Goal: Information Seeking & Learning: Learn about a topic

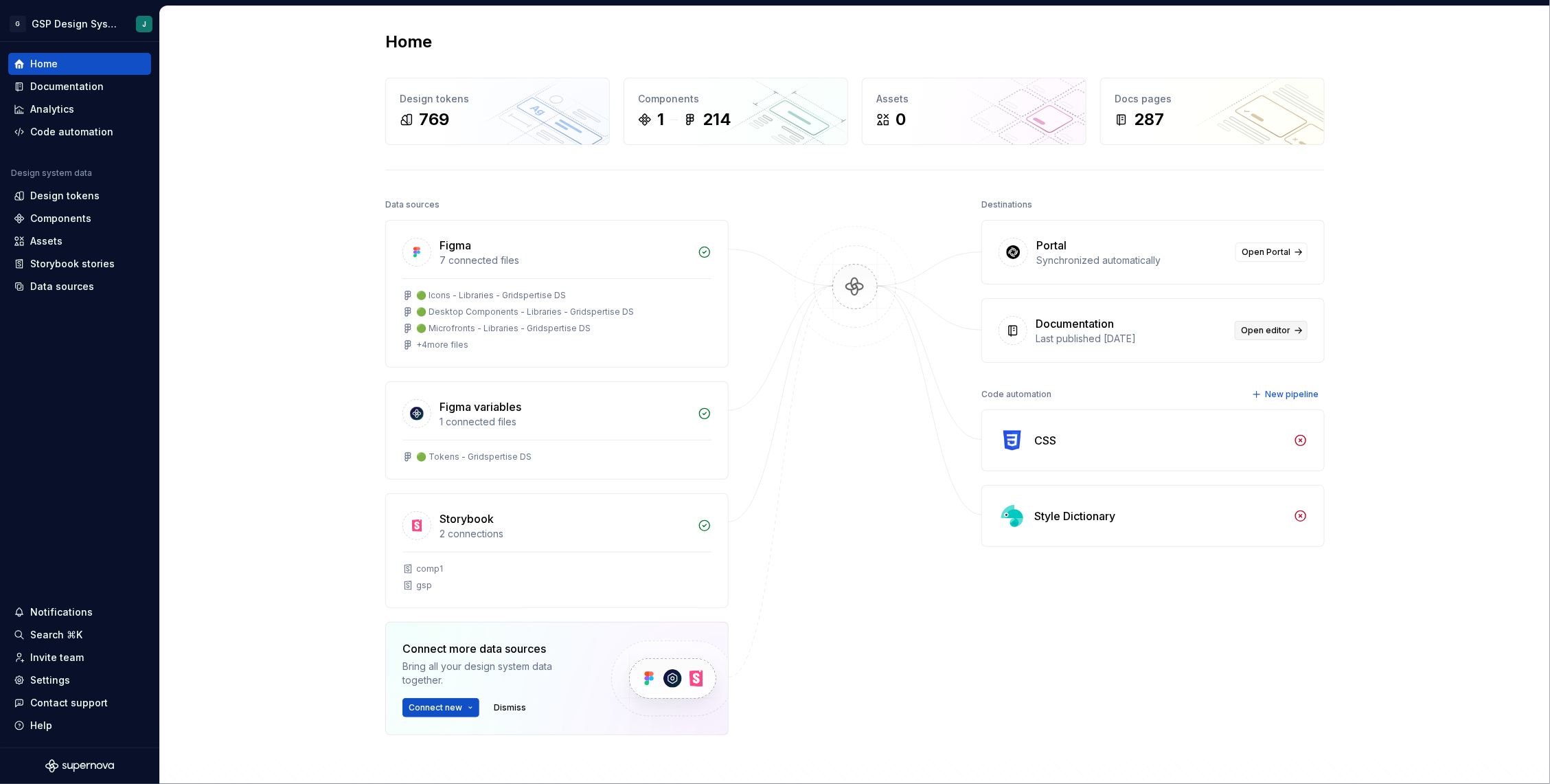
click at [1262, 335] on span "Open editor" at bounding box center [1266, 330] width 49 height 11
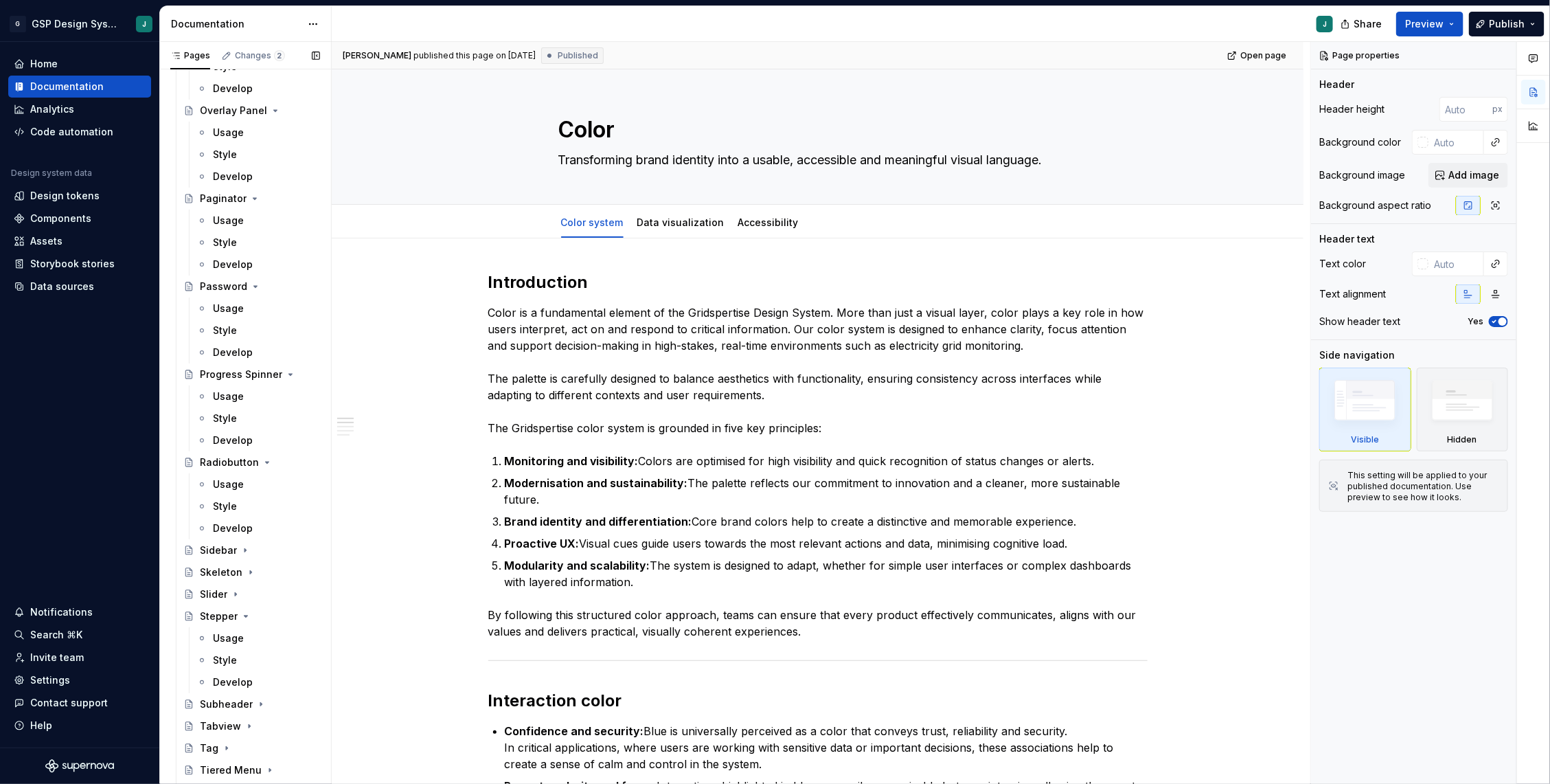
scroll to position [2388, 0]
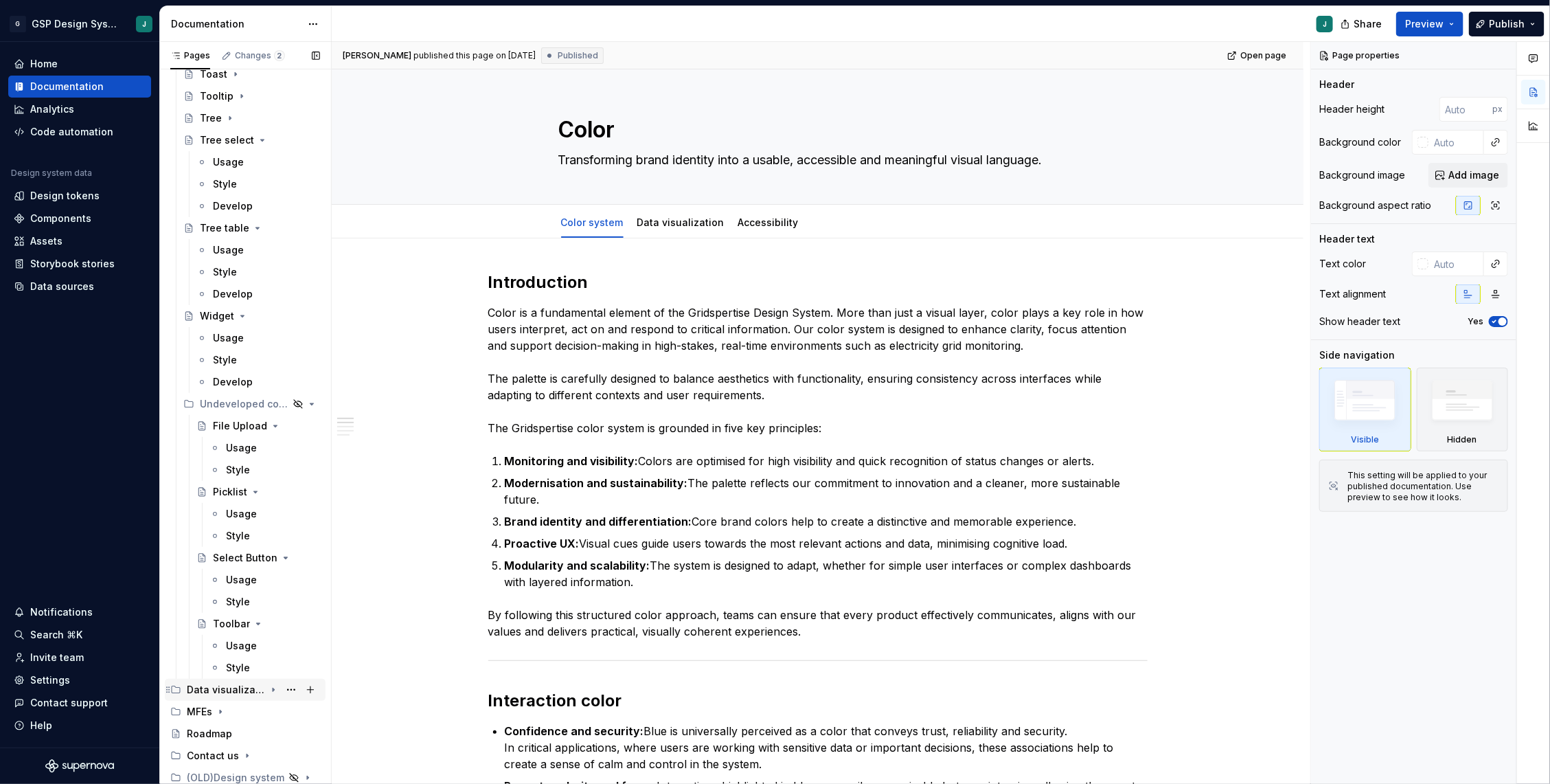
click at [250, 688] on div "Data visualization" at bounding box center [225, 689] width 78 height 14
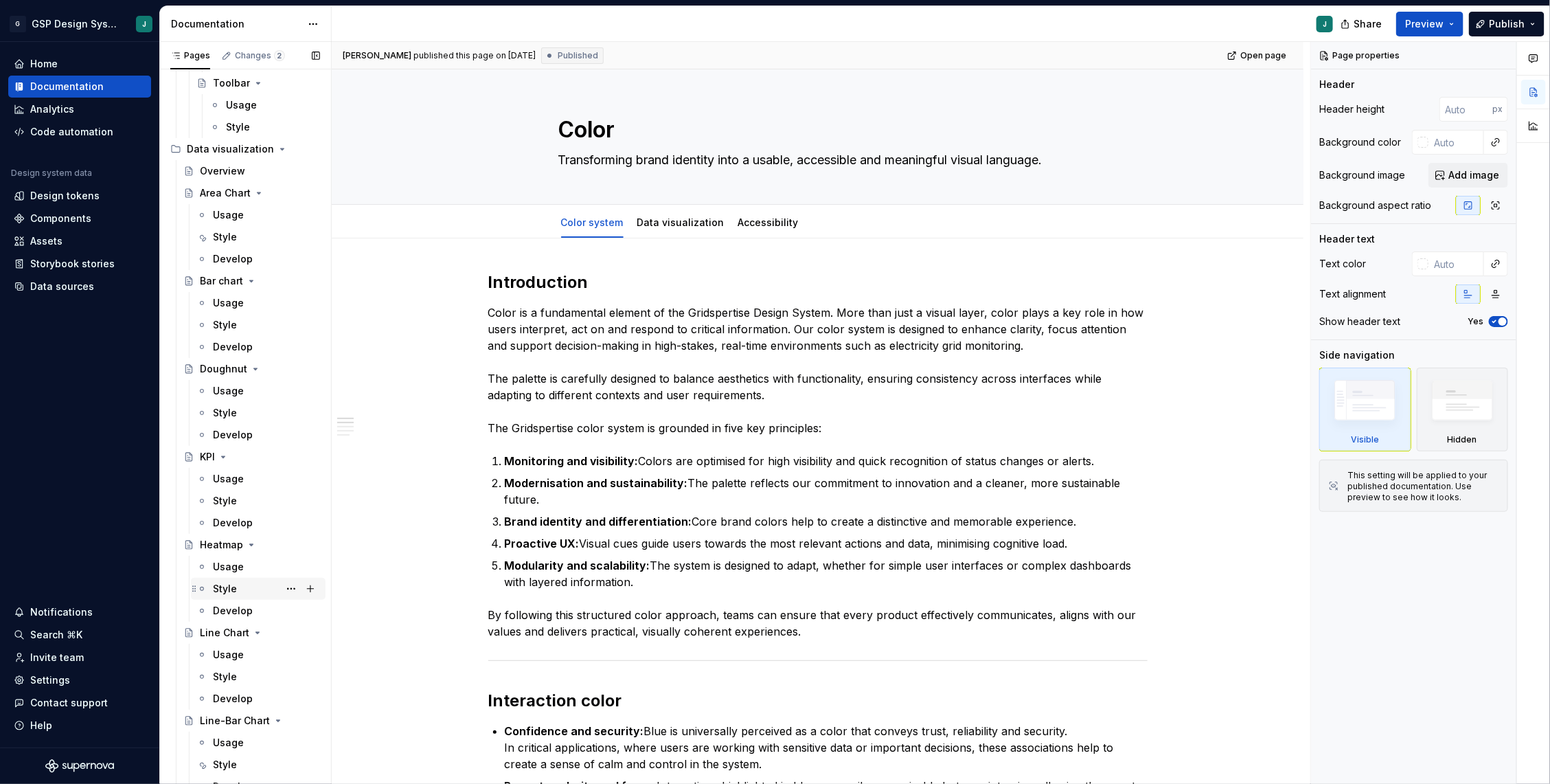
scroll to position [2888, 0]
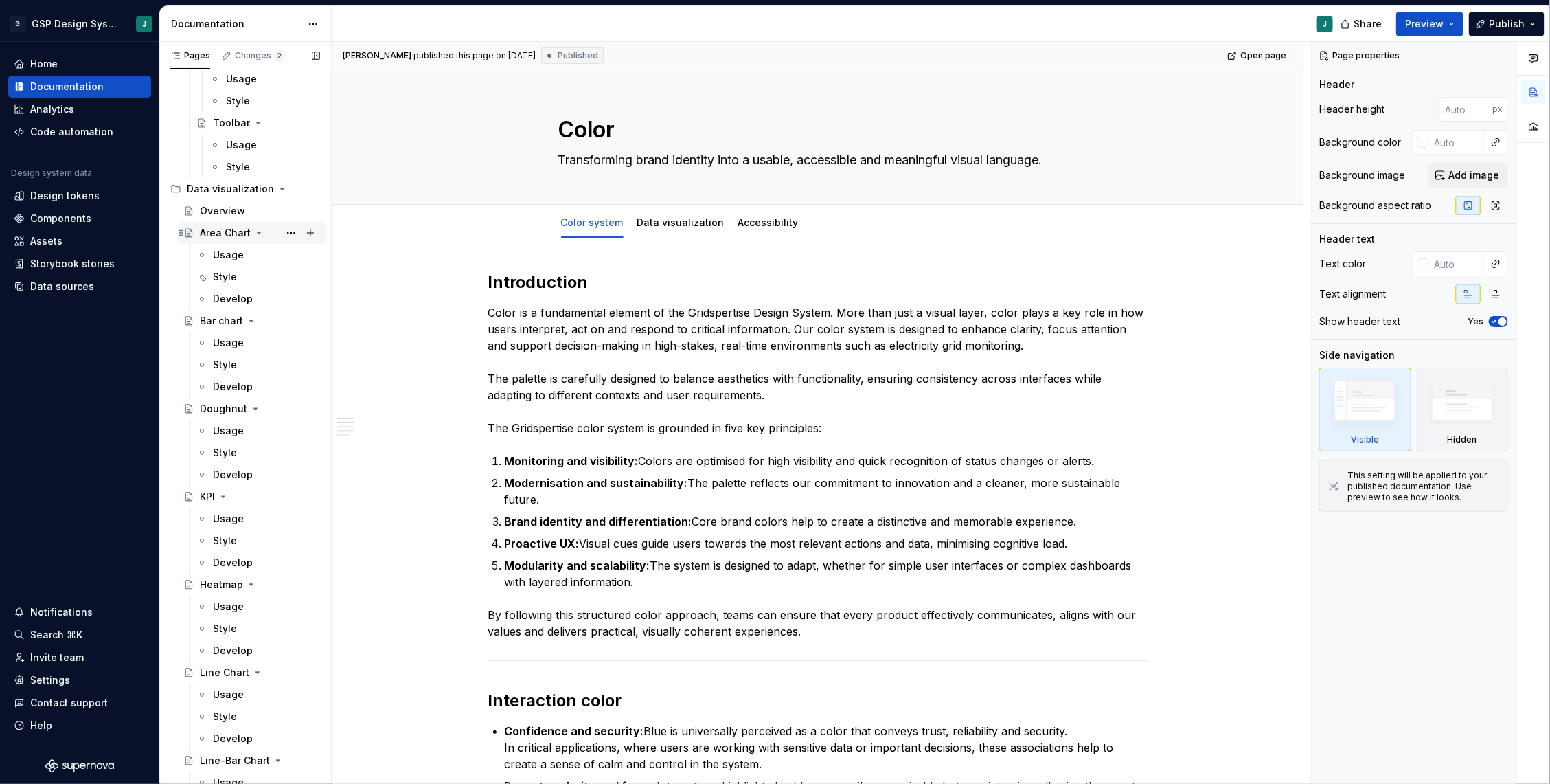
click at [256, 231] on icon "Page tree" at bounding box center [258, 232] width 11 height 11
click at [256, 256] on div "Bar chart" at bounding box center [260, 254] width 120 height 19
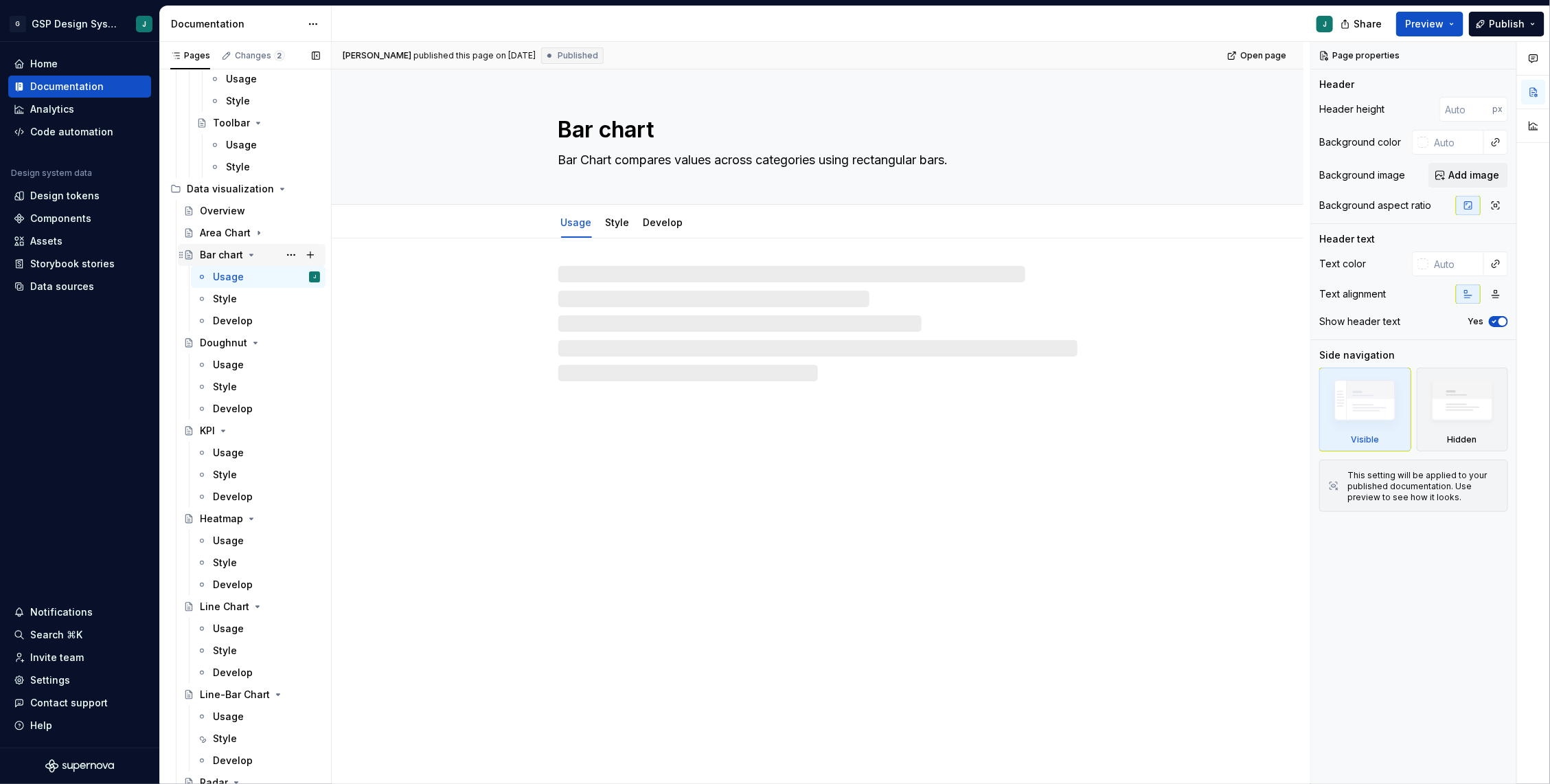
click at [252, 253] on icon "Page tree" at bounding box center [251, 254] width 11 height 11
click at [252, 272] on icon "Page tree" at bounding box center [255, 276] width 11 height 11
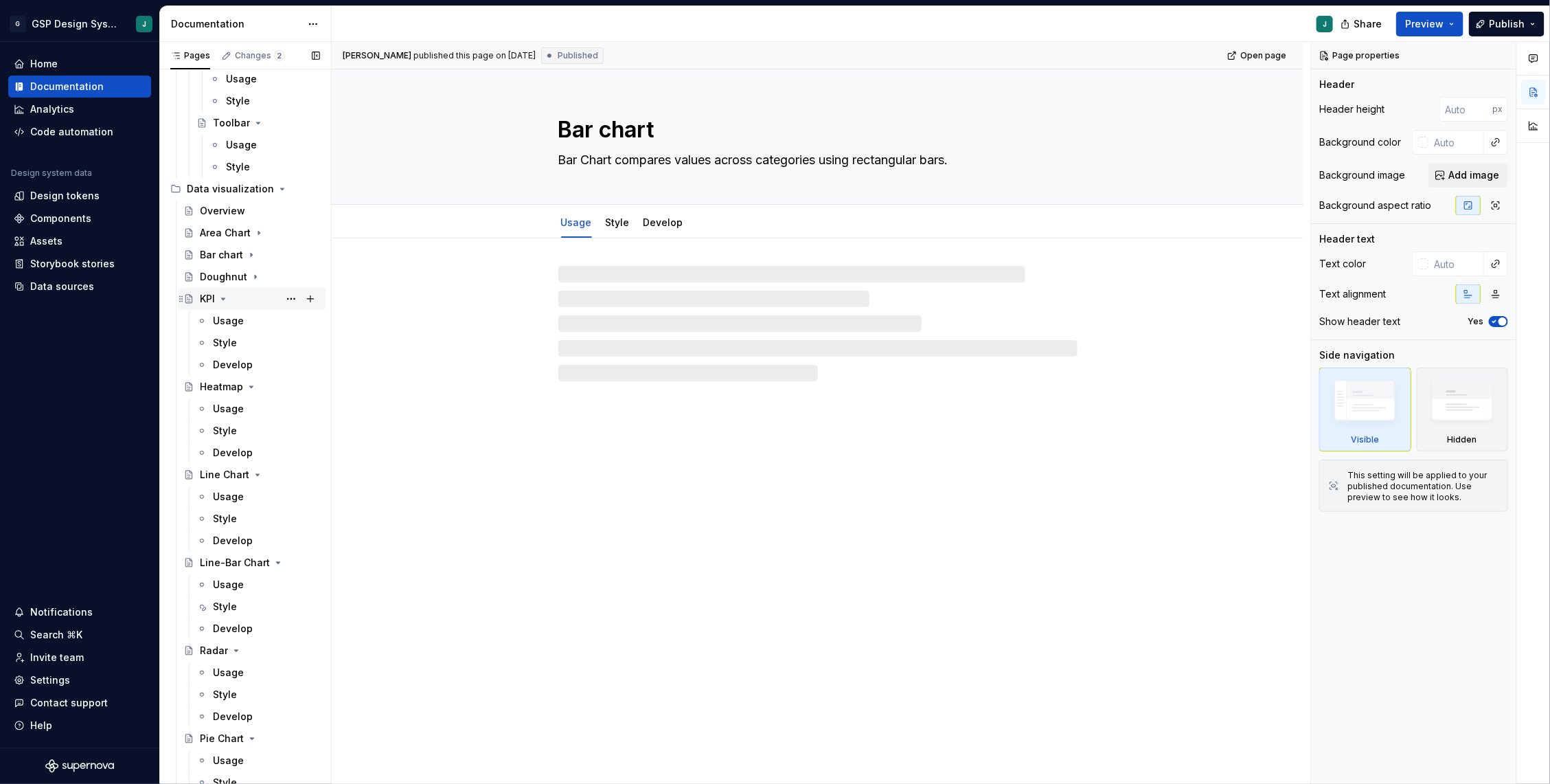
click at [227, 297] on icon "Page tree" at bounding box center [223, 298] width 11 height 11
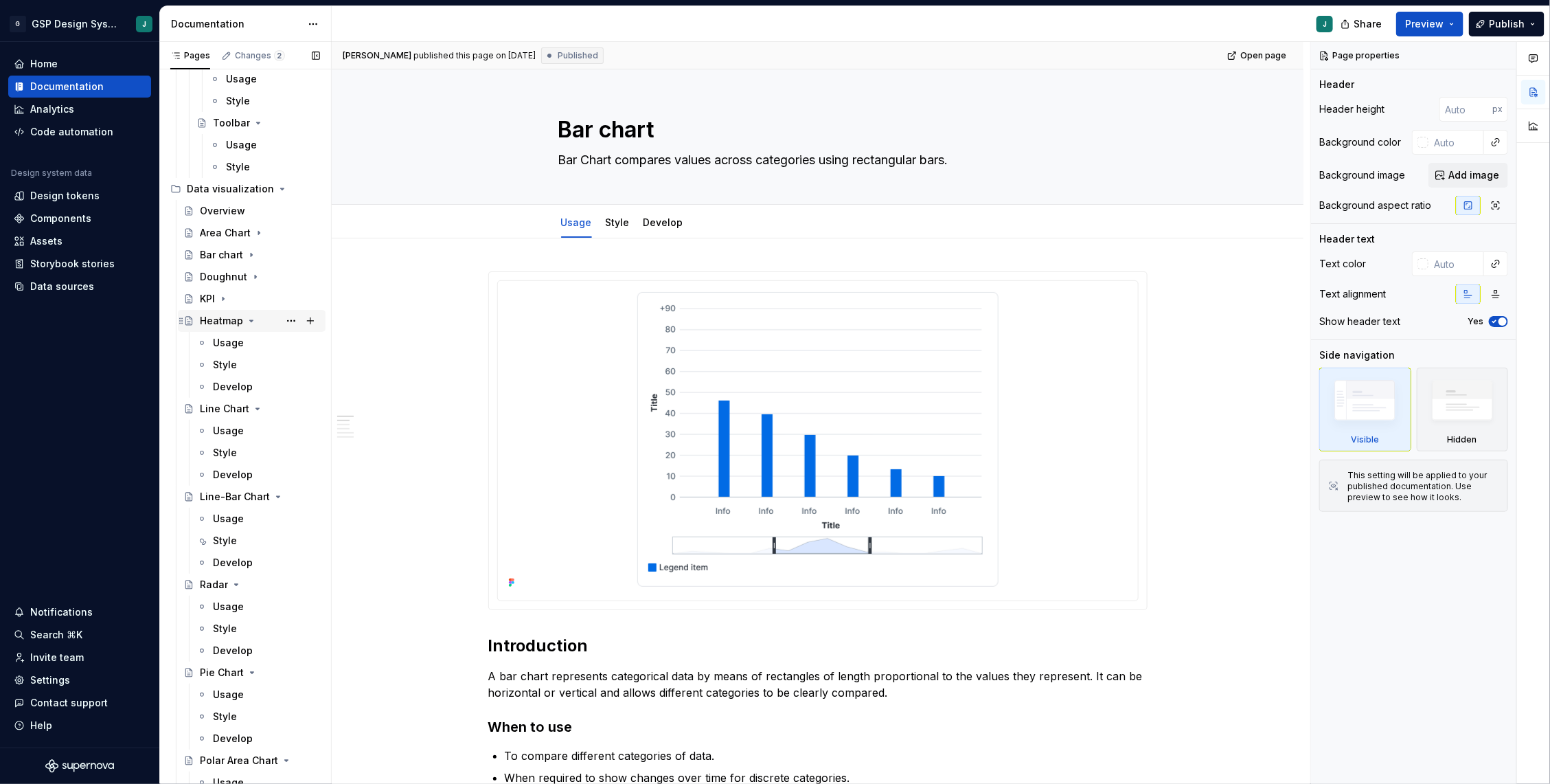
click at [248, 318] on icon "Page tree" at bounding box center [251, 320] width 11 height 11
click at [252, 346] on icon "Page tree" at bounding box center [257, 342] width 11 height 11
click at [271, 363] on icon "Page tree" at bounding box center [273, 364] width 11 height 11
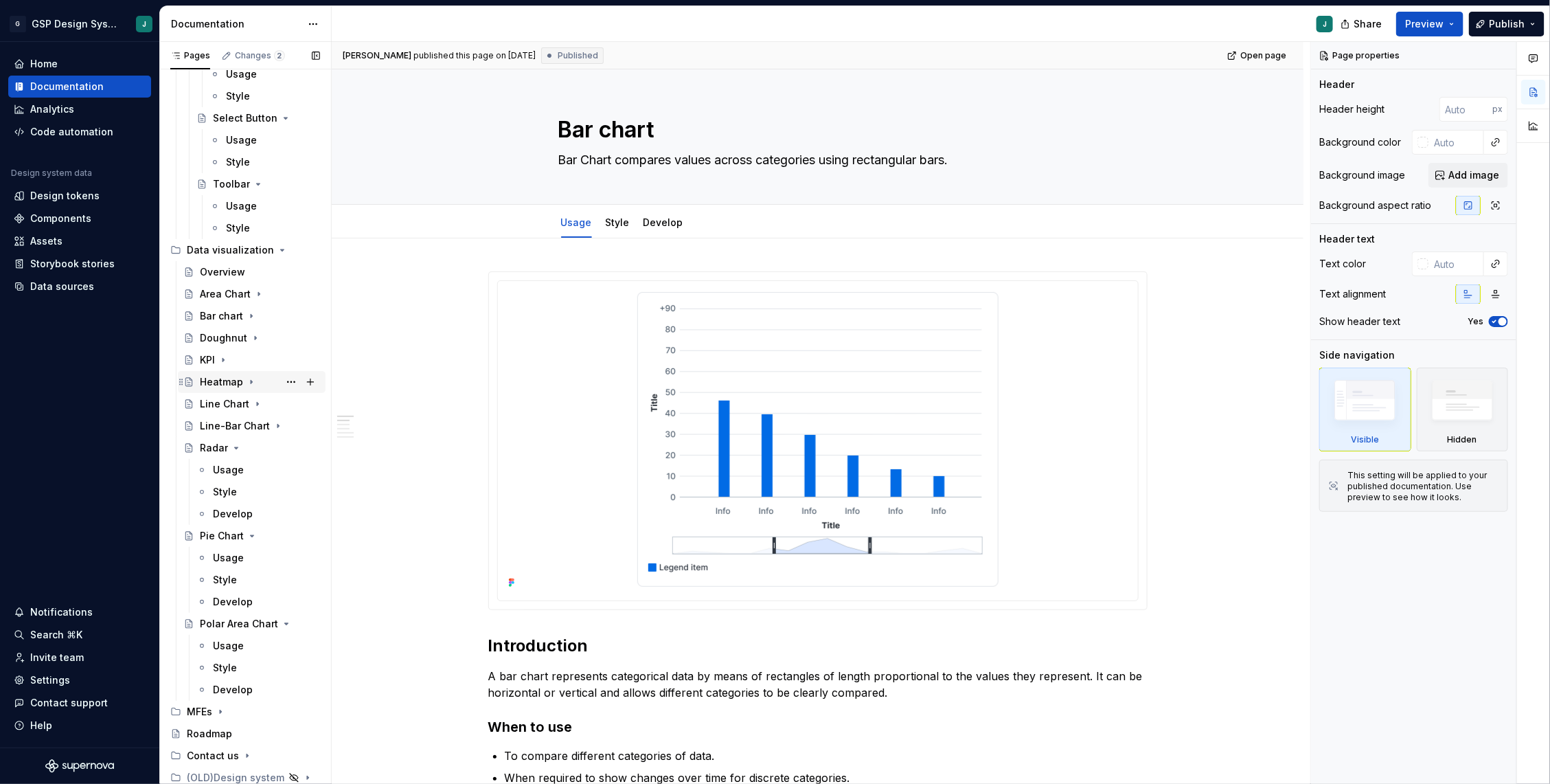
click at [264, 378] on div "Heatmap" at bounding box center [260, 381] width 120 height 19
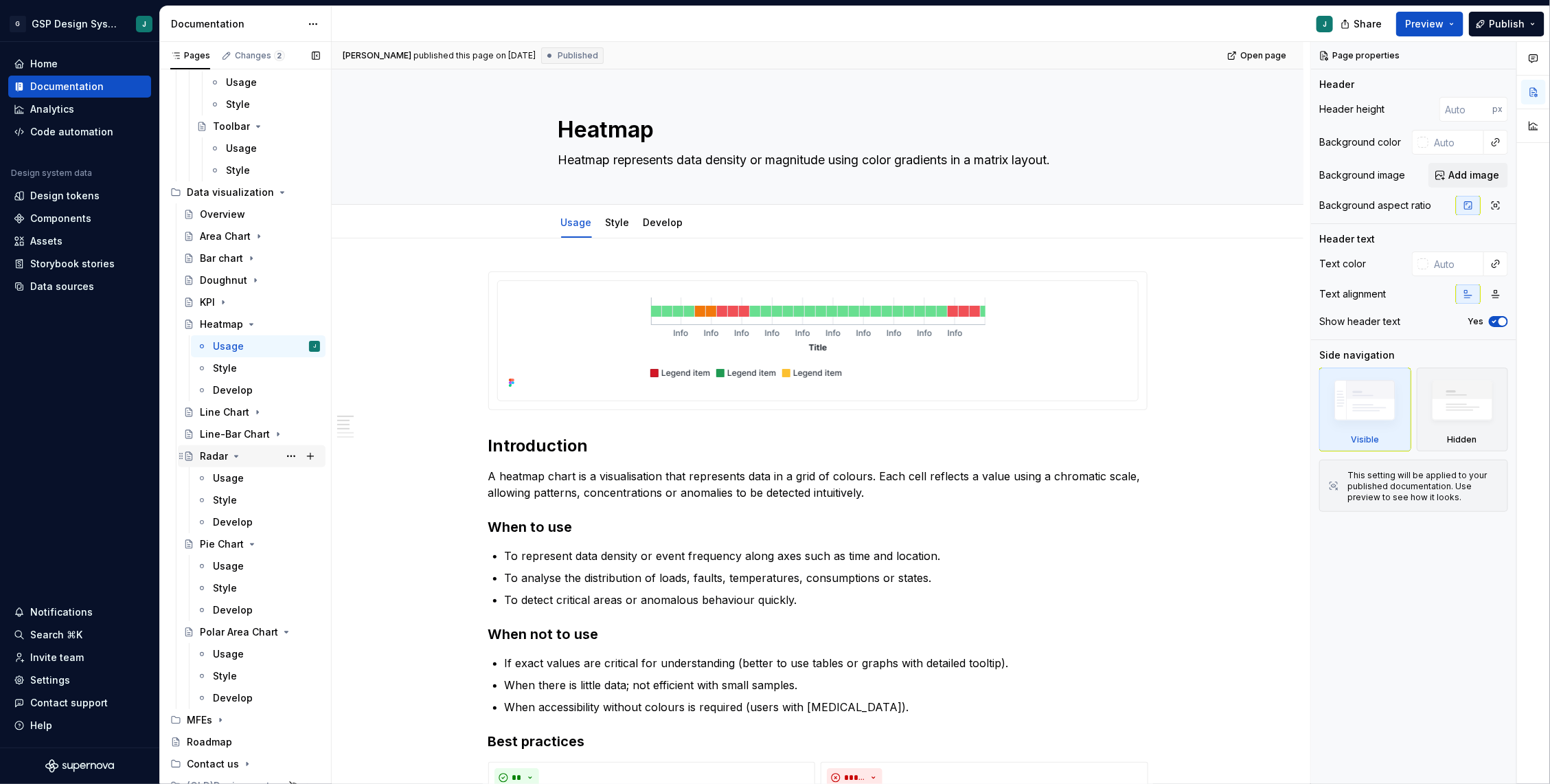
scroll to position [2892, 0]
click at [232, 227] on div "Area Chart" at bounding box center [225, 229] width 51 height 14
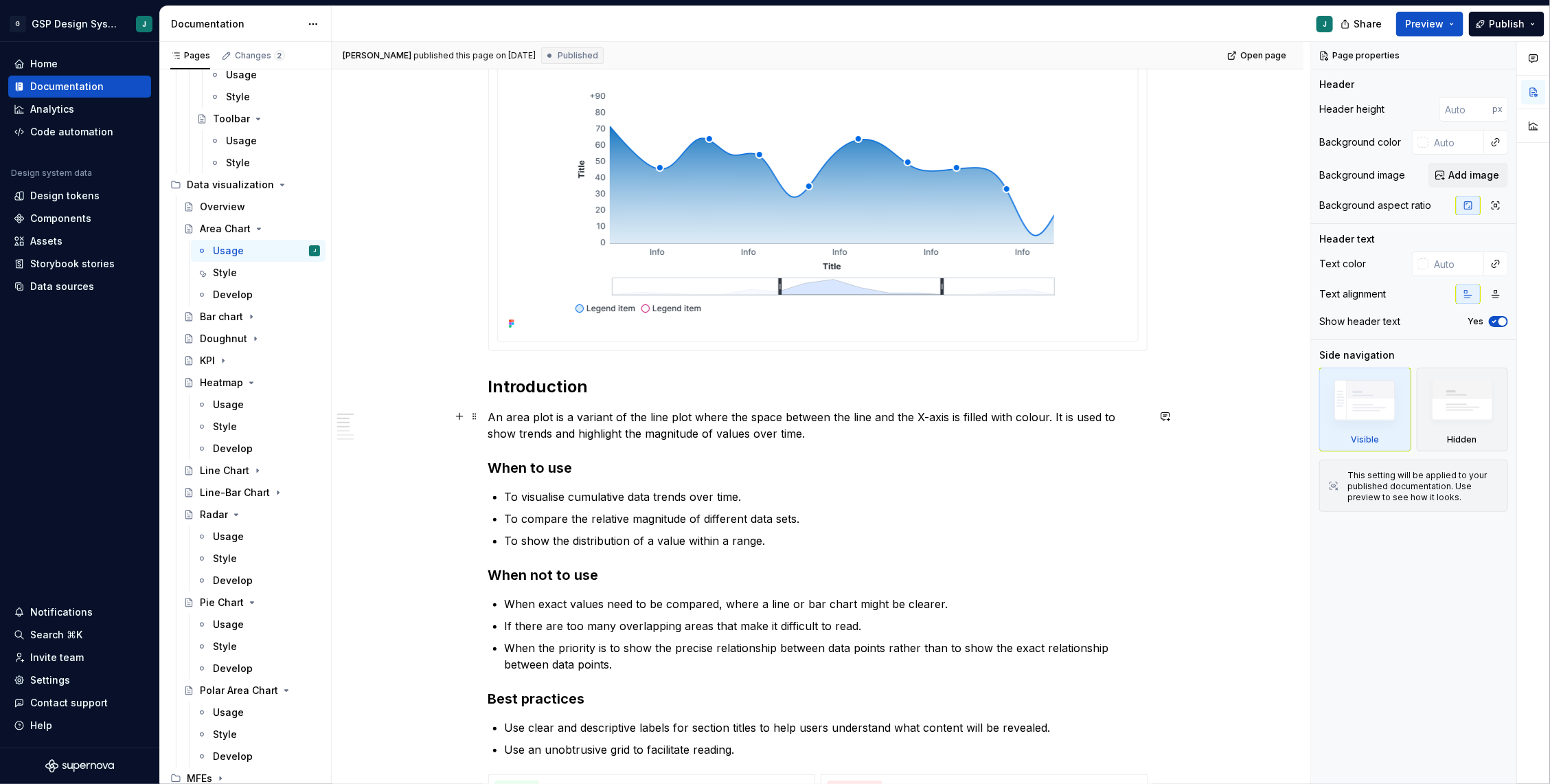
scroll to position [222, 0]
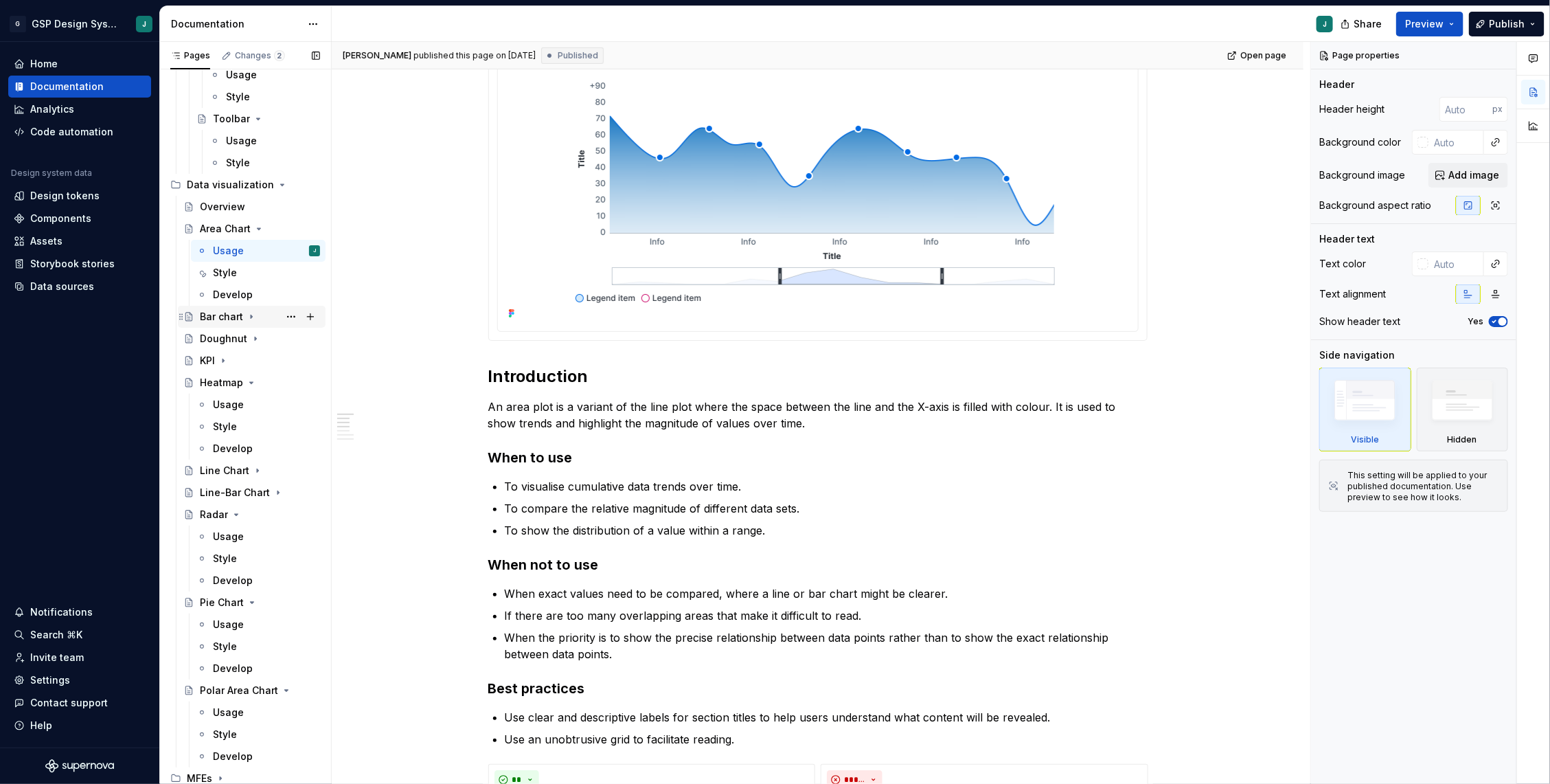
click at [217, 312] on div "Bar chart" at bounding box center [221, 317] width 44 height 14
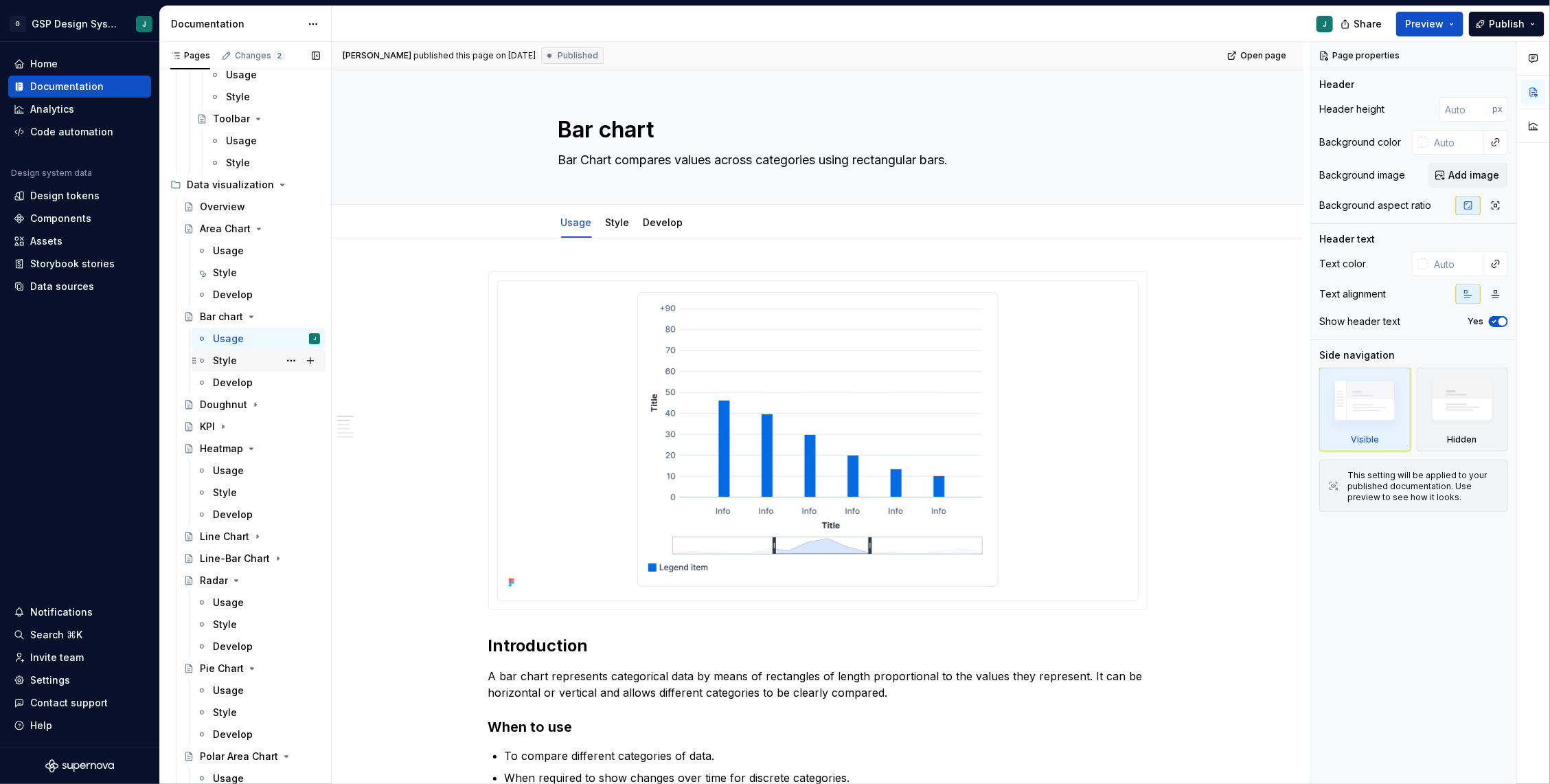
click at [239, 359] on div "Style" at bounding box center [267, 360] width 107 height 19
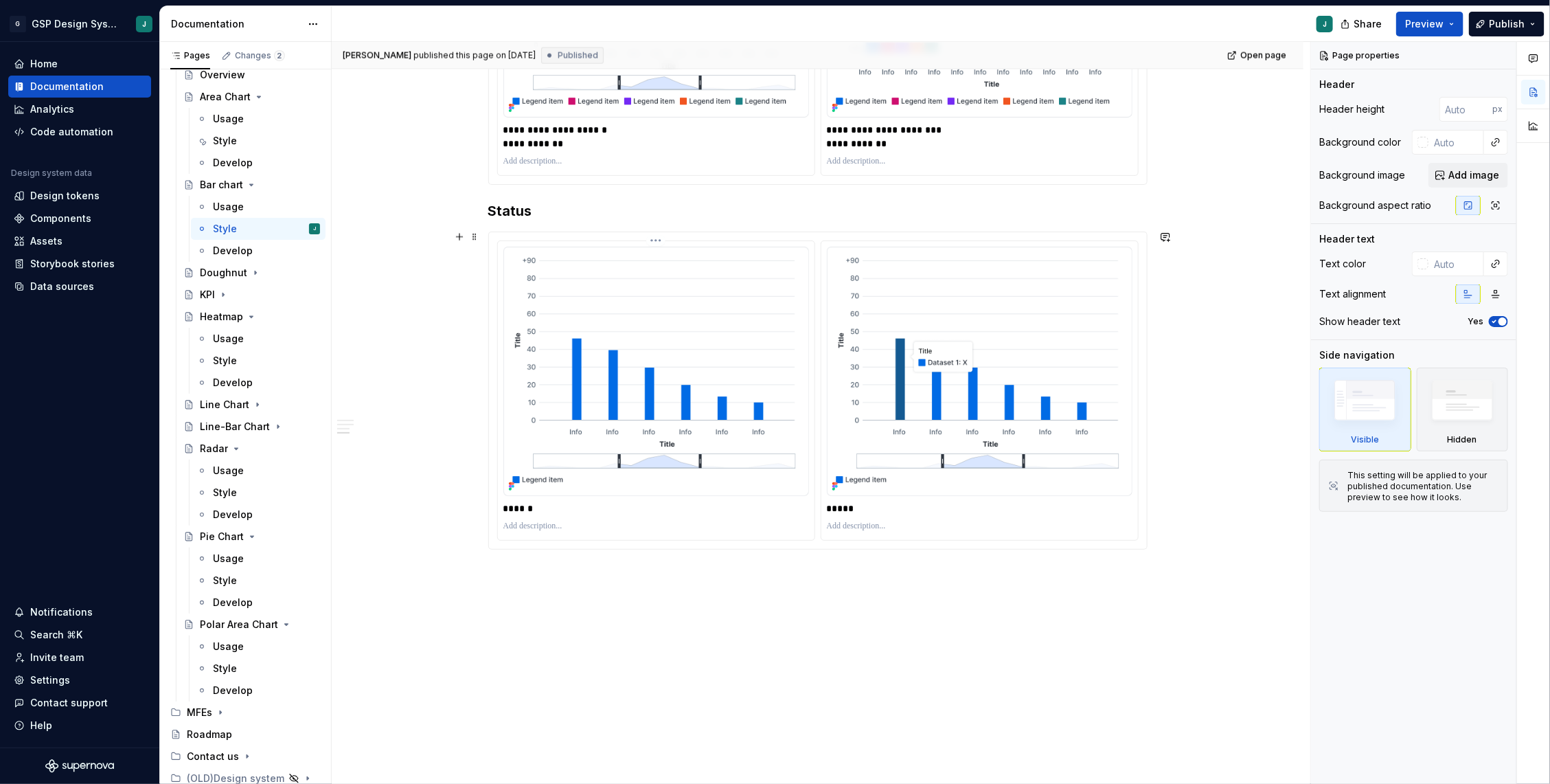
scroll to position [1371, 0]
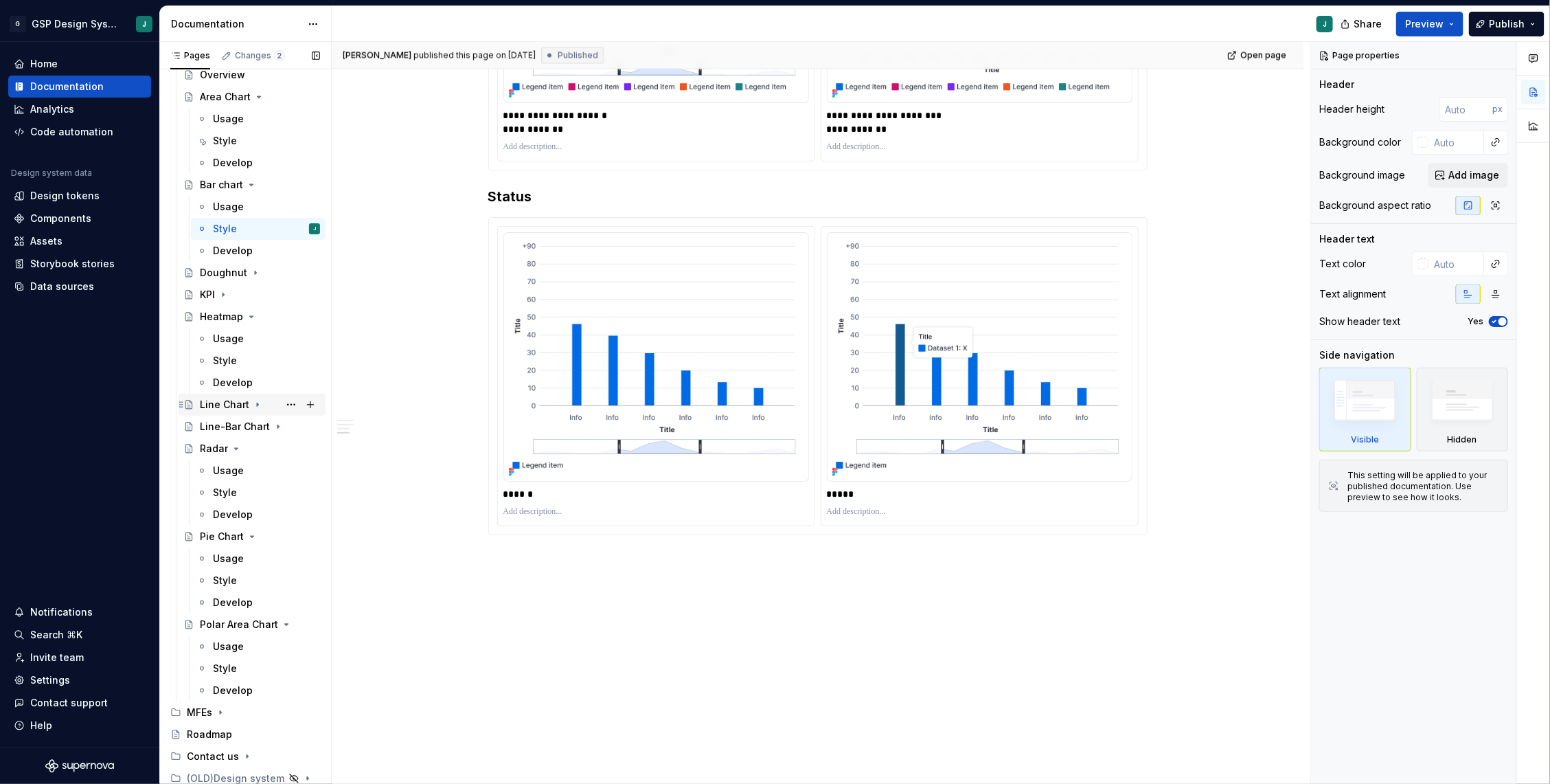
click at [221, 399] on div "Line Chart" at bounding box center [225, 404] width 49 height 14
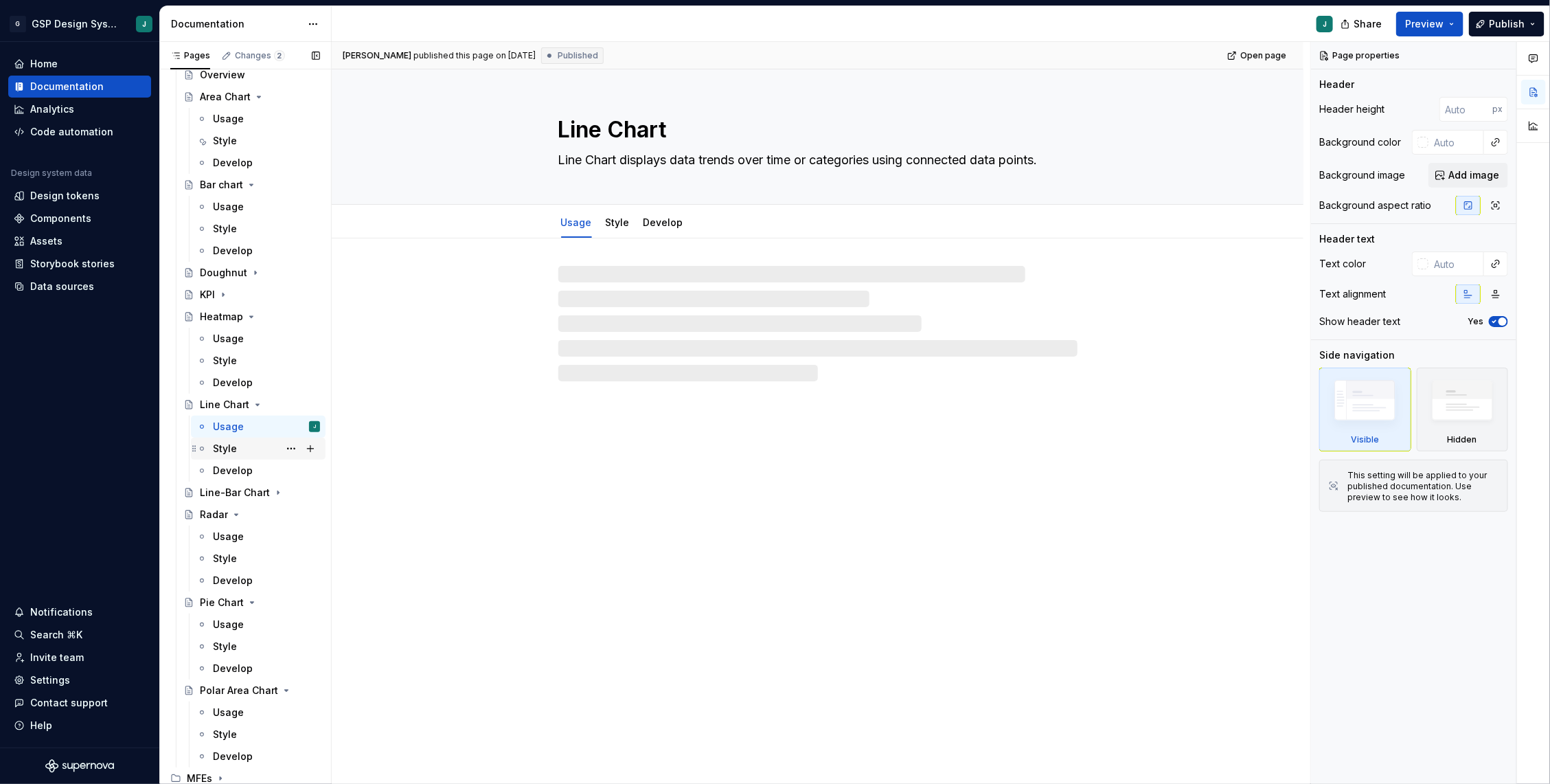
click at [227, 446] on div "Style" at bounding box center [225, 448] width 24 height 14
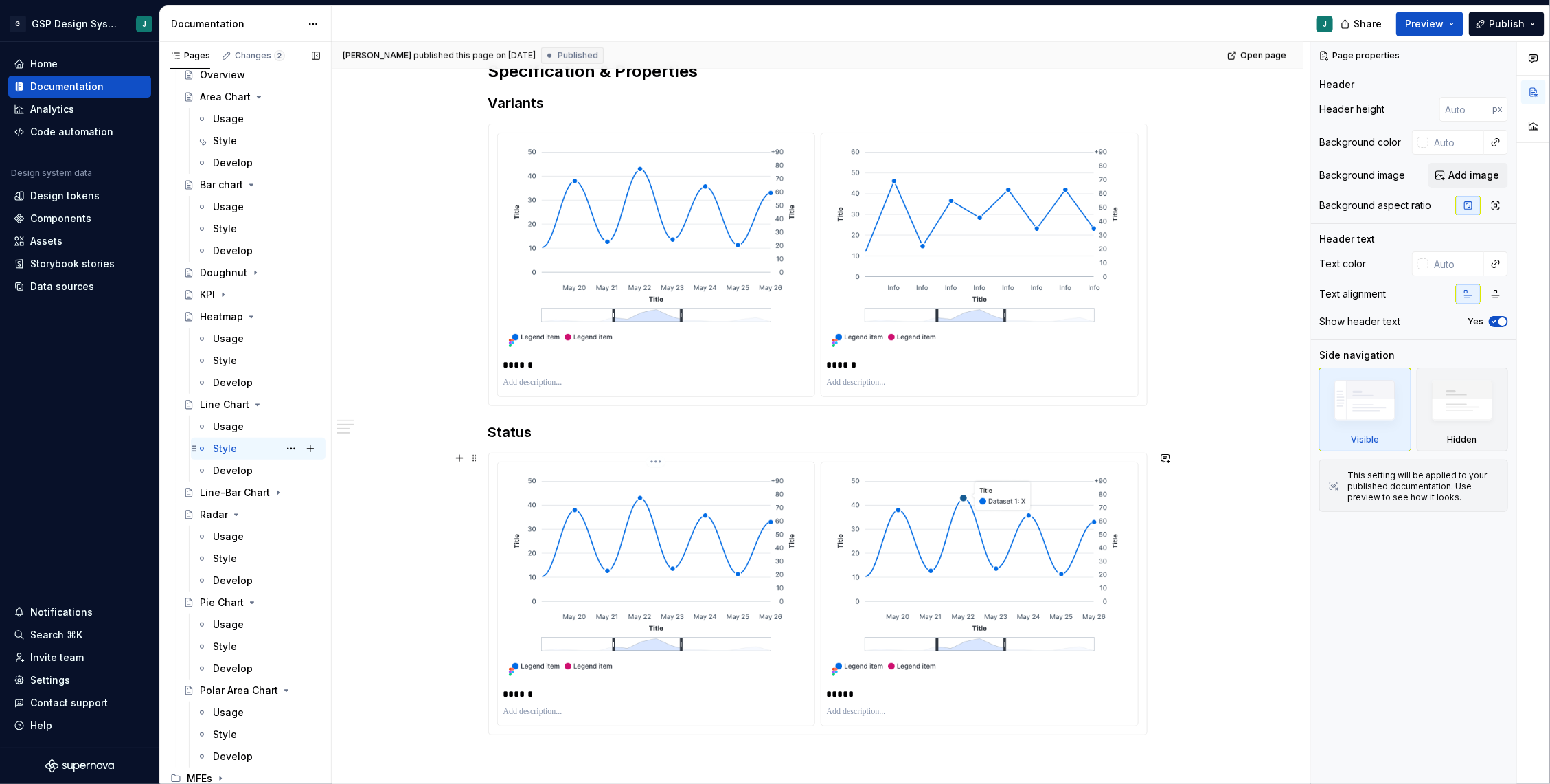
scroll to position [746, 0]
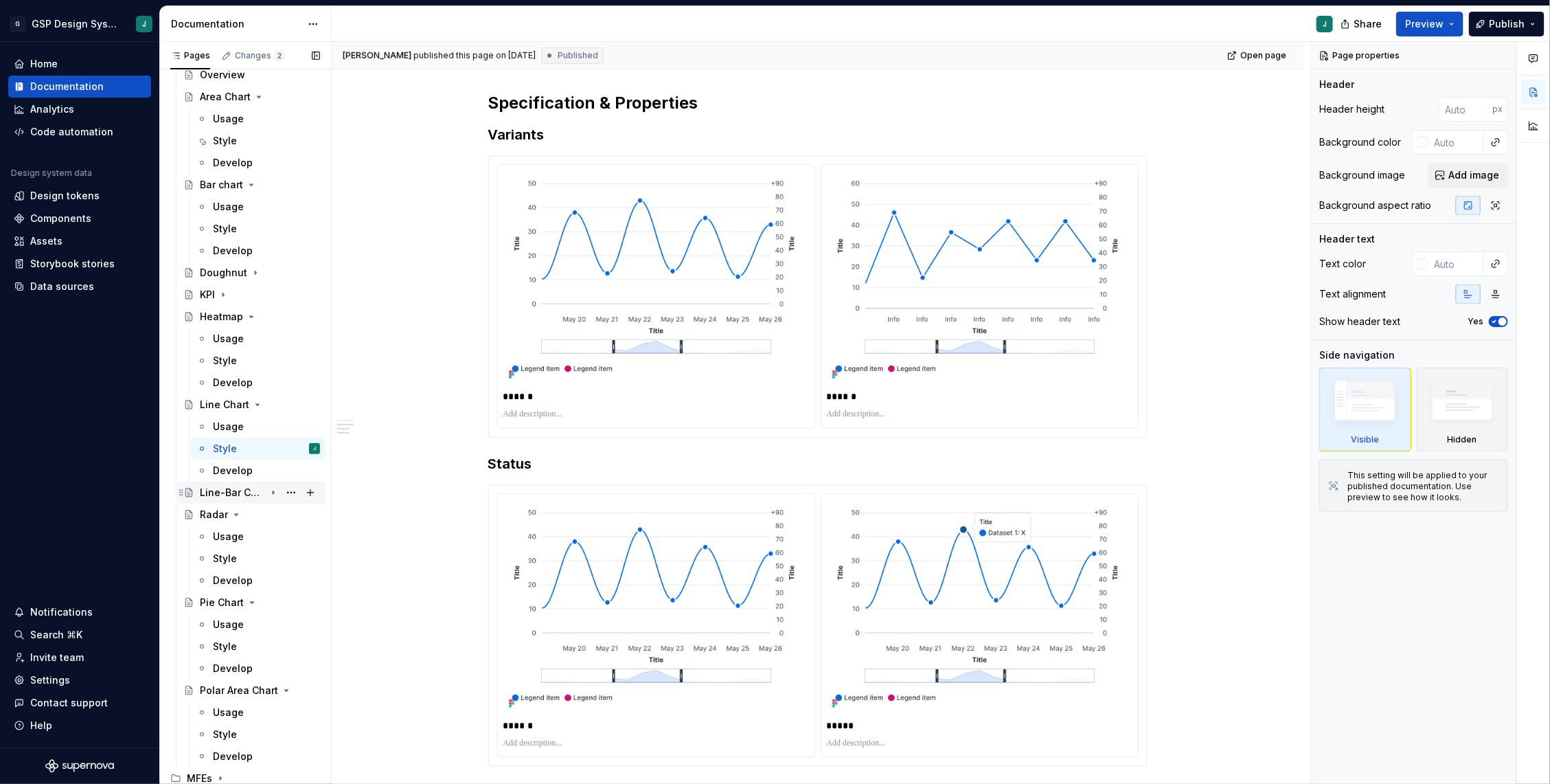
click at [231, 488] on div "Line-Bar Chart" at bounding box center [232, 492] width 65 height 14
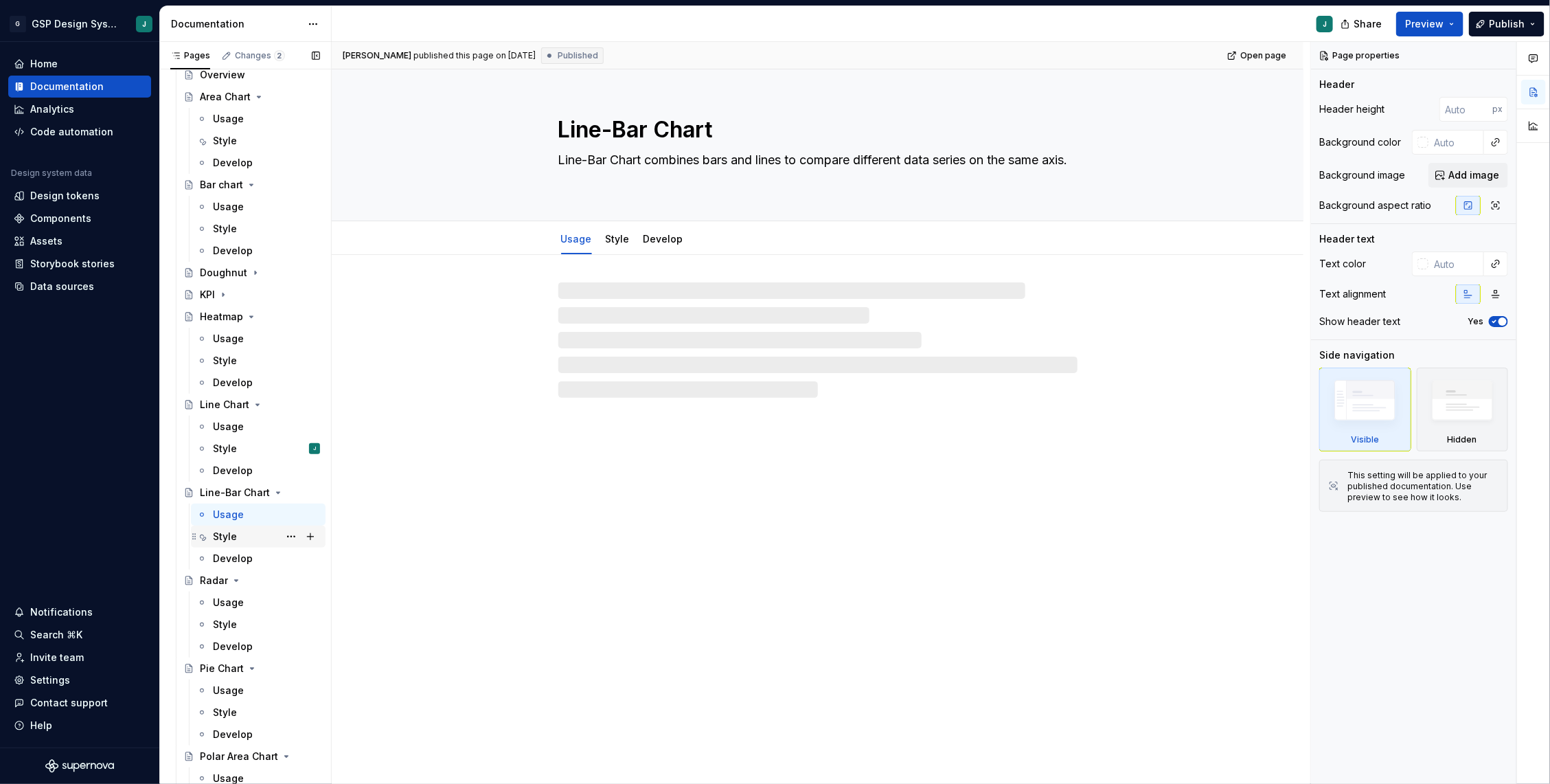
click at [243, 527] on div "Style" at bounding box center [267, 536] width 107 height 19
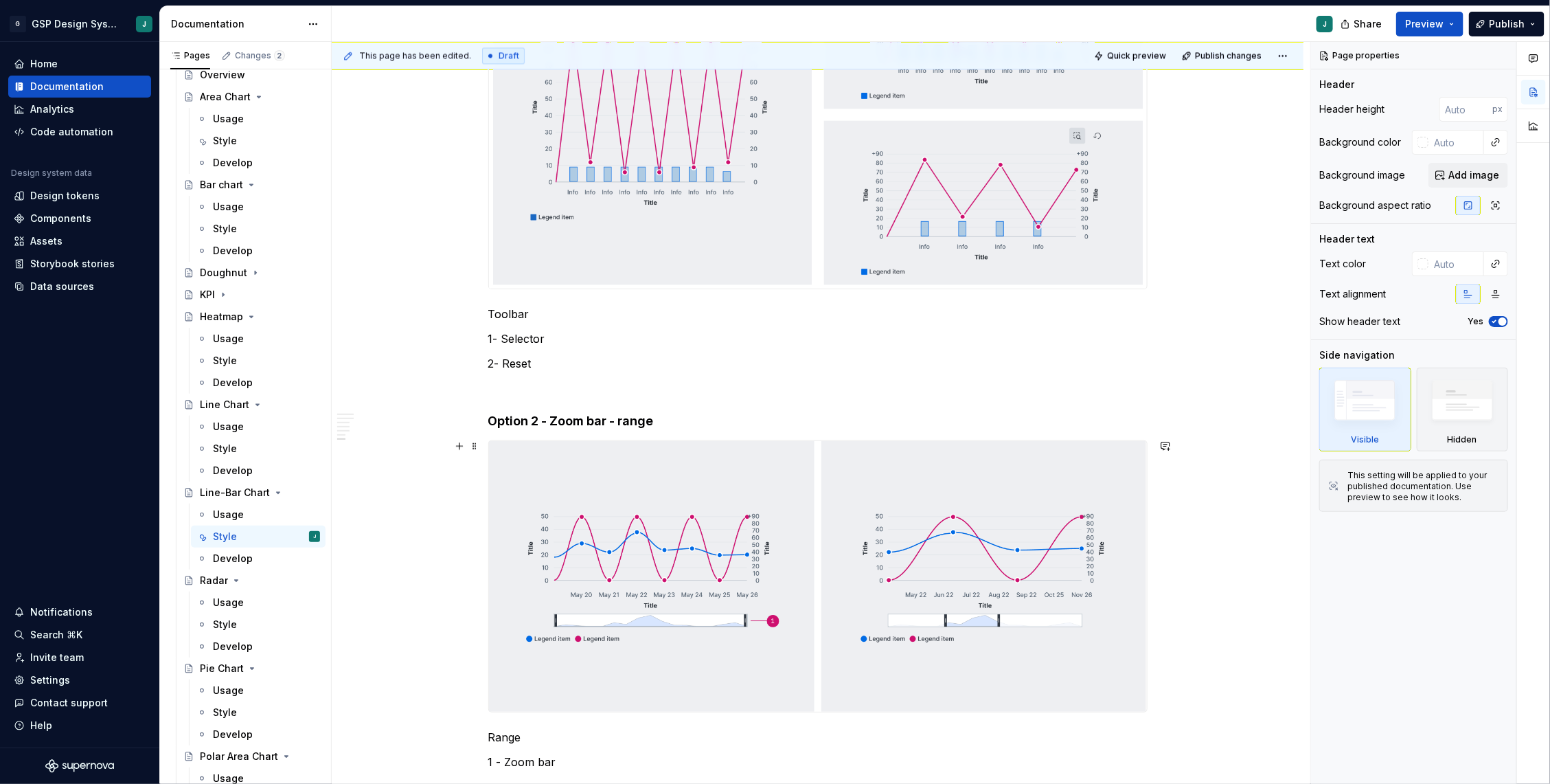
scroll to position [1798, 0]
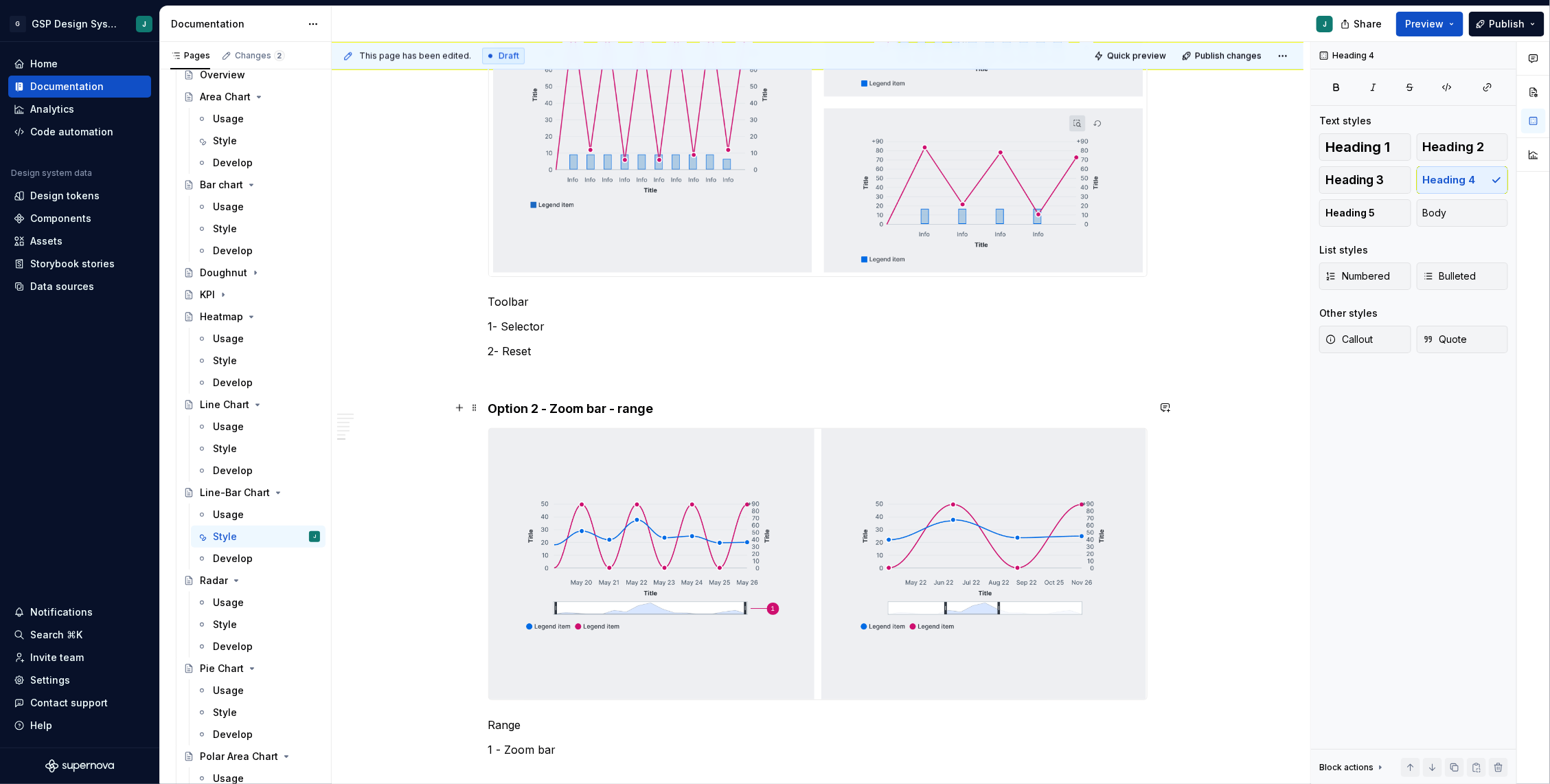
click at [668, 406] on h4 "Option 2 - Zoom bar - range" at bounding box center [818, 409] width 659 height 16
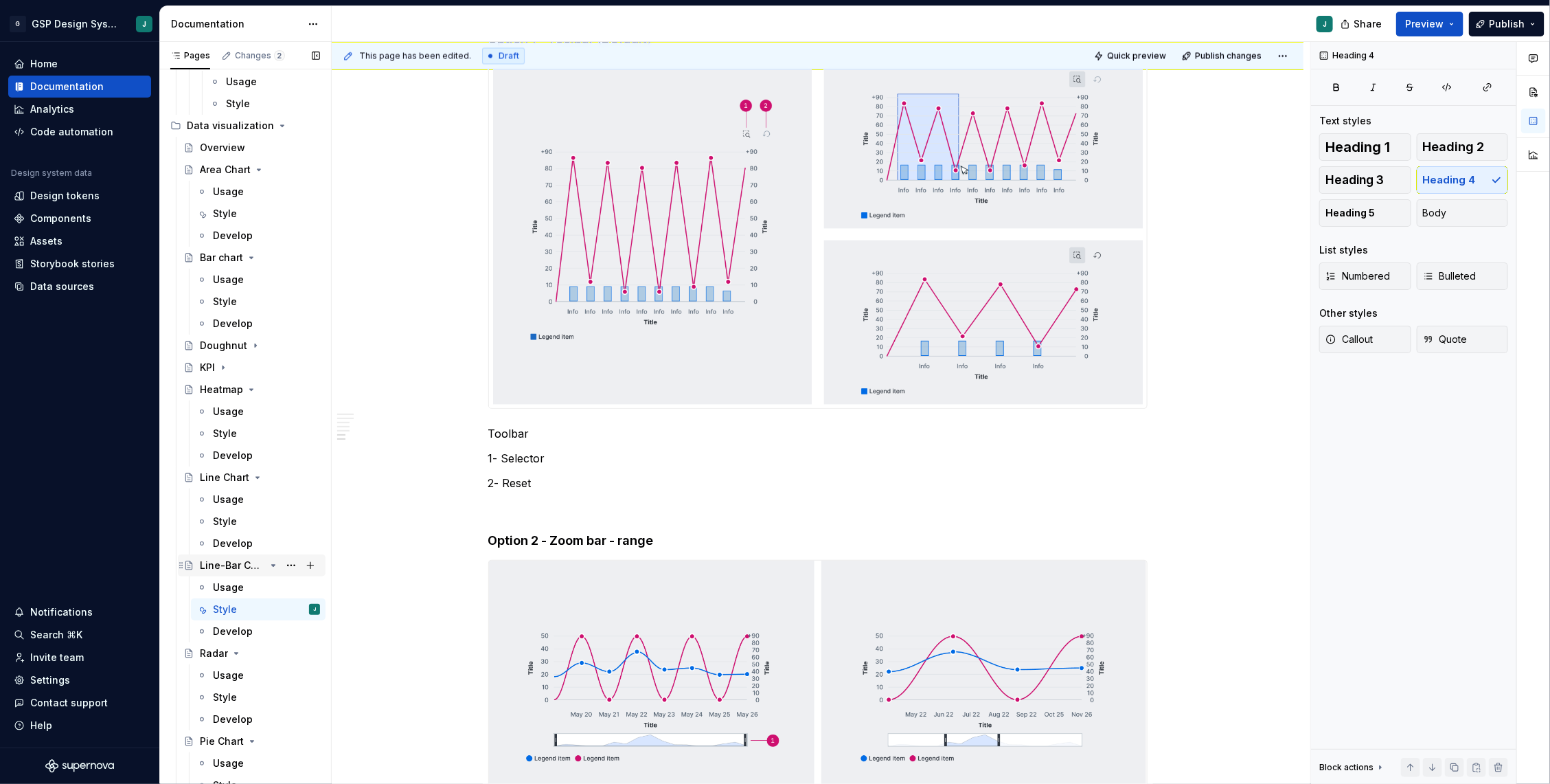
scroll to position [2927, 0]
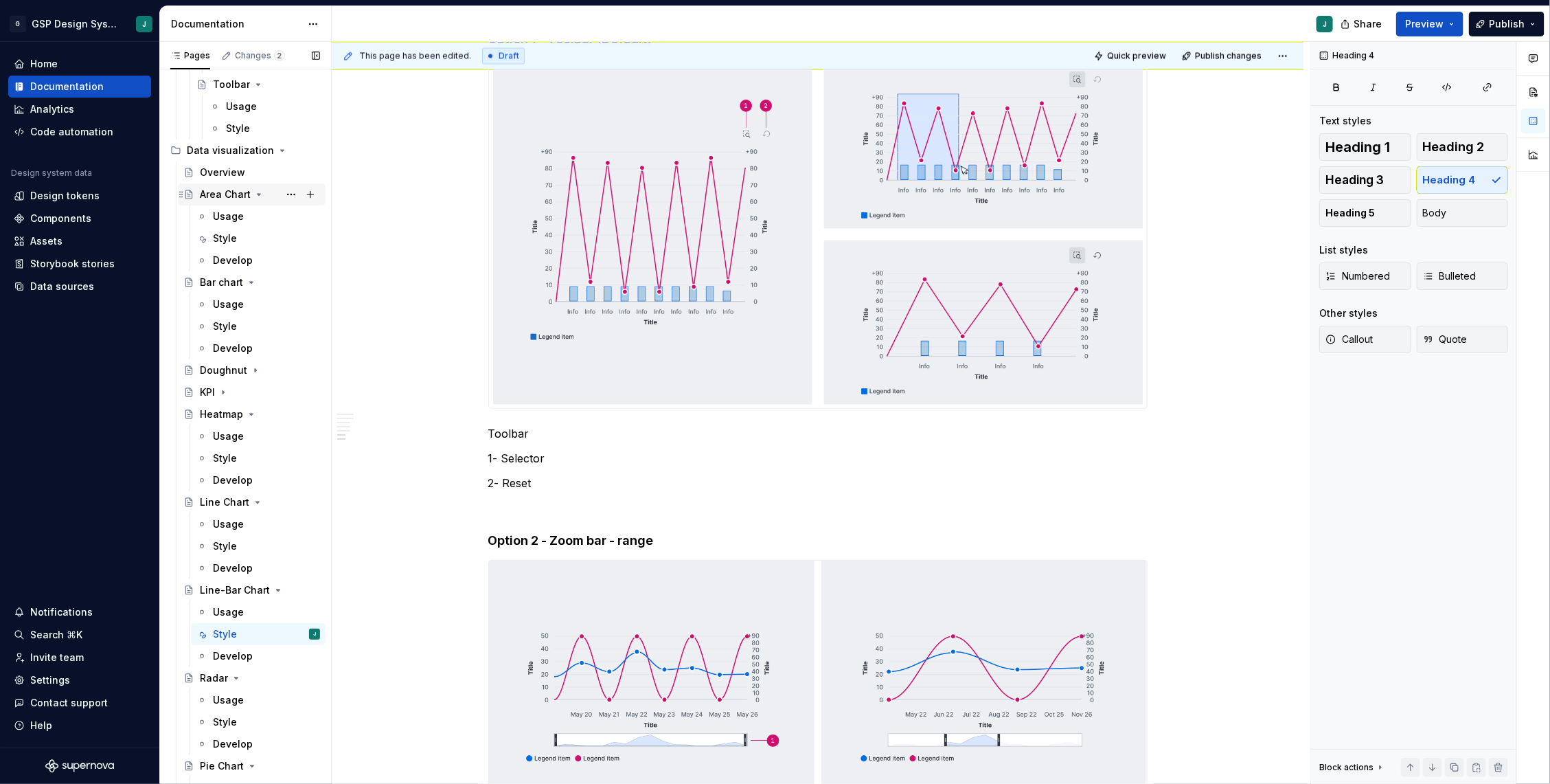
click at [258, 189] on icon "Page tree" at bounding box center [258, 194] width 11 height 11
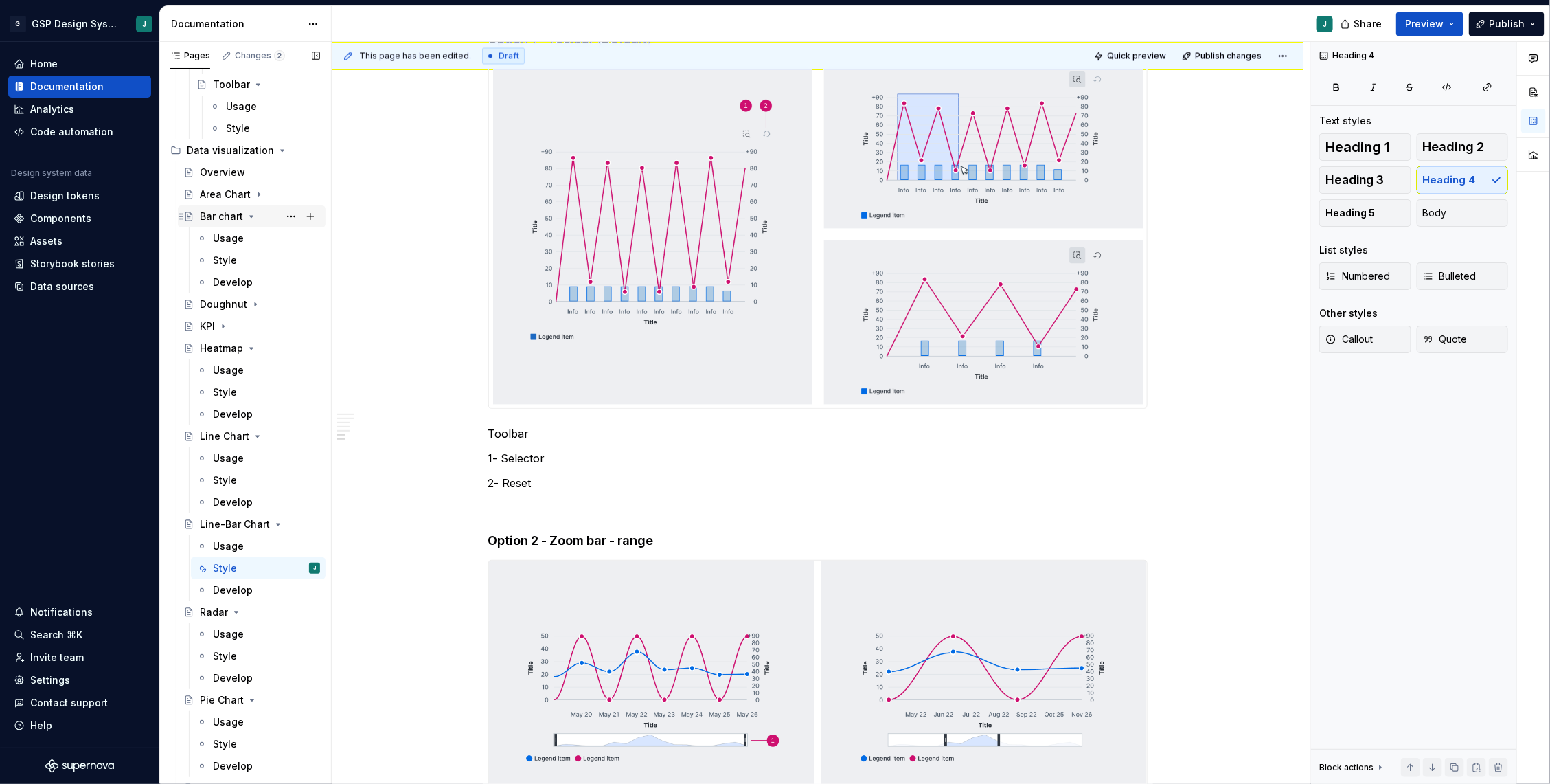
click at [248, 214] on icon "Page tree" at bounding box center [251, 216] width 11 height 11
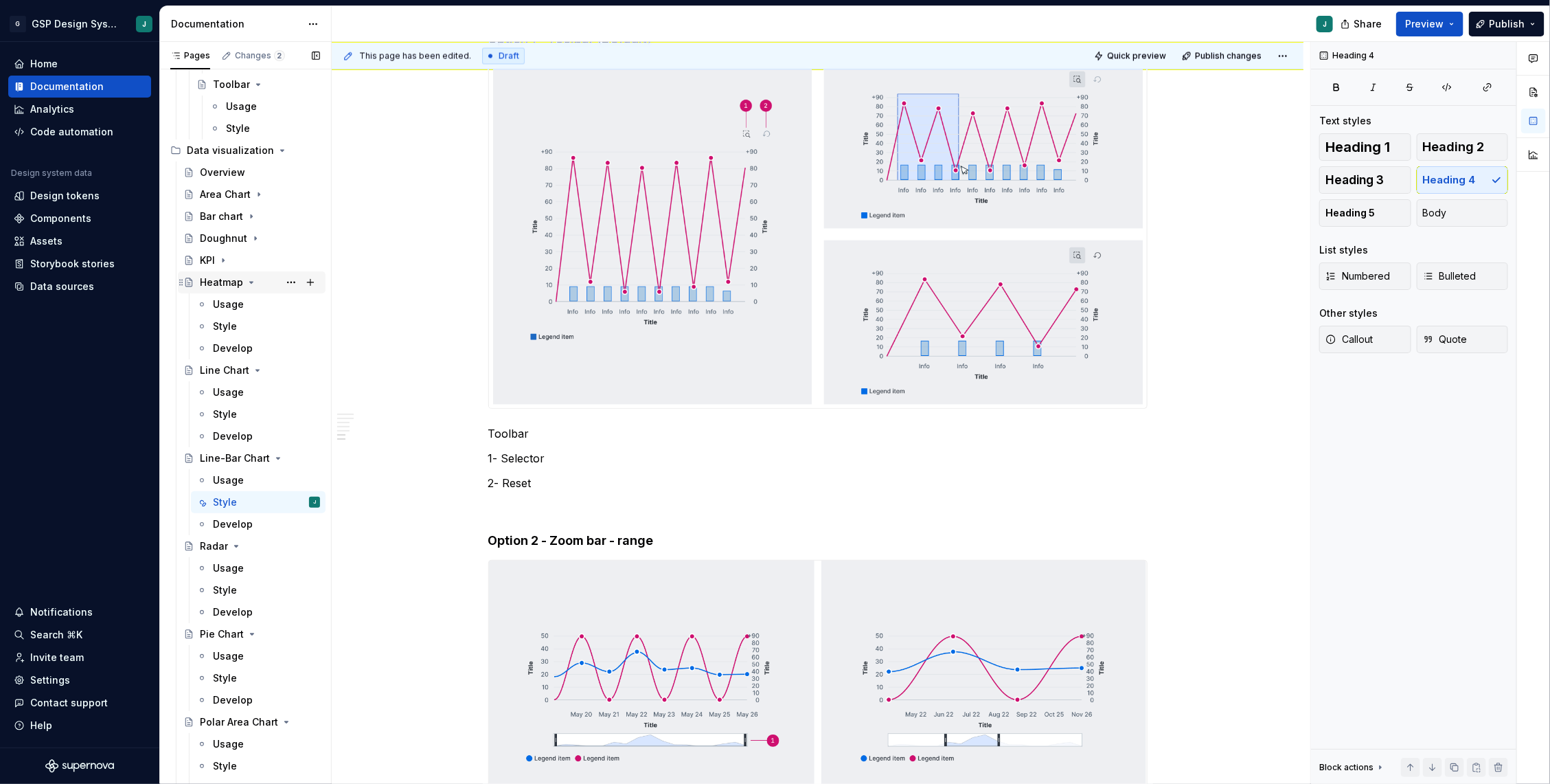
click at [249, 282] on icon "Page tree" at bounding box center [251, 281] width 11 height 11
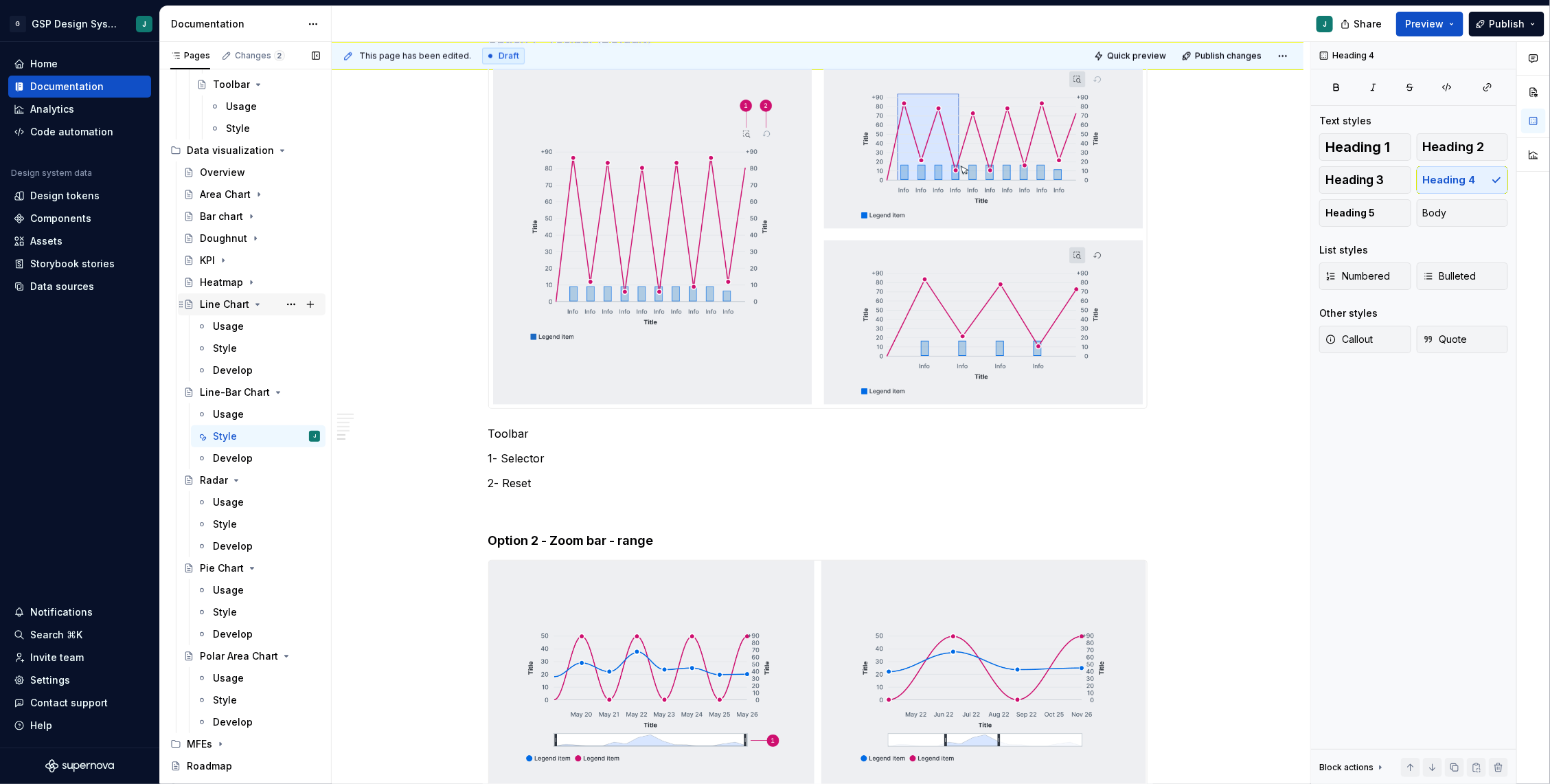
click at [254, 301] on icon "Page tree" at bounding box center [257, 304] width 11 height 11
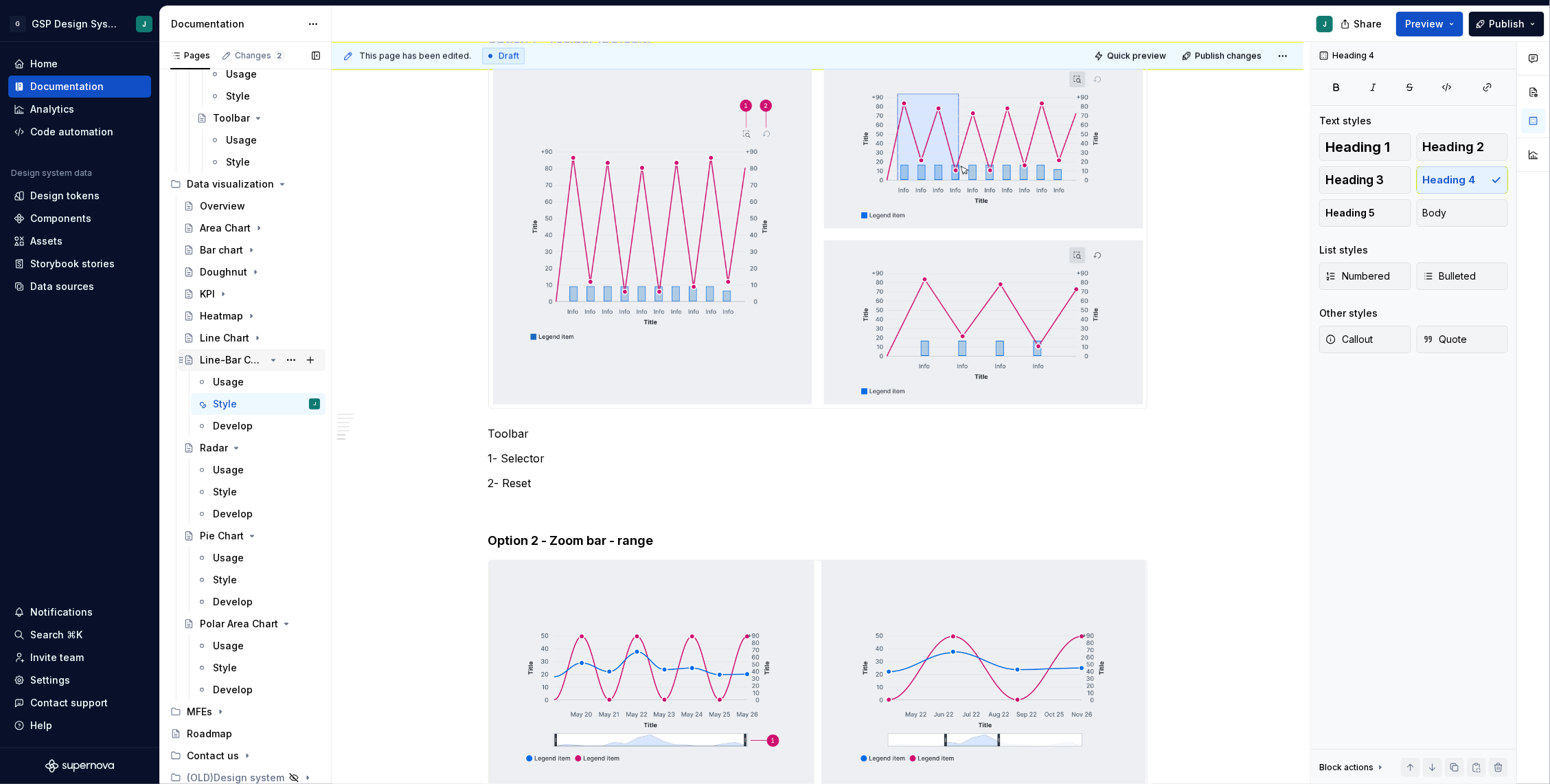
click at [274, 360] on icon "Page tree" at bounding box center [274, 360] width 3 height 2
click at [238, 443] on icon "Page tree" at bounding box center [236, 448] width 11 height 11
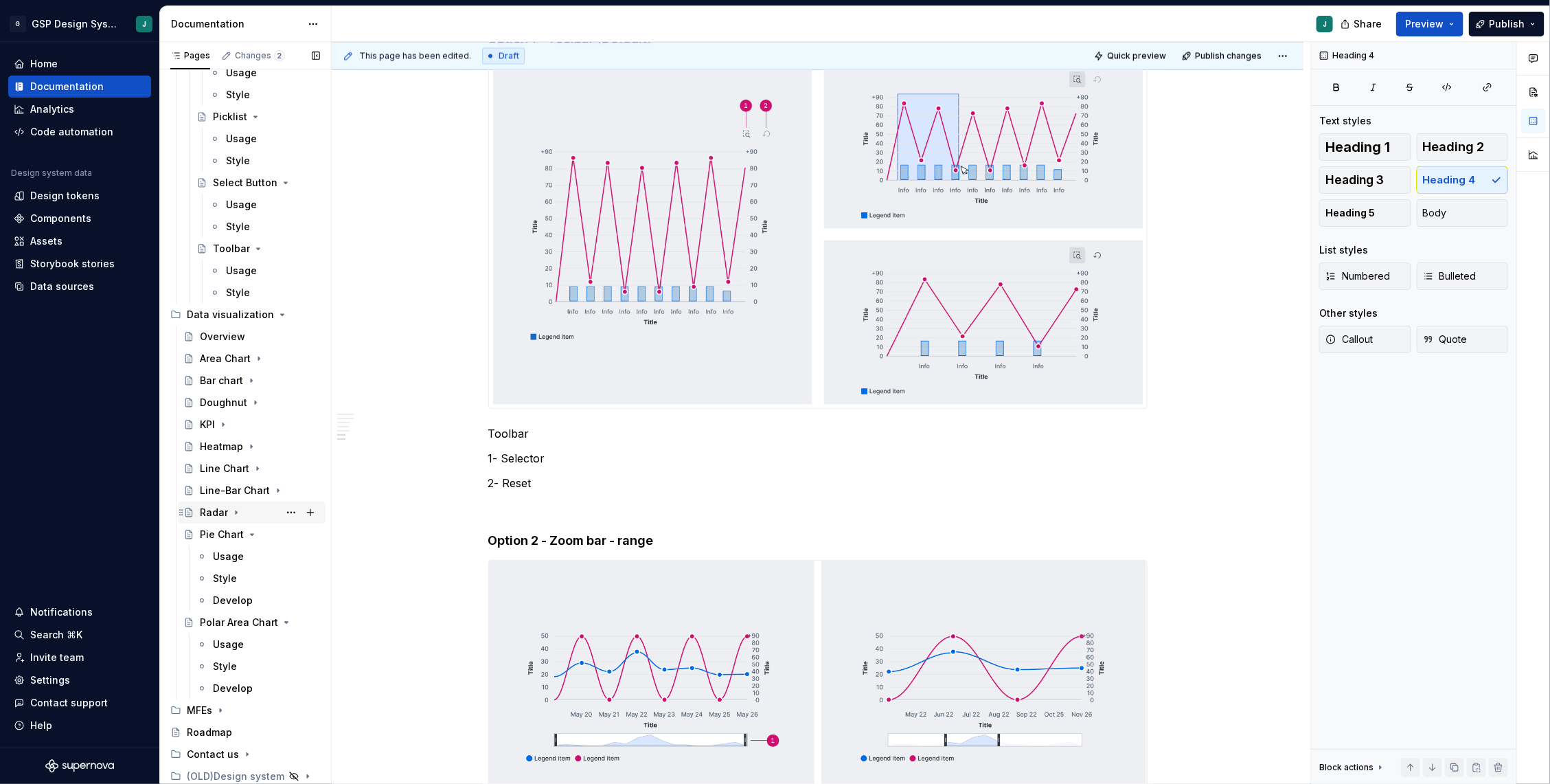
scroll to position [2762, 0]
click at [253, 531] on icon "Page tree" at bounding box center [252, 536] width 11 height 11
click at [281, 619] on button "Page tree" at bounding box center [290, 623] width 19 height 19
click at [244, 618] on div "Pages Changes 2 Add Accessibility guide for tree Page tree. Navigate the tree w…" at bounding box center [245, 415] width 172 height 748
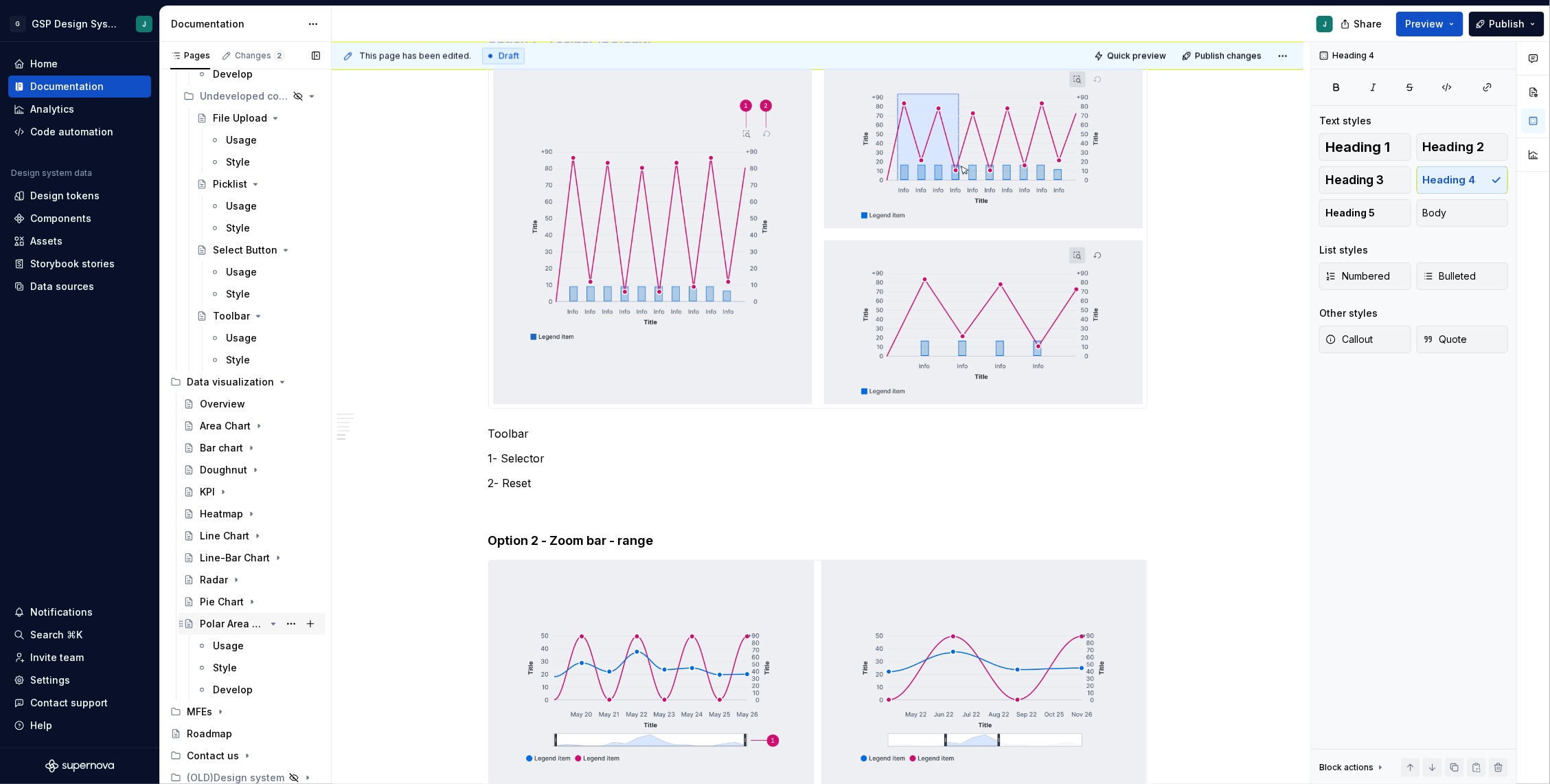
click at [276, 627] on icon "Page tree" at bounding box center [273, 623] width 11 height 11
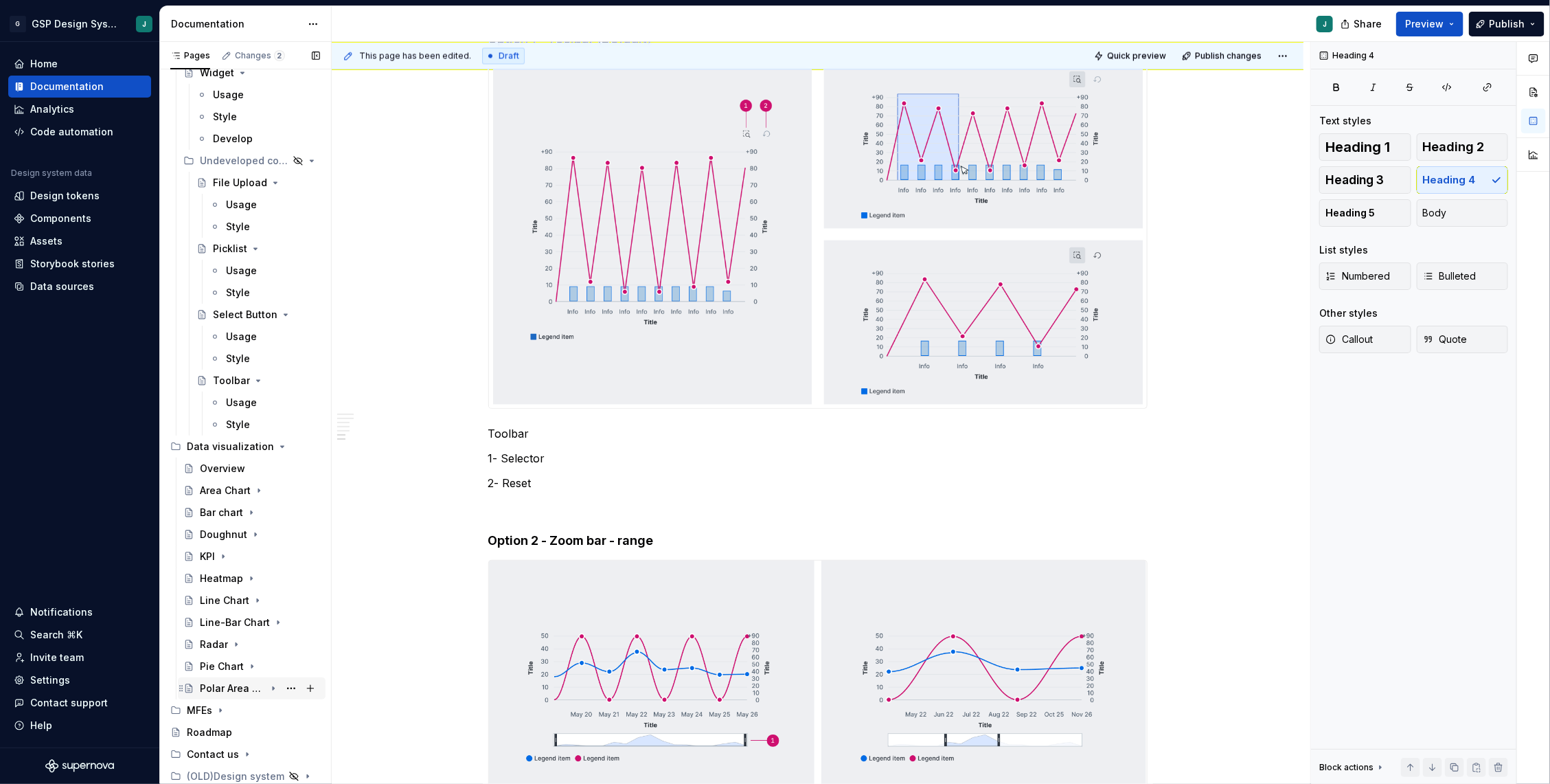
scroll to position [2630, 0]
click at [313, 447] on button "Page tree" at bounding box center [310, 448] width 19 height 19
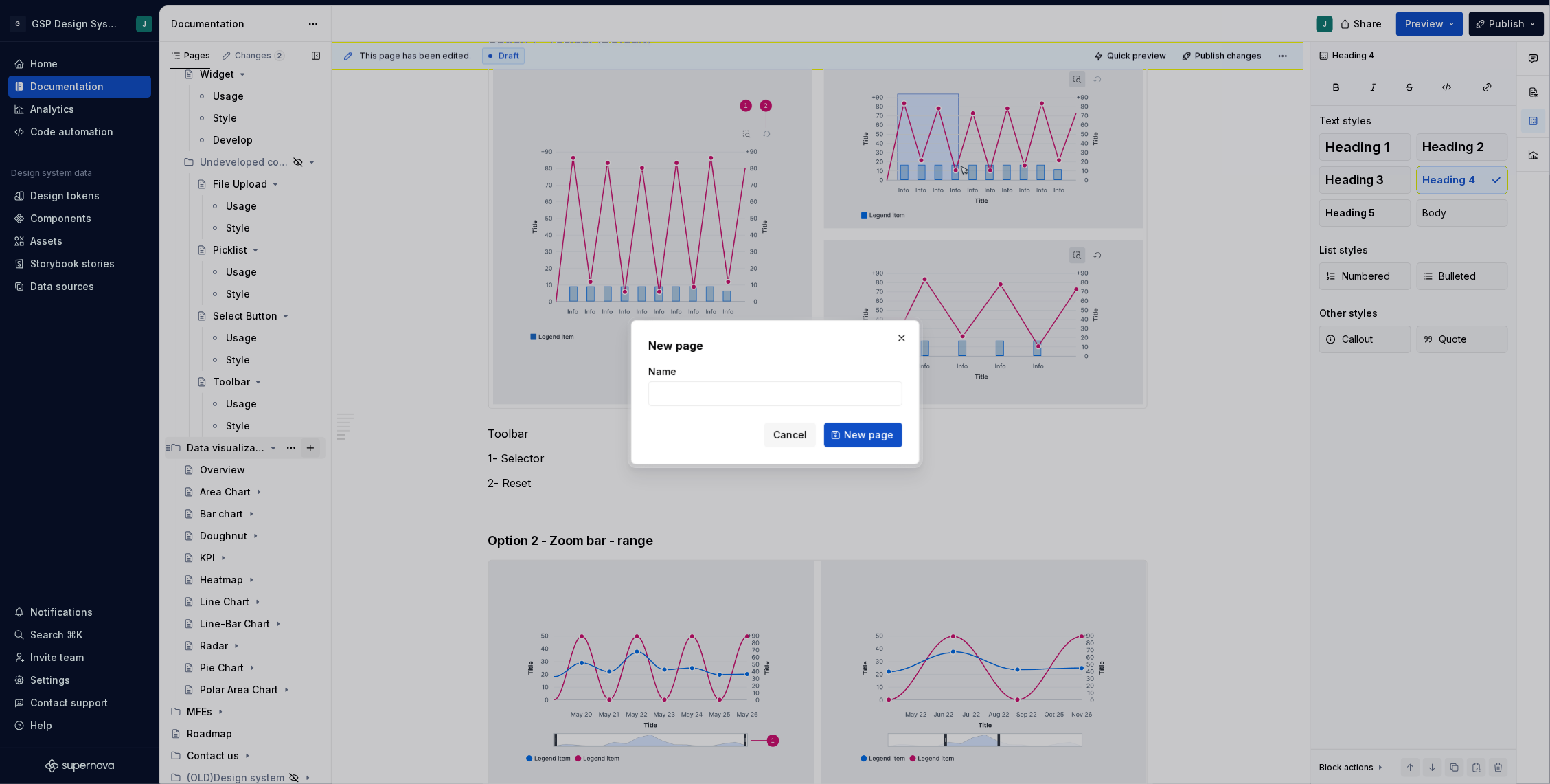
type textarea "*"
type input "Zoom options"
click button "New page" at bounding box center [863, 434] width 78 height 25
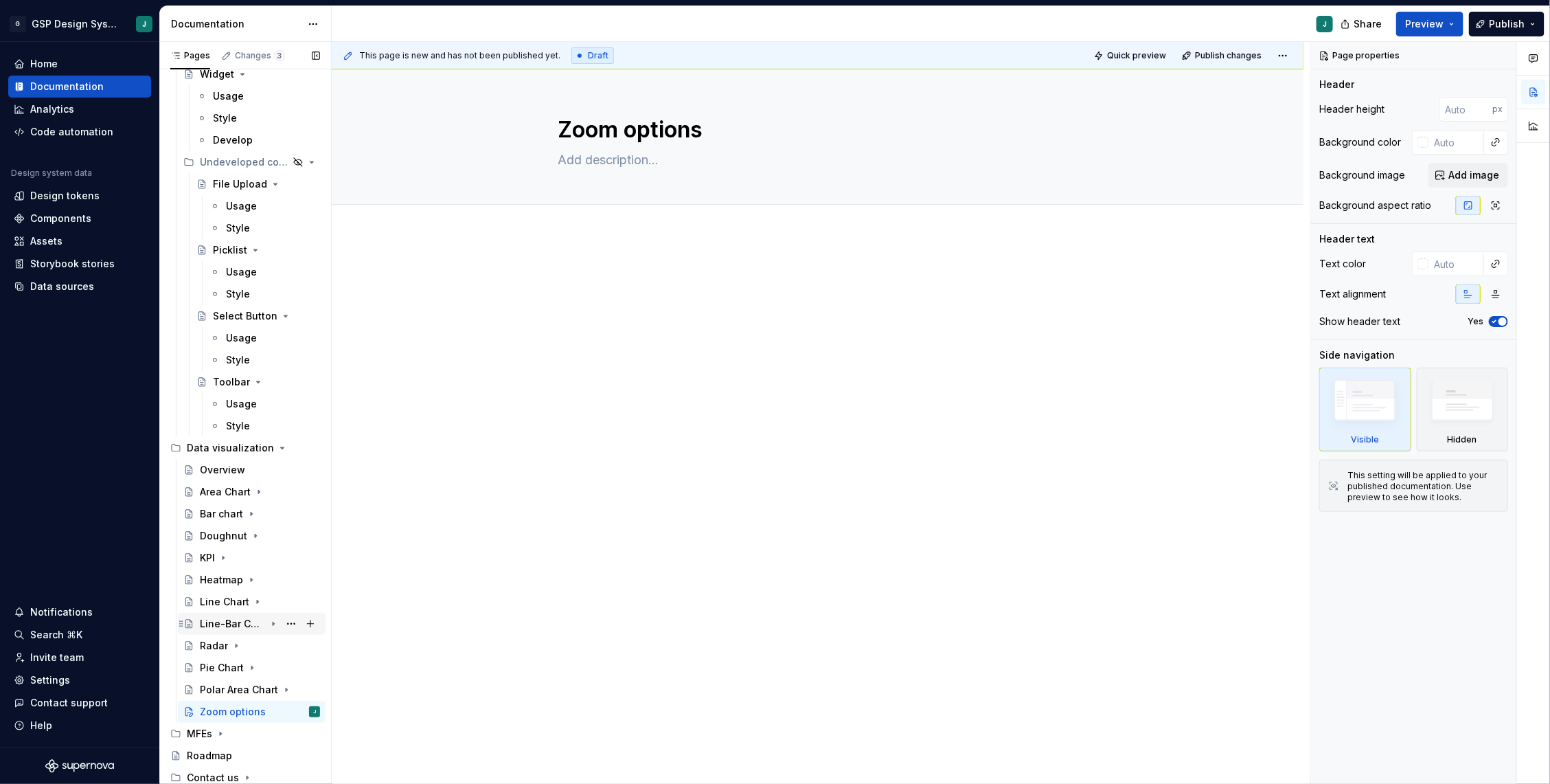
click at [235, 618] on div "Line-Bar Chart" at bounding box center [232, 624] width 65 height 14
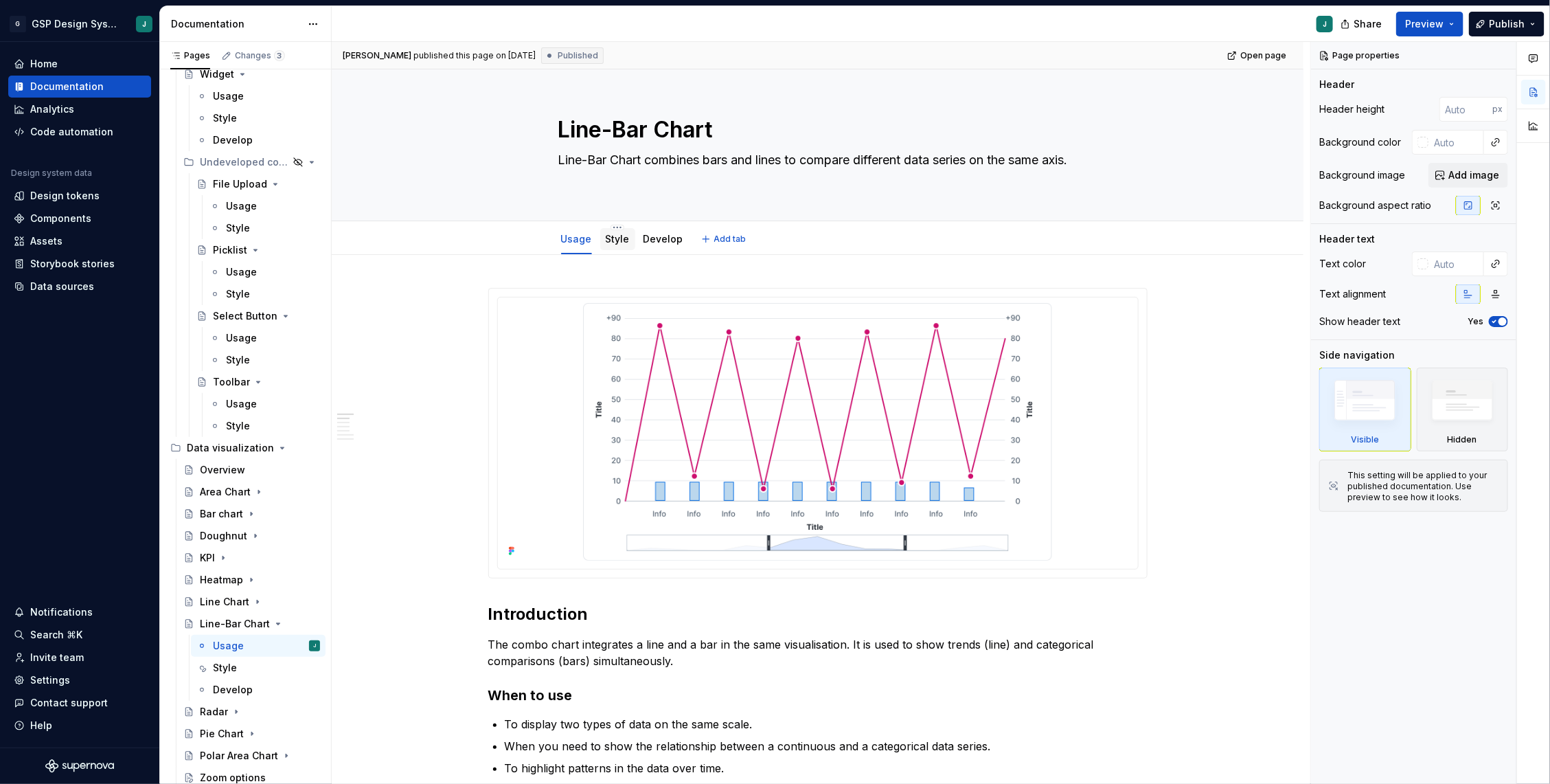
click at [626, 241] on link "Style" at bounding box center [617, 239] width 24 height 12
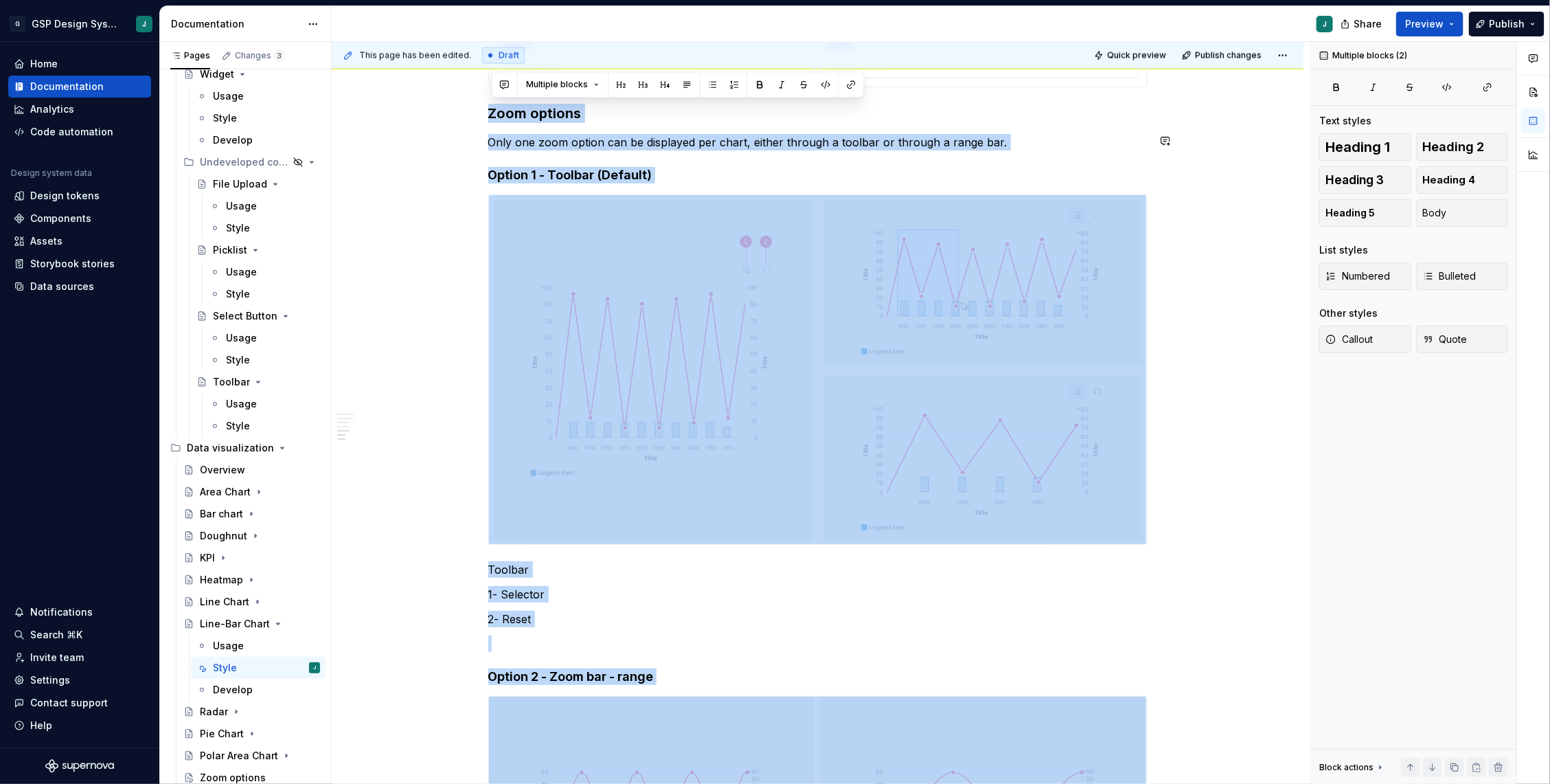
scroll to position [2046, 0]
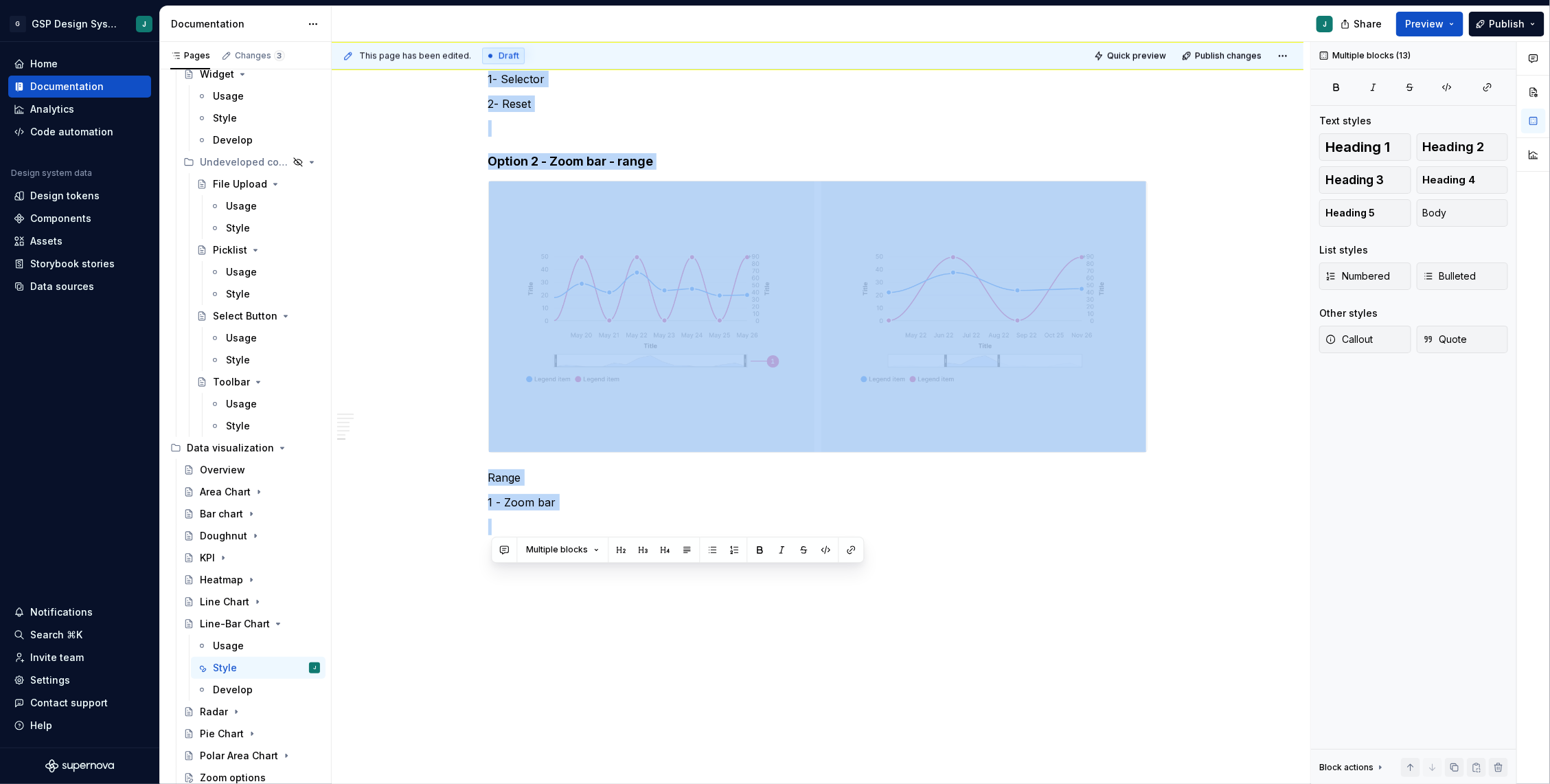
drag, startPoint x: 492, startPoint y: 112, endPoint x: 754, endPoint y: 648, distance: 596.6
copy div "Zoom options Only one zoom option can be displayed per chart, either through a …"
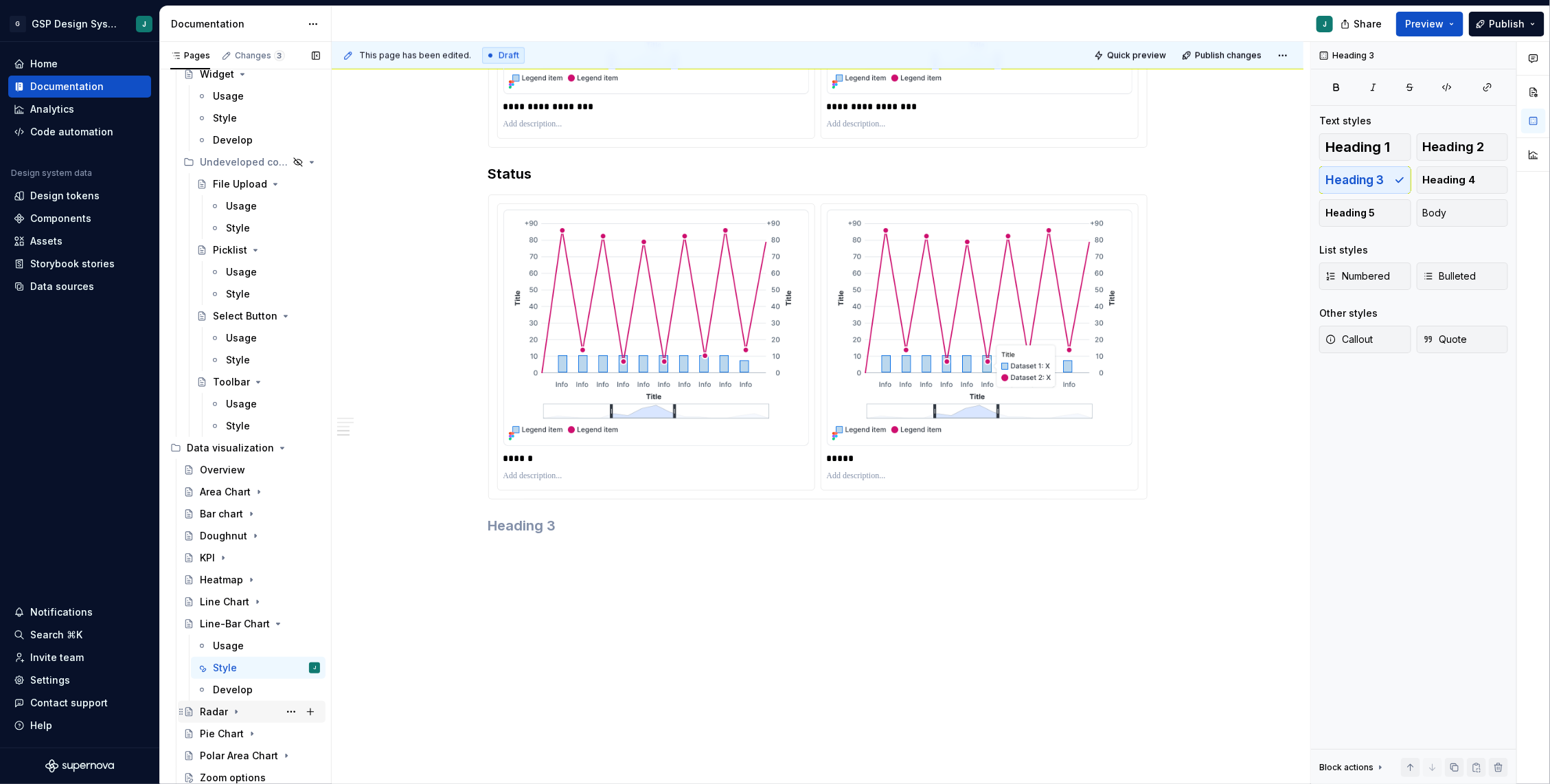
scroll to position [2718, 0]
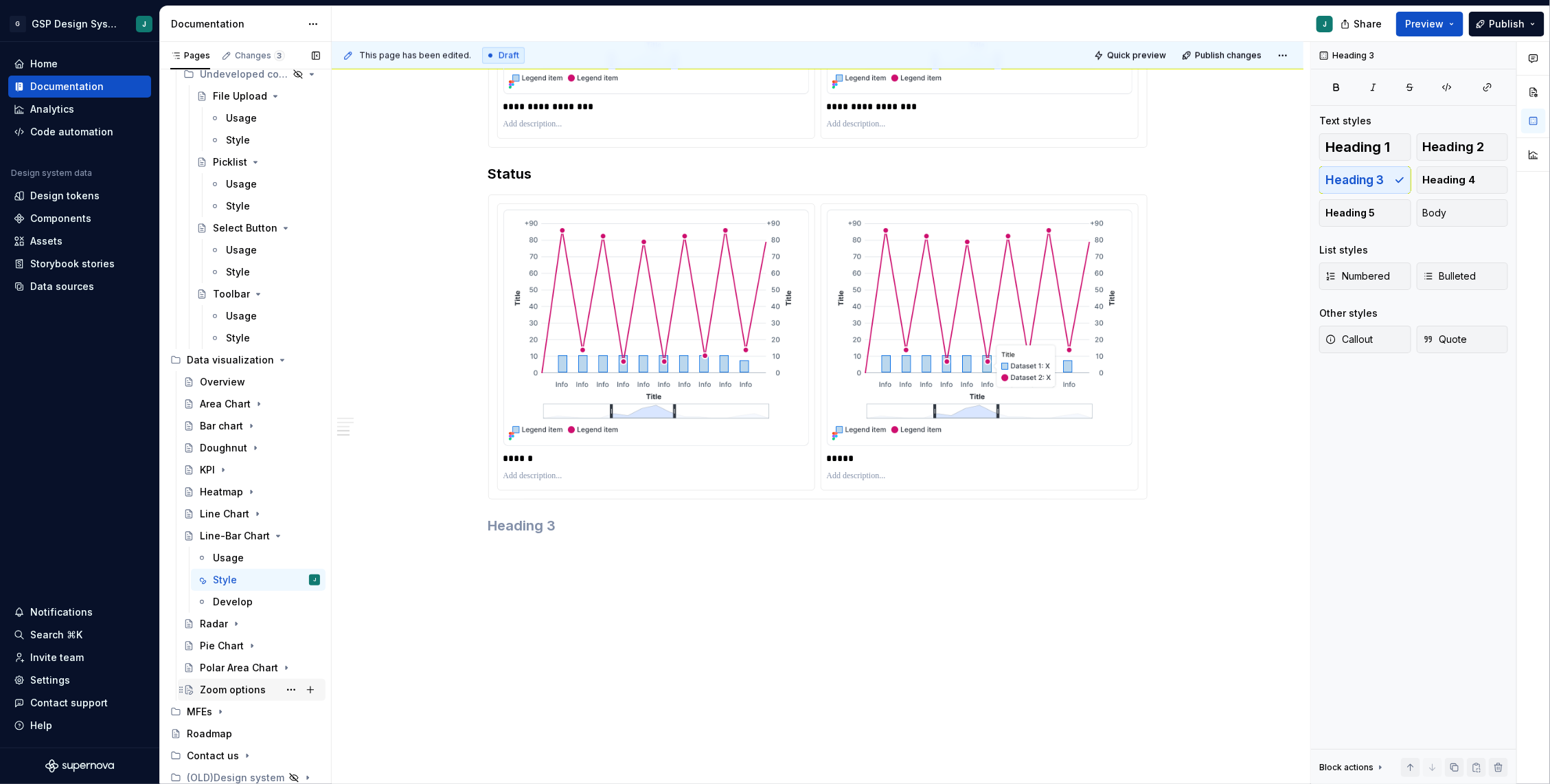
click at [248, 686] on div "Zoom options" at bounding box center [233, 689] width 66 height 14
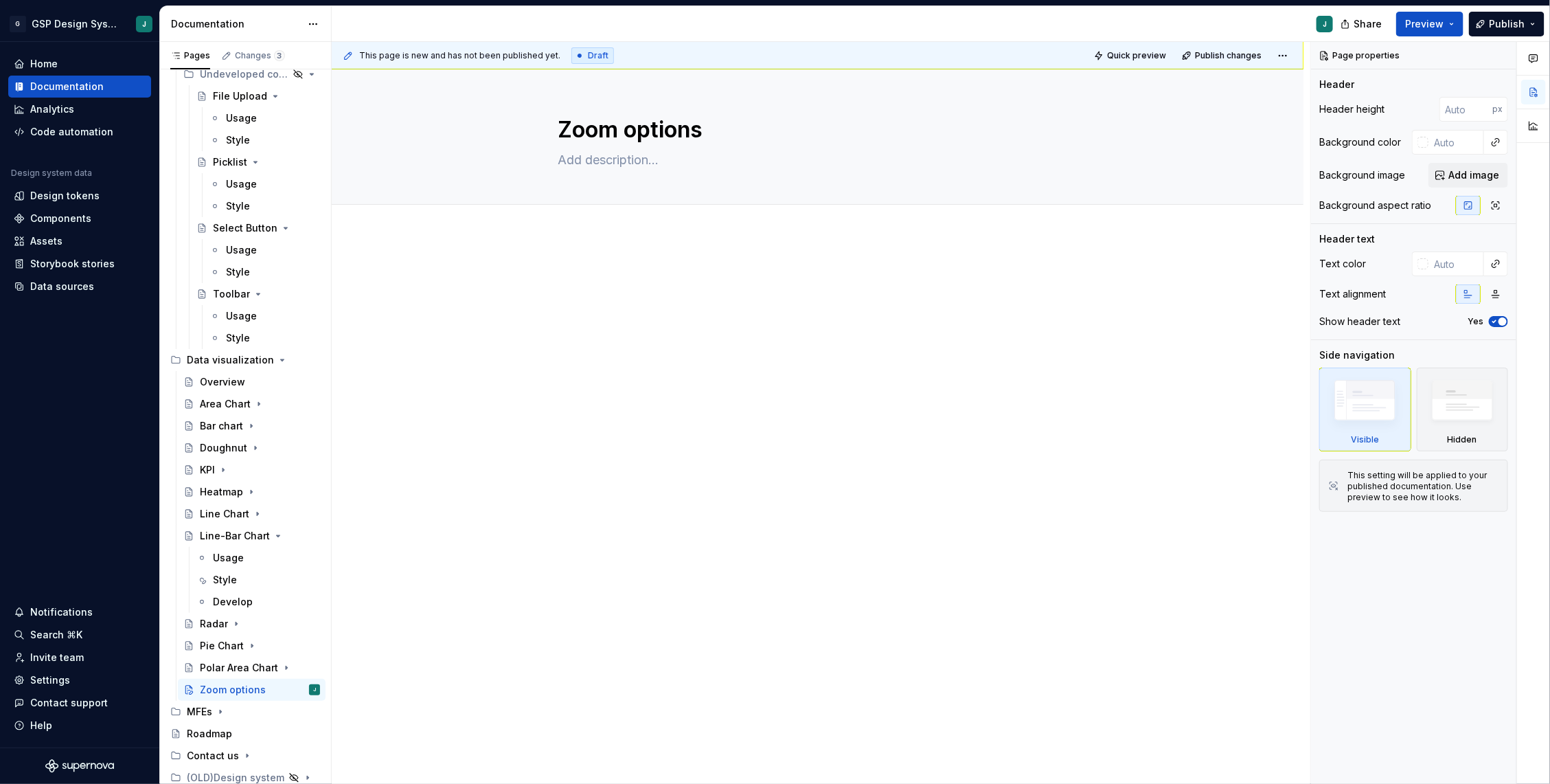
click at [586, 256] on div at bounding box center [817, 403] width 972 height 336
type textarea "*"
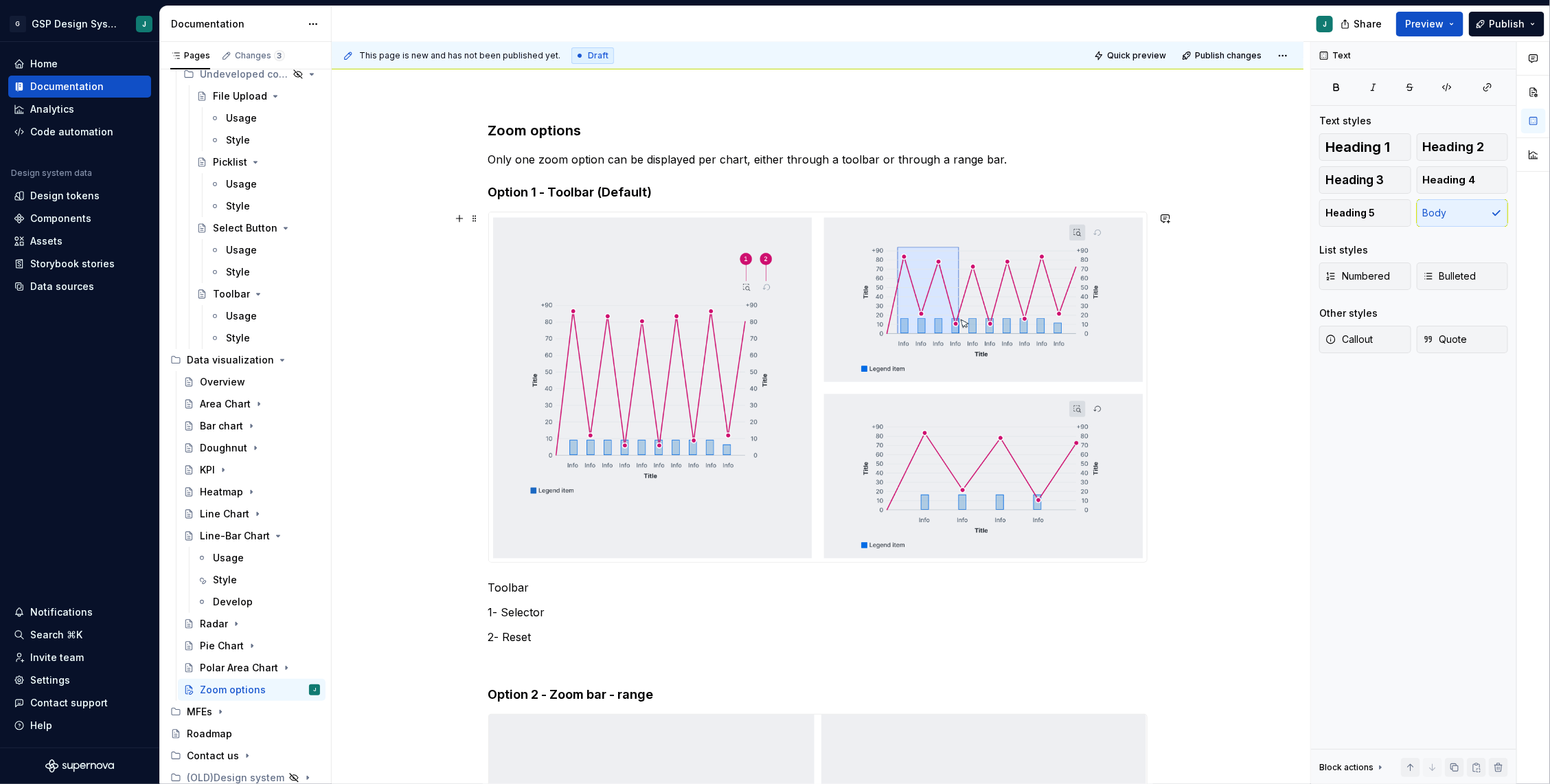
scroll to position [149, 0]
click at [538, 128] on h3 "Zoom options" at bounding box center [818, 128] width 659 height 19
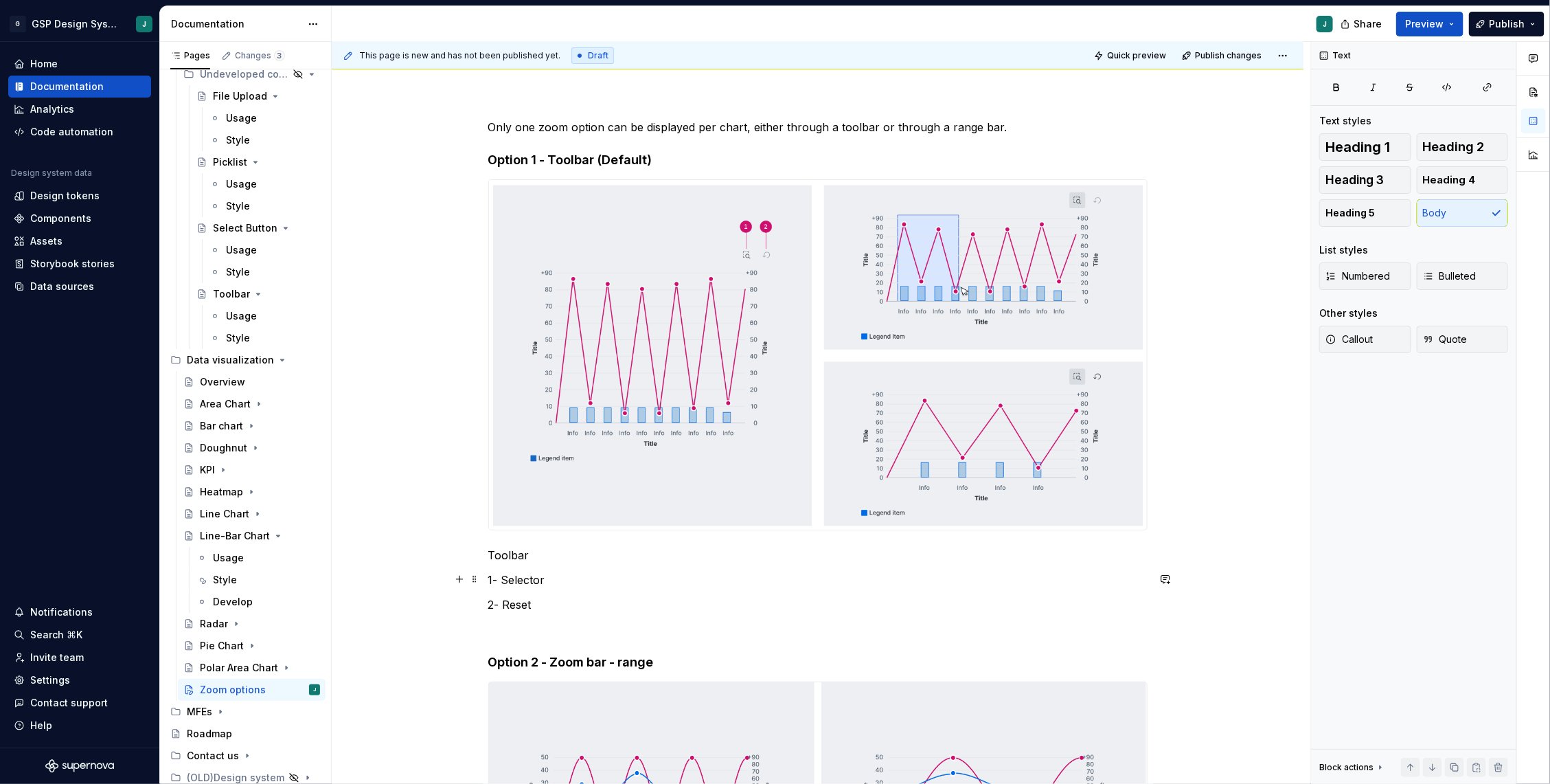
click at [563, 579] on p "1- Selector" at bounding box center [818, 580] width 659 height 16
click at [557, 582] on p "1- Selector: click on the area of the graph to zoon in on that part" at bounding box center [818, 580] width 659 height 16
click at [567, 603] on p "2- Reset" at bounding box center [818, 605] width 659 height 16
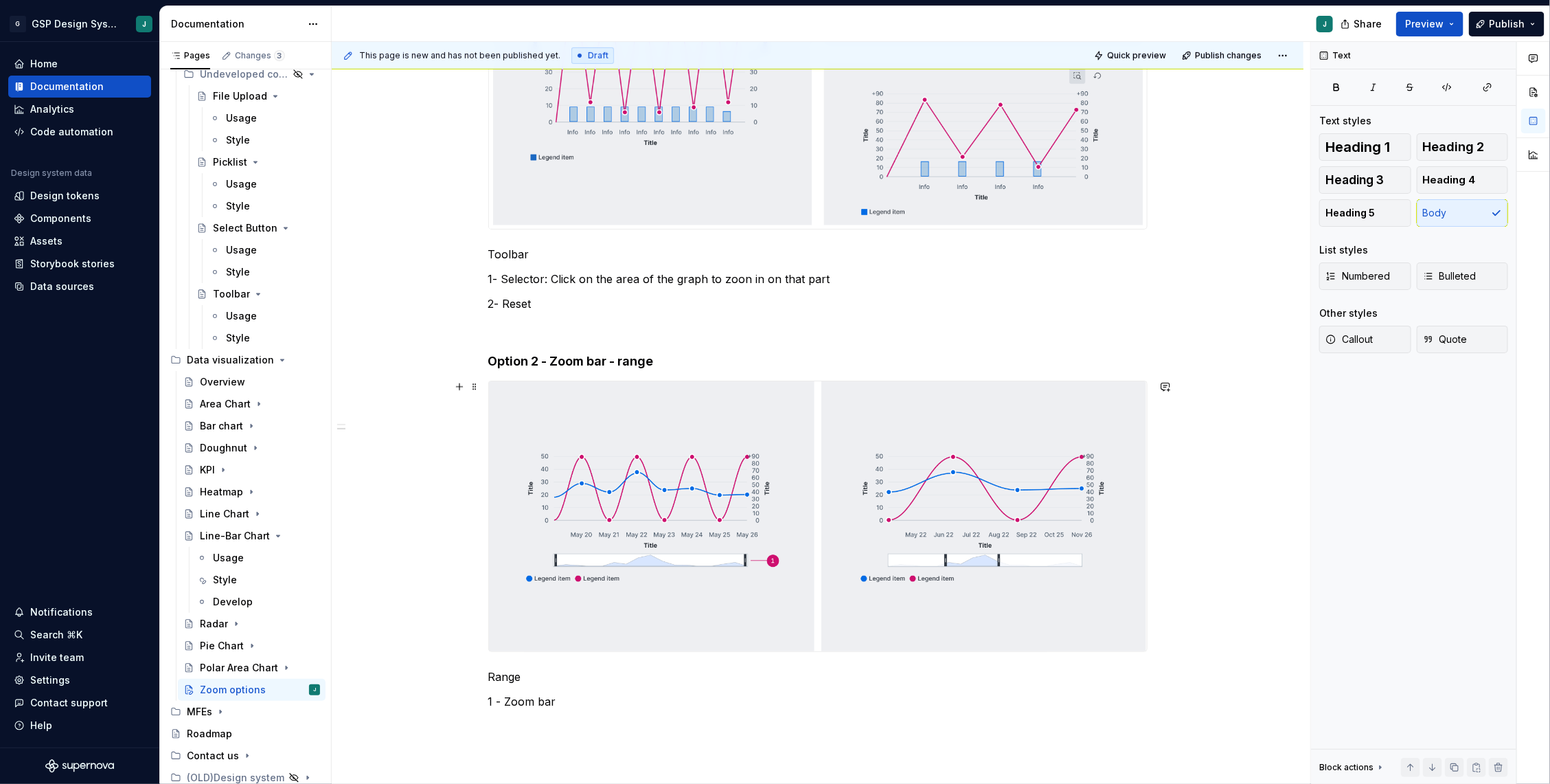
scroll to position [451, 0]
click at [592, 697] on p "1 - Zoom bar" at bounding box center [818, 700] width 659 height 16
click at [568, 703] on p "1 - Zoom bar: drag from the handles to zoom in and out on the chart" at bounding box center [818, 700] width 659 height 16
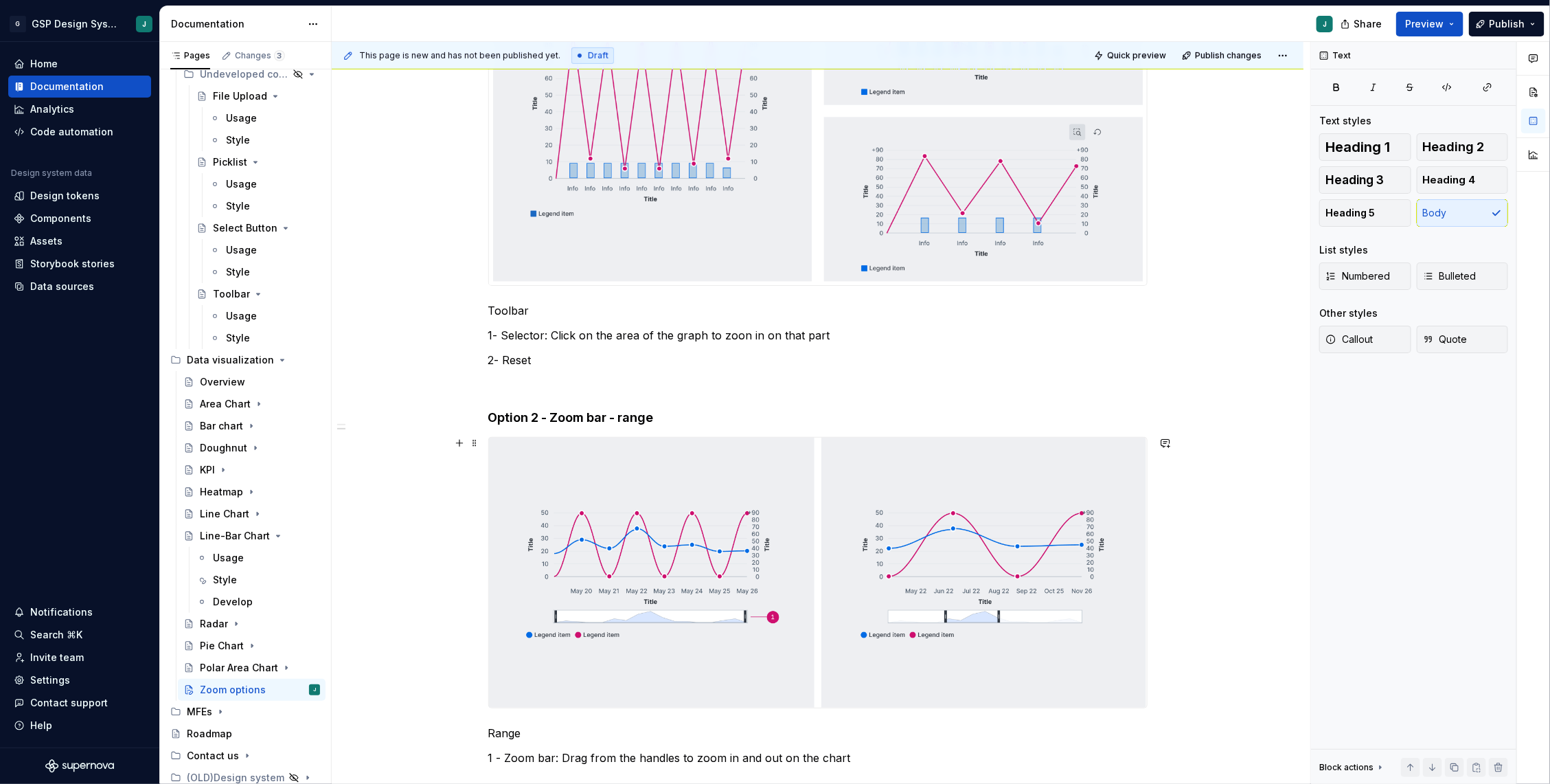
scroll to position [382, 0]
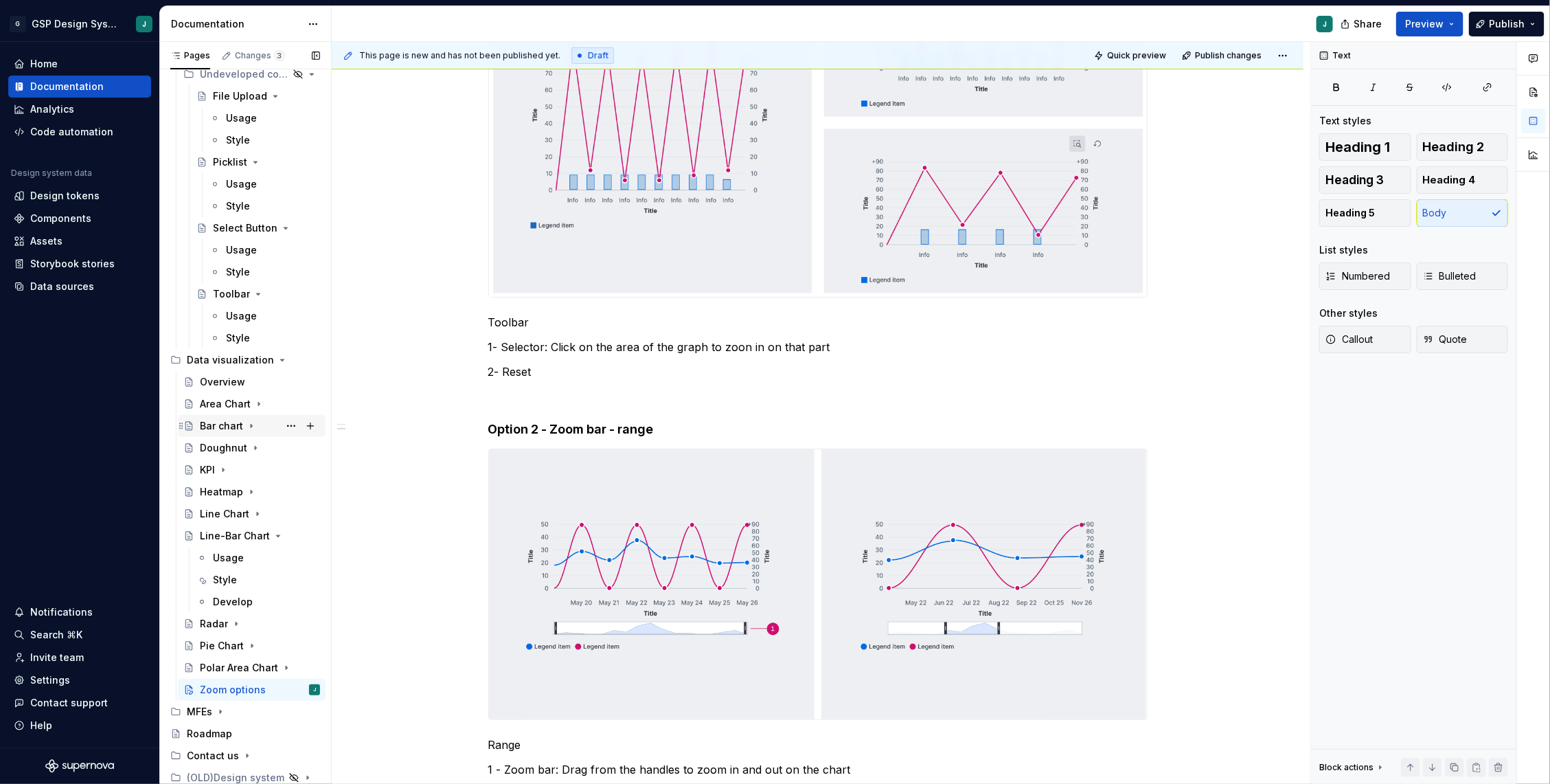
click at [223, 419] on div "Bar chart" at bounding box center [221, 425] width 44 height 14
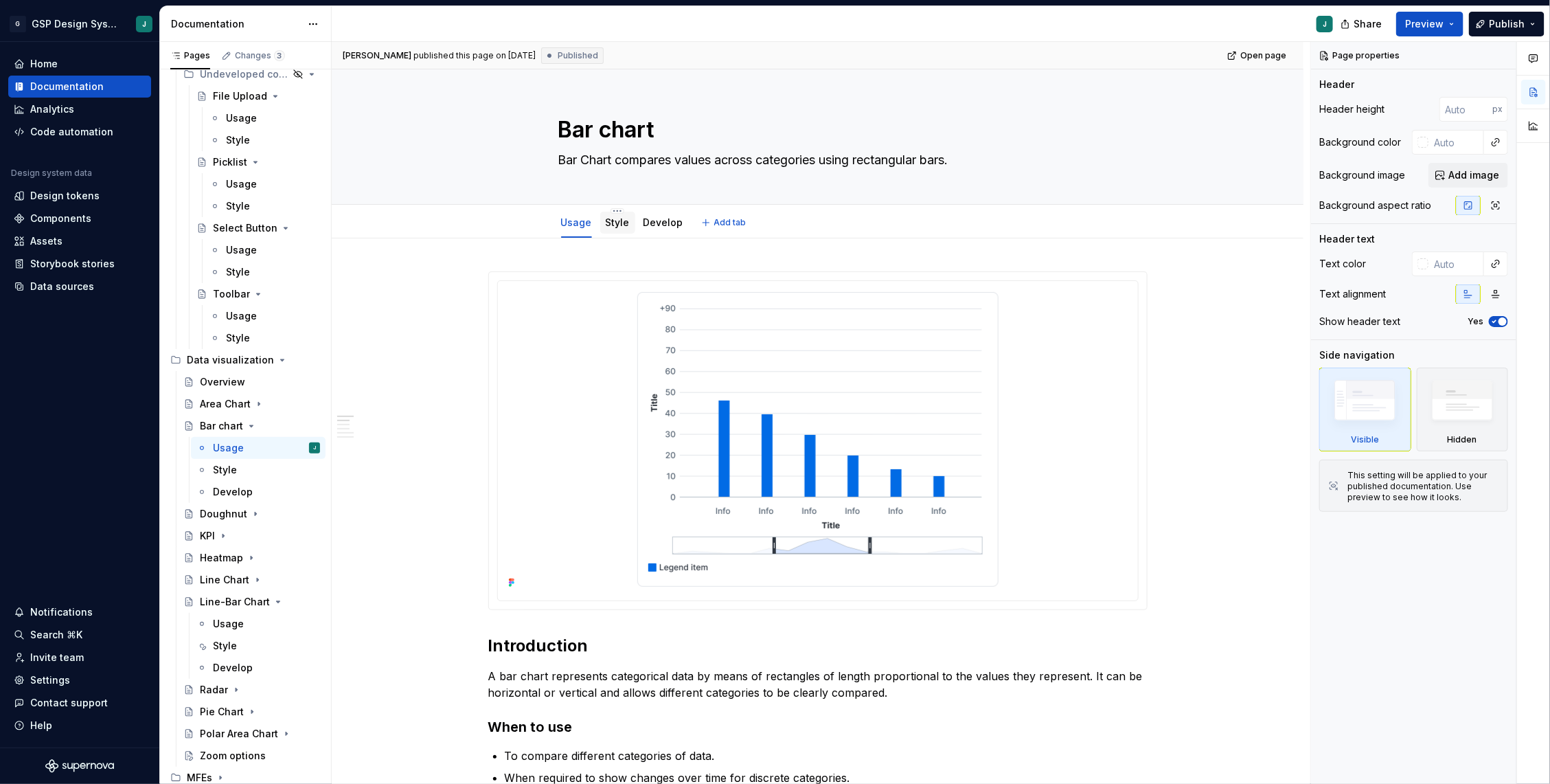
click at [628, 221] on link "Style" at bounding box center [617, 222] width 24 height 12
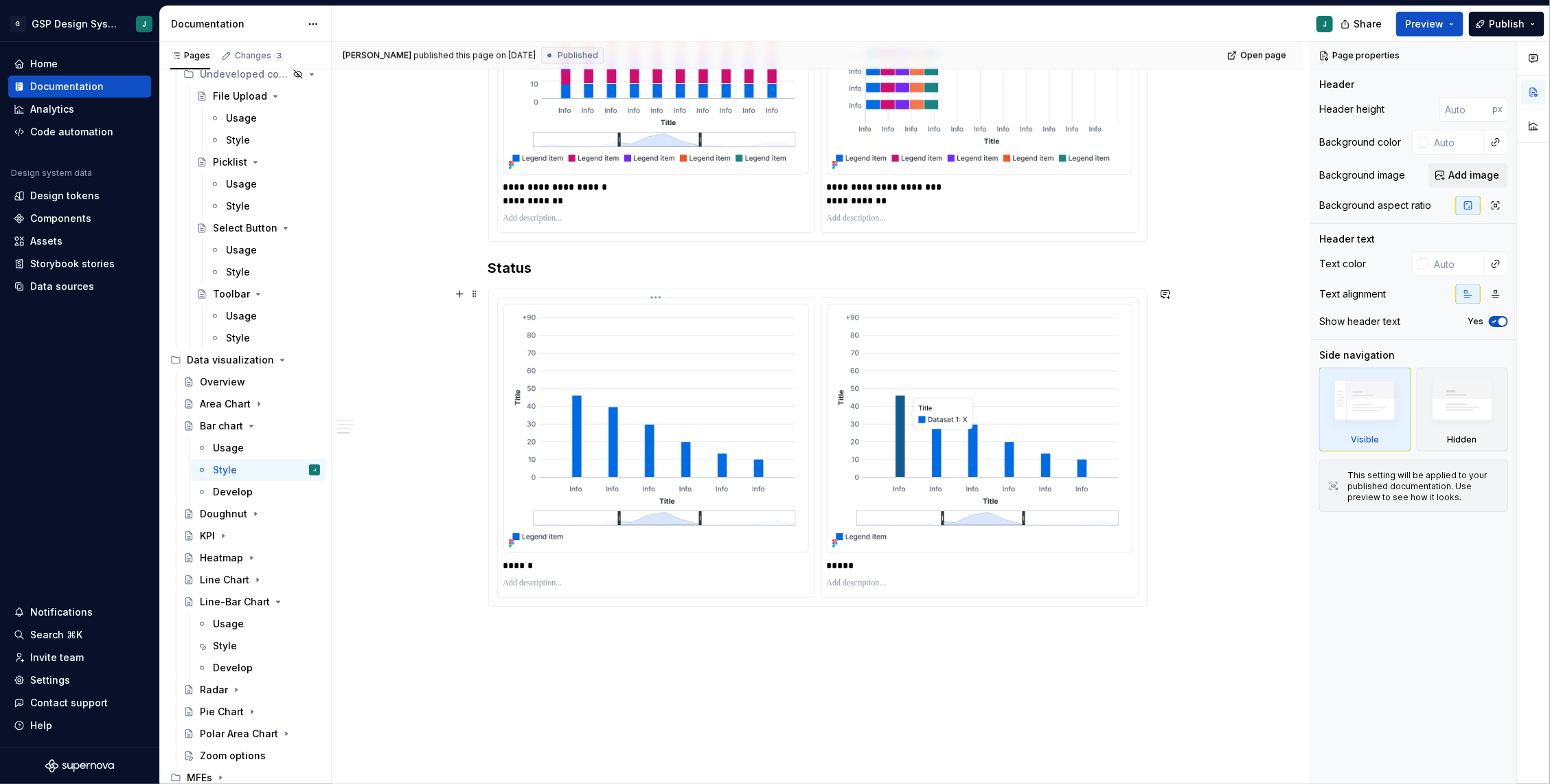
scroll to position [1371, 0]
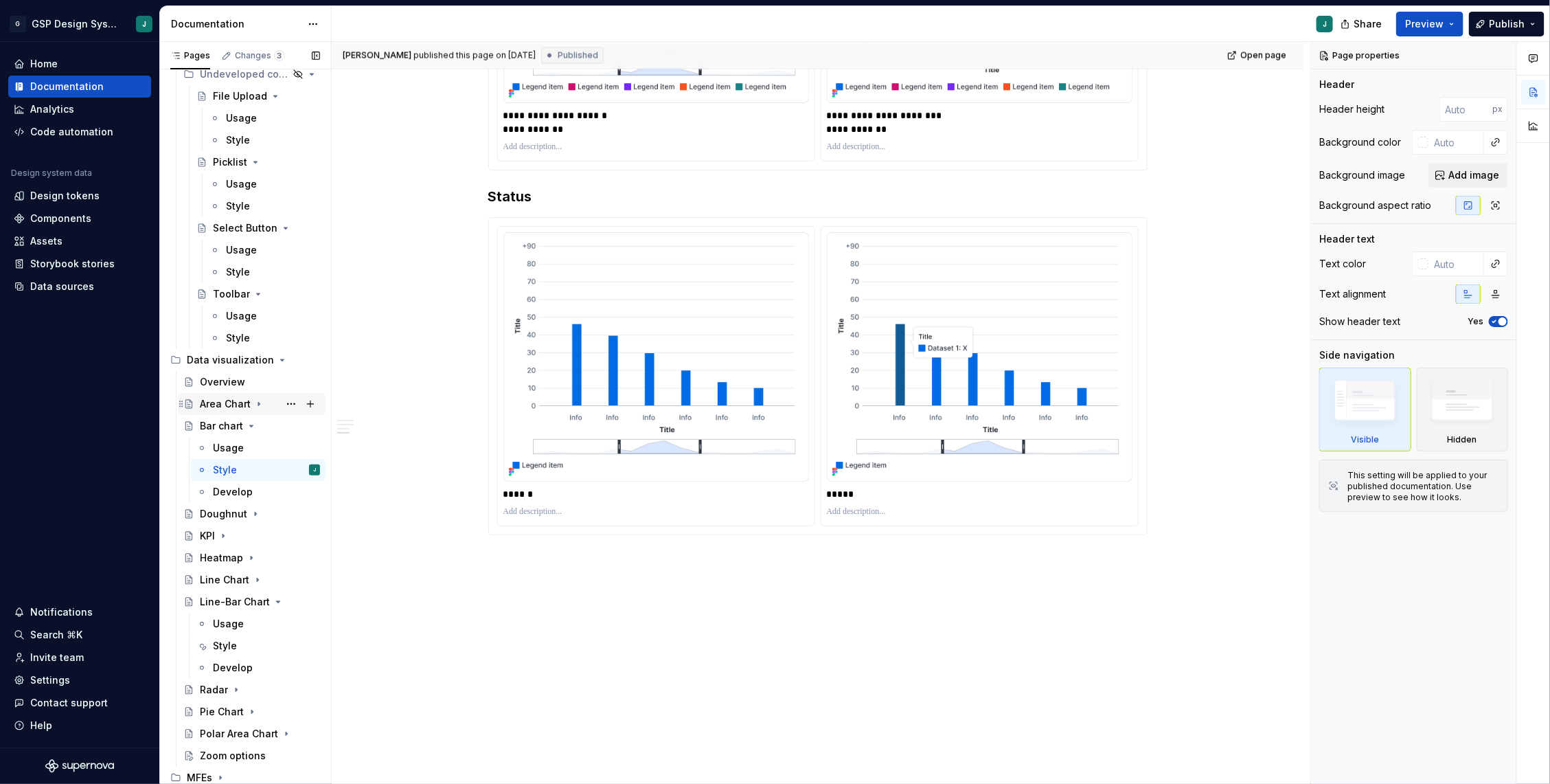
click at [258, 402] on icon "Page tree" at bounding box center [259, 404] width 2 height 3
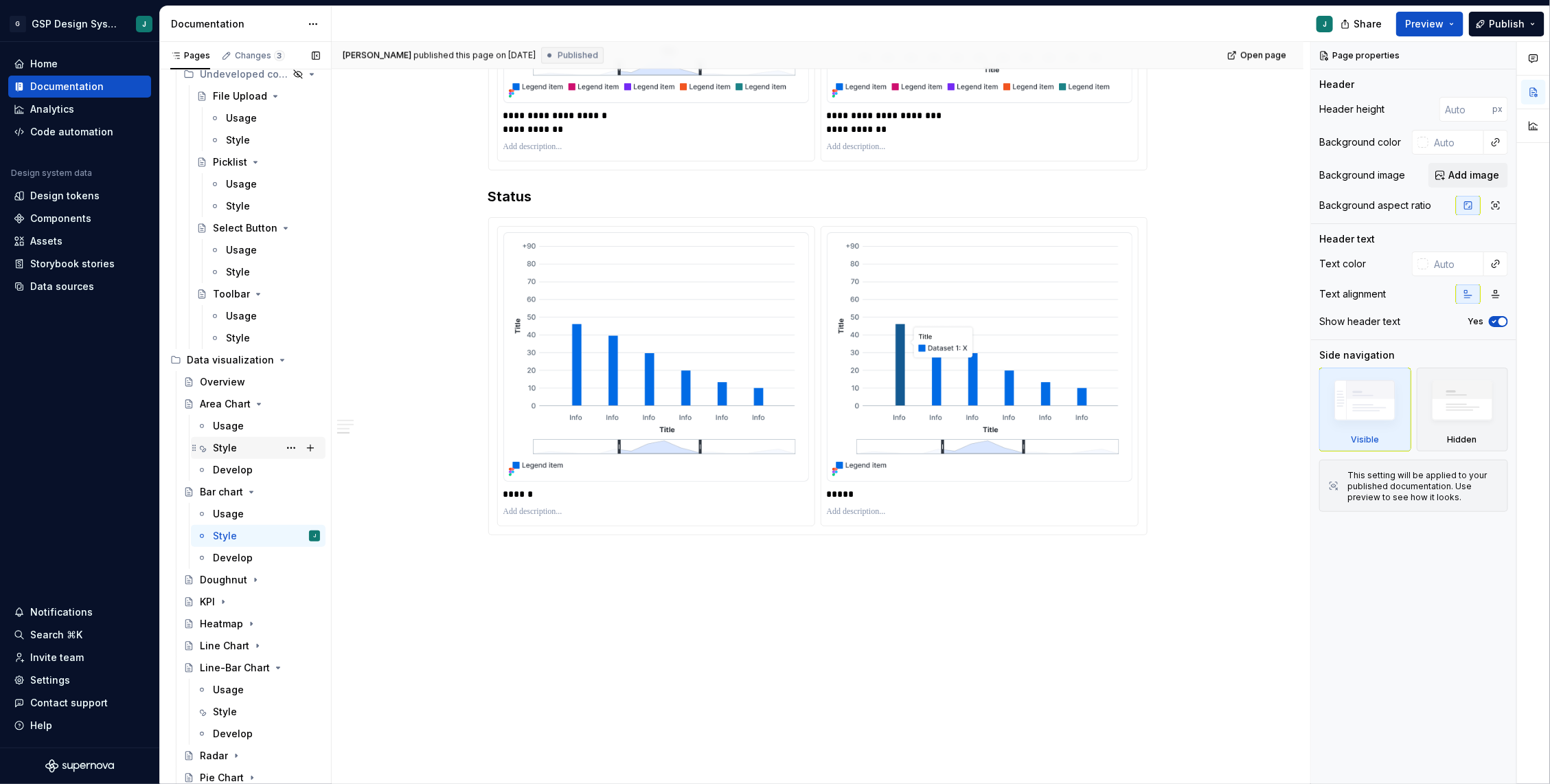
click at [231, 448] on div "Style" at bounding box center [225, 448] width 24 height 14
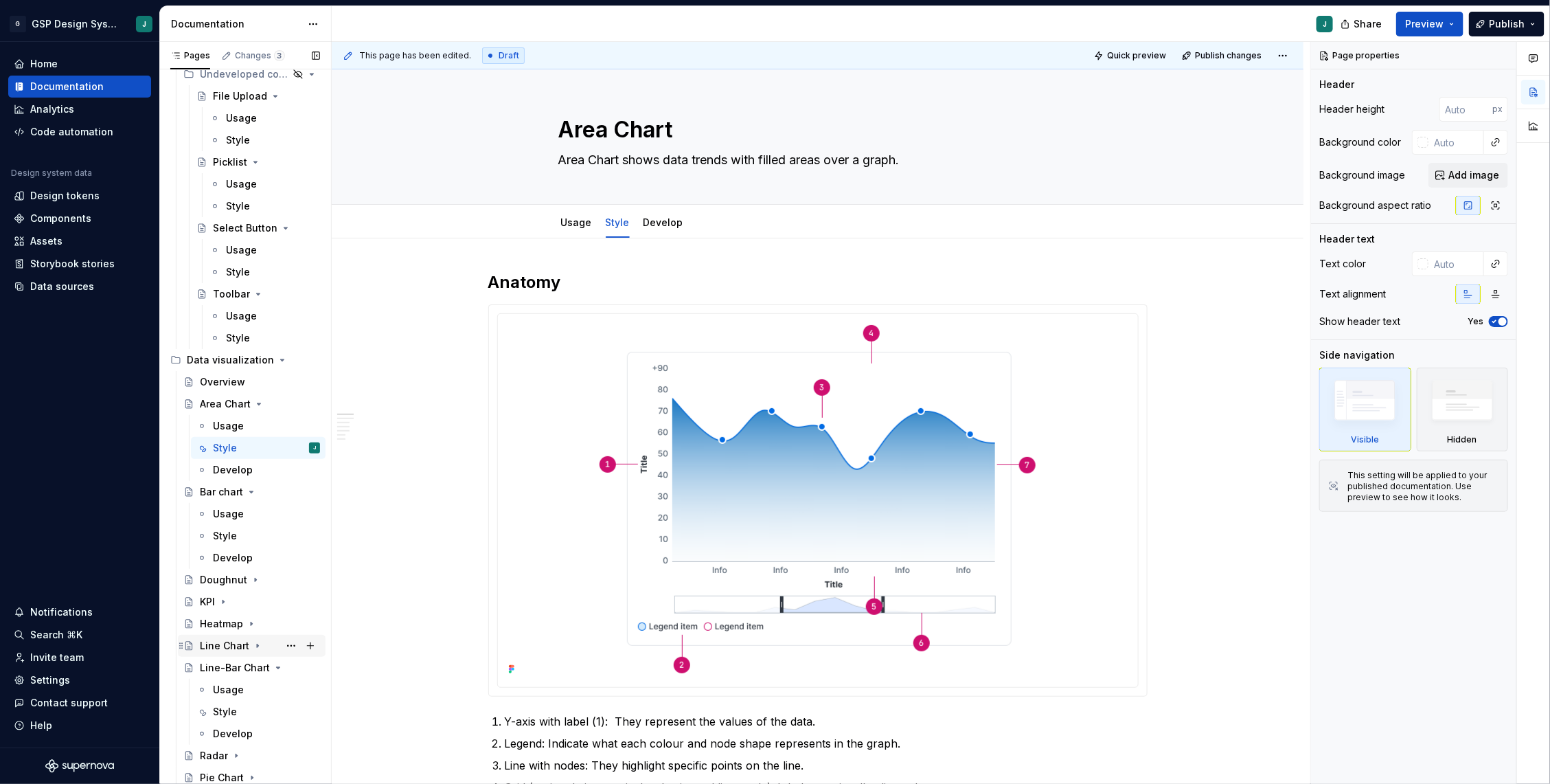
scroll to position [2850, 0]
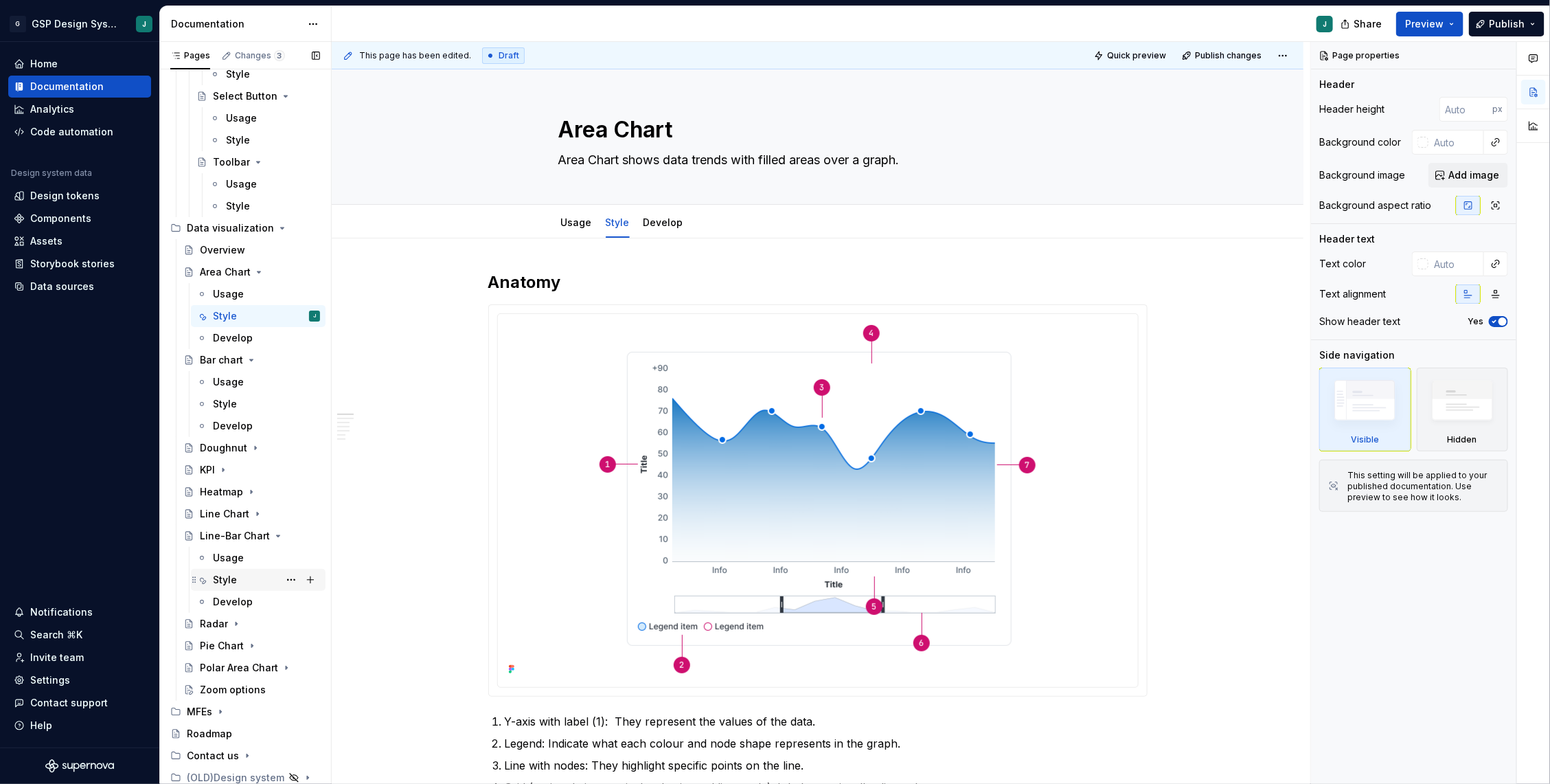
click at [243, 580] on div "Style" at bounding box center [267, 579] width 107 height 19
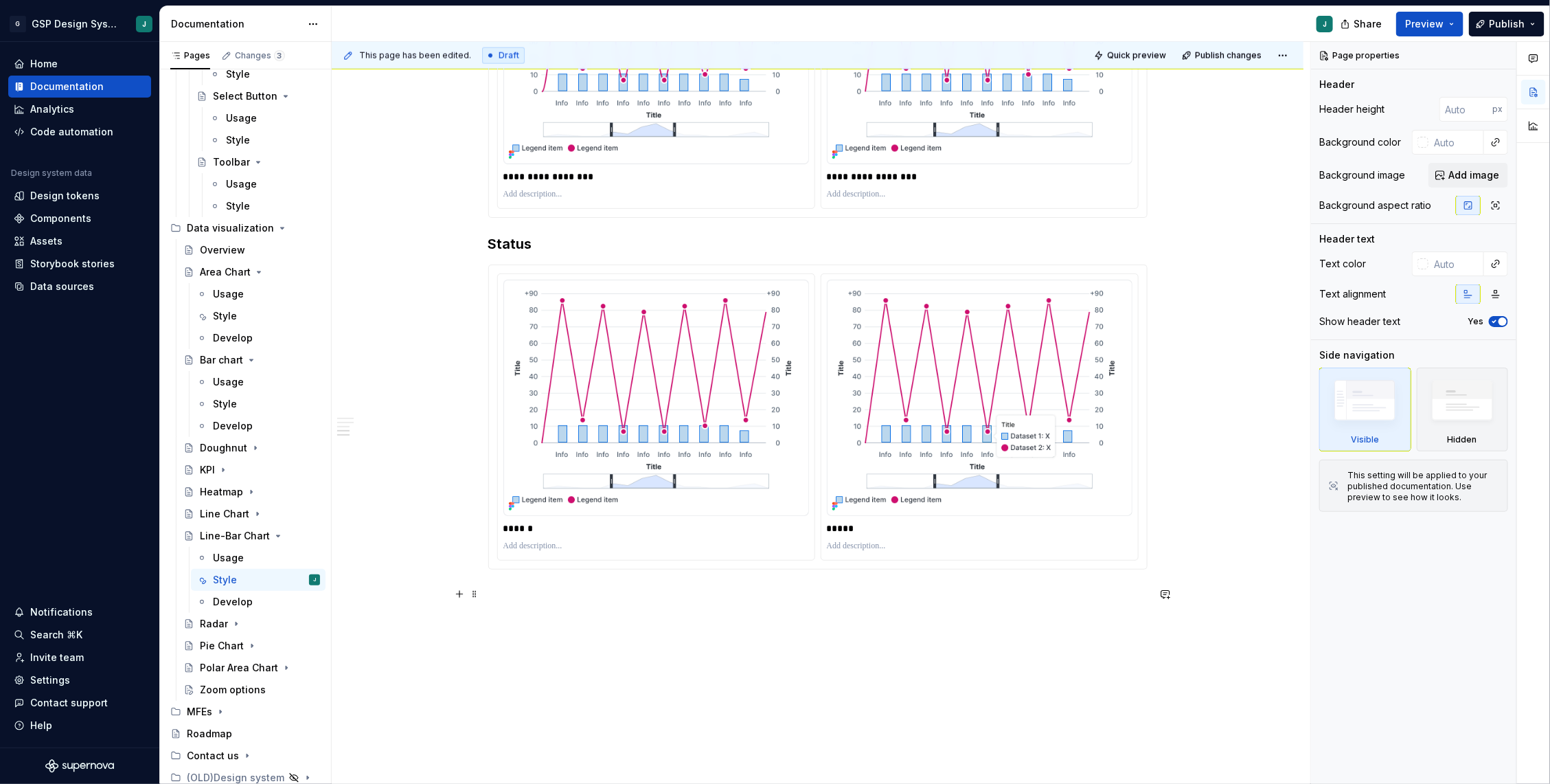
scroll to position [1119, 0]
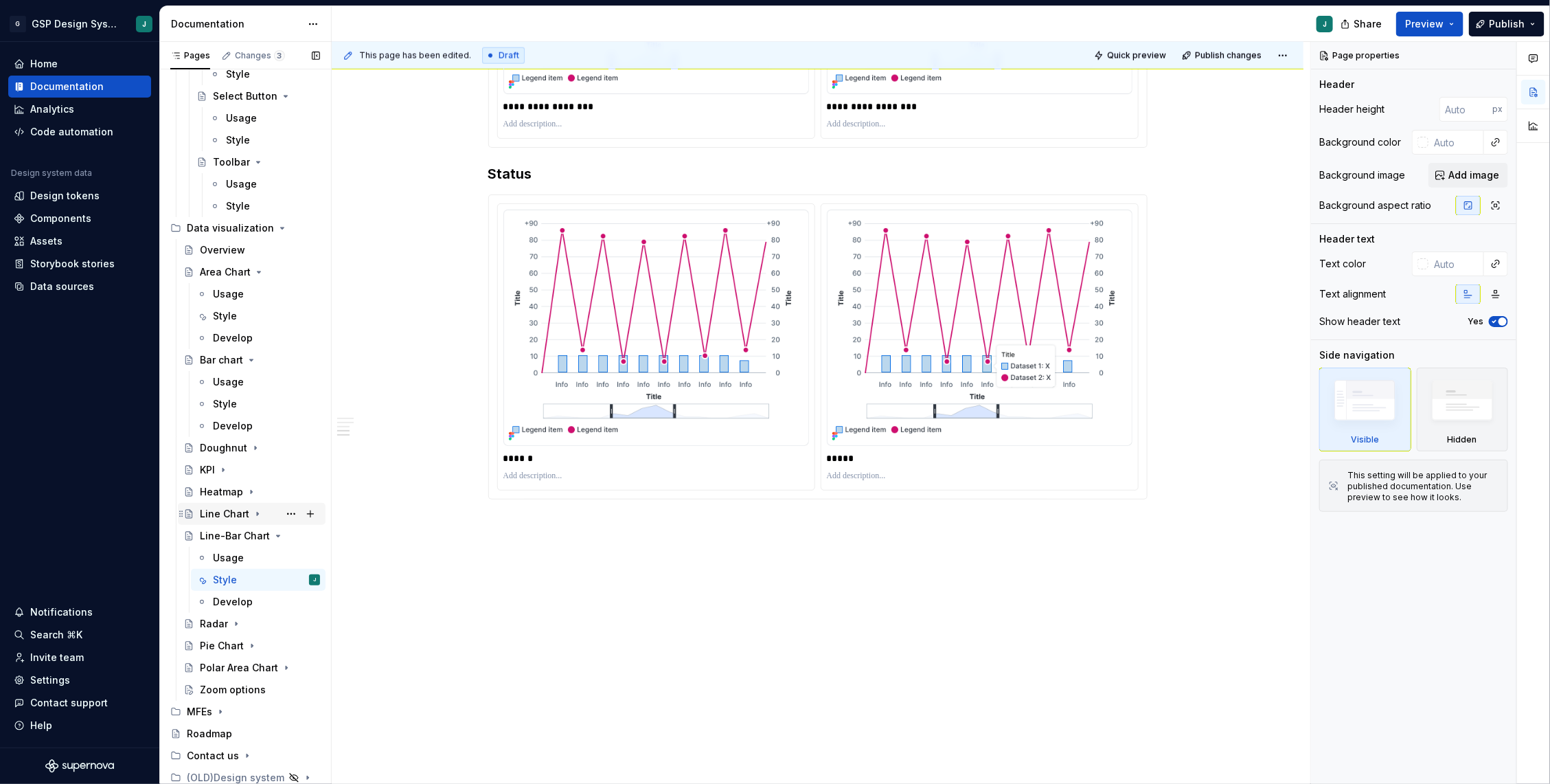
click at [255, 509] on icon "Page tree" at bounding box center [257, 513] width 11 height 11
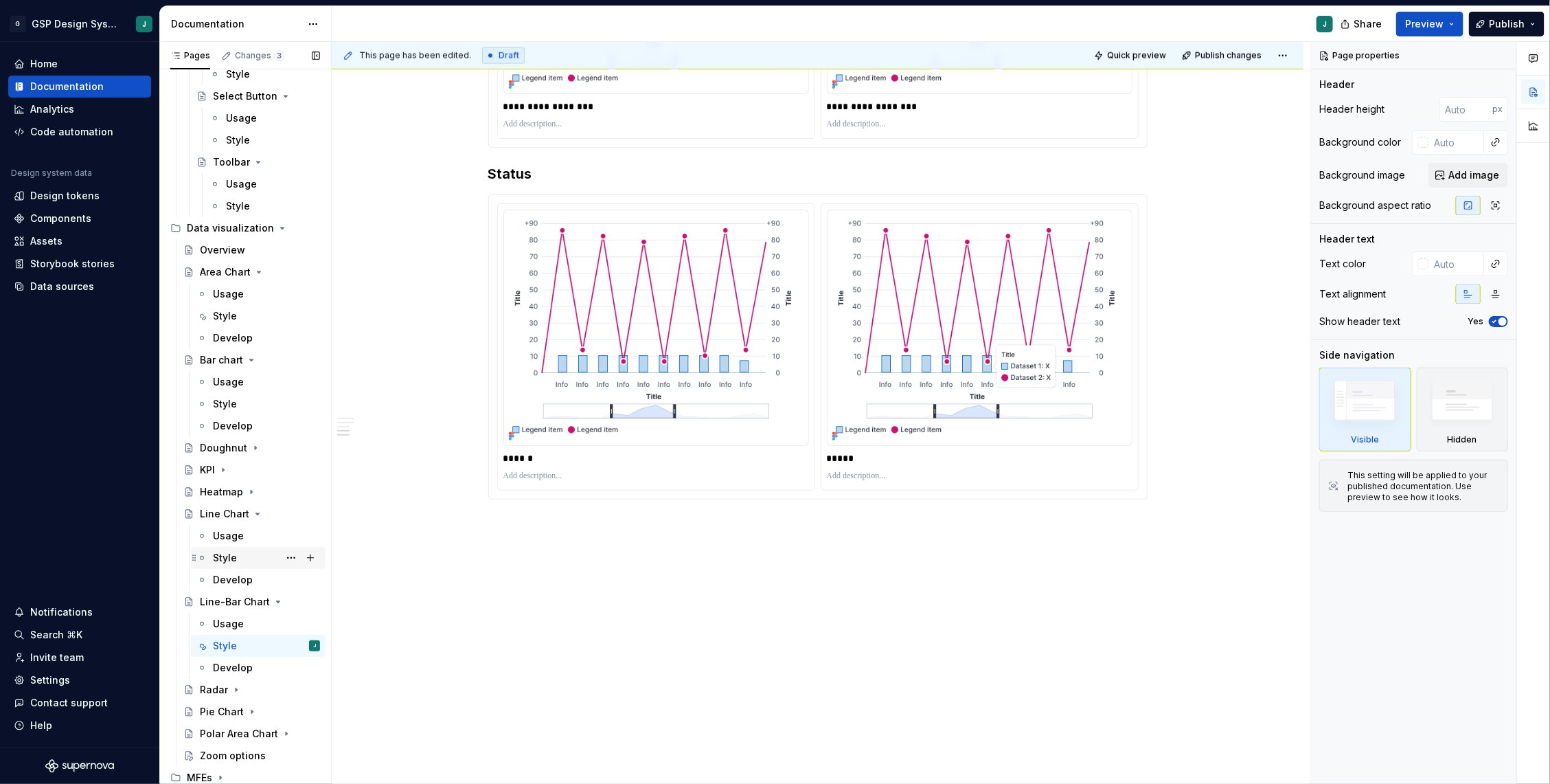
click at [238, 554] on div "Style" at bounding box center [267, 557] width 107 height 19
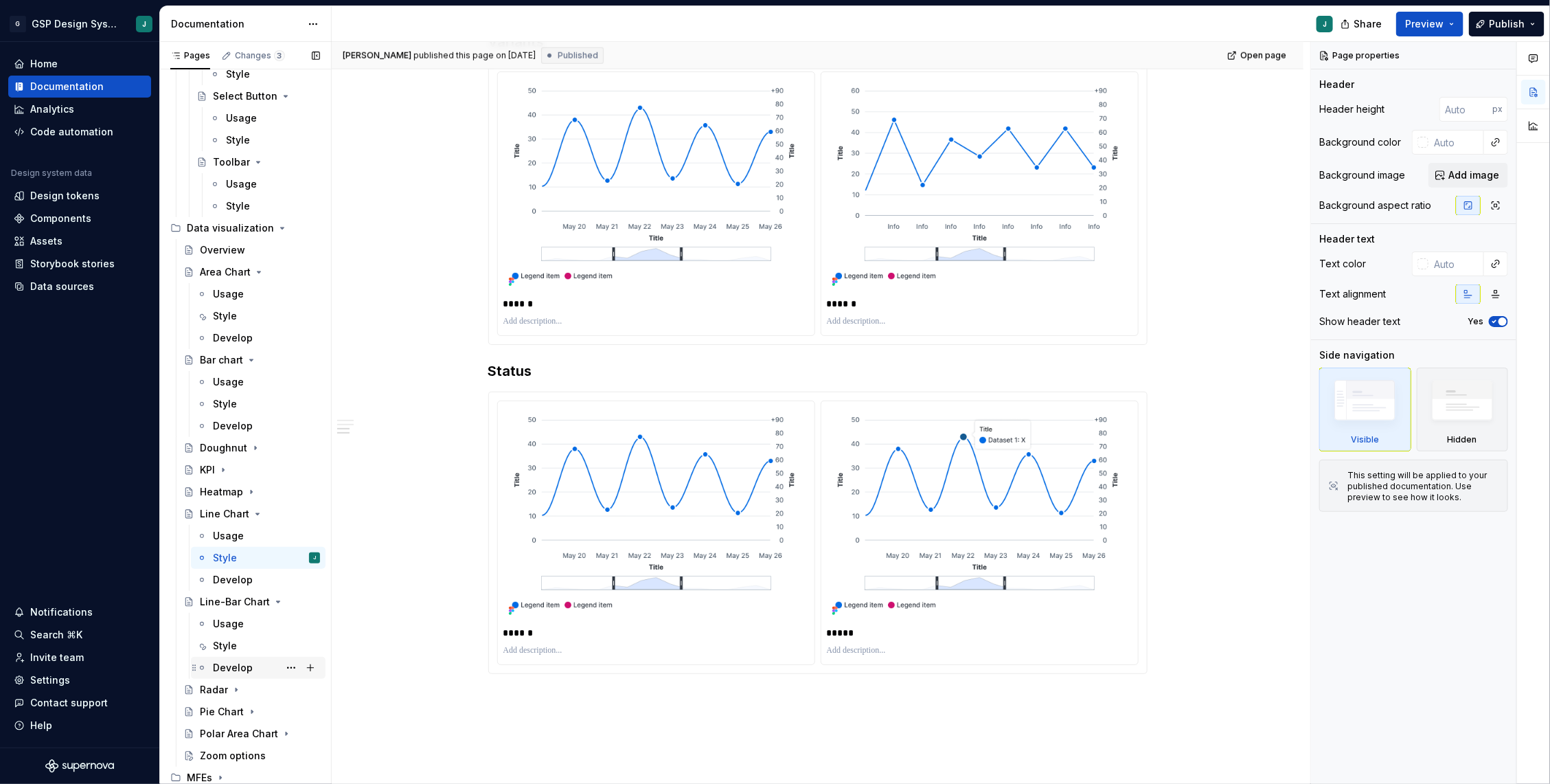
scroll to position [2916, 0]
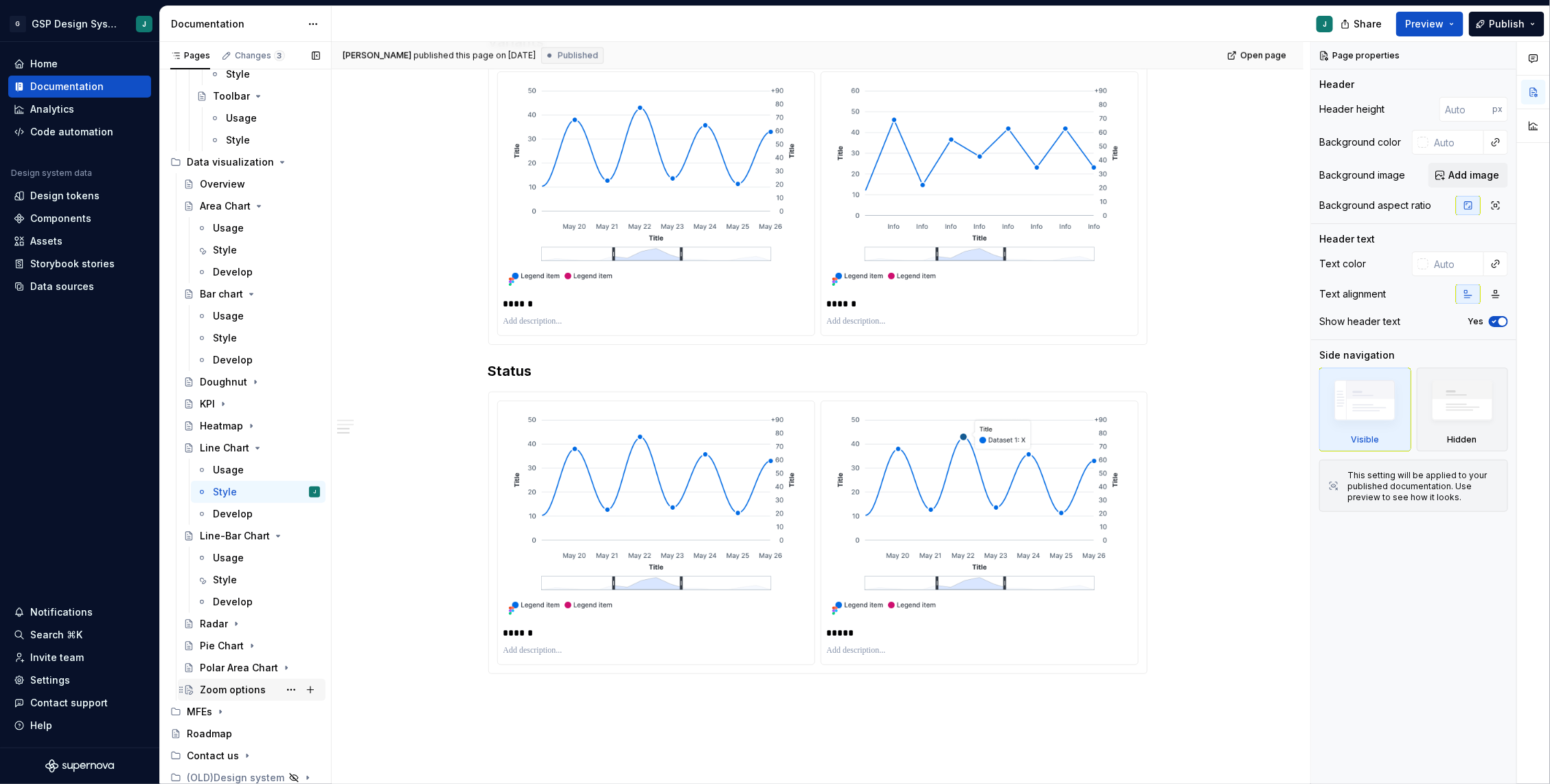
click at [249, 688] on div "Zoom options" at bounding box center [233, 689] width 66 height 14
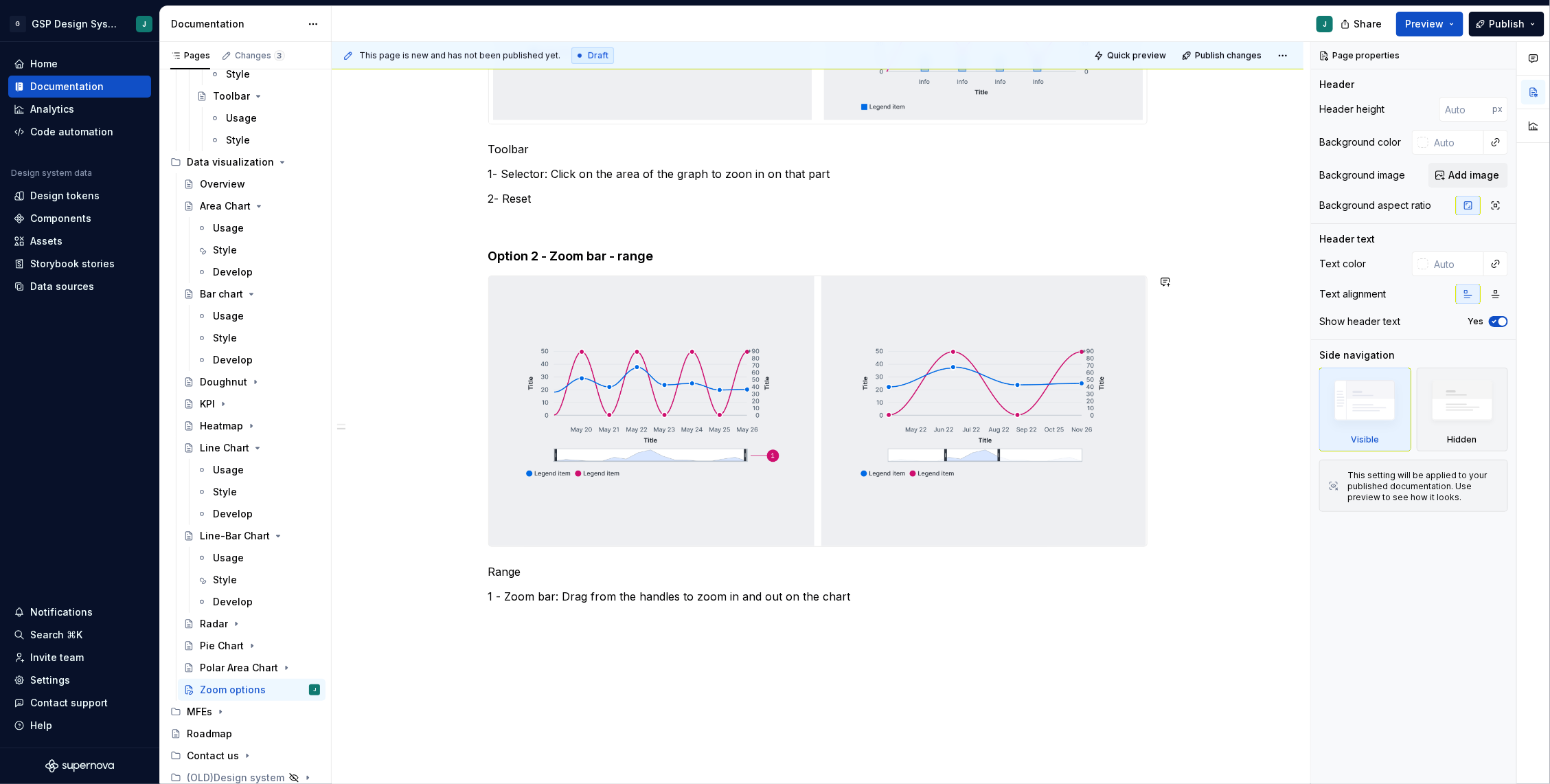
scroll to position [556, 0]
type textarea "*"
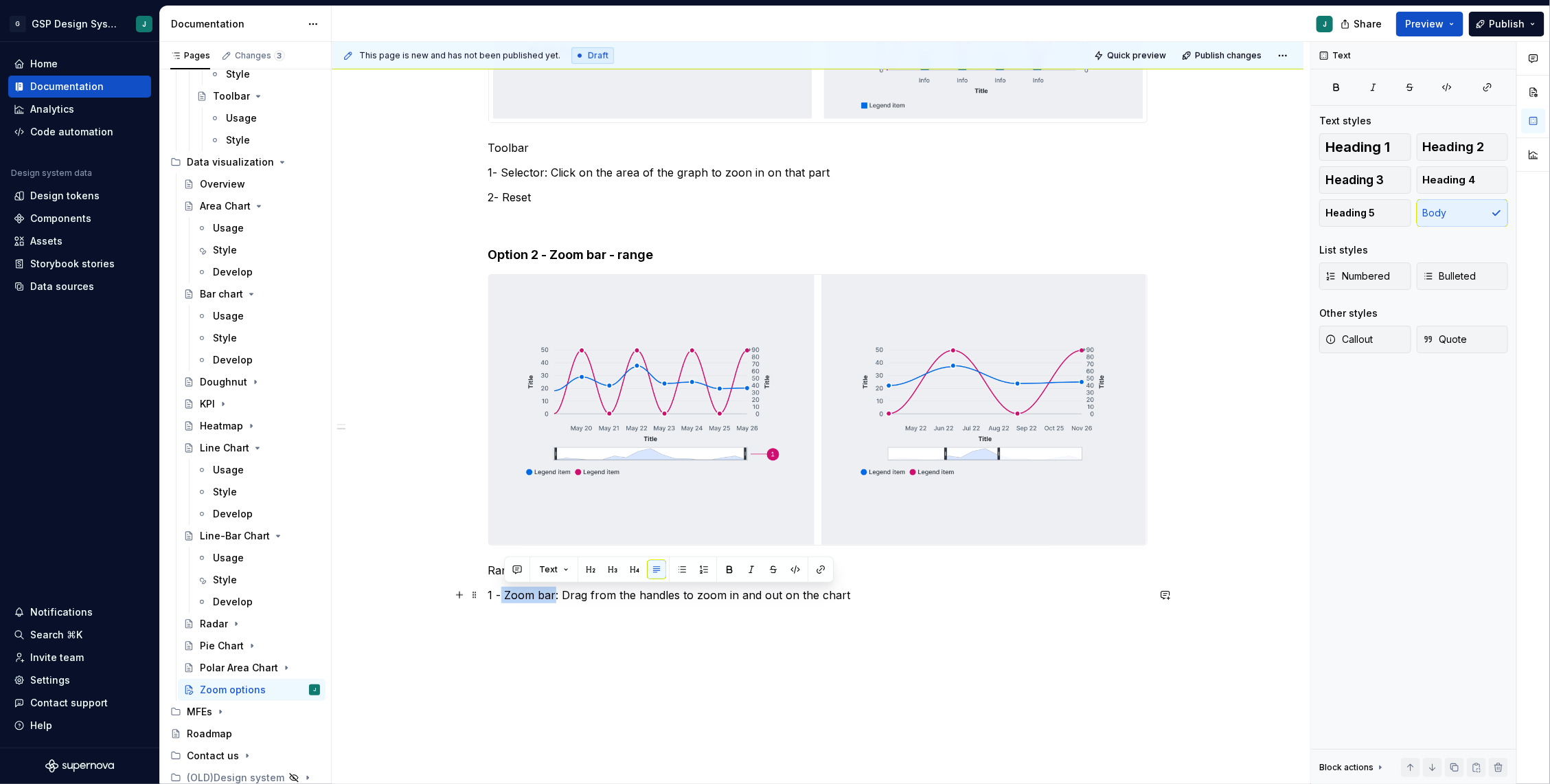
drag, startPoint x: 557, startPoint y: 593, endPoint x: 505, endPoint y: 593, distance: 52.0
click at [505, 593] on p "1 - Zoom bar: Drag from the handles to zoom in and out on the chart" at bounding box center [818, 595] width 659 height 16
drag, startPoint x: 542, startPoint y: 193, endPoint x: 505, endPoint y: 193, distance: 37.0
click at [505, 193] on p "2- Reset" at bounding box center [818, 197] width 659 height 16
click at [424, 175] on div "Only one zoom option can be displayed per chart, either through a toolbar or th…" at bounding box center [817, 279] width 972 height 1201
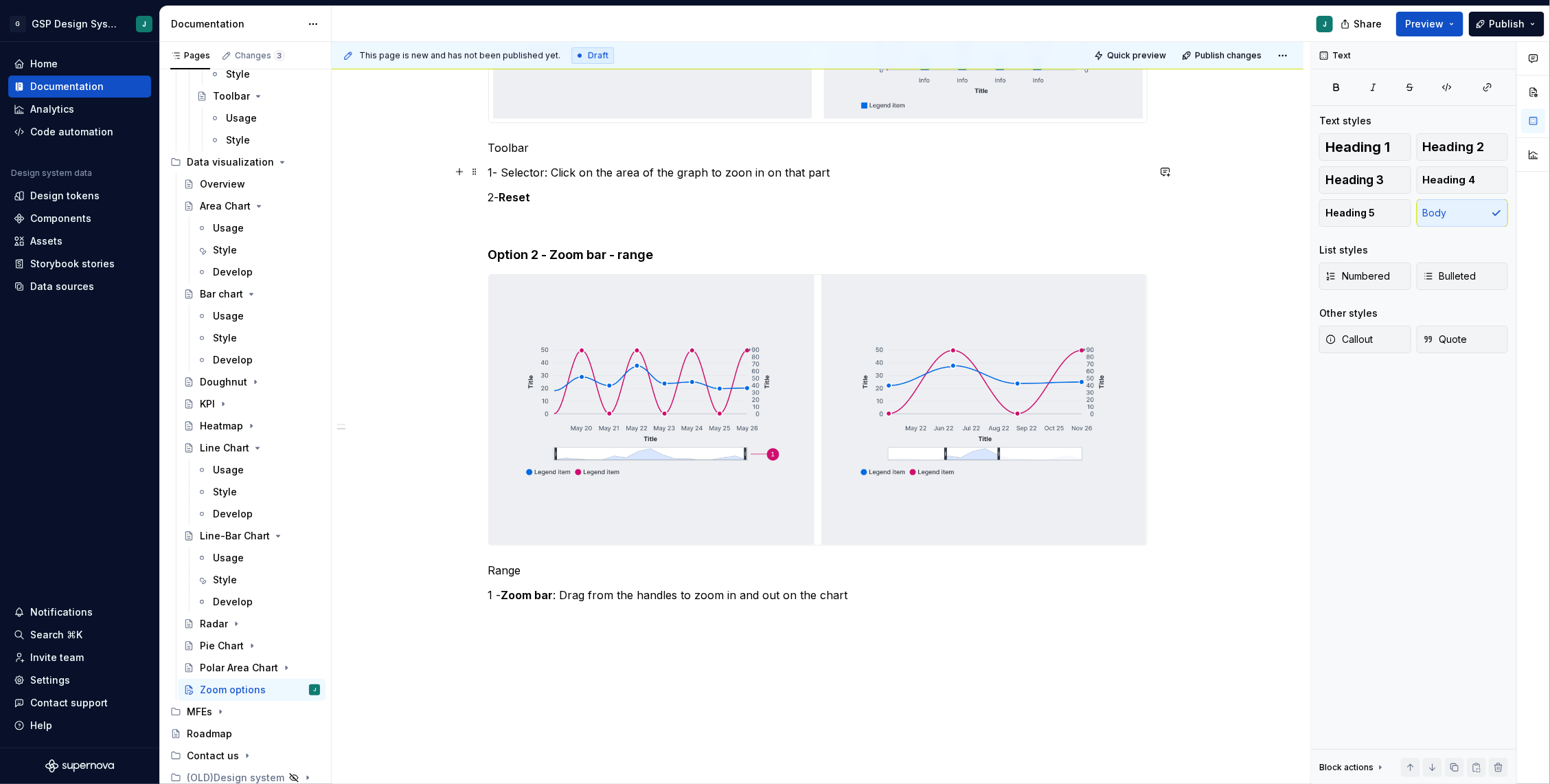
click at [522, 169] on p "1- Selector: Click on the area of the graph to zoon in on that part" at bounding box center [818, 173] width 659 height 16
click at [584, 189] on p "2- Reset" at bounding box center [818, 197] width 659 height 16
drag, startPoint x: 544, startPoint y: 197, endPoint x: 849, endPoint y: 197, distance: 305.0
click at [849, 197] on p "2- Reset: Click to return to the non-zoomed view" at bounding box center [818, 197] width 659 height 16
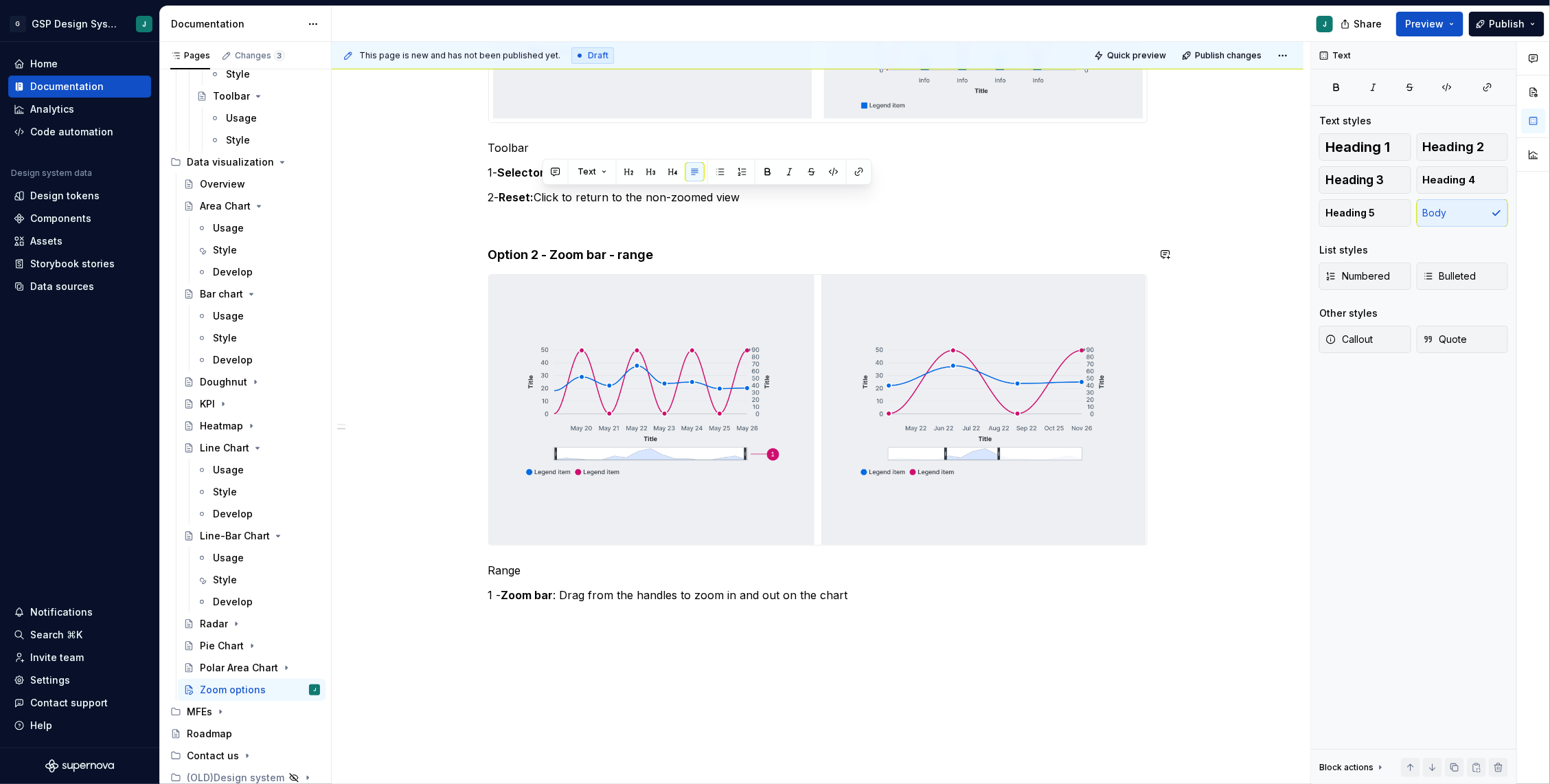
click at [432, 266] on div "Only one zoom option can be displayed per chart, either through a toolbar or th…" at bounding box center [817, 279] width 972 height 1201
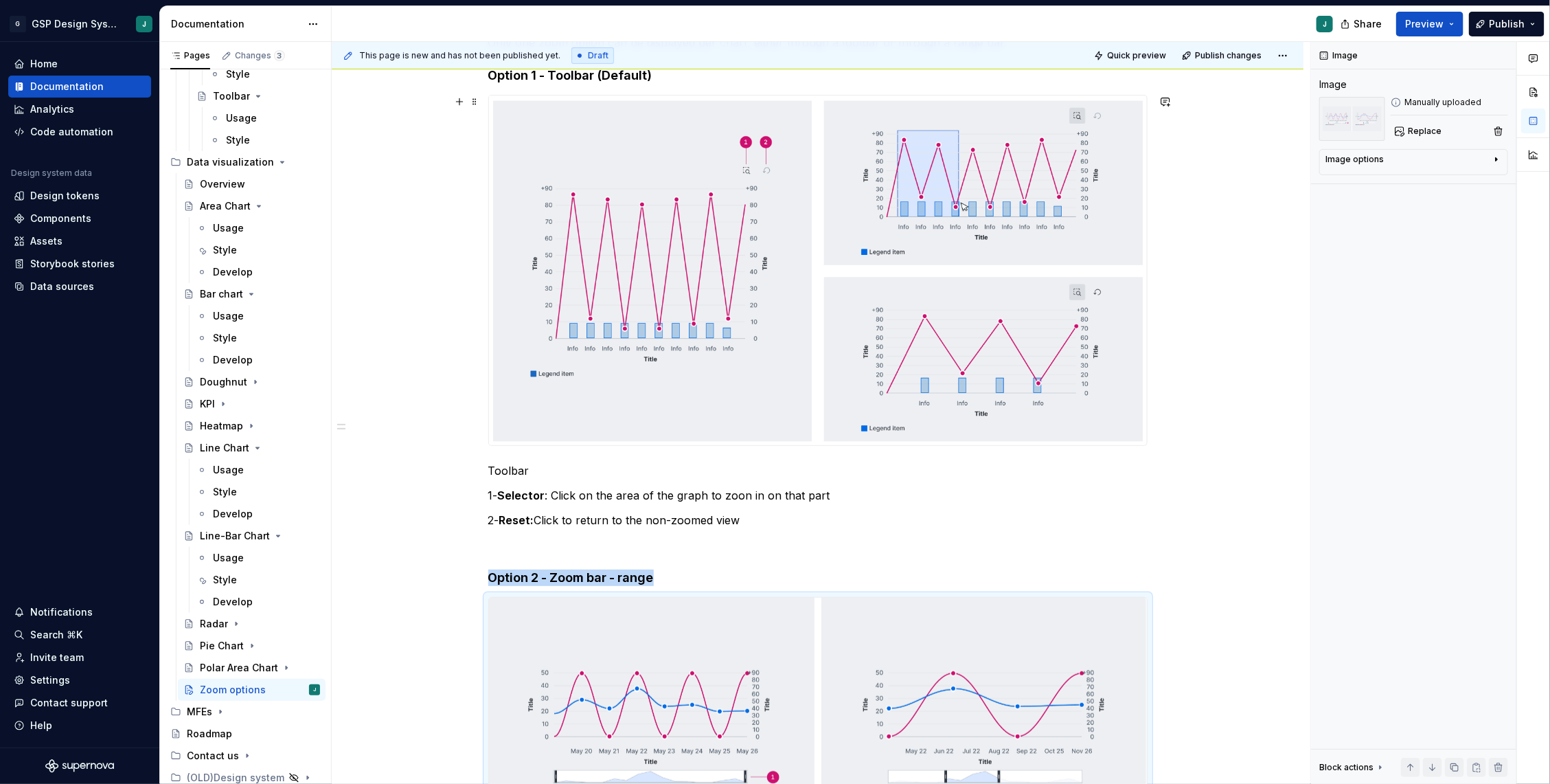
scroll to position [221, 0]
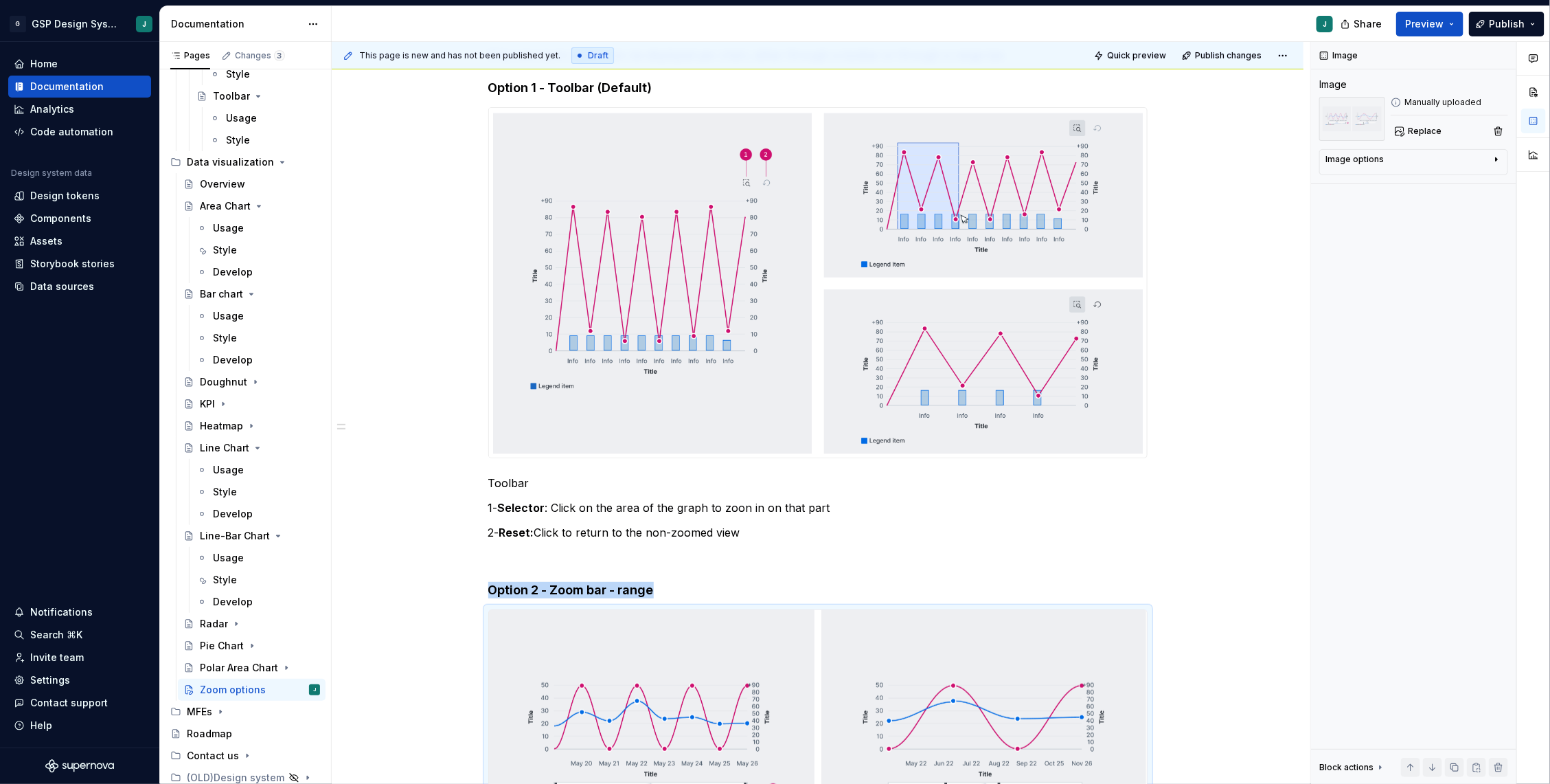
type textarea "*"
click at [81, 283] on div "Data sources" at bounding box center [63, 286] width 64 height 14
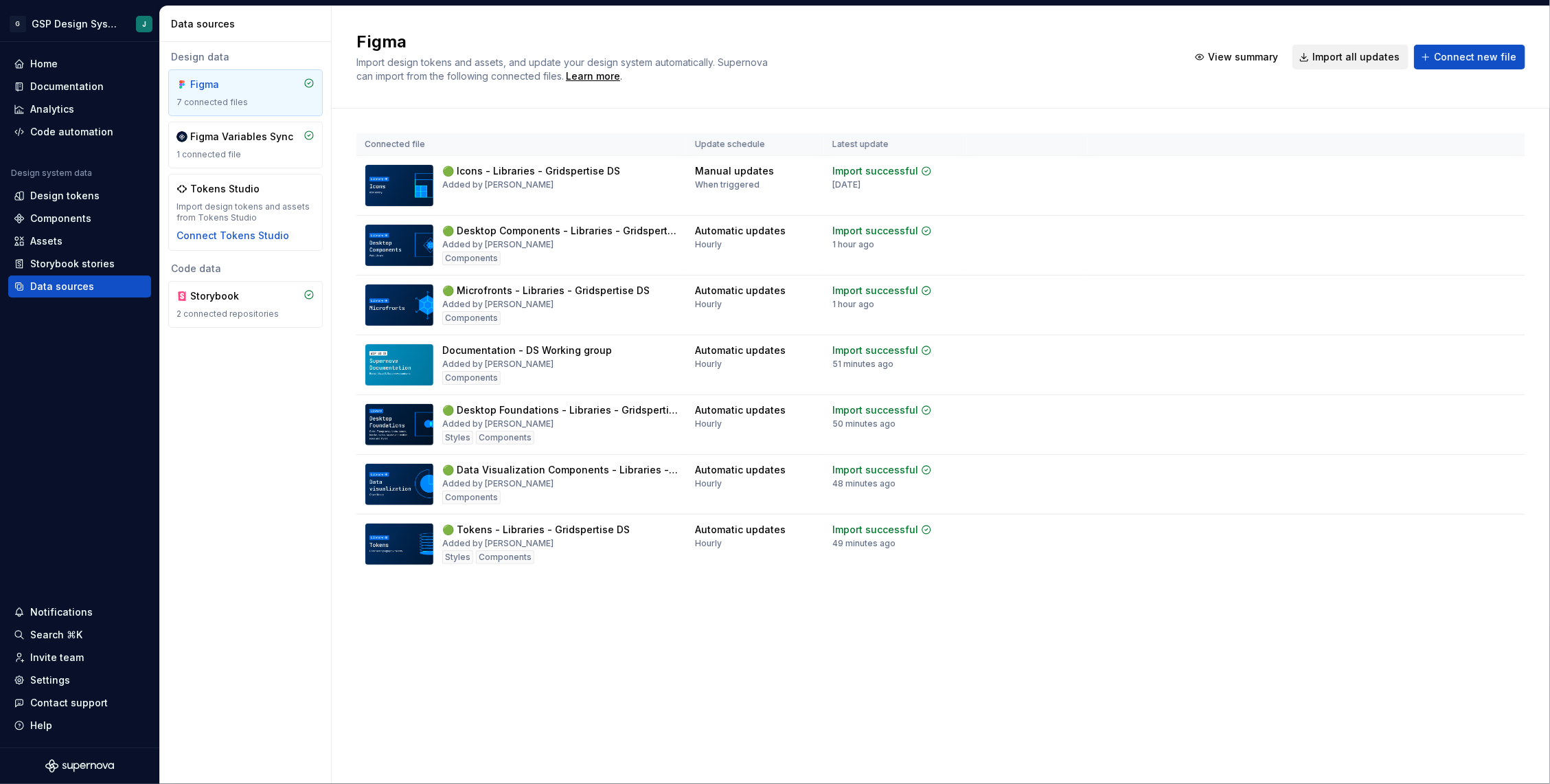
click at [1362, 60] on span "Import all updates" at bounding box center [1356, 57] width 87 height 14
click at [1348, 58] on span "Import all updates" at bounding box center [1356, 57] width 87 height 14
click at [1447, 552] on div "Import updates" at bounding box center [1455, 551] width 63 height 11
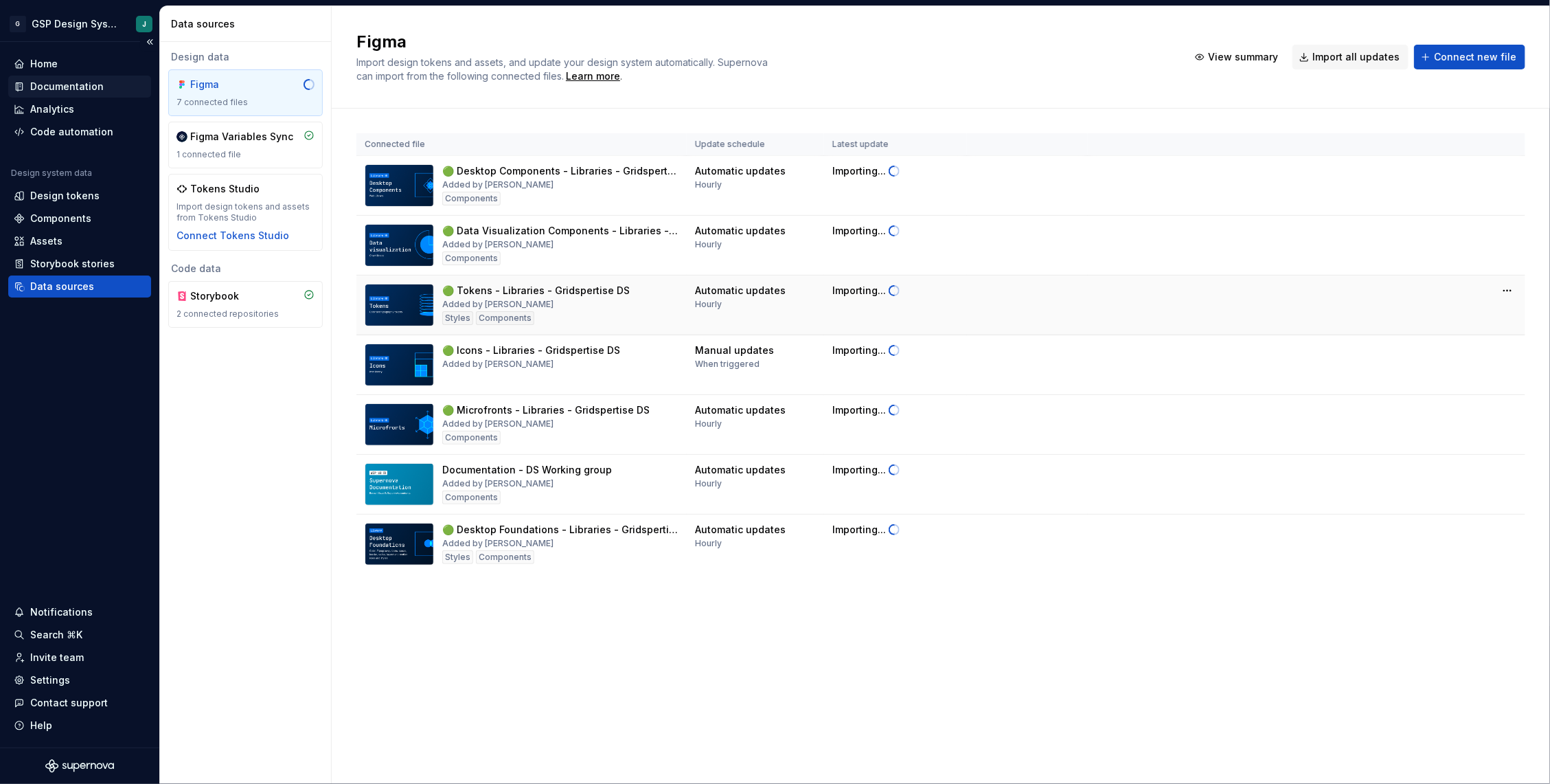
click at [72, 83] on div "Documentation" at bounding box center [67, 86] width 73 height 14
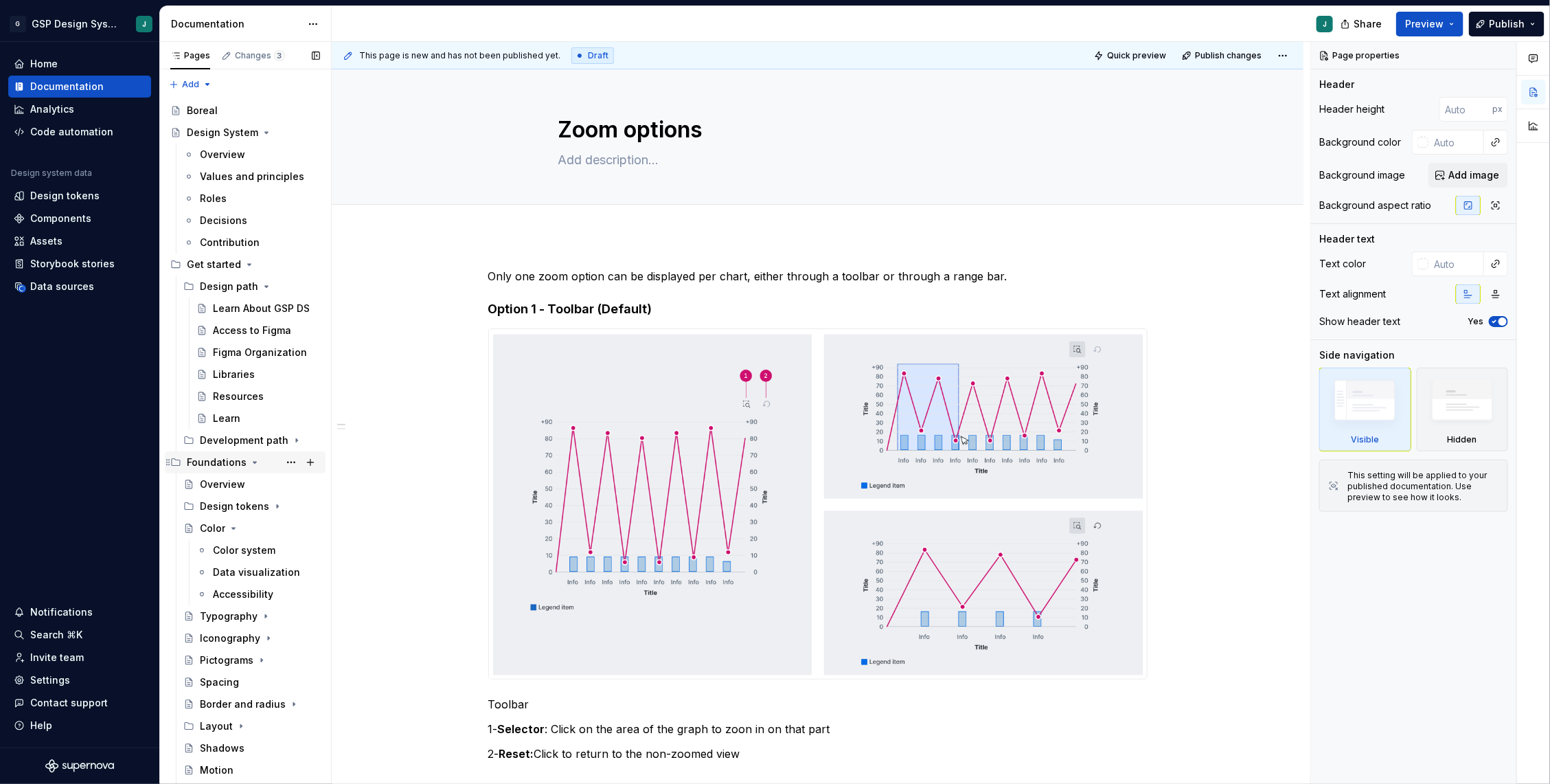
click at [251, 458] on icon "Page tree" at bounding box center [254, 462] width 11 height 11
click at [248, 262] on icon "Page tree" at bounding box center [248, 264] width 11 height 11
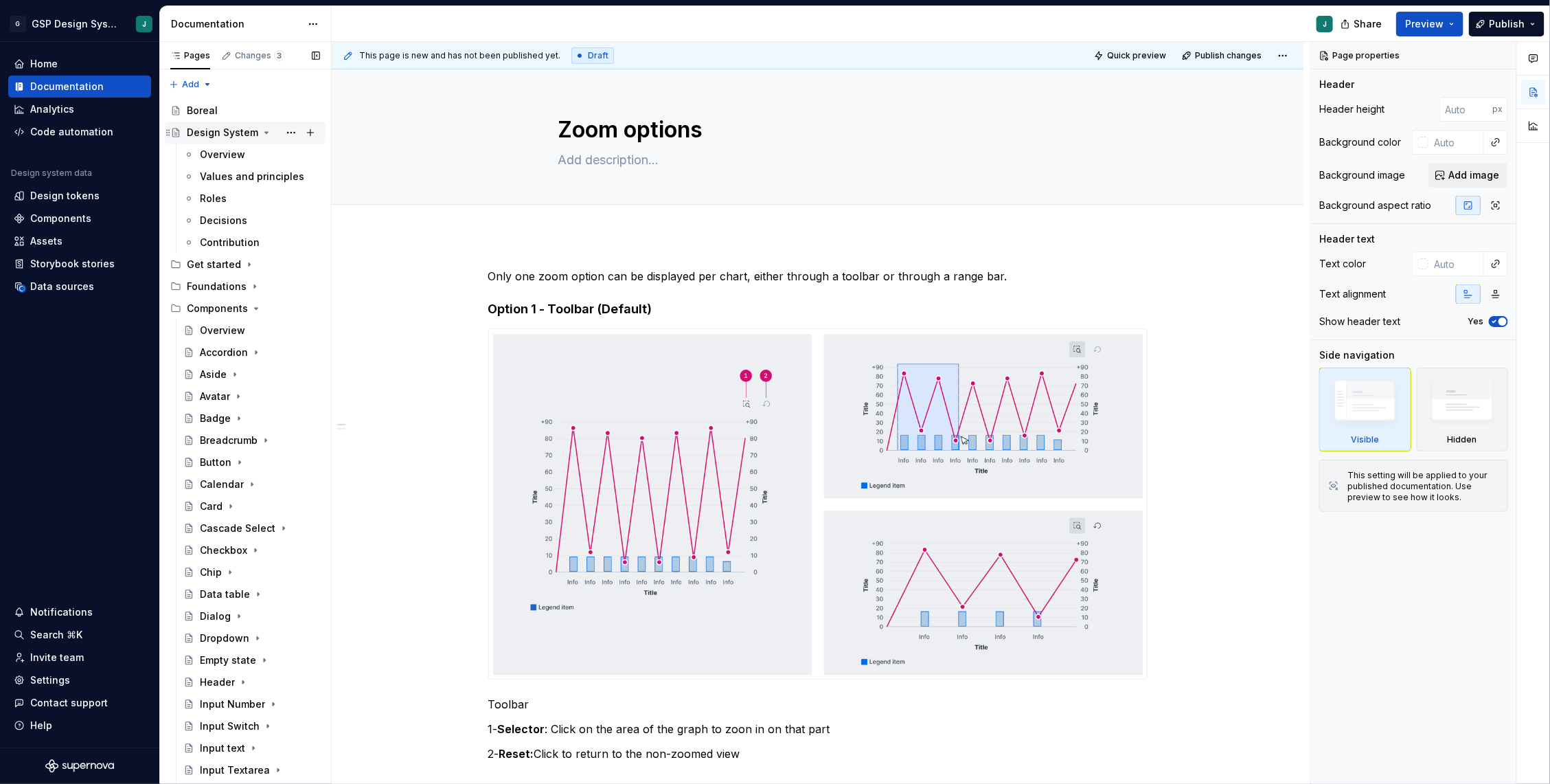
click at [266, 131] on icon "Page tree" at bounding box center [266, 132] width 11 height 11
click at [219, 305] on div "Badge" at bounding box center [216, 308] width 31 height 14
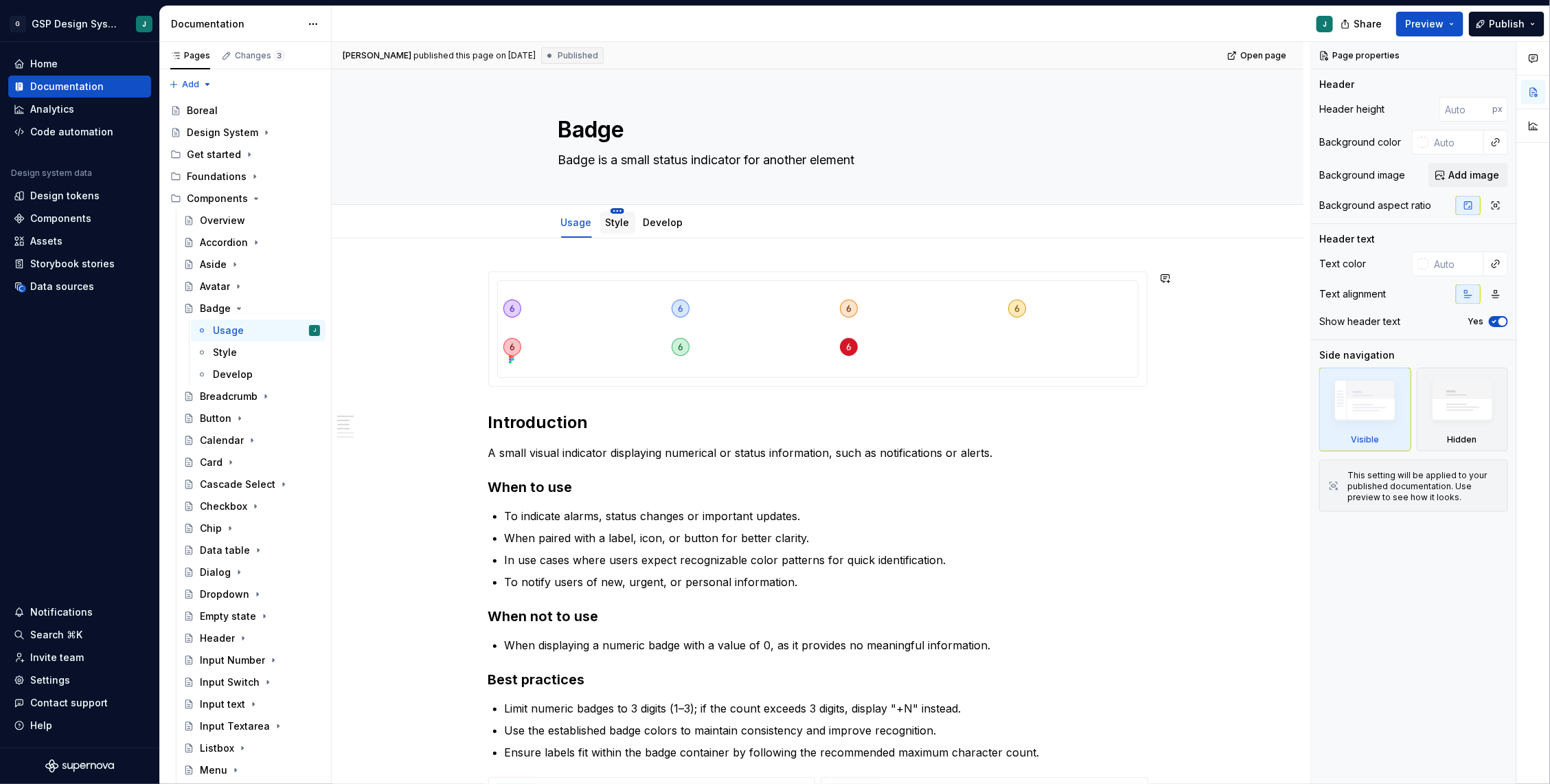
click at [612, 211] on html "G GSP Design System J Home Documentation Analytics Code automation Design syste…" at bounding box center [775, 392] width 1550 height 784
click at [604, 226] on html "G GSP Design System J Home Documentation Analytics Code automation Design syste…" at bounding box center [775, 392] width 1550 height 784
click at [615, 226] on link "Style" at bounding box center [617, 222] width 24 height 12
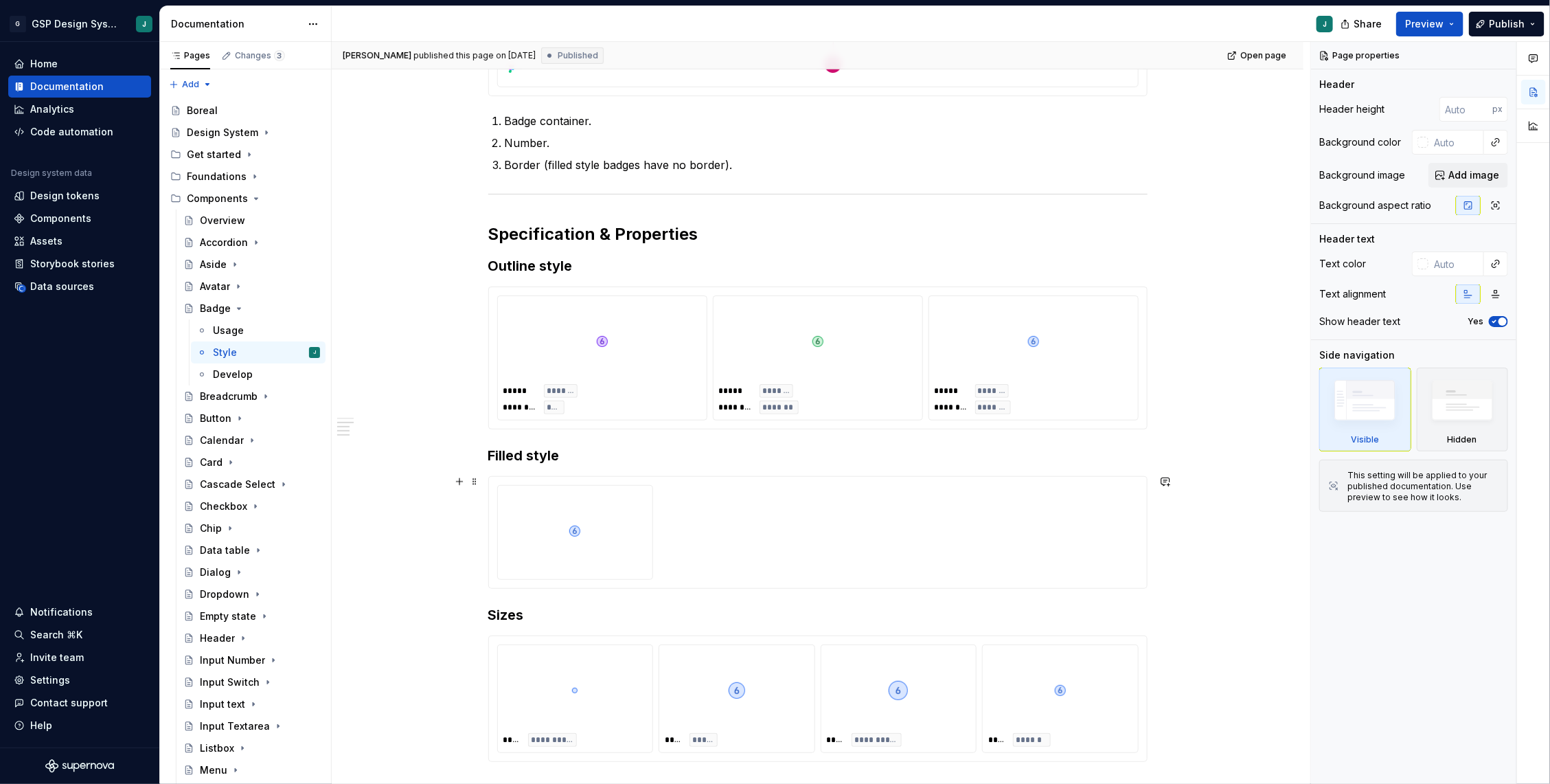
scroll to position [347, 0]
click at [1067, 406] on div "***** ******* ******** *******" at bounding box center [1033, 398] width 197 height 30
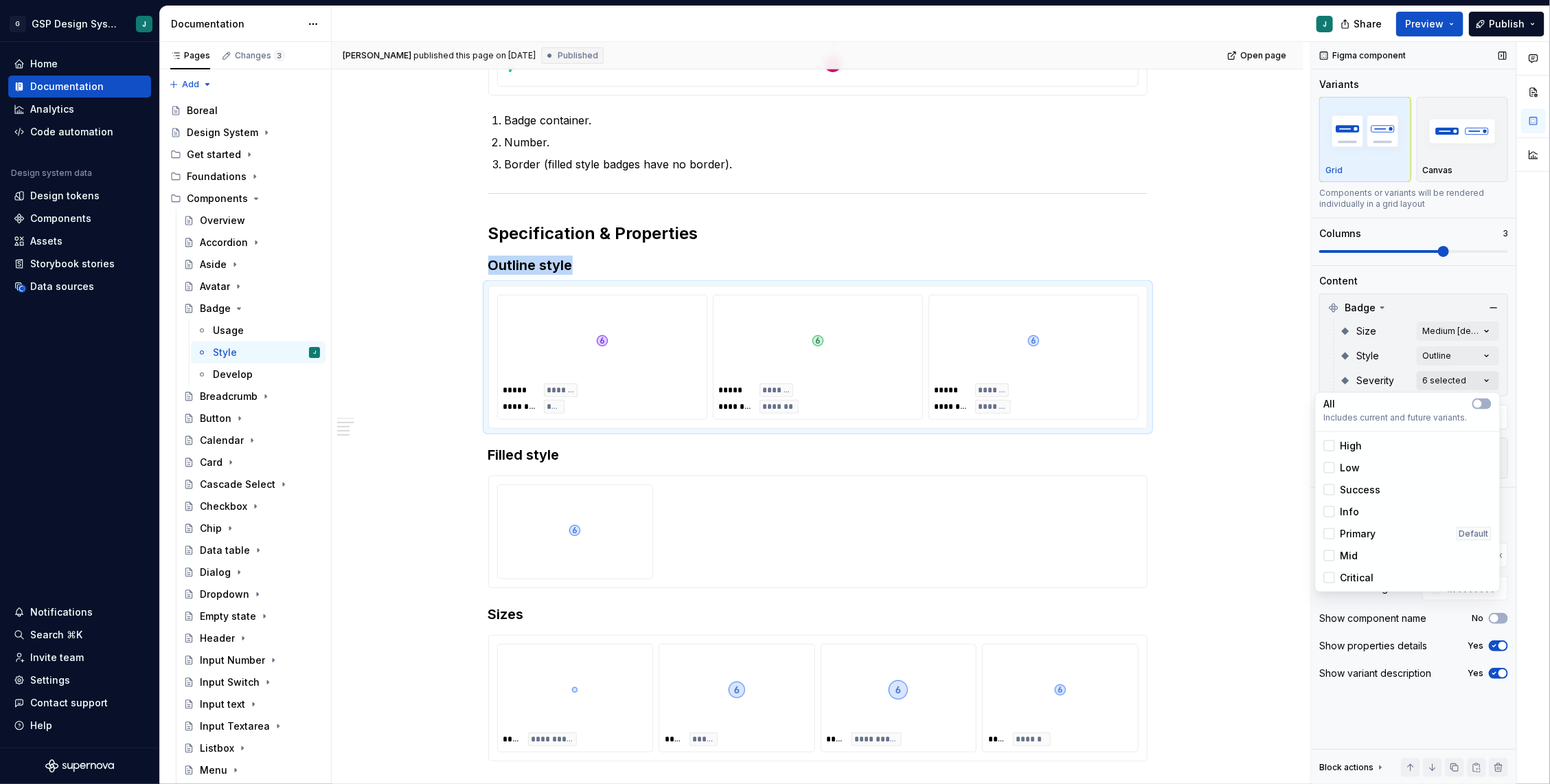
click at [1489, 377] on div "Comments Open comments No comments yet Select ‘Comment’ from the block context …" at bounding box center [1431, 413] width 239 height 742
click at [1332, 466] on div at bounding box center [1330, 467] width 11 height 11
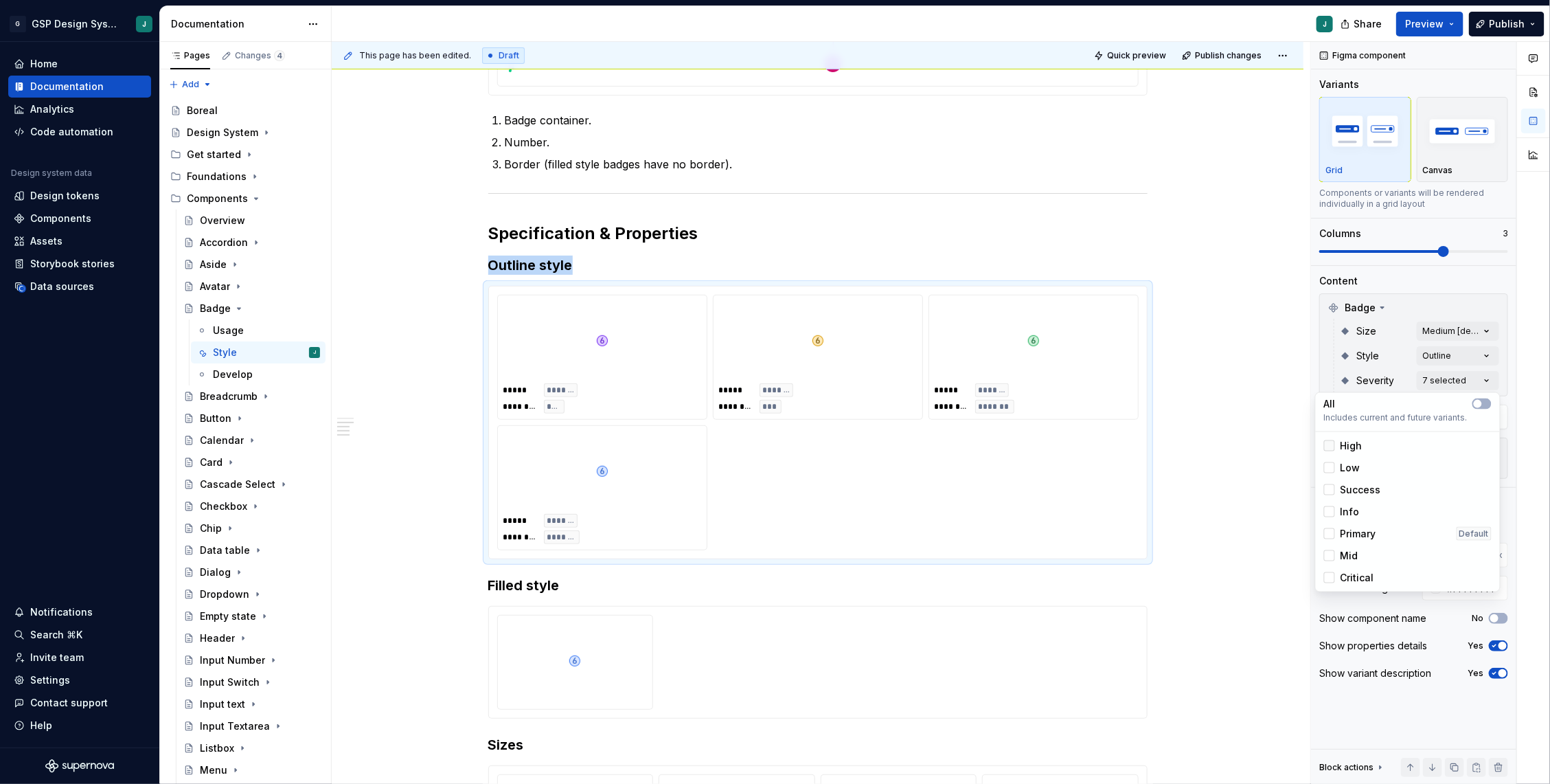
click at [1333, 443] on div at bounding box center [1330, 445] width 11 height 11
click at [1330, 557] on div at bounding box center [1330, 555] width 11 height 11
click at [1333, 581] on div at bounding box center [1330, 577] width 11 height 11
click at [1210, 441] on html "G GSP Design System J Home Documentation Analytics Code automation Design syste…" at bounding box center [775, 392] width 1550 height 784
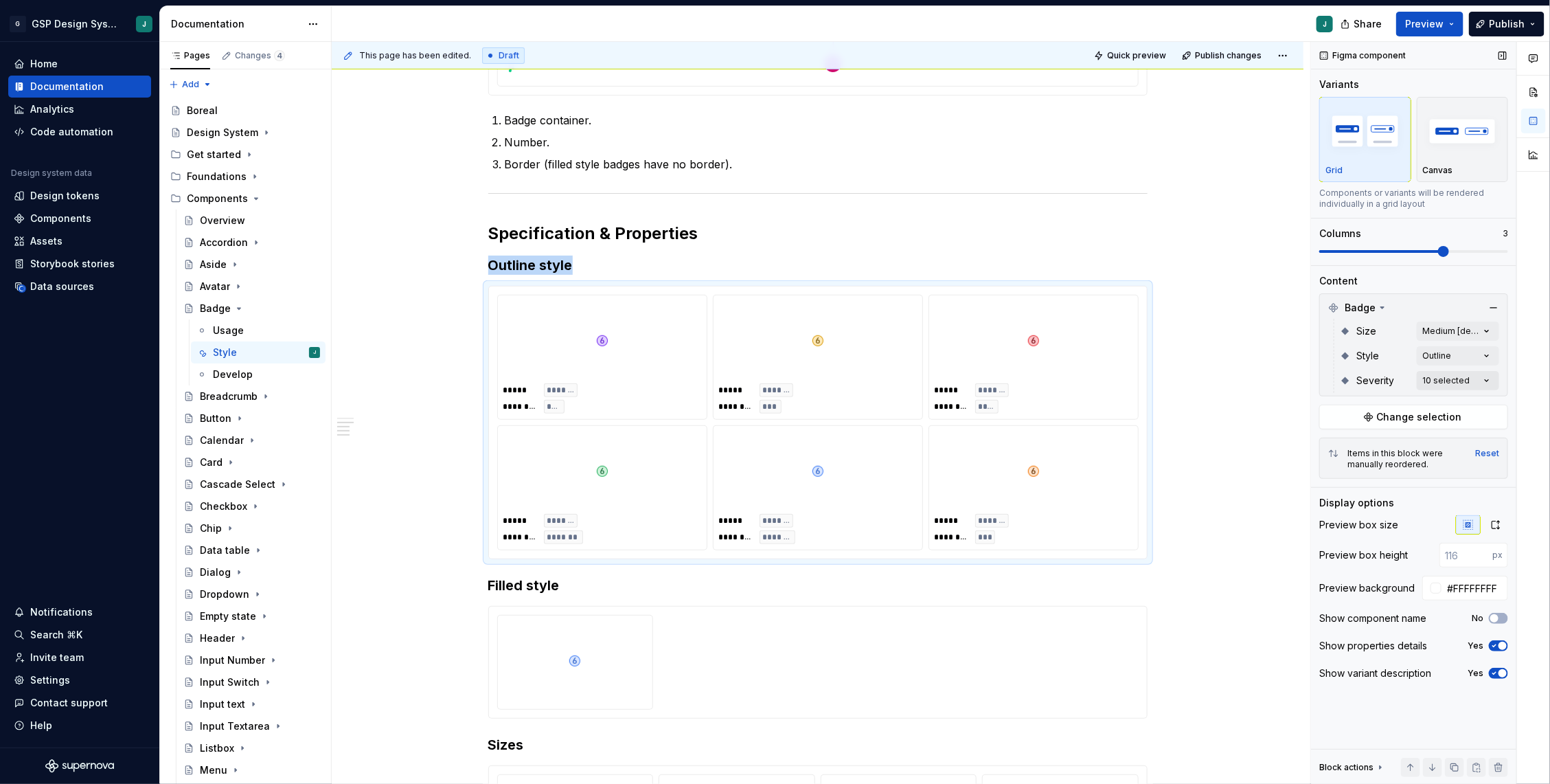
click at [1491, 385] on div "Comments Open comments No comments yet Select ‘Comment’ from the block context …" at bounding box center [1431, 413] width 239 height 742
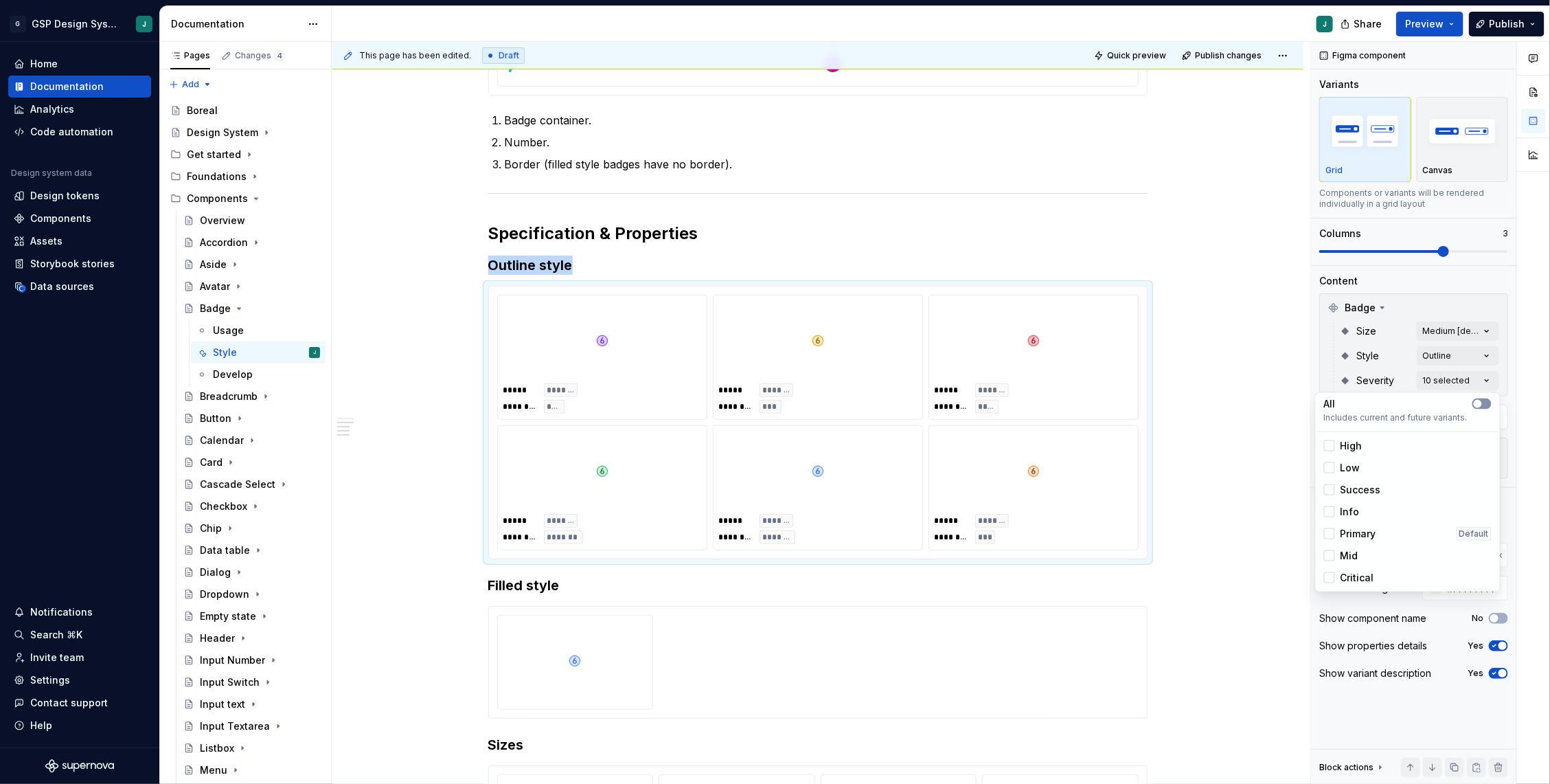
click at [1478, 402] on span "button" at bounding box center [1478, 404] width 8 height 8
click at [1200, 457] on html "G GSP Design System J Home Documentation Analytics Code automation Design syste…" at bounding box center [775, 392] width 1550 height 784
click at [1478, 378] on div "Comments Open comments No comments yet Select ‘Comment’ from the block context …" at bounding box center [1431, 413] width 239 height 742
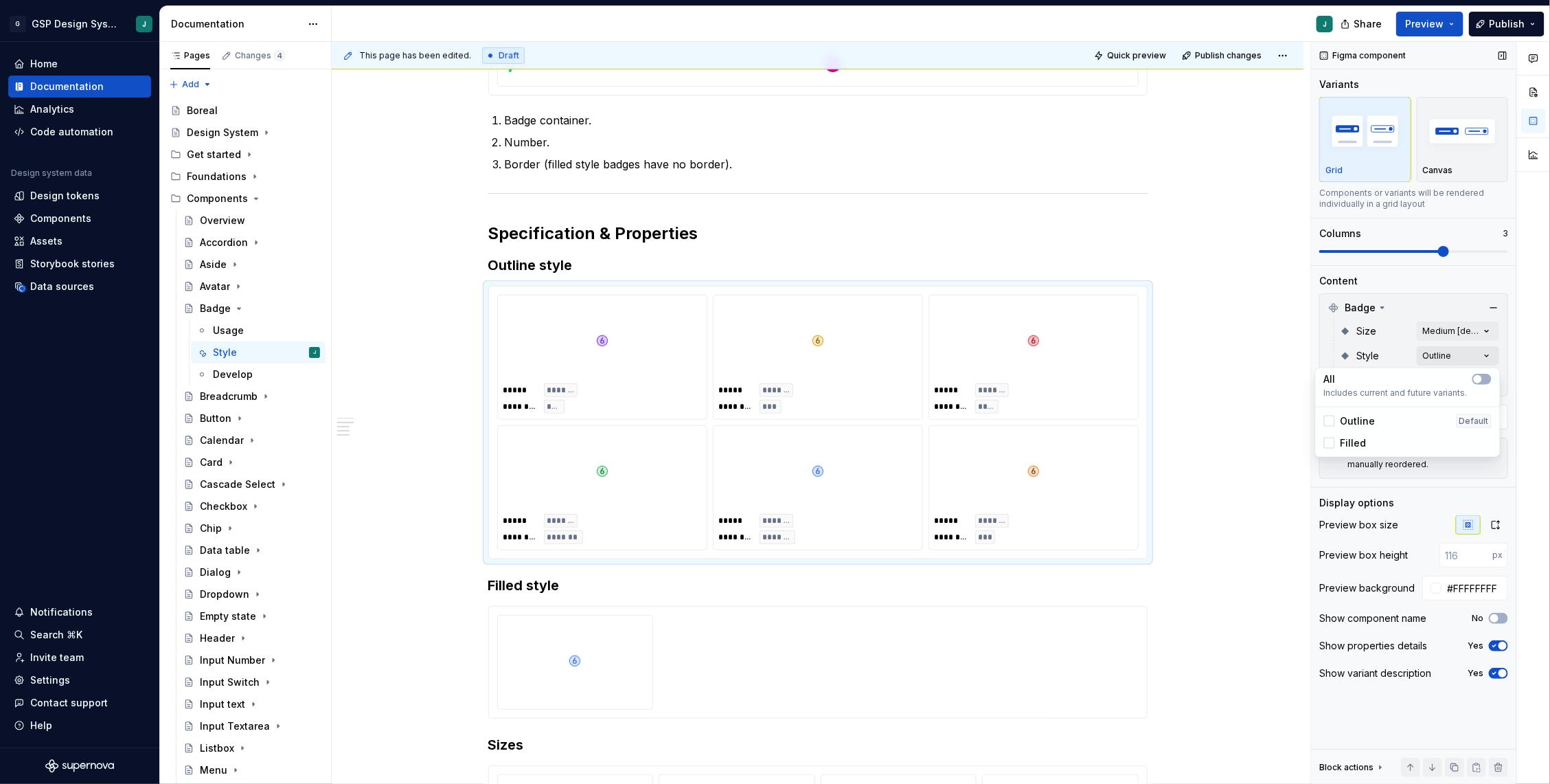
click at [1473, 350] on div "Comments Open comments No comments yet Select ‘Comment’ from the block context …" at bounding box center [1431, 413] width 239 height 742
click at [1329, 444] on div at bounding box center [1330, 443] width 11 height 11
click at [1245, 442] on html "G GSP Design System J Home Documentation Analytics Code automation Design syste…" at bounding box center [775, 392] width 1550 height 784
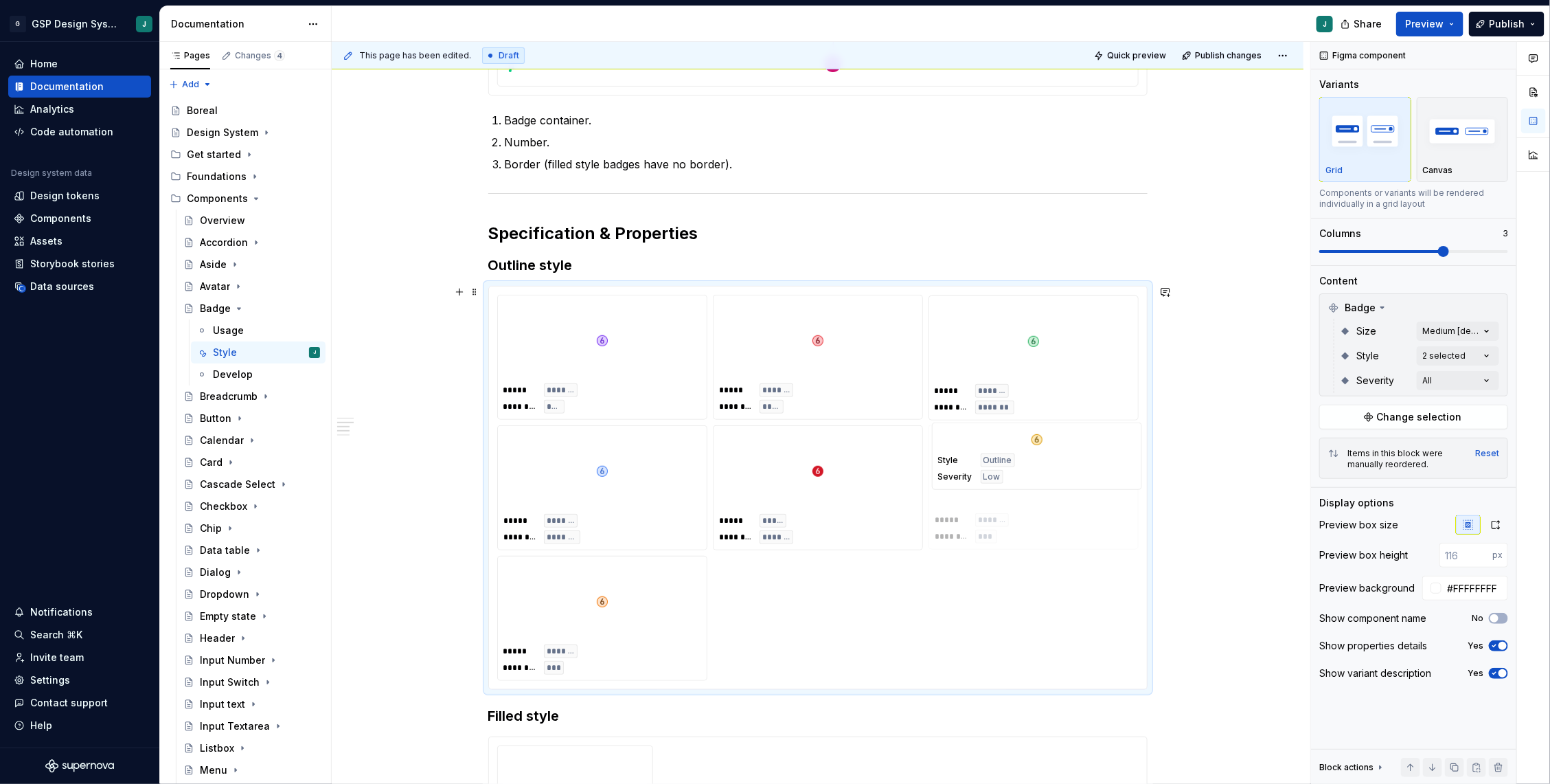
drag, startPoint x: 863, startPoint y: 378, endPoint x: 996, endPoint y: 520, distance: 194.6
drag, startPoint x: 865, startPoint y: 482, endPoint x: 659, endPoint y: 379, distance: 230.3
click at [659, 379] on body "G GSP Design System J Home Documentation Analytics Code automation Design syste…" at bounding box center [775, 392] width 1550 height 784
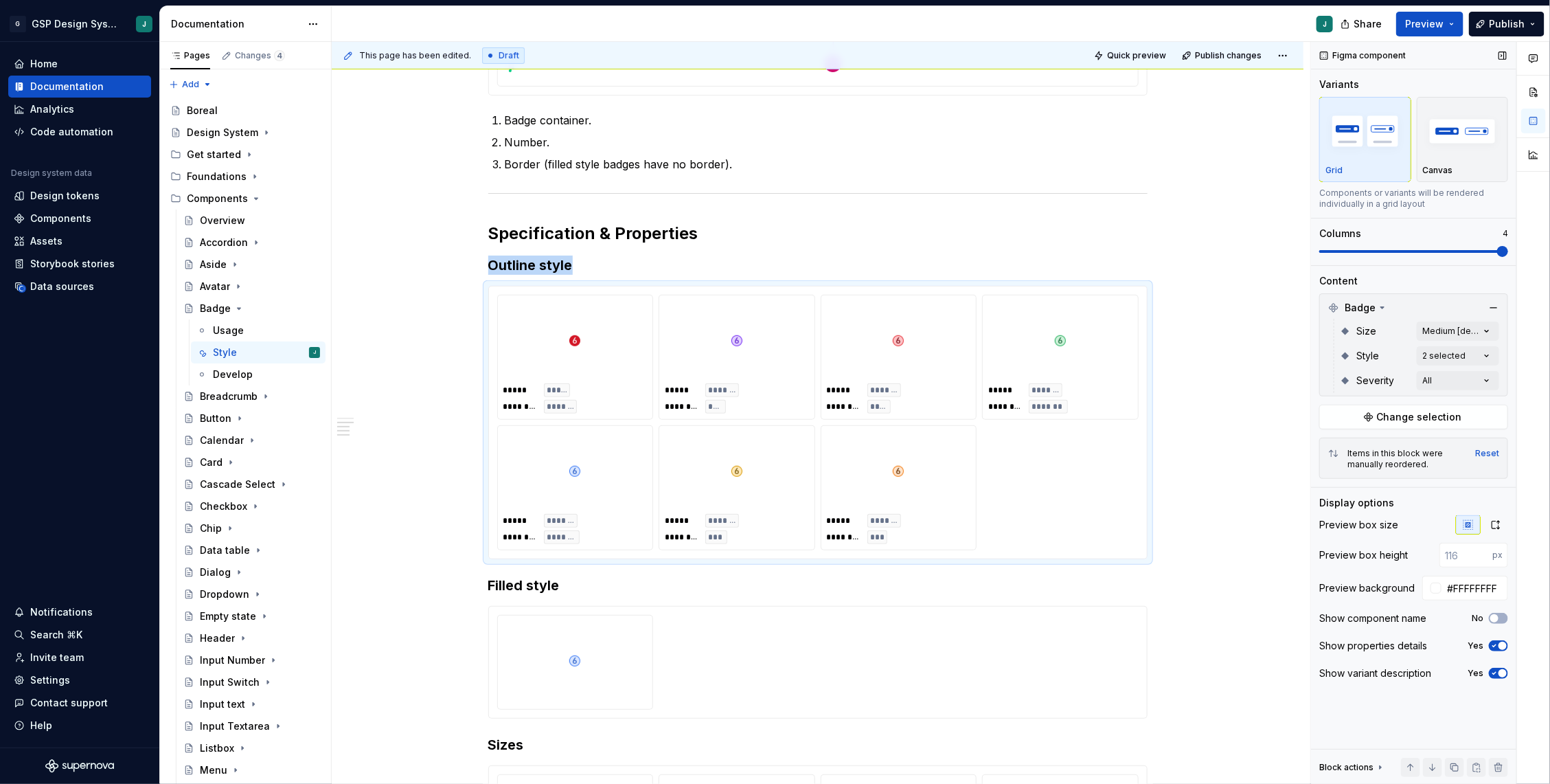
click at [1549, 251] on html "G GSP Design System J Home Documentation Analytics Code automation Design syste…" at bounding box center [775, 392] width 1550 height 784
drag, startPoint x: 740, startPoint y: 349, endPoint x: 743, endPoint y: 479, distance: 130.0
drag, startPoint x: 891, startPoint y: 362, endPoint x: 612, endPoint y: 494, distance: 308.7
drag, startPoint x: 903, startPoint y: 361, endPoint x: 778, endPoint y: 514, distance: 197.6
drag, startPoint x: 877, startPoint y: 477, endPoint x: 863, endPoint y: 351, distance: 126.8
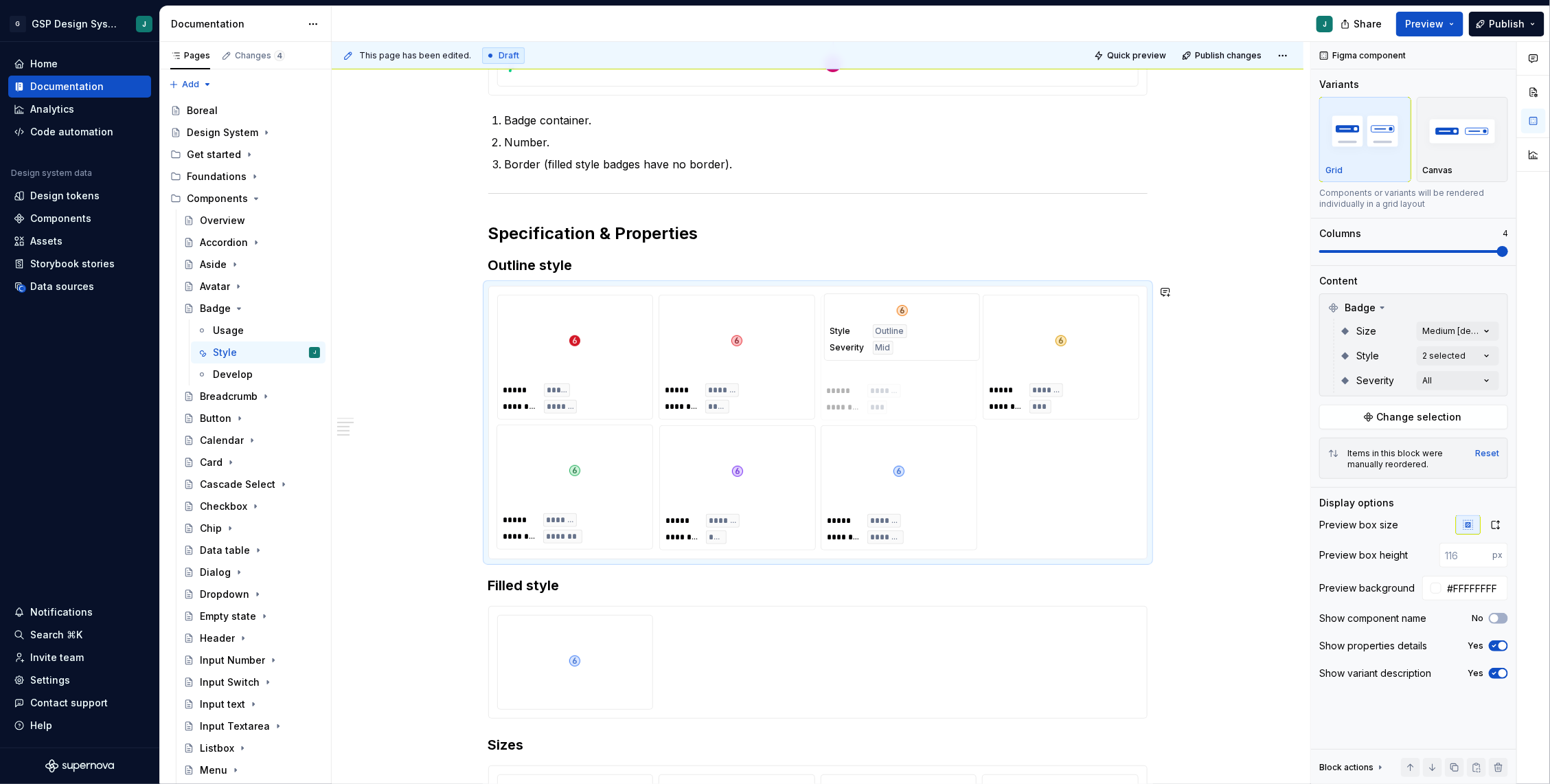
click at [863, 351] on body "G GSP Design System J Home Documentation Analytics Code automation Design syste…" at bounding box center [775, 392] width 1550 height 784
click at [1250, 522] on div "**********" at bounding box center [821, 413] width 979 height 742
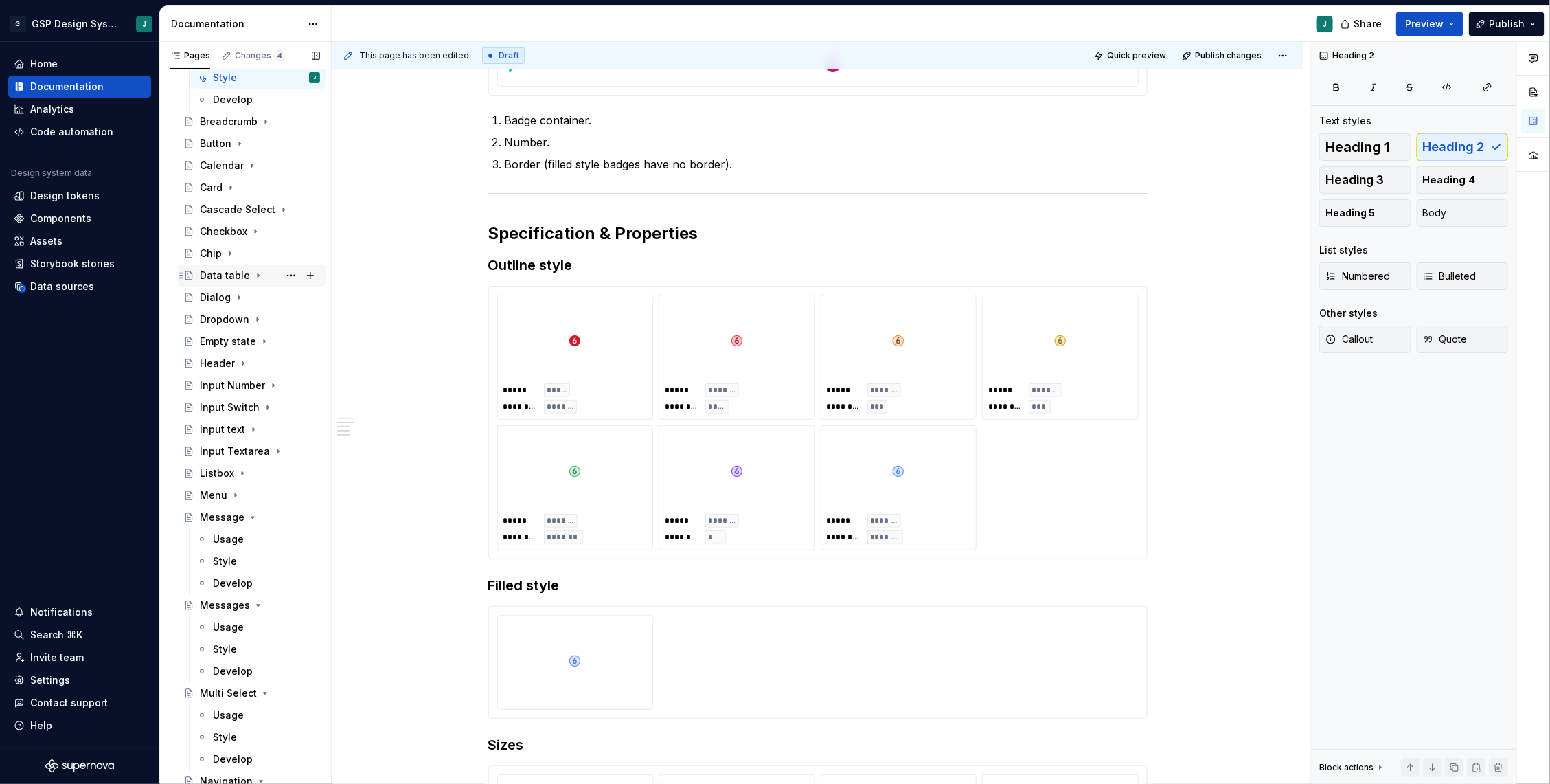
scroll to position [276, 0]
click at [227, 513] on div "Message" at bounding box center [222, 515] width 44 height 14
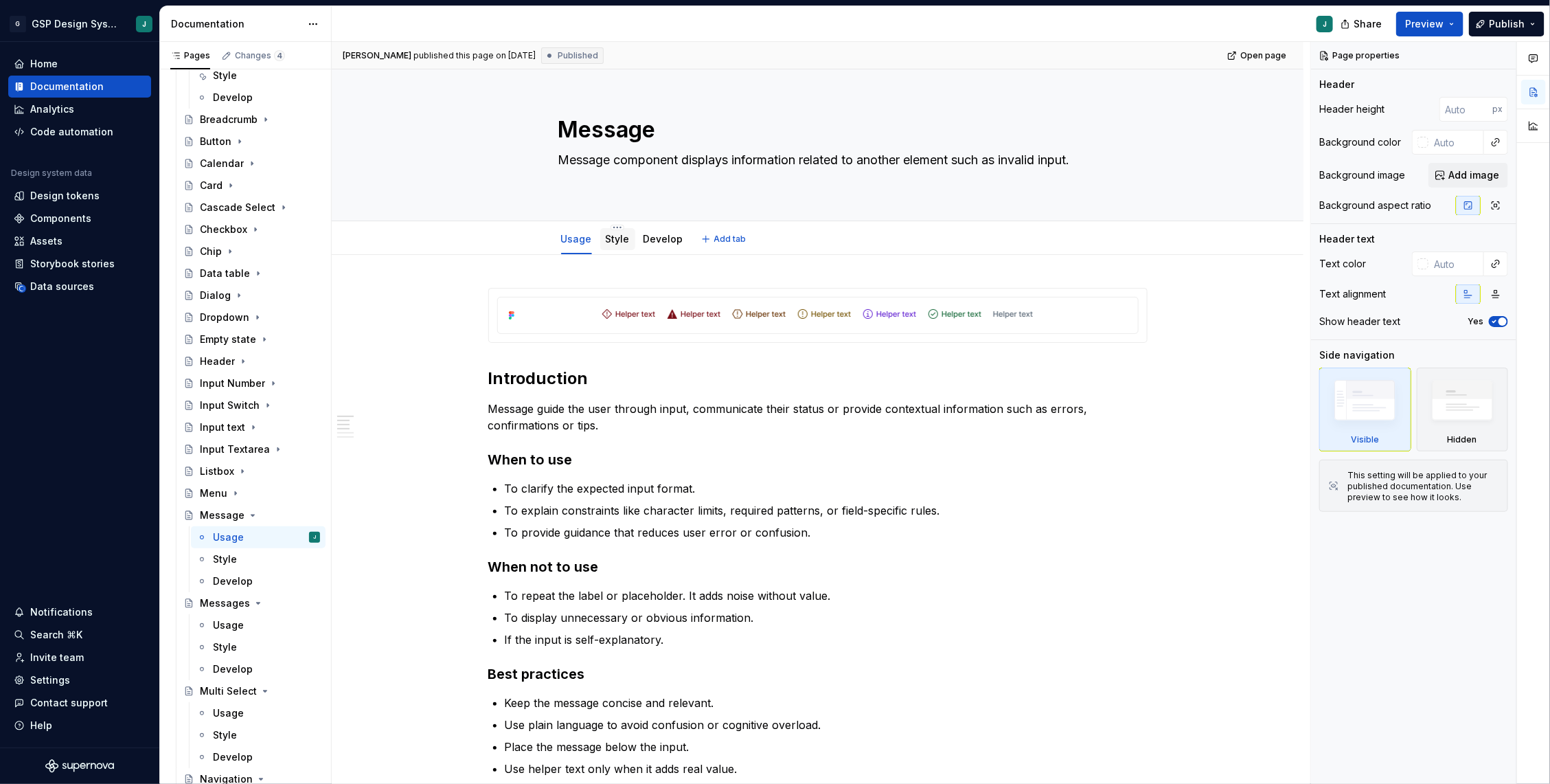
click at [619, 239] on link "Style" at bounding box center [617, 239] width 24 height 12
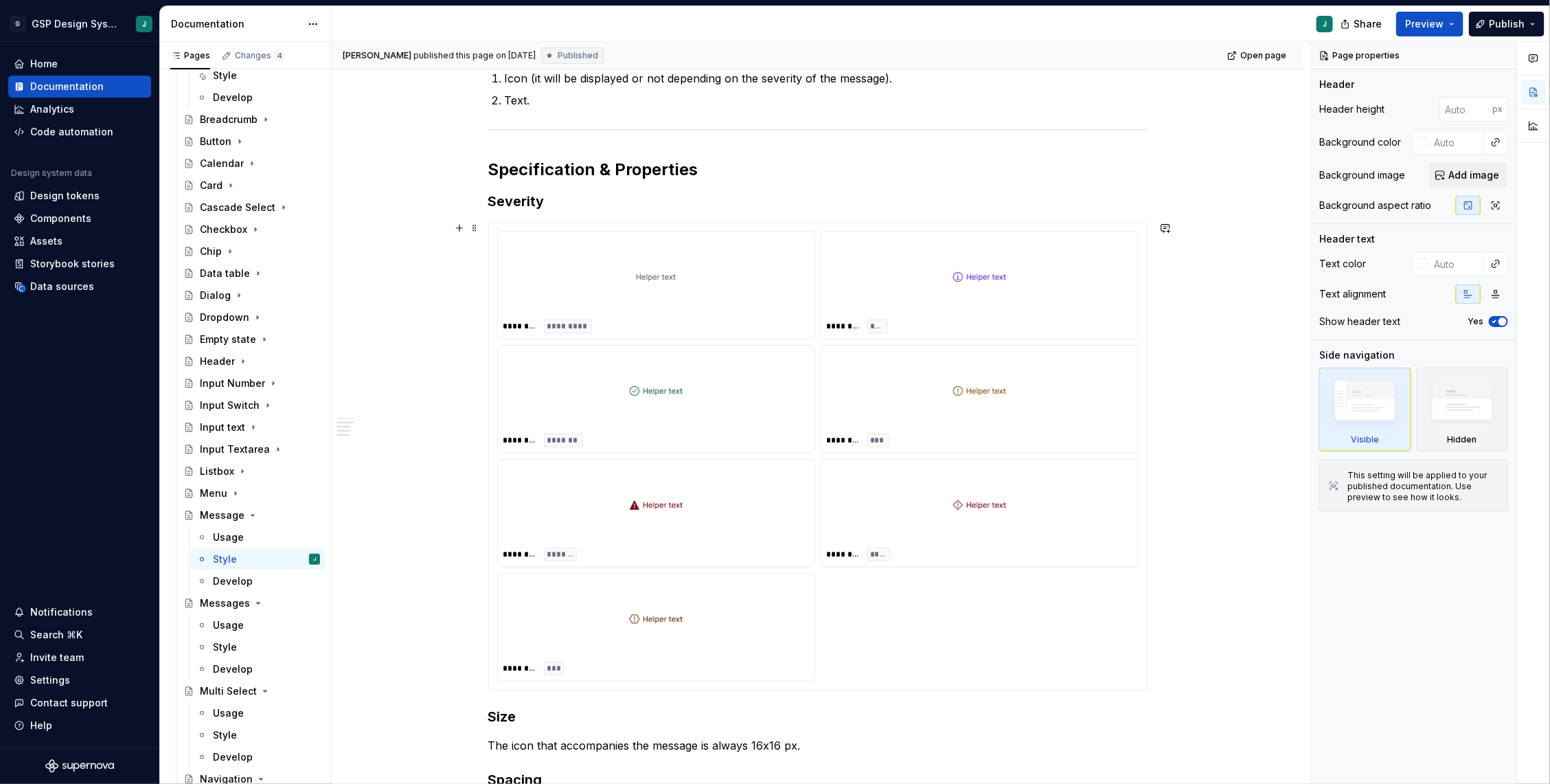
scroll to position [364, 0]
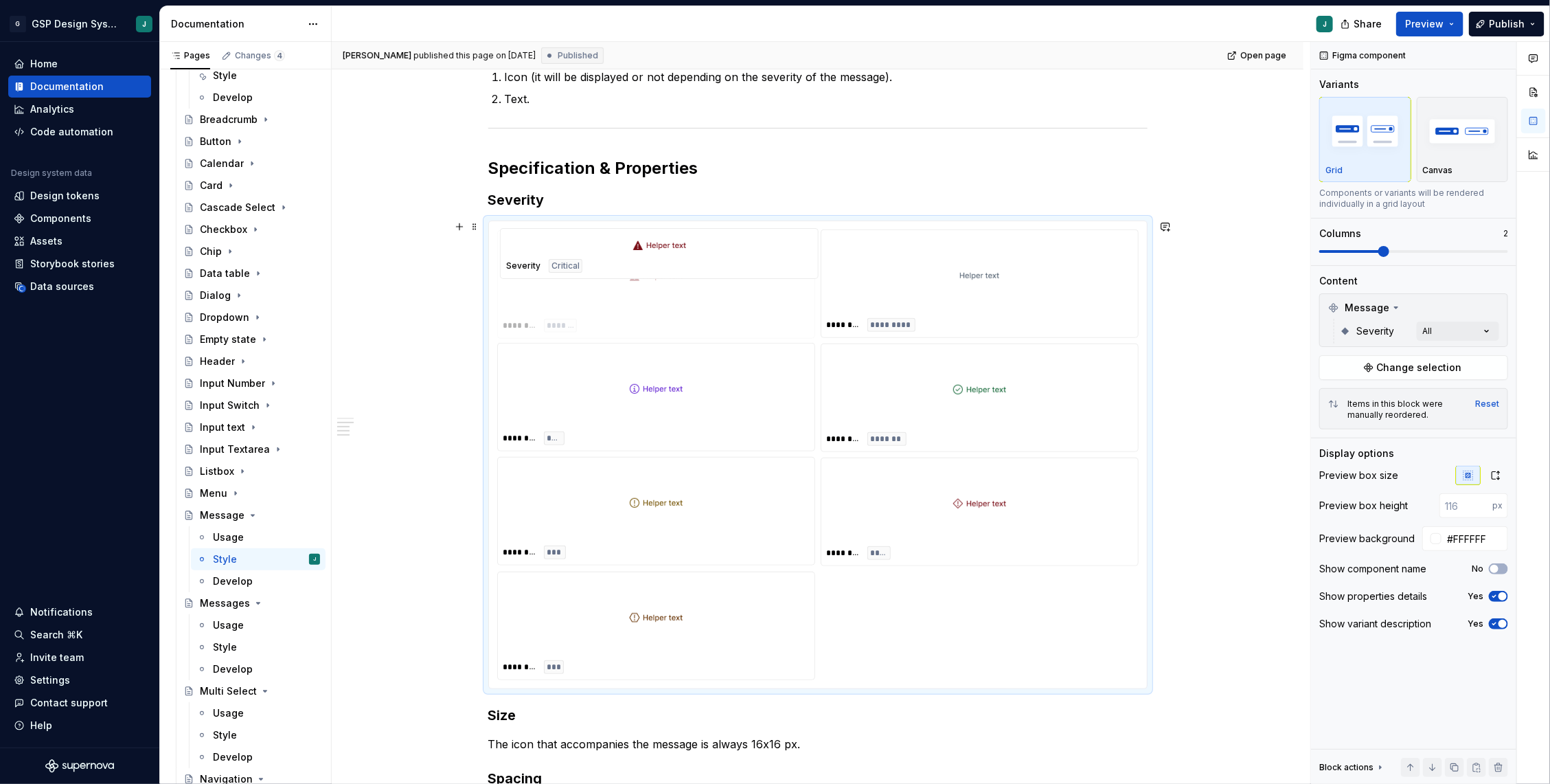
drag, startPoint x: 707, startPoint y: 531, endPoint x: 705, endPoint y: 276, distance: 255.0
click at [705, 276] on body "G GSP Design System J Home Documentation Analytics Code automation Design syste…" at bounding box center [775, 392] width 1550 height 784
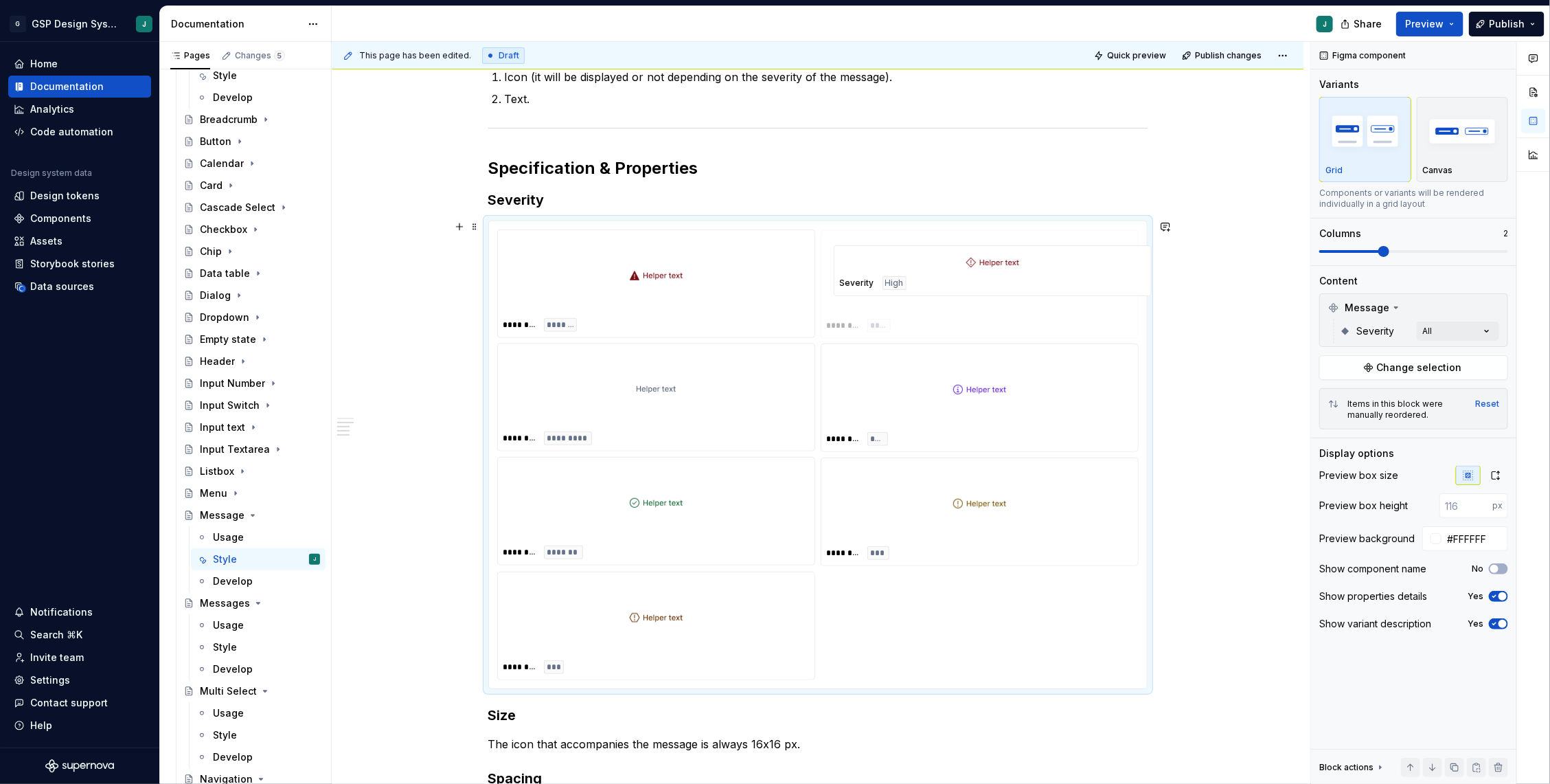
drag, startPoint x: 988, startPoint y: 499, endPoint x: 999, endPoint y: 289, distance: 210.3
click at [999, 289] on body "G GSP Design System J Home Documentation Analytics Code automation Design syste…" at bounding box center [775, 392] width 1550 height 784
drag, startPoint x: 737, startPoint y: 610, endPoint x: 737, endPoint y: 387, distance: 223.0
click at [737, 387] on body "G GSP Design System J Home Documentation Analytics Code automation Design syste…" at bounding box center [775, 392] width 1550 height 784
drag, startPoint x: 667, startPoint y: 615, endPoint x: 1042, endPoint y: 400, distance: 432.3
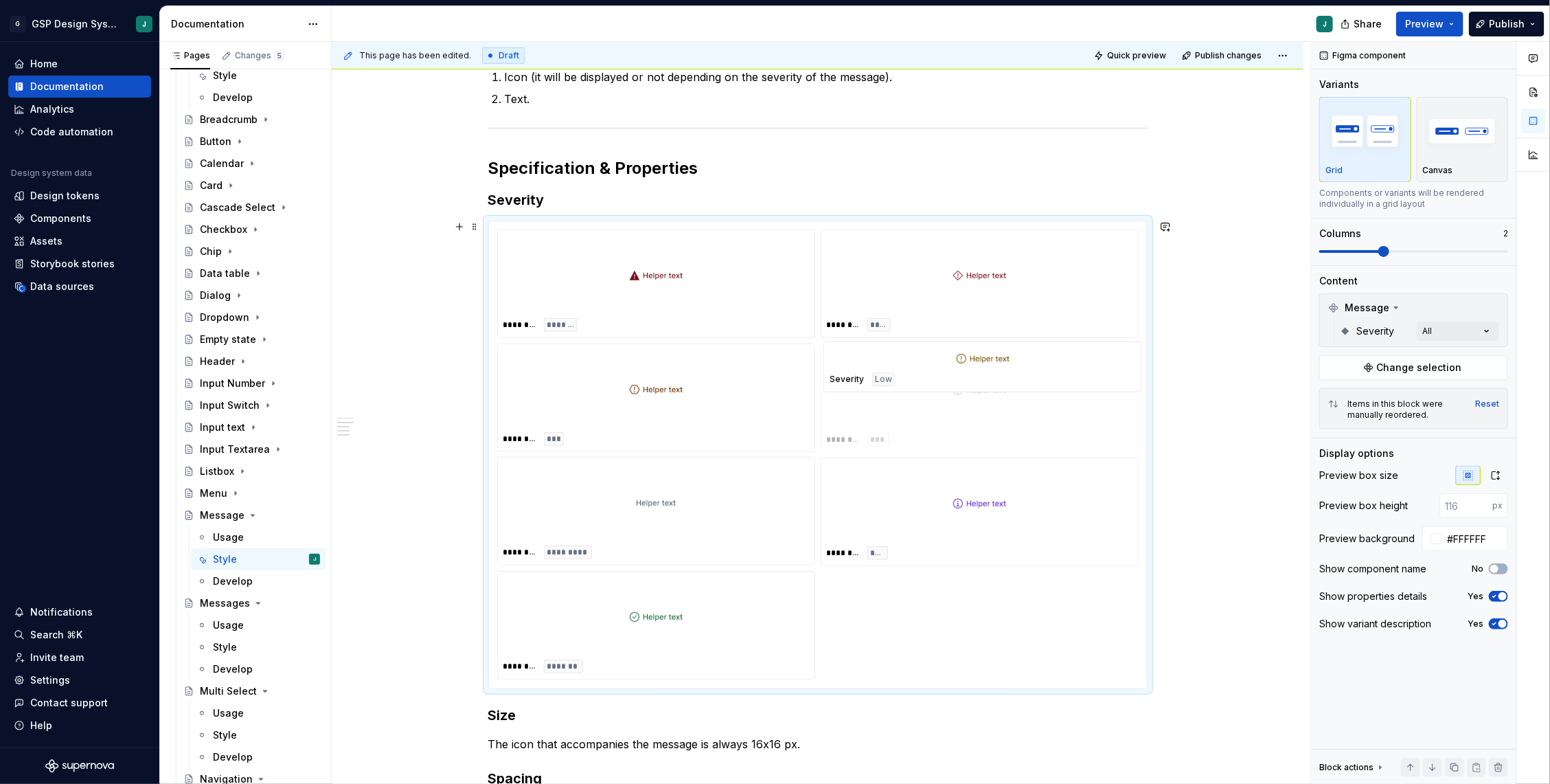
click at [1043, 400] on body "G GSP Design System J Home Documentation Analytics Code automation Design syste…" at bounding box center [775, 392] width 1550 height 784
drag, startPoint x: 646, startPoint y: 634, endPoint x: 655, endPoint y: 528, distance: 106.4
click at [655, 528] on body "G GSP Design System J Home Documentation Analytics Code automation Design syste…" at bounding box center [775, 392] width 1550 height 784
drag, startPoint x: 655, startPoint y: 622, endPoint x: 993, endPoint y: 523, distance: 352.2
click at [993, 523] on body "G GSP Design System J Home Documentation Analytics Code automation Design syste…" at bounding box center [775, 392] width 1550 height 784
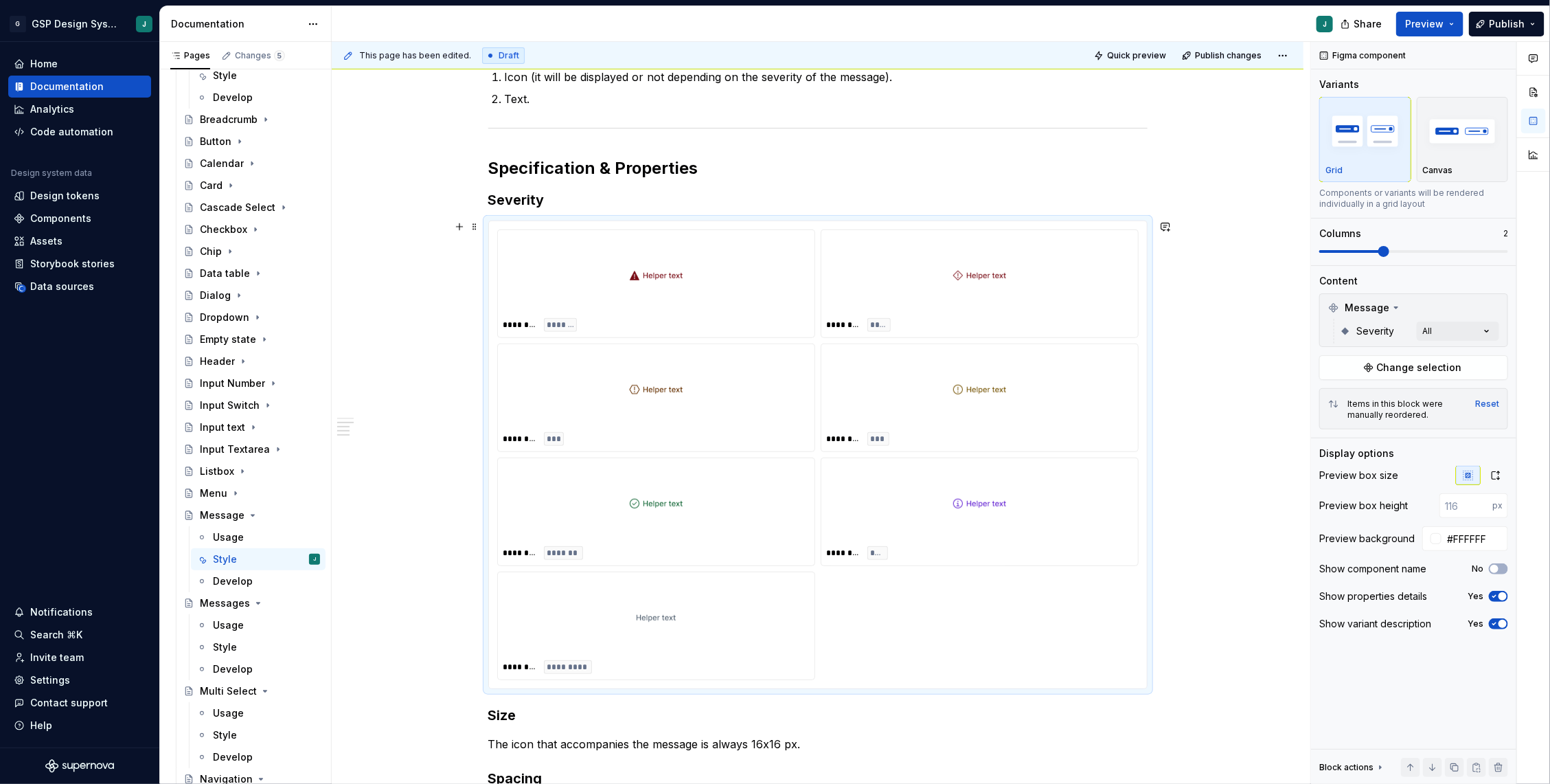
click at [1229, 527] on div "Anatomy Icon (it will be displayed or not depending on the severity of the mess…" at bounding box center [817, 534] width 972 height 1289
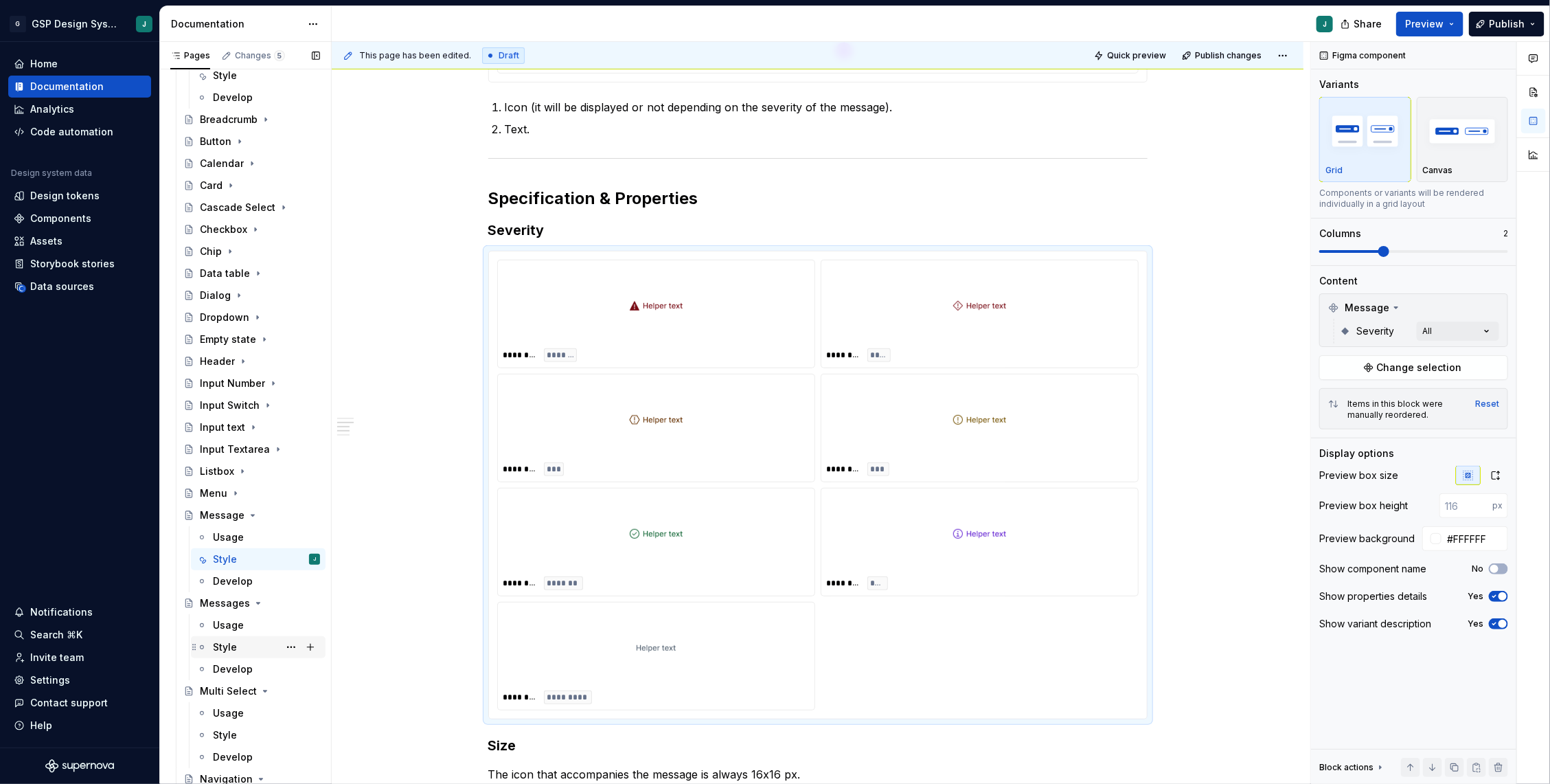
click at [239, 653] on div "Style" at bounding box center [267, 647] width 107 height 19
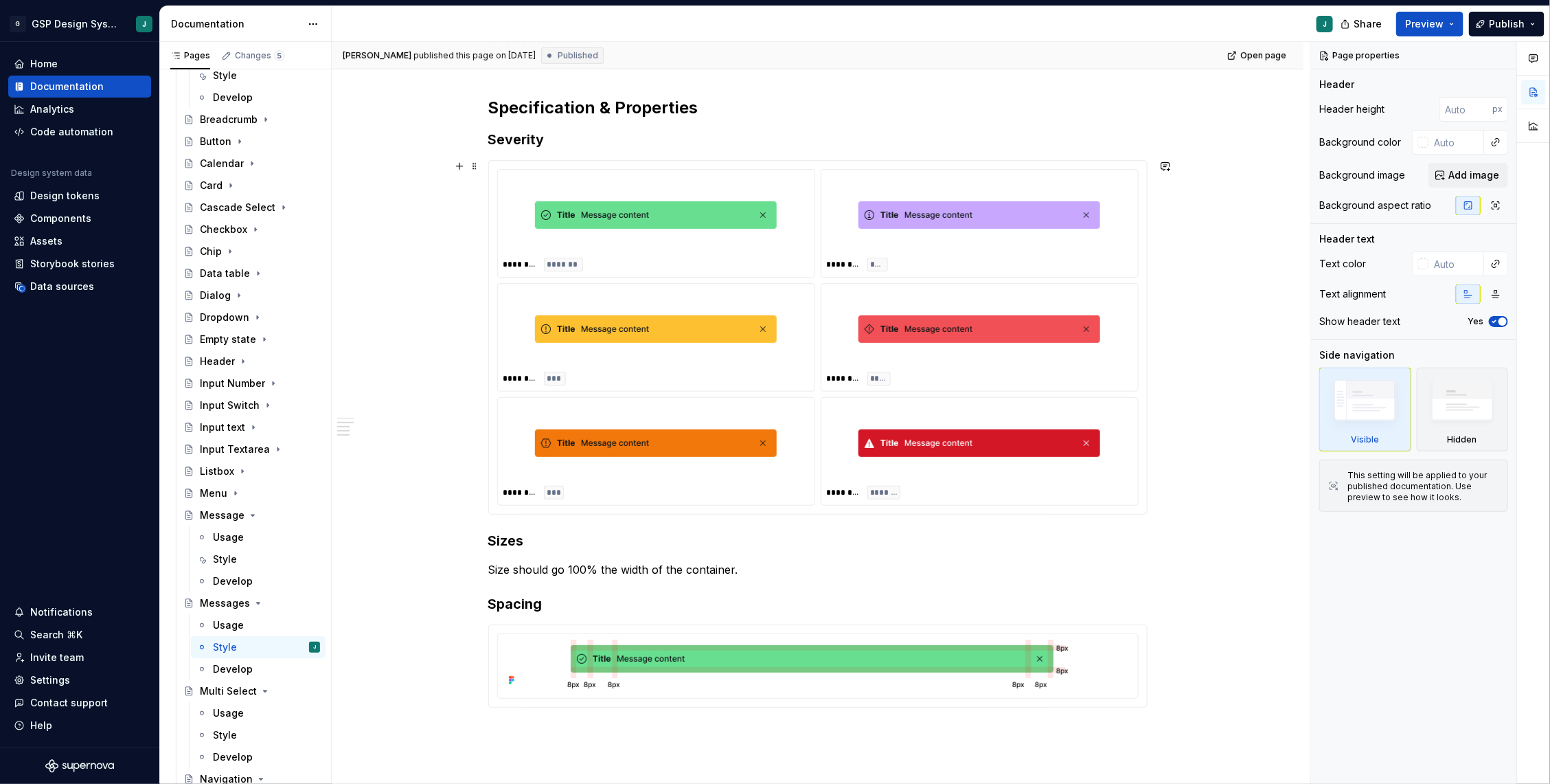
scroll to position [483, 0]
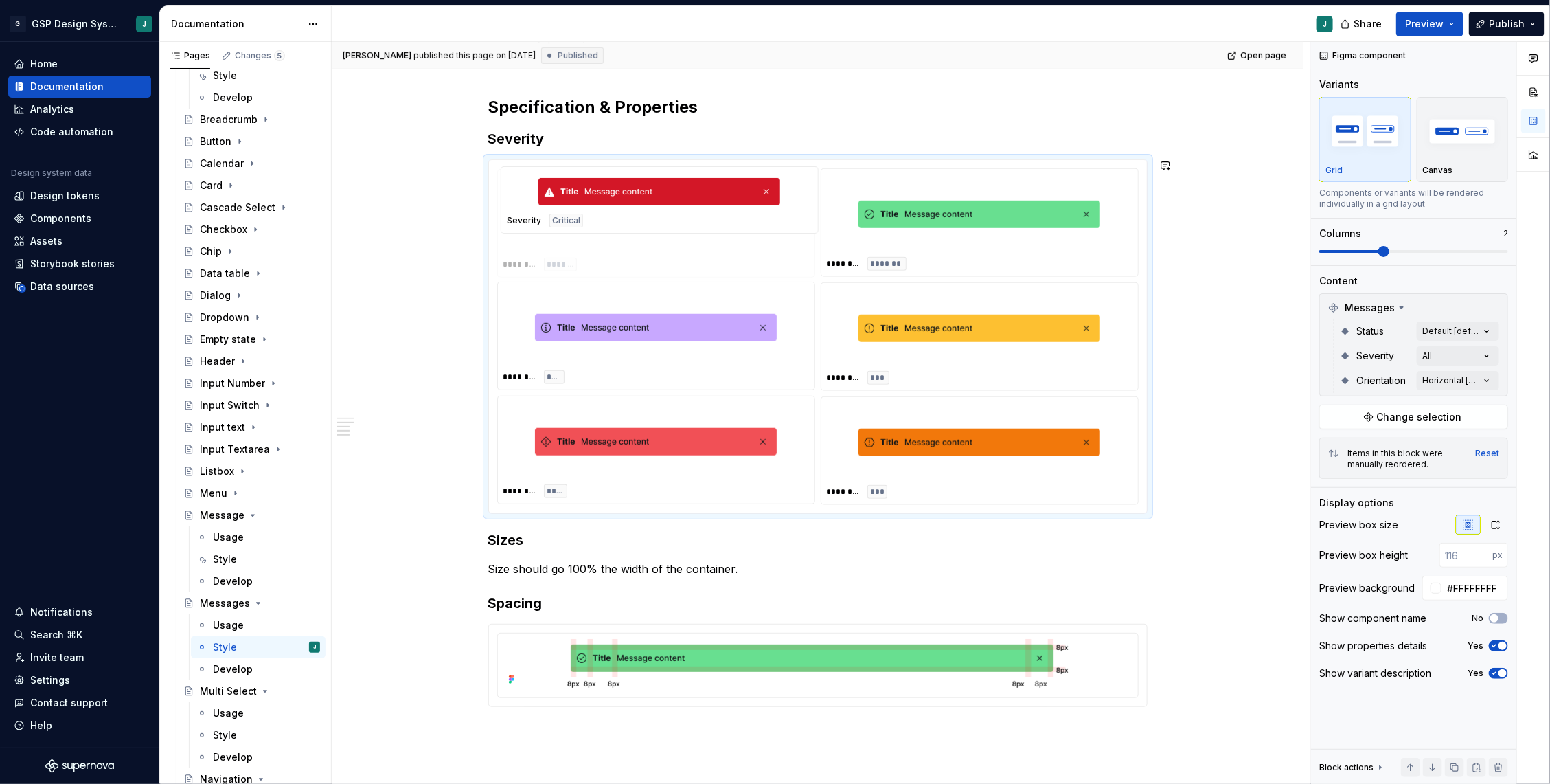
drag, startPoint x: 941, startPoint y: 470, endPoint x: 711, endPoint y: 247, distance: 320.4
click at [711, 247] on body "G GSP Design System J Home Documentation Analytics Code automation Design syste…" at bounding box center [775, 392] width 1550 height 784
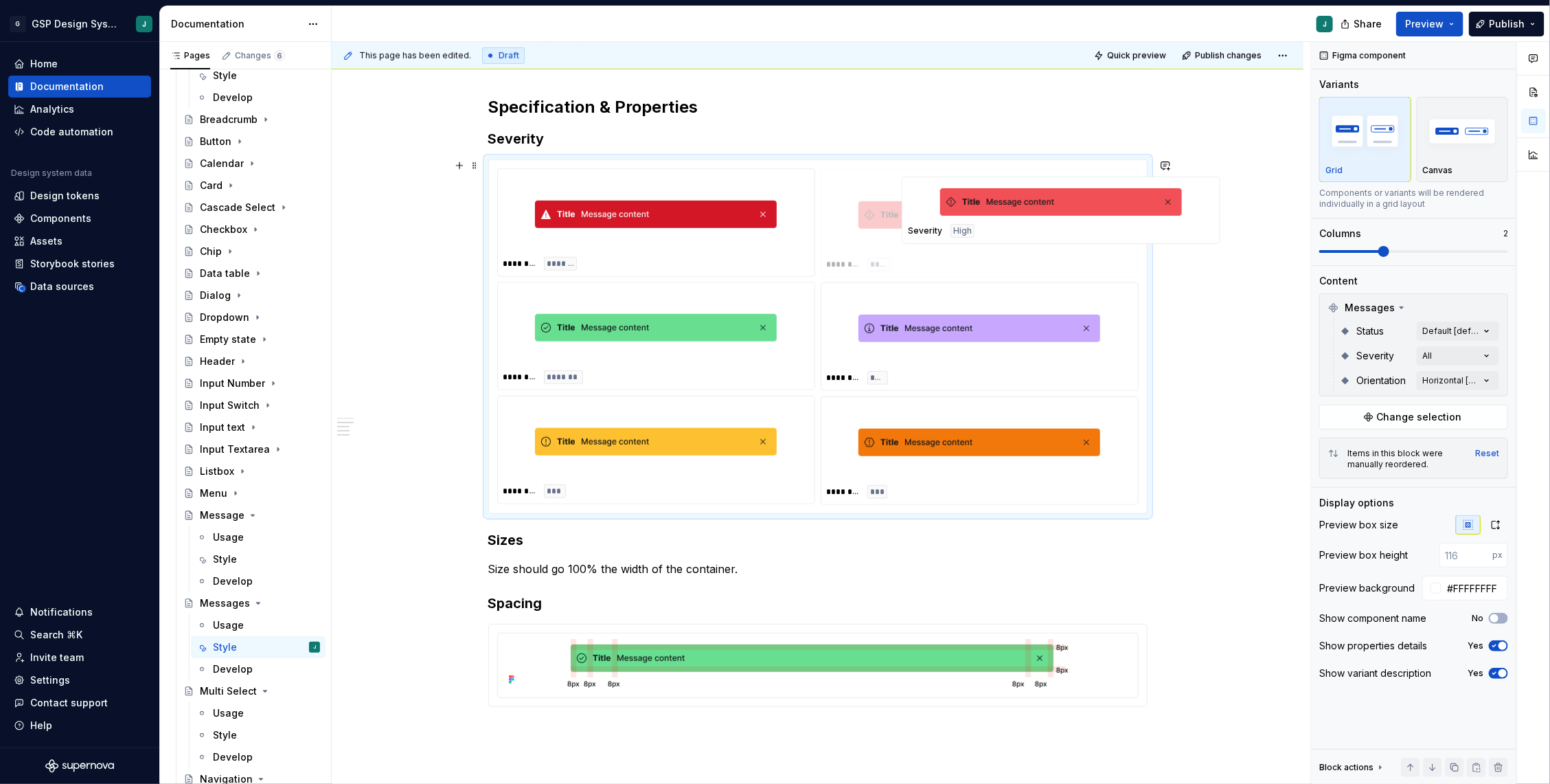
drag, startPoint x: 659, startPoint y: 437, endPoint x: 1038, endPoint y: 211, distance: 441.3
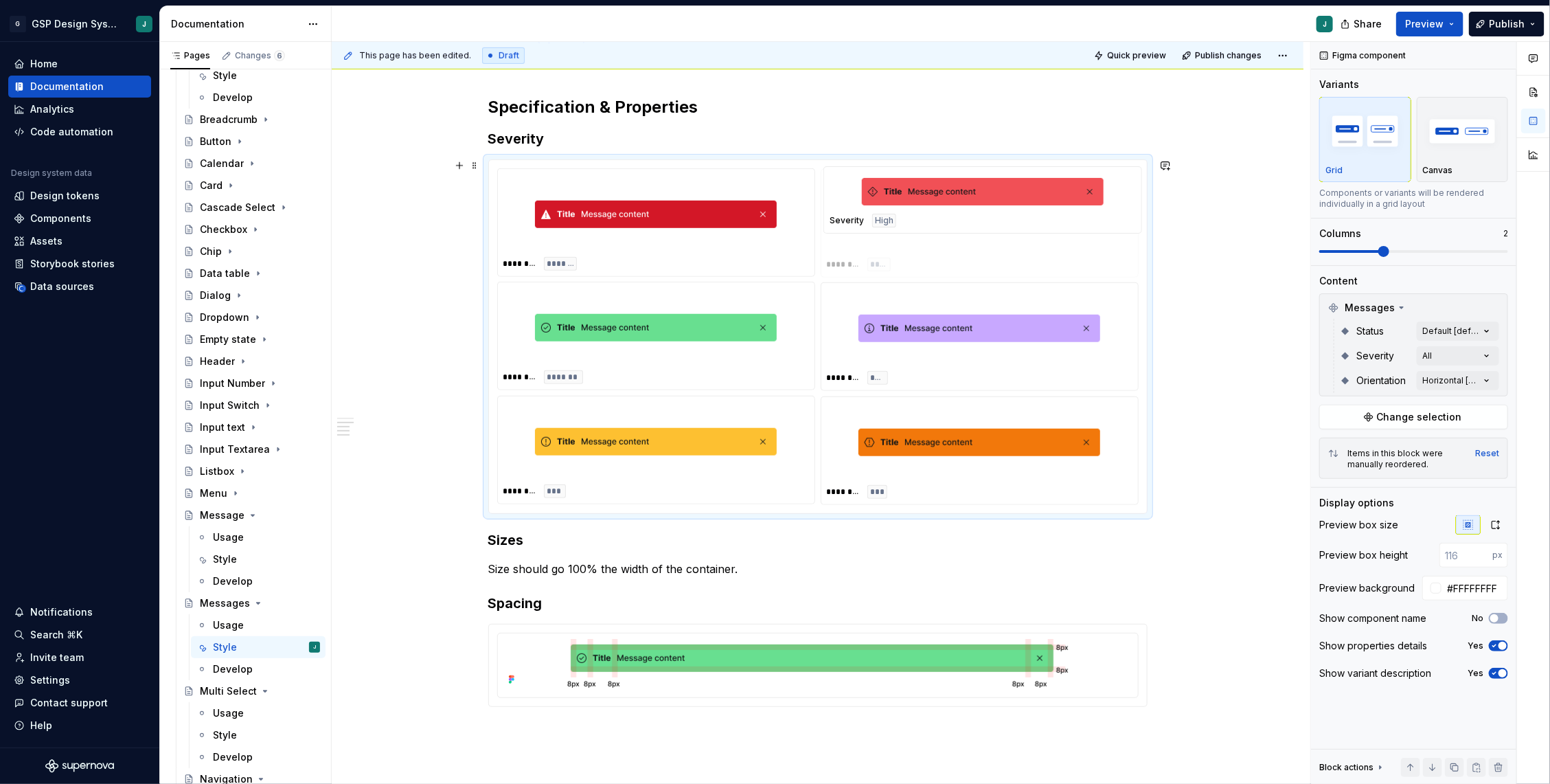
click at [1038, 211] on body "G GSP Design System J Home Documentation Analytics Code automation Design syste…" at bounding box center [775, 392] width 1550 height 784
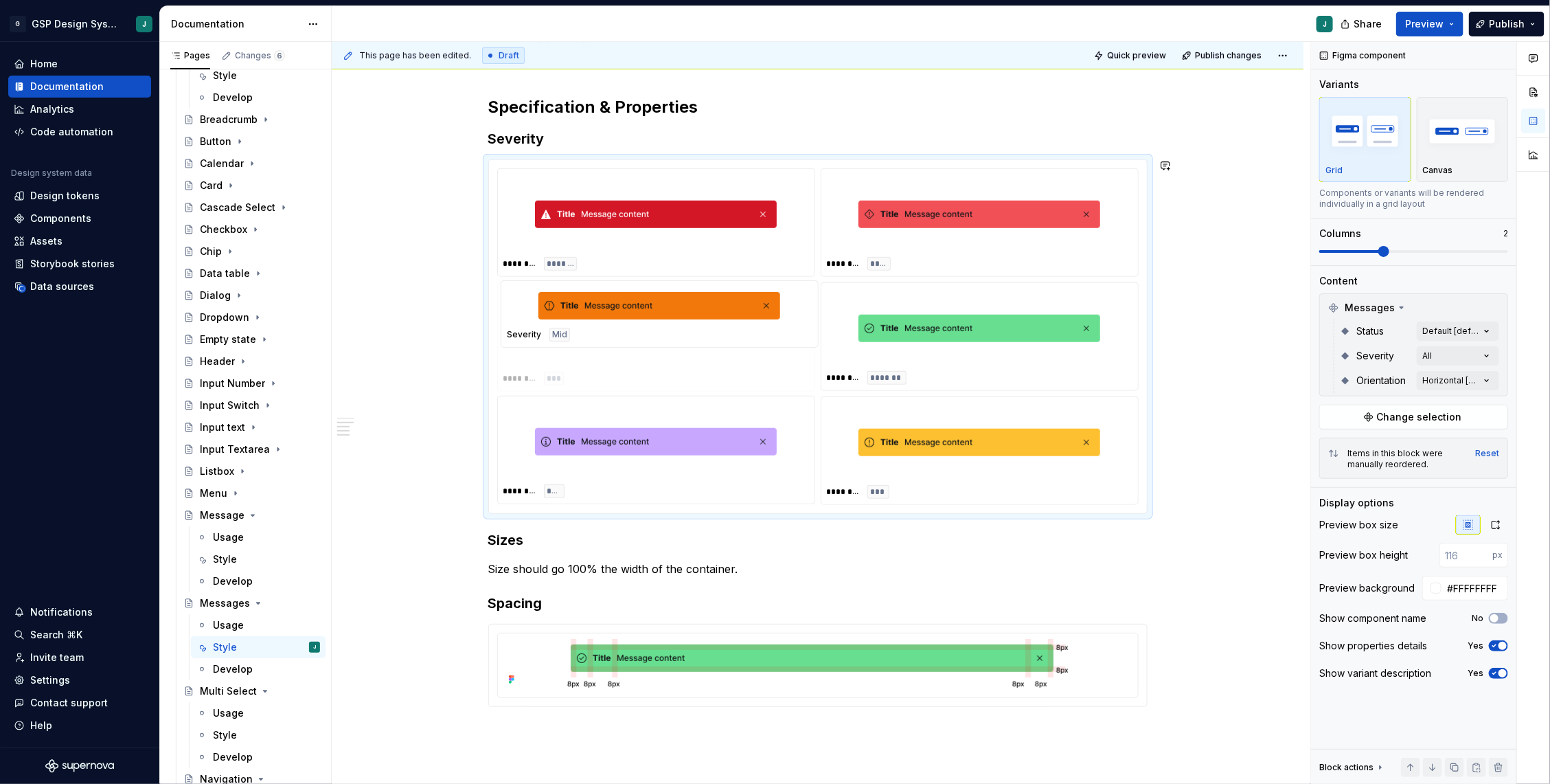
drag, startPoint x: 990, startPoint y: 425, endPoint x: 692, endPoint y: 316, distance: 317.3
click at [692, 316] on body "G GSP Design System J Home Documentation Analytics Code automation Design syste…" at bounding box center [775, 392] width 1550 height 784
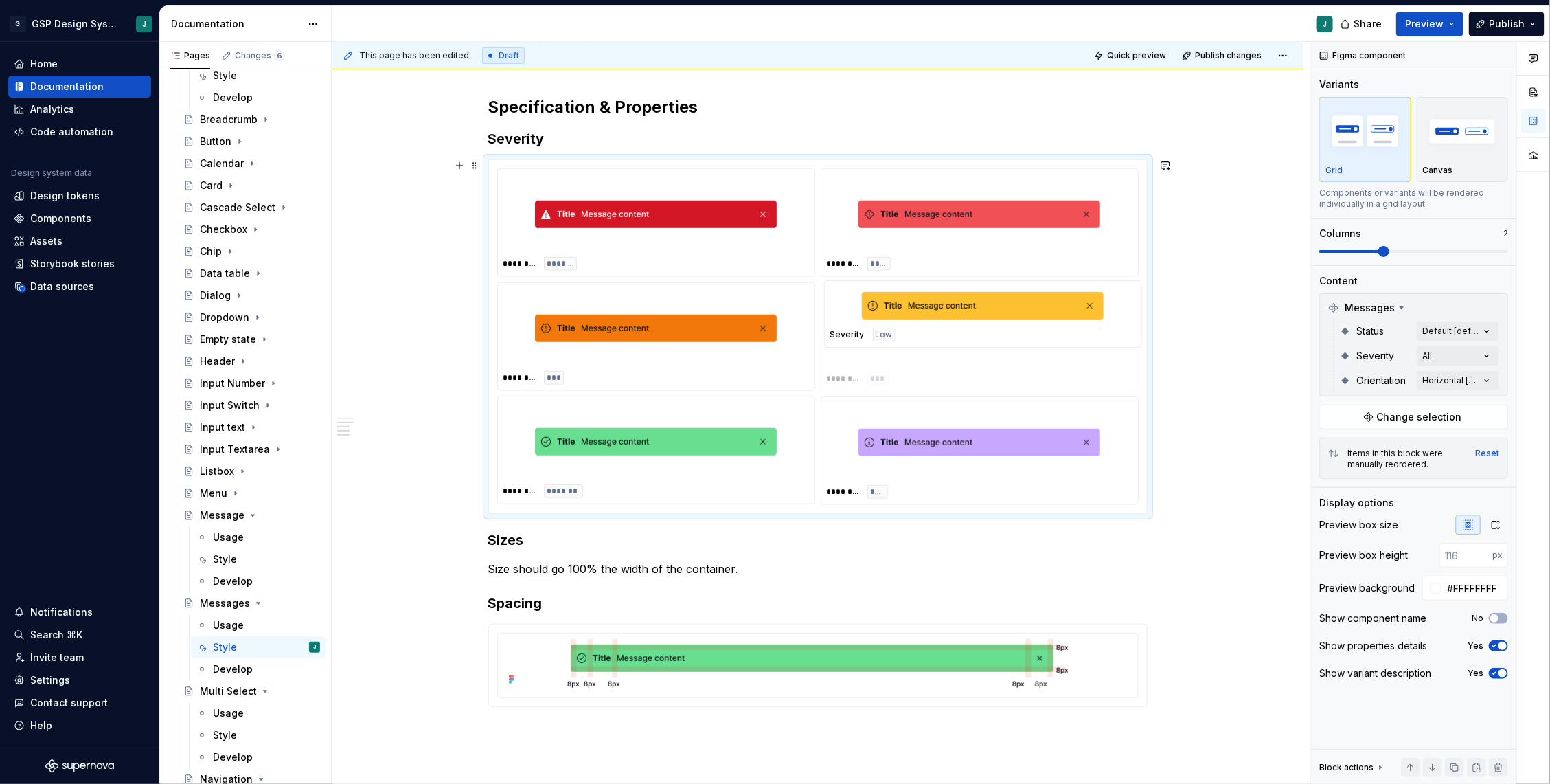
drag, startPoint x: 926, startPoint y: 451, endPoint x: 971, endPoint y: 327, distance: 131.9
click at [971, 327] on body "G GSP Design System J Home Documentation Analytics Code automation Design syste…" at bounding box center [775, 392] width 1550 height 784
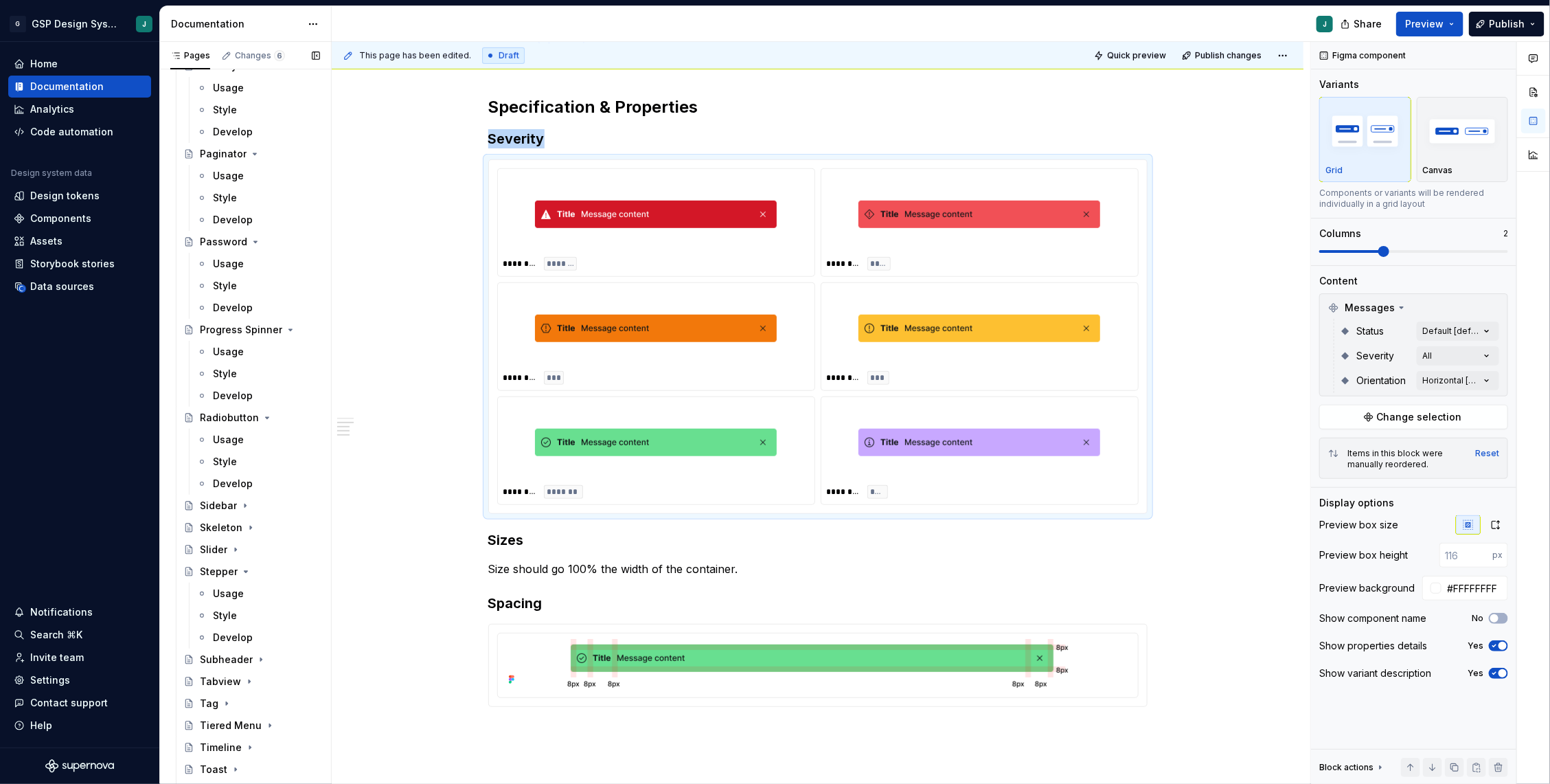
scroll to position [1099, 0]
click at [227, 676] on icon "Page tree" at bounding box center [226, 681] width 11 height 11
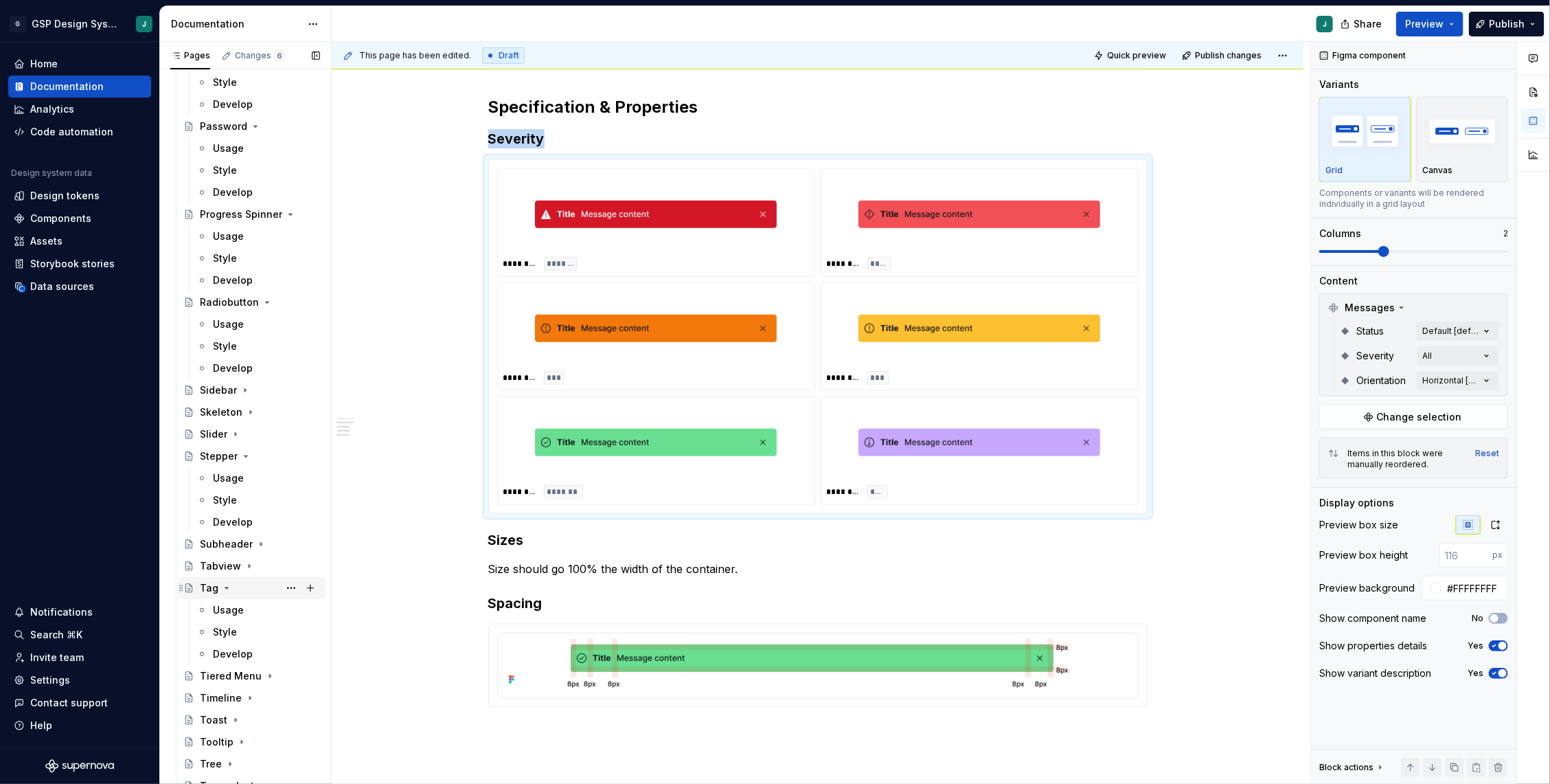
scroll to position [1242, 0]
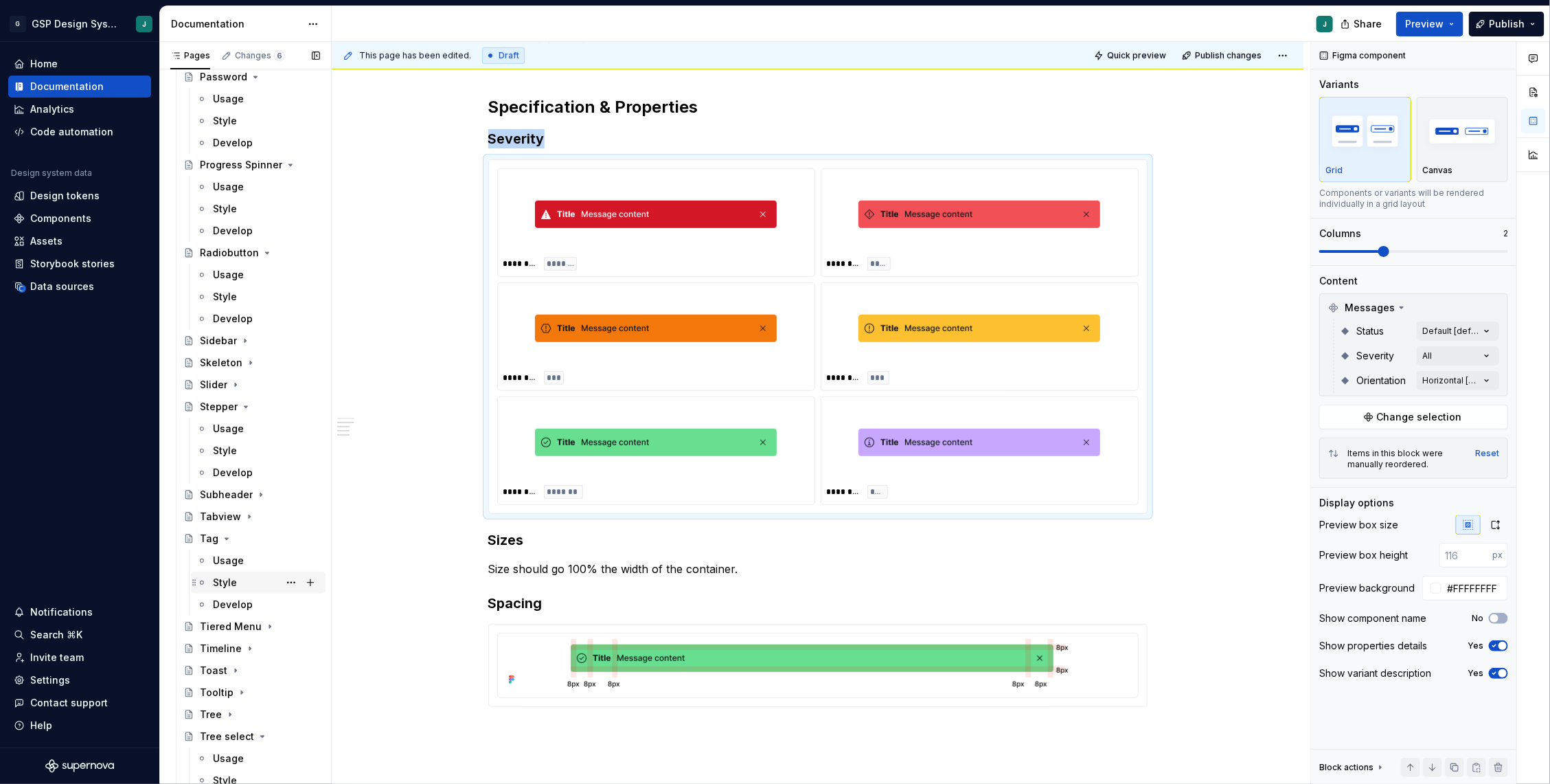
click at [232, 583] on div "Style" at bounding box center [225, 582] width 24 height 14
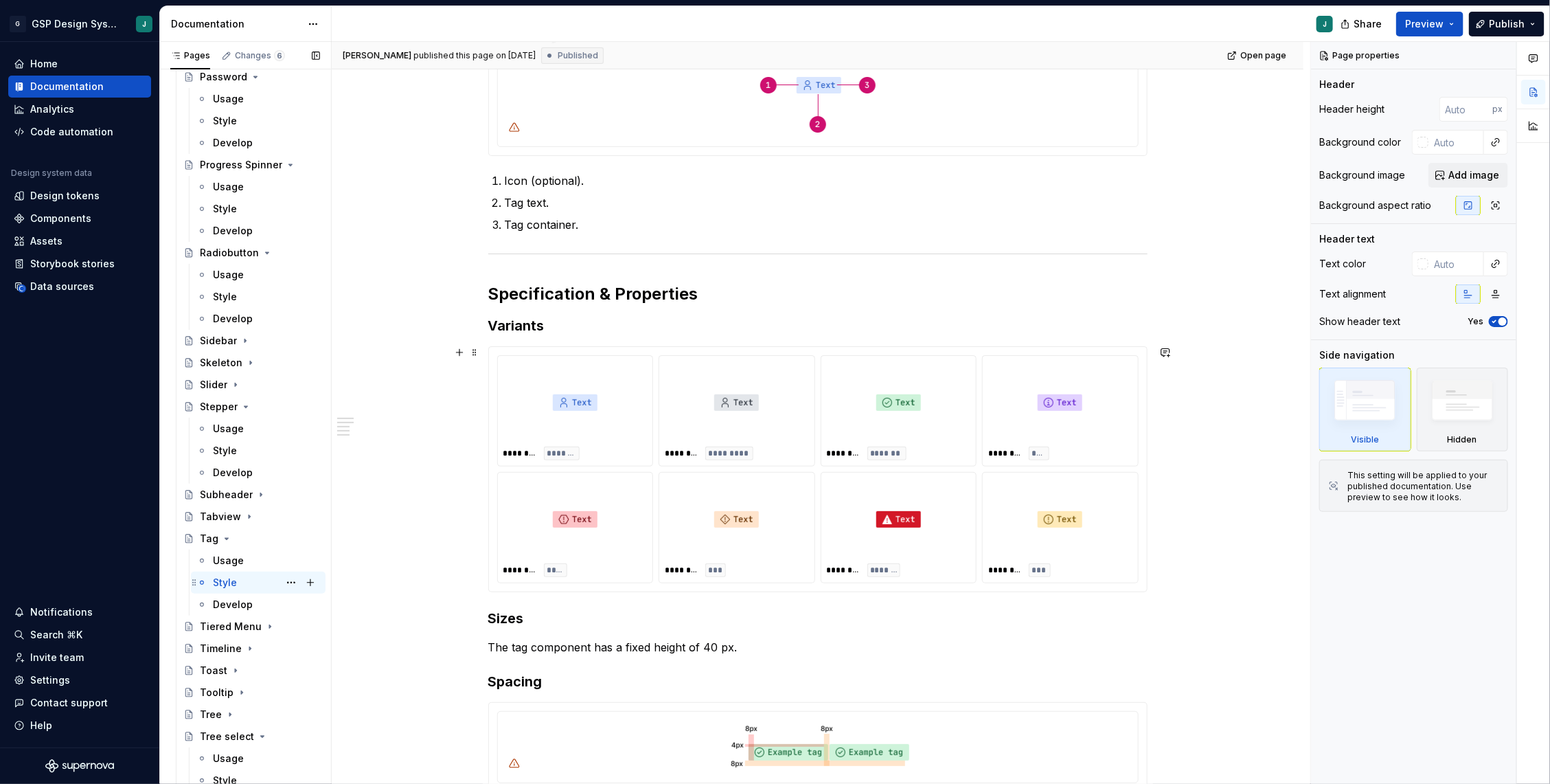
scroll to position [338, 0]
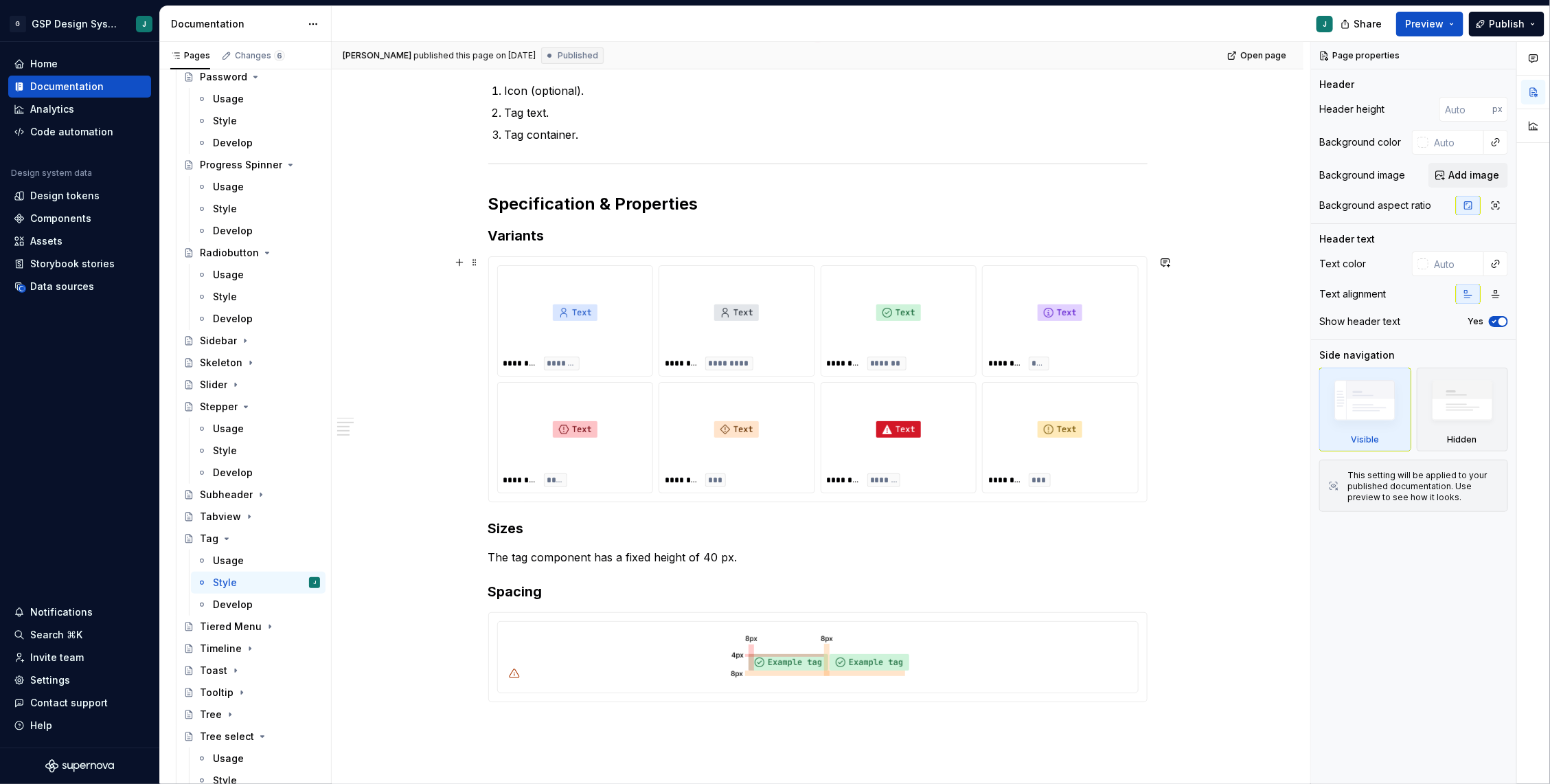
click at [665, 281] on div "******** *********" at bounding box center [736, 321] width 155 height 110
type textarea "*"
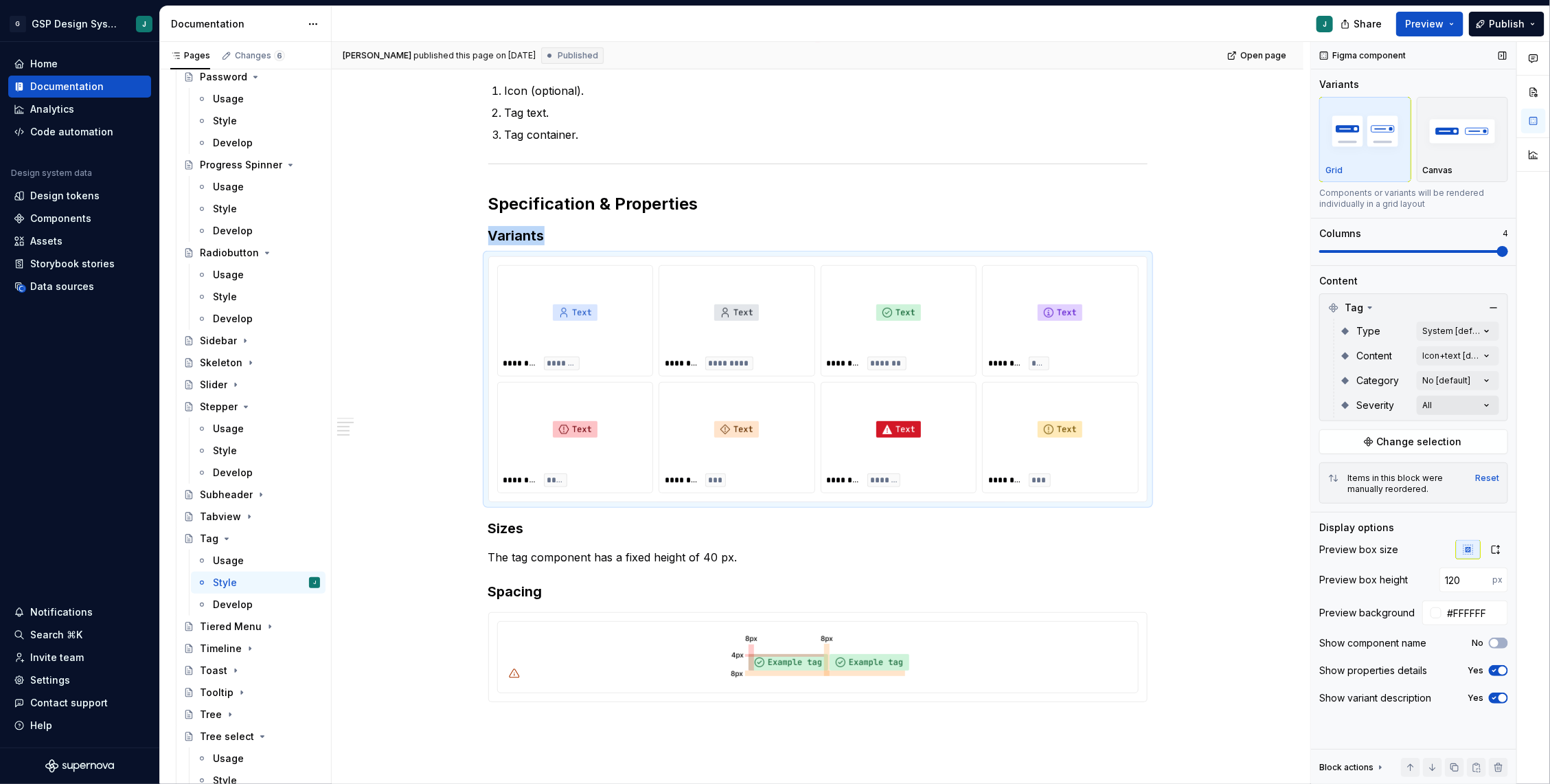
click at [1484, 406] on div "Comments Open comments No comments yet Select ‘Comment’ from the block context …" at bounding box center [1431, 413] width 239 height 742
click at [1483, 384] on div "Comments Open comments No comments yet Select ‘Comment’ from the block context …" at bounding box center [1431, 413] width 239 height 742
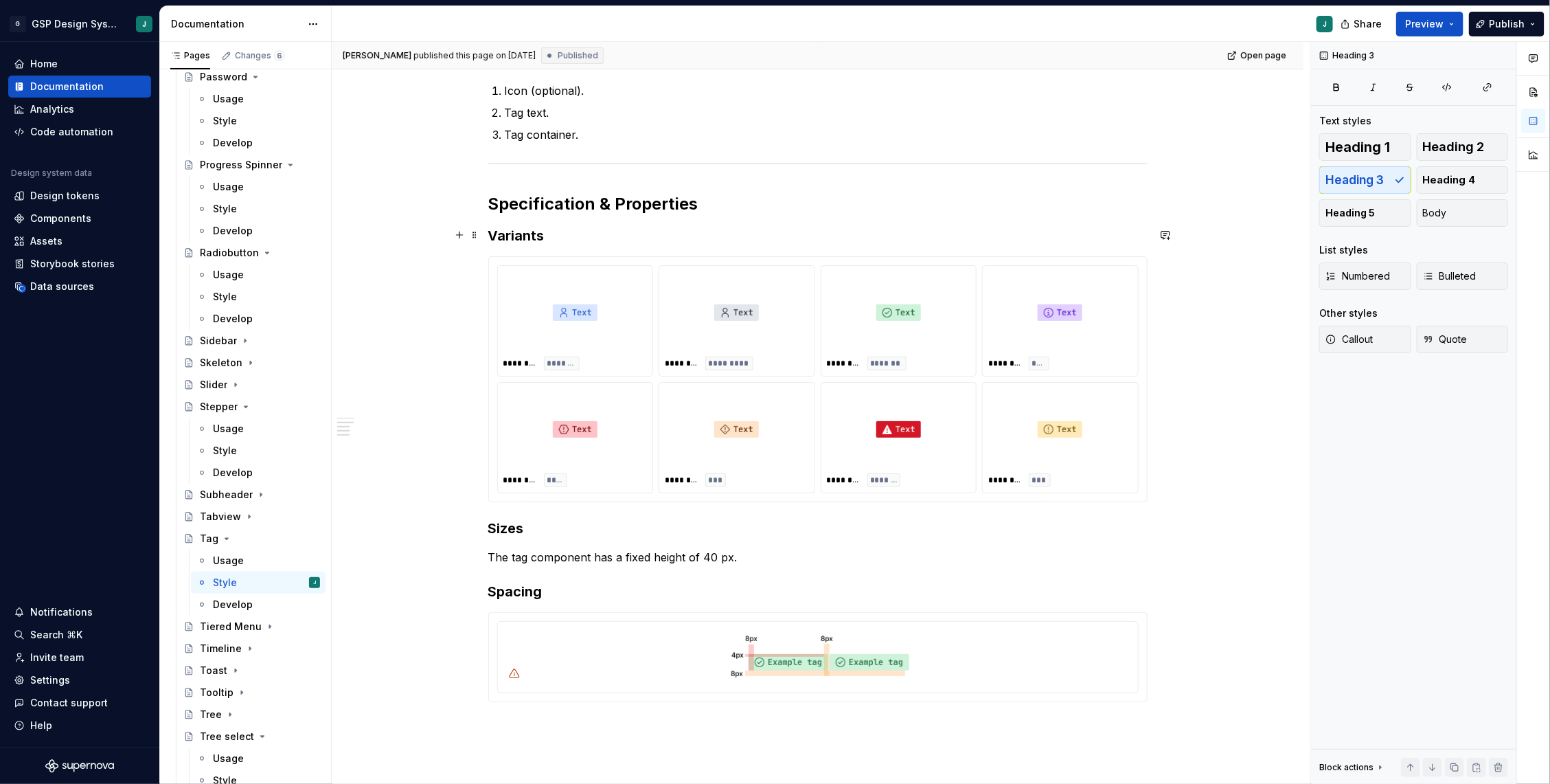
click at [564, 232] on h3 "Variants" at bounding box center [818, 235] width 659 height 19
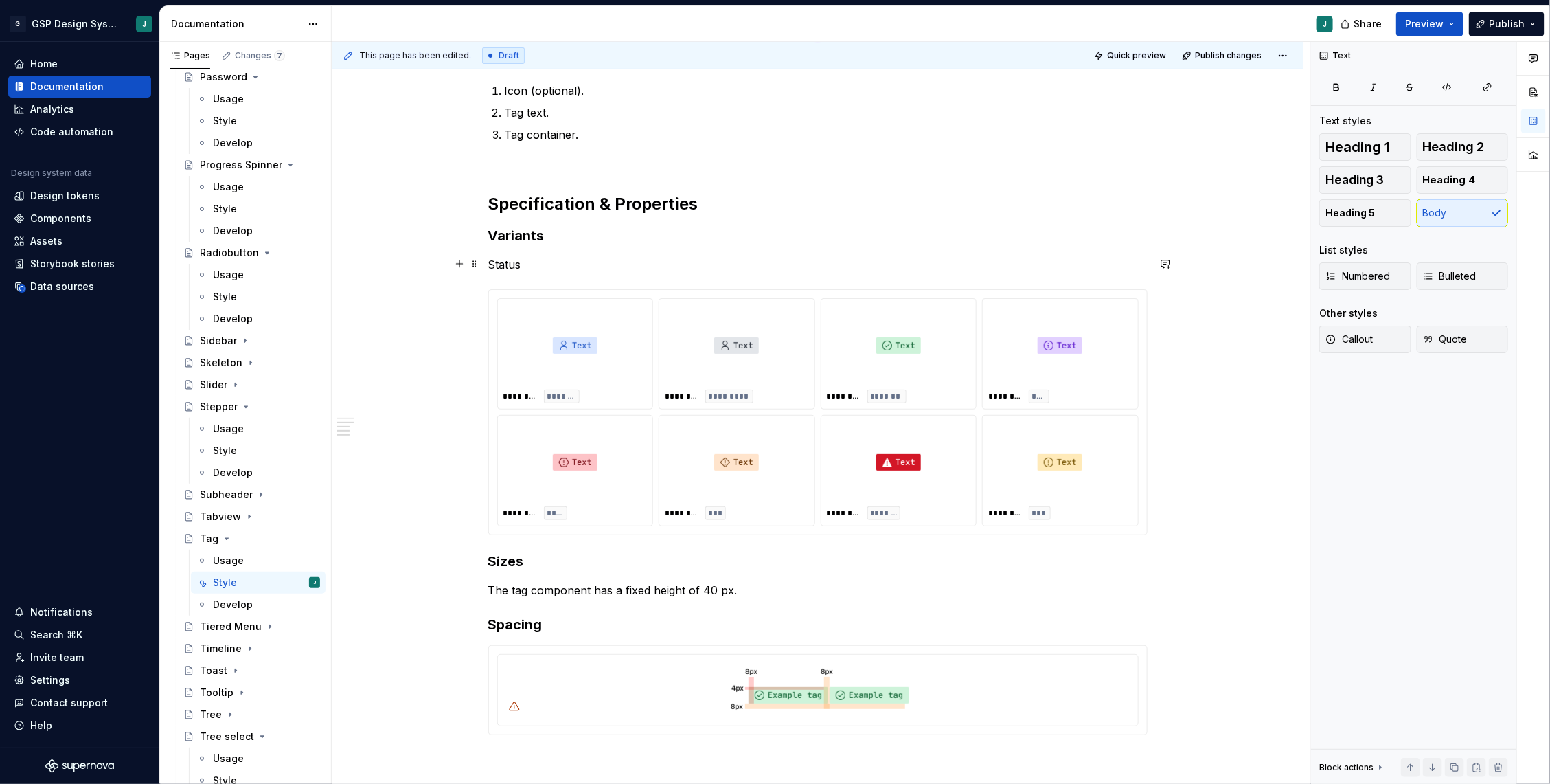
click at [511, 260] on p "Status" at bounding box center [818, 264] width 659 height 16
click at [624, 239] on button "button" at bounding box center [622, 238] width 19 height 19
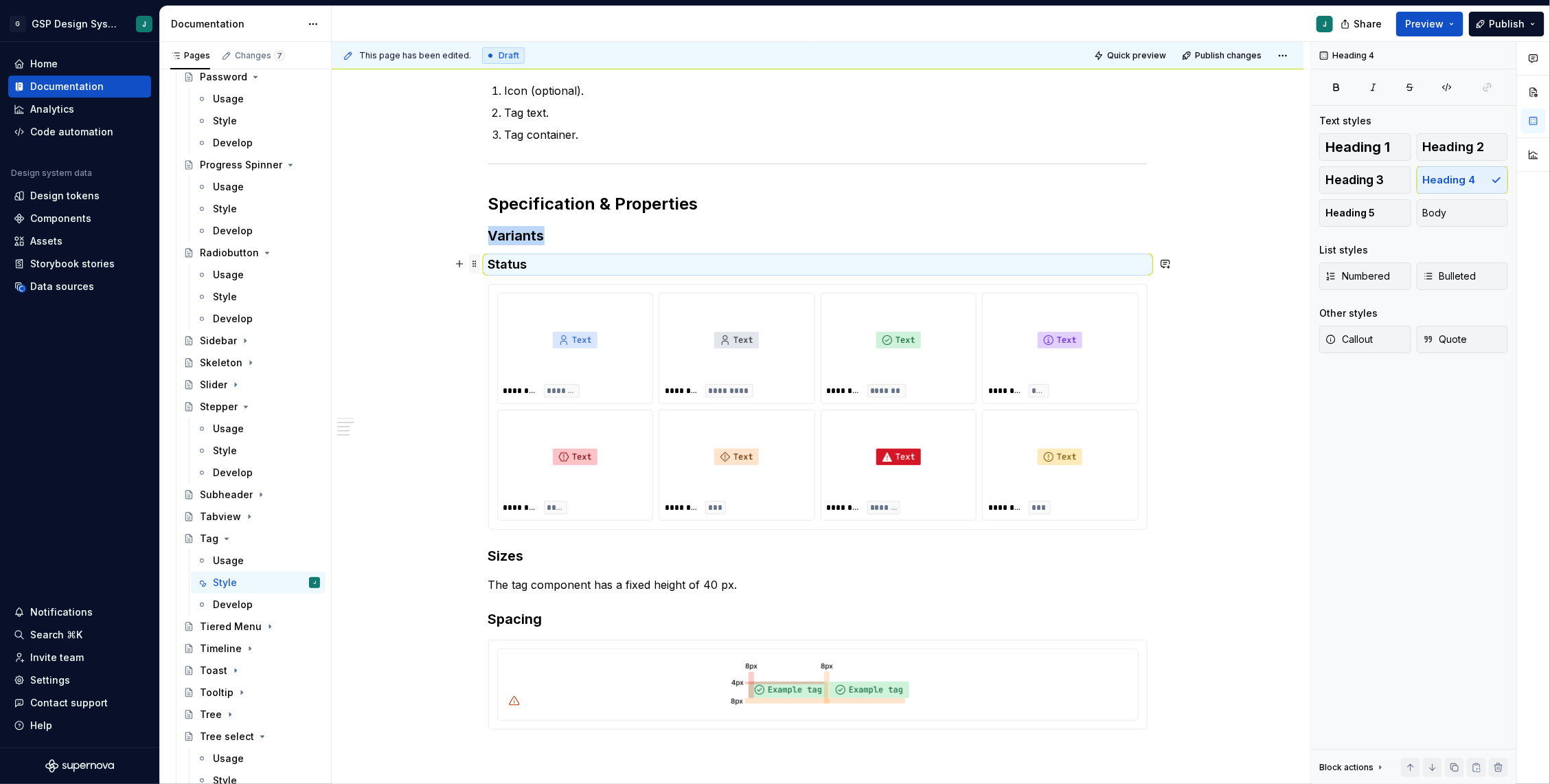
click at [477, 262] on span at bounding box center [474, 263] width 11 height 19
click at [581, 288] on div "Duplicate" at bounding box center [542, 284] width 90 height 14
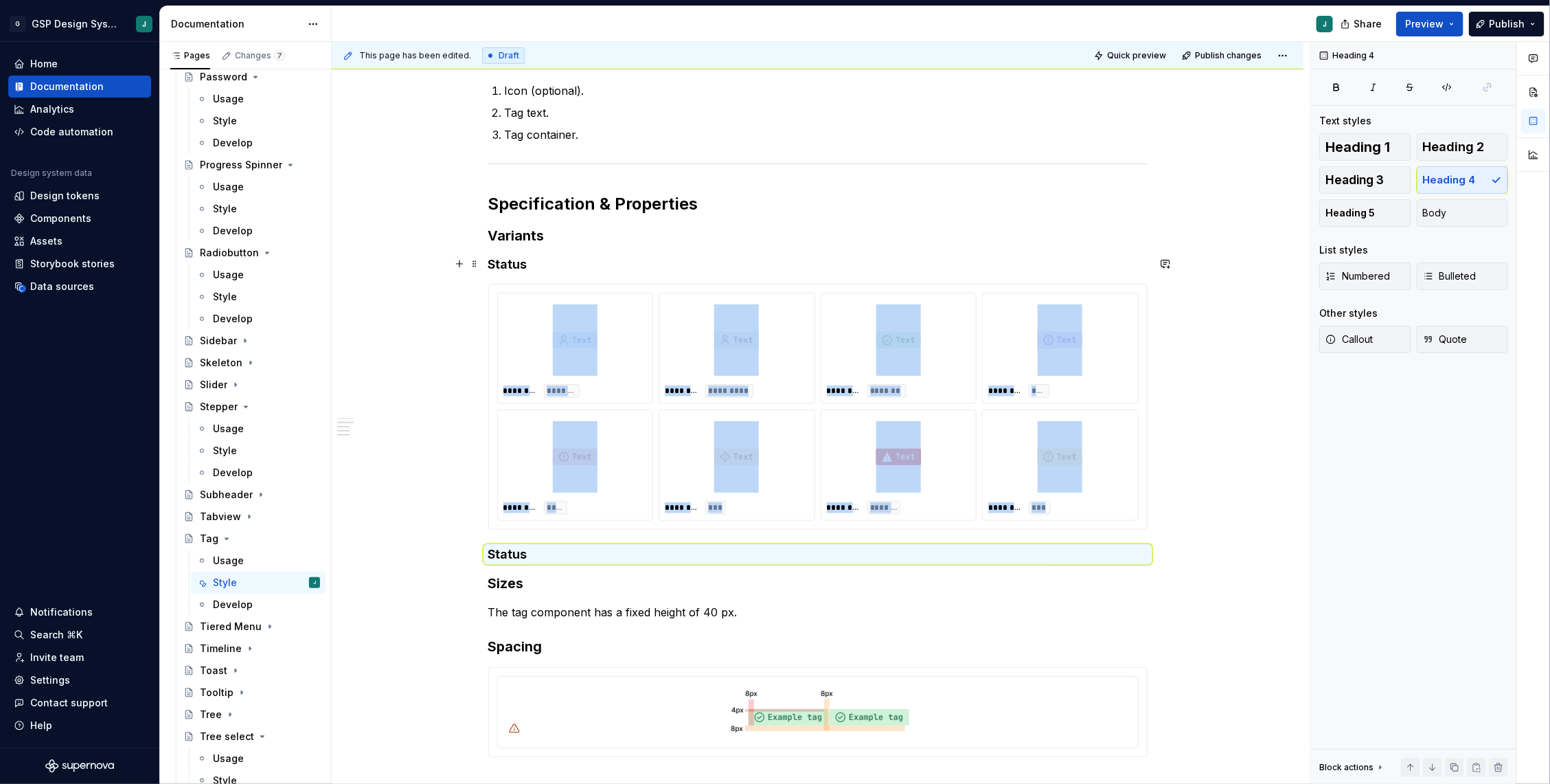
click at [490, 260] on div "Anatomy Icon (optional). Tag text. Tag container. Specification & Properties Va…" at bounding box center [817, 483] width 972 height 1166
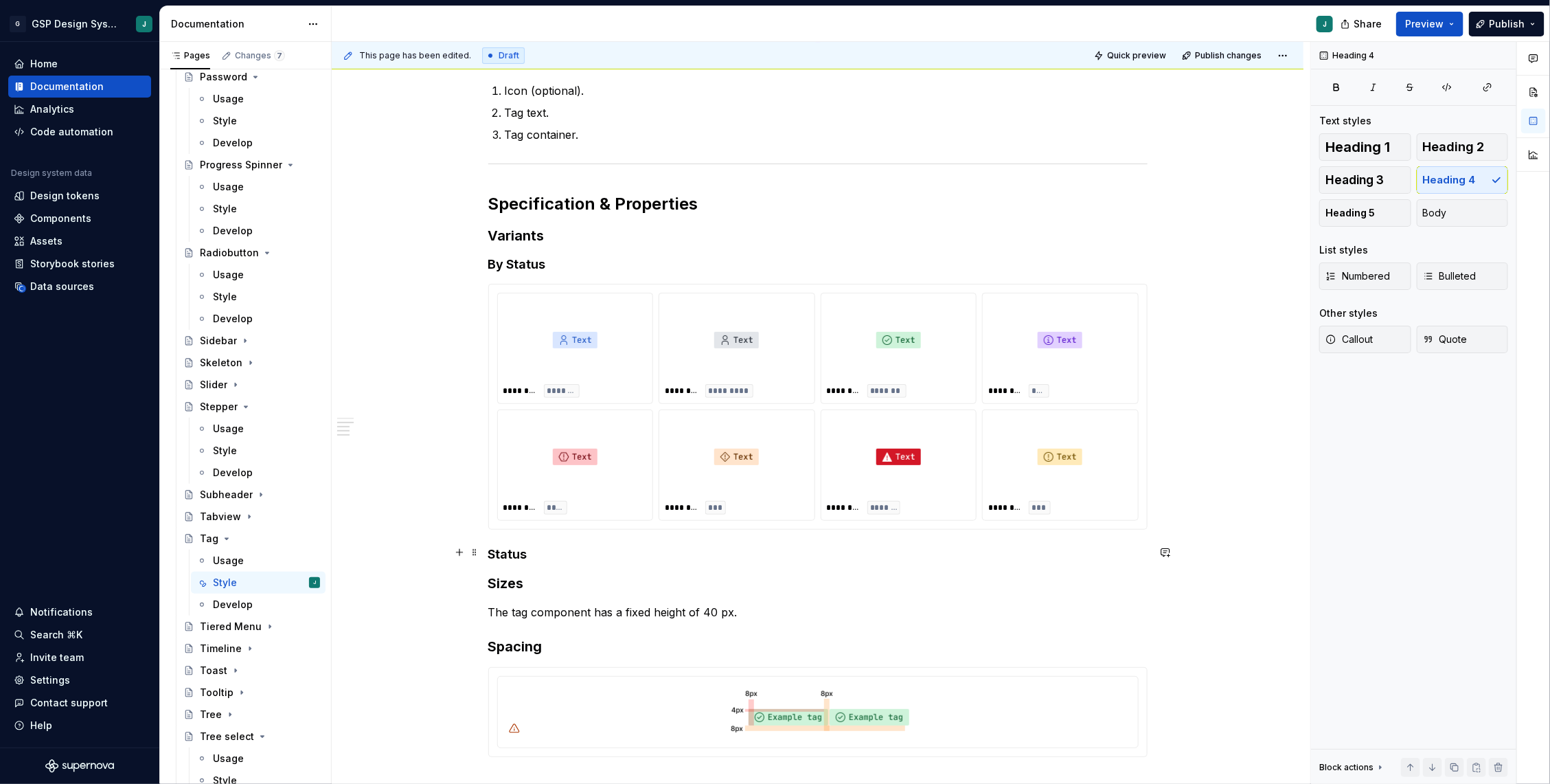
click at [494, 556] on h4 "Status" at bounding box center [818, 554] width 659 height 16
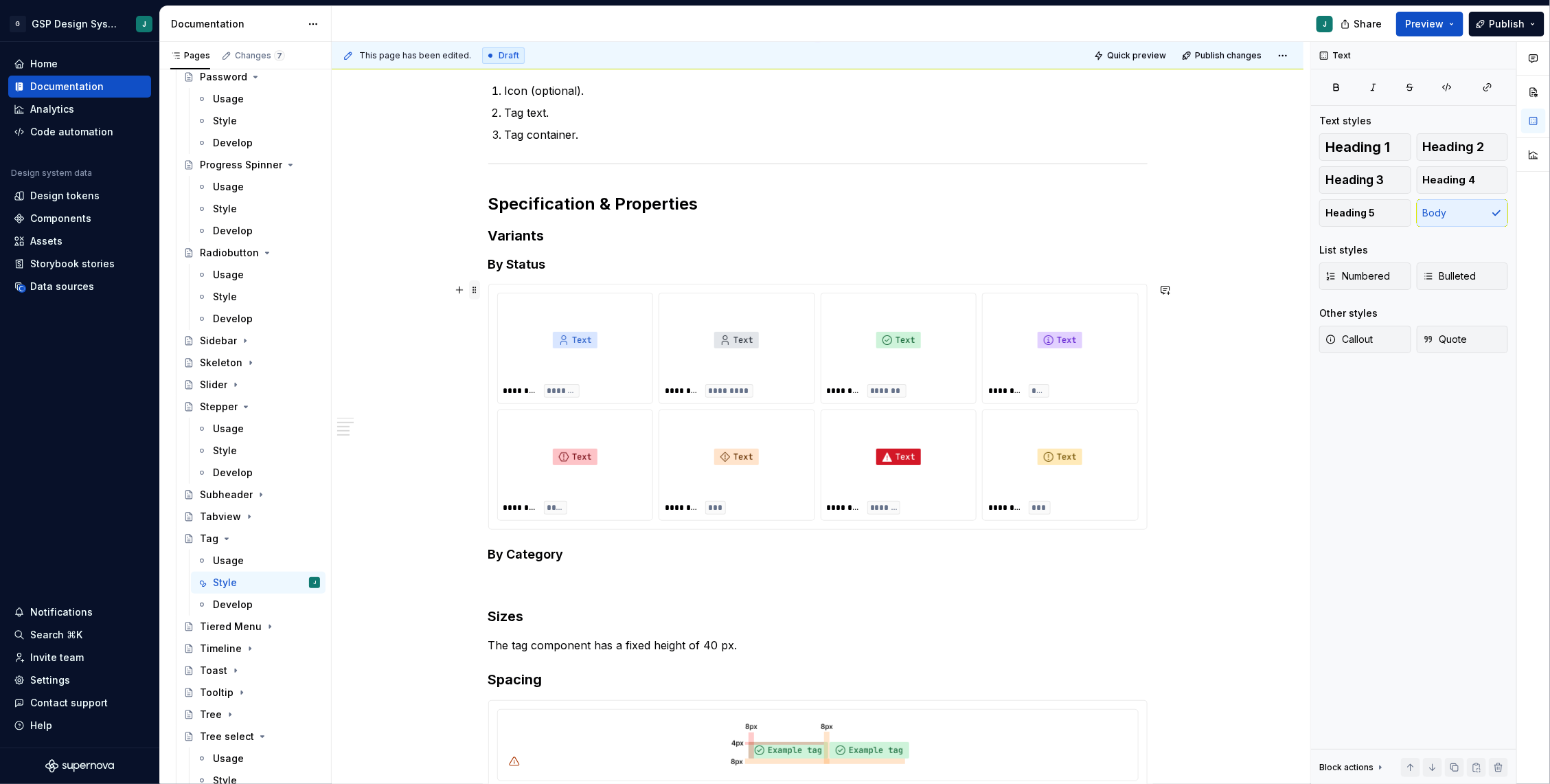
click at [476, 295] on span at bounding box center [474, 290] width 11 height 19
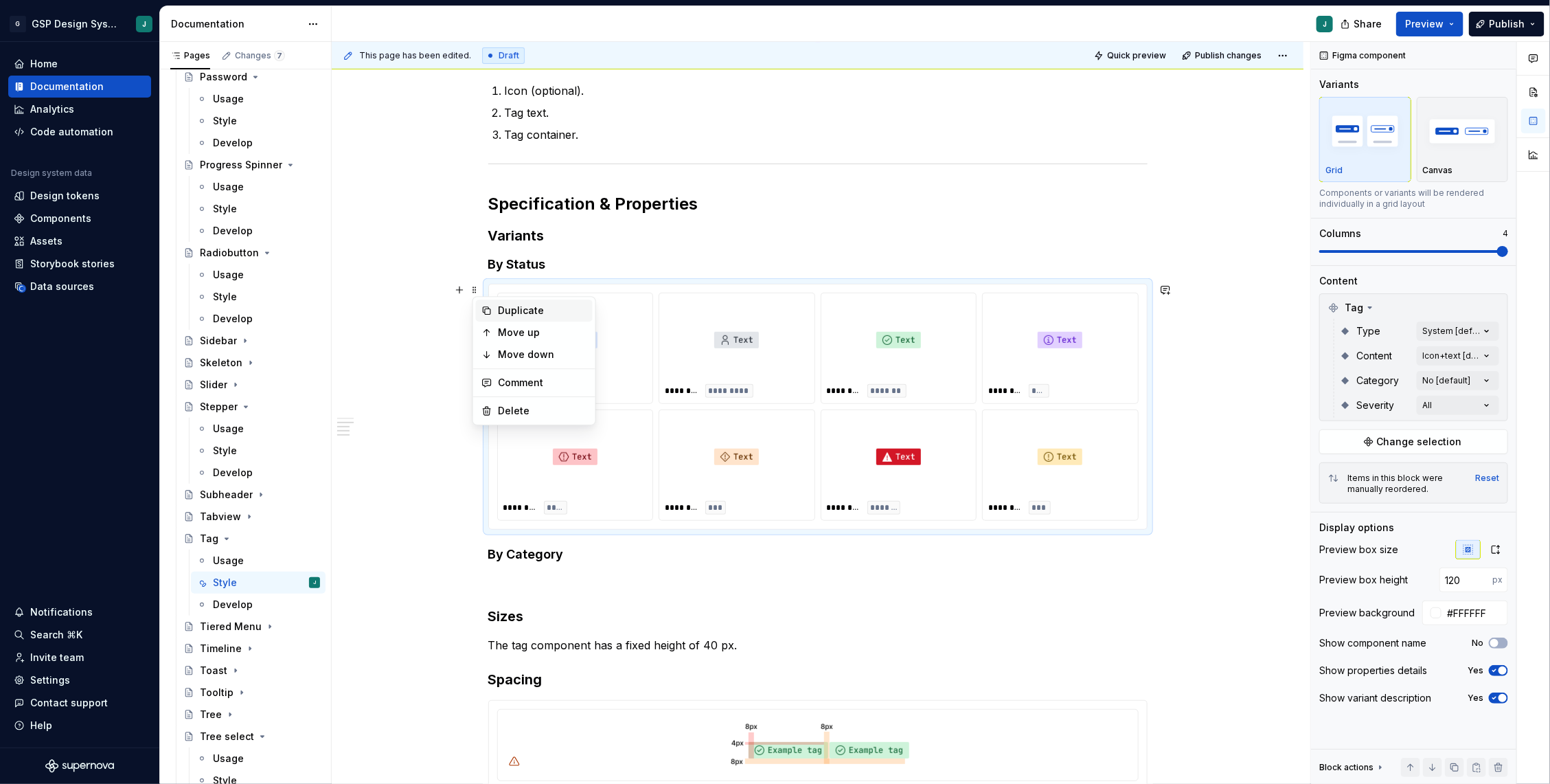
click at [511, 307] on div "Duplicate" at bounding box center [542, 310] width 90 height 14
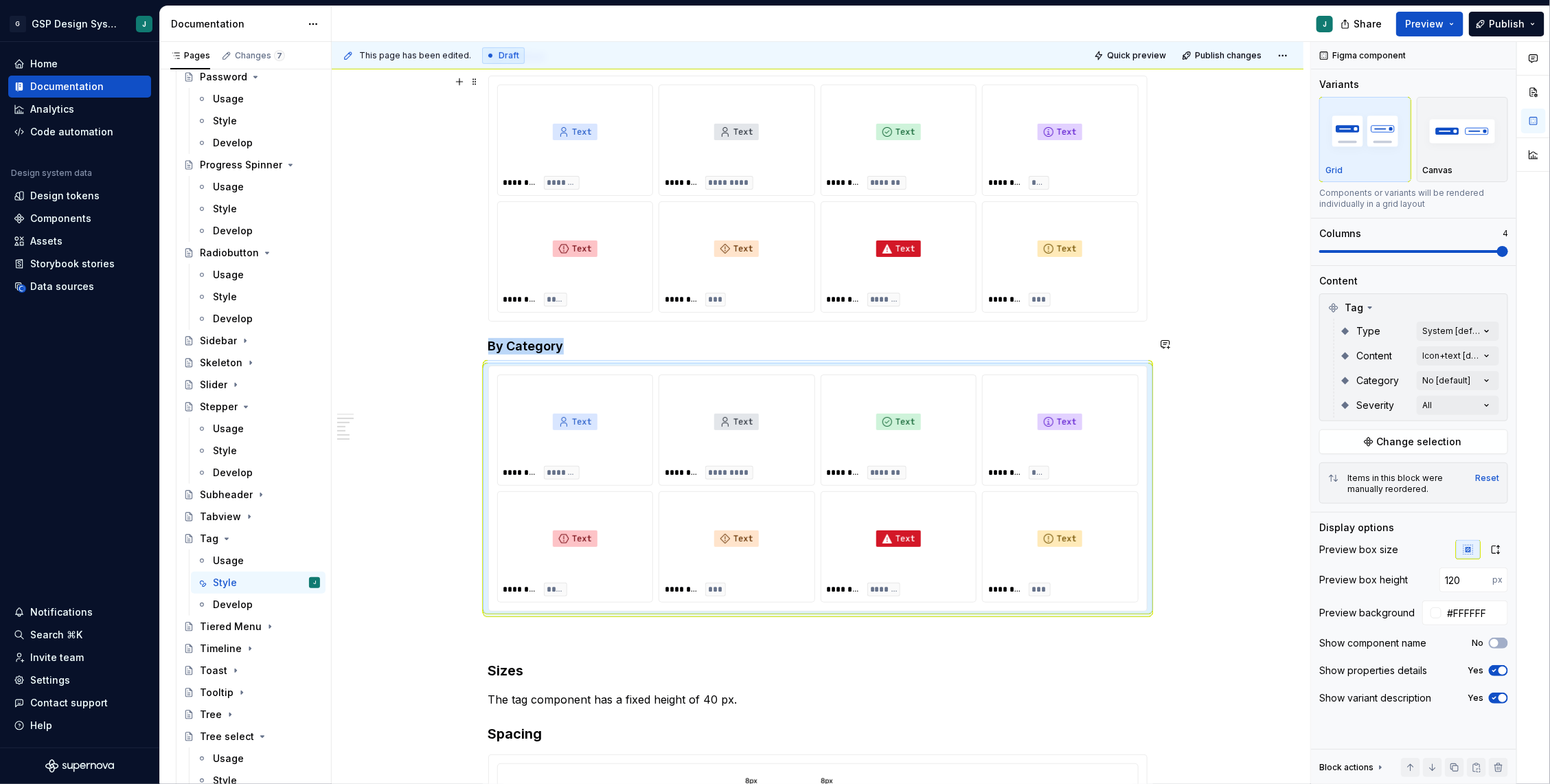
scroll to position [485, 0]
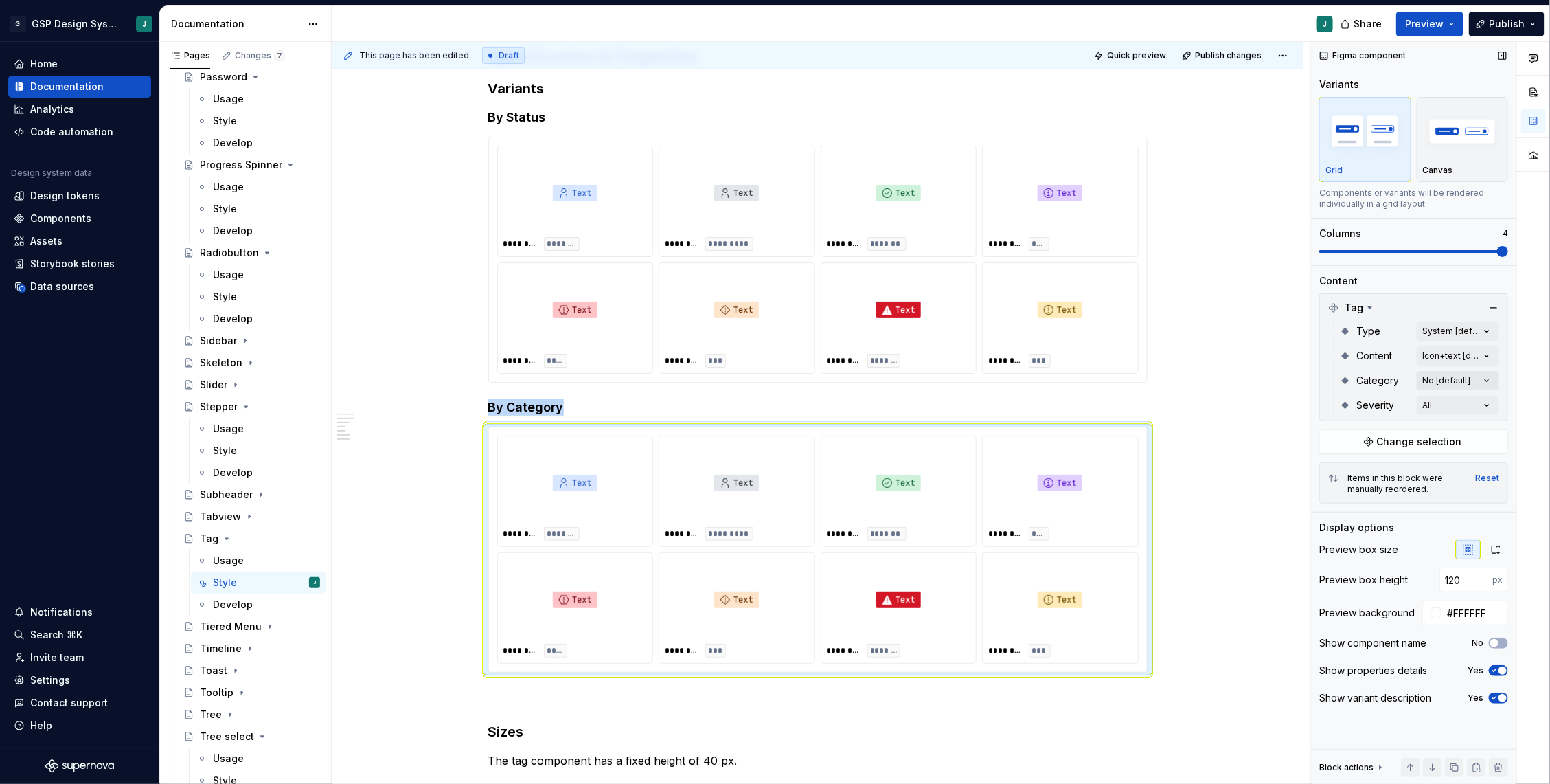
click at [1489, 377] on div "Comments Open comments No comments yet Select ‘Comment’ from the block context …" at bounding box center [1431, 413] width 239 height 742
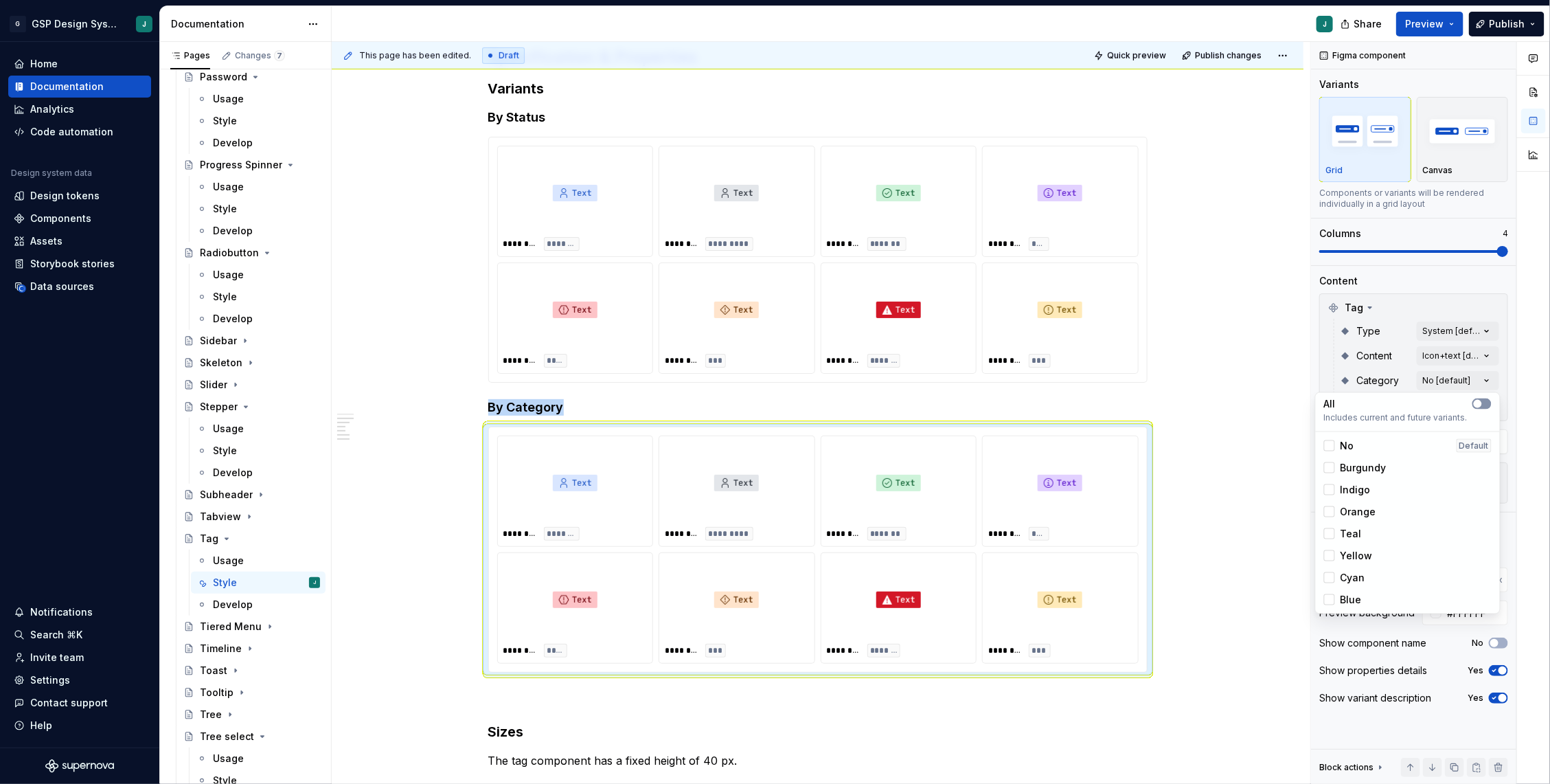
click at [1483, 401] on icon "button" at bounding box center [1478, 404] width 11 height 8
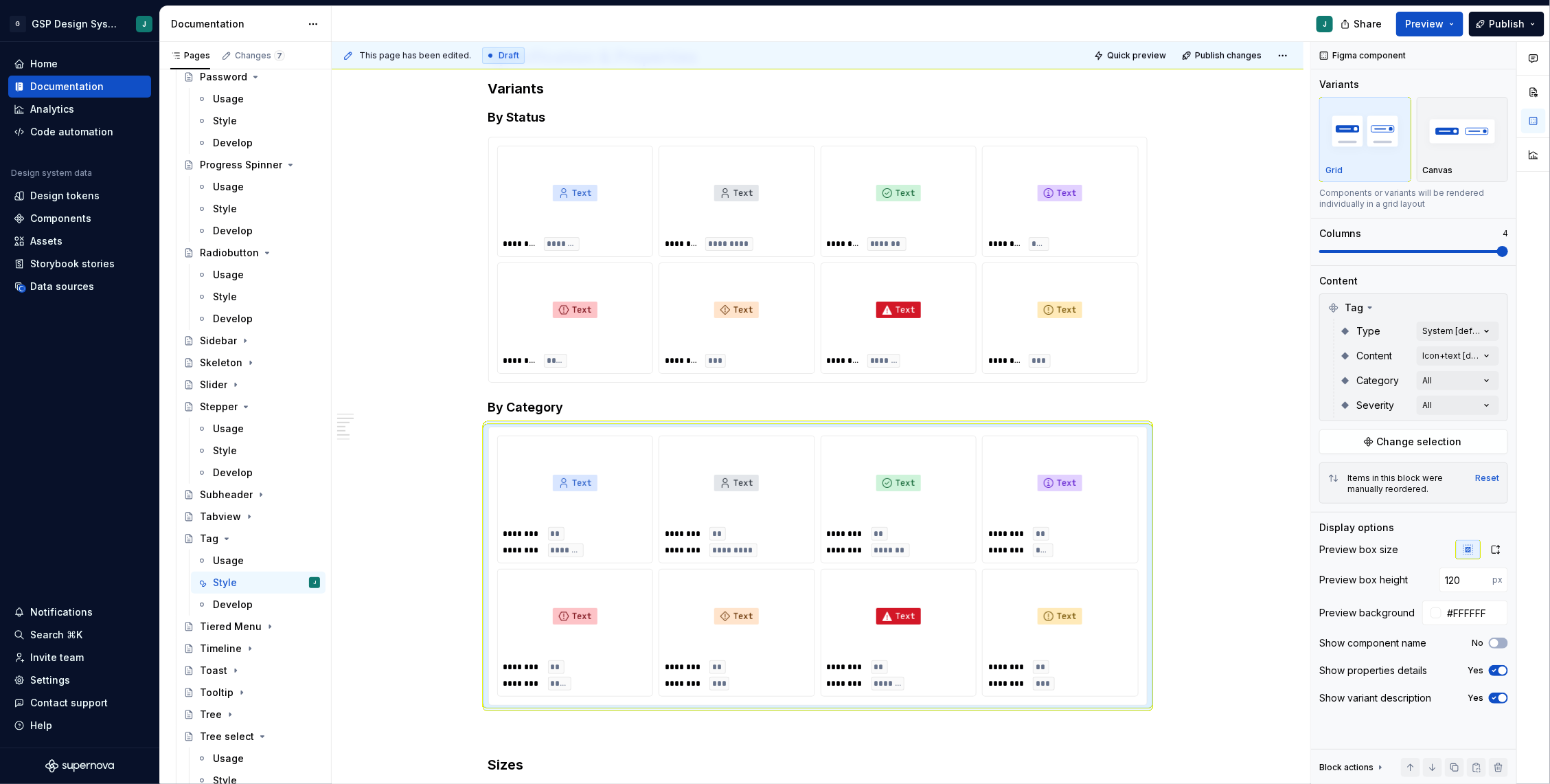
click at [1487, 353] on div "Comments Open comments No comments yet Select ‘Comment’ from the block context …" at bounding box center [1431, 413] width 239 height 742
click at [1223, 499] on html "G GSP Design System J Home Documentation Analytics Code automation Design syste…" at bounding box center [775, 392] width 1550 height 784
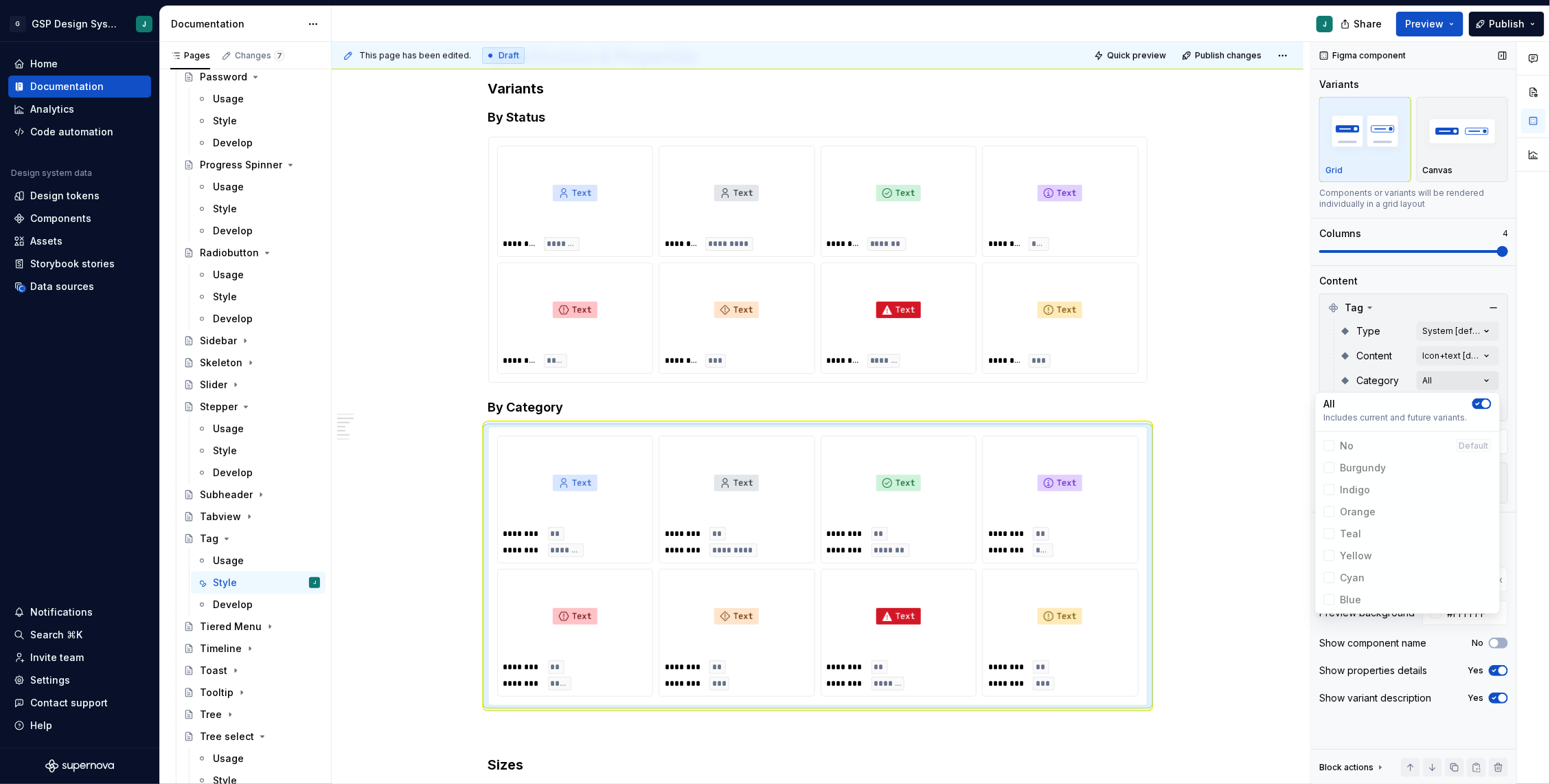
click at [1487, 378] on div "Comments Open comments No comments yet Select ‘Comment’ from the block context …" at bounding box center [1431, 413] width 239 height 742
click at [1329, 444] on span "No Default" at bounding box center [1408, 445] width 179 height 22
click at [1483, 406] on span "button" at bounding box center [1487, 404] width 8 height 8
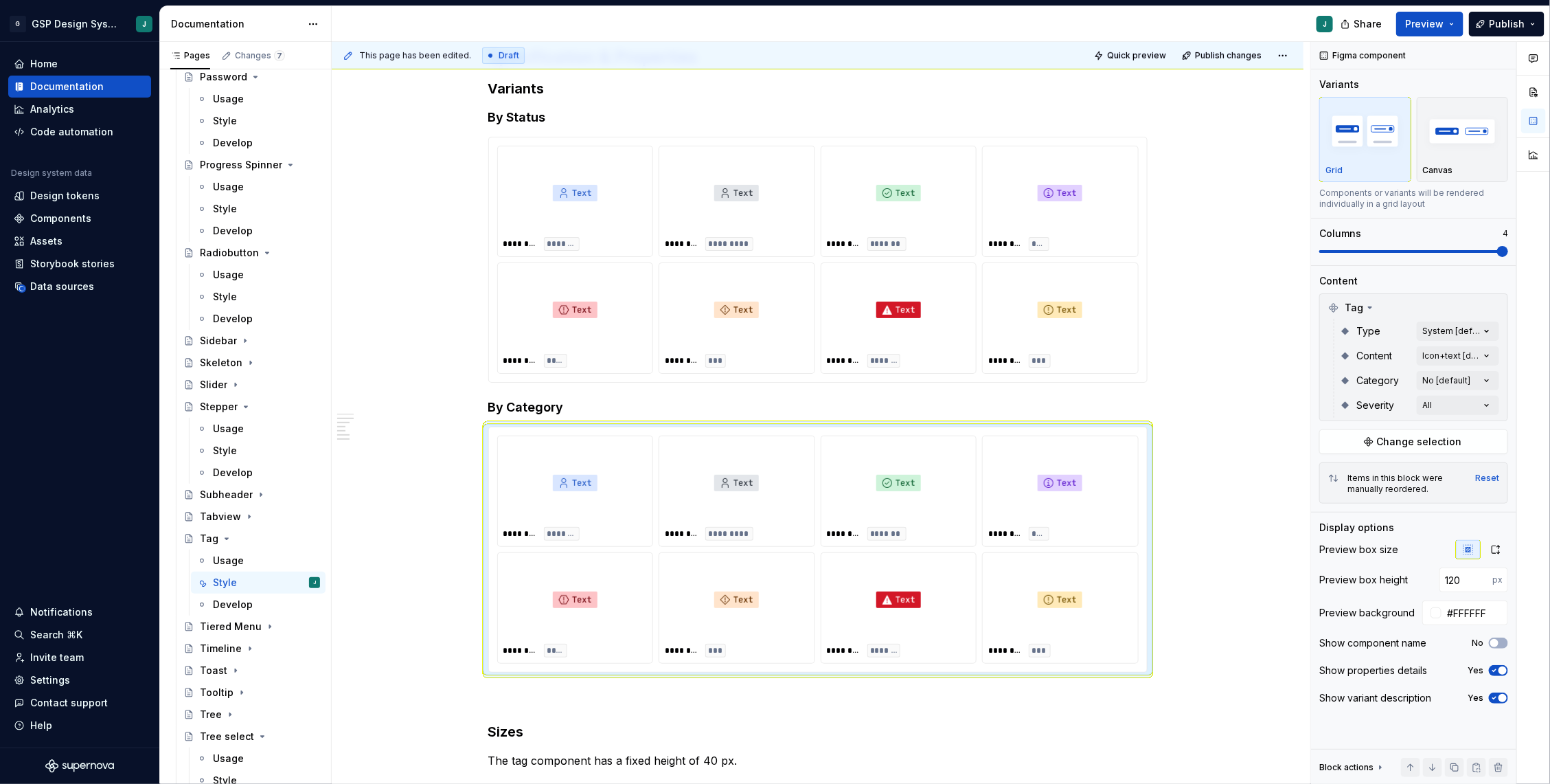
click at [1258, 501] on html "G GSP Design System J Home Documentation Analytics Code automation Design syste…" at bounding box center [775, 392] width 1550 height 784
click at [1474, 409] on div "Comments Open comments No comments yet Select ‘Comment’ from the block context …" at bounding box center [1431, 413] width 239 height 742
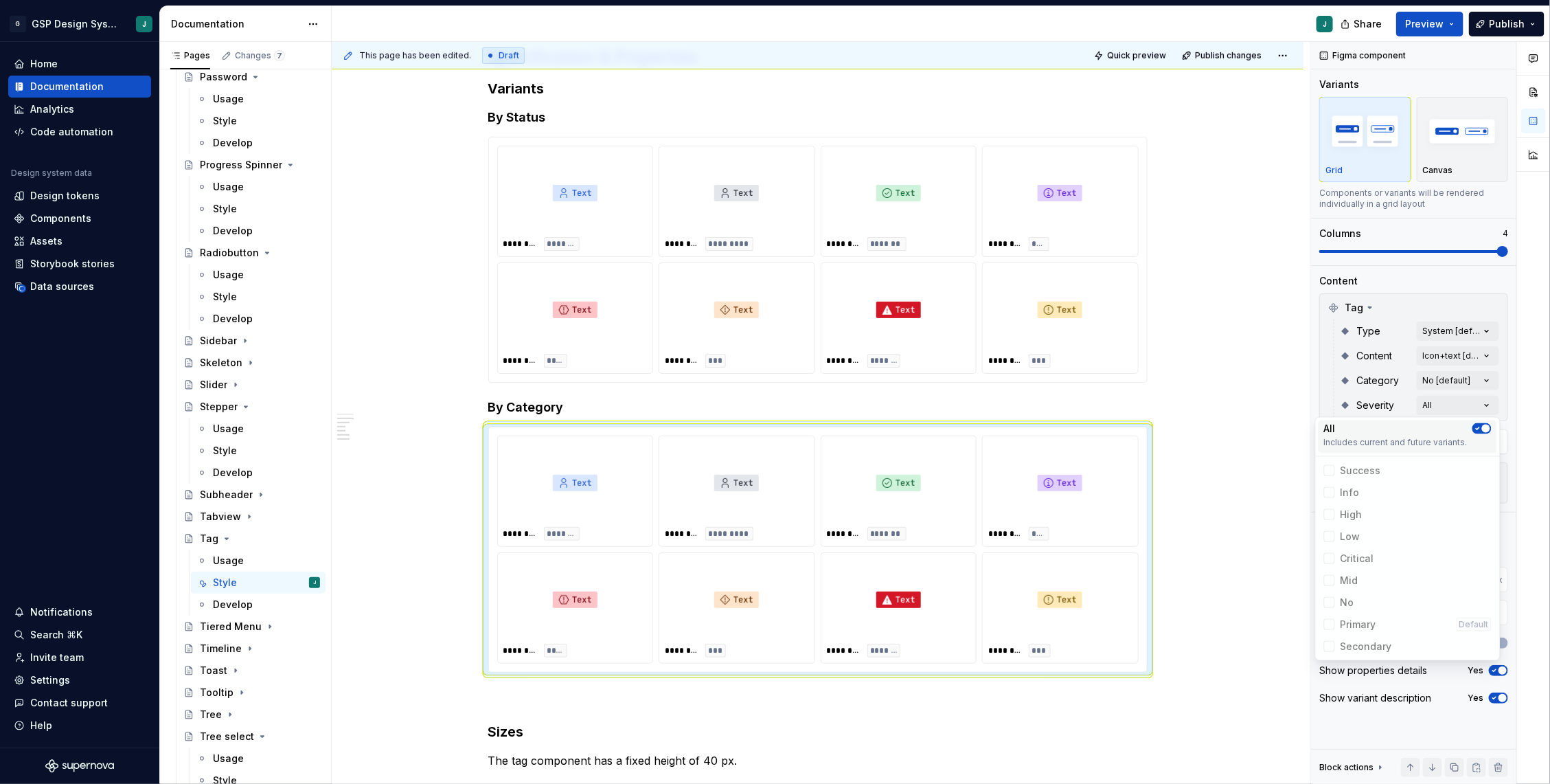
click at [1479, 430] on icon "button" at bounding box center [1478, 429] width 11 height 8
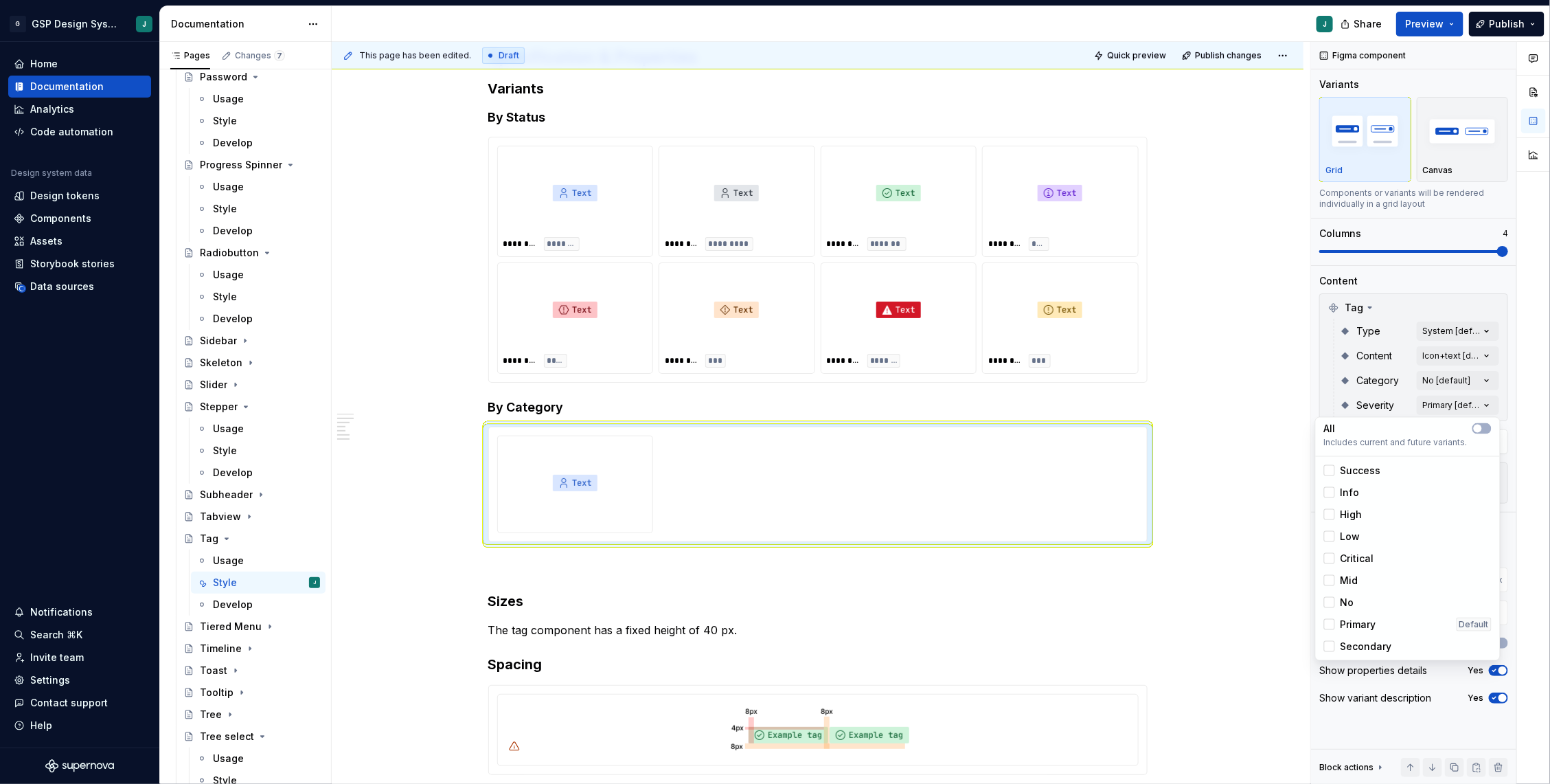
click at [1485, 380] on div "Comments Open comments No comments yet Select ‘Comment’ from the block context …" at bounding box center [1431, 413] width 239 height 742
click at [1330, 466] on div at bounding box center [1330, 467] width 11 height 11
click at [1329, 489] on div at bounding box center [1330, 489] width 11 height 11
click at [1329, 514] on div at bounding box center [1330, 511] width 11 height 11
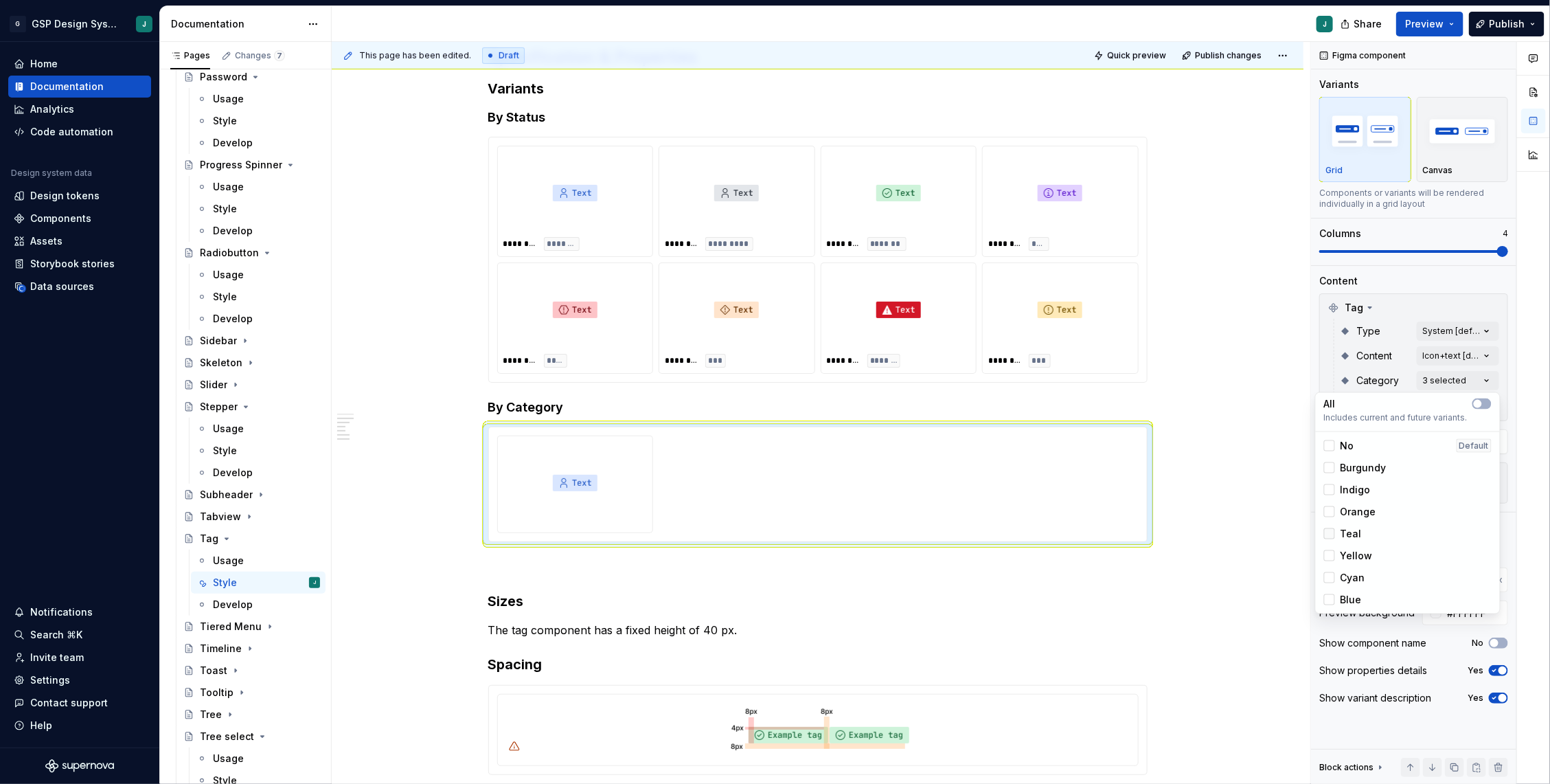
click at [1329, 535] on div at bounding box center [1330, 533] width 11 height 11
click at [1330, 547] on div "Yellow" at bounding box center [1408, 555] width 179 height 22
click at [1330, 574] on div at bounding box center [1330, 577] width 11 height 11
click at [1328, 596] on div at bounding box center [1330, 599] width 11 height 11
click at [1461, 325] on div "Comments Open comments No comments yet Select ‘Comment’ from the block context …" at bounding box center [1431, 413] width 239 height 742
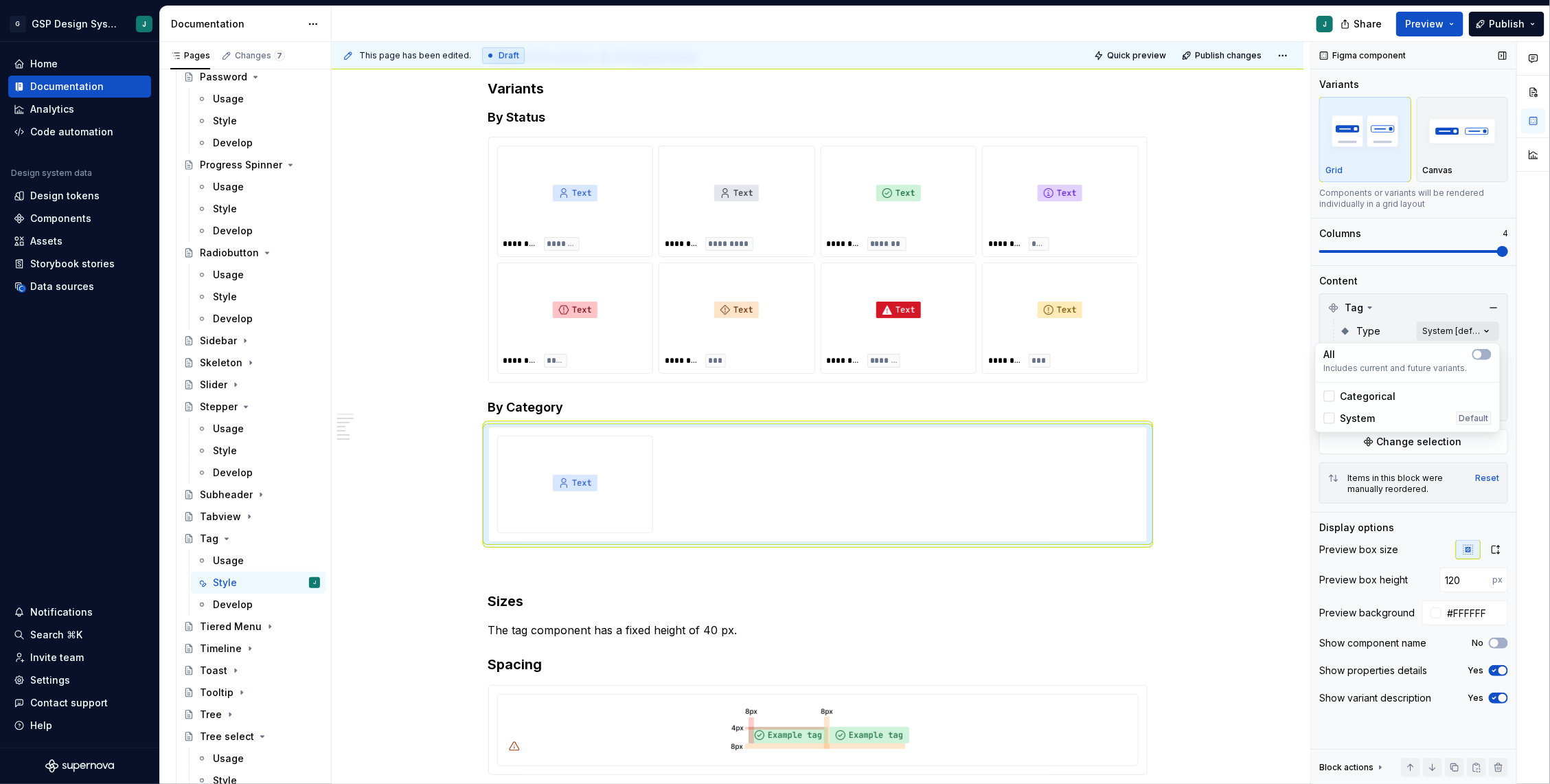
click at [1487, 325] on div "Comments Open comments No comments yet Select ‘Comment’ from the block context …" at bounding box center [1431, 413] width 239 height 742
click at [1333, 418] on div at bounding box center [1330, 418] width 11 height 11
click at [1254, 464] on html "G GSP Design System J Home Documentation Analytics Code automation Design syste…" at bounding box center [775, 392] width 1550 height 784
click at [935, 494] on div at bounding box center [818, 484] width 642 height 98
click at [1488, 476] on div "Reset" at bounding box center [1487, 477] width 24 height 11
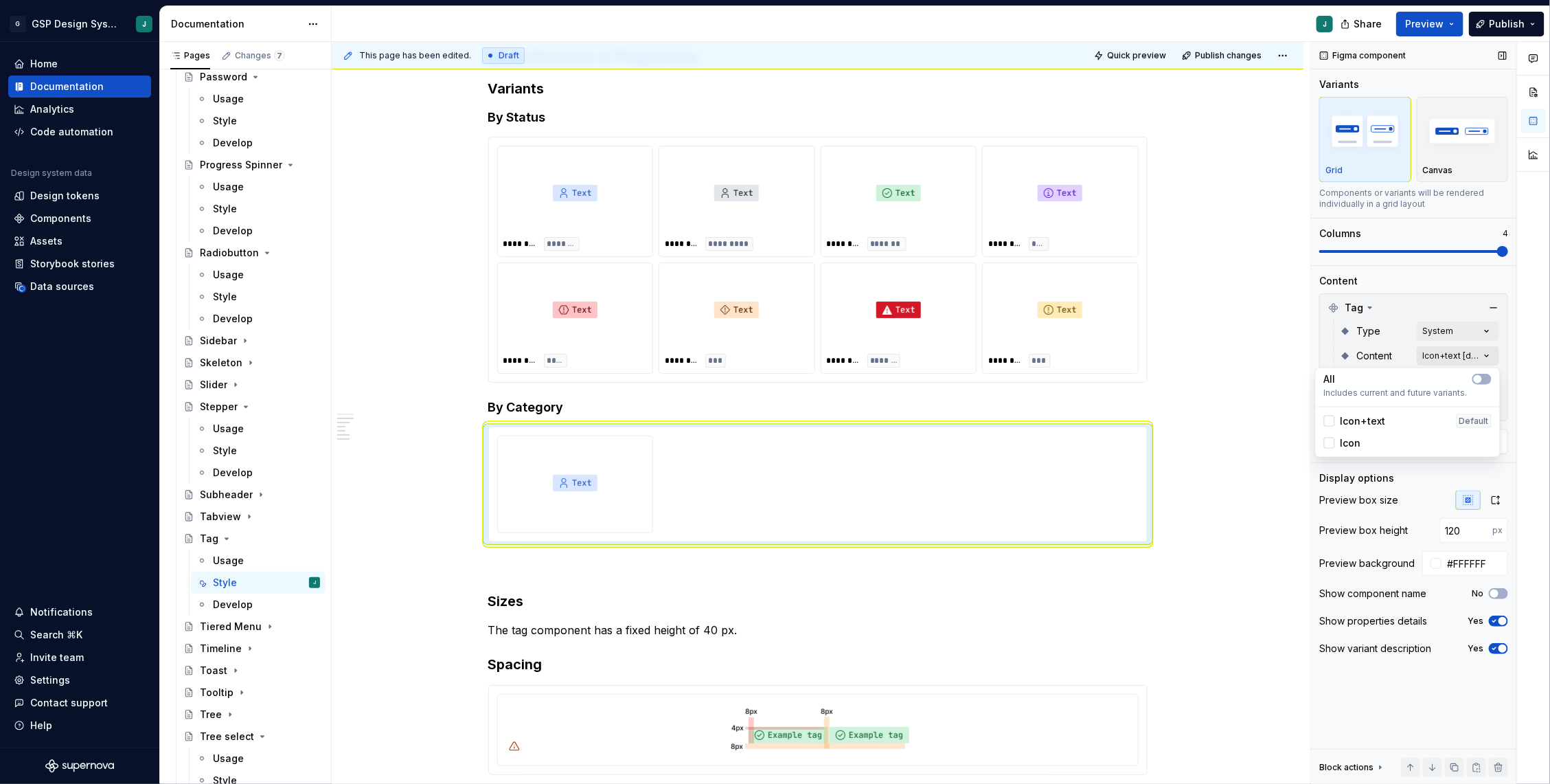
click at [1492, 355] on div "Comments Open comments No comments yet Select ‘Comment’ from the block context …" at bounding box center [1431, 413] width 239 height 742
click at [1329, 422] on div at bounding box center [1330, 420] width 11 height 11
click at [1231, 439] on html "G GSP Design System J Home Documentation Analytics Code automation Design syste…" at bounding box center [775, 392] width 1550 height 784
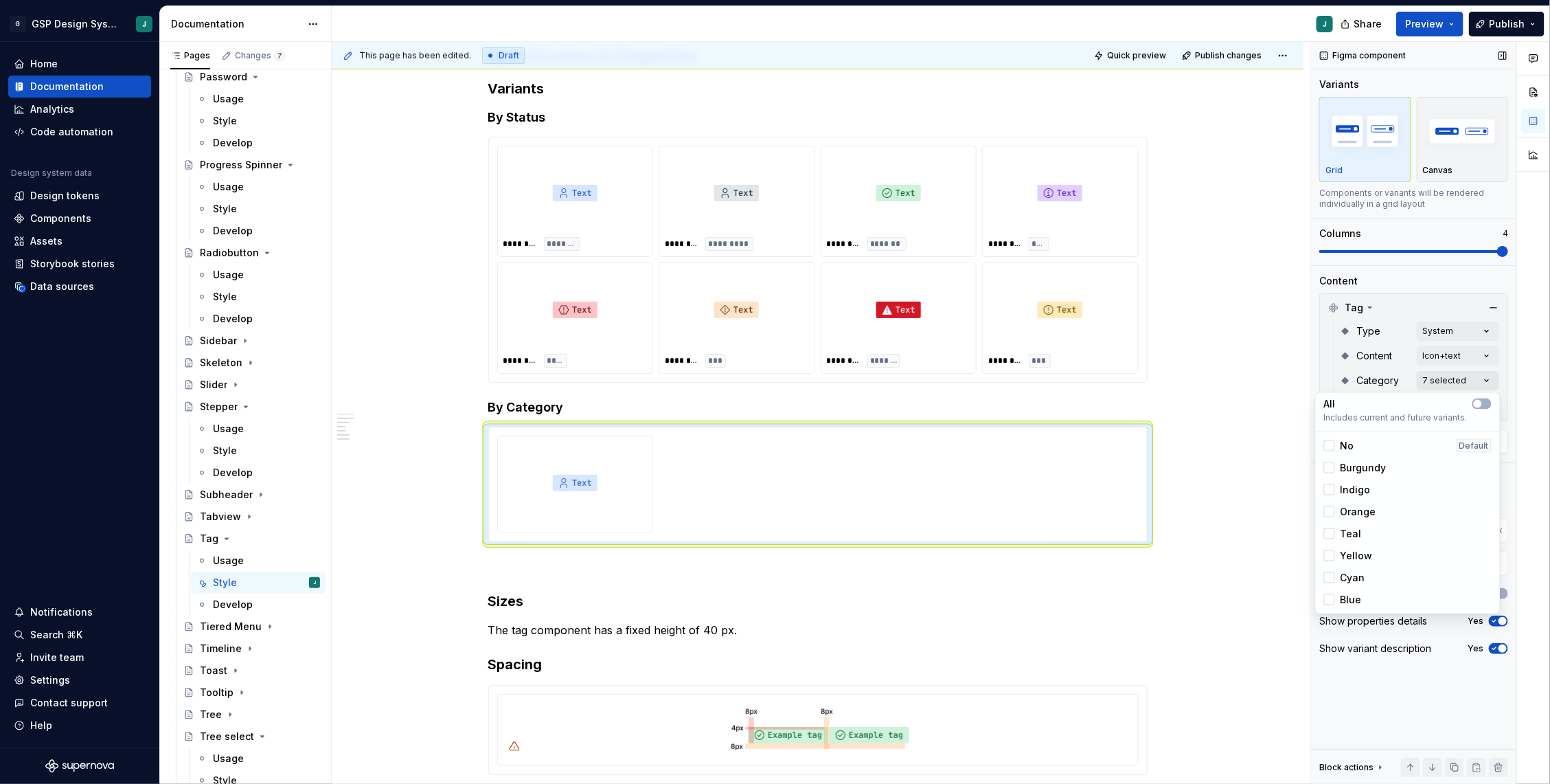
click at [1477, 376] on div "Comments Open comments No comments yet Select ‘Comment’ from the block context …" at bounding box center [1431, 413] width 239 height 742
click at [1478, 405] on span "button" at bounding box center [1478, 404] width 8 height 8
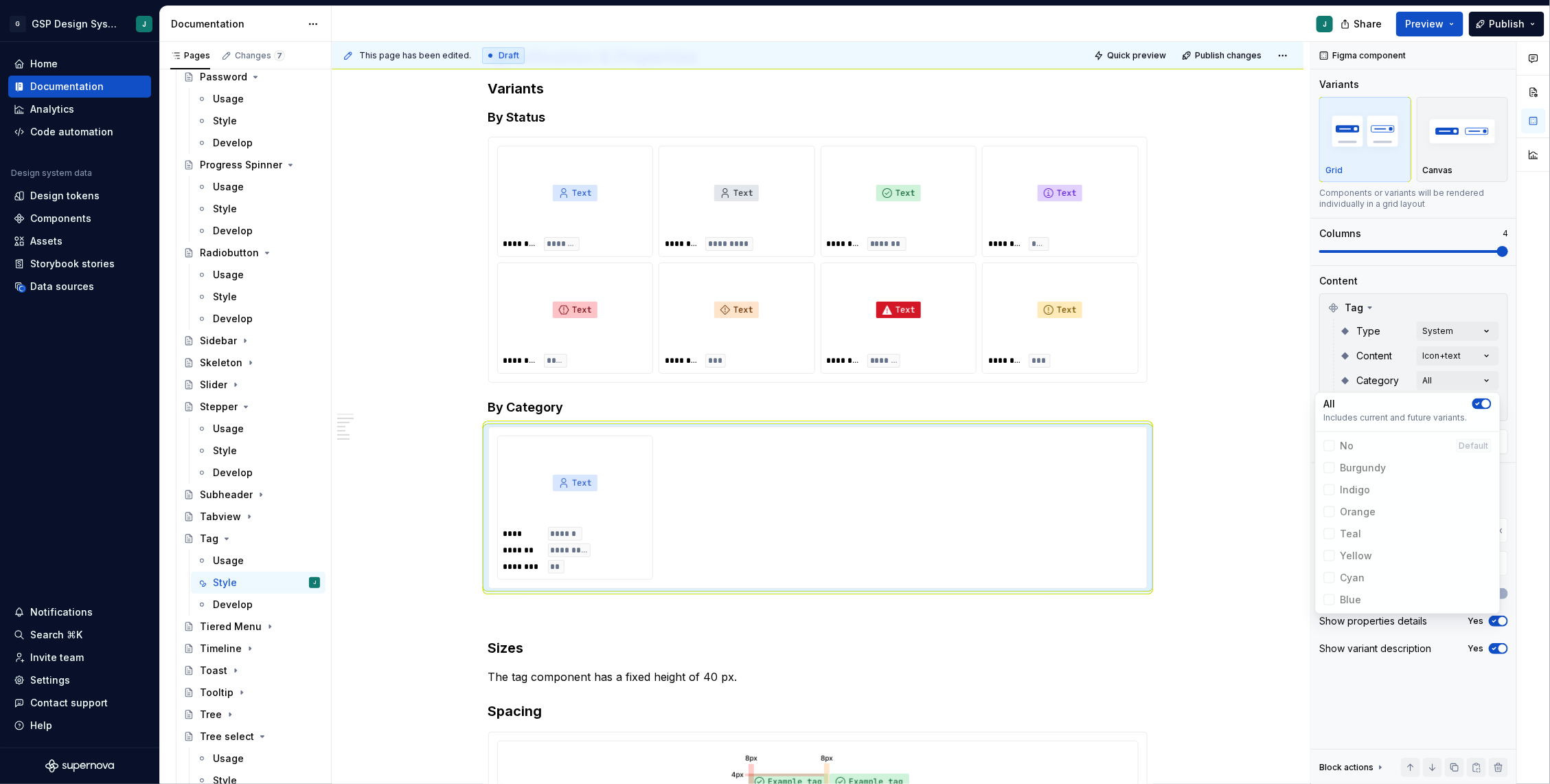
click at [1221, 406] on html "G GSP Design System J Home Documentation Analytics Code automation Design syste…" at bounding box center [775, 392] width 1550 height 784
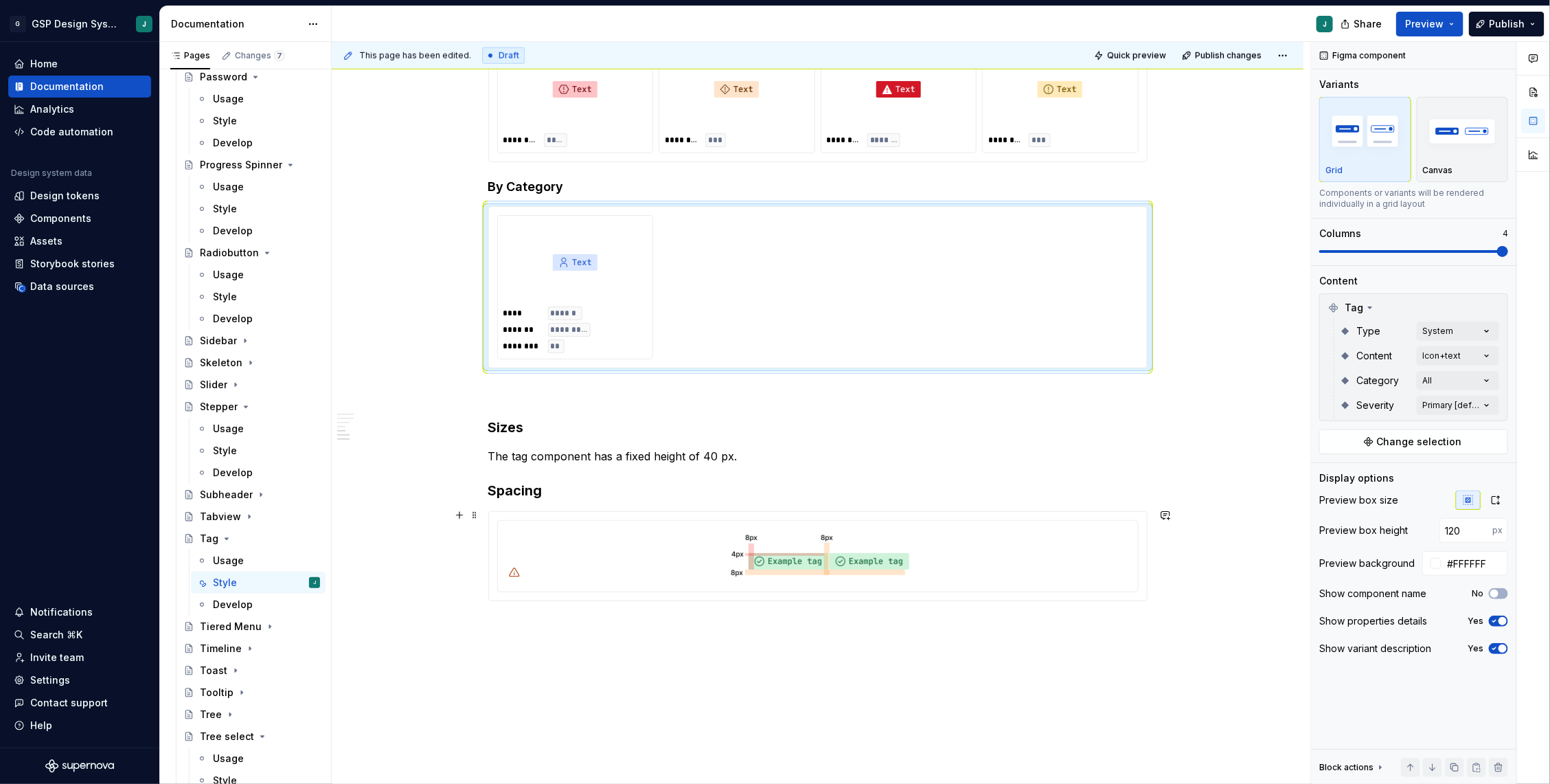
scroll to position [643, 0]
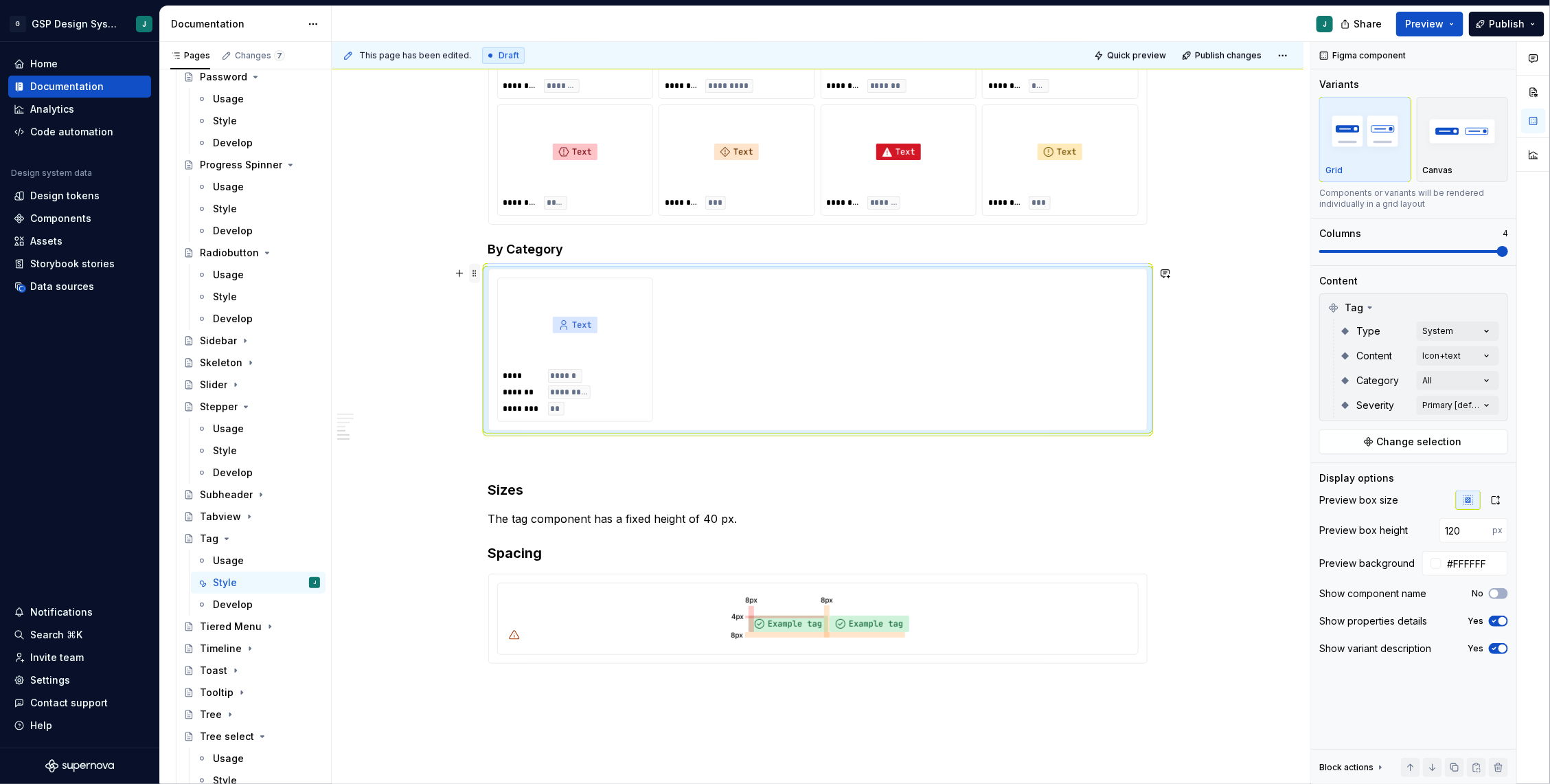
click at [475, 271] on span at bounding box center [474, 273] width 11 height 19
click at [515, 290] on div "Duplicate" at bounding box center [542, 294] width 90 height 14
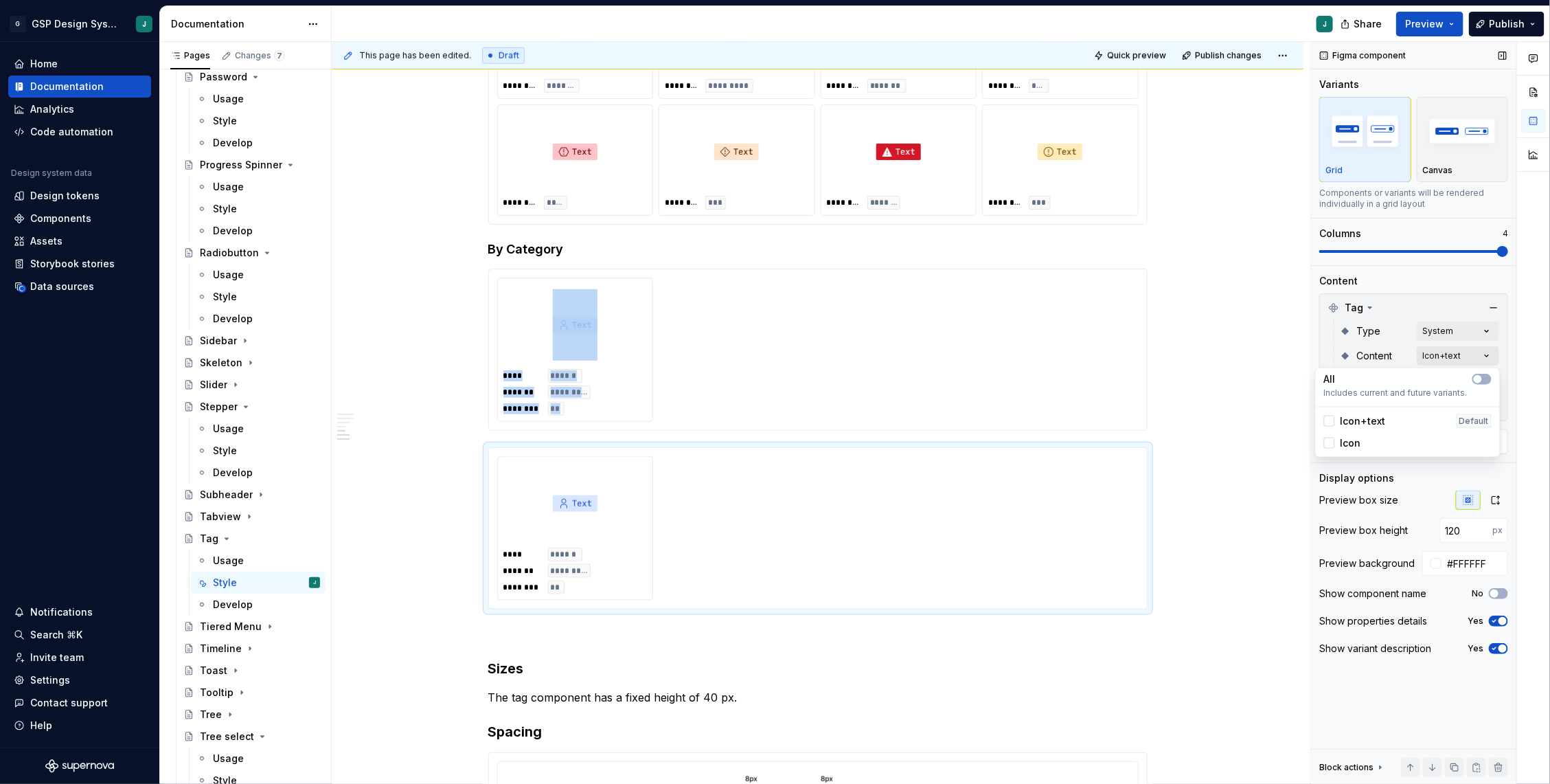
click at [1443, 350] on div "Comments Open comments No comments yet Select ‘Comment’ from the block context …" at bounding box center [1431, 413] width 239 height 742
click at [1329, 443] on div at bounding box center [1330, 443] width 11 height 11
click at [1330, 421] on icon at bounding box center [1330, 421] width 0 height 0
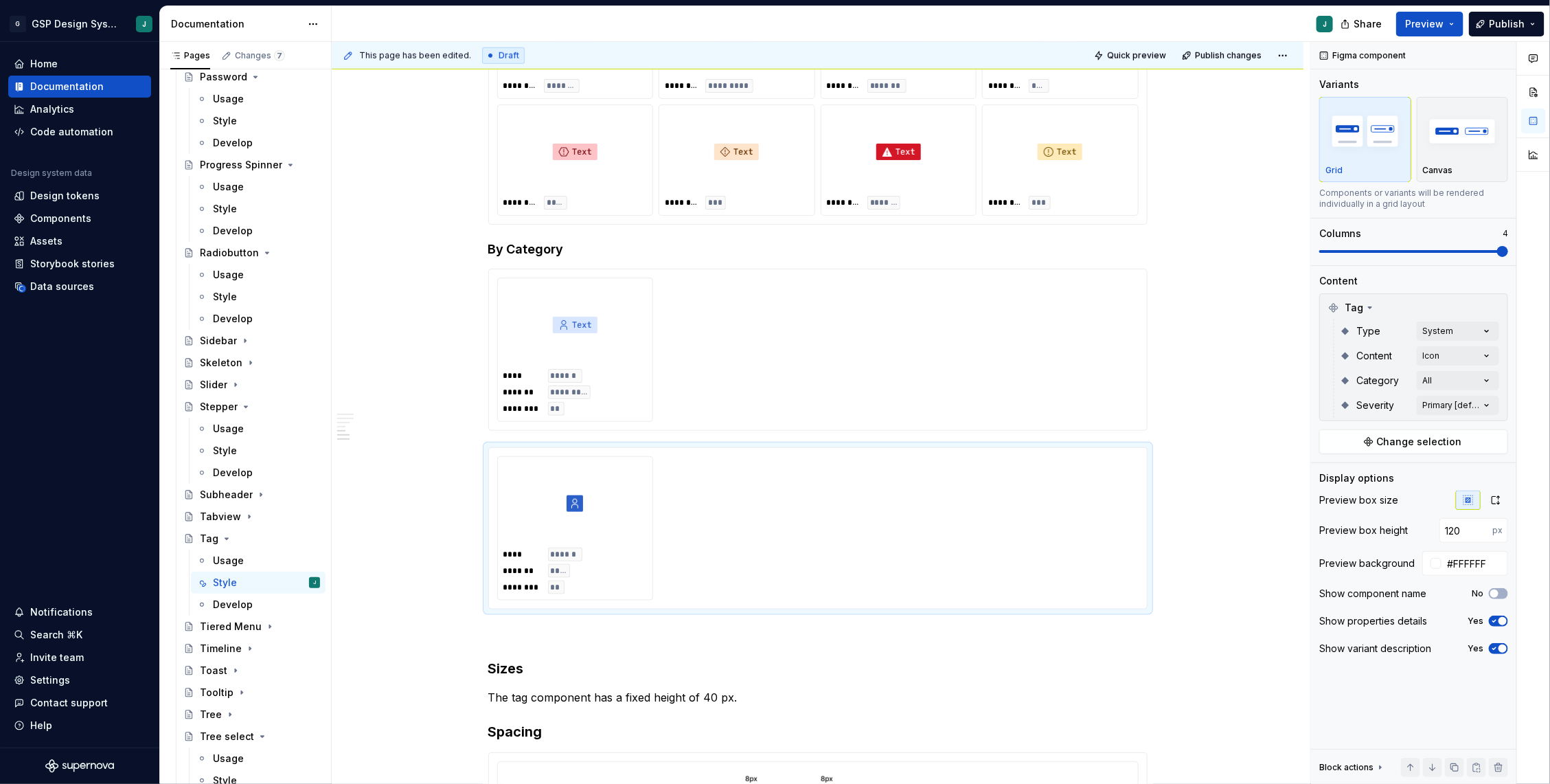
click at [772, 323] on html "G GSP Design System J Home Documentation Analytics Code automation Design syste…" at bounding box center [775, 392] width 1550 height 784
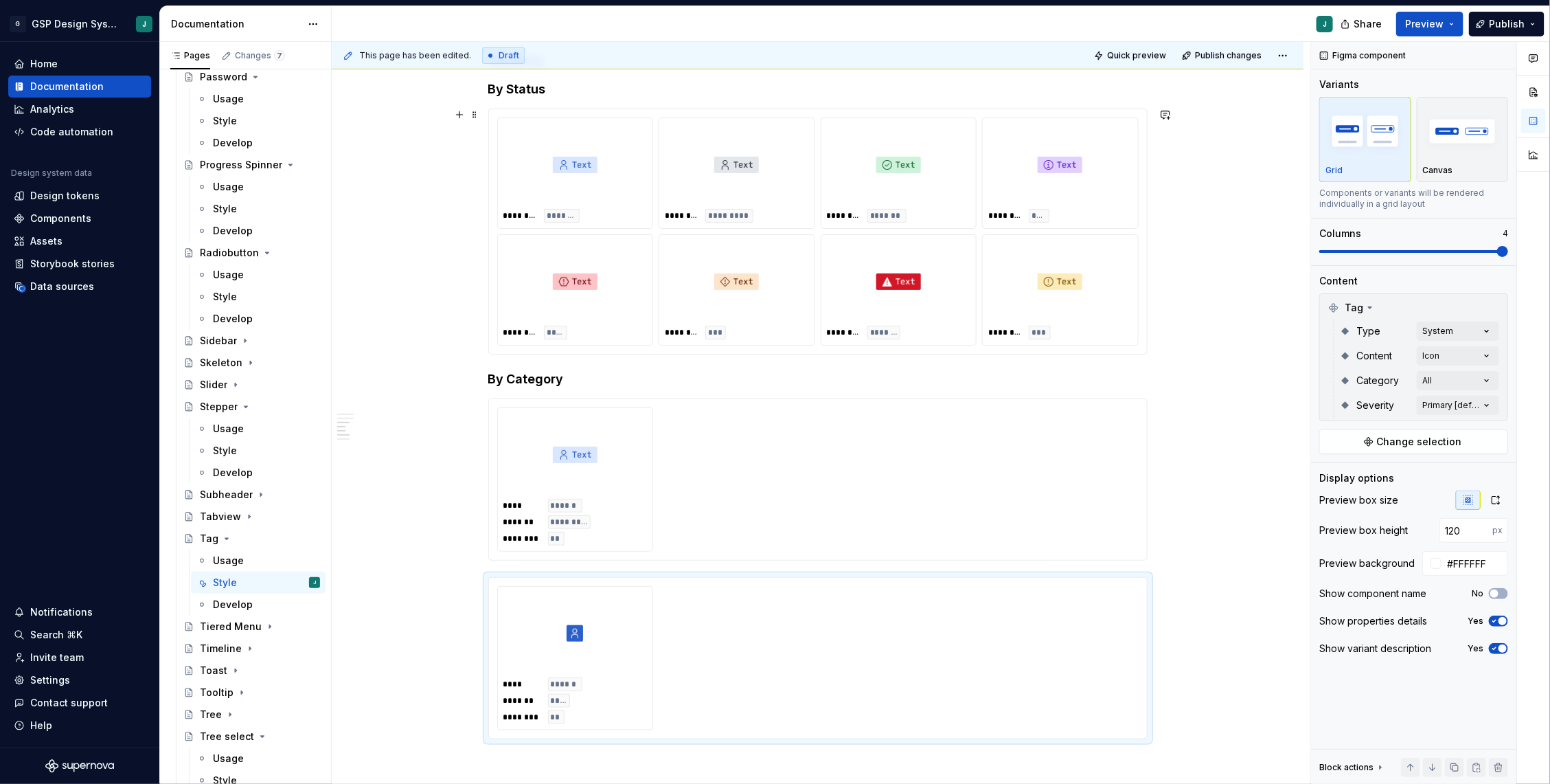
scroll to position [404, 0]
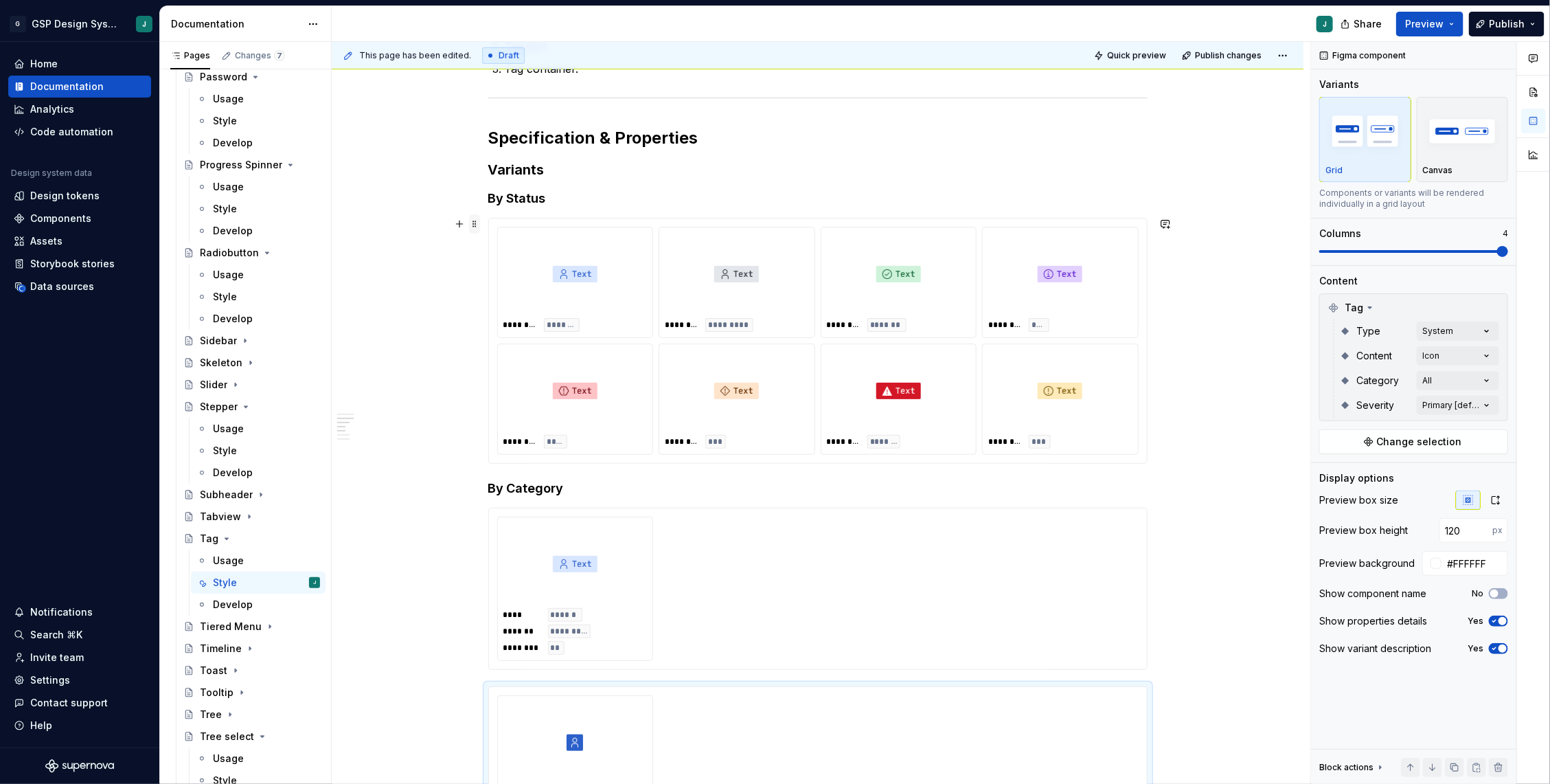
click at [477, 224] on span at bounding box center [474, 223] width 11 height 19
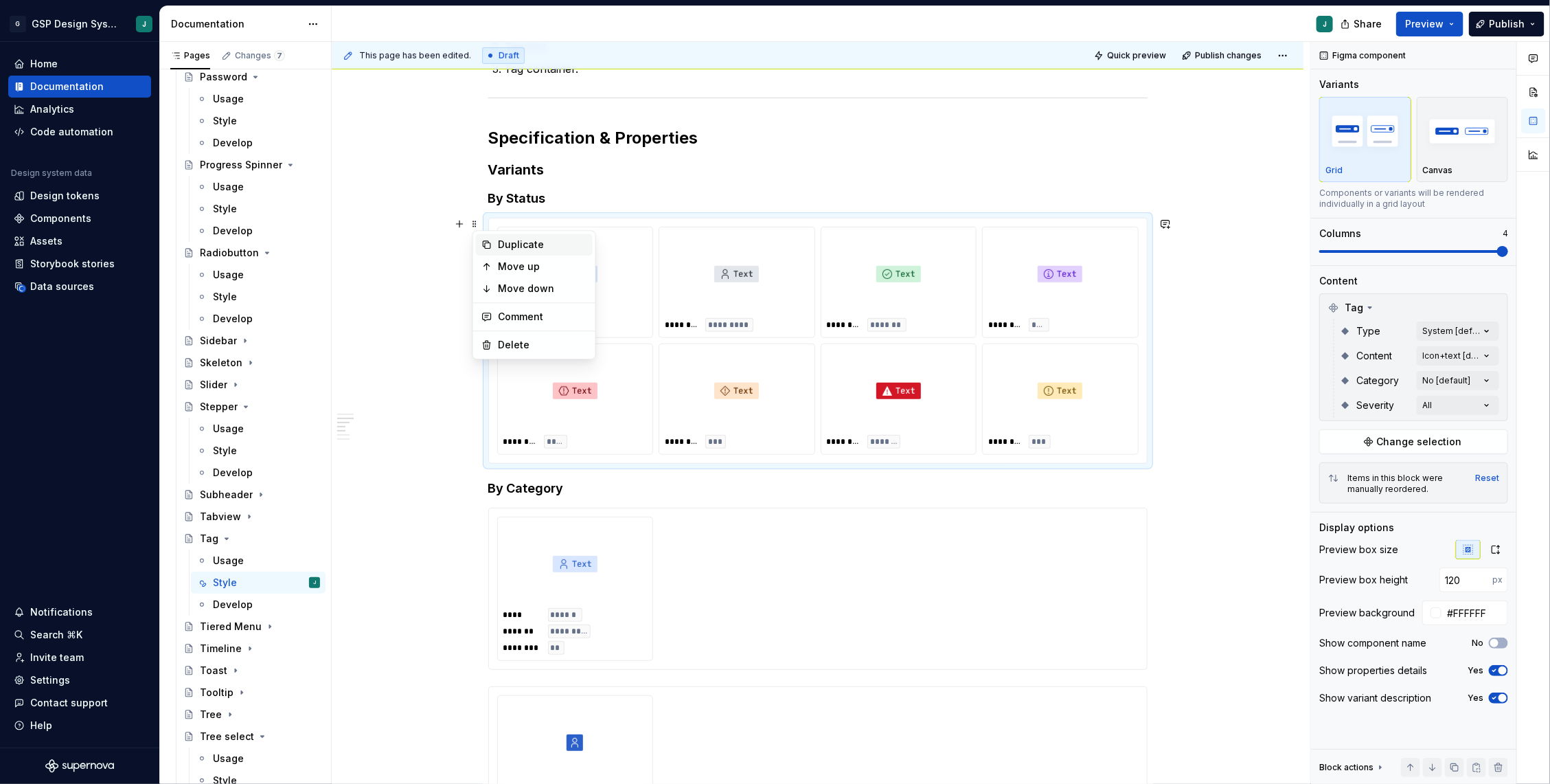
click at [512, 244] on div "Duplicate" at bounding box center [542, 244] width 90 height 14
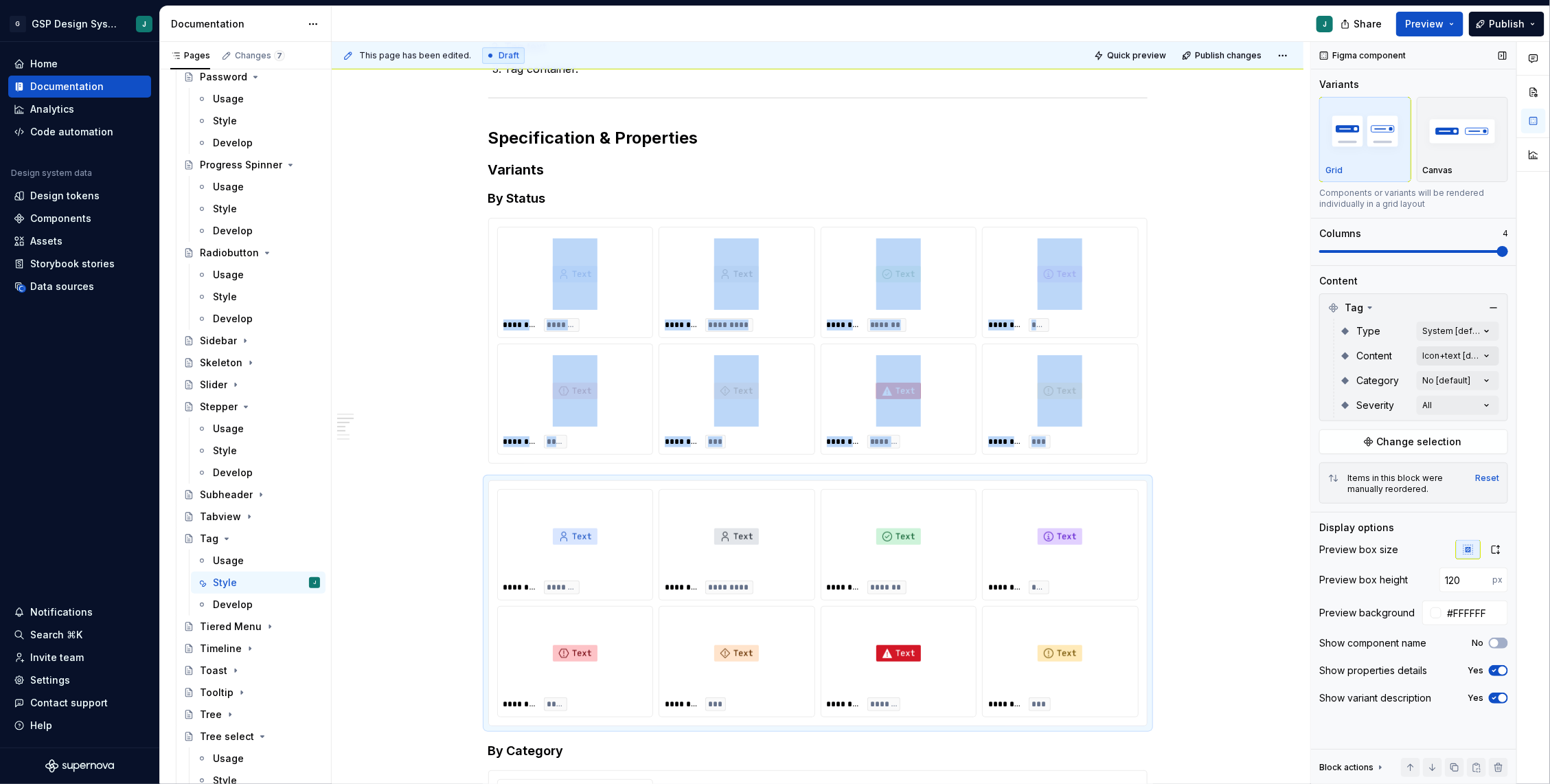
click at [1485, 355] on div "Comments Open comments No comments yet Select ‘Comment’ from the block context …" at bounding box center [1431, 413] width 239 height 742
click at [1328, 446] on div at bounding box center [1330, 443] width 11 height 11
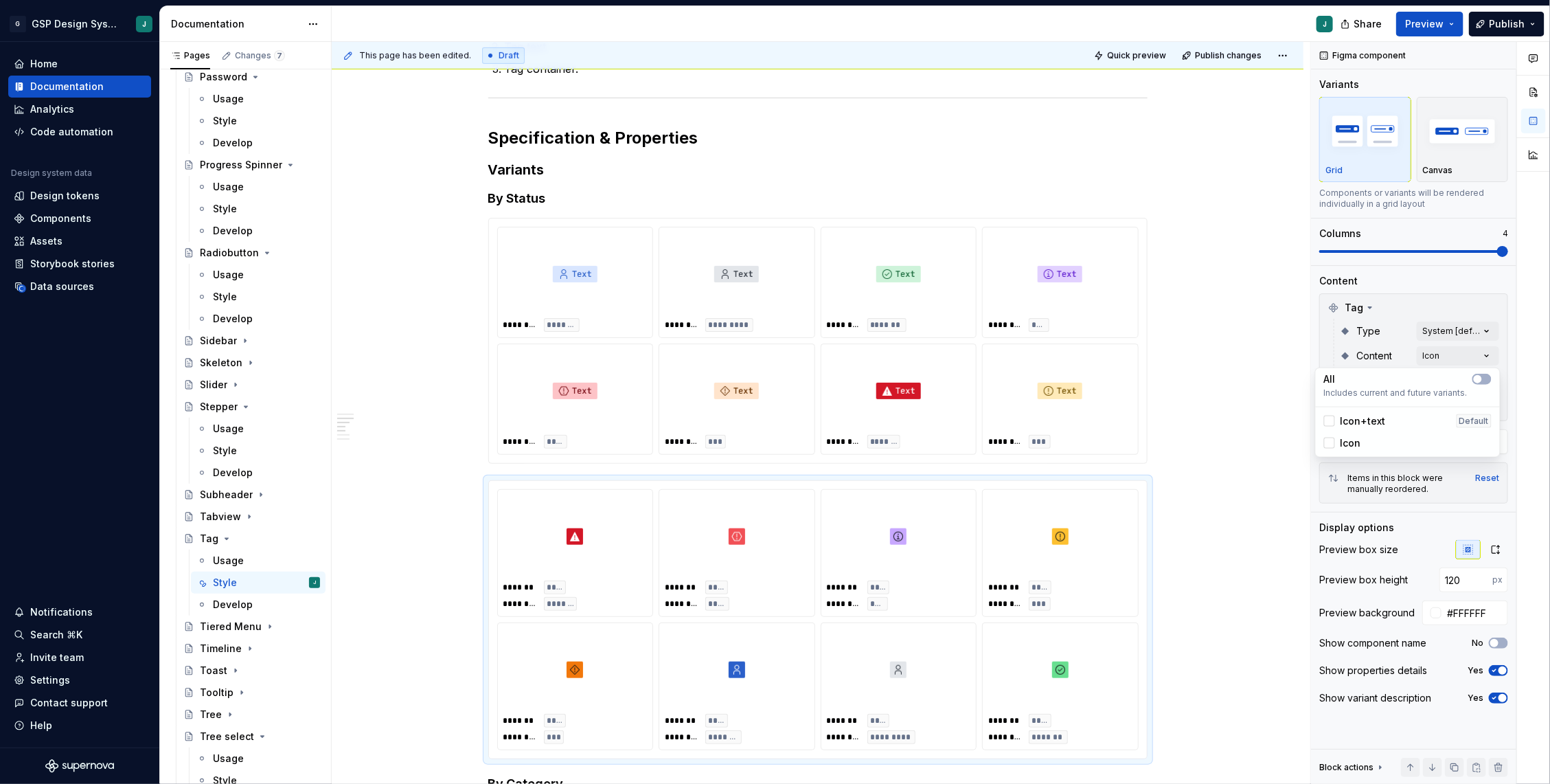
click at [1230, 540] on html "G GSP Design System J Home Documentation Analytics Code automation Design syste…" at bounding box center [775, 392] width 1550 height 784
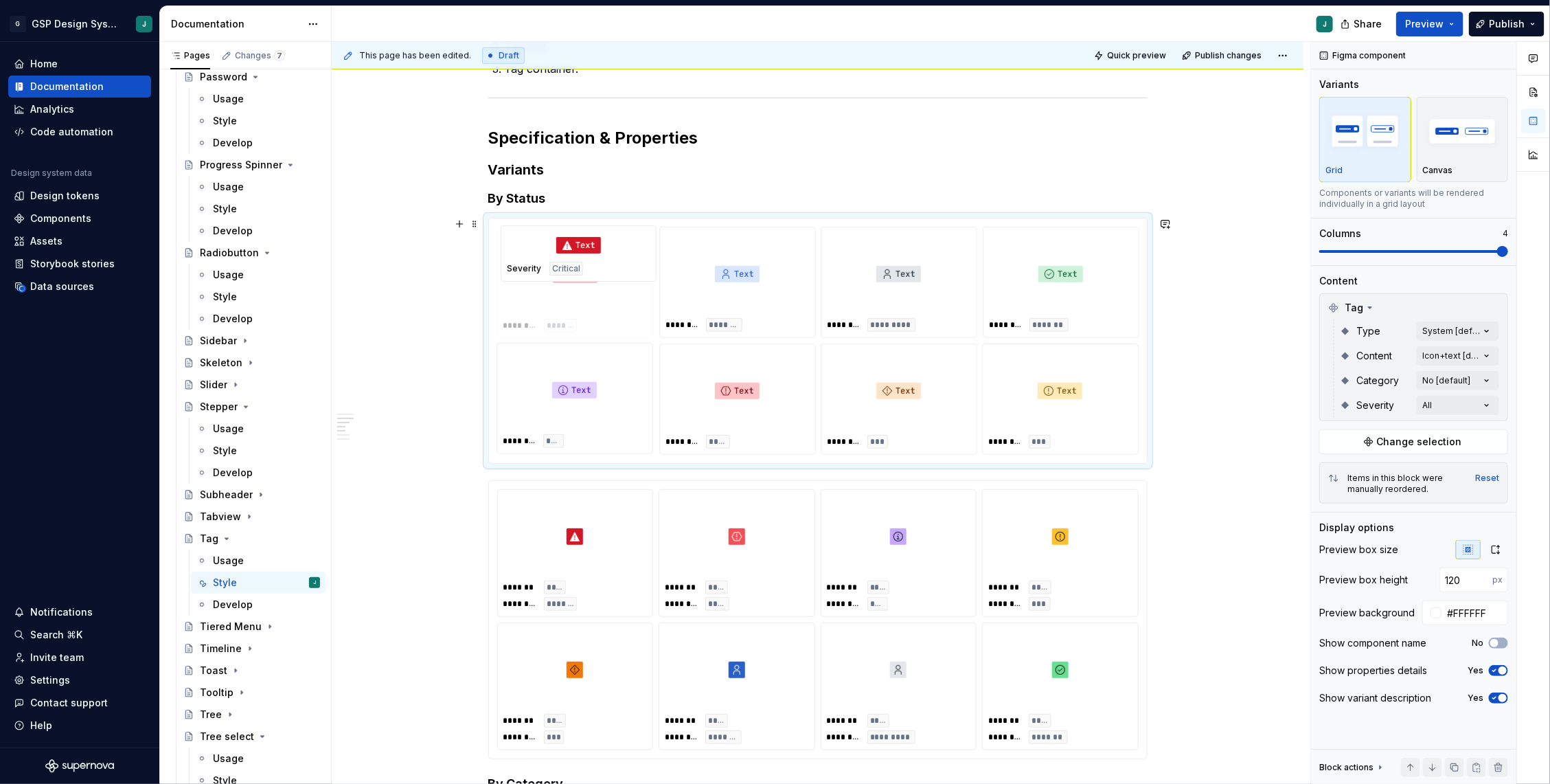
drag, startPoint x: 920, startPoint y: 372, endPoint x: 617, endPoint y: 302, distance: 311.0
click at [617, 302] on body "G GSP Design System J Home Documentation Analytics Code automation Design syste…" at bounding box center [775, 392] width 1550 height 784
drag, startPoint x: 799, startPoint y: 397, endPoint x: 782, endPoint y: 278, distance: 120.2
click at [782, 278] on body "G GSP Design System J Home Documentation Analytics Code automation Design syste…" at bounding box center [775, 392] width 1550 height 784
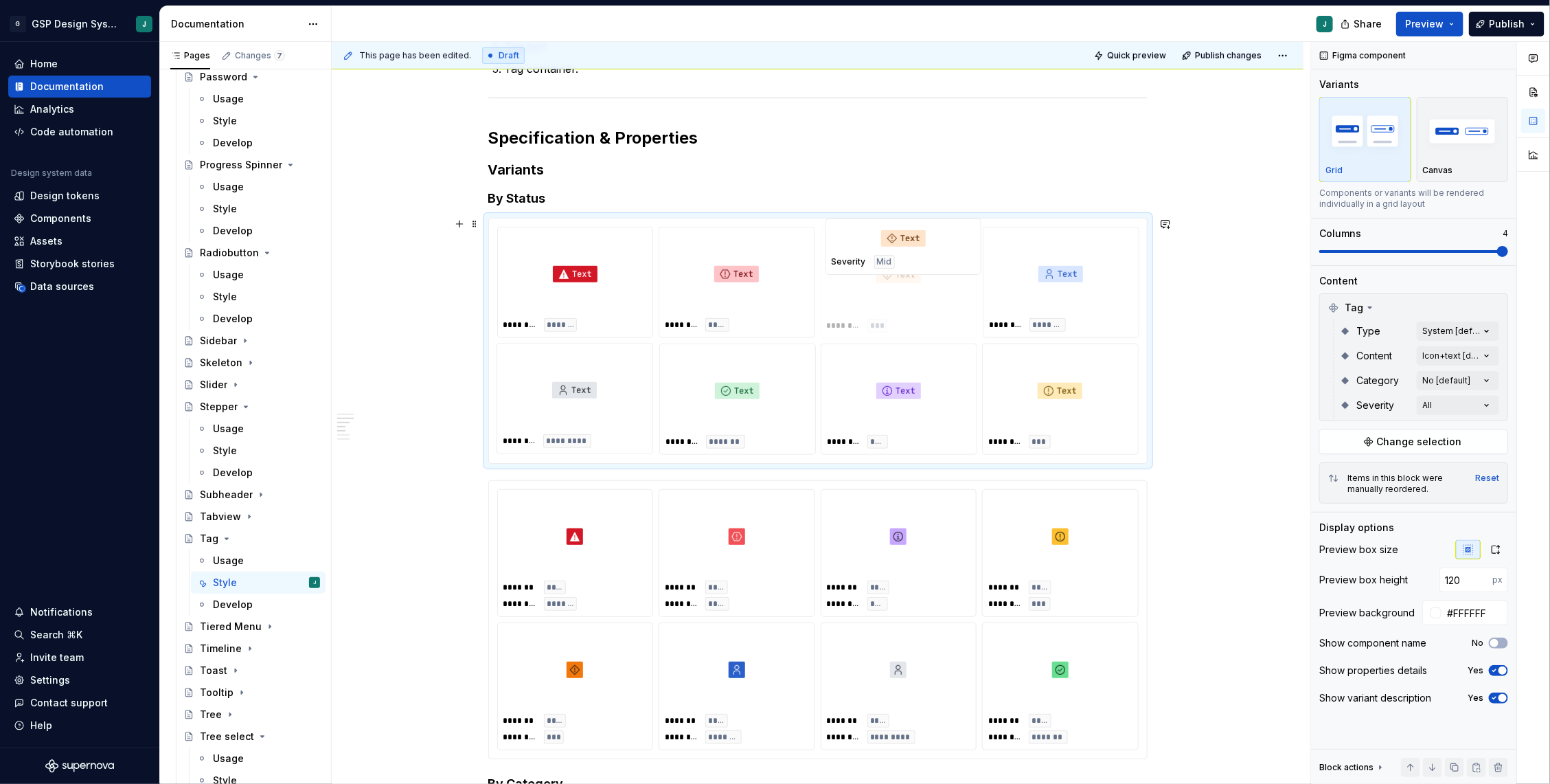
drag, startPoint x: 953, startPoint y: 394, endPoint x: 957, endPoint y: 272, distance: 122.1
click at [957, 272] on body "G GSP Design System J Home Documentation Analytics Code automation Design syste…" at bounding box center [775, 392] width 1550 height 784
drag, startPoint x: 1111, startPoint y: 388, endPoint x: 1128, endPoint y: 286, distance: 103.4
click at [1128, 286] on body "G GSP Design System J Home Documentation Analytics Code automation Design syste…" at bounding box center [775, 392] width 1550 height 784
drag, startPoint x: 910, startPoint y: 396, endPoint x: 631, endPoint y: 396, distance: 279.0
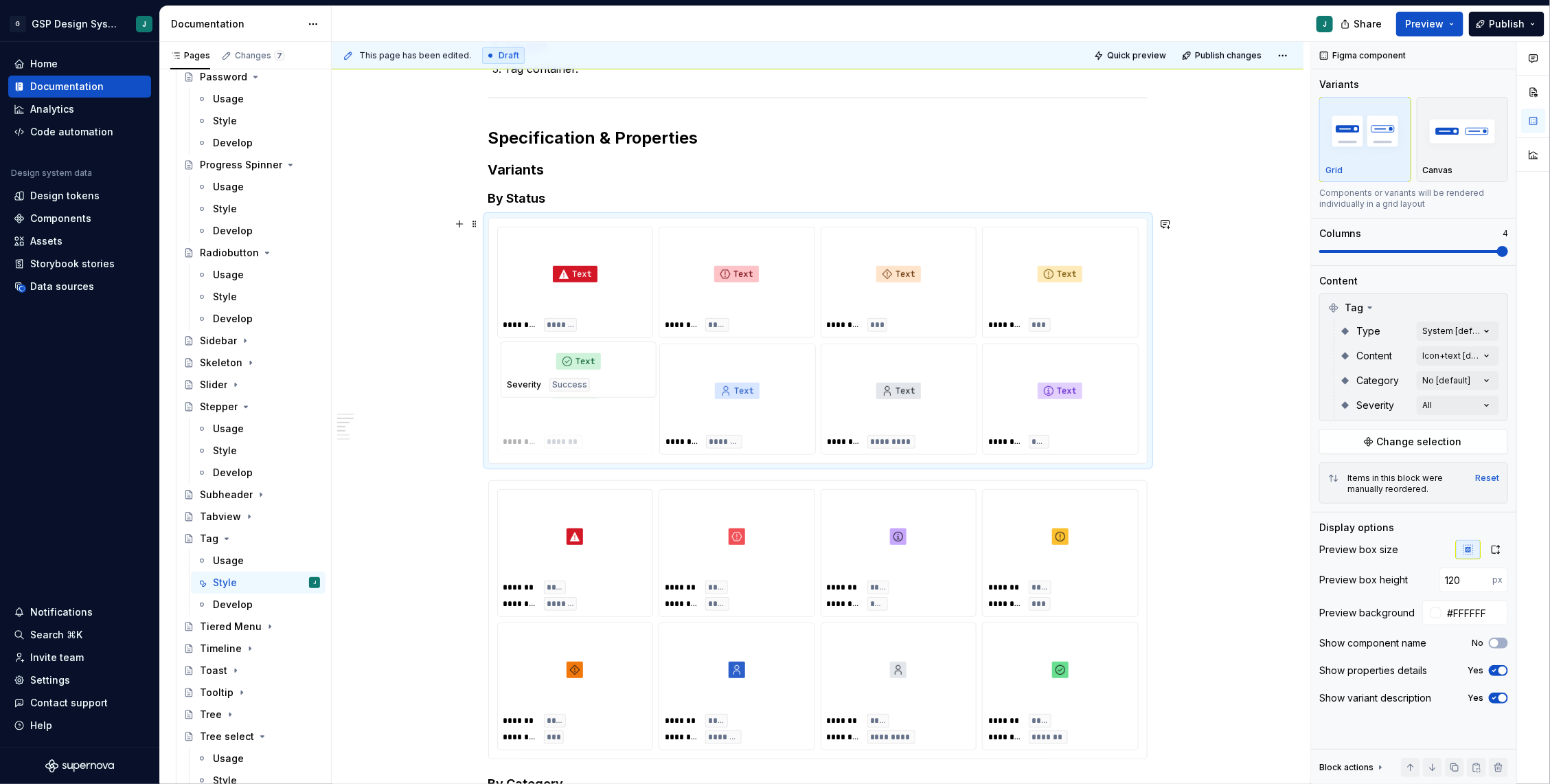
click at [631, 396] on body "G GSP Design System J Home Documentation Analytics Code automation Design syste…" at bounding box center [775, 392] width 1550 height 784
drag, startPoint x: 1046, startPoint y: 388, endPoint x: 712, endPoint y: 391, distance: 334.0
click at [712, 391] on body "G GSP Design System J Home Documentation Analytics Code automation Design syste…" at bounding box center [775, 392] width 1550 height 784
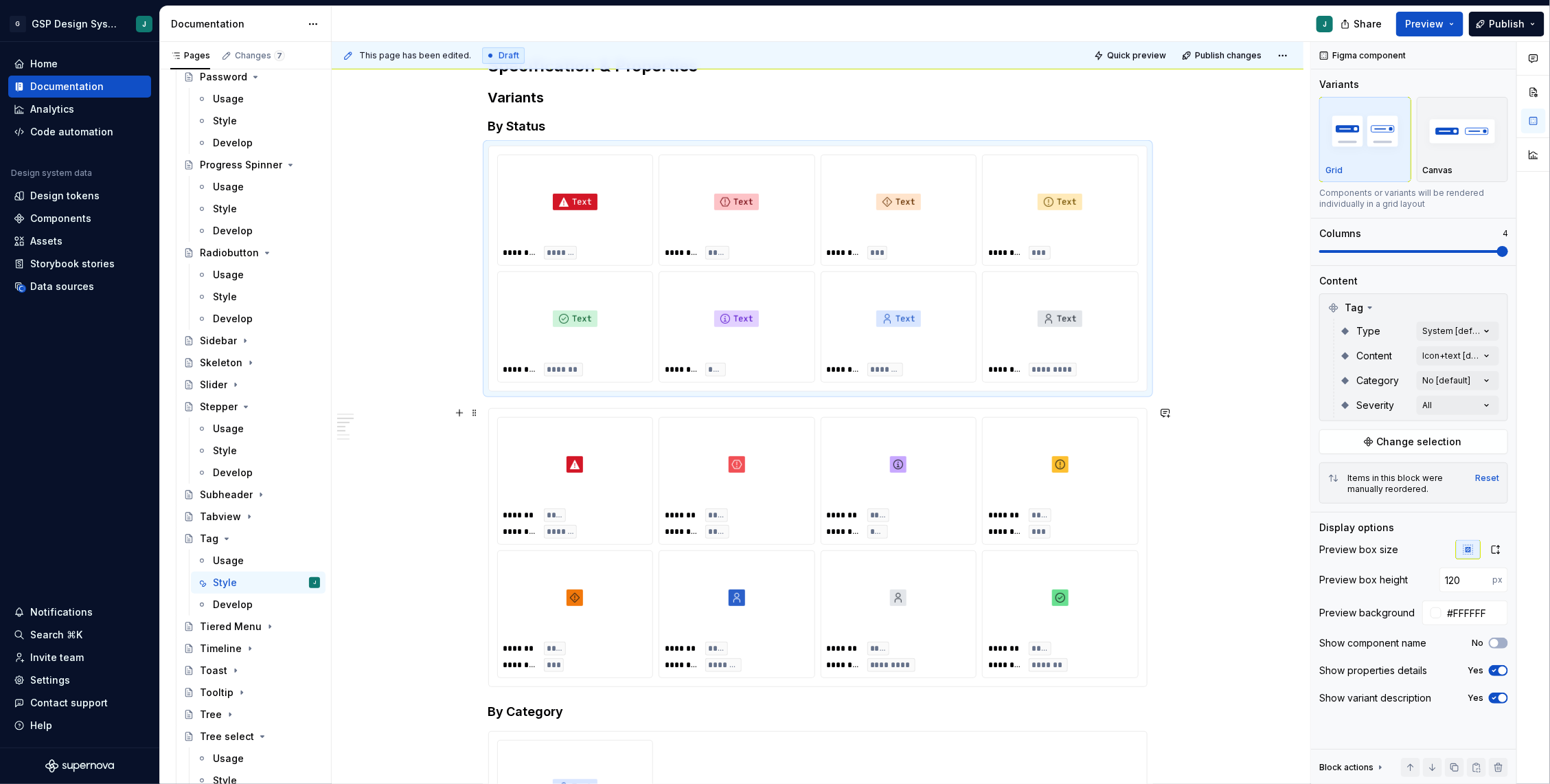
scroll to position [478, 0]
drag, startPoint x: 559, startPoint y: 607, endPoint x: 942, endPoint y: 491, distance: 400.2
click at [942, 491] on body "G GSP Design System J Home Documentation Analytics Code automation Design syste…" at bounding box center [775, 392] width 1550 height 784
drag, startPoint x: 537, startPoint y: 599, endPoint x: 1048, endPoint y: 499, distance: 520.7
click at [1048, 499] on body "G GSP Design System J Home Documentation Analytics Code automation Design syste…" at bounding box center [775, 392] width 1550 height 784
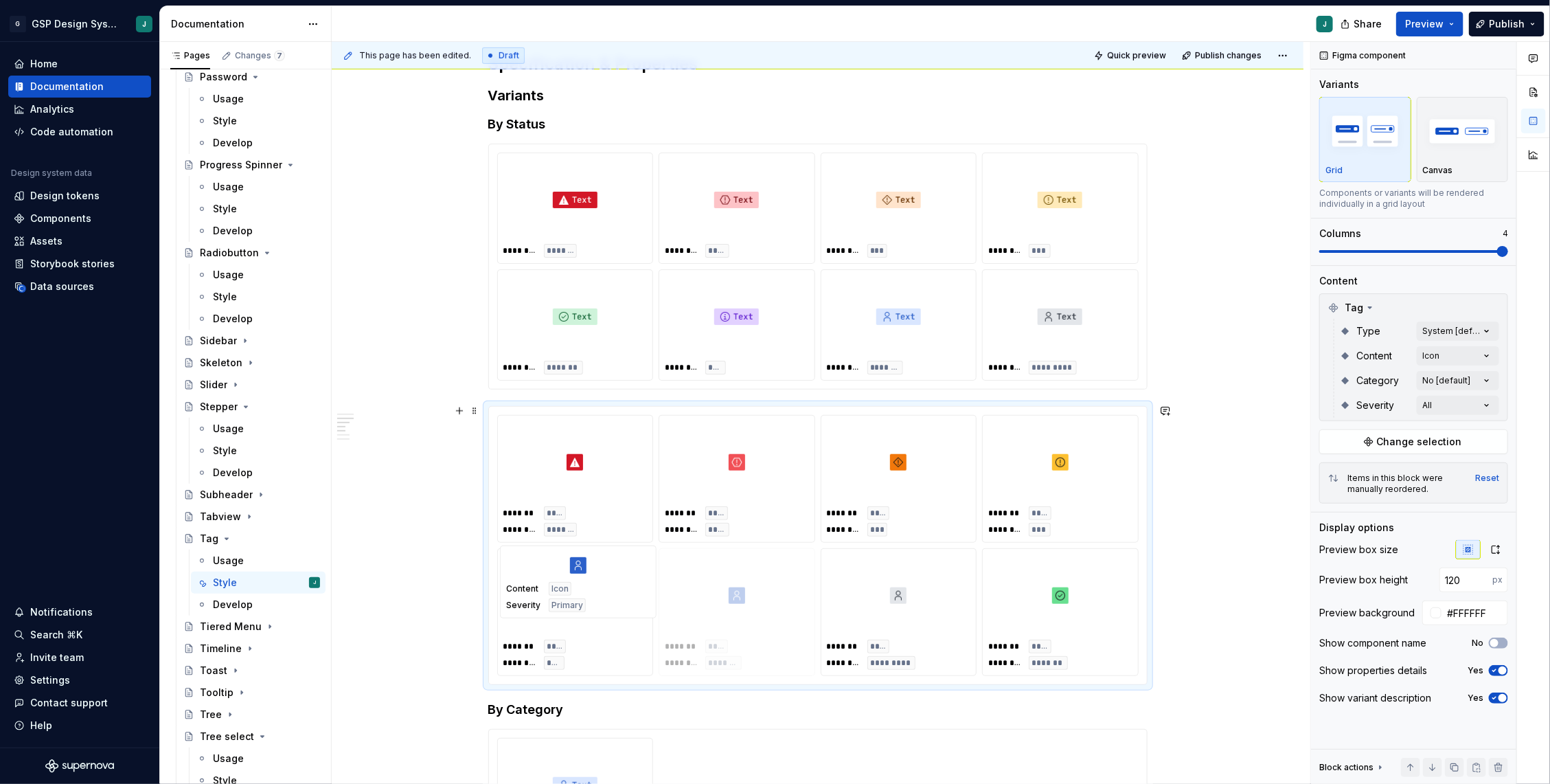
drag, startPoint x: 746, startPoint y: 608, endPoint x: 615, endPoint y: 608, distance: 131.0
click at [615, 608] on body "G GSP Design System J Home Documentation Analytics Code automation Design syste…" at bounding box center [775, 392] width 1550 height 784
drag, startPoint x: 921, startPoint y: 611, endPoint x: 765, endPoint y: 610, distance: 156.0
click at [765, 610] on body "G GSP Design System J Home Documentation Analytics Code automation Design syste…" at bounding box center [775, 392] width 1550 height 784
drag, startPoint x: 891, startPoint y: 610, endPoint x: 600, endPoint y: 610, distance: 291.0
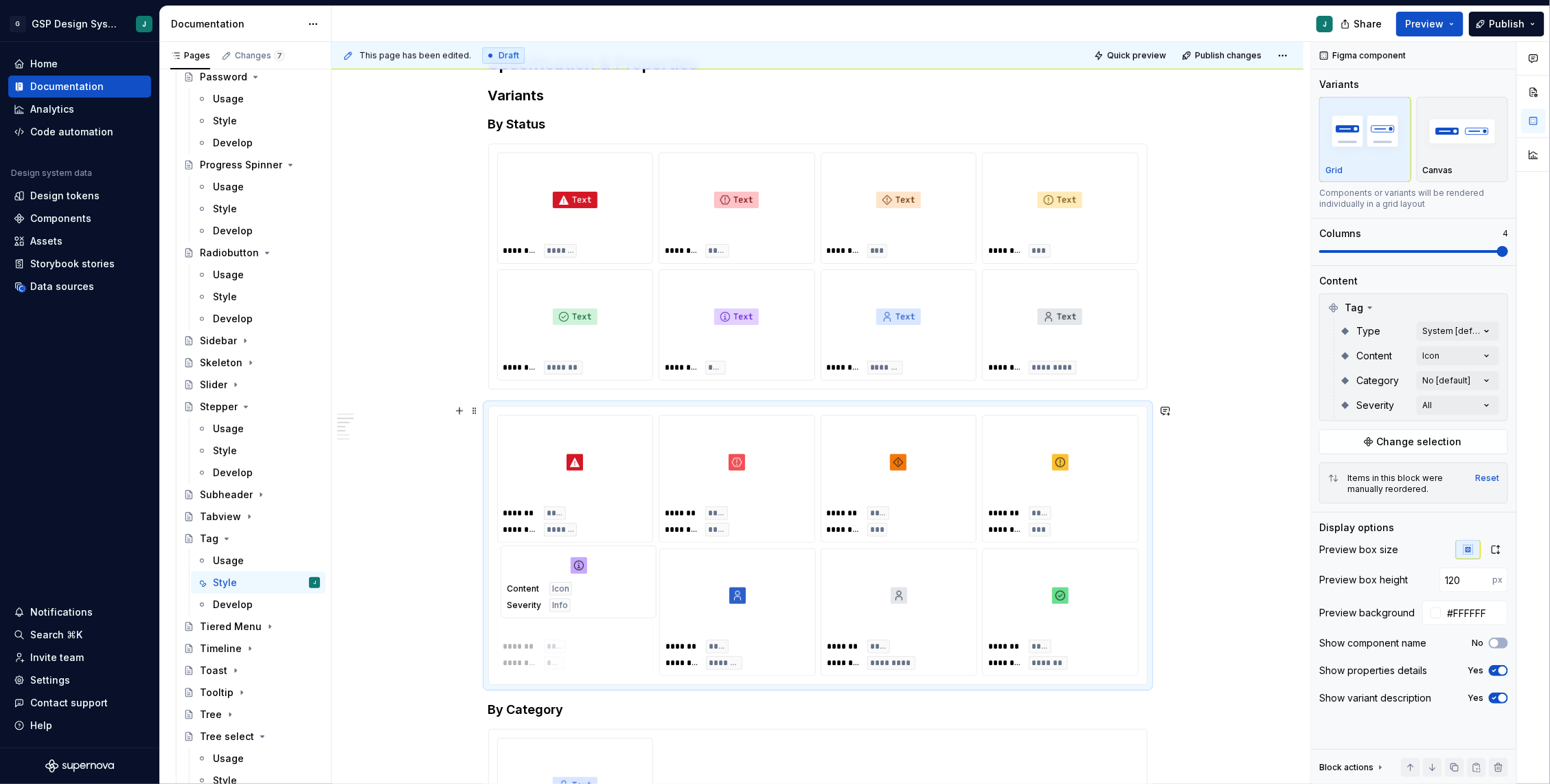
click at [600, 610] on body "G GSP Design System J Home Documentation Analytics Code automation Design syste…" at bounding box center [775, 392] width 1550 height 784
drag, startPoint x: 1029, startPoint y: 587, endPoint x: 523, endPoint y: 589, distance: 506.0
click at [523, 589] on body "G GSP Design System J Home Documentation Analytics Code automation Design syste…" at bounding box center [775, 392] width 1550 height 784
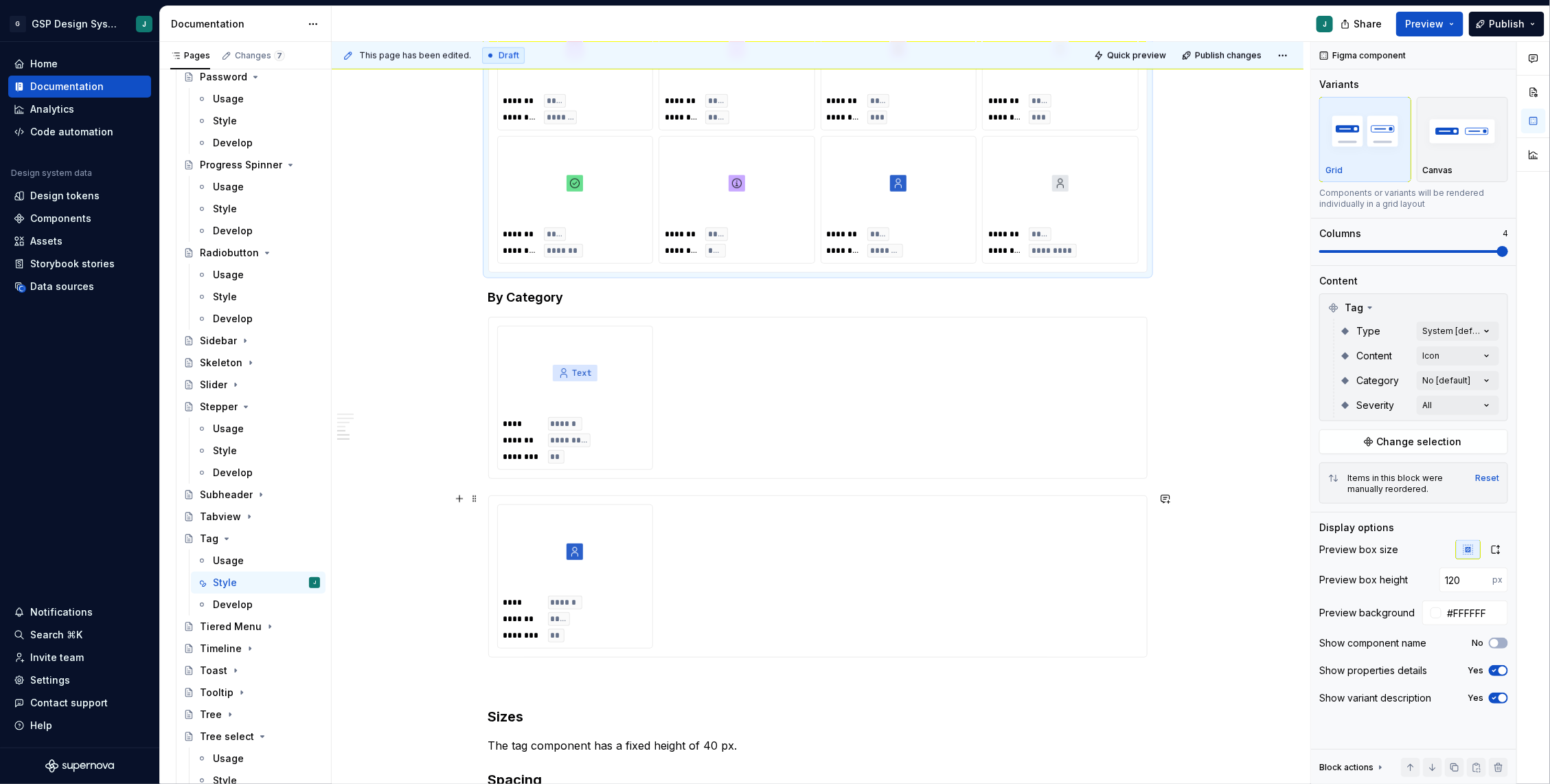
scroll to position [892, 0]
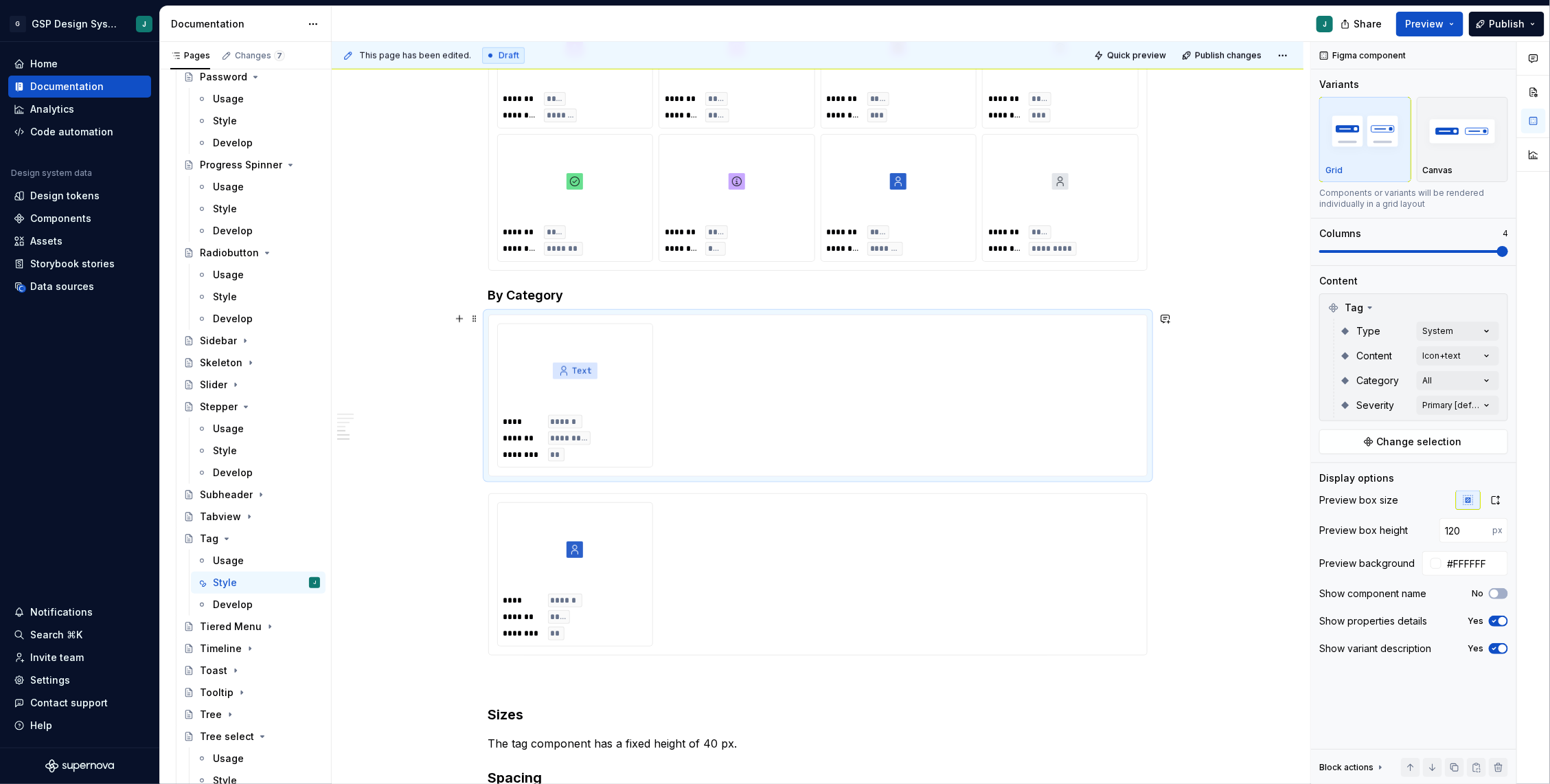
click at [738, 431] on div "**** ****** ******* ********* ******** **" at bounding box center [818, 395] width 642 height 144
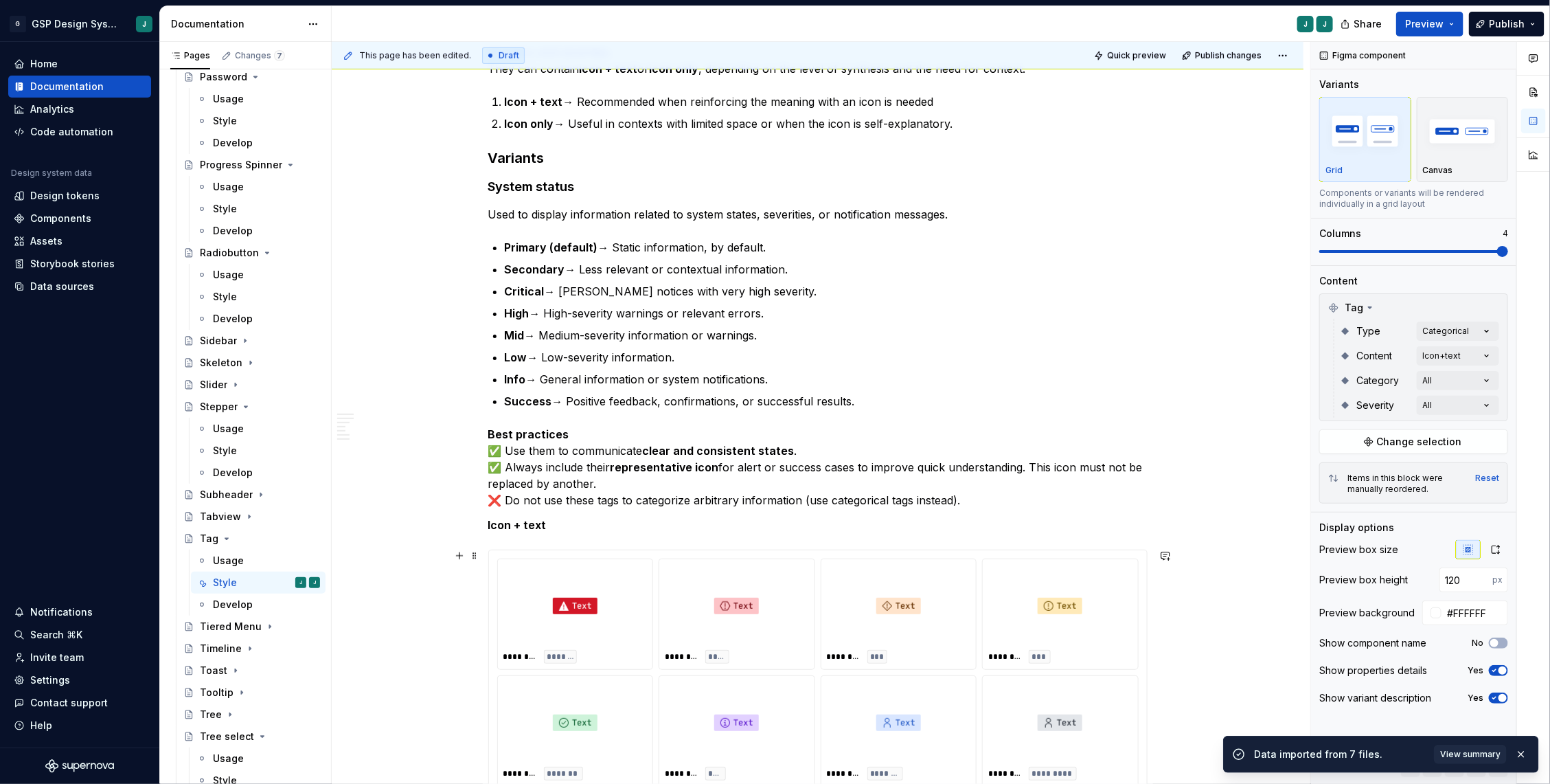
scroll to position [561, 0]
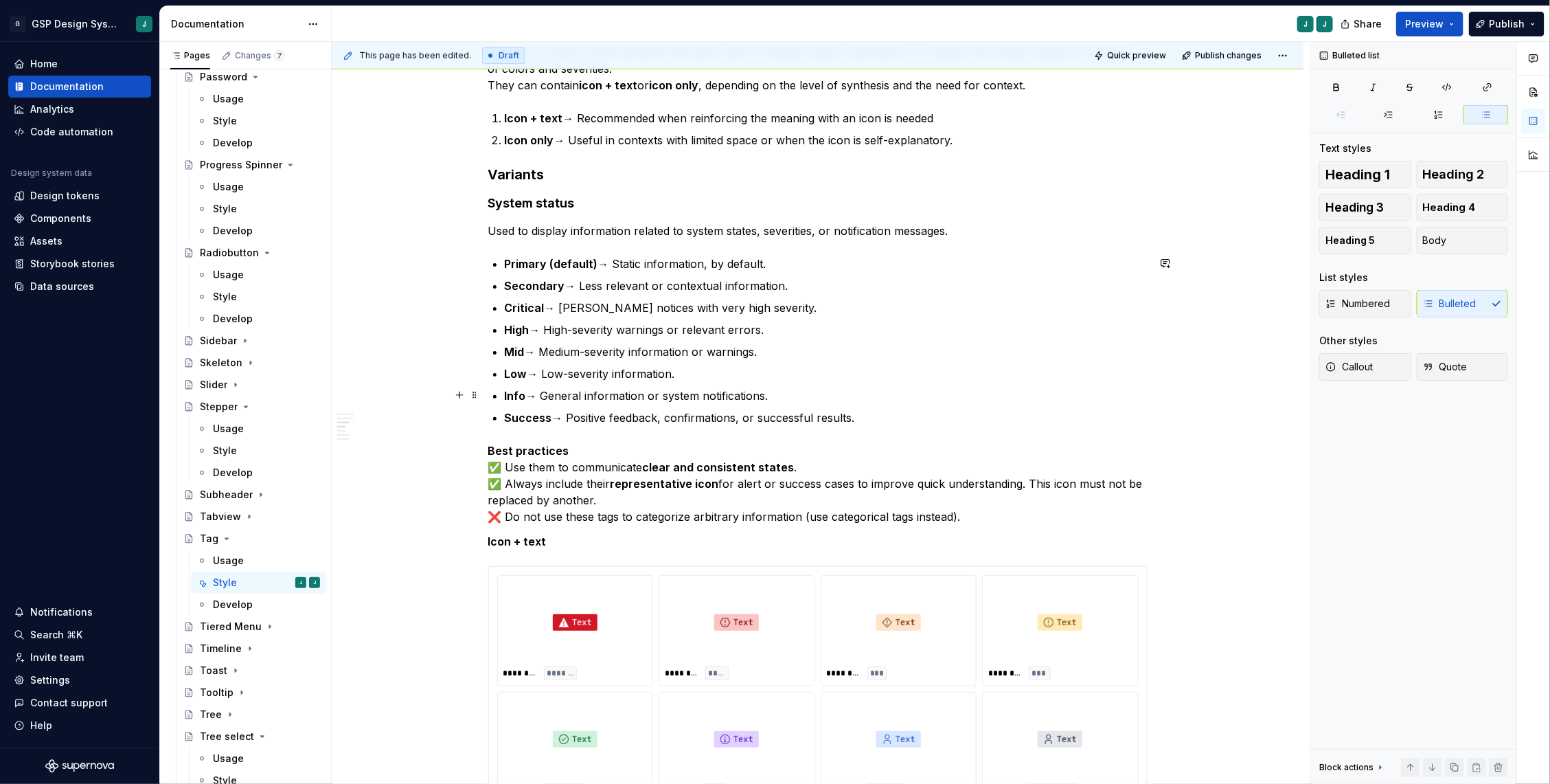
click at [672, 394] on p "Info → General information or system notifications." at bounding box center [826, 396] width 643 height 16
drag, startPoint x: 548, startPoint y: 392, endPoint x: 802, endPoint y: 392, distance: 254.0
click at [802, 392] on p "Info → General information or system notifications." at bounding box center [826, 396] width 643 height 16
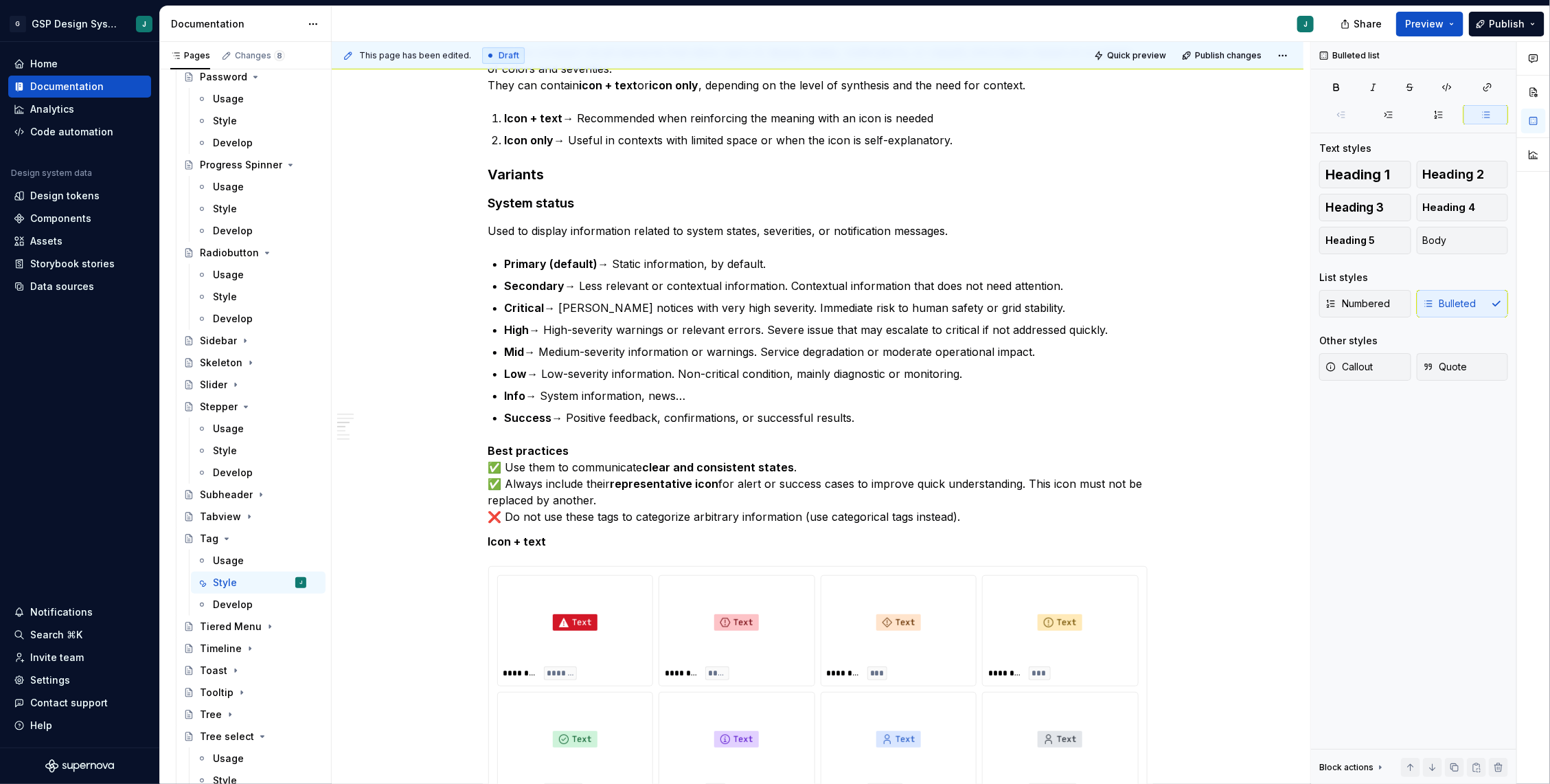
type textarea "*"
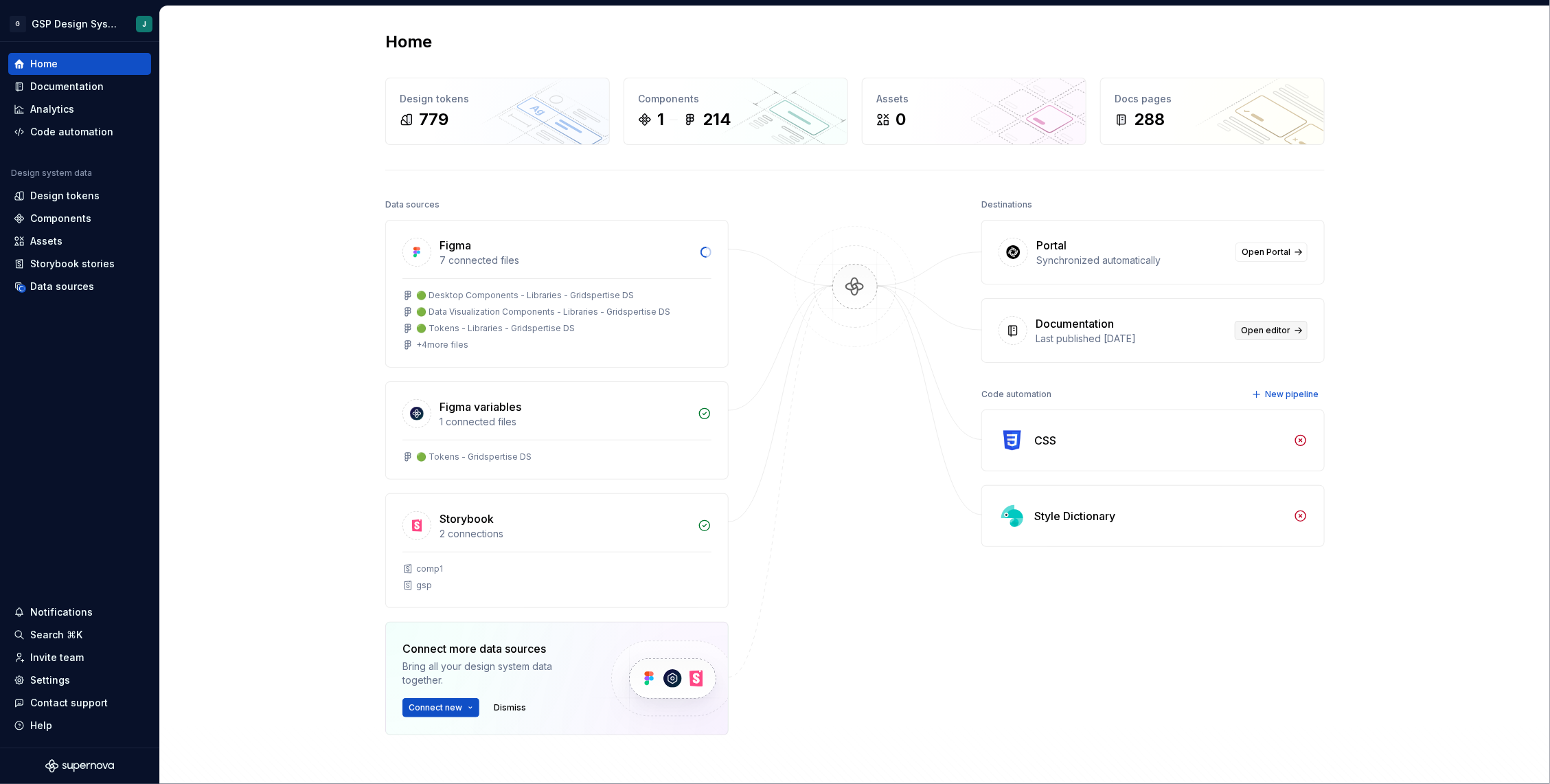
click at [1269, 327] on span "Open editor" at bounding box center [1266, 330] width 49 height 11
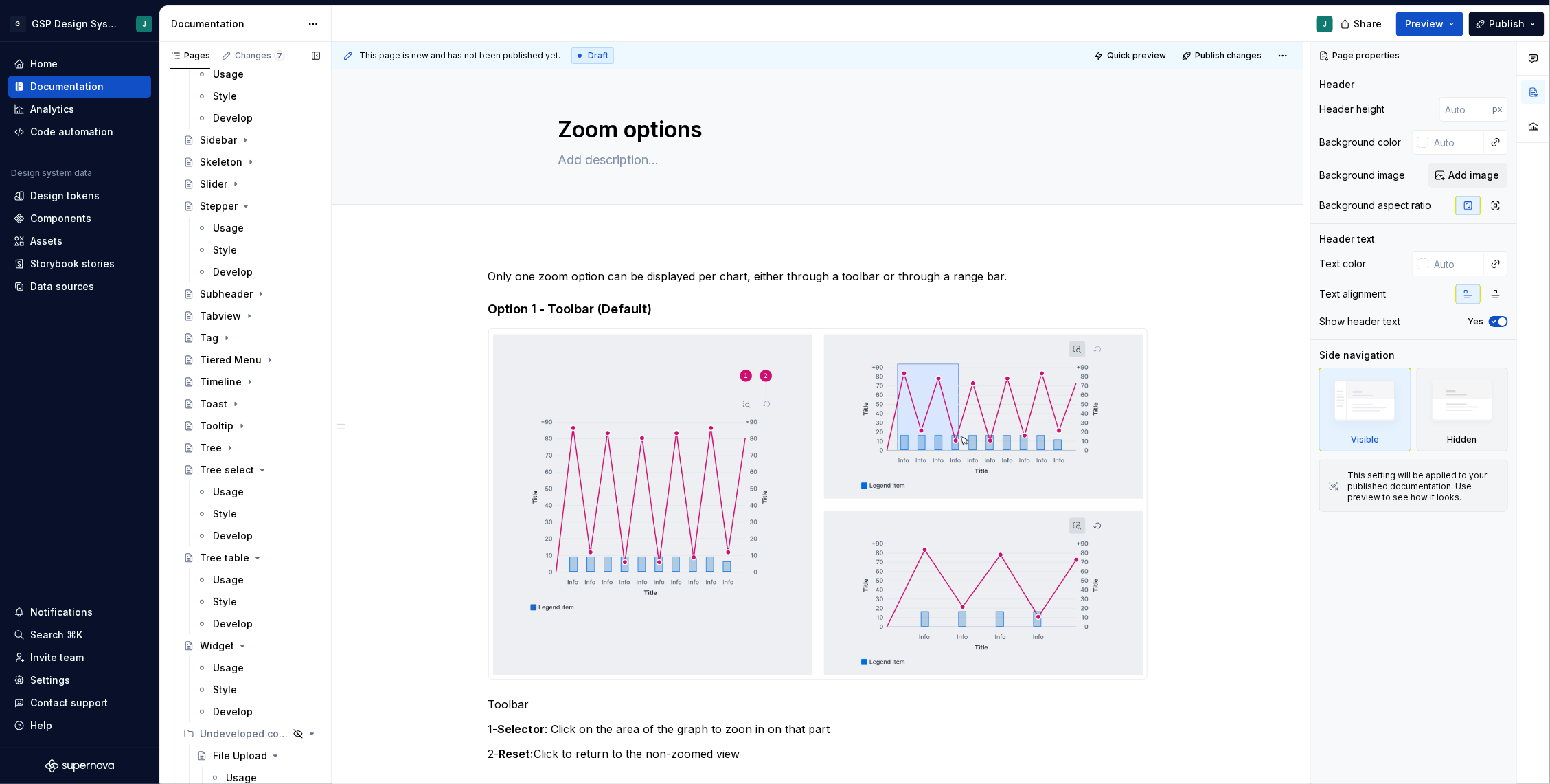
scroll to position [2069, 0]
click at [217, 326] on div "Tag" at bounding box center [260, 327] width 120 height 19
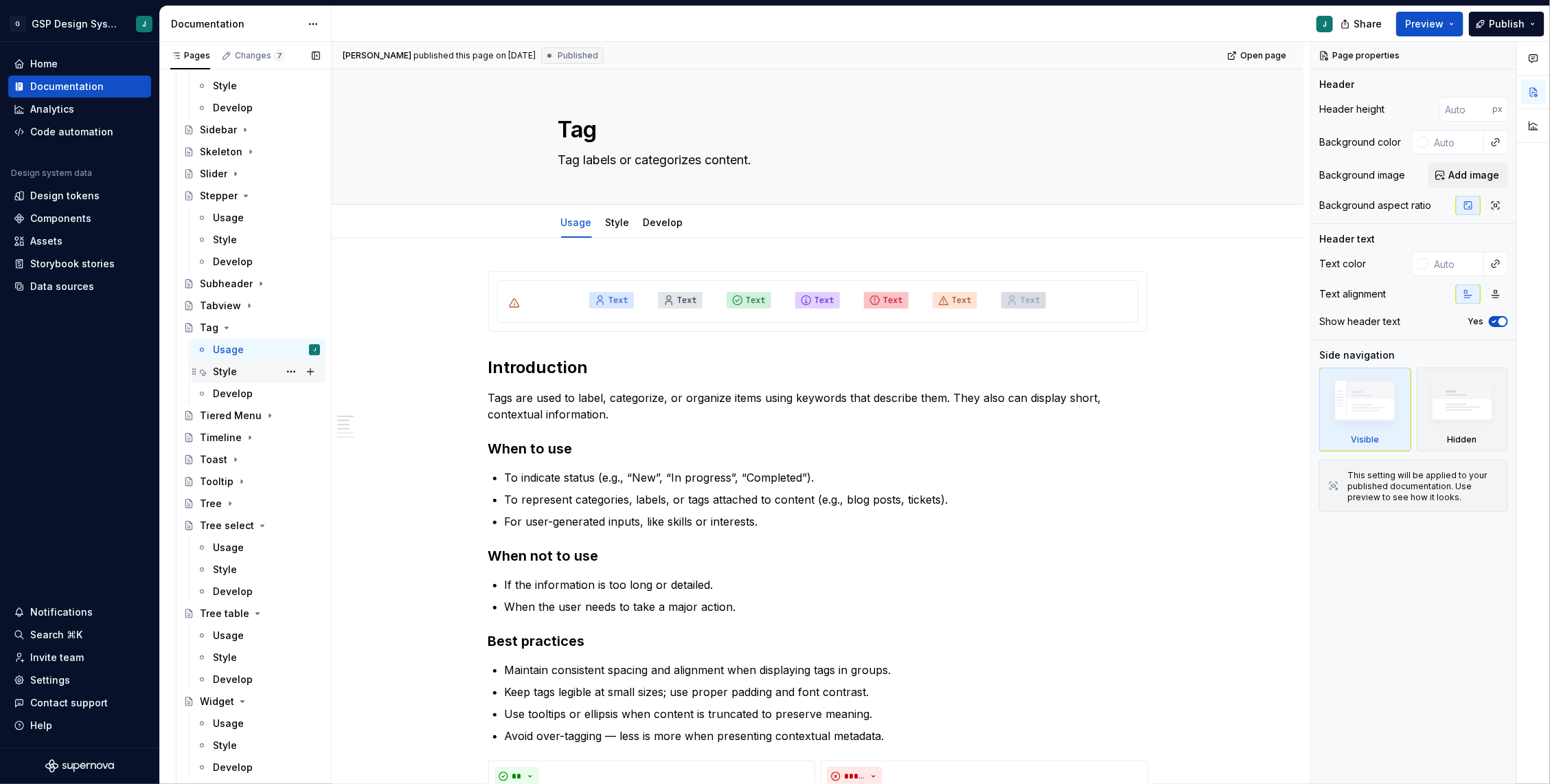
click at [233, 364] on div "Style" at bounding box center [225, 371] width 24 height 14
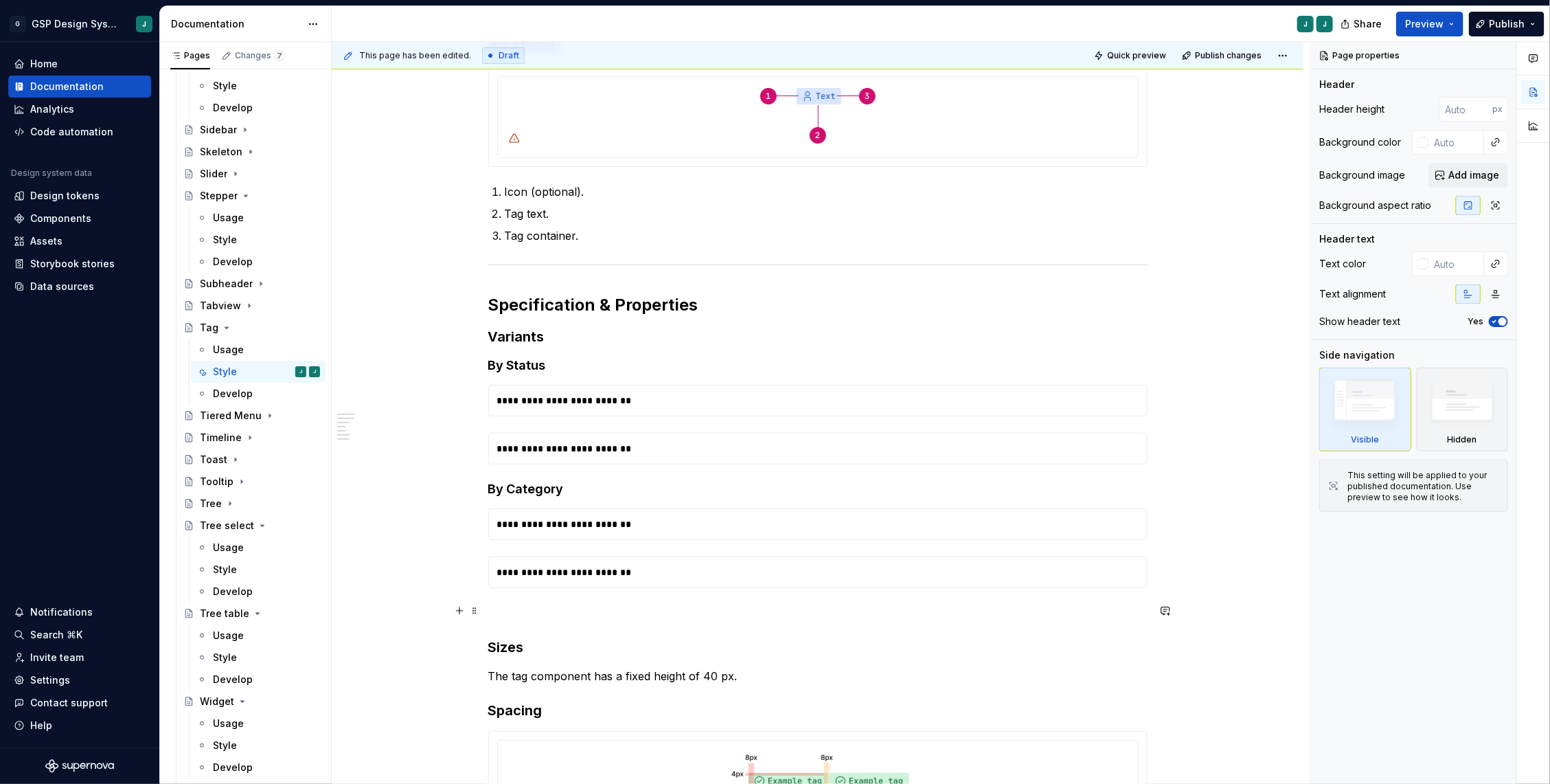
scroll to position [238, 0]
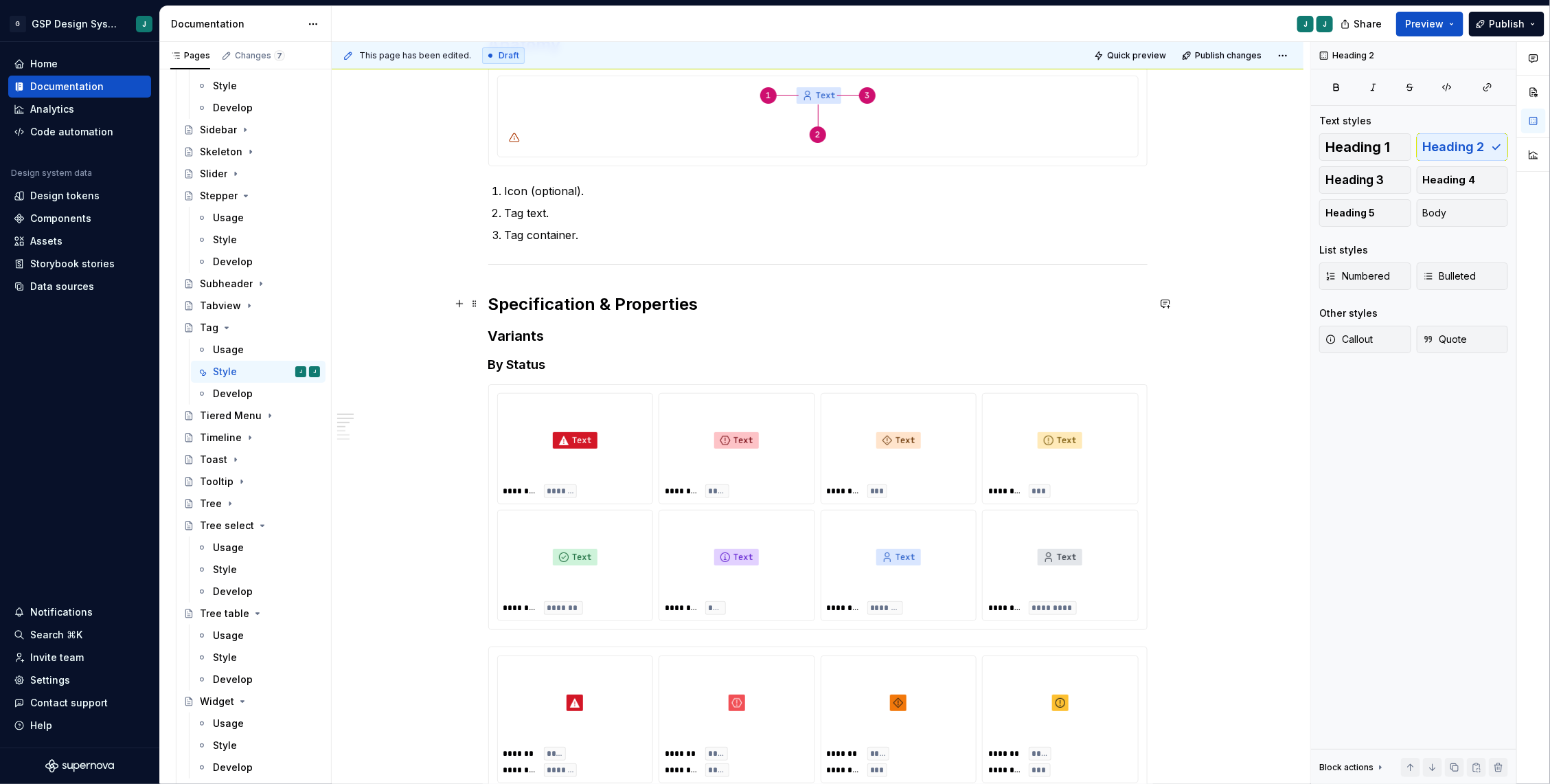
click at [735, 299] on h2 "Specification & Properties" at bounding box center [818, 304] width 659 height 22
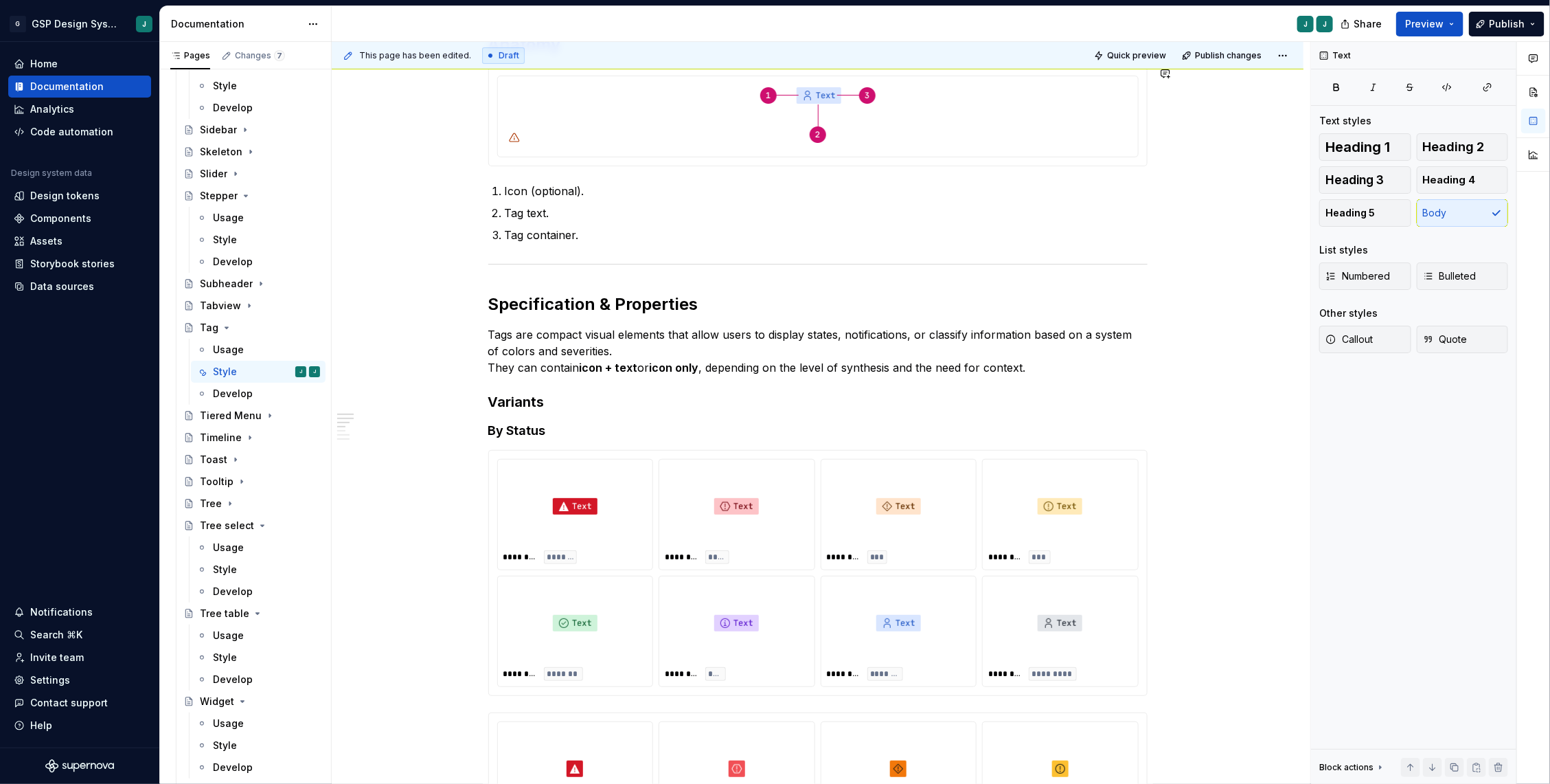
type textarea "*"
click at [526, 422] on h4 "By Status" at bounding box center [818, 430] width 659 height 16
click at [497, 431] on h4 "By System" at bounding box center [818, 430] width 659 height 16
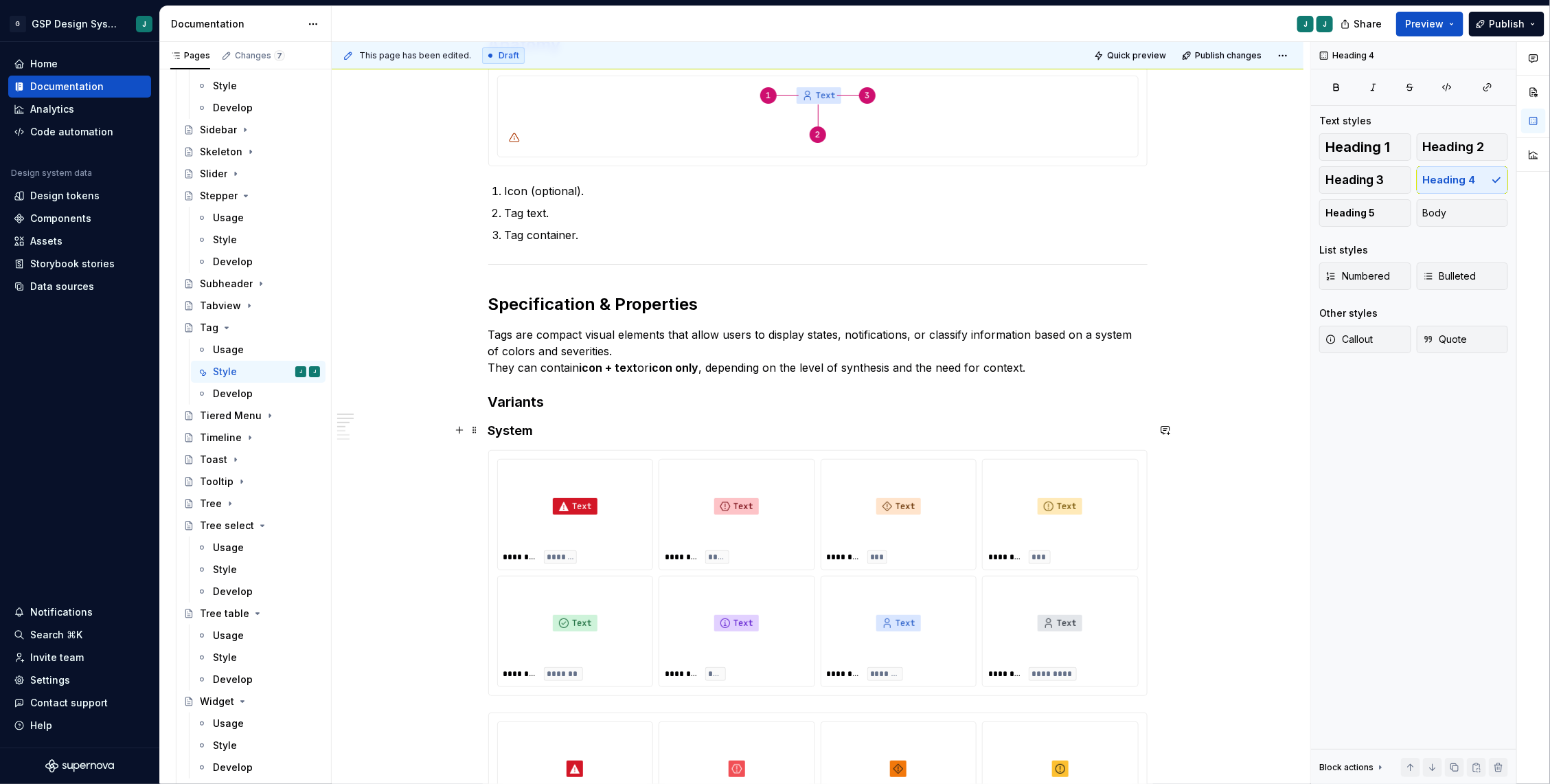
click at [551, 430] on h4 "System" at bounding box center [818, 430] width 659 height 16
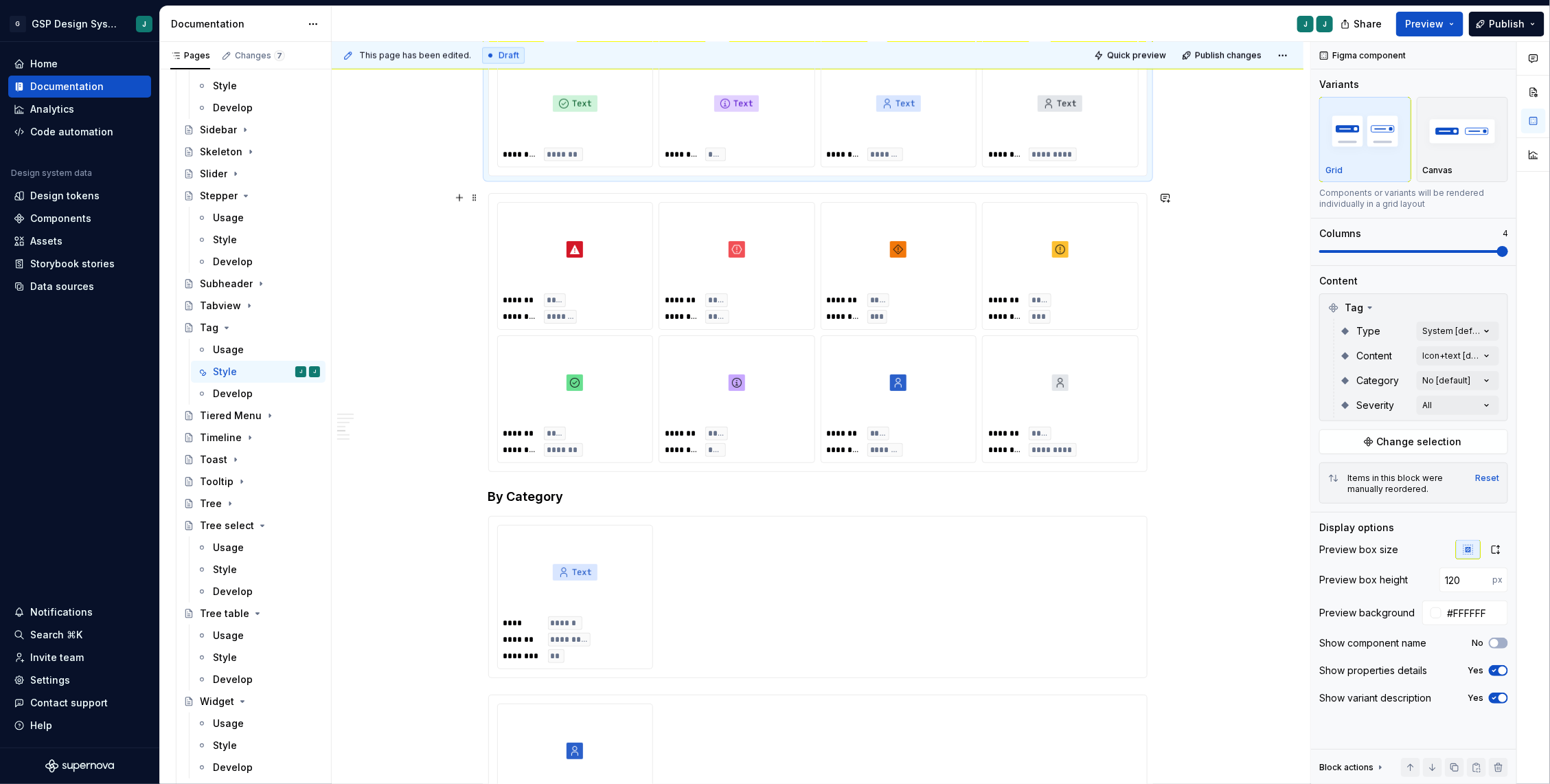
scroll to position [1031, 0]
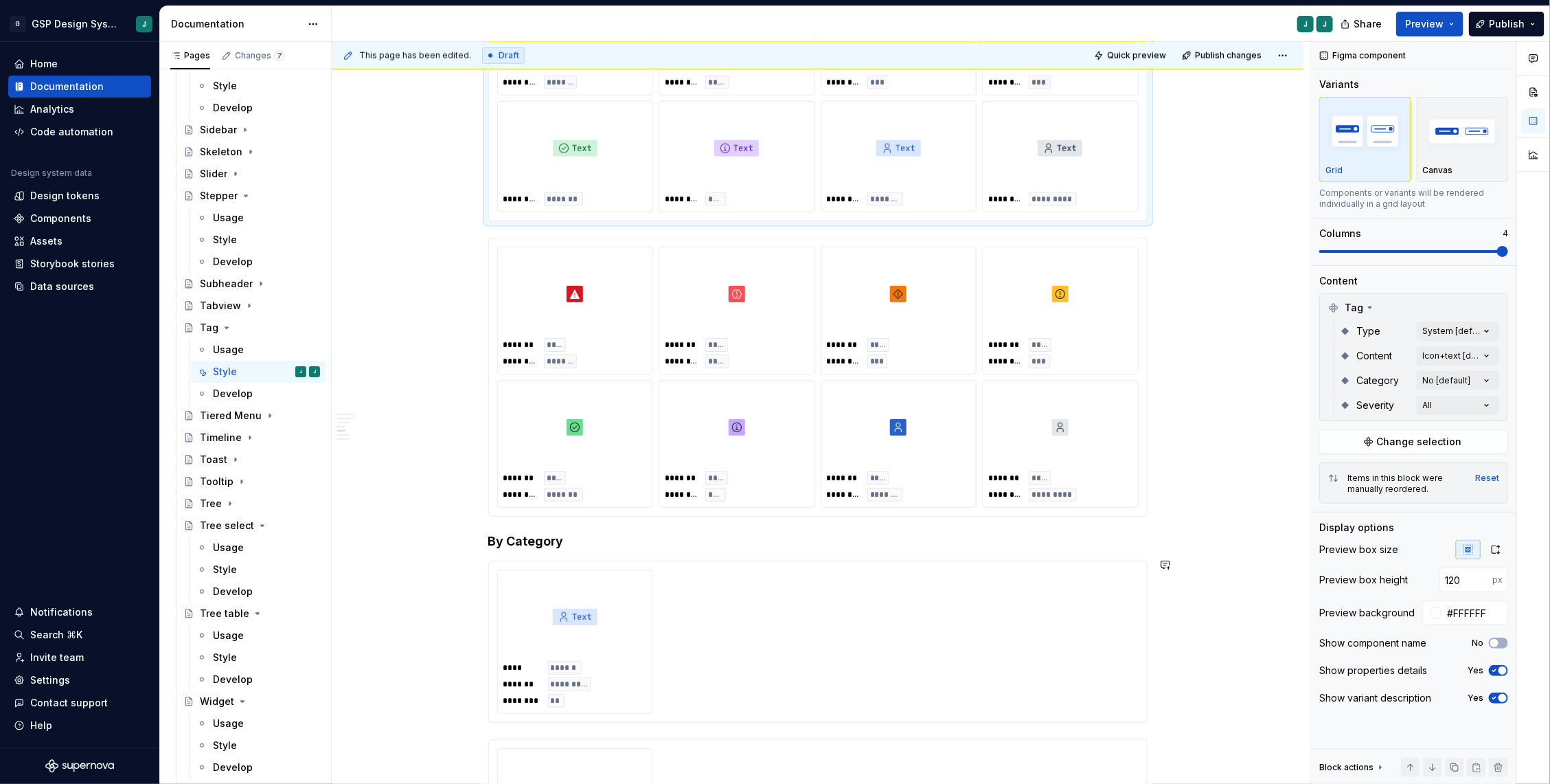
click at [581, 533] on h4 "By Category" at bounding box center [818, 541] width 659 height 16
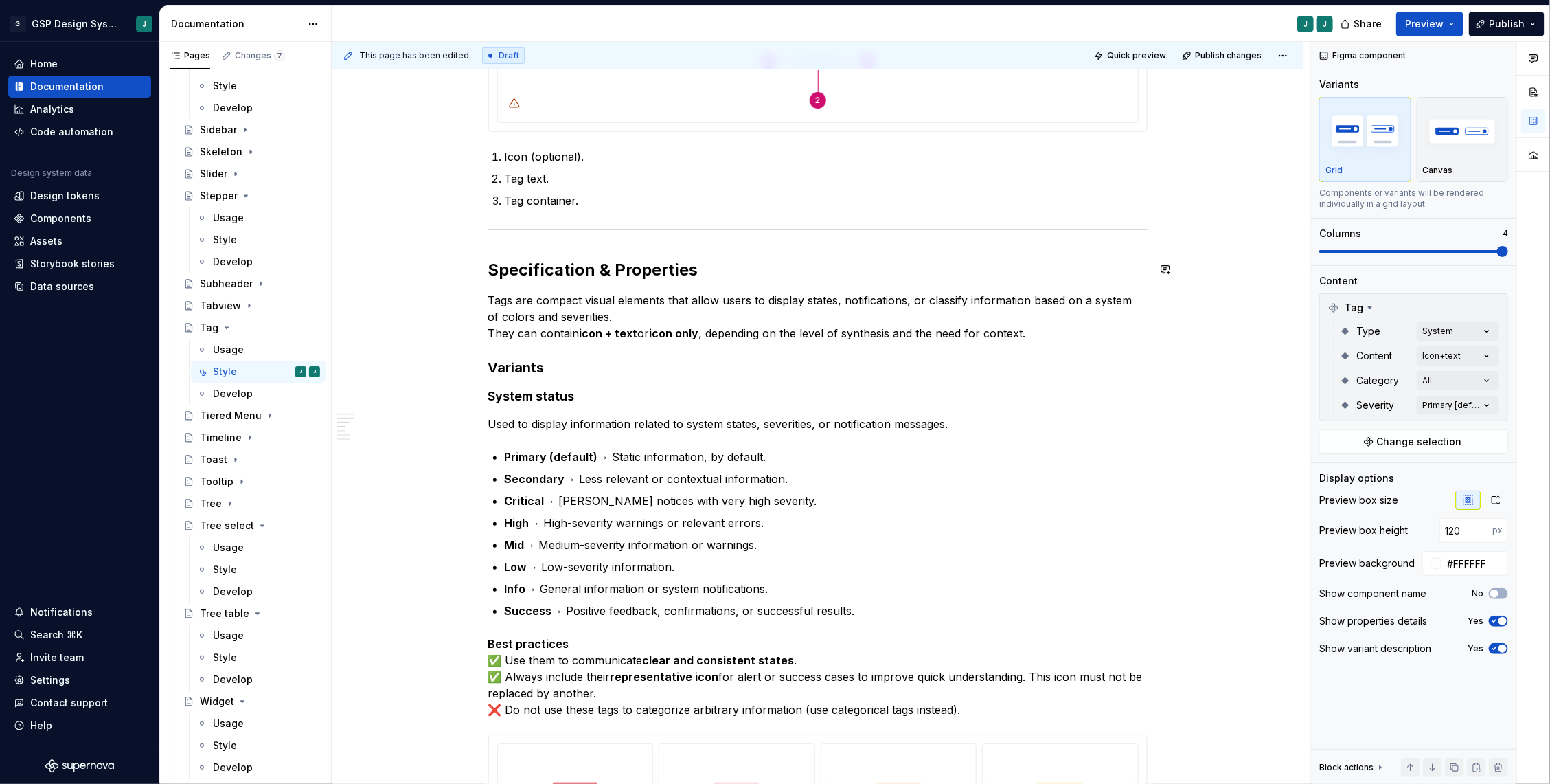
scroll to position [235, 0]
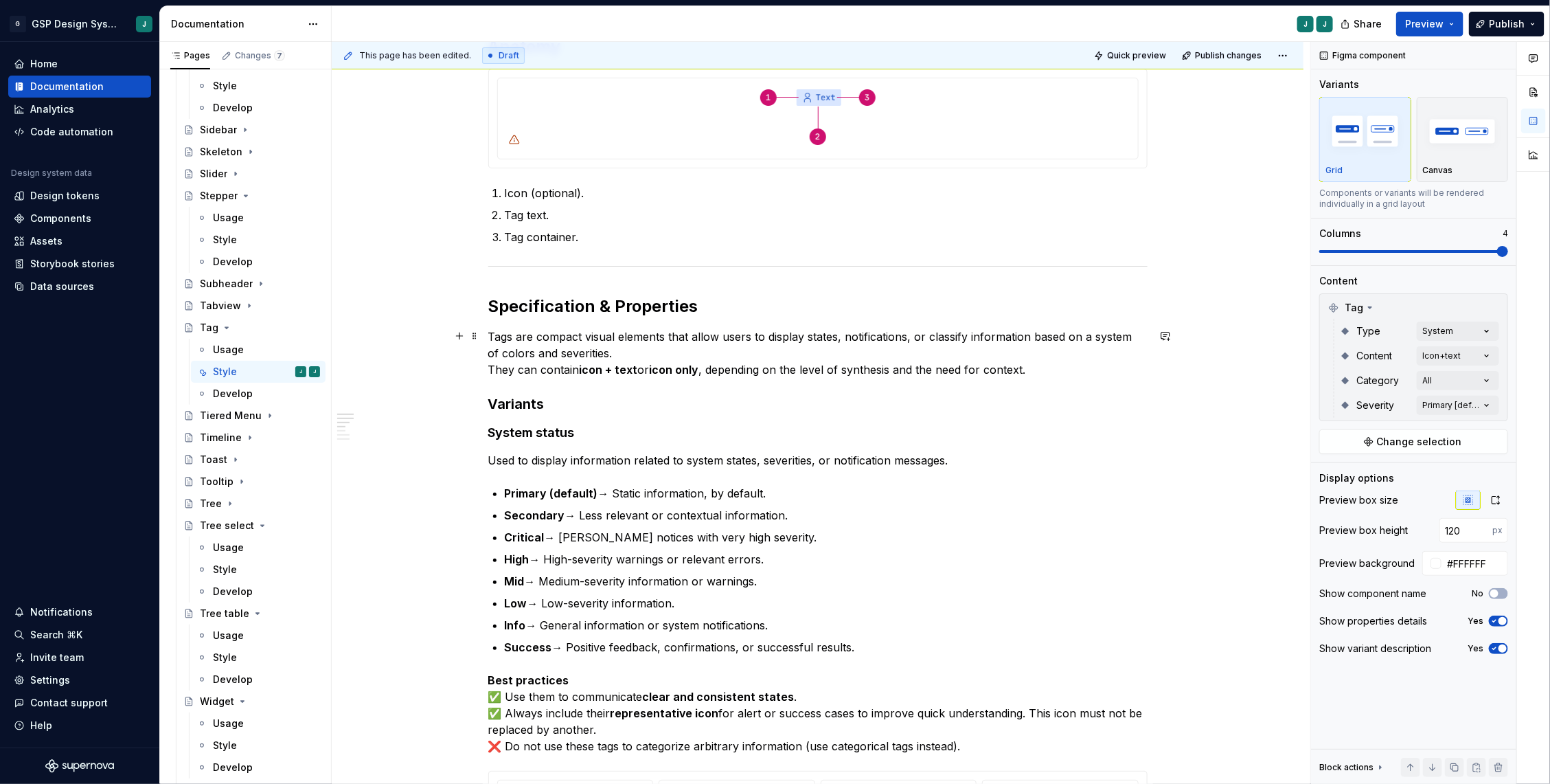
click at [1068, 369] on p "Tags are compact visual elements that allow users to display states, notificati…" at bounding box center [818, 353] width 659 height 49
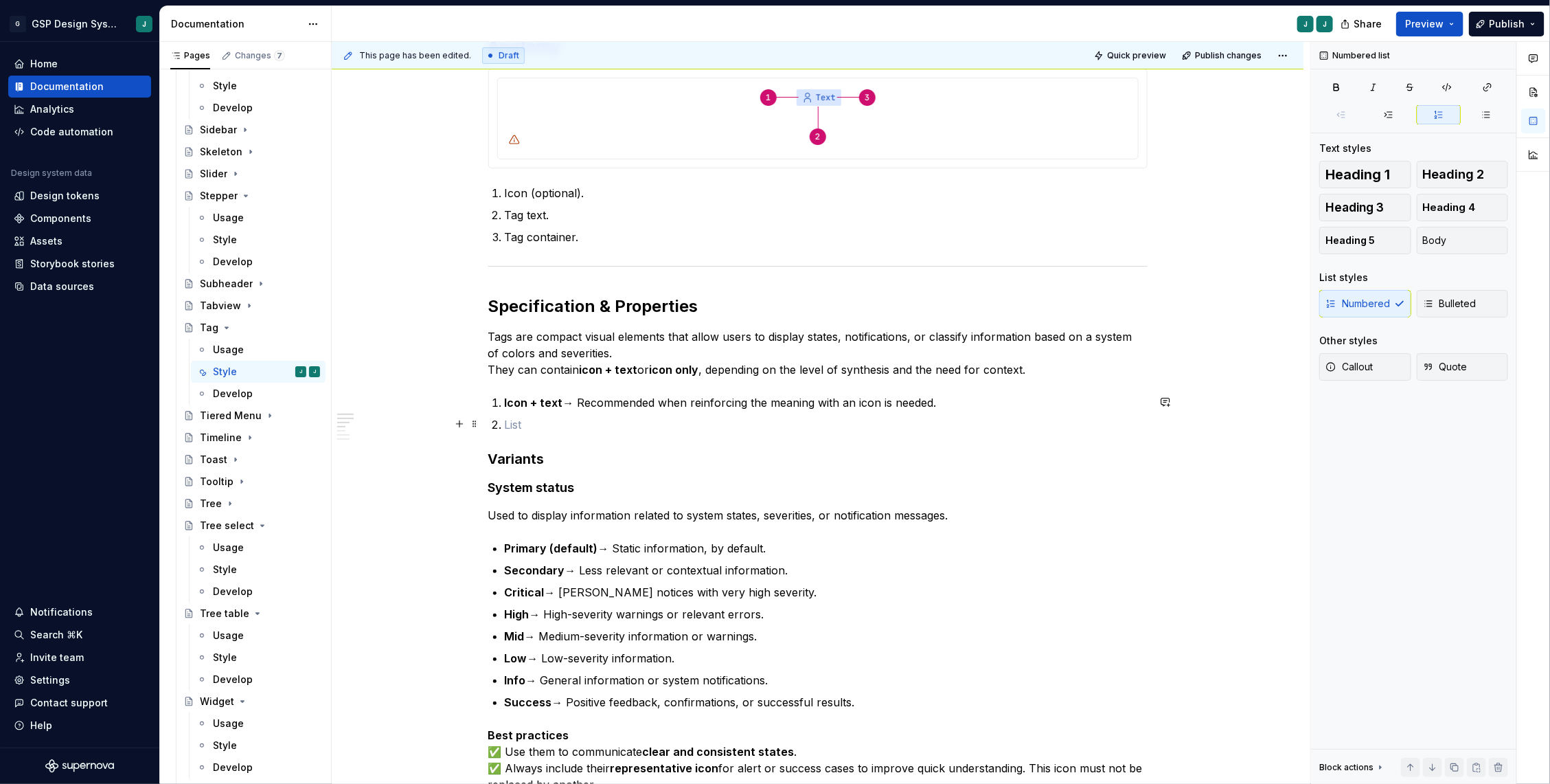
click at [523, 419] on p at bounding box center [826, 424] width 643 height 16
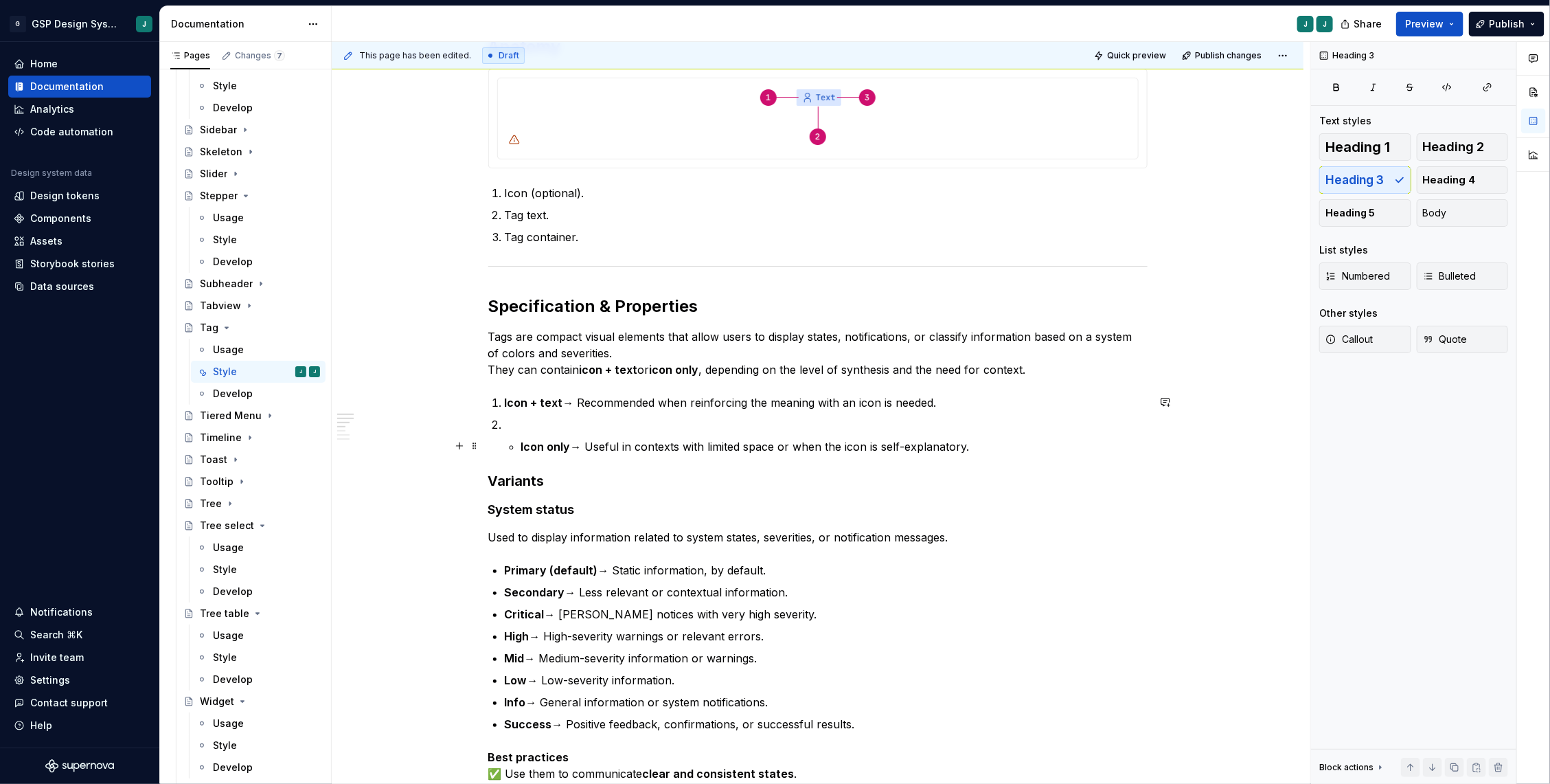
click at [522, 446] on li "Icon only → Useful in contexts with limited space or when the icon is self-expl…" at bounding box center [826, 435] width 643 height 39
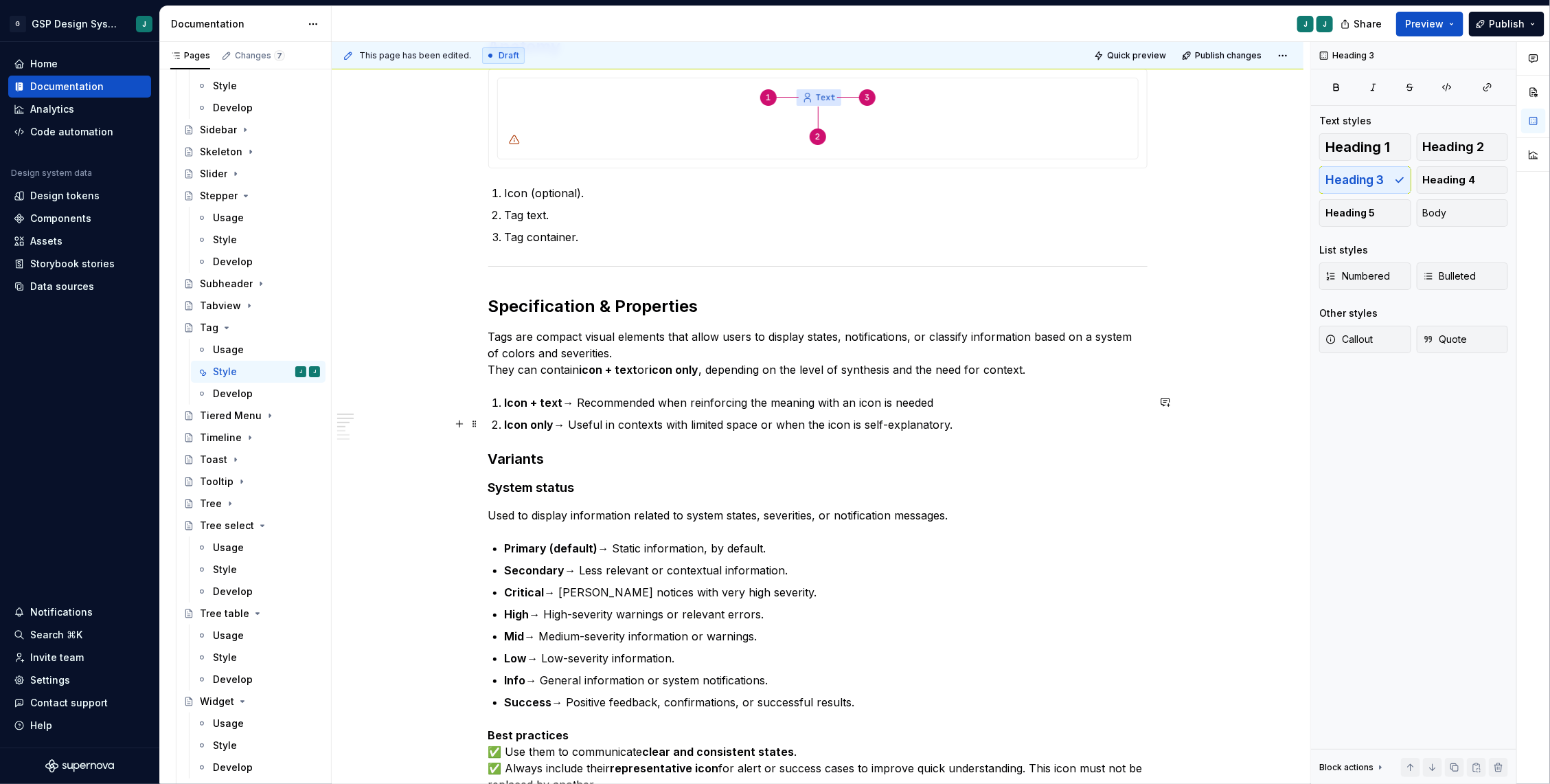
click at [977, 419] on p "Icon only → Useful in contexts with limited space or when the icon is self-expl…" at bounding box center [826, 424] width 643 height 16
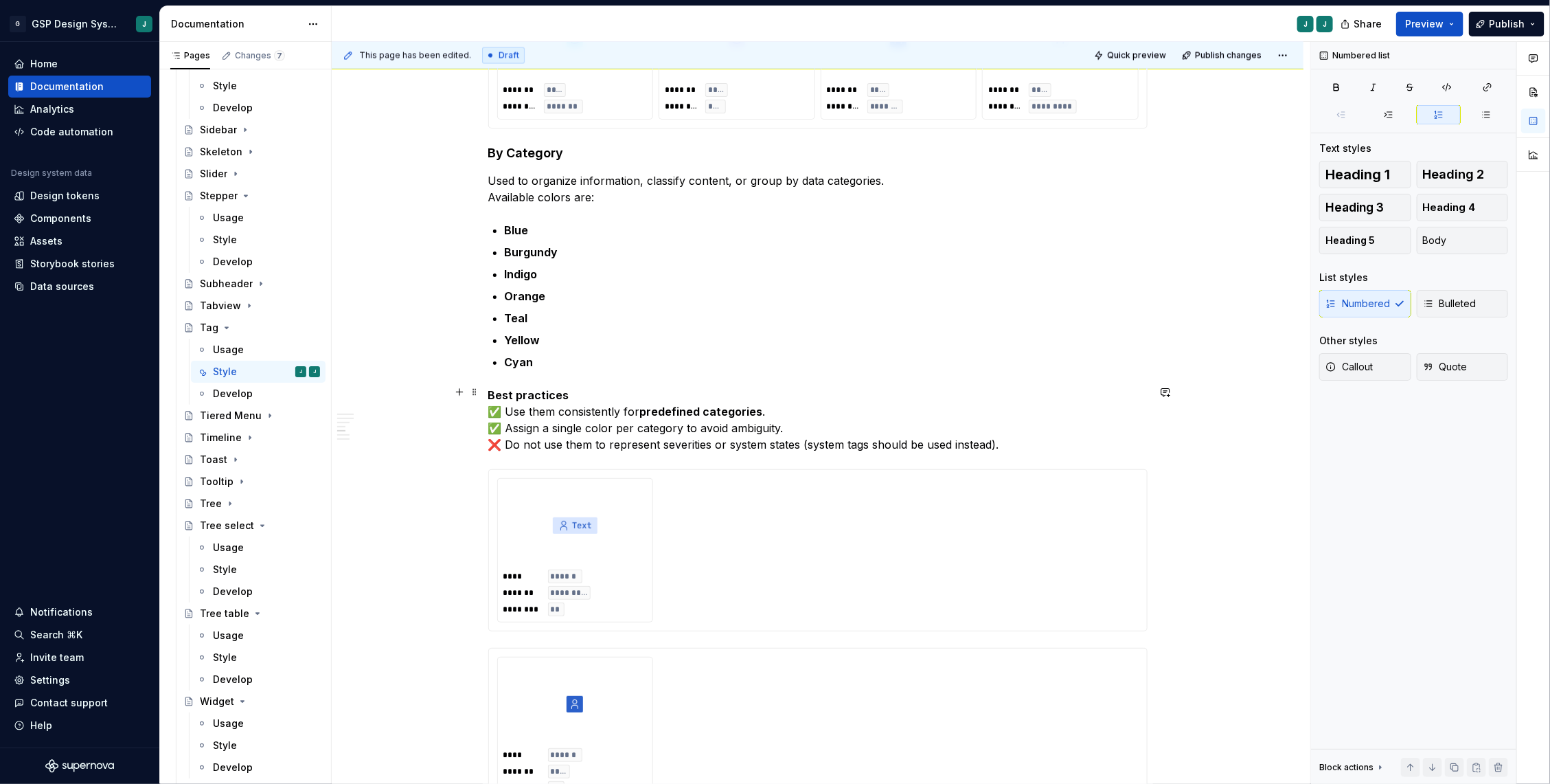
scroll to position [1494, 0]
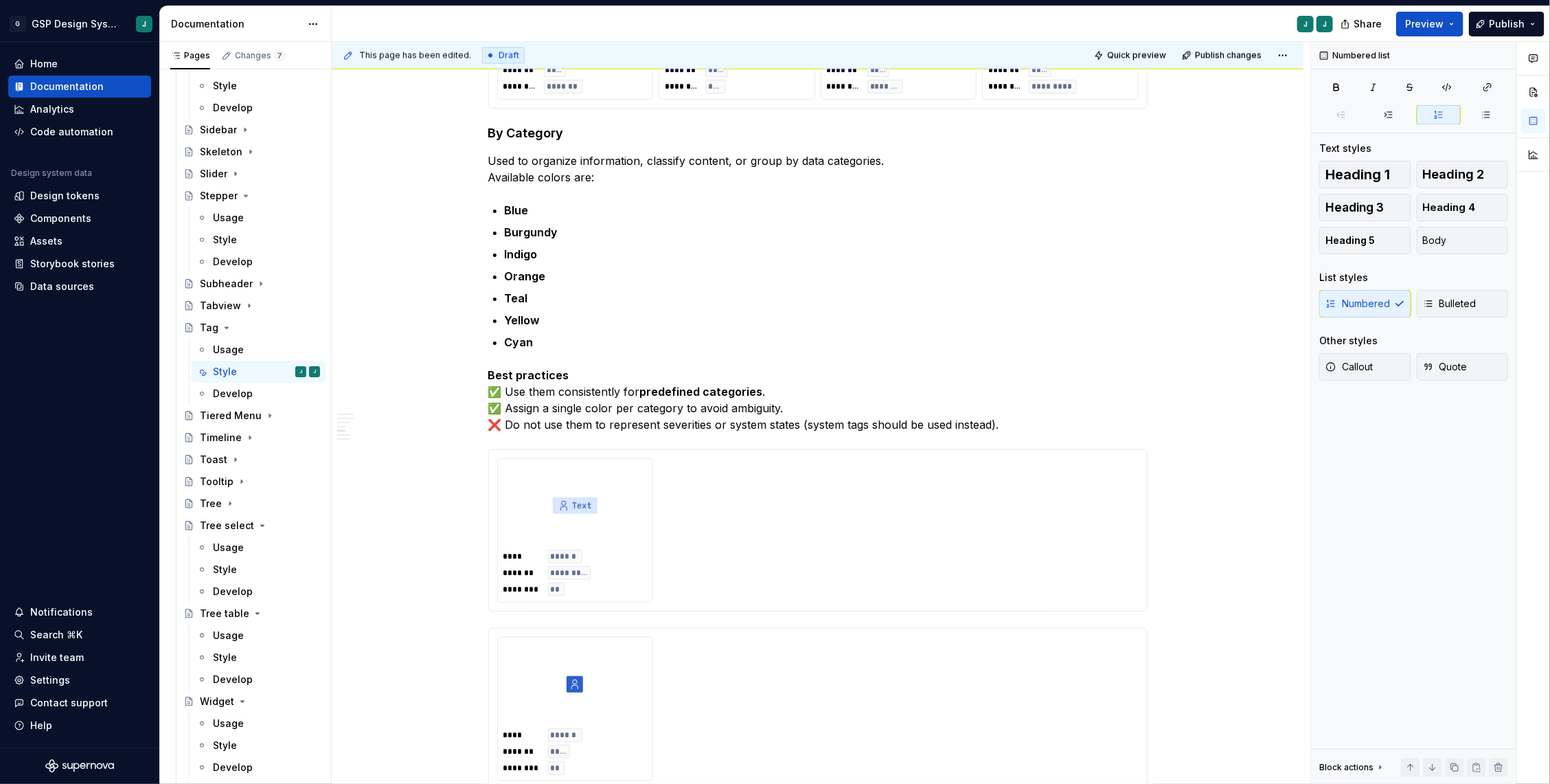
type textarea "*"
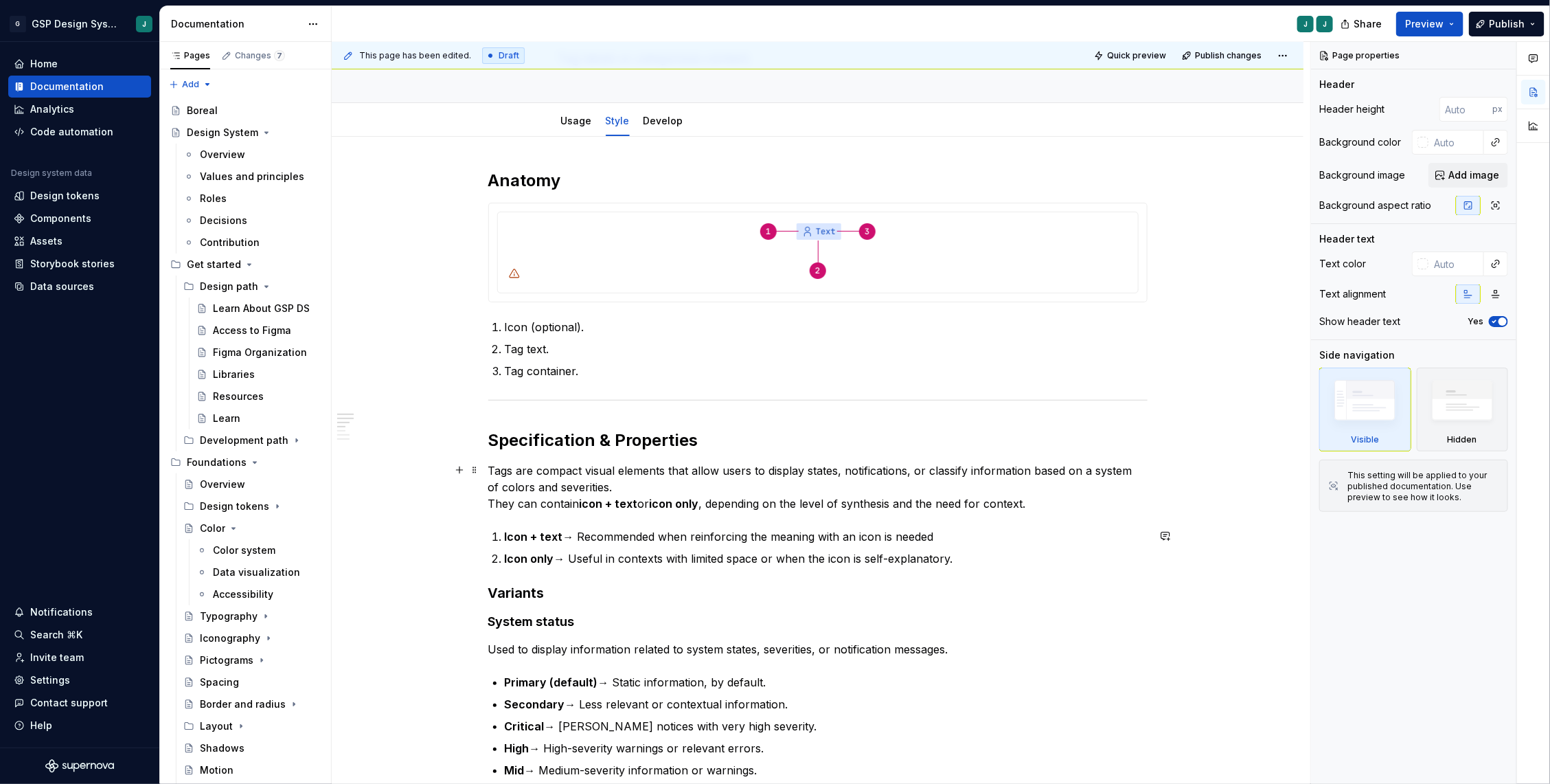
scroll to position [64, 0]
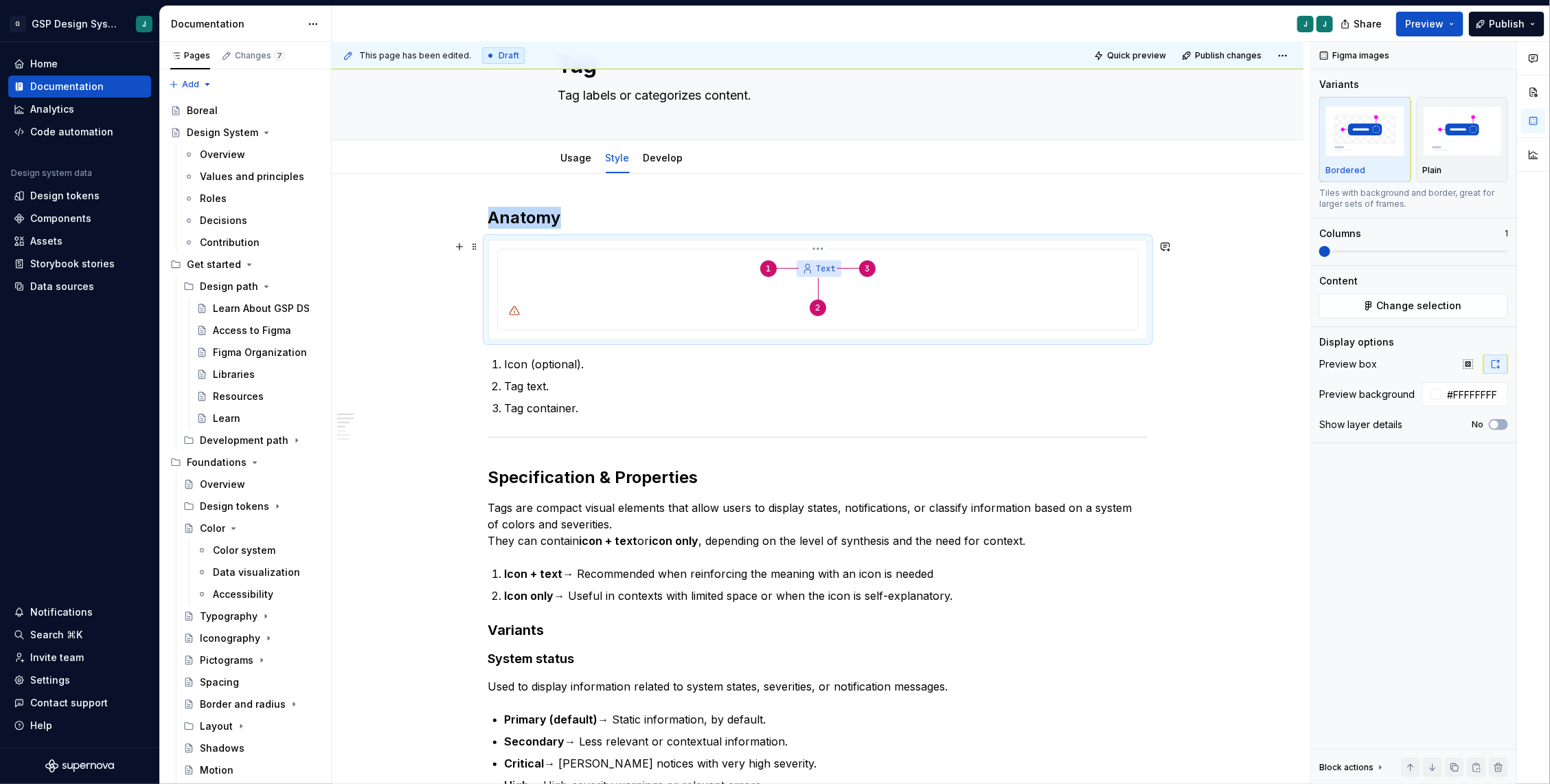
click at [518, 306] on icon at bounding box center [514, 310] width 11 height 11
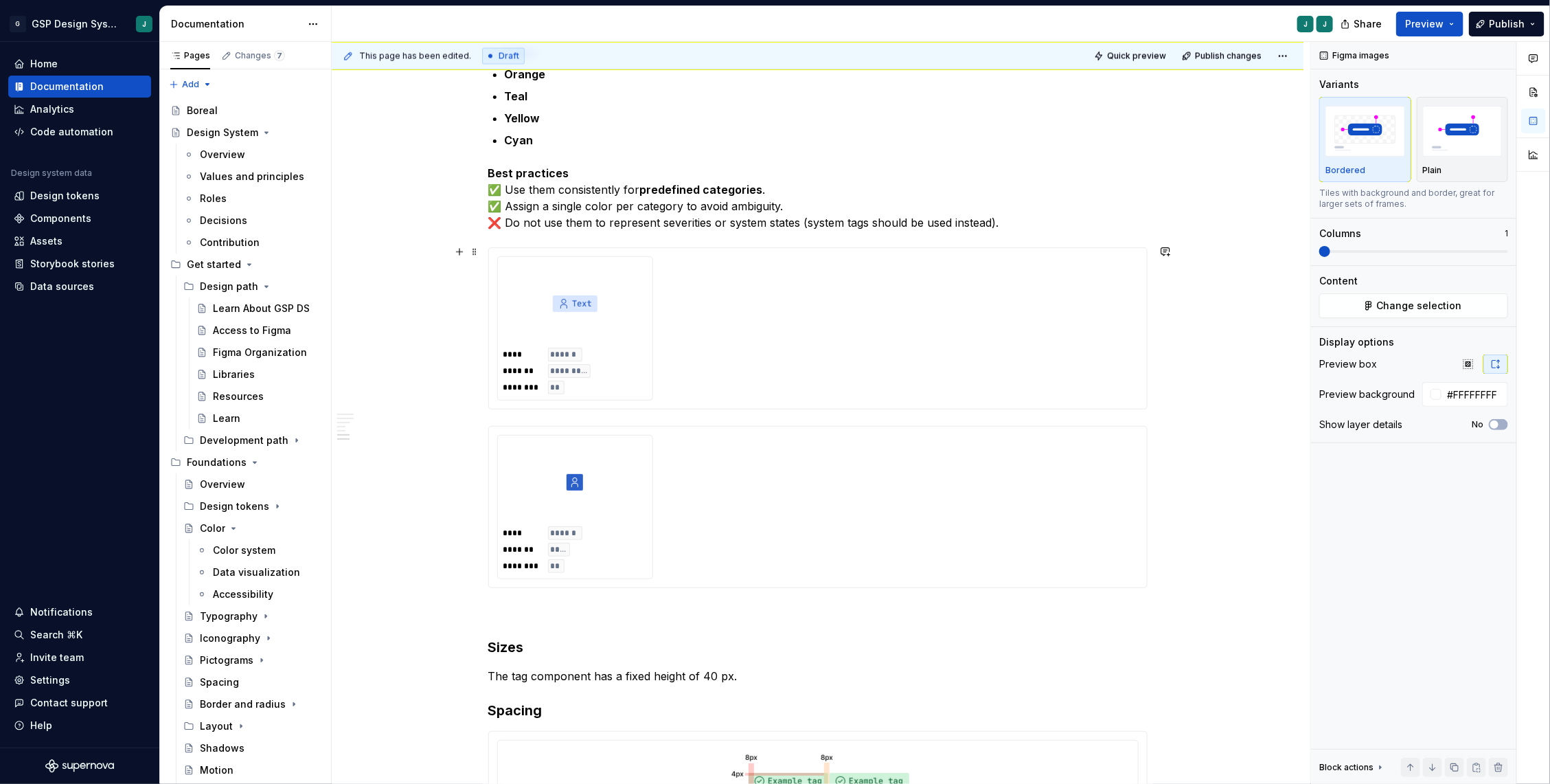
scroll to position [1746, 0]
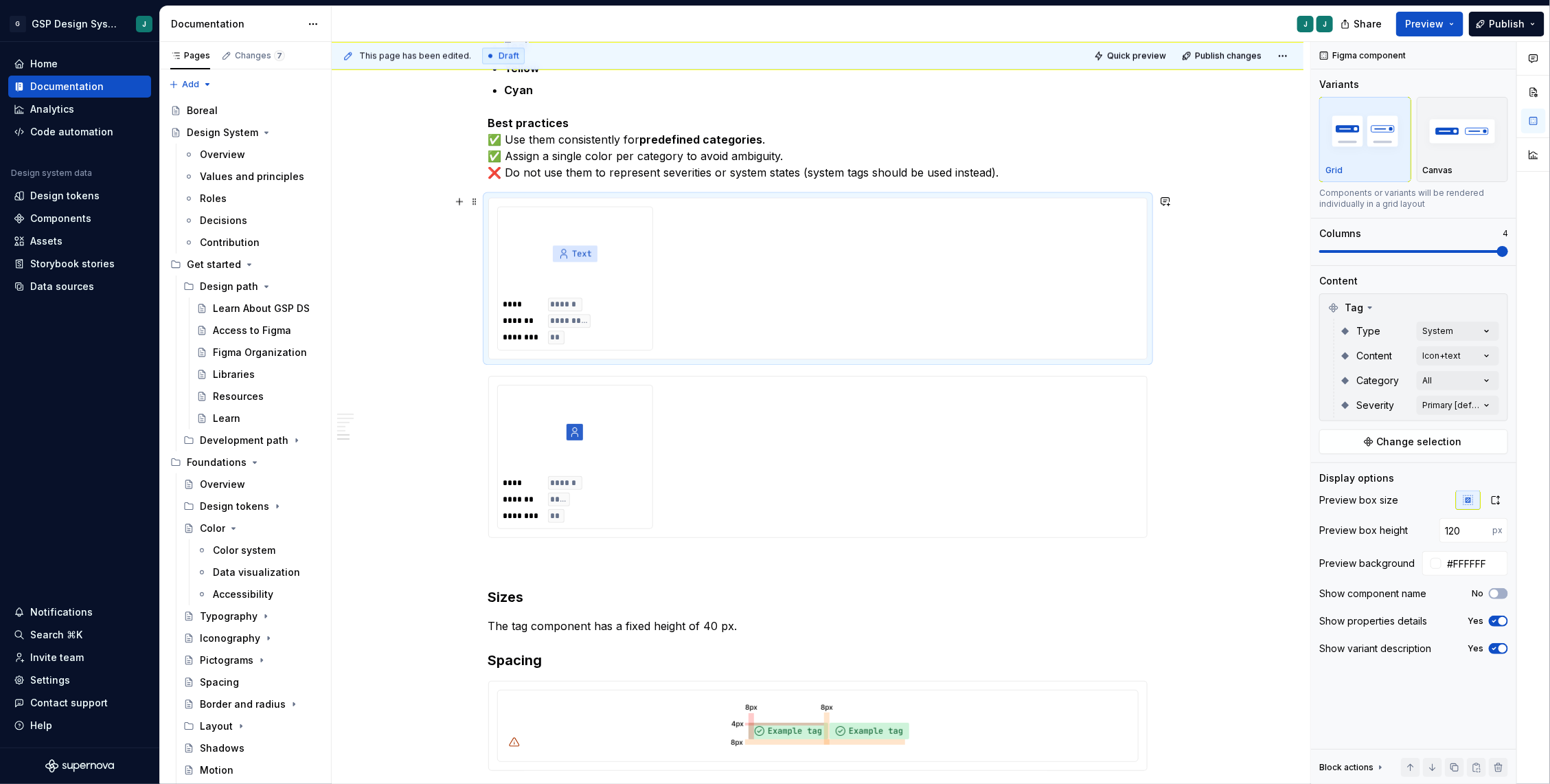
click at [726, 288] on div "**** ****** ******* ********* ******** **" at bounding box center [818, 277] width 642 height 144
click at [1437, 379] on div "Comments Open comments No comments yet Select ‘Comment’ from the block context …" at bounding box center [1431, 413] width 239 height 742
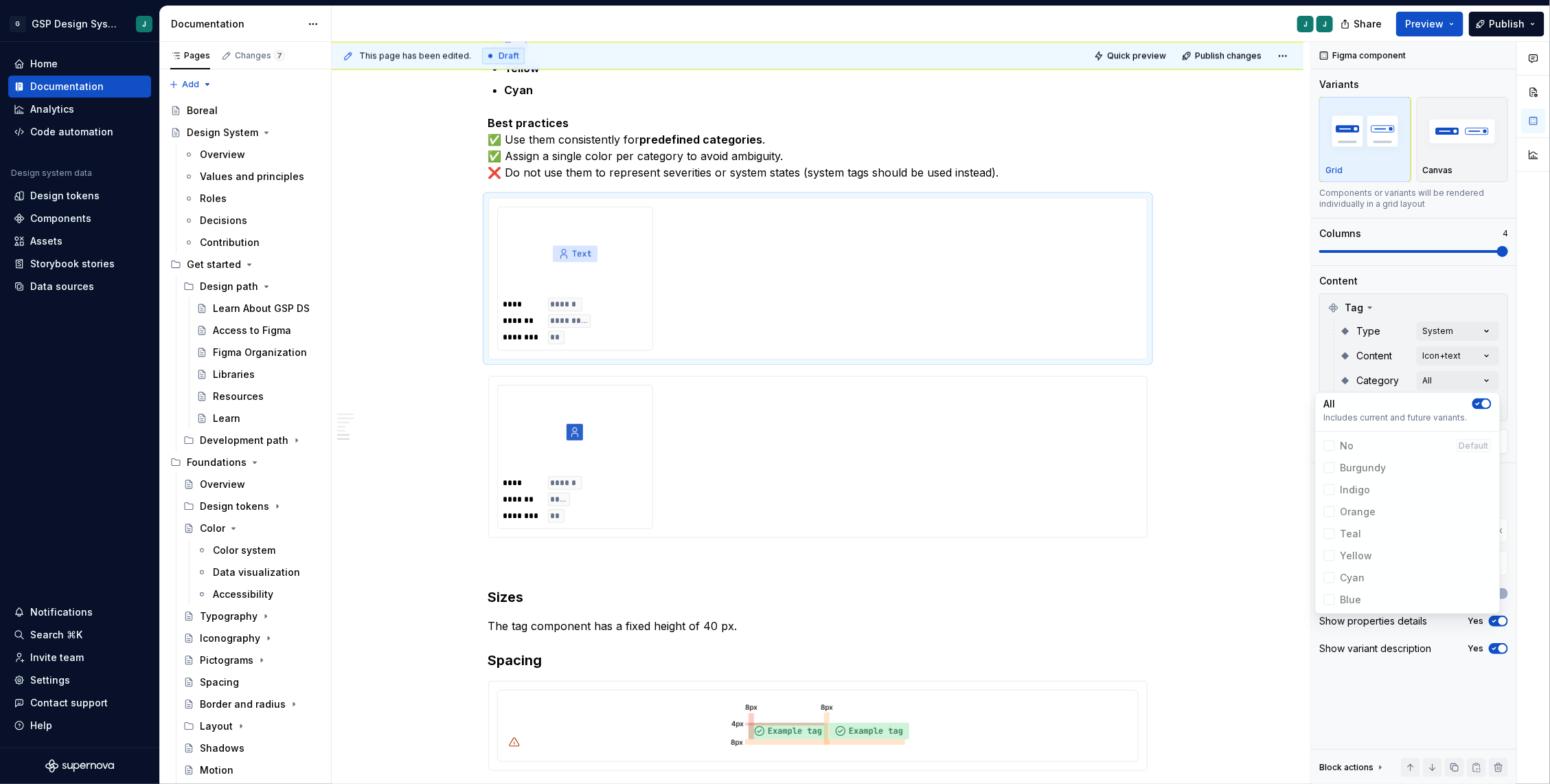
click at [1483, 401] on span "button" at bounding box center [1487, 404] width 8 height 8
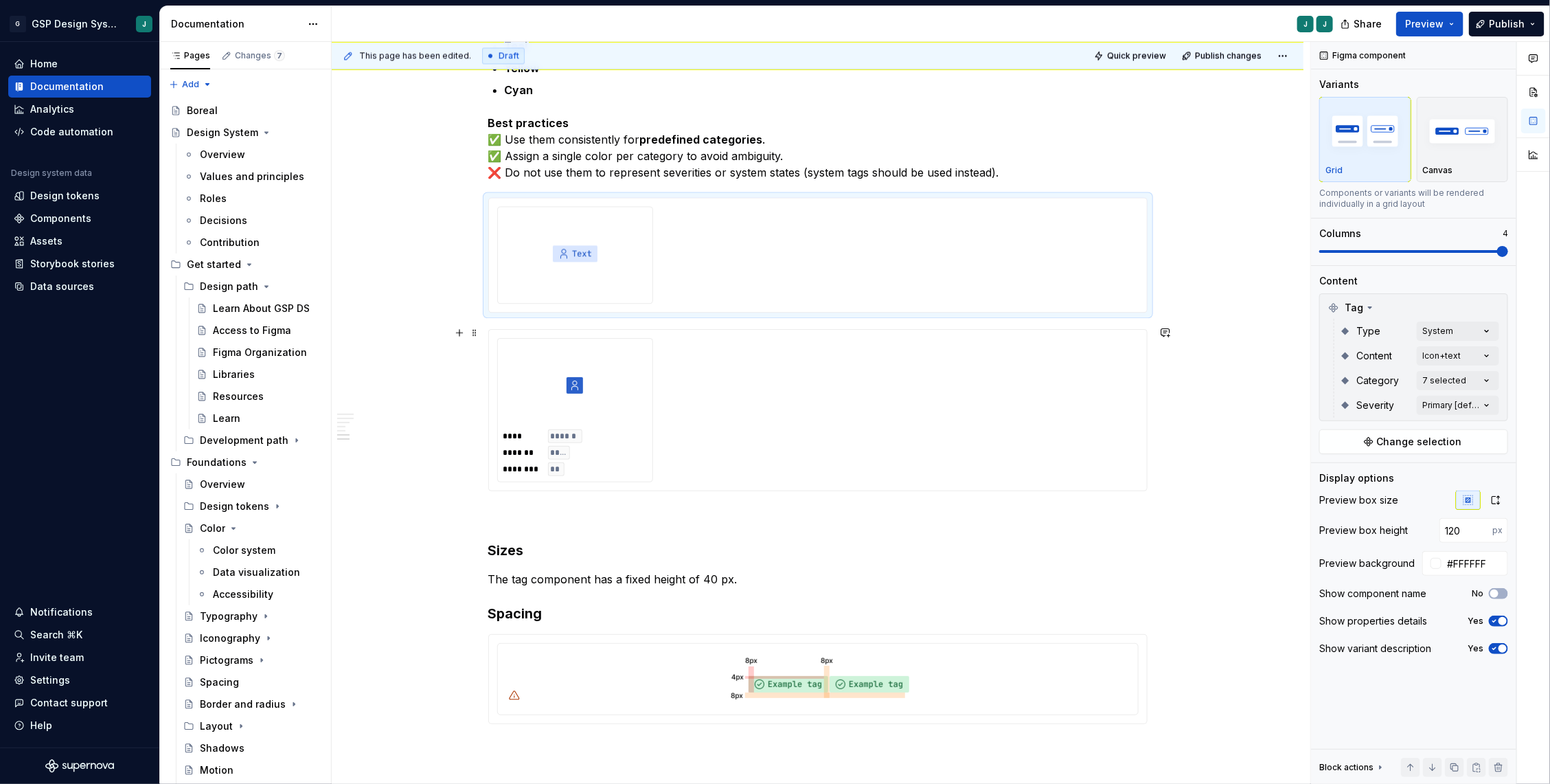
click at [1200, 425] on html "G GSP Design System J Home Documentation Analytics Code automation Design syste…" at bounding box center [775, 392] width 1550 height 784
click at [1469, 401] on div "Comments Open comments No comments yet Select ‘Comment’ from the block context …" at bounding box center [1431, 413] width 239 height 742
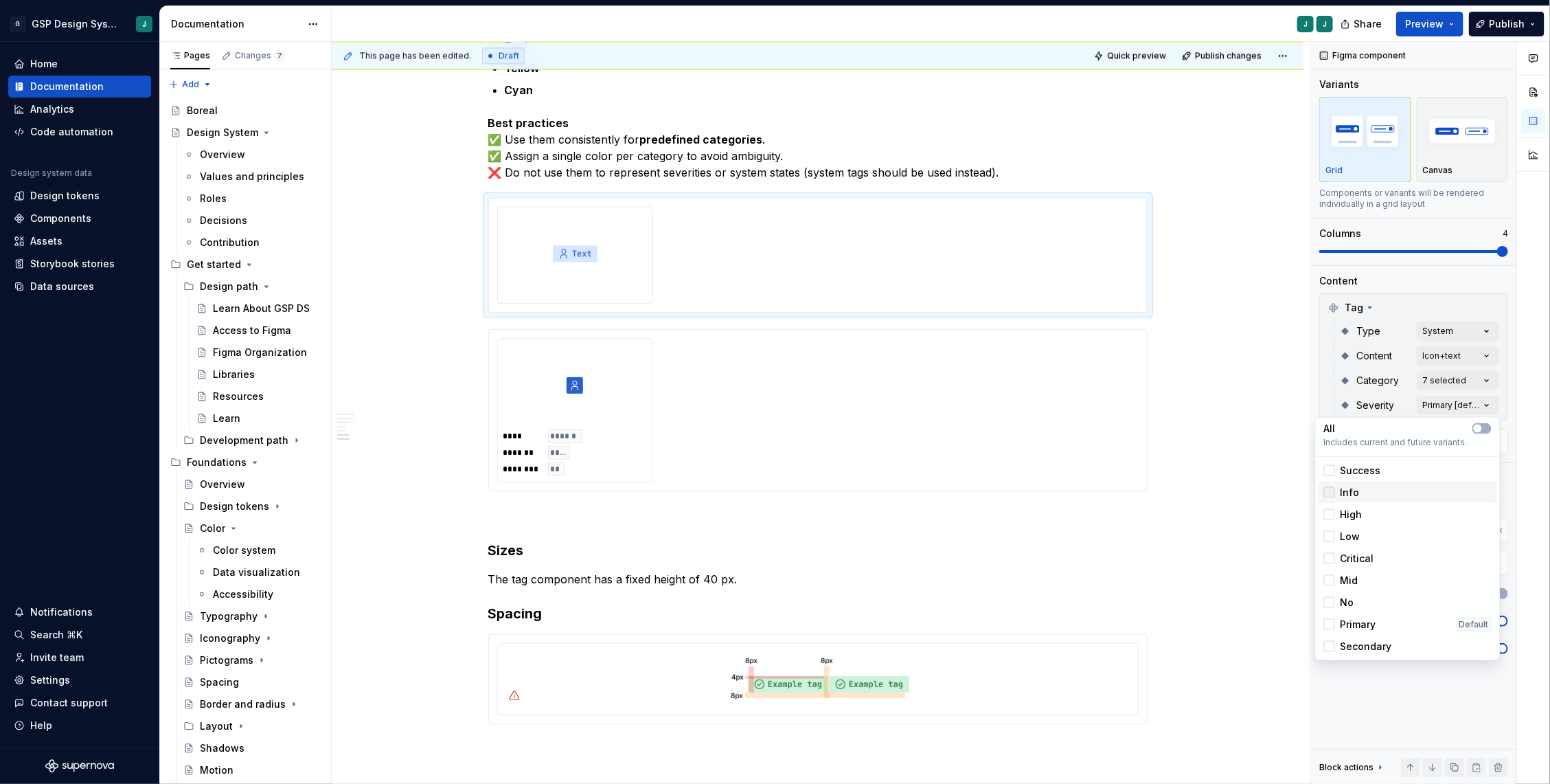
click at [1331, 487] on div at bounding box center [1330, 492] width 11 height 11
click at [1333, 515] on div at bounding box center [1330, 514] width 11 height 11
click at [1330, 514] on icon at bounding box center [1330, 514] width 0 height 0
click at [1330, 493] on icon at bounding box center [1330, 493] width 0 height 0
click at [1455, 332] on div "Comments Open comments No comments yet Select ‘Comment’ from the block context …" at bounding box center [1431, 413] width 239 height 742
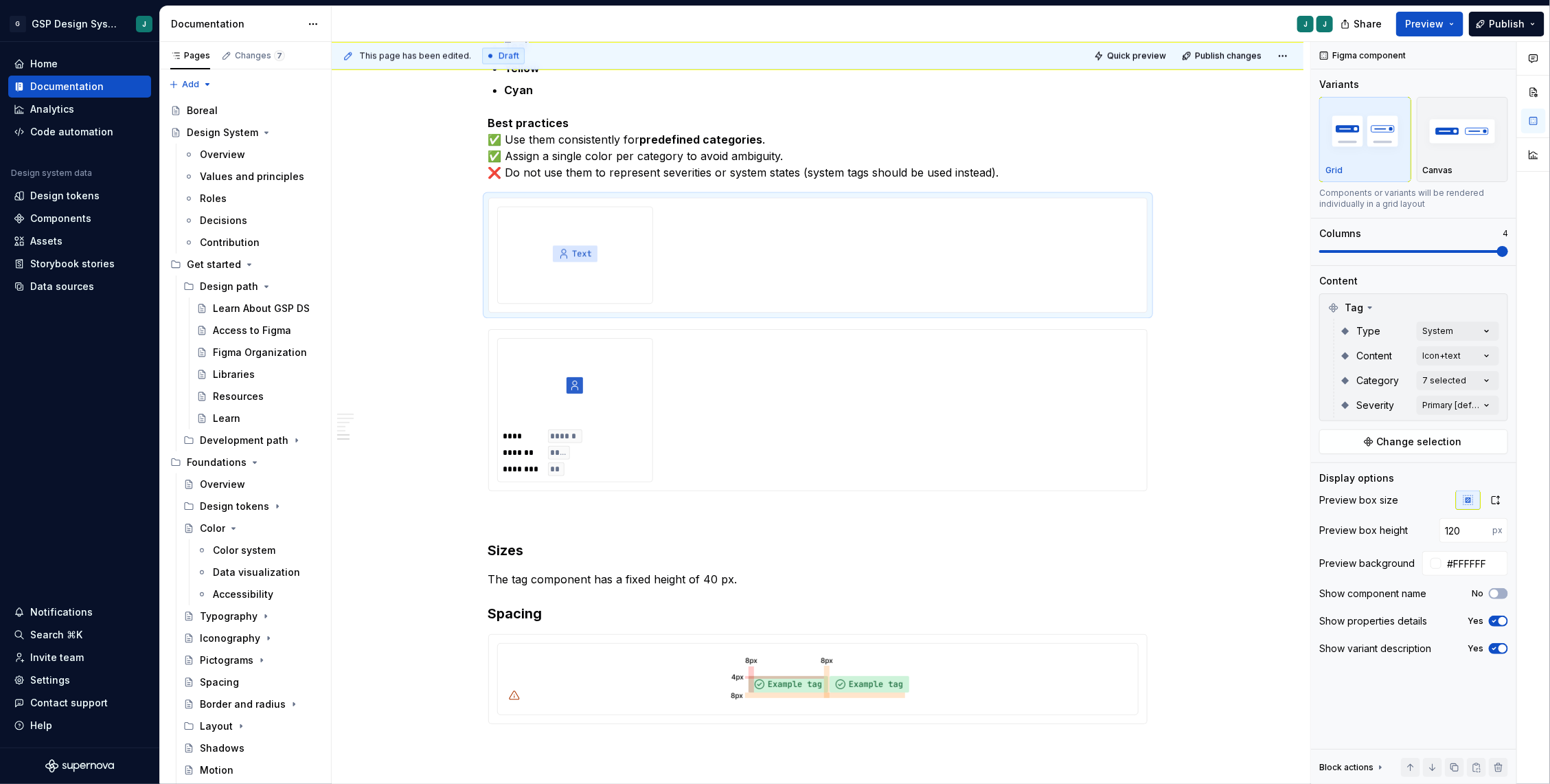
click at [1455, 332] on div "Comments Open comments No comments yet Select ‘Comment’ from the block context …" at bounding box center [1431, 413] width 239 height 742
click at [1330, 418] on icon at bounding box center [1330, 418] width 0 height 0
click at [1330, 392] on div at bounding box center [1330, 396] width 11 height 11
click at [1477, 354] on span "button" at bounding box center [1478, 355] width 8 height 8
click at [1434, 290] on div "Comments Open comments No comments yet Select ‘Comment’ from the block context …" at bounding box center [1431, 413] width 239 height 742
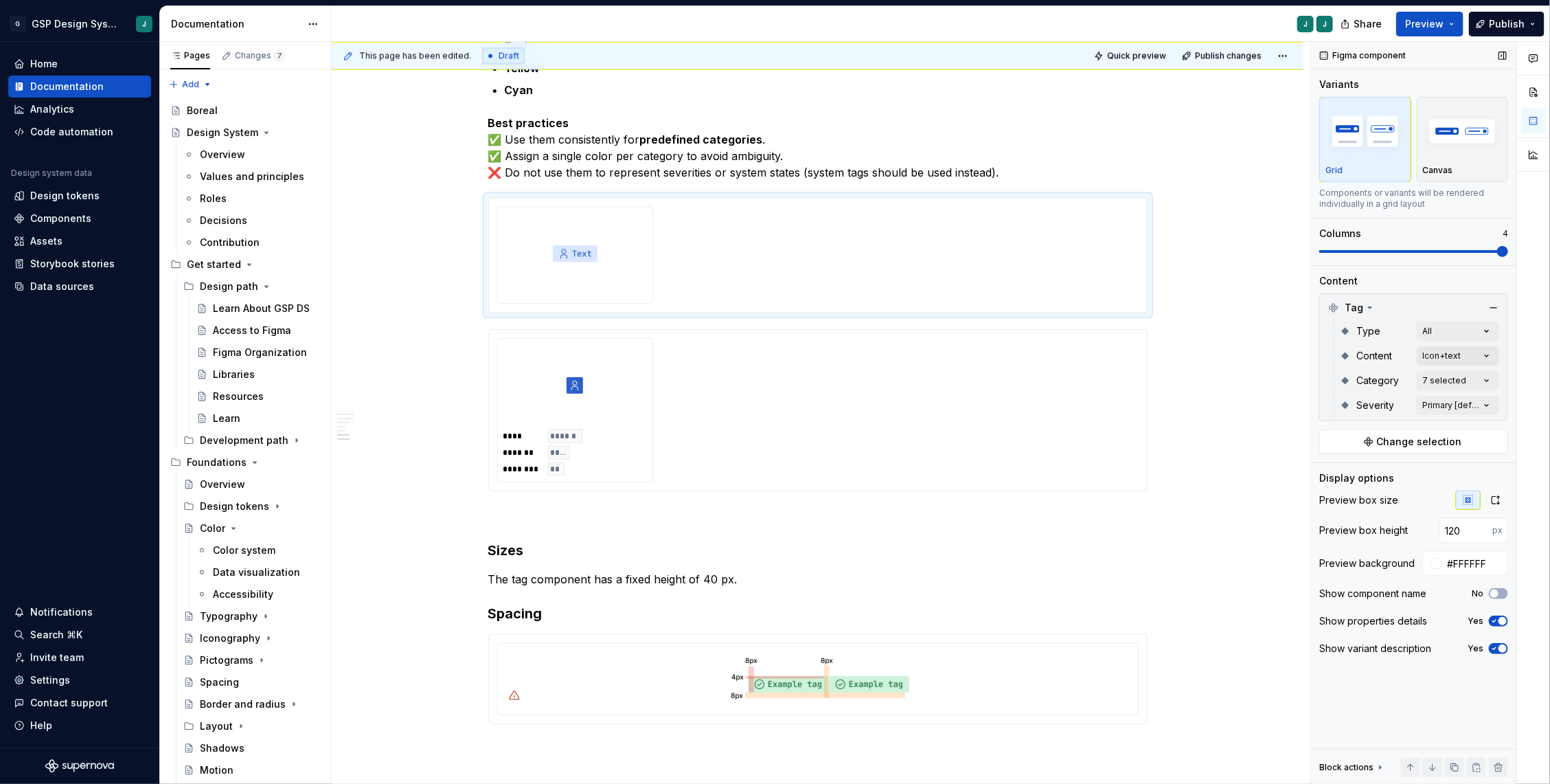
click at [1483, 360] on div "Comments Open comments No comments yet Select ‘Comment’ from the block context …" at bounding box center [1431, 413] width 239 height 742
click at [1479, 381] on span "button" at bounding box center [1478, 379] width 8 height 8
click at [1454, 268] on div "Comments Open comments No comments yet Select ‘Comment’ from the block context …" at bounding box center [1431, 413] width 239 height 742
click at [1486, 377] on div "Comments Open comments No comments yet Select ‘Comment’ from the block context …" at bounding box center [1431, 413] width 239 height 742
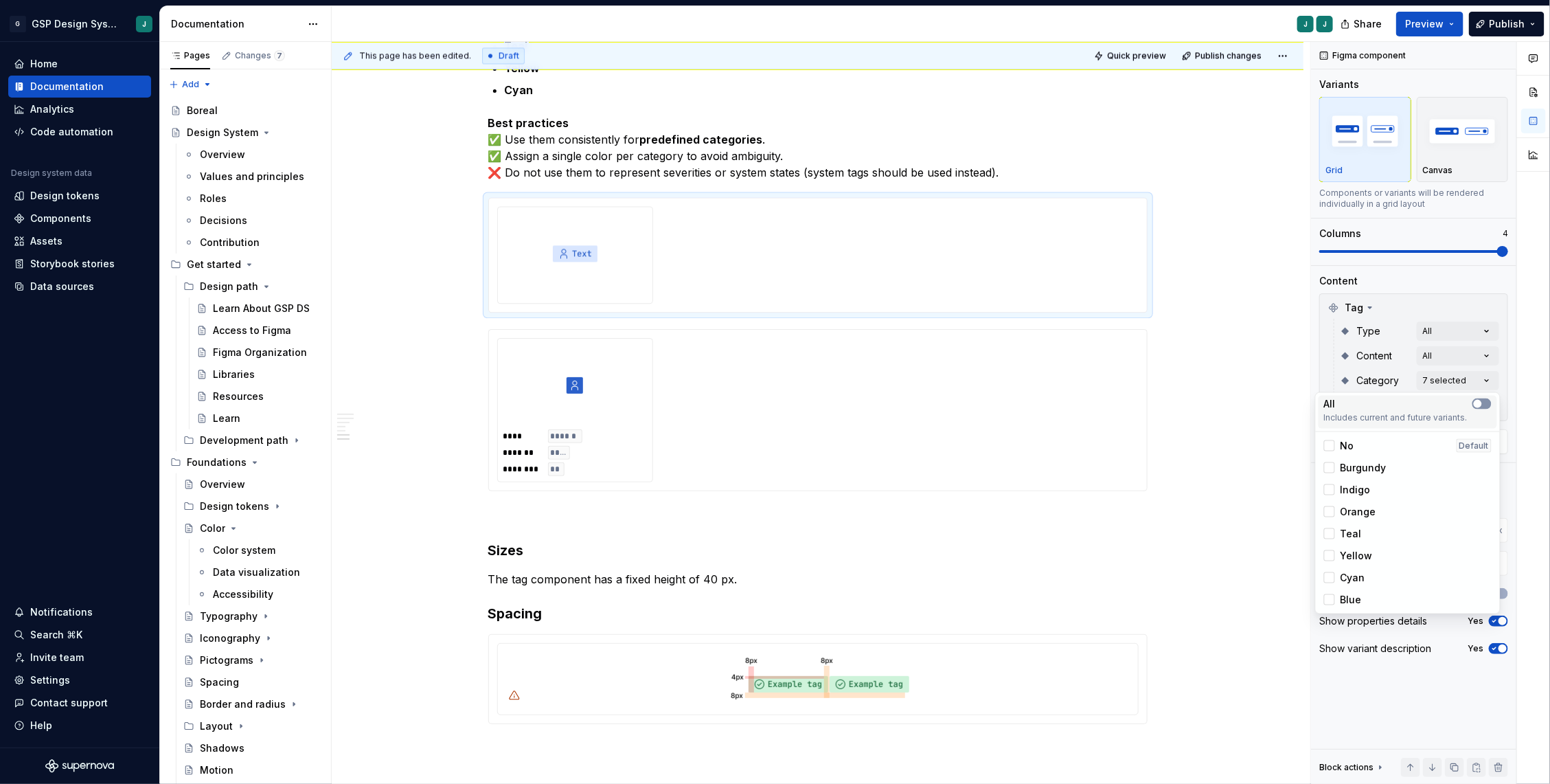
click at [1480, 406] on span "button" at bounding box center [1478, 404] width 8 height 8
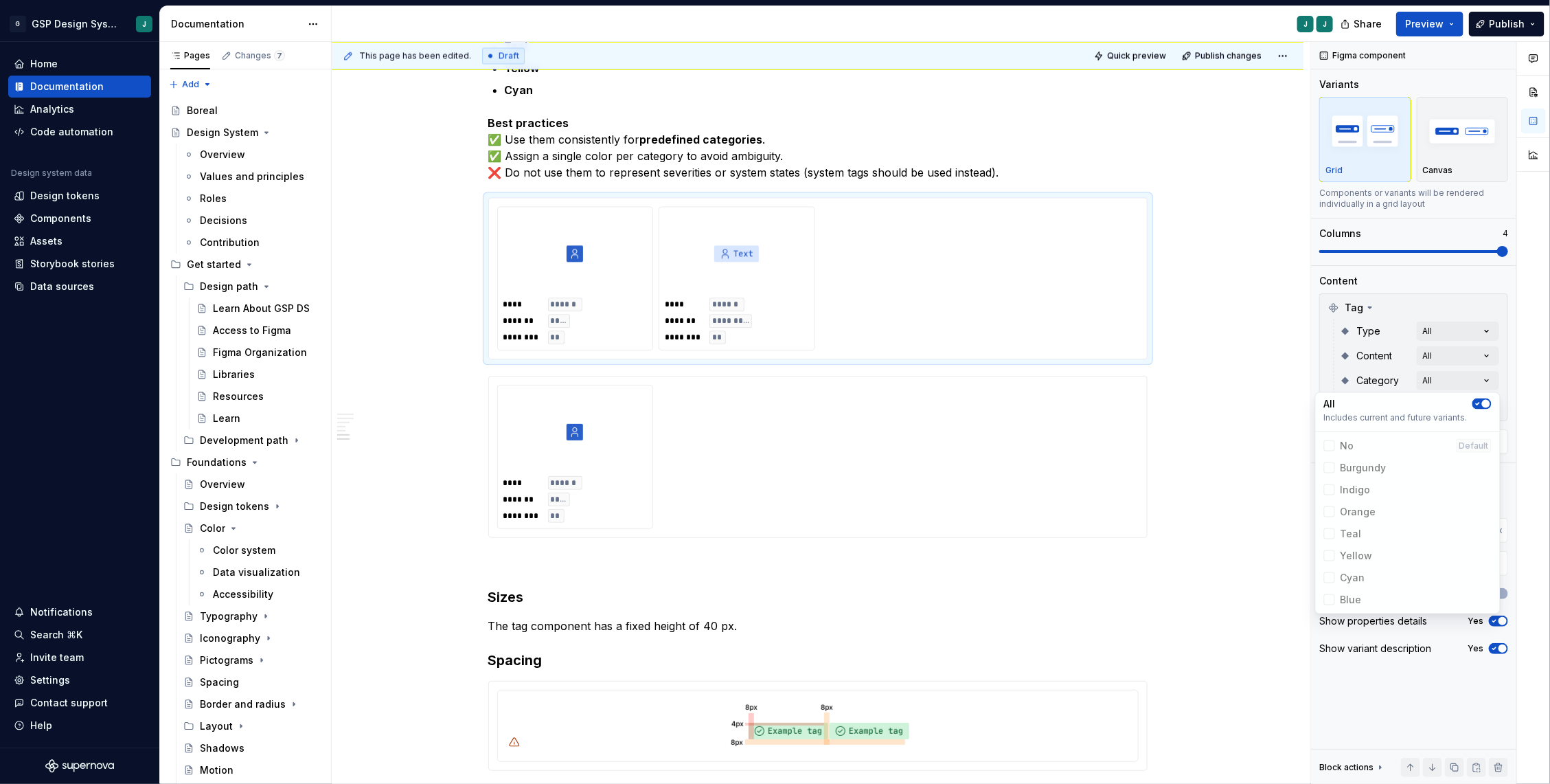
click at [1510, 358] on div "Comments Open comments No comments yet Select ‘Comment’ from the block context …" at bounding box center [1431, 413] width 239 height 742
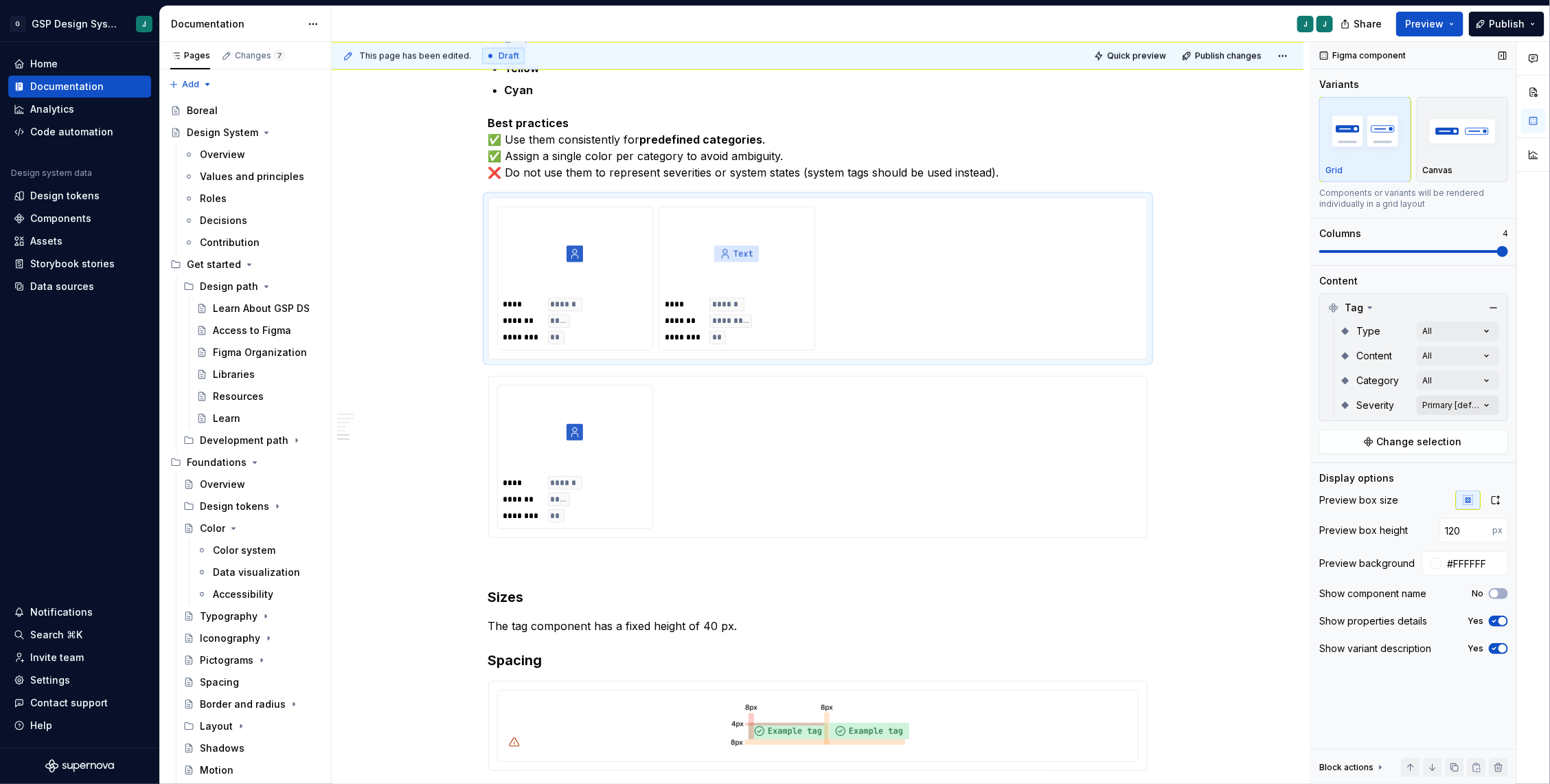
click at [1485, 406] on div "Comments Open comments No comments yet Select ‘Comment’ from the block context …" at bounding box center [1431, 413] width 239 height 742
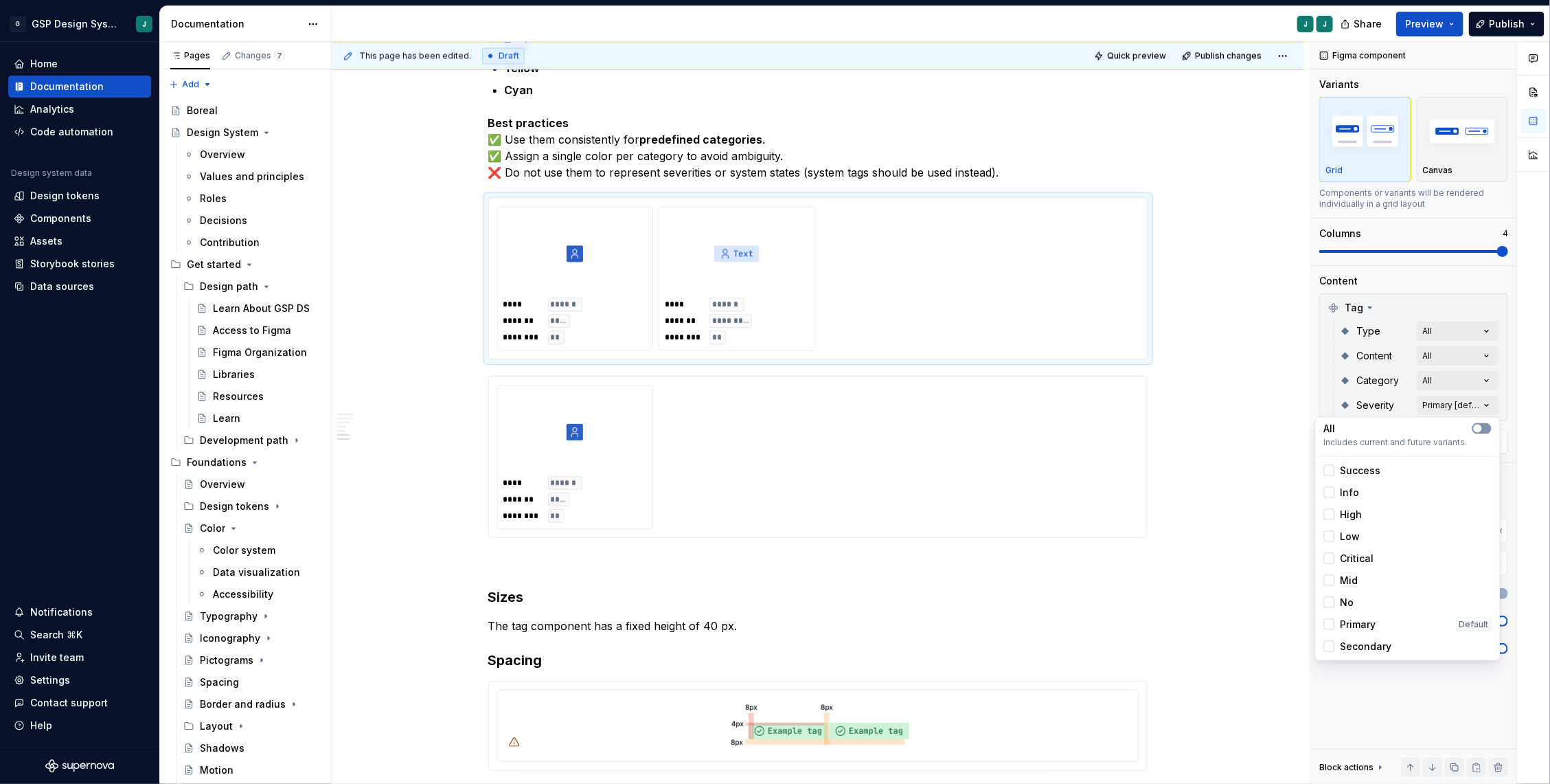
click at [1483, 425] on icon "button" at bounding box center [1478, 429] width 11 height 8
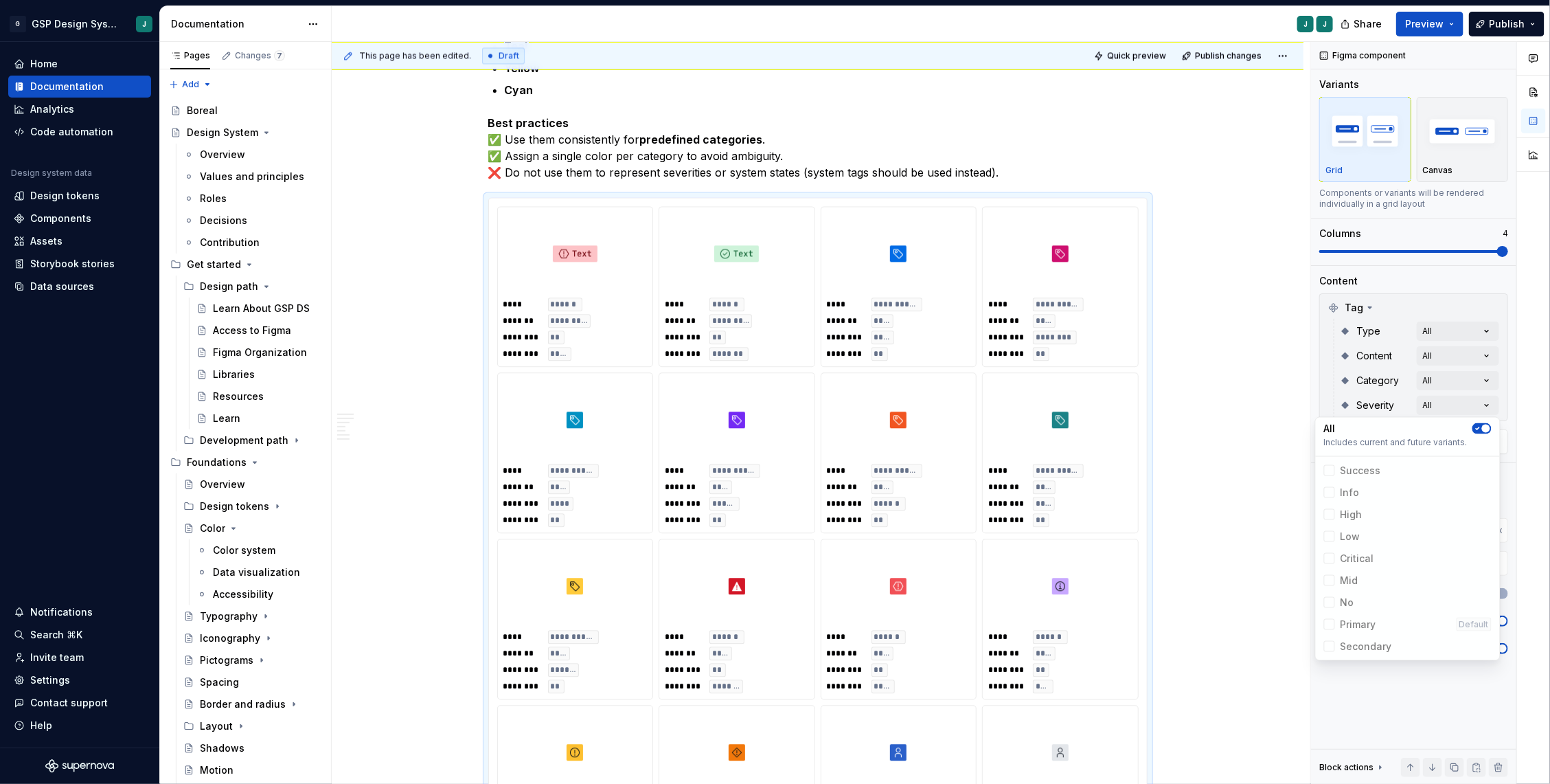
click at [1533, 401] on div at bounding box center [1534, 413] width 33 height 742
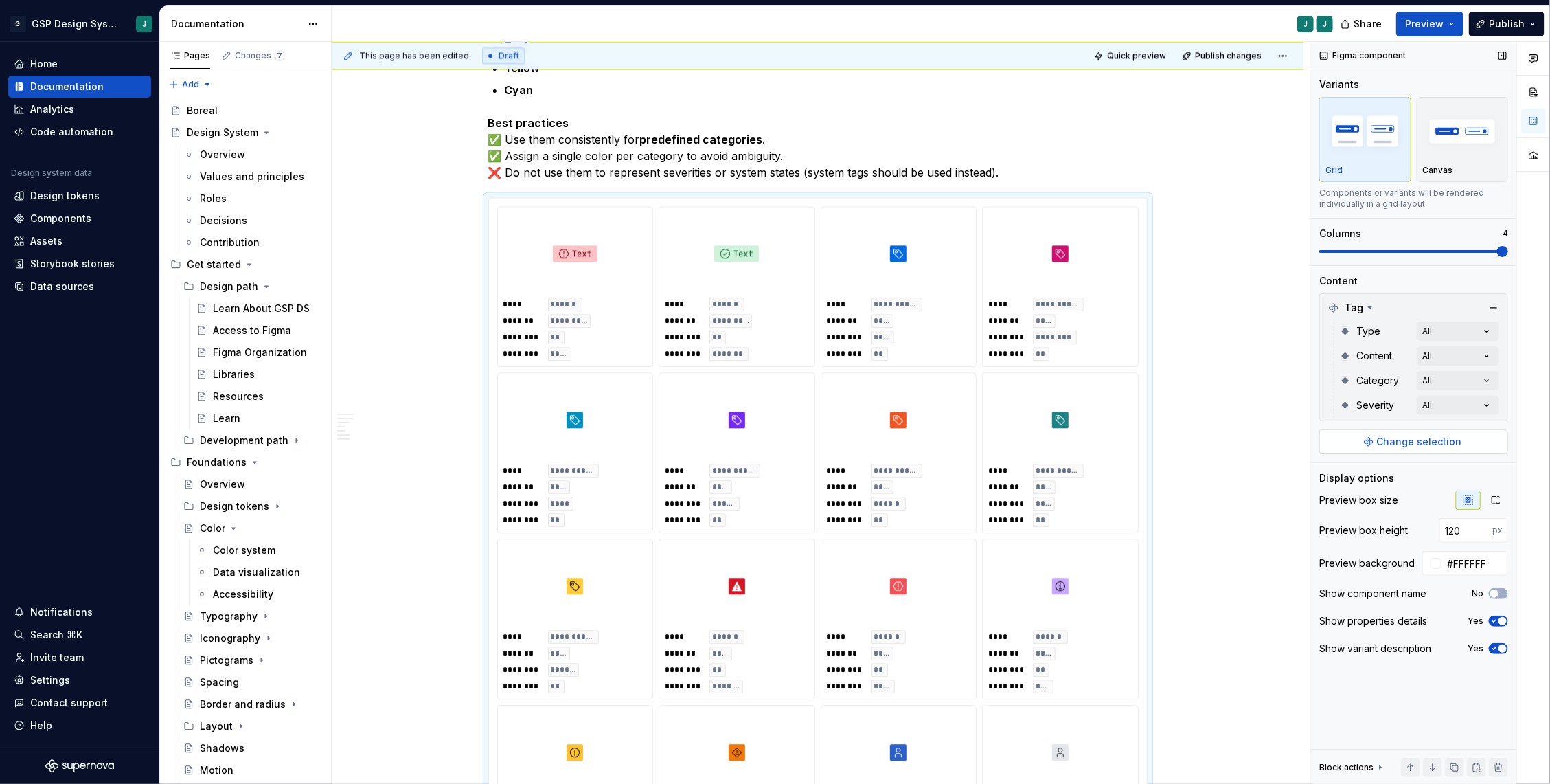
click at [1448, 443] on span "Change selection" at bounding box center [1420, 441] width 86 height 14
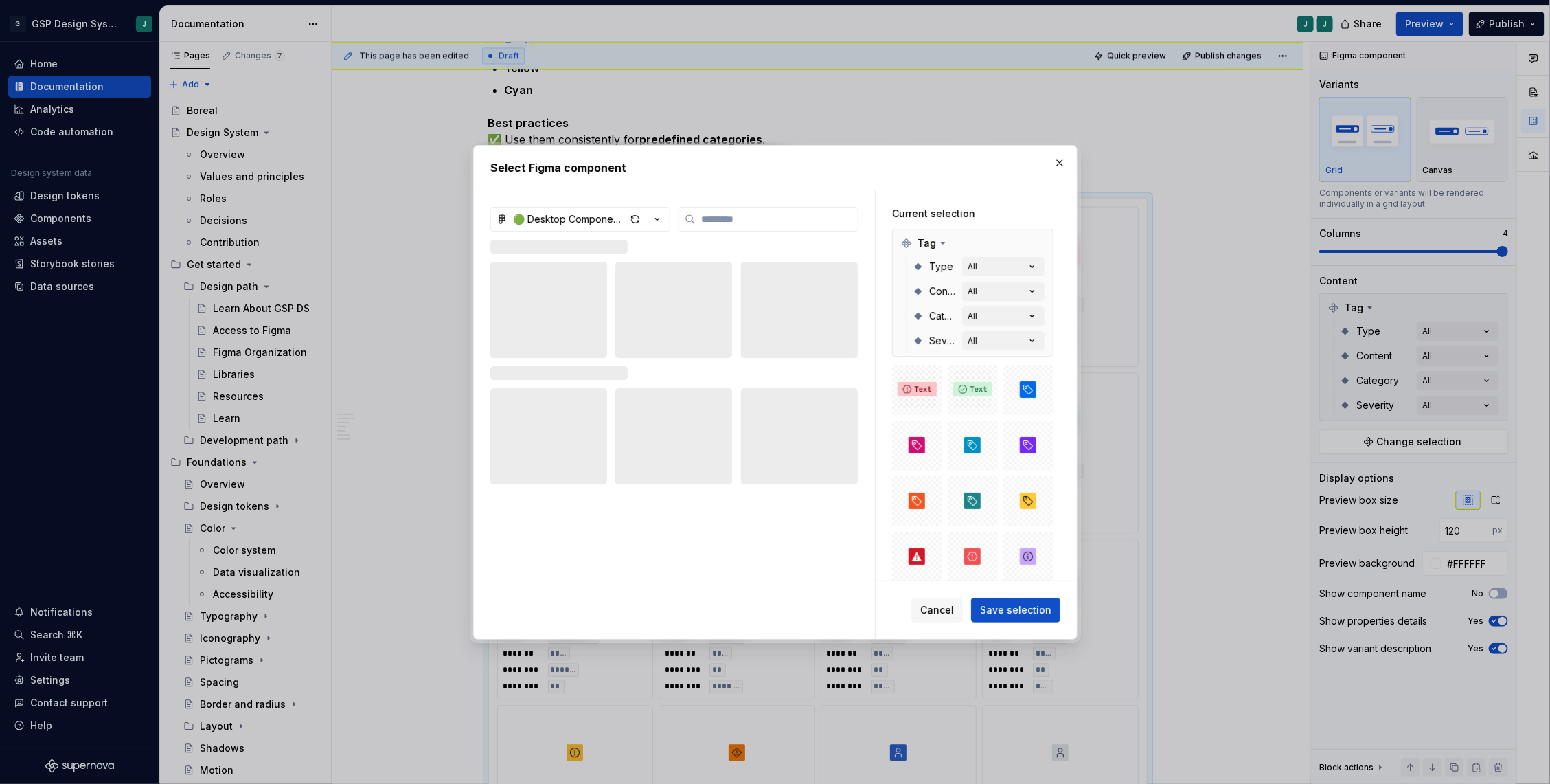
type textarea "*"
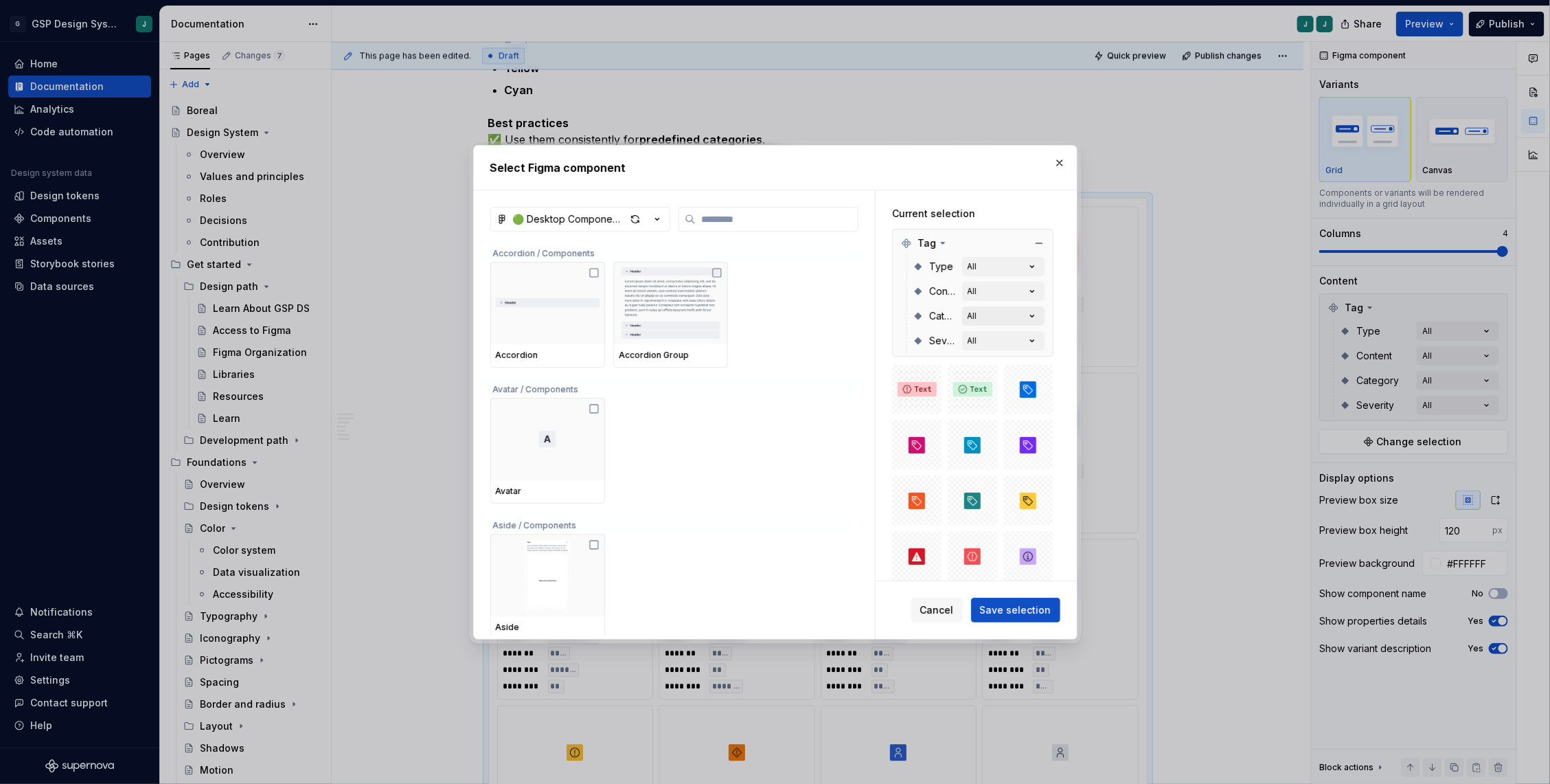
click at [1039, 314] on icon "button" at bounding box center [1032, 316] width 14 height 14
click at [1037, 281] on button "All" at bounding box center [1004, 290] width 82 height 19
click at [1045, 293] on button "All" at bounding box center [1004, 290] width 82 height 19
click at [1033, 290] on icon "button" at bounding box center [1032, 290] width 3 height 2
click at [1056, 165] on button "button" at bounding box center [1059, 162] width 19 height 19
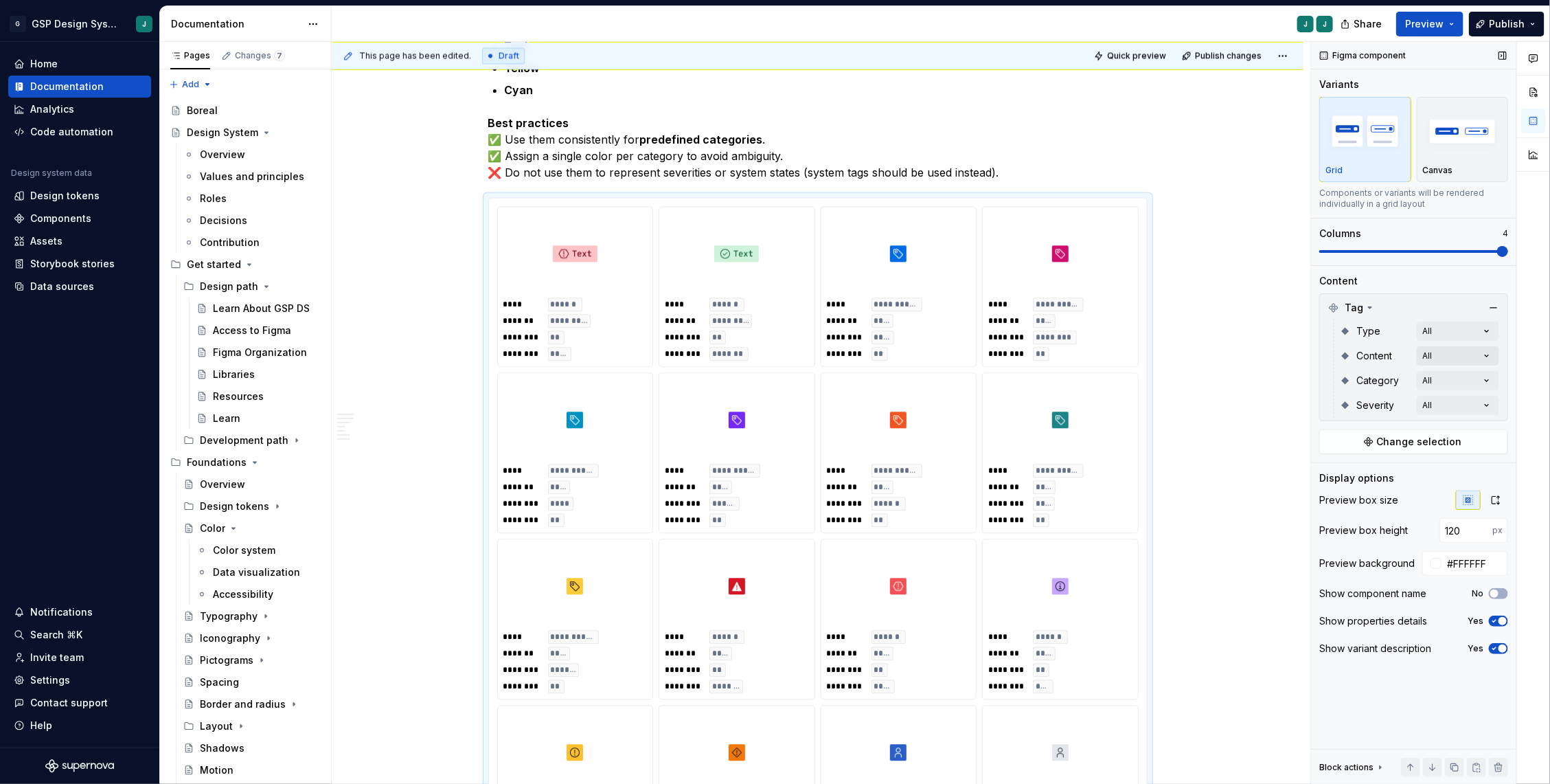
click at [1497, 347] on div "Comments Open comments No comments yet Select ‘Comment’ from the block context …" at bounding box center [1431, 413] width 239 height 742
click at [1328, 418] on span "Icon+text Default" at bounding box center [1408, 420] width 179 height 22
click at [1481, 380] on icon "button" at bounding box center [1478, 379] width 11 height 8
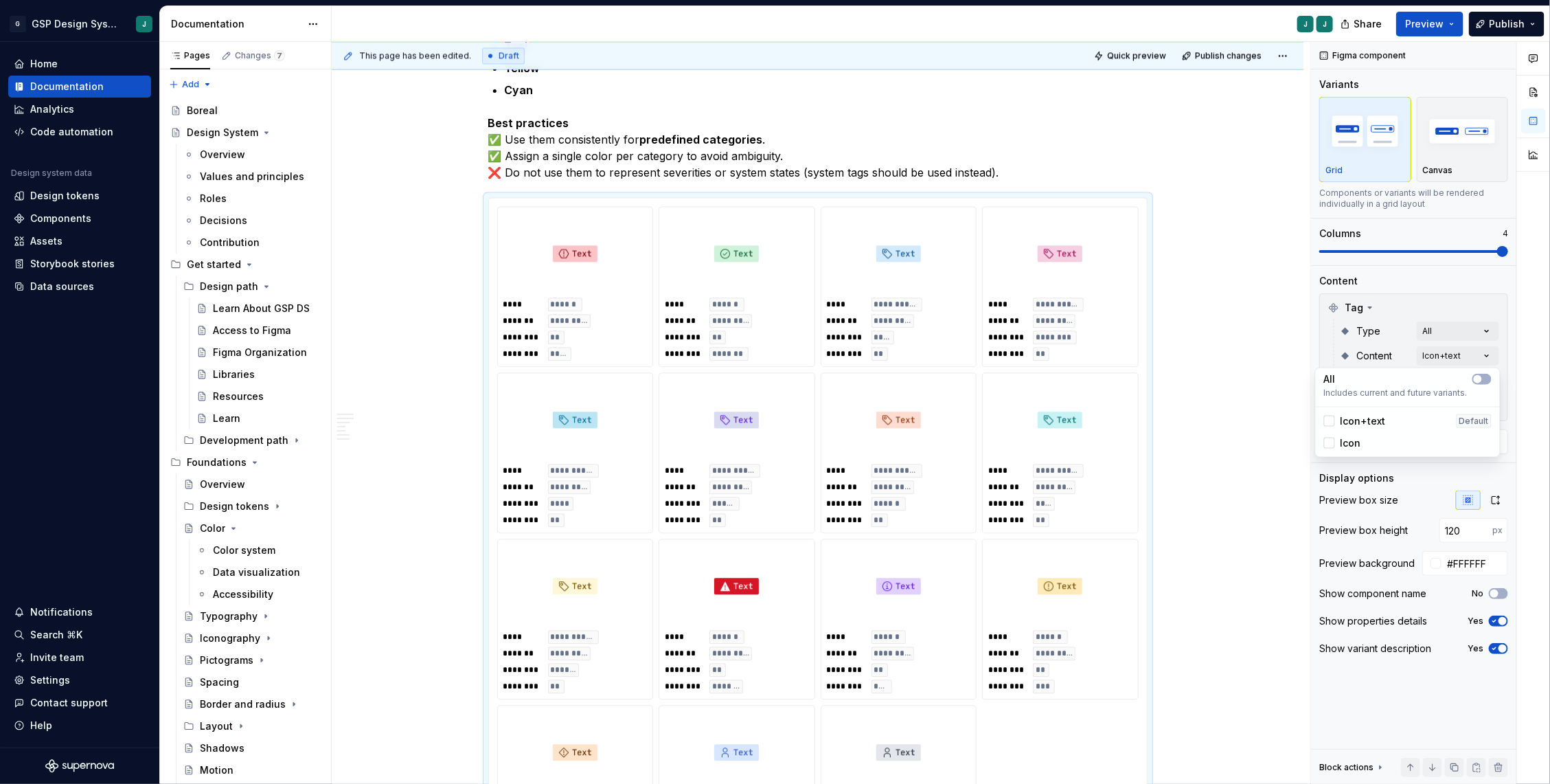
click at [1530, 319] on div at bounding box center [1534, 413] width 33 height 742
click at [1486, 328] on div "Comments Open comments No comments yet Select ‘Comment’ from the block context …" at bounding box center [1431, 413] width 239 height 742
click at [1491, 351] on div at bounding box center [1482, 354] width 19 height 11
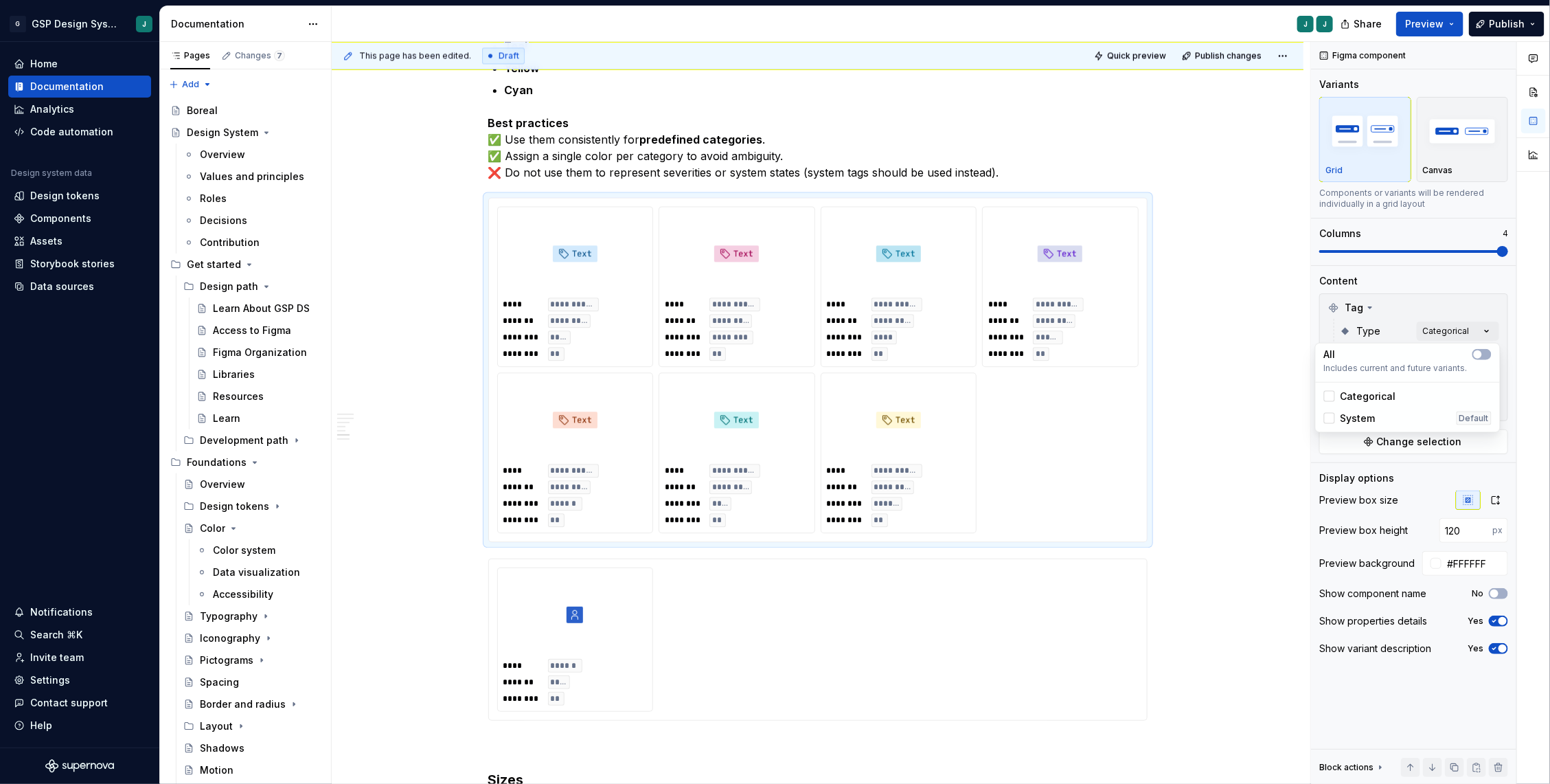
click at [1230, 491] on html "G GSP Design System J Home Documentation Analytics Code automation Design syste…" at bounding box center [775, 392] width 1550 height 784
click at [480, 200] on span at bounding box center [474, 201] width 11 height 19
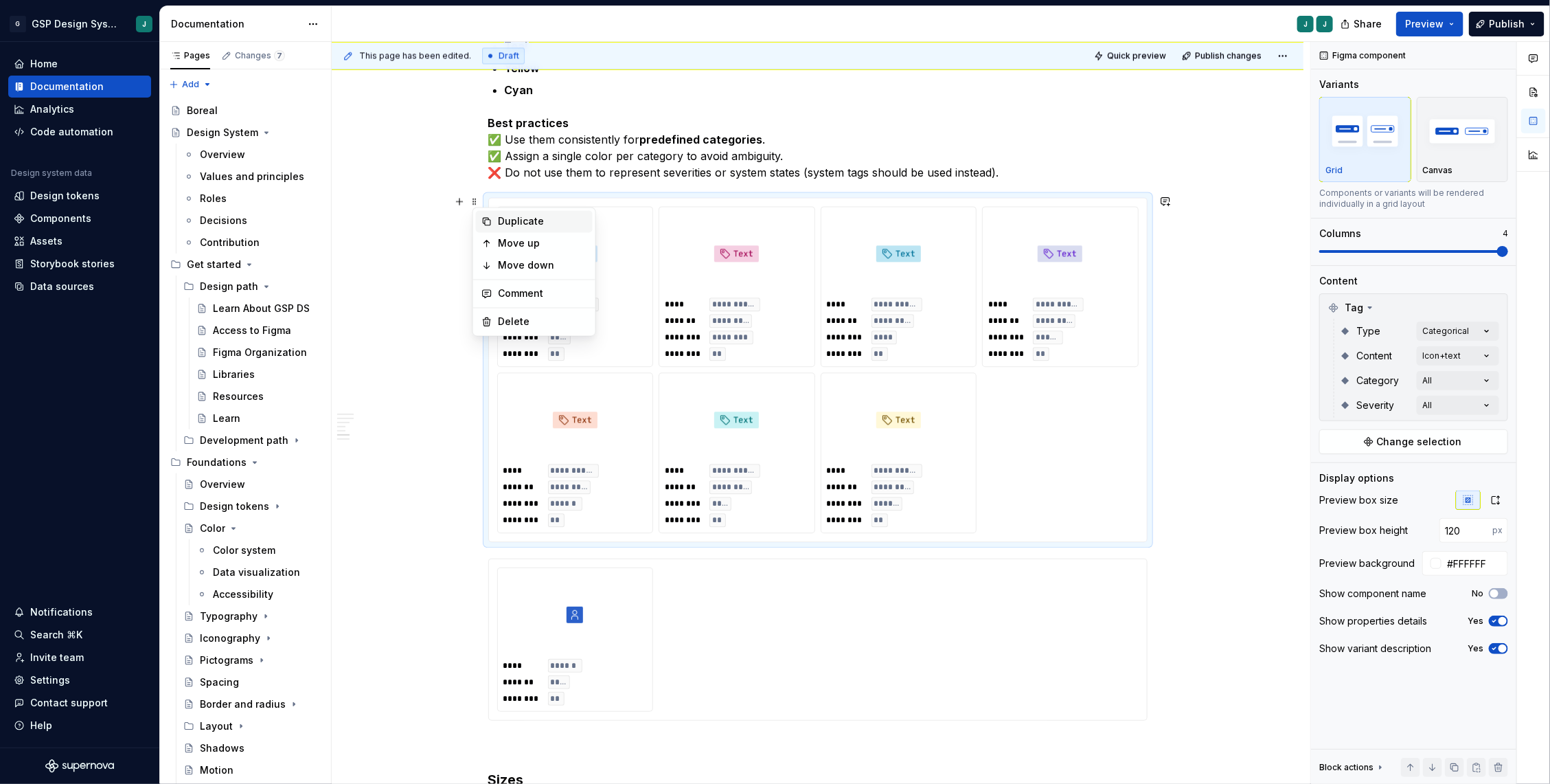
click at [517, 219] on div "Duplicate" at bounding box center [542, 221] width 90 height 14
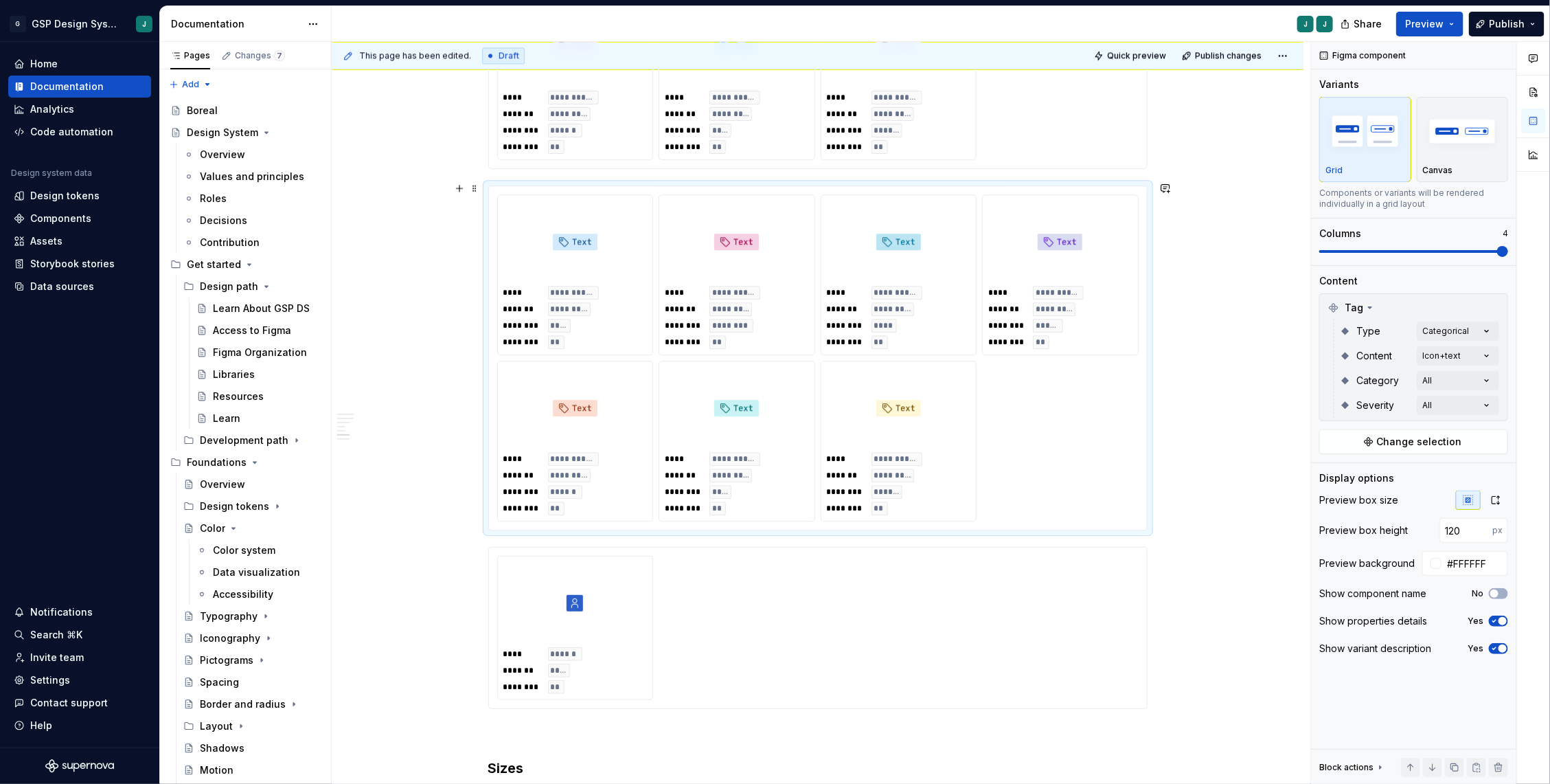
scroll to position [2184, 0]
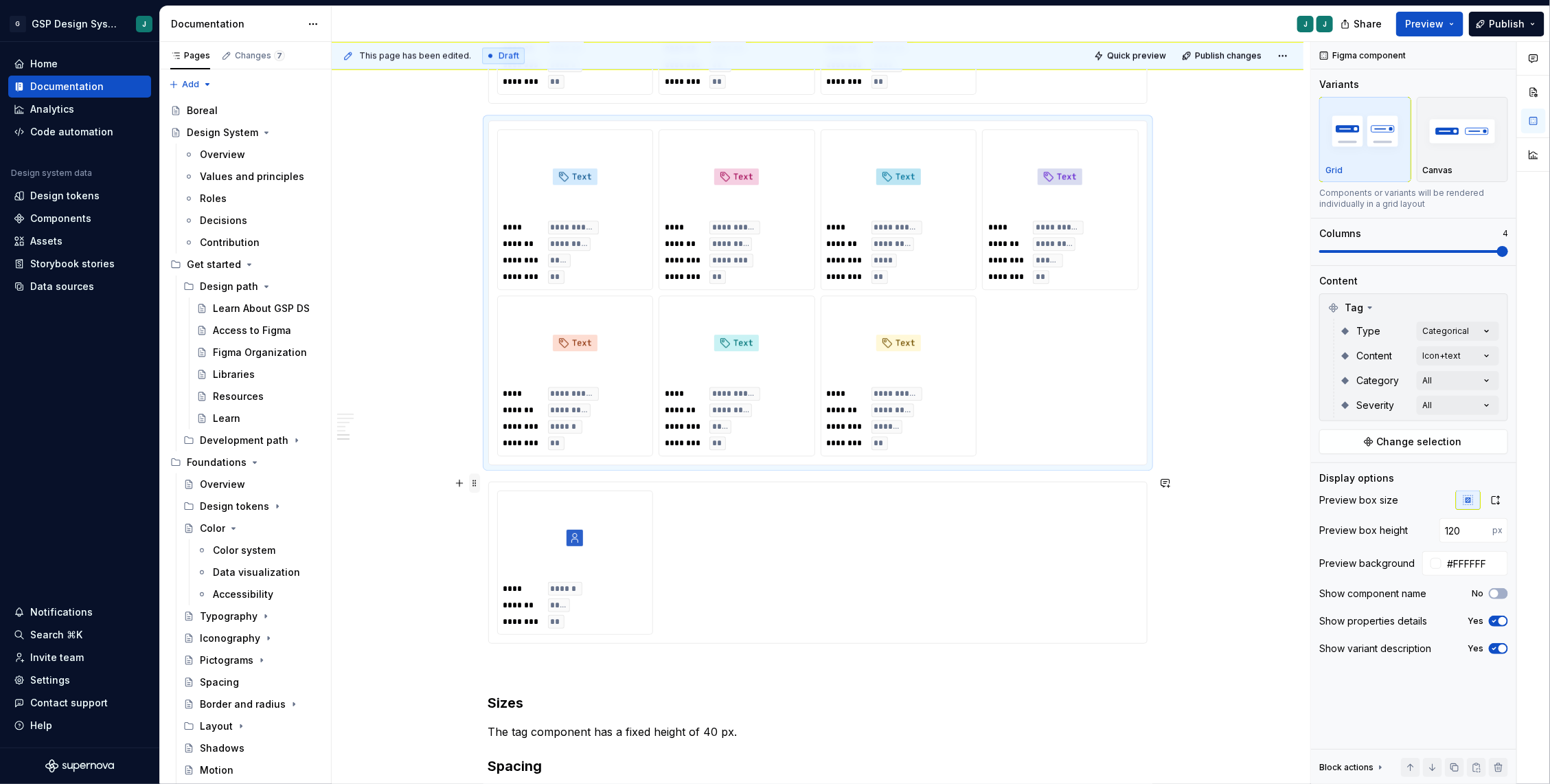
click at [479, 479] on span at bounding box center [474, 482] width 11 height 19
click at [522, 604] on div "Delete" at bounding box center [542, 604] width 90 height 14
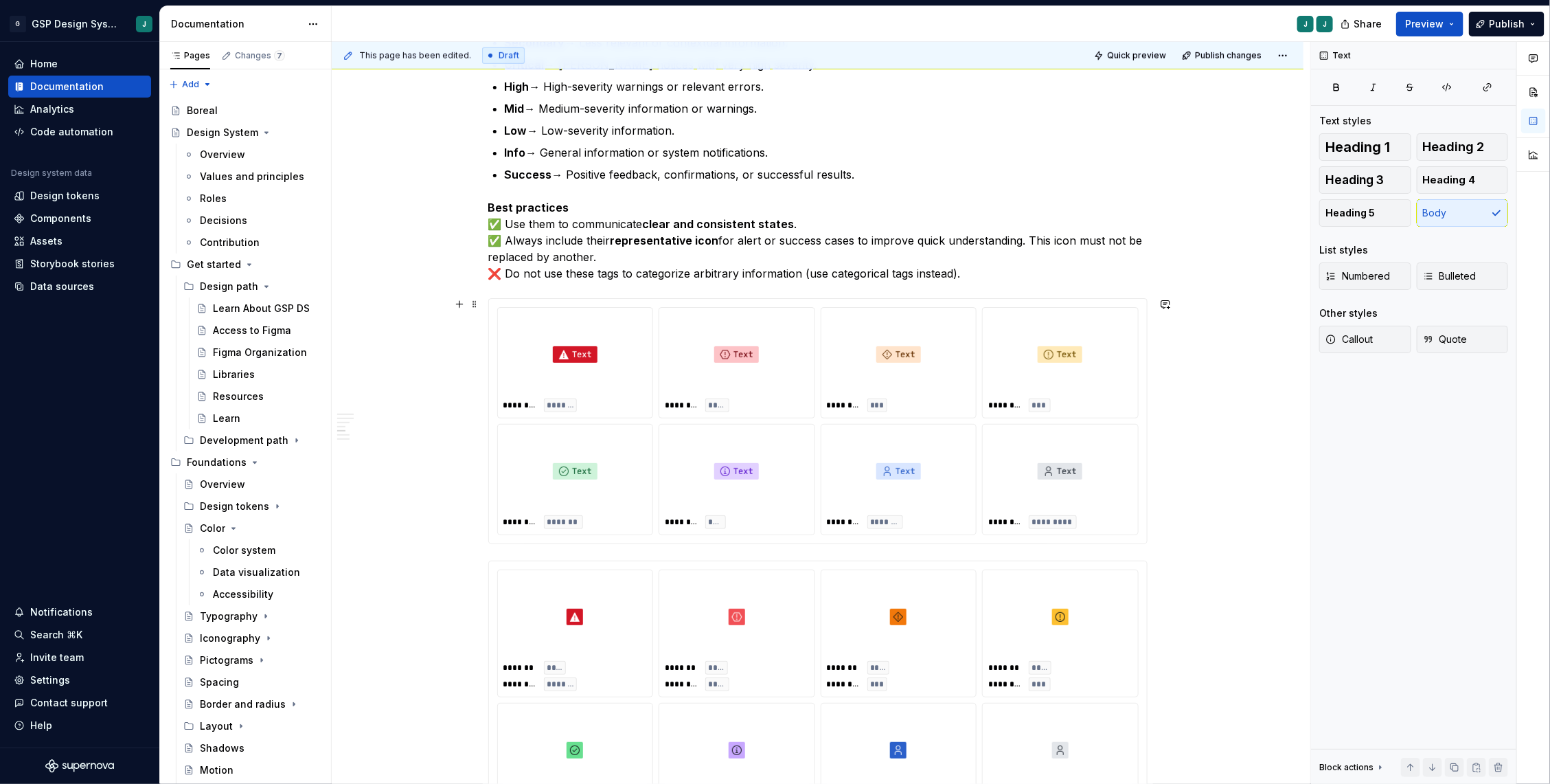
scroll to position [654, 0]
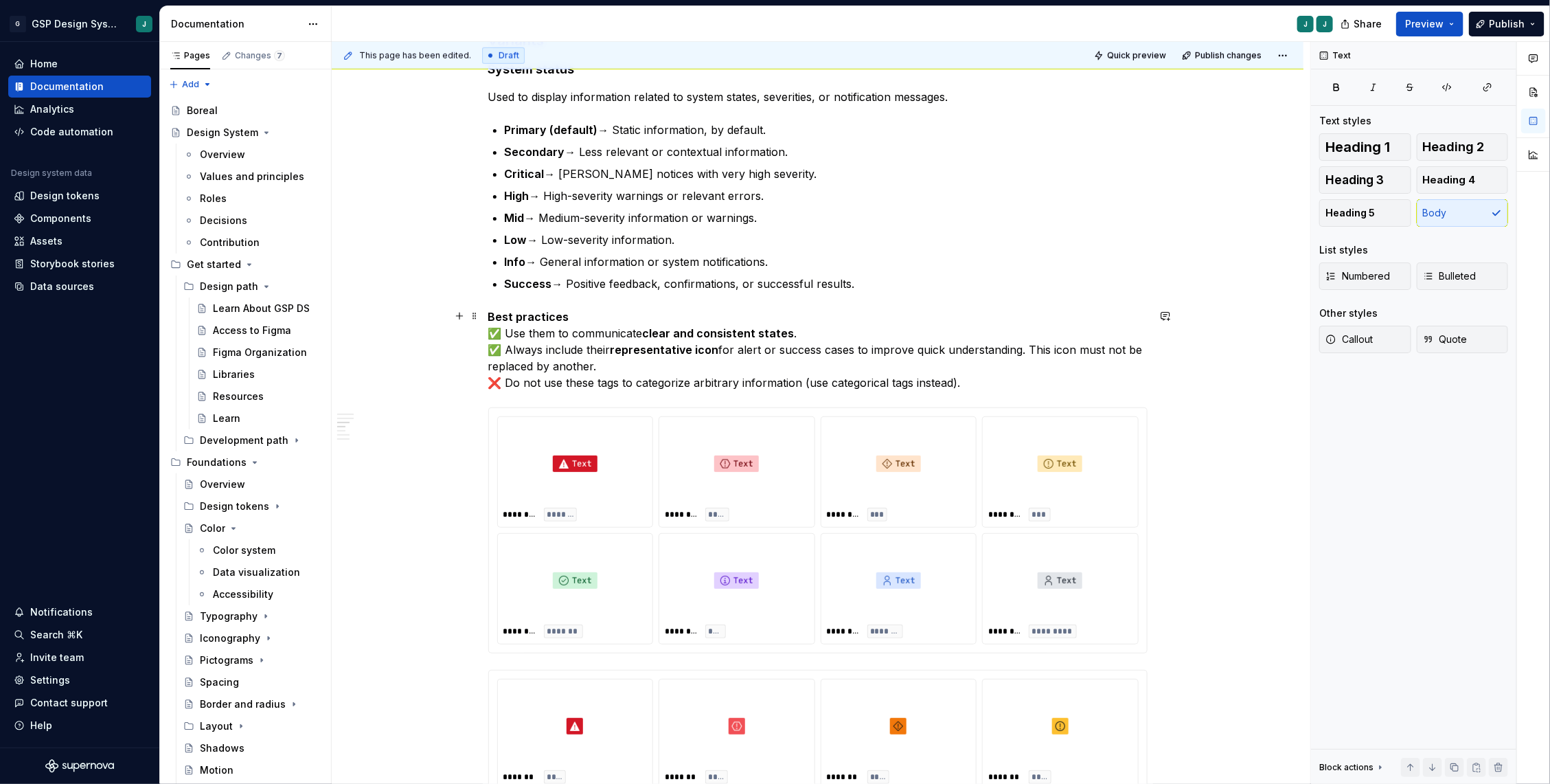
click at [1022, 383] on p "Best practices ✅ Use them to communicate clear and consistent states . ✅ Always…" at bounding box center [818, 350] width 659 height 82
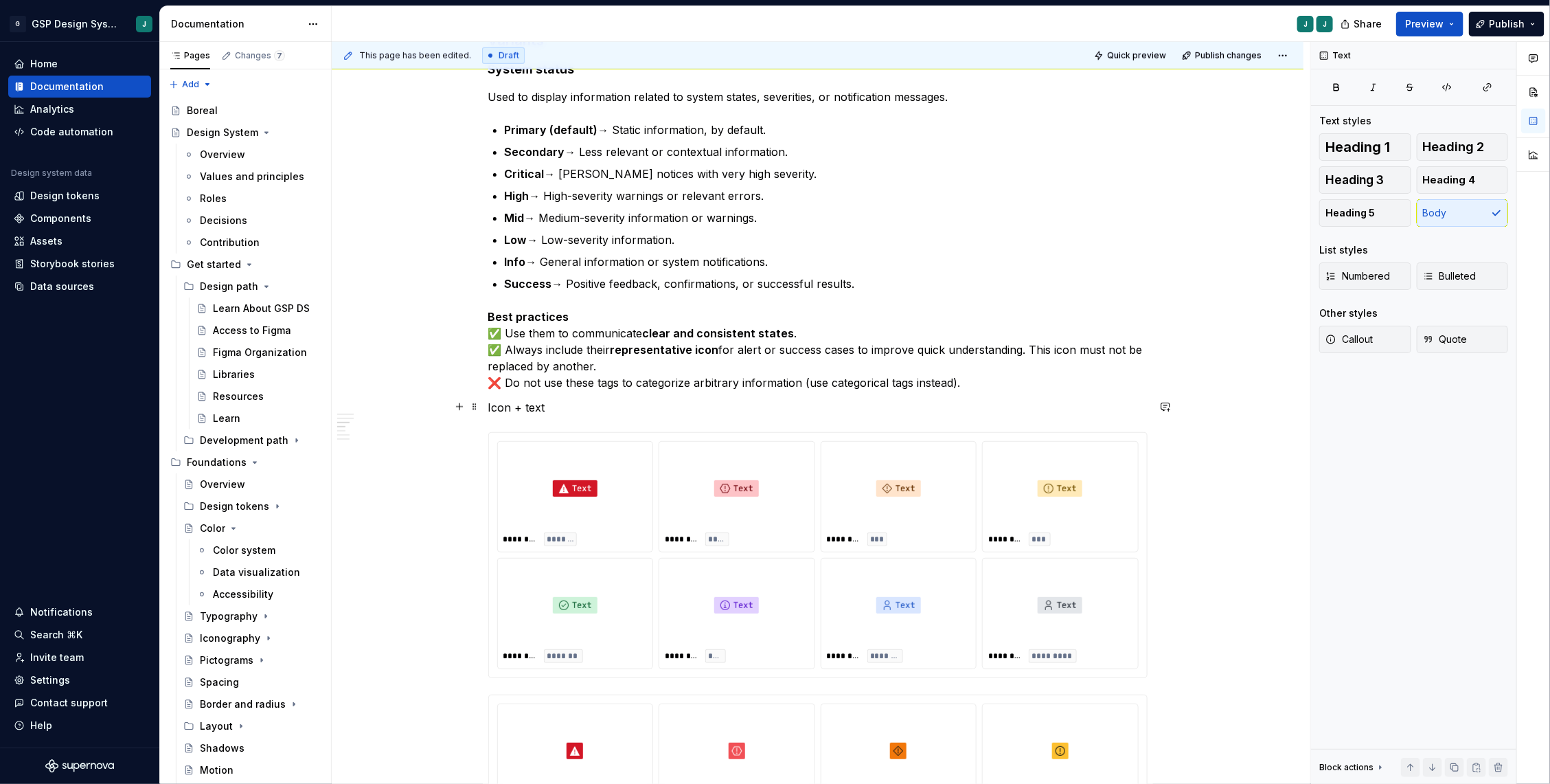
click at [519, 406] on p "Icon + text" at bounding box center [818, 407] width 659 height 16
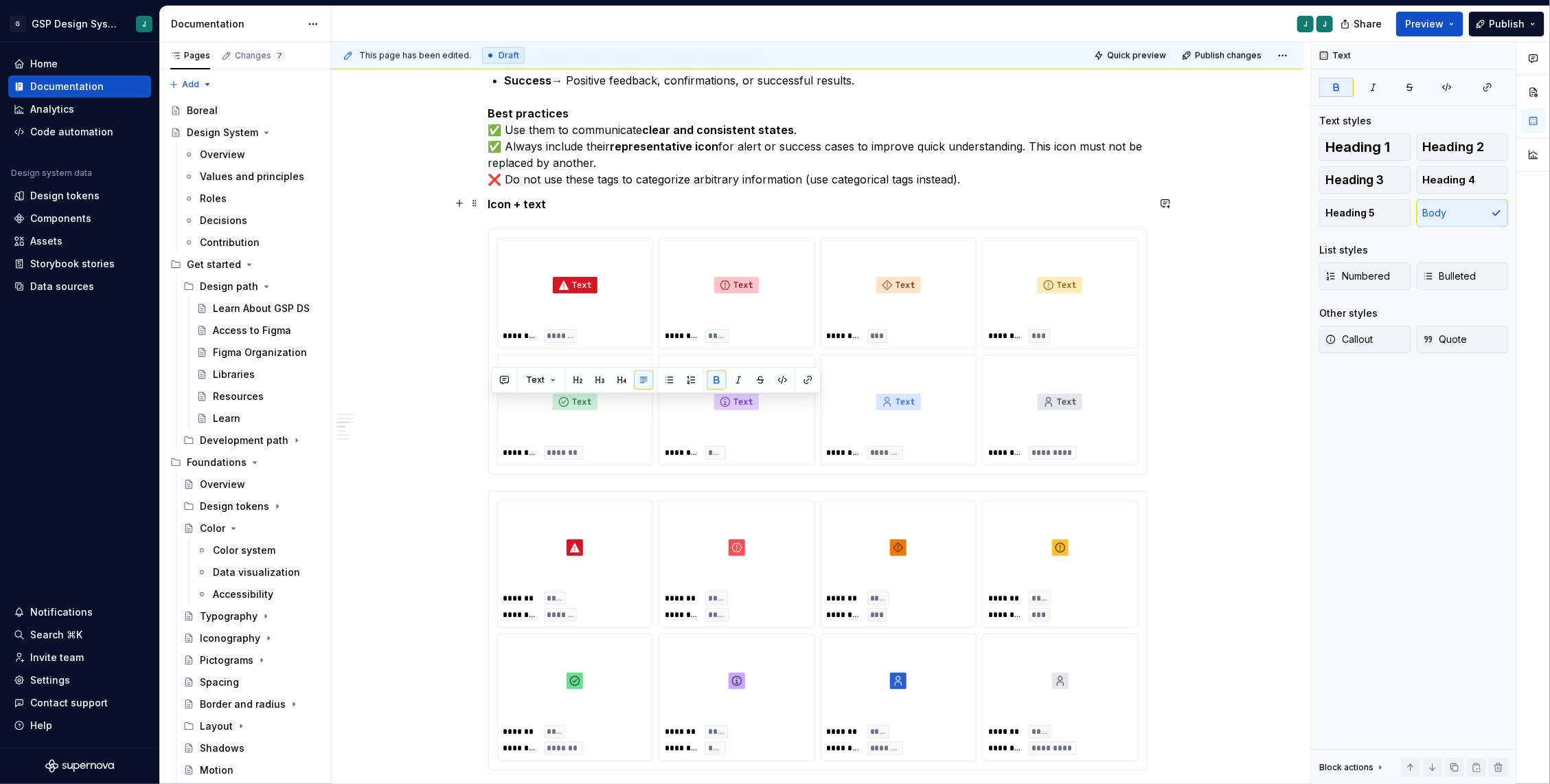
scroll to position [1051, 0]
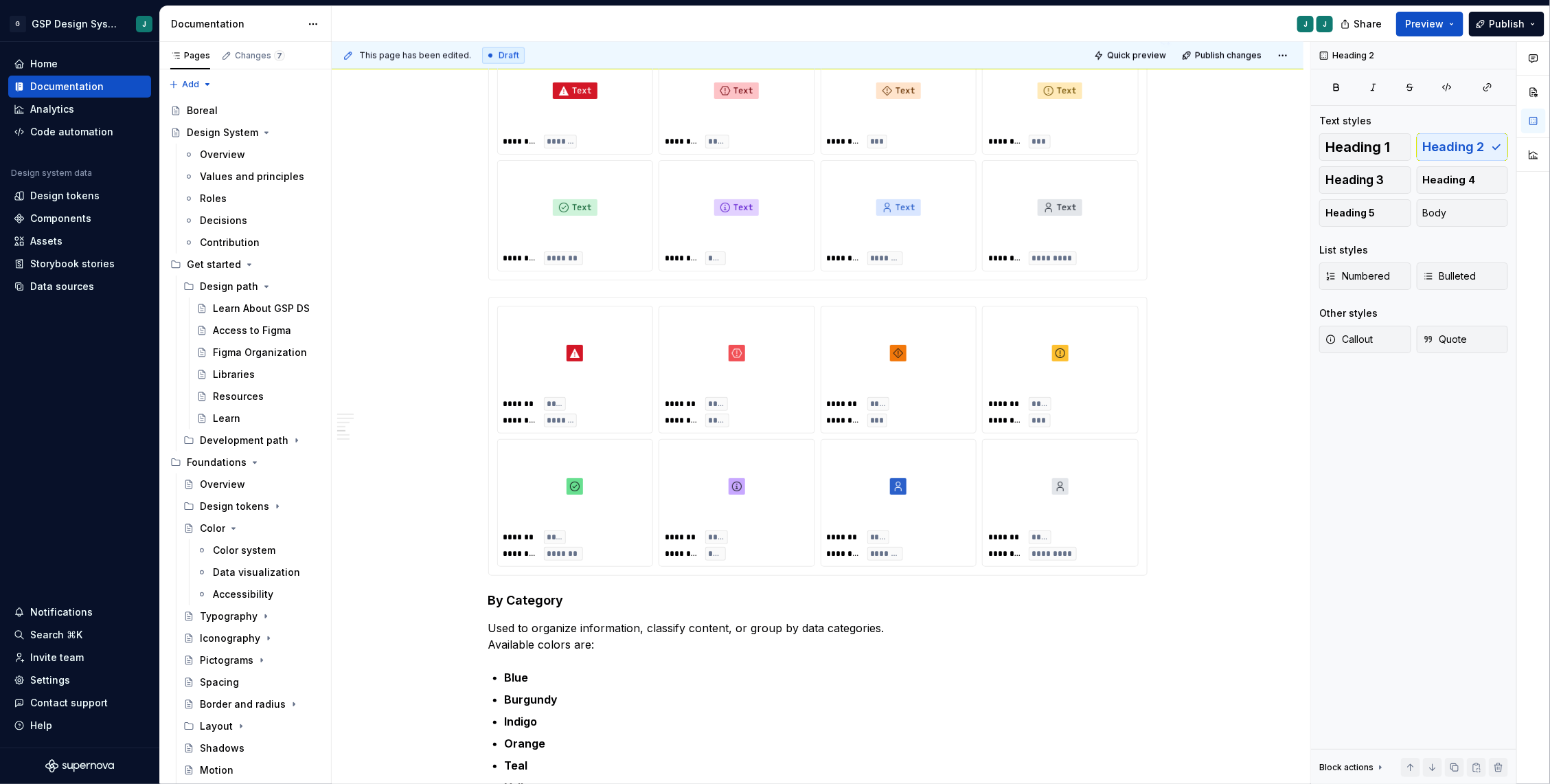
click at [527, 285] on div "Anatomy Icon (optional). Tag text. Tag container. Specification & Properties Ta…" at bounding box center [818, 566] width 659 height 2693
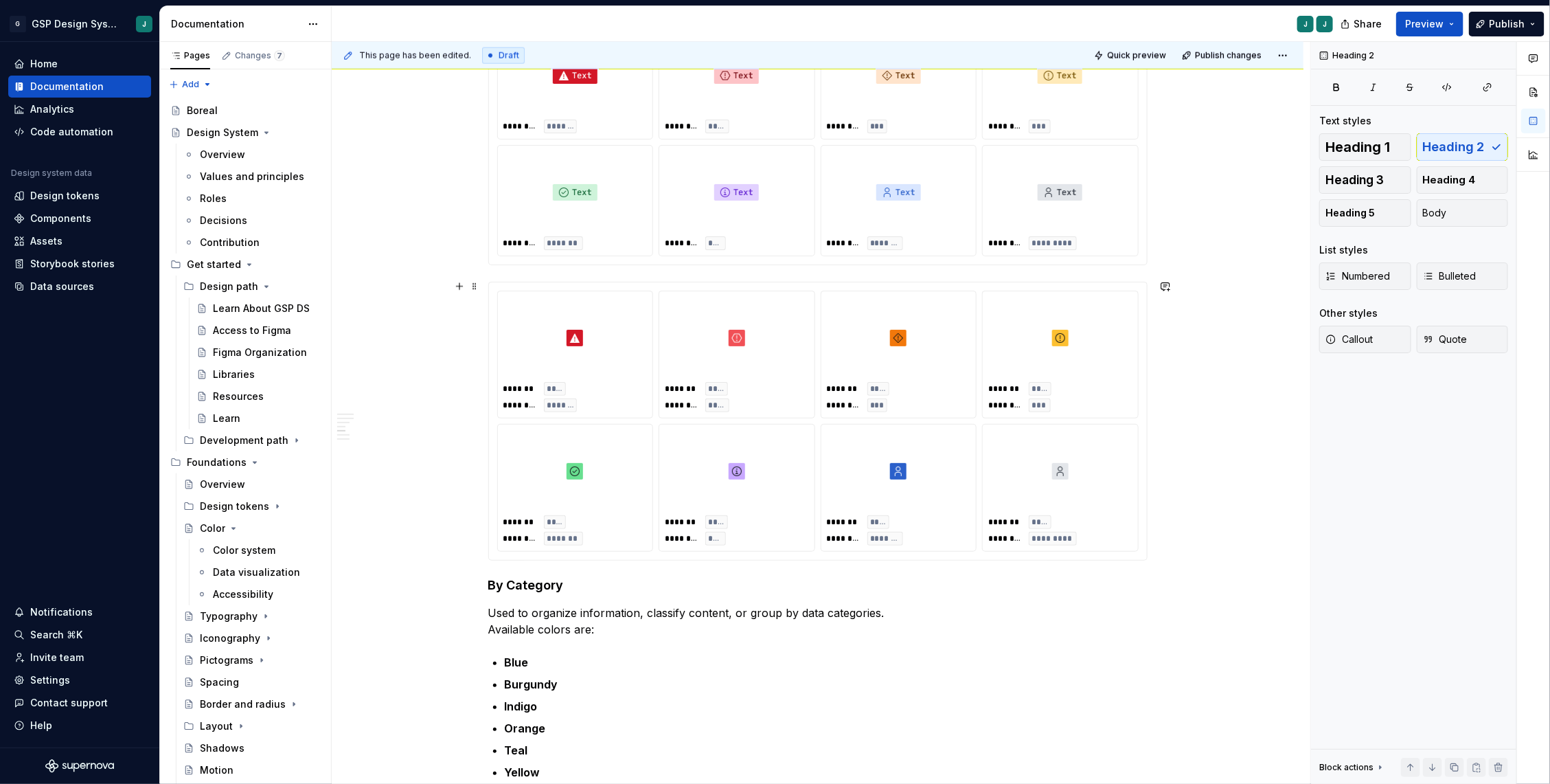
scroll to position [1050, 0]
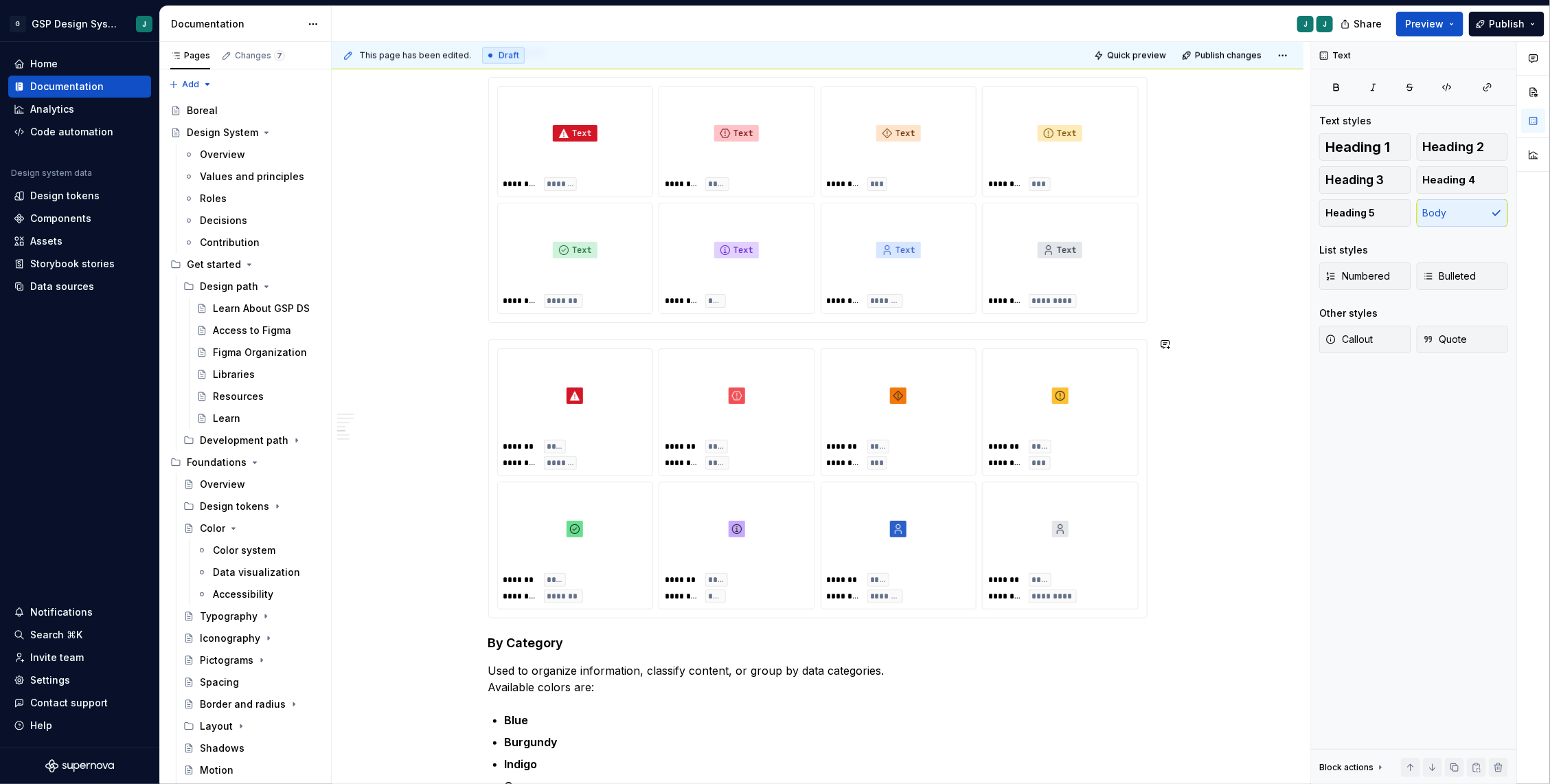
click at [508, 327] on div "Anatomy Icon (optional). Tag text. Tag container. Specification & Properties Ta…" at bounding box center [818, 588] width 659 height 2735
click at [494, 637] on h4 "By Category" at bounding box center [818, 643] width 659 height 16
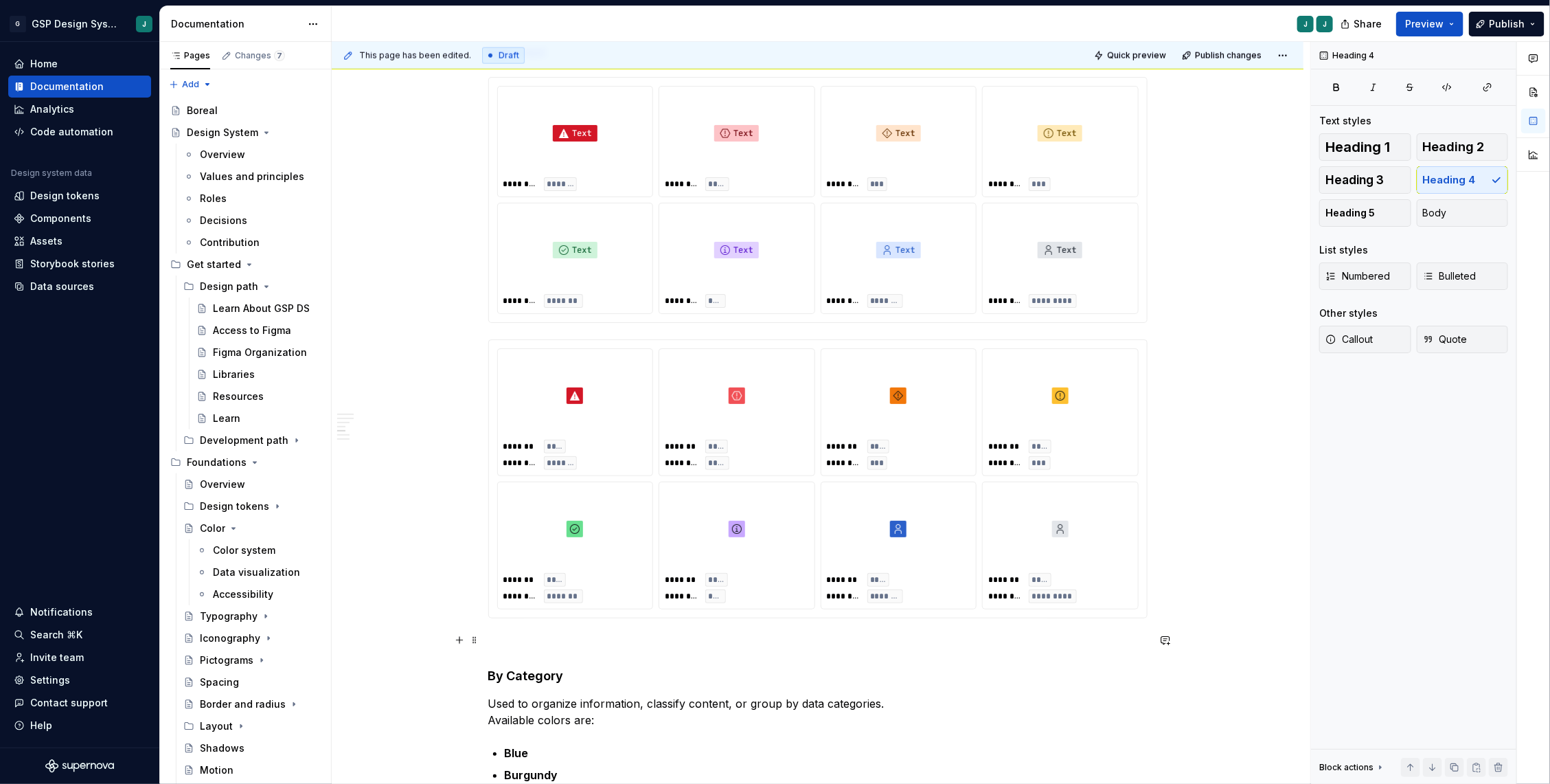
click at [504, 637] on p at bounding box center [818, 643] width 659 height 16
click at [504, 637] on p "Only icon" at bounding box center [818, 643] width 659 height 16
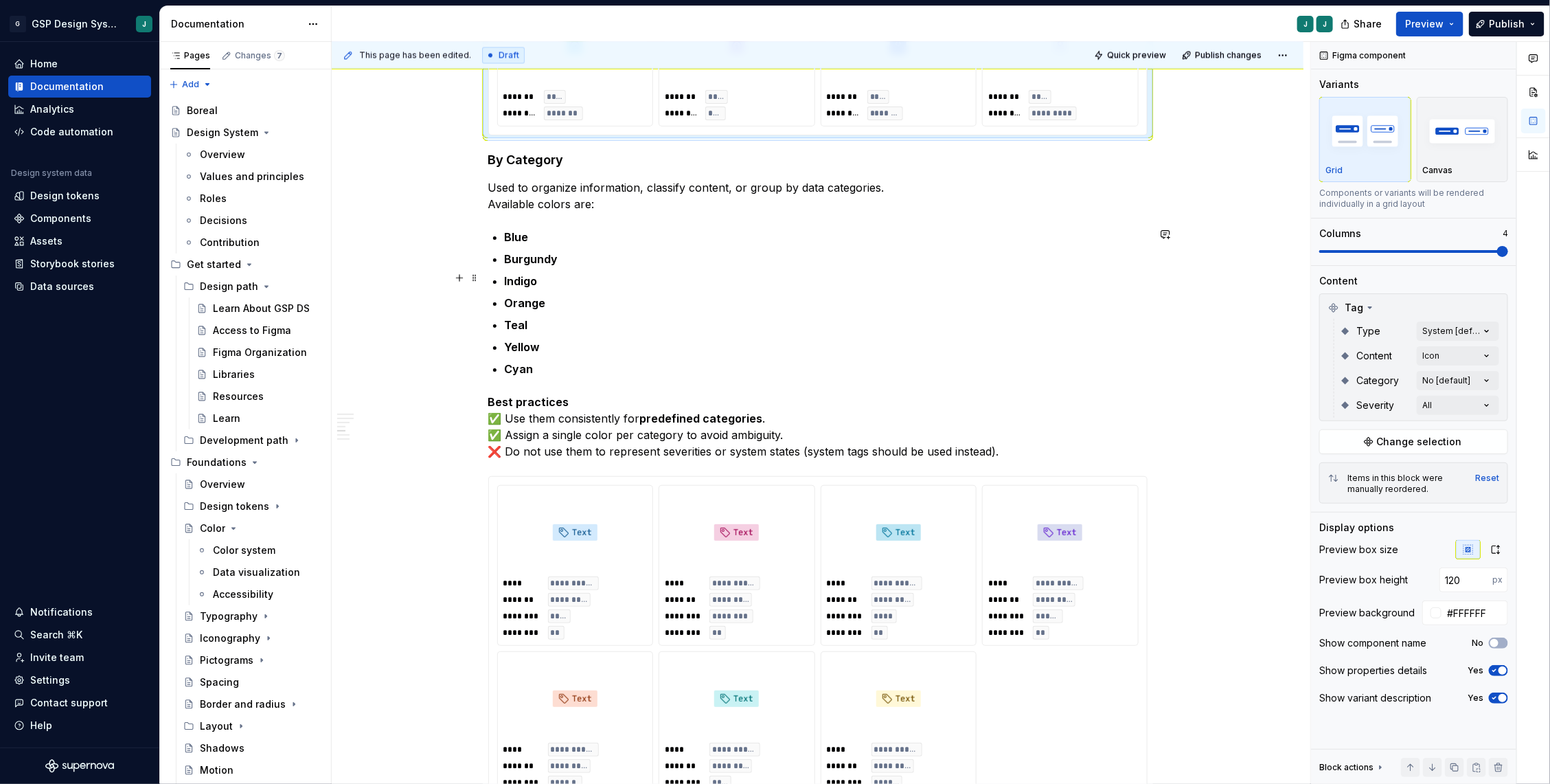
scroll to position [1570, 0]
click at [1017, 442] on p "Best practices ✅ Use them consistently for predefined categories . ✅ Assign a s…" at bounding box center [818, 423] width 659 height 66
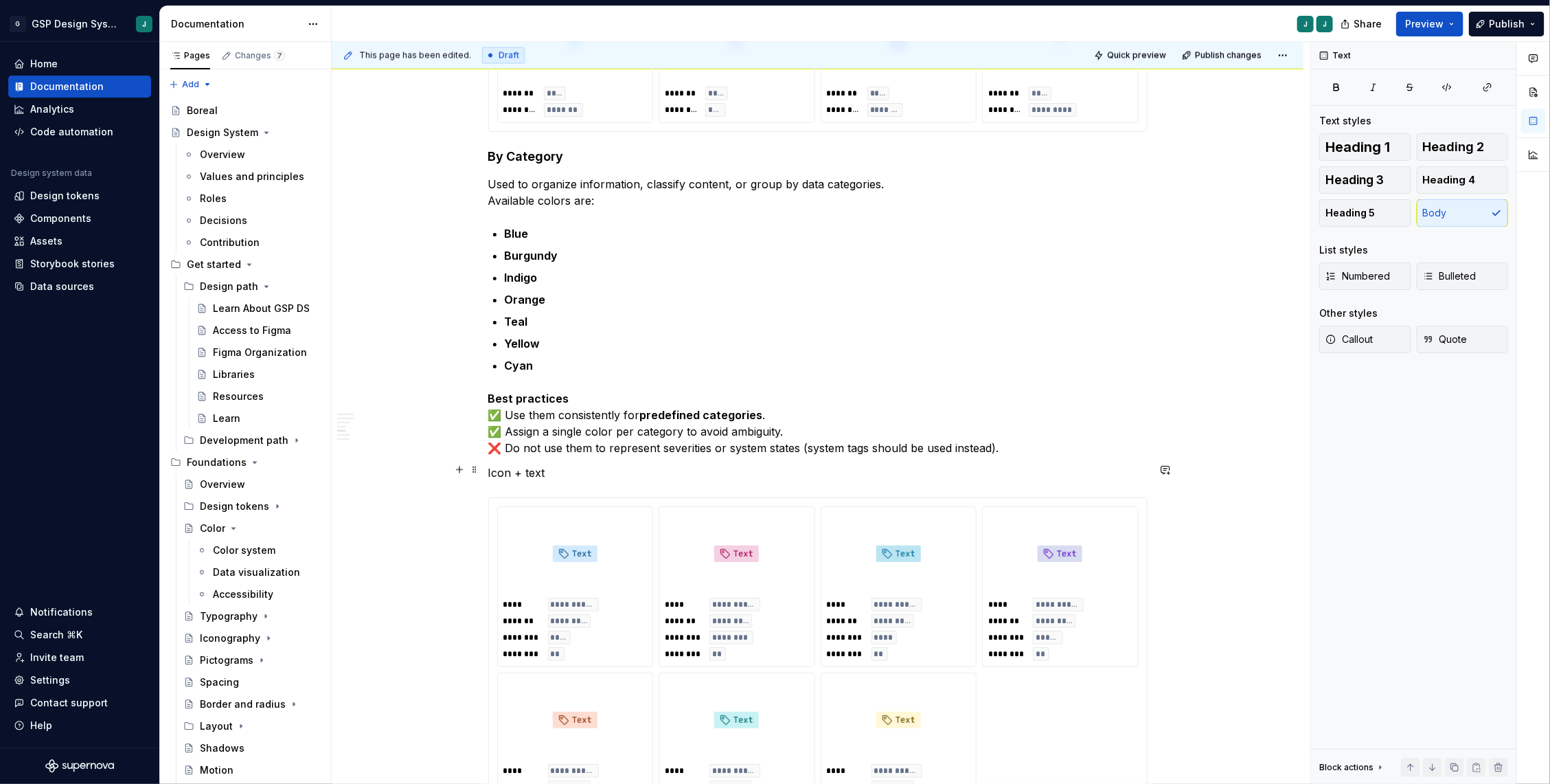
click at [545, 469] on p "Icon + text" at bounding box center [818, 472] width 659 height 16
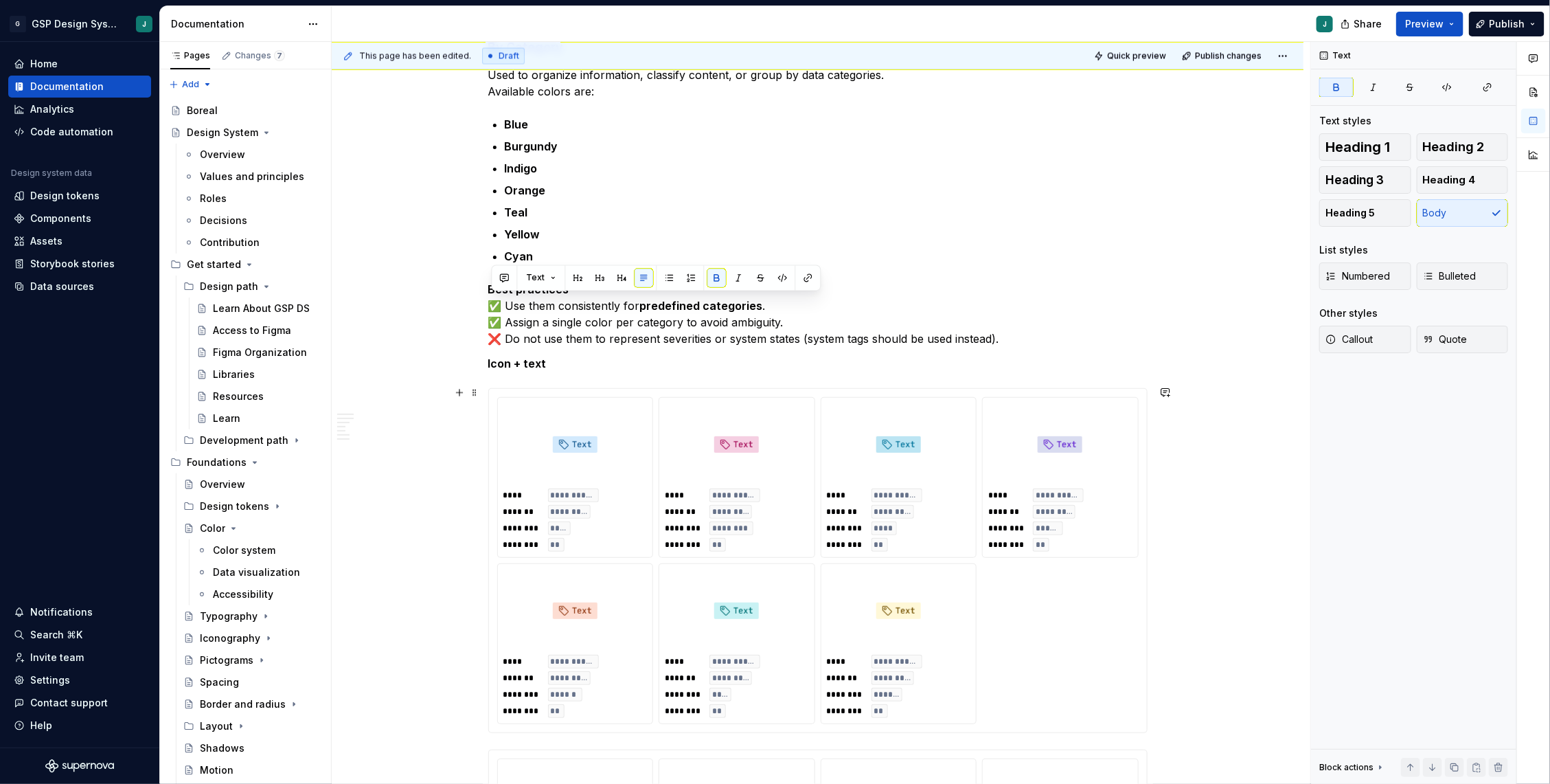
scroll to position [1807, 0]
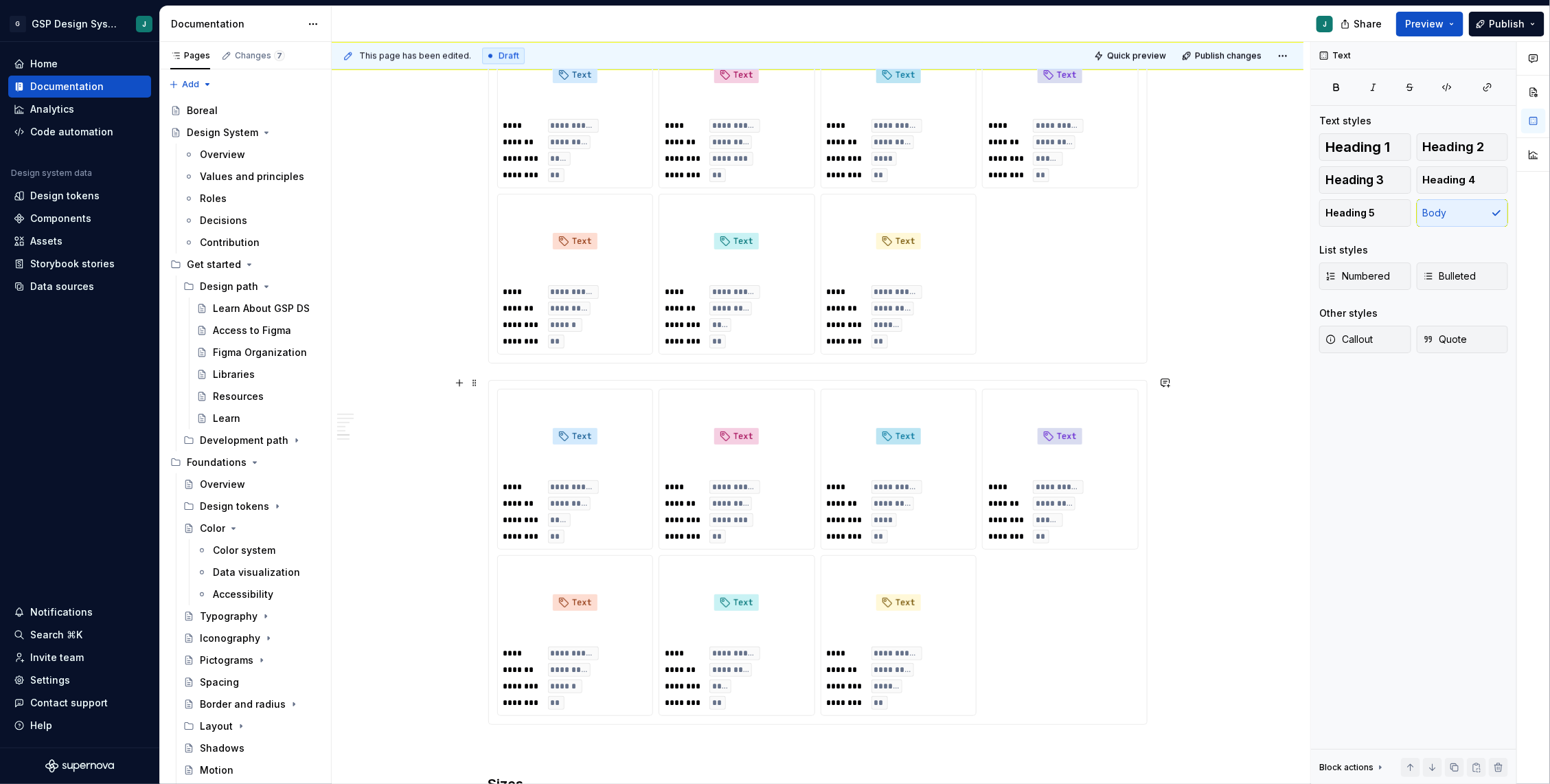
scroll to position [2075, 0]
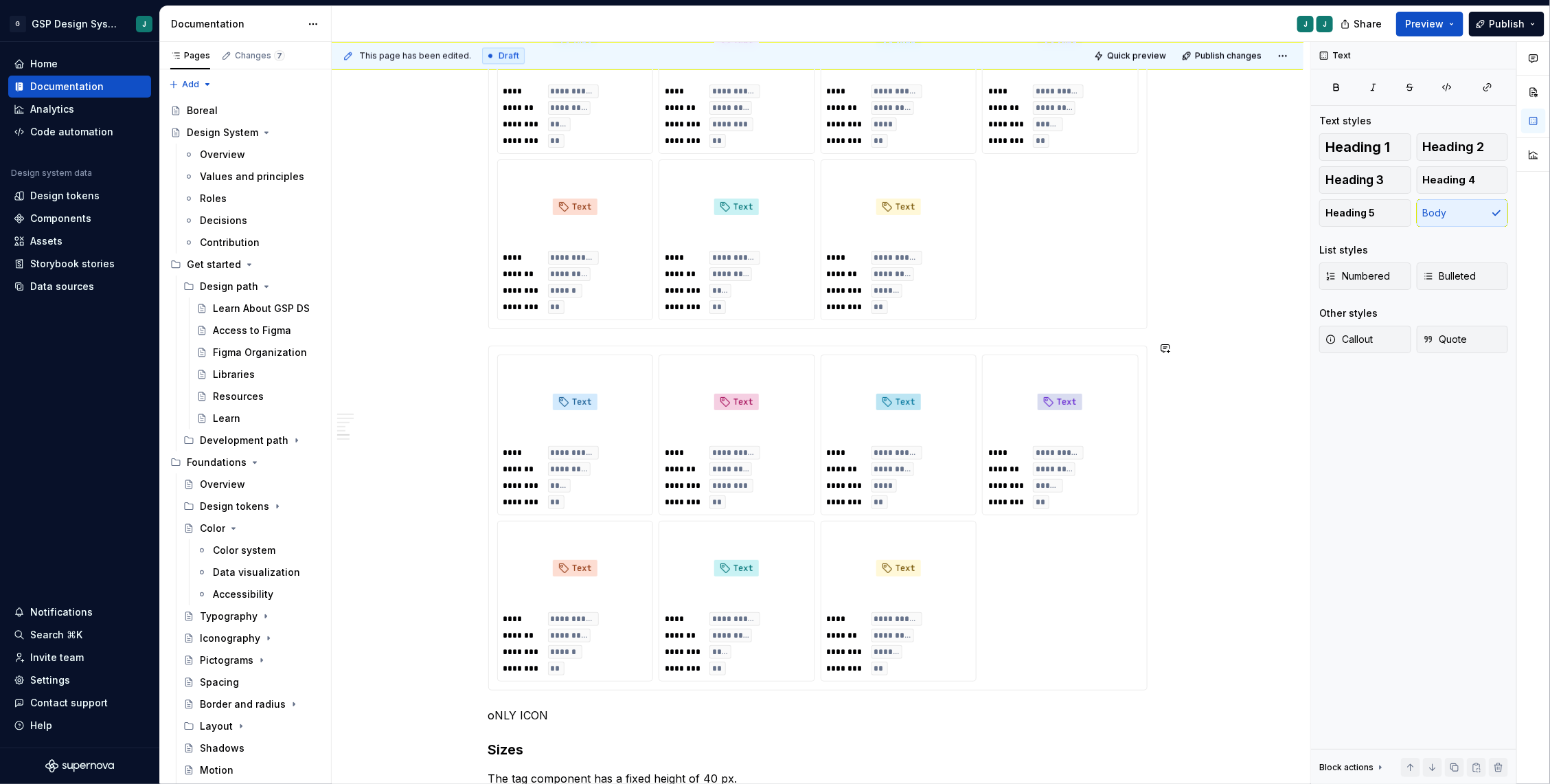
click at [515, 707] on p "oNLY ICON" at bounding box center [818, 715] width 659 height 16
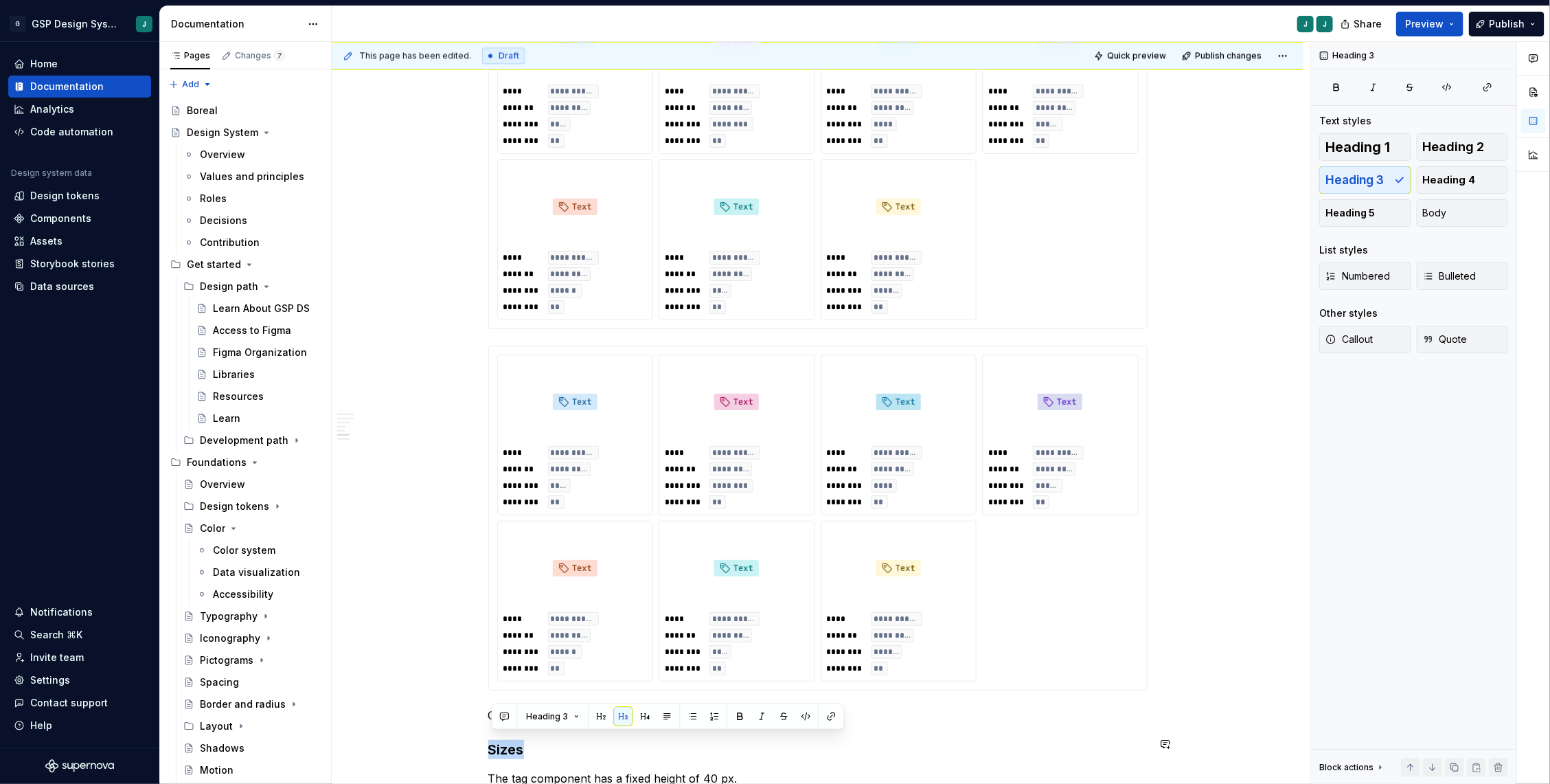
click at [531, 721] on button "Heading 3" at bounding box center [553, 716] width 65 height 19
click at [522, 707] on p "Only icon" at bounding box center [818, 715] width 659 height 16
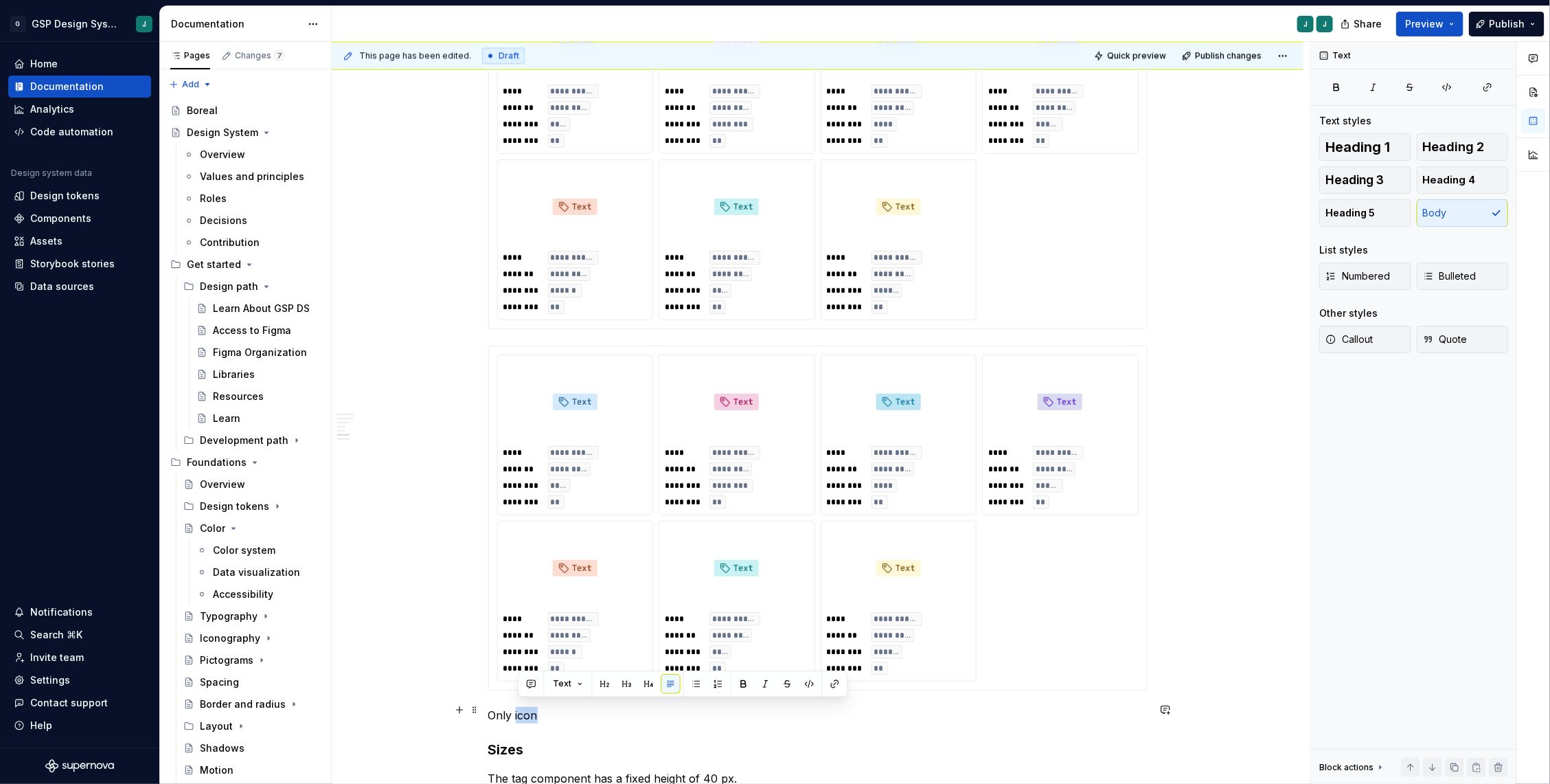
click at [522, 707] on p "Only icon" at bounding box center [818, 715] width 659 height 16
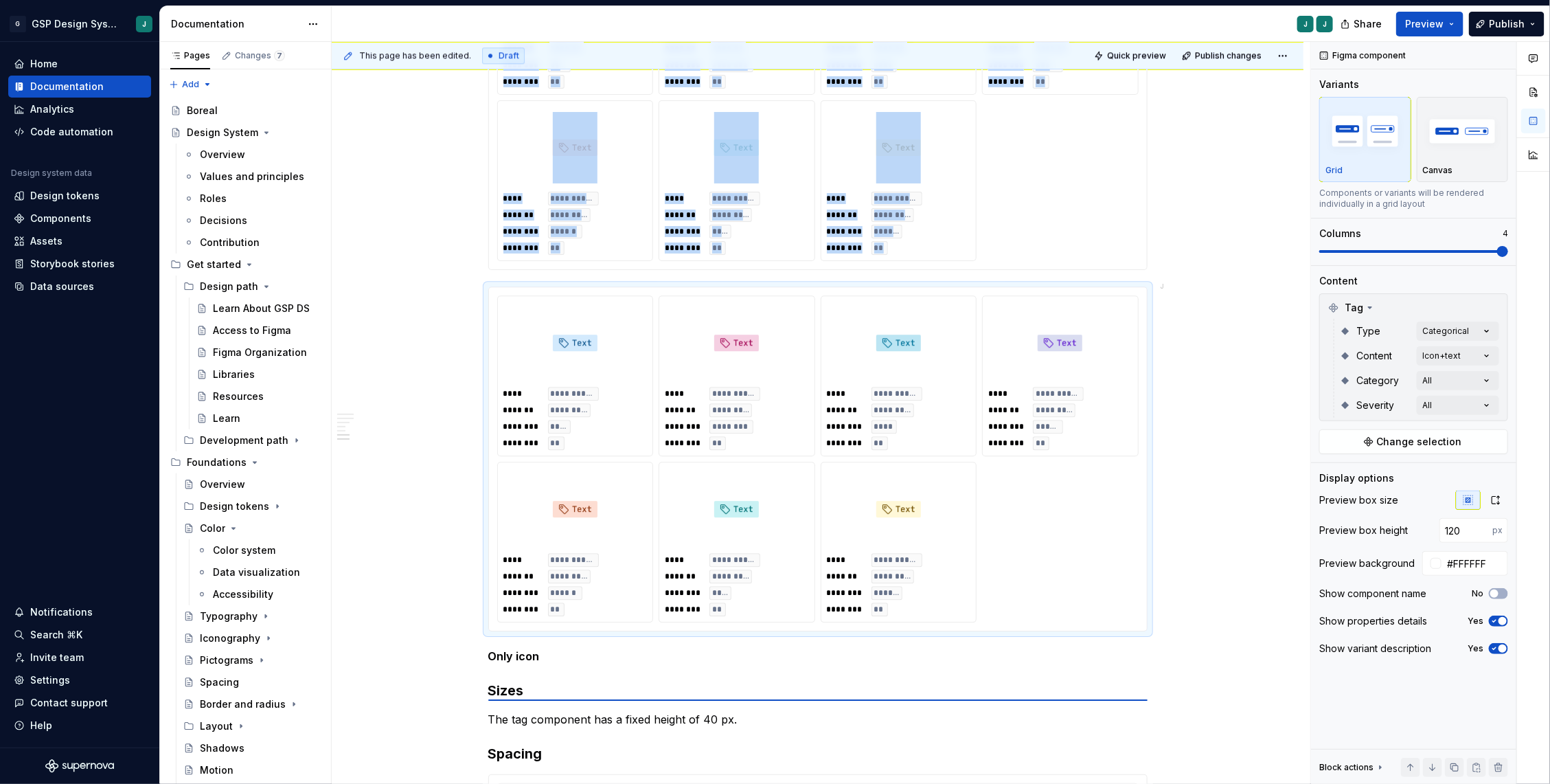
scroll to position [2144, 0]
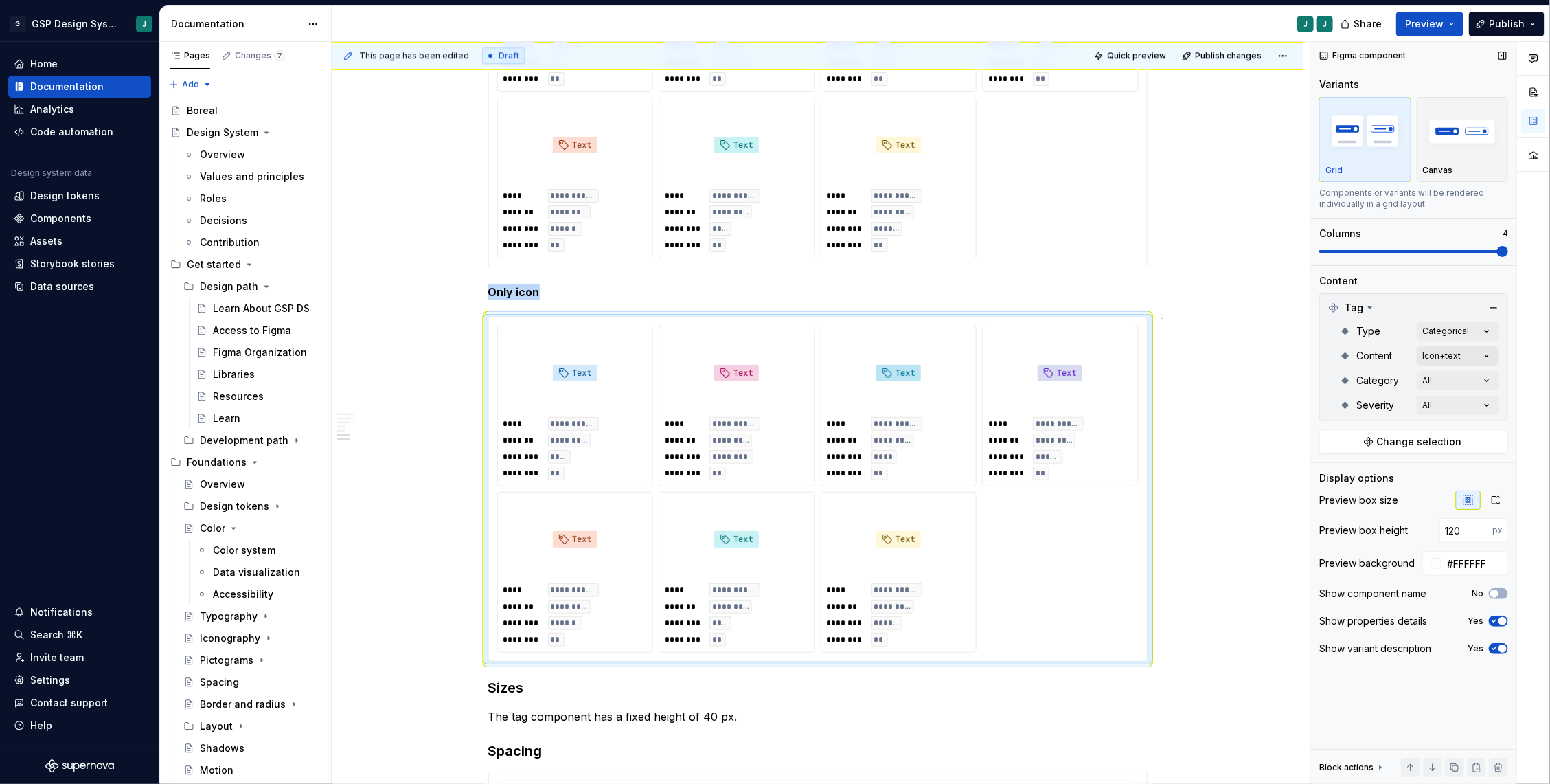
click at [1460, 351] on div "Comments Open comments No comments yet Select ‘Comment’ from the block context …" at bounding box center [1431, 413] width 239 height 742
click at [1339, 442] on div "Icon" at bounding box center [1343, 443] width 37 height 14
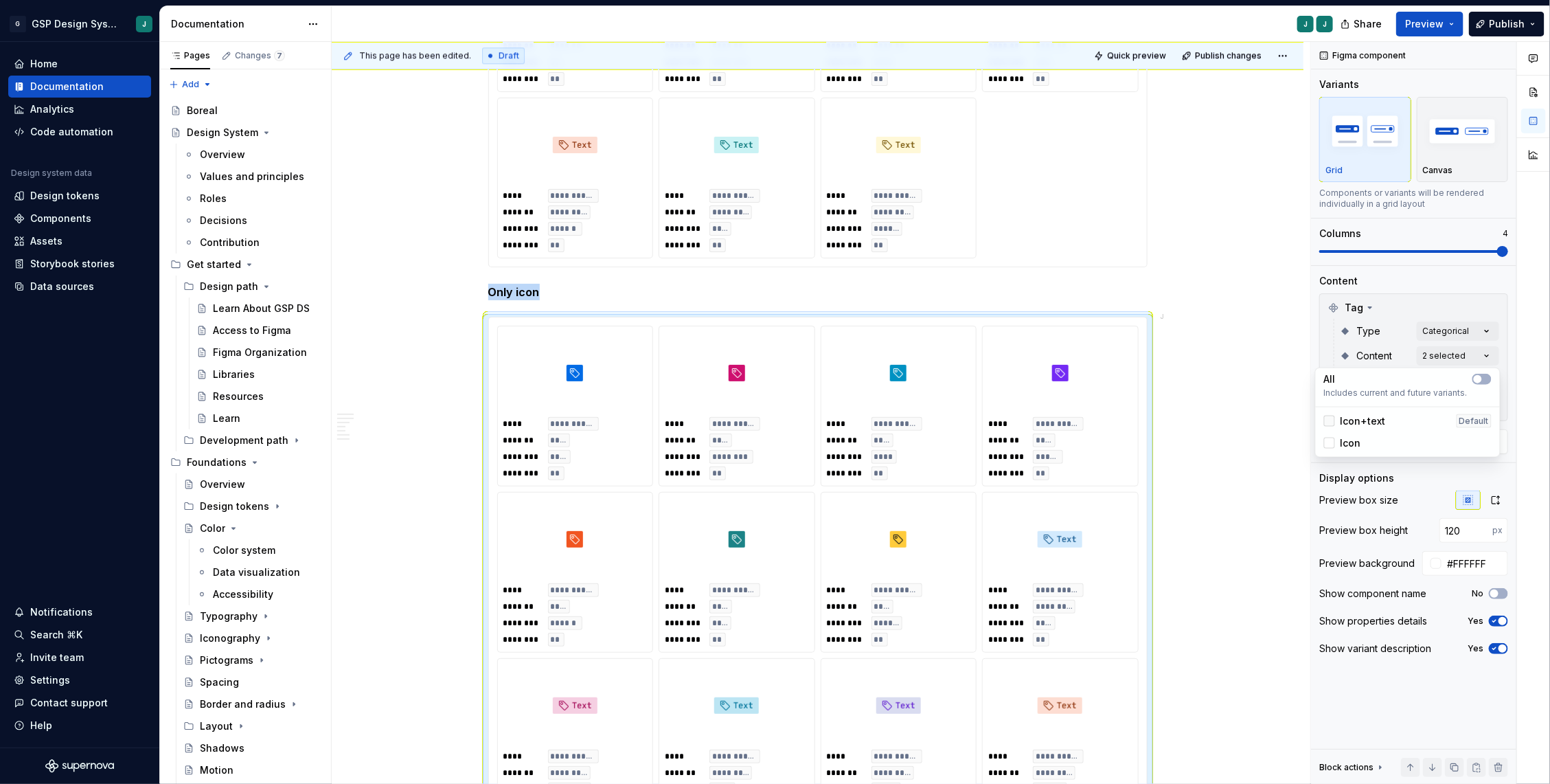
click at [1330, 421] on icon at bounding box center [1330, 421] width 0 height 0
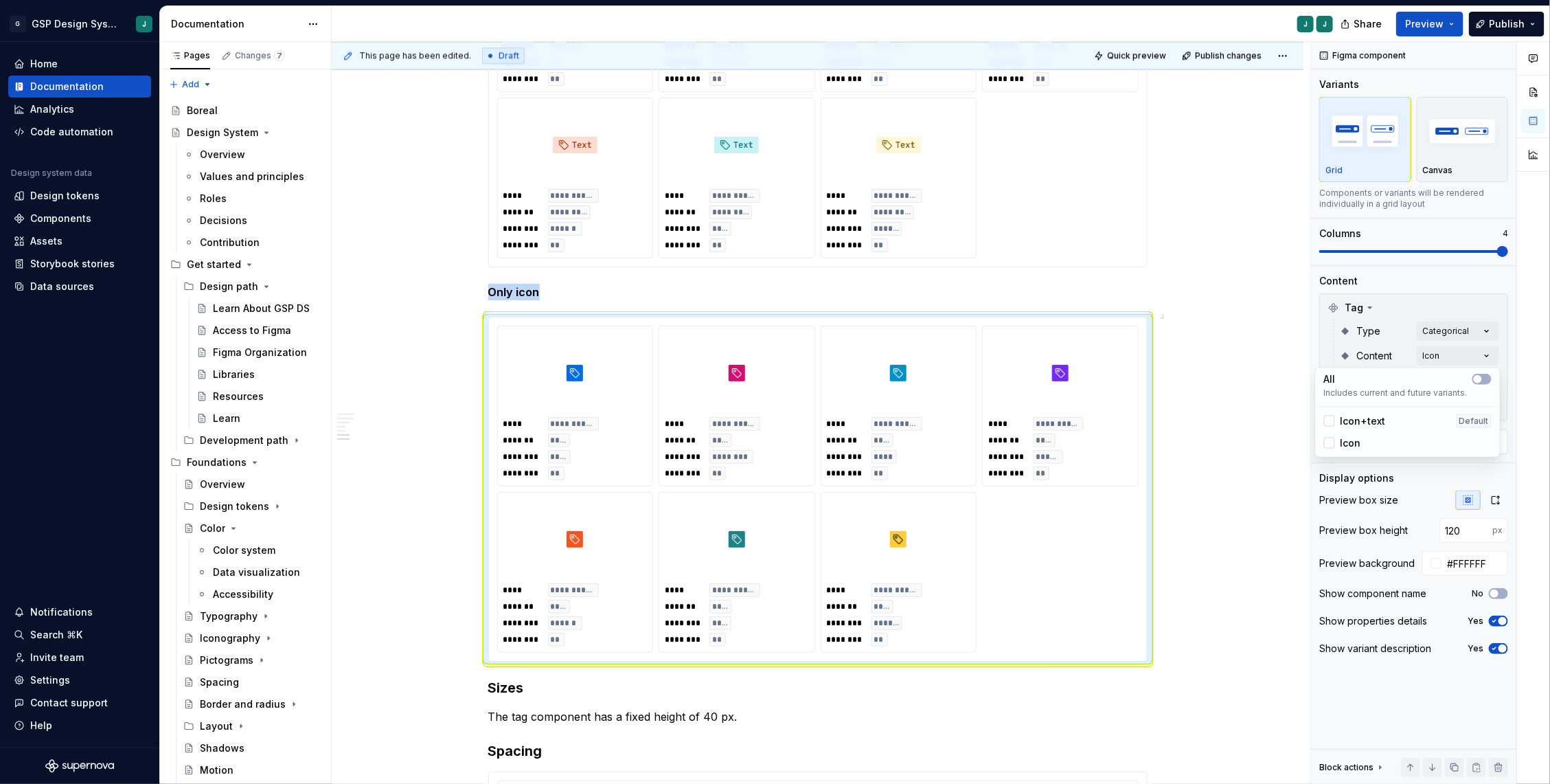
click at [1203, 471] on html "G GSP Design System J Home Documentation Analytics Code automation Design syste…" at bounding box center [775, 392] width 1550 height 784
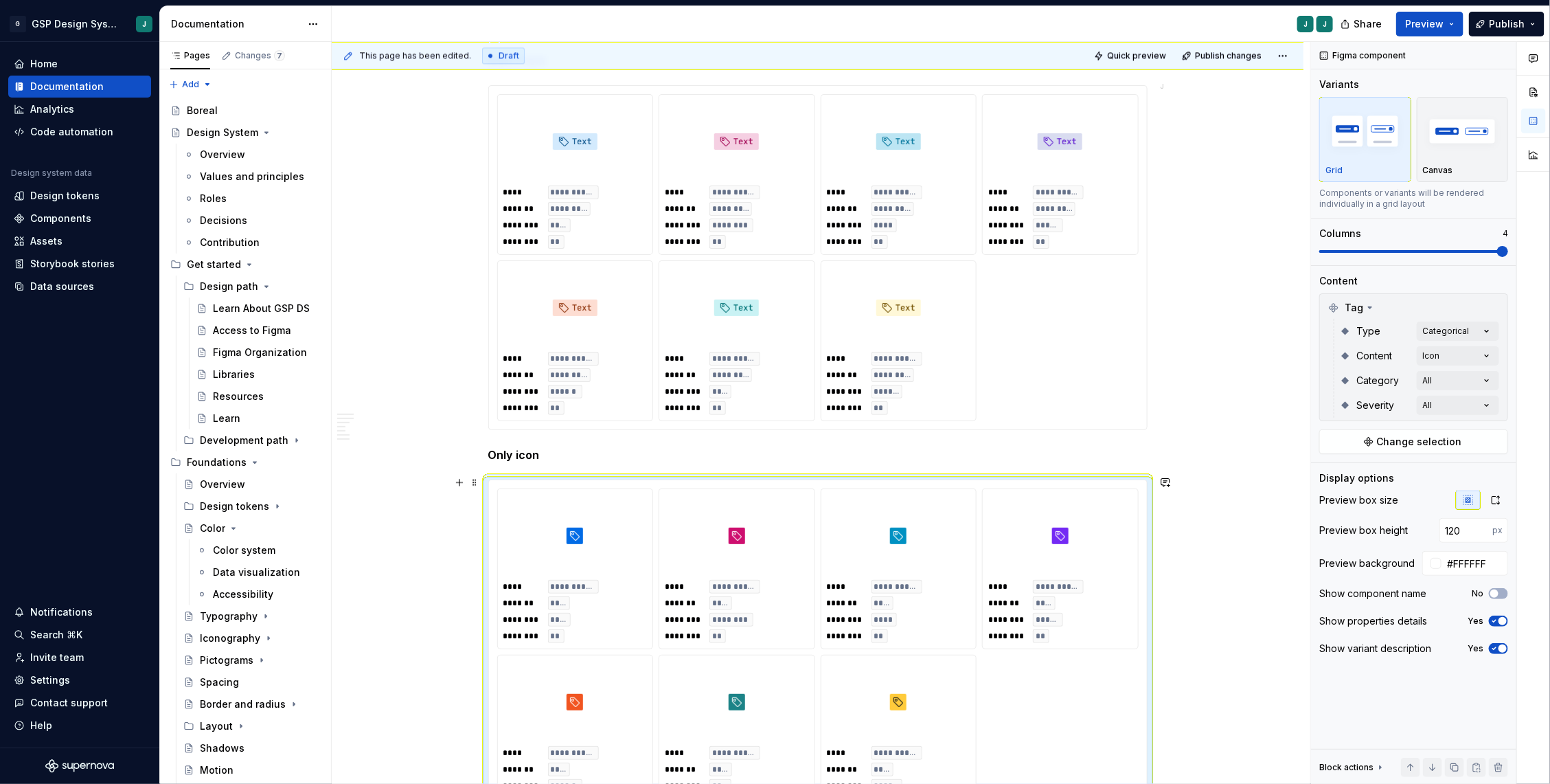
scroll to position [1979, 0]
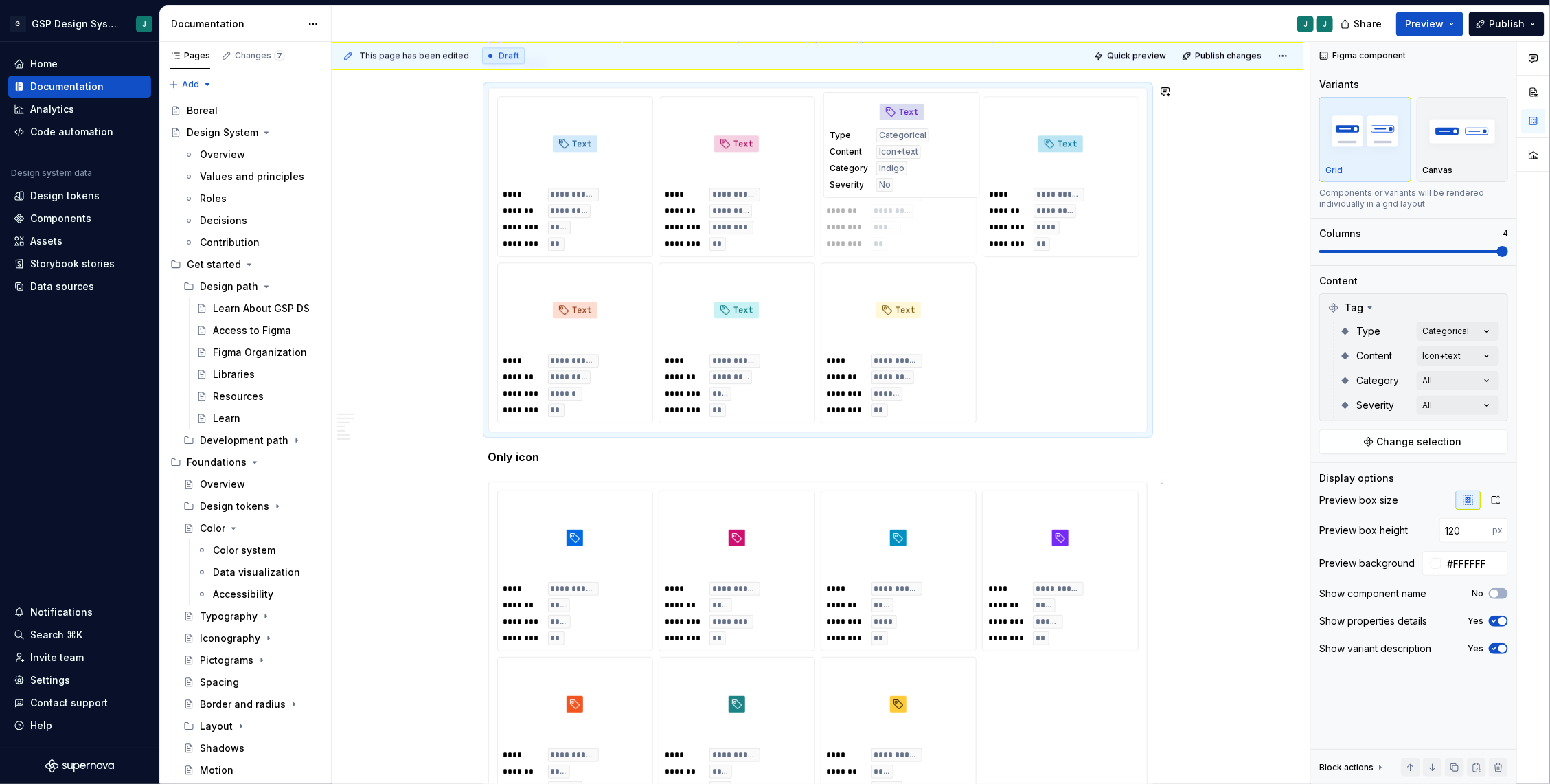
drag, startPoint x: 1062, startPoint y: 168, endPoint x: 890, endPoint y: 168, distance: 172.0
click at [890, 168] on body "G GSP Design System J Home Documentation Analytics Code automation Design syste…" at bounding box center [775, 392] width 1550 height 784
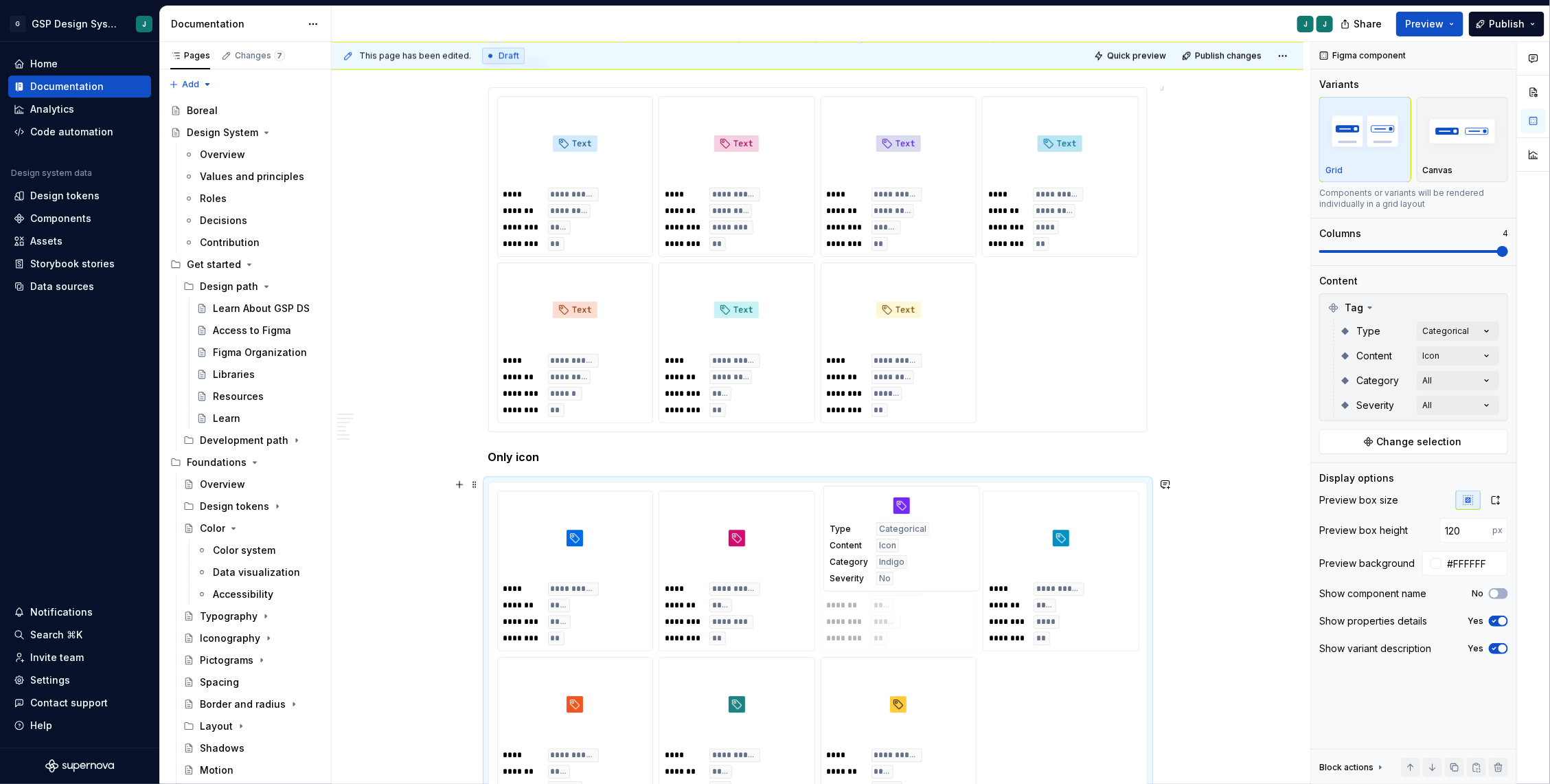
drag, startPoint x: 1075, startPoint y: 545, endPoint x: 924, endPoint y: 545, distance: 151.0
click at [924, 545] on body "G GSP Design System J Home Documentation Analytics Code automation Design syste…" at bounding box center [775, 392] width 1550 height 784
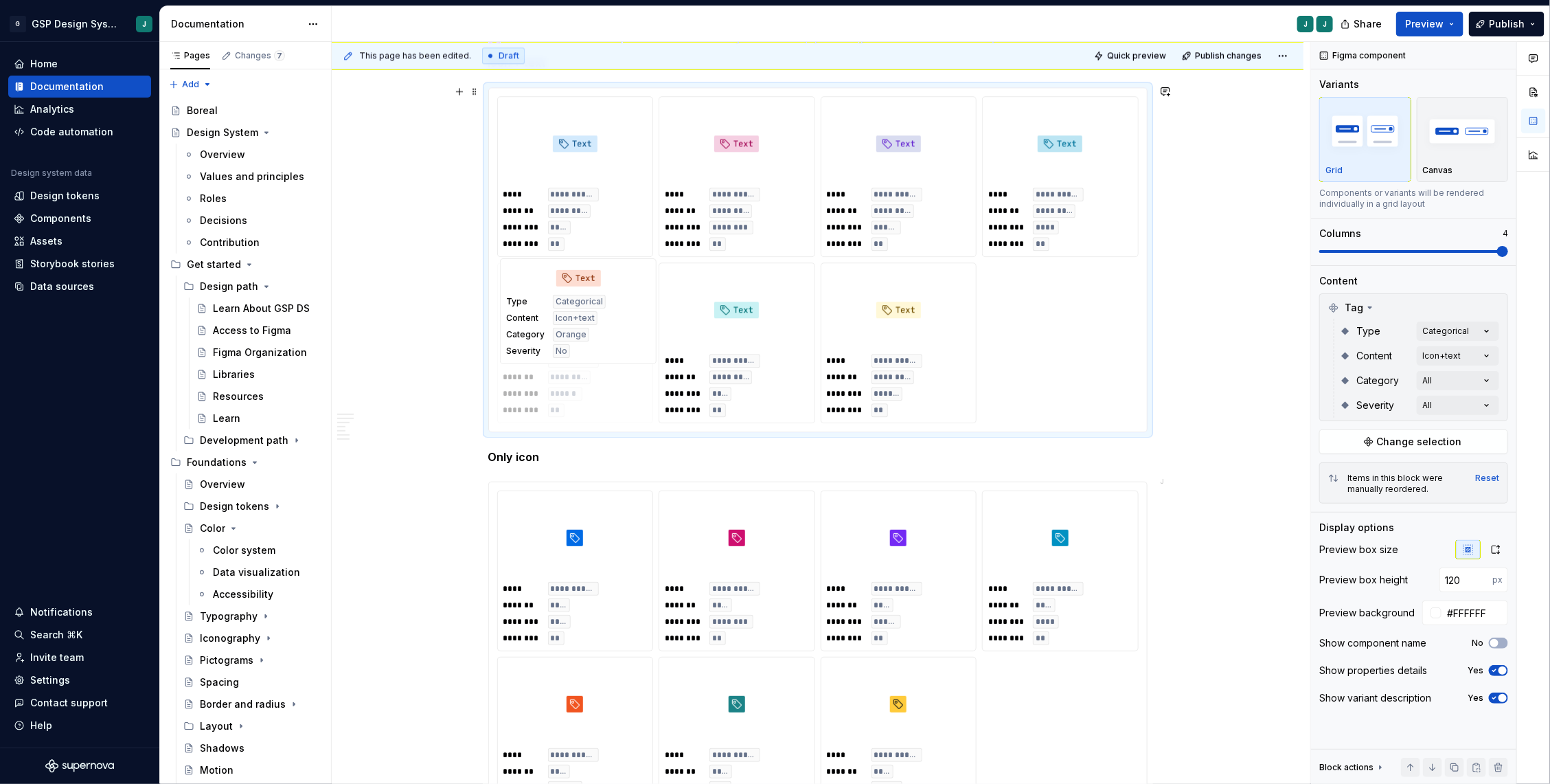
drag, startPoint x: 584, startPoint y: 351, endPoint x: 592, endPoint y: 383, distance: 33.0
click at [592, 383] on body "G GSP Design System J Home Documentation Analytics Code automation Design syste…" at bounding box center [775, 392] width 1550 height 784
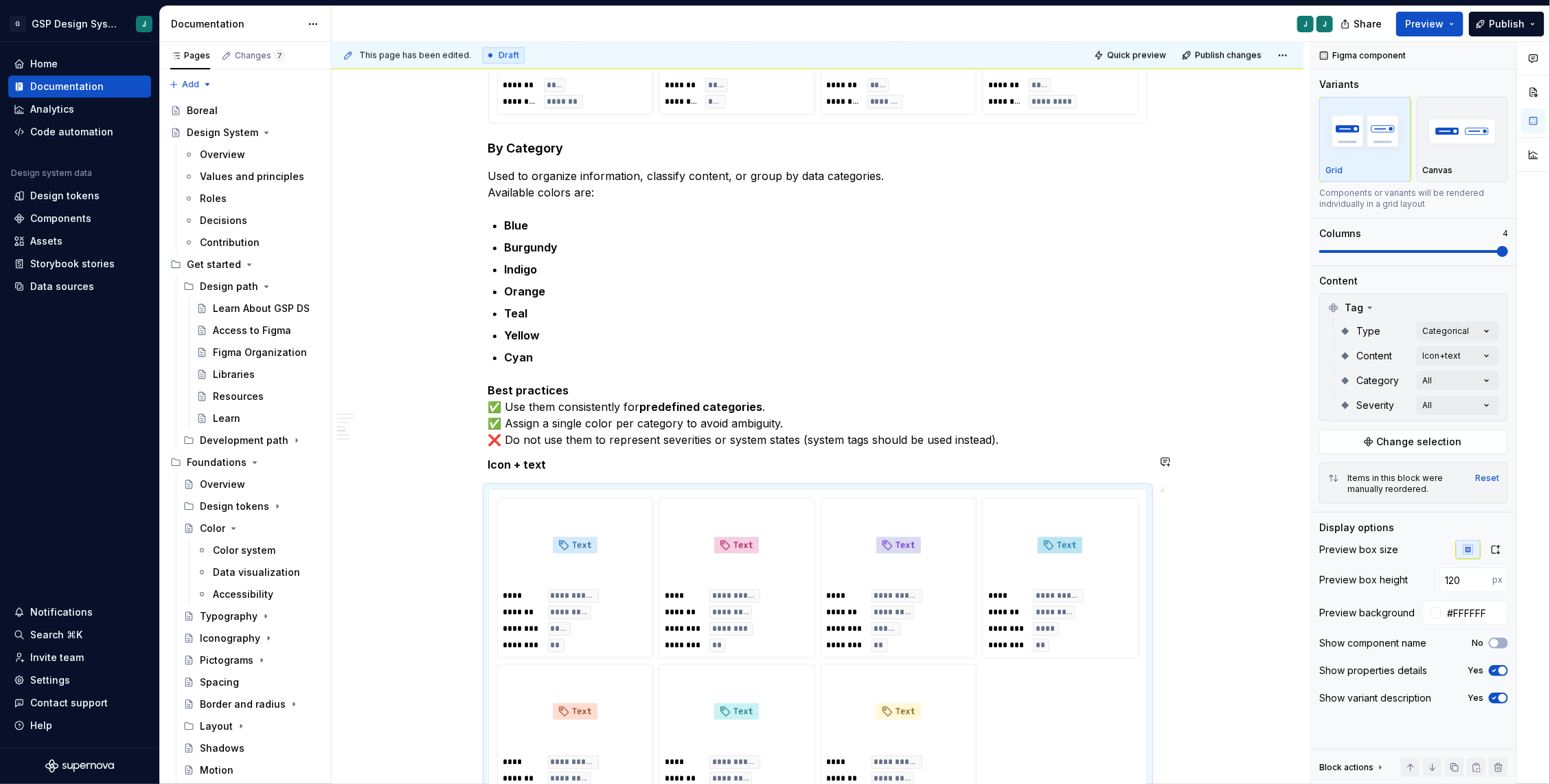
scroll to position [1575, 0]
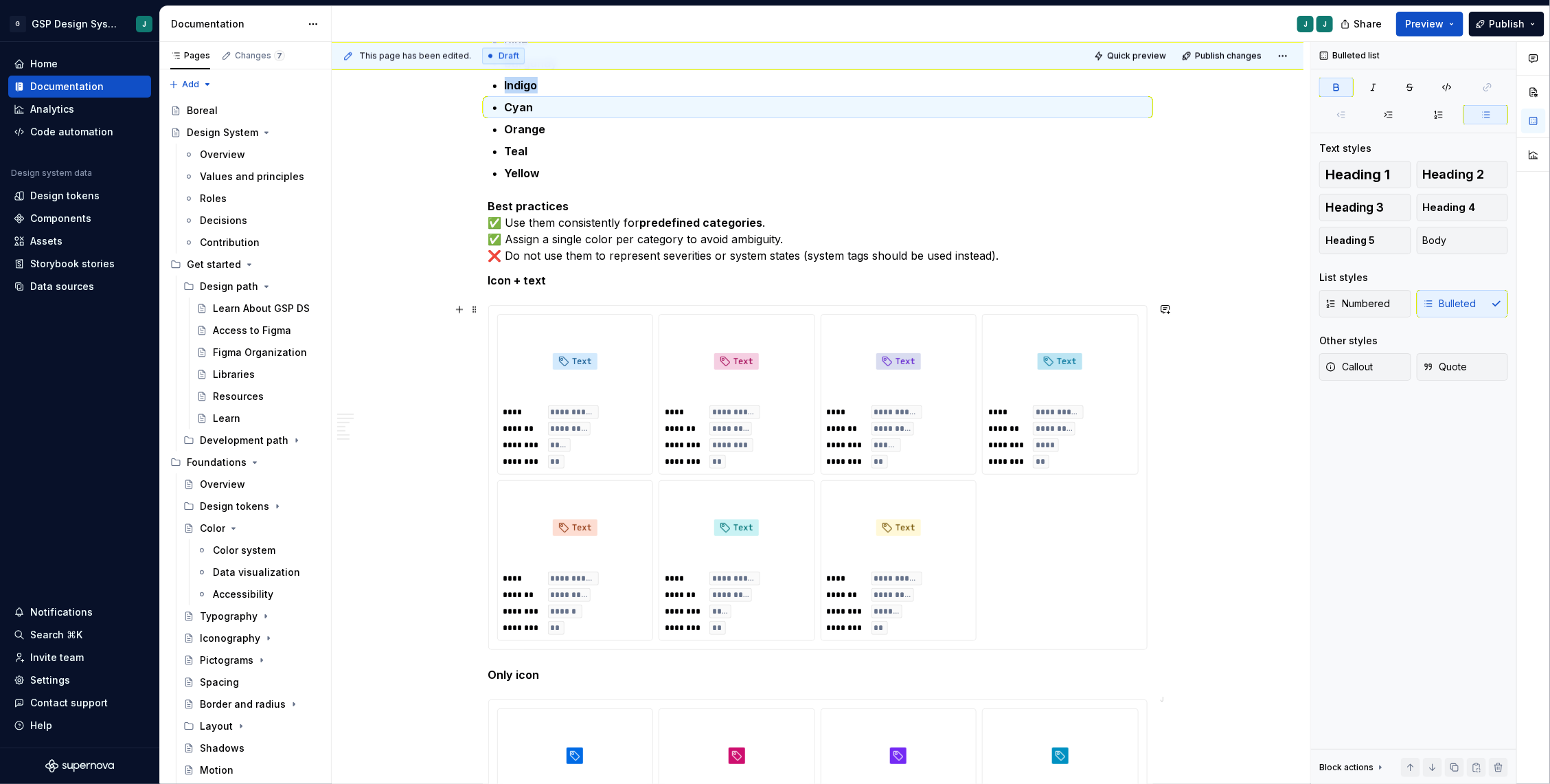
click at [1233, 585] on div "Anatomy Icon (optional). Tag text. Tag container. Specification & Properties Ta…" at bounding box center [817, 14] width 972 height 3076
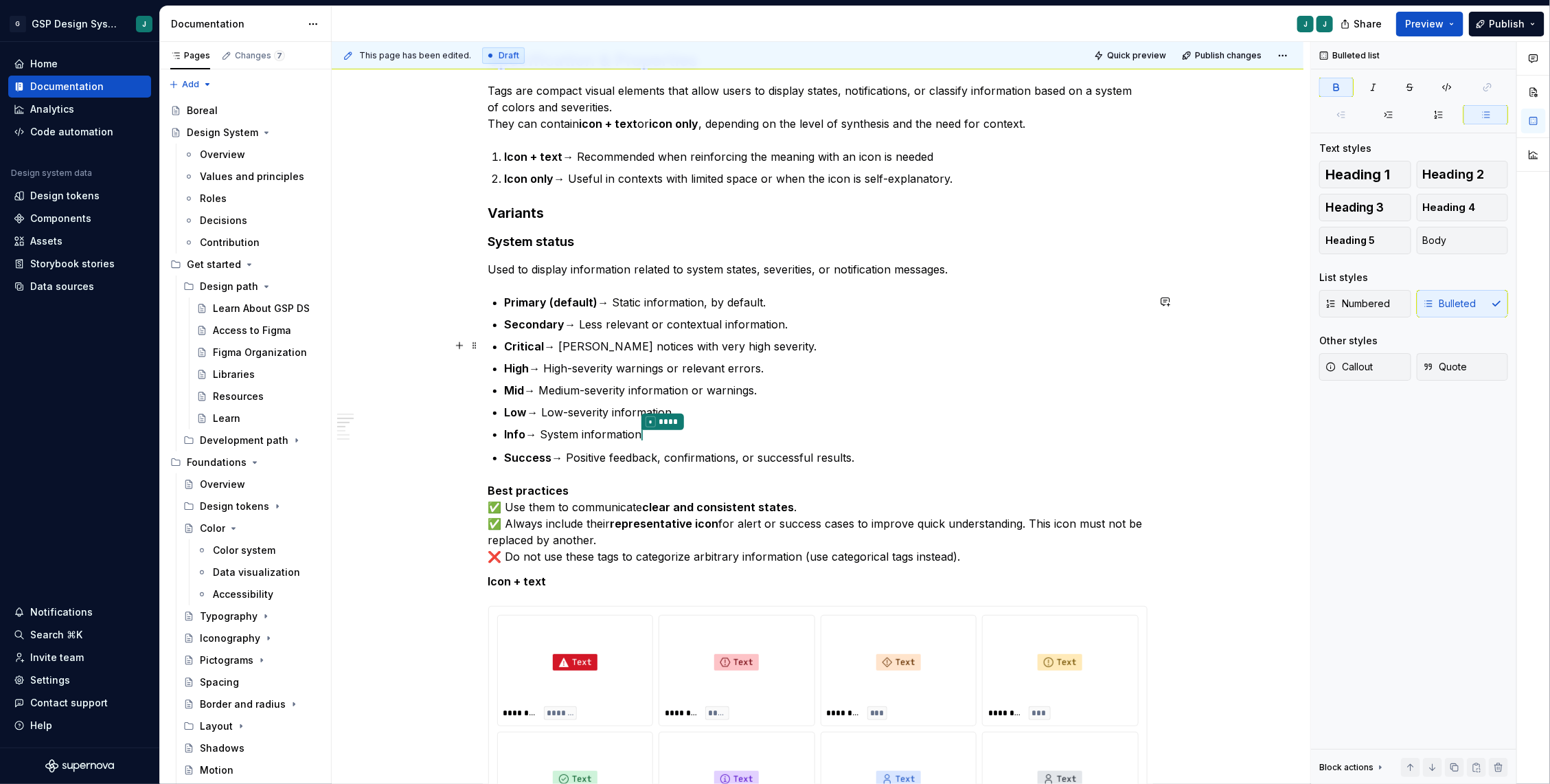
scroll to position [510, 0]
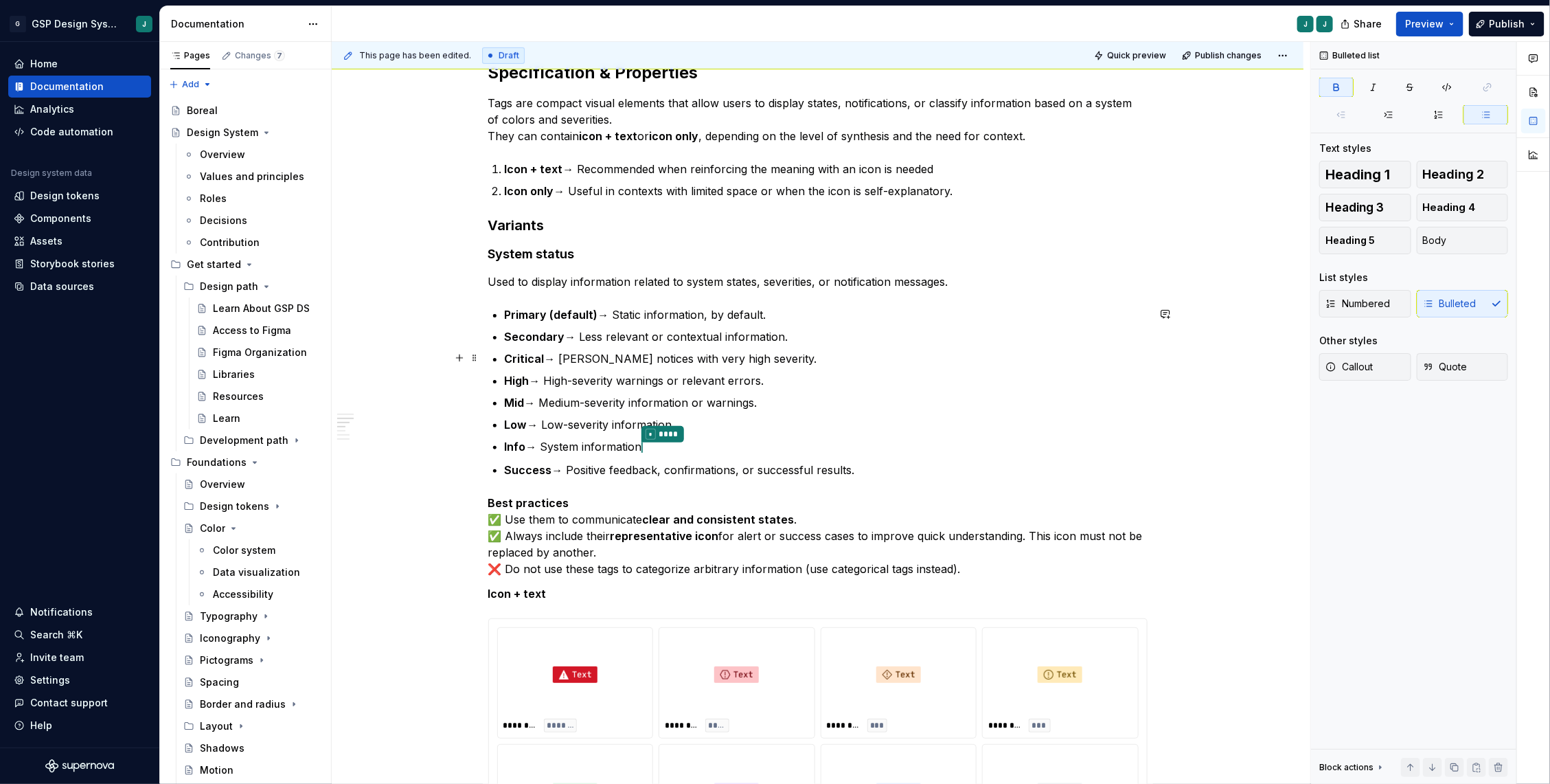
click at [798, 353] on p "Critical → [PERSON_NAME] notices with very high severity." at bounding box center [826, 359] width 643 height 16
click at [763, 357] on p "Critical → [PERSON_NAME] notices with very high severity.Immediate risk to huma…" at bounding box center [826, 359] width 643 height 16
click at [791, 376] on p "High → High-severity warnings or relevant errors." at bounding box center [826, 380] width 643 height 16
click at [801, 401] on p "Mid → Medium-severity information or warnings." at bounding box center [826, 402] width 643 height 16
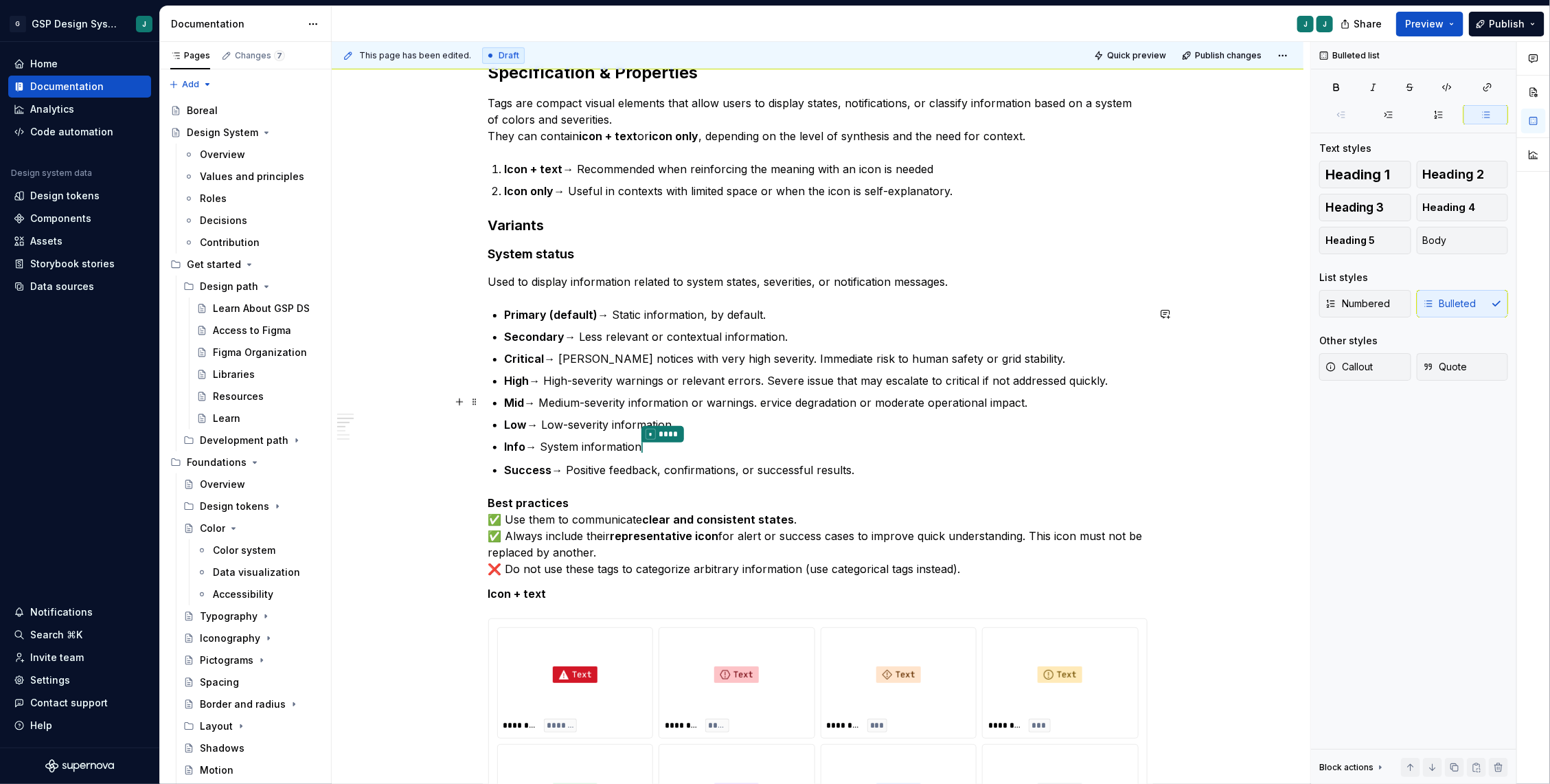
click at [768, 403] on p "Mid → Medium-severity information or warnings. ervice degradation or moderate o…" at bounding box center [826, 402] width 643 height 16
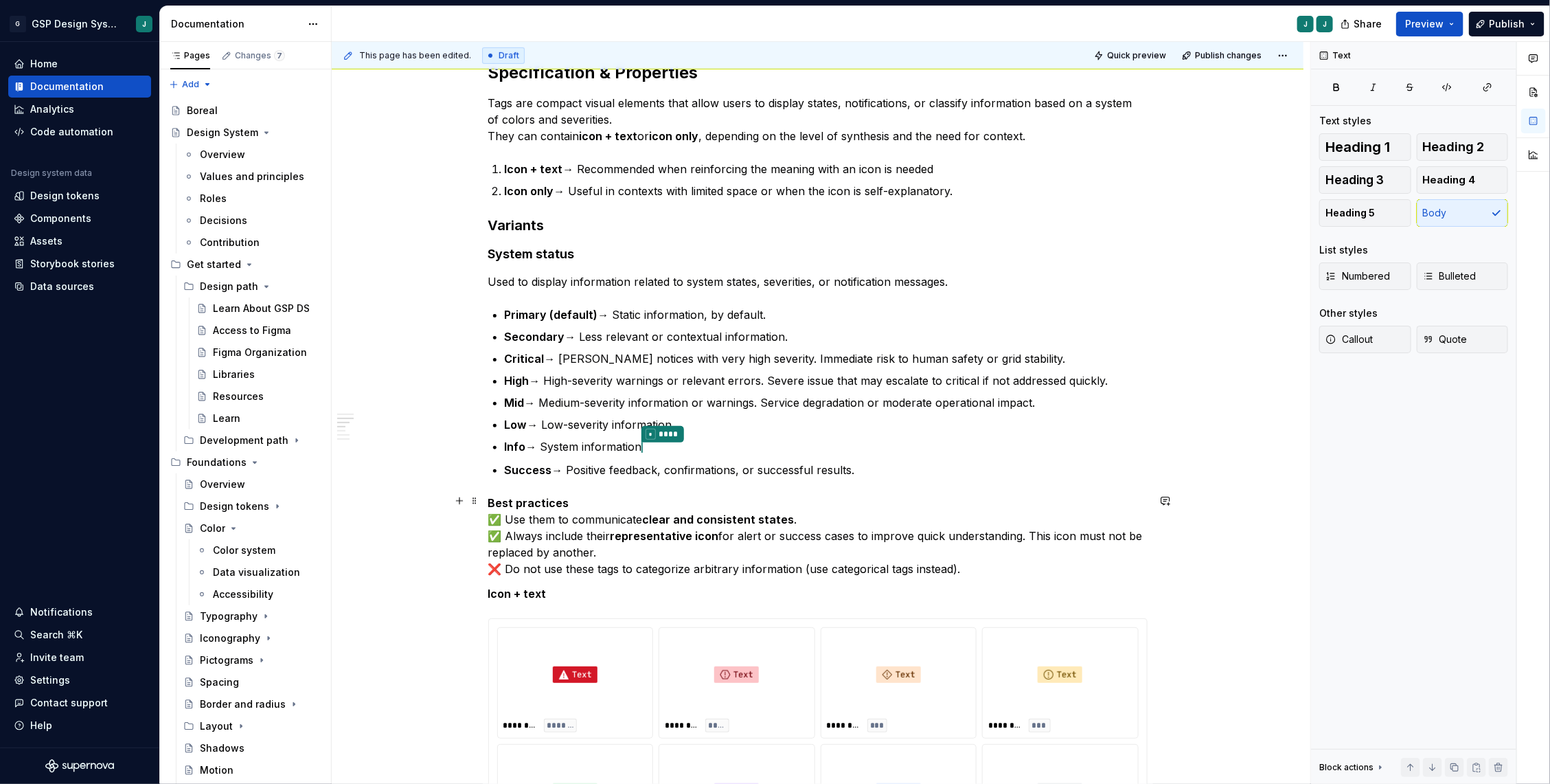
click at [819, 513] on p "Best practices ✅ Use them to communicate clear and consistent states . ✅ Always…" at bounding box center [818, 536] width 659 height 82
click at [726, 421] on p "Low → Low-severity information." at bounding box center [826, 424] width 643 height 16
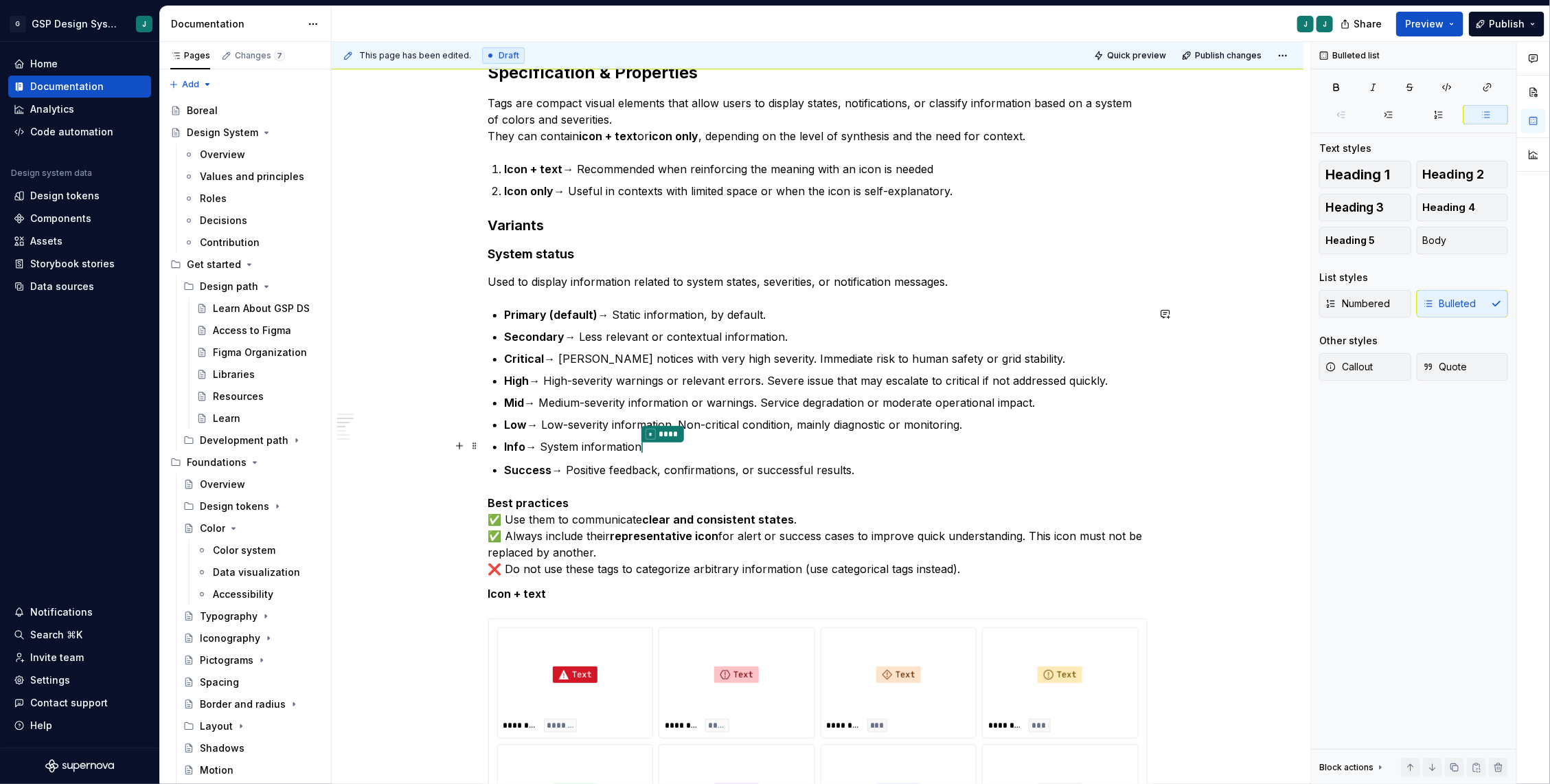
click at [698, 443] on p "Info → System information * ****" at bounding box center [826, 448] width 643 height 18
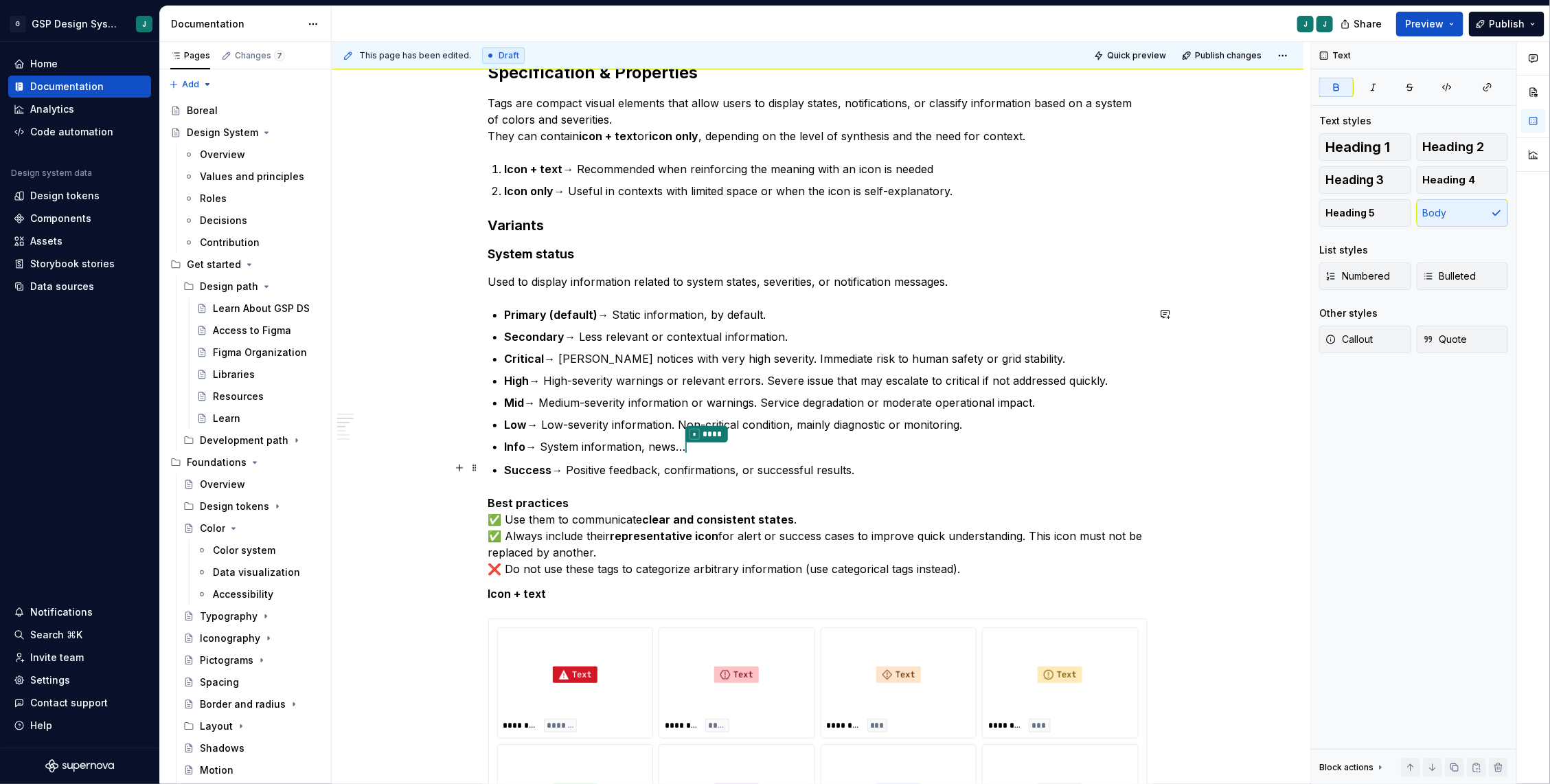
click at [756, 462] on p "Success → Positive feedback, confirmations, or successful results." at bounding box center [826, 470] width 643 height 16
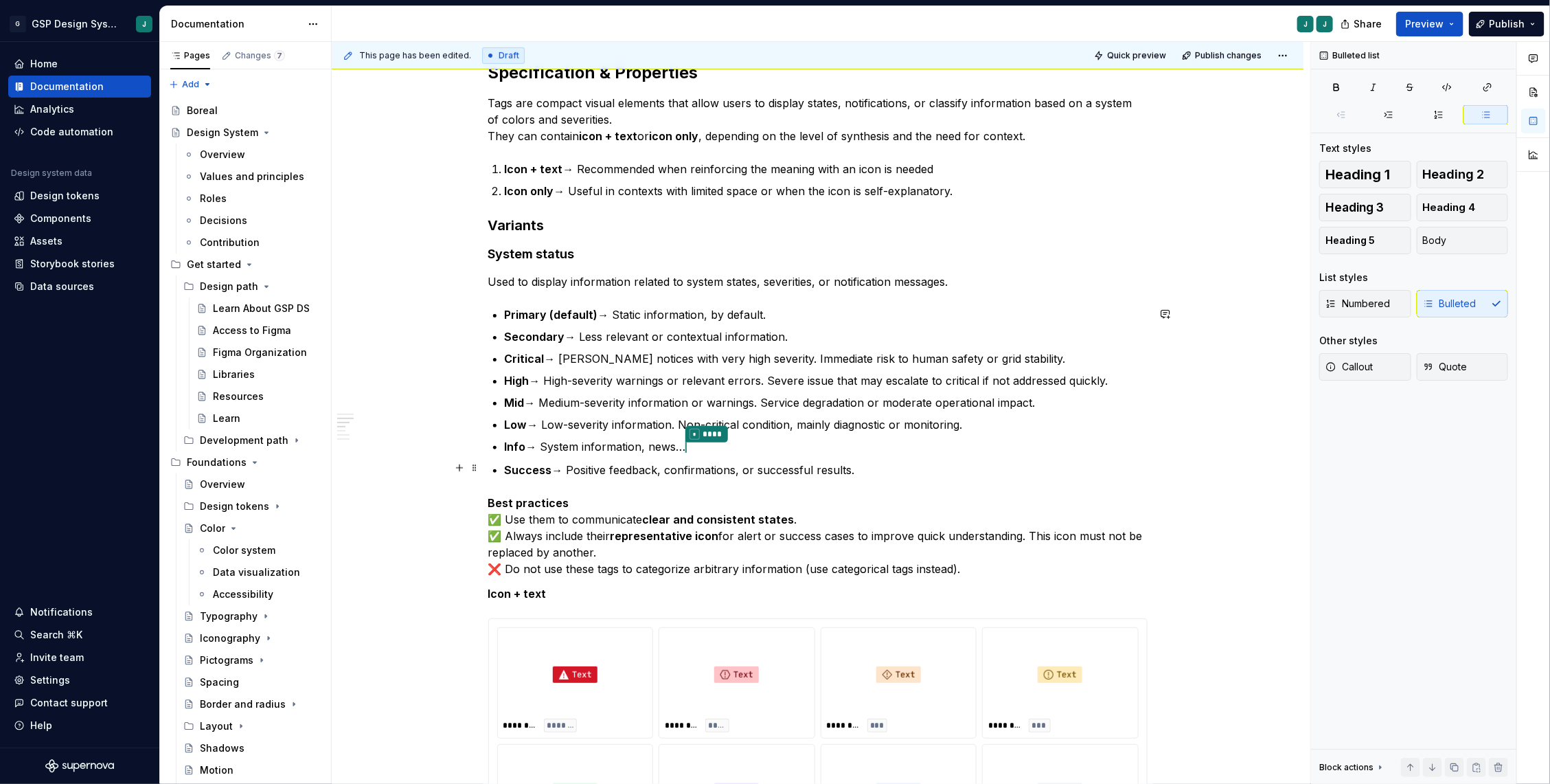
click at [875, 463] on p "Success → Positive feedback, confirmations, or successful results." at bounding box center [826, 470] width 643 height 16
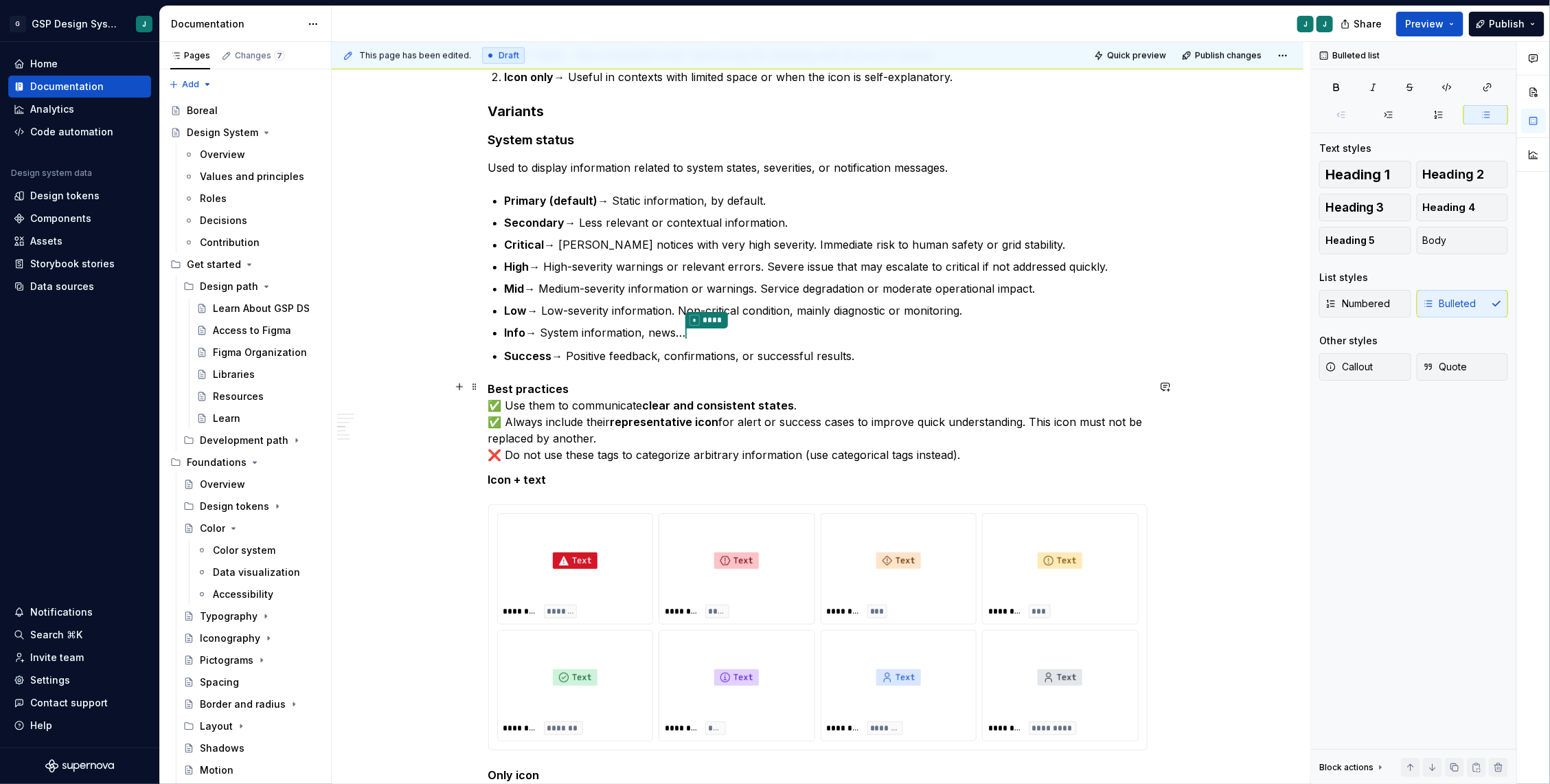
scroll to position [620, 0]
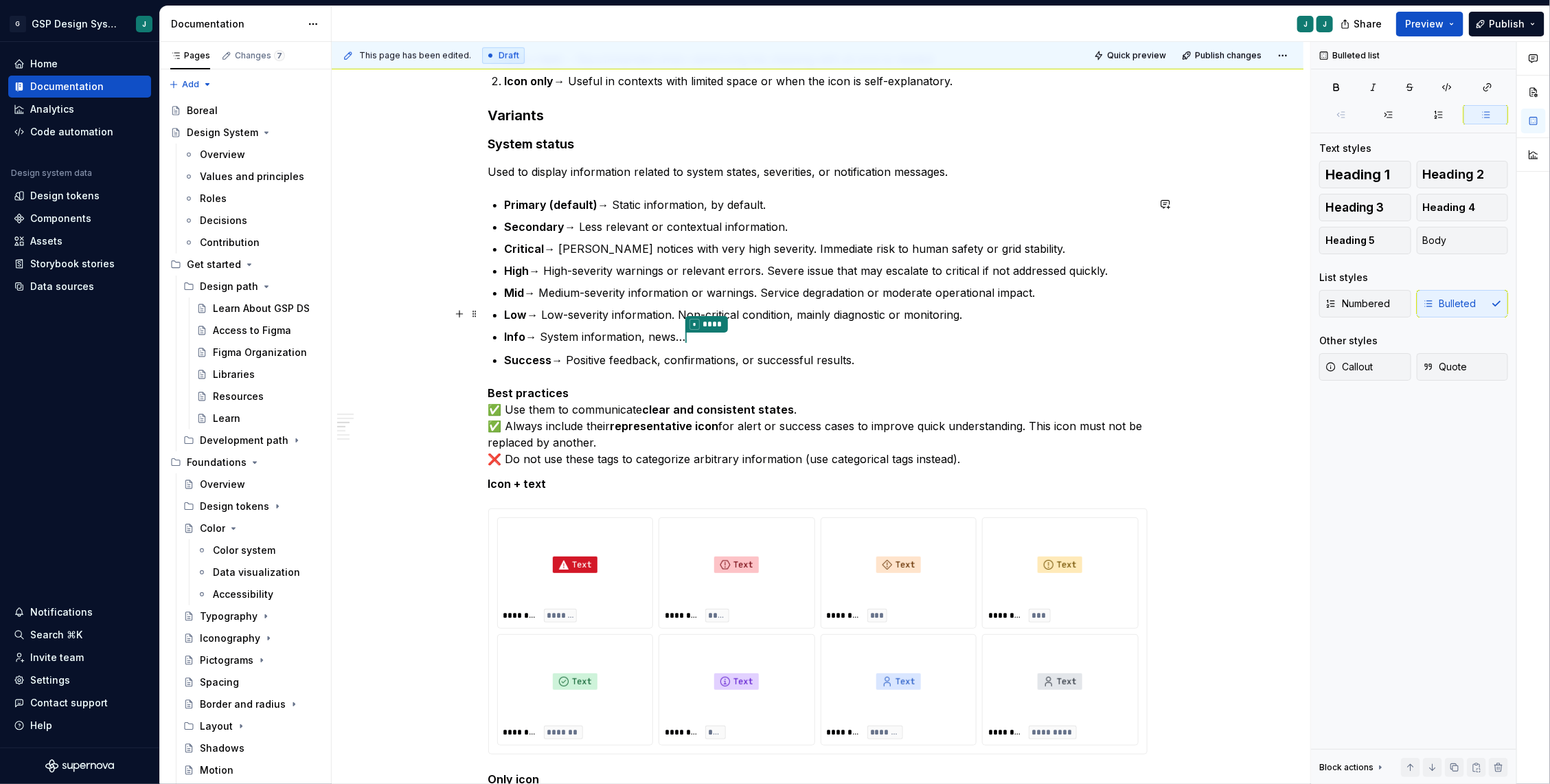
click at [983, 320] on p "Low → Low-severity information. Non-critical condition, mainly diagnostic or mo…" at bounding box center [826, 314] width 643 height 16
click at [822, 220] on p "Secondary → Less relevant or contextual information." at bounding box center [826, 226] width 643 height 16
click at [799, 224] on p "Secondary → Less relevant or contextual information. contextual information tha…" at bounding box center [826, 226] width 643 height 16
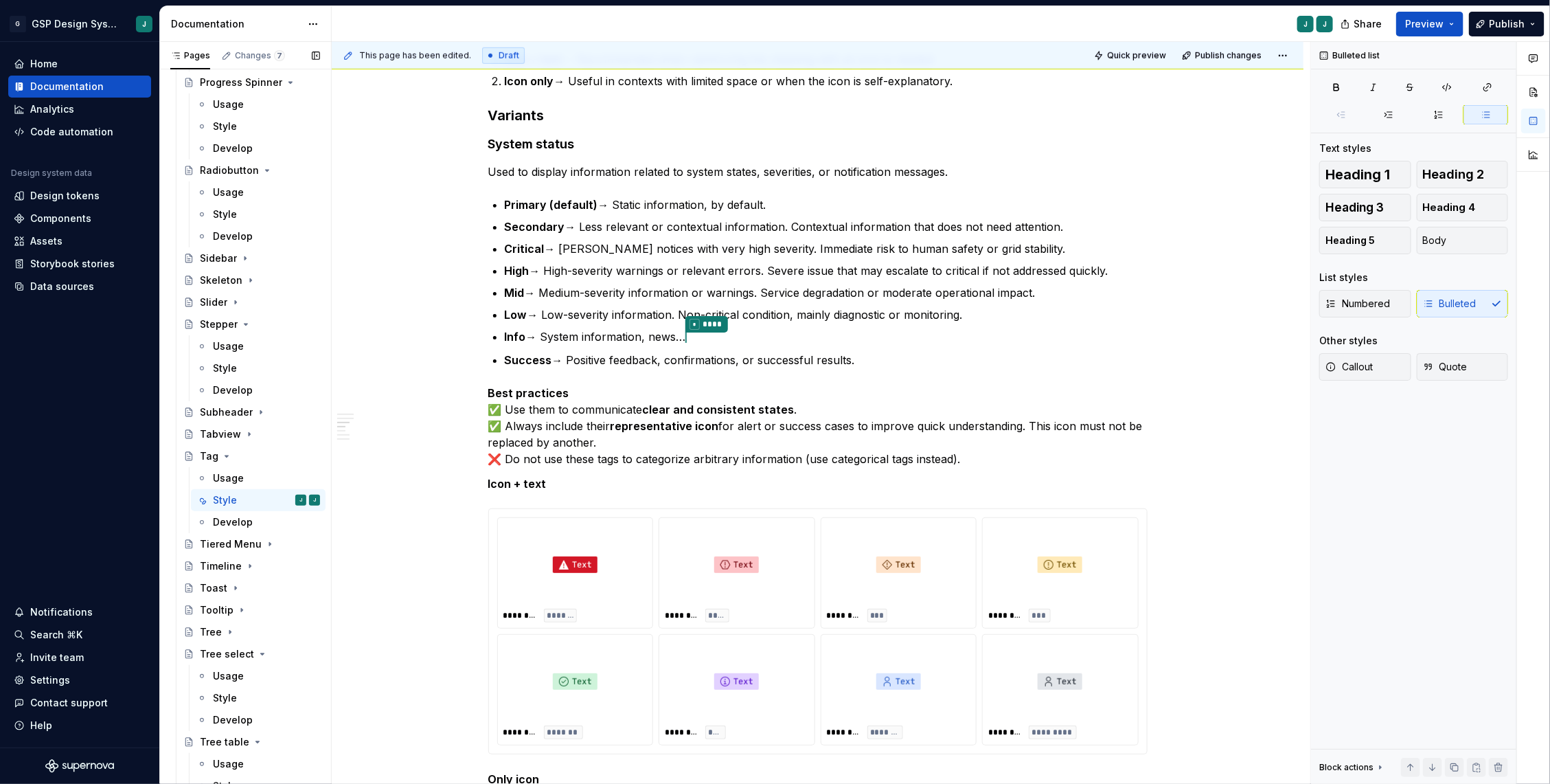
scroll to position [1951, 0]
click at [230, 574] on icon "Page tree" at bounding box center [235, 577] width 11 height 11
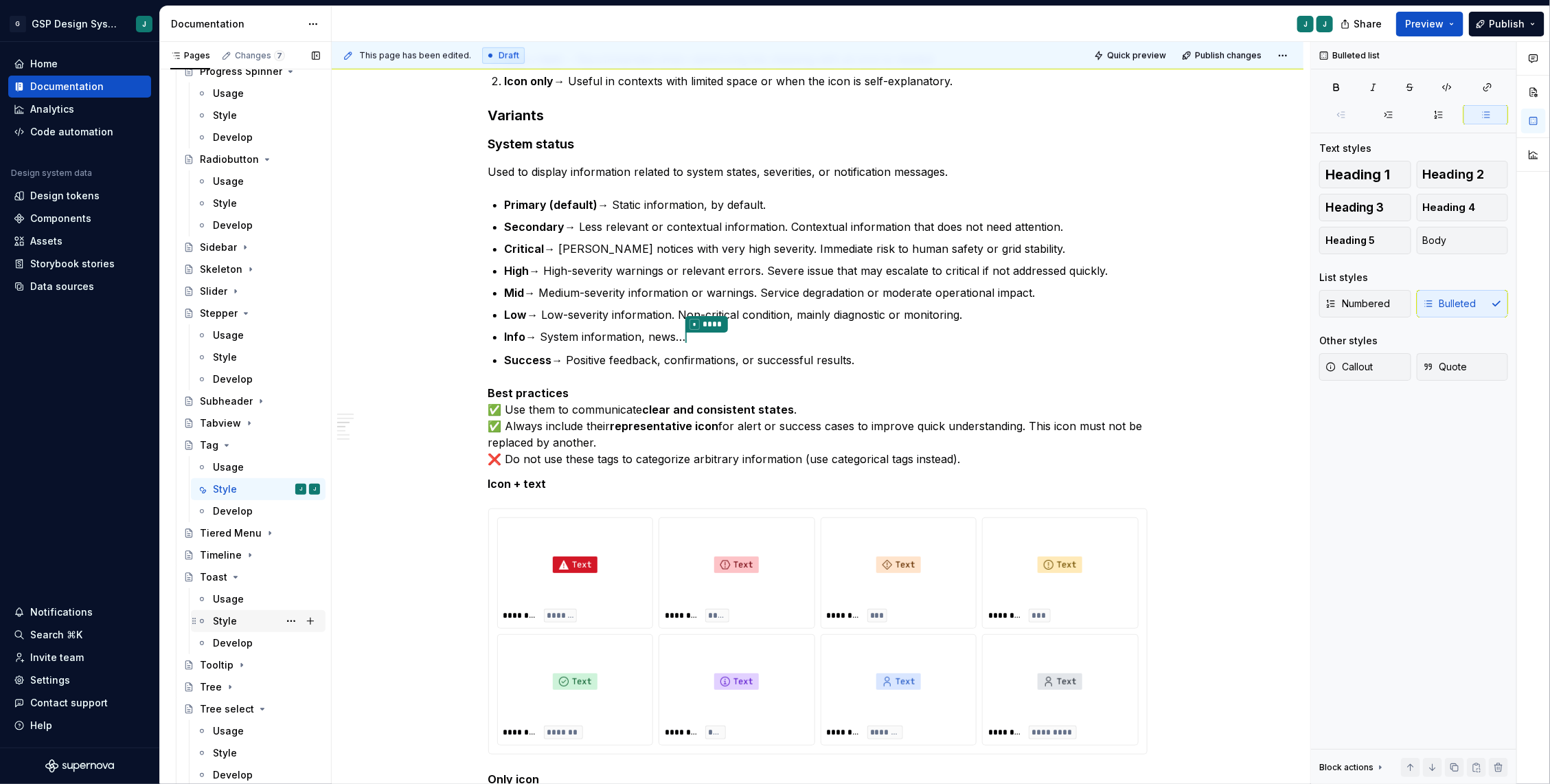
click at [230, 619] on div "Style" at bounding box center [225, 620] width 24 height 14
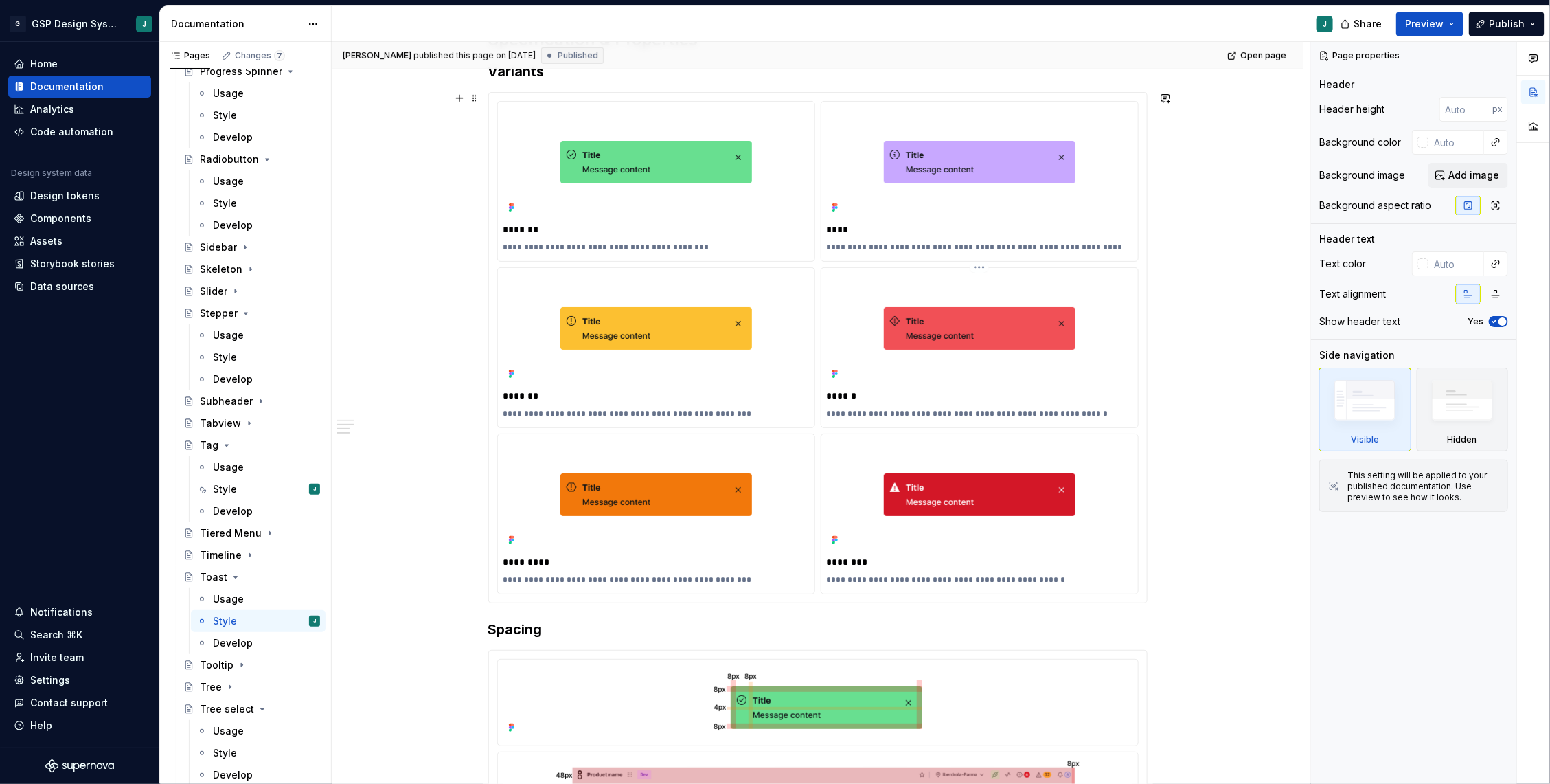
scroll to position [565, 0]
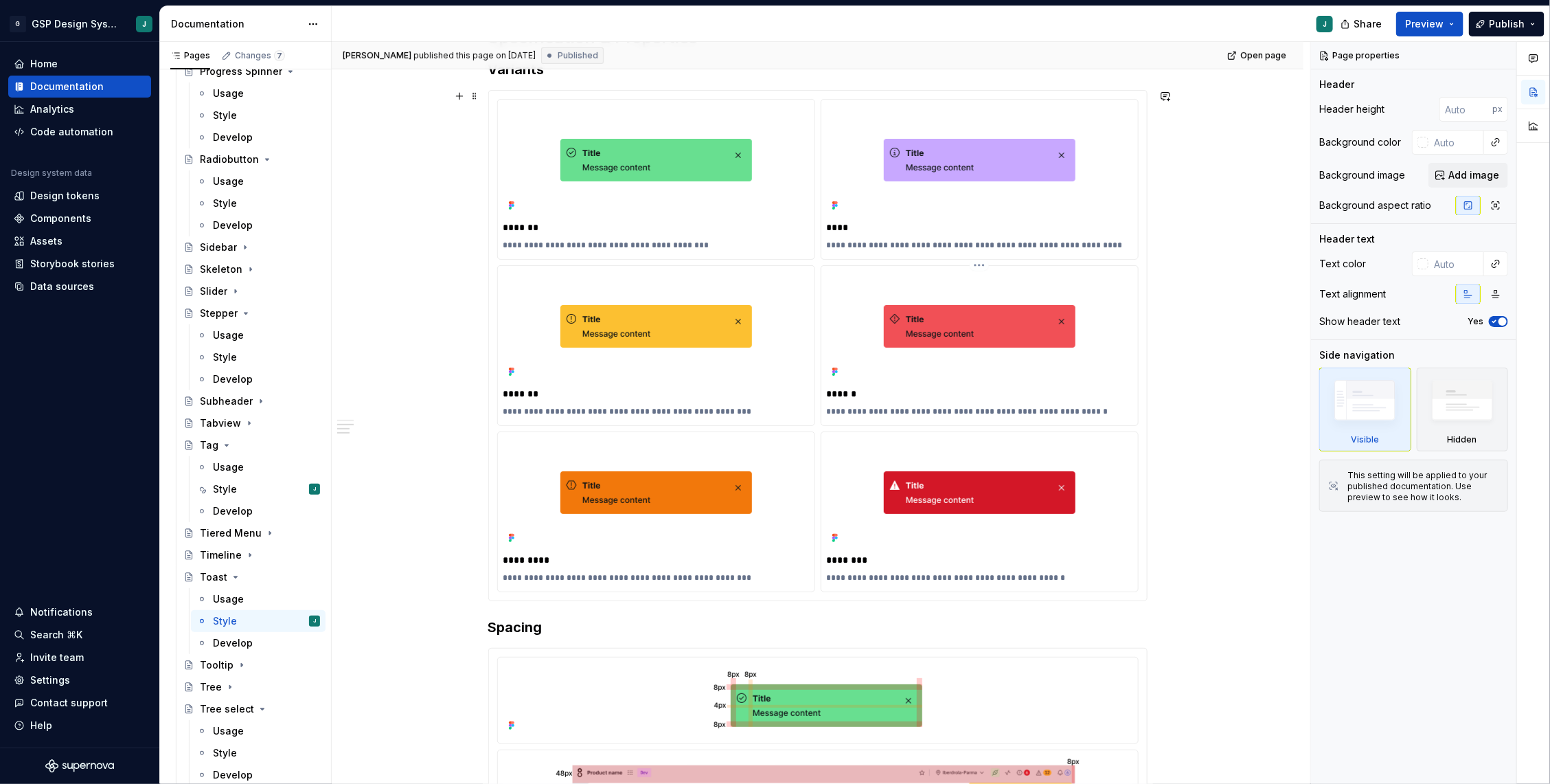
click at [853, 392] on p "******" at bounding box center [980, 393] width 306 height 14
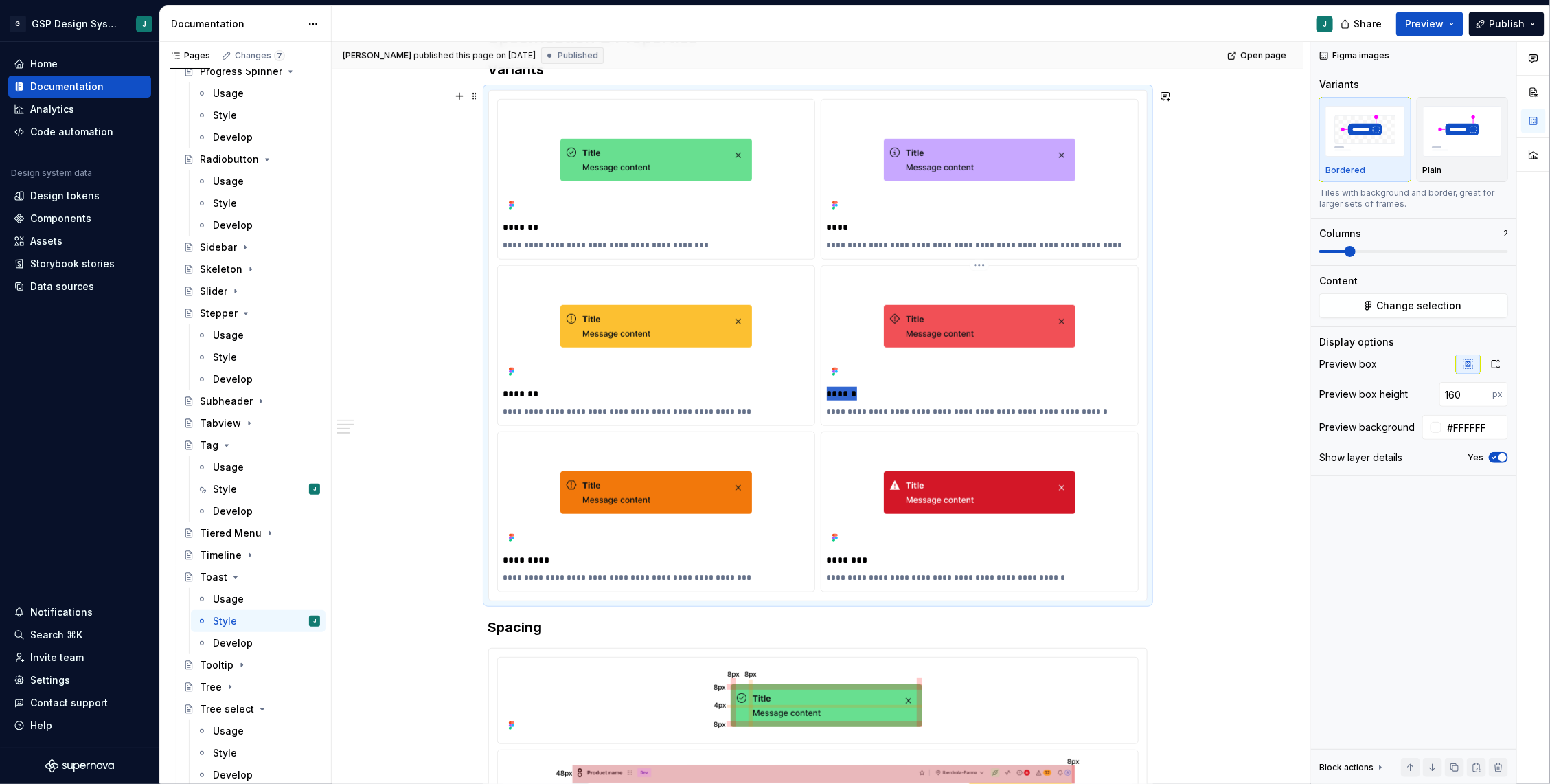
click at [853, 392] on p "******" at bounding box center [980, 393] width 306 height 14
click at [1241, 467] on div "**********" at bounding box center [817, 573] width 972 height 1800
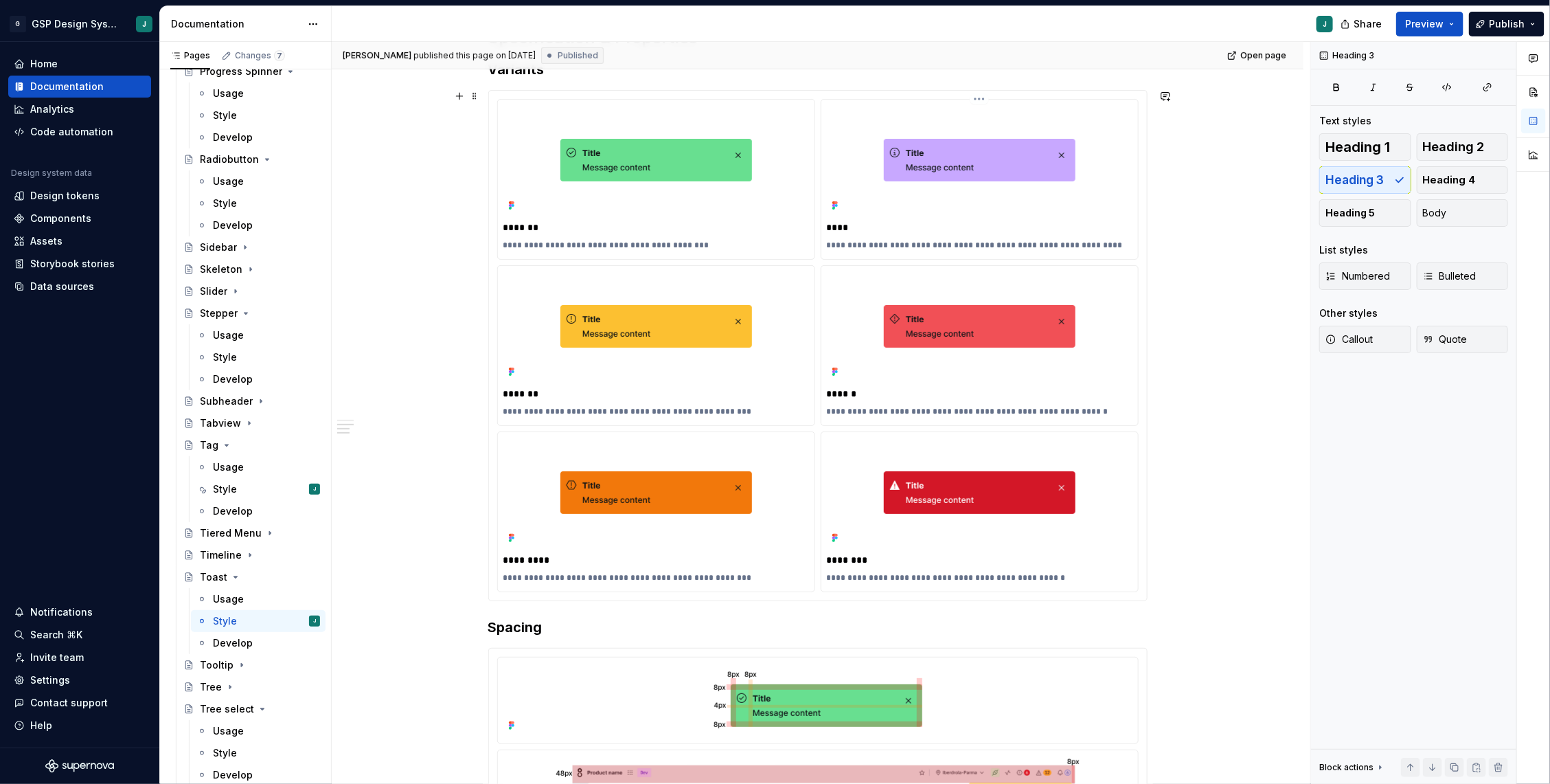
click at [1104, 221] on p "****" at bounding box center [980, 227] width 306 height 14
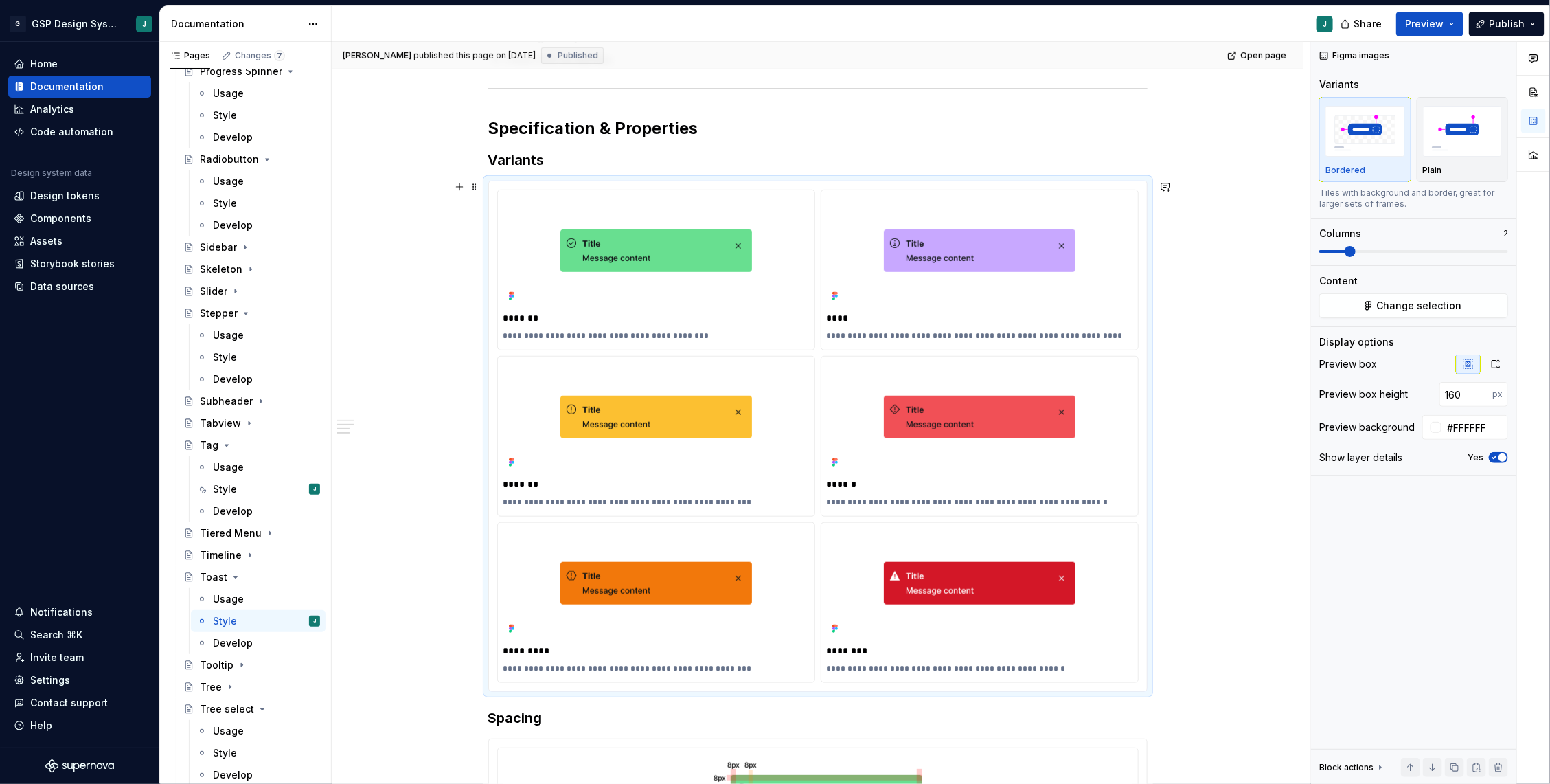
scroll to position [472, 0]
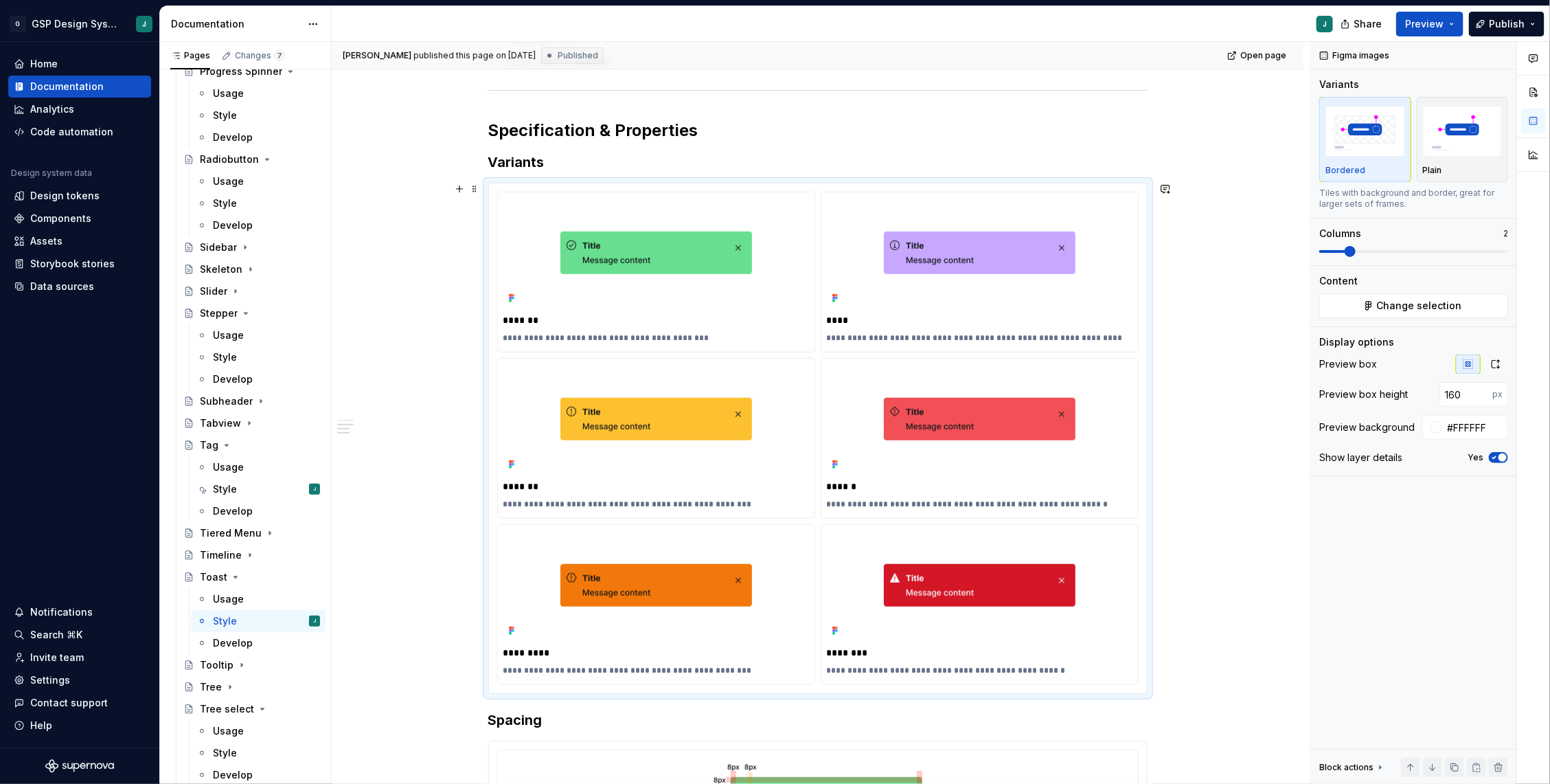
click at [1211, 372] on div "**********" at bounding box center [817, 666] width 972 height 1800
click at [530, 183] on div "**********" at bounding box center [818, 438] width 659 height 511
click at [530, 193] on div "**********" at bounding box center [656, 272] width 317 height 160
click at [1415, 299] on span "Change selection" at bounding box center [1420, 305] width 86 height 14
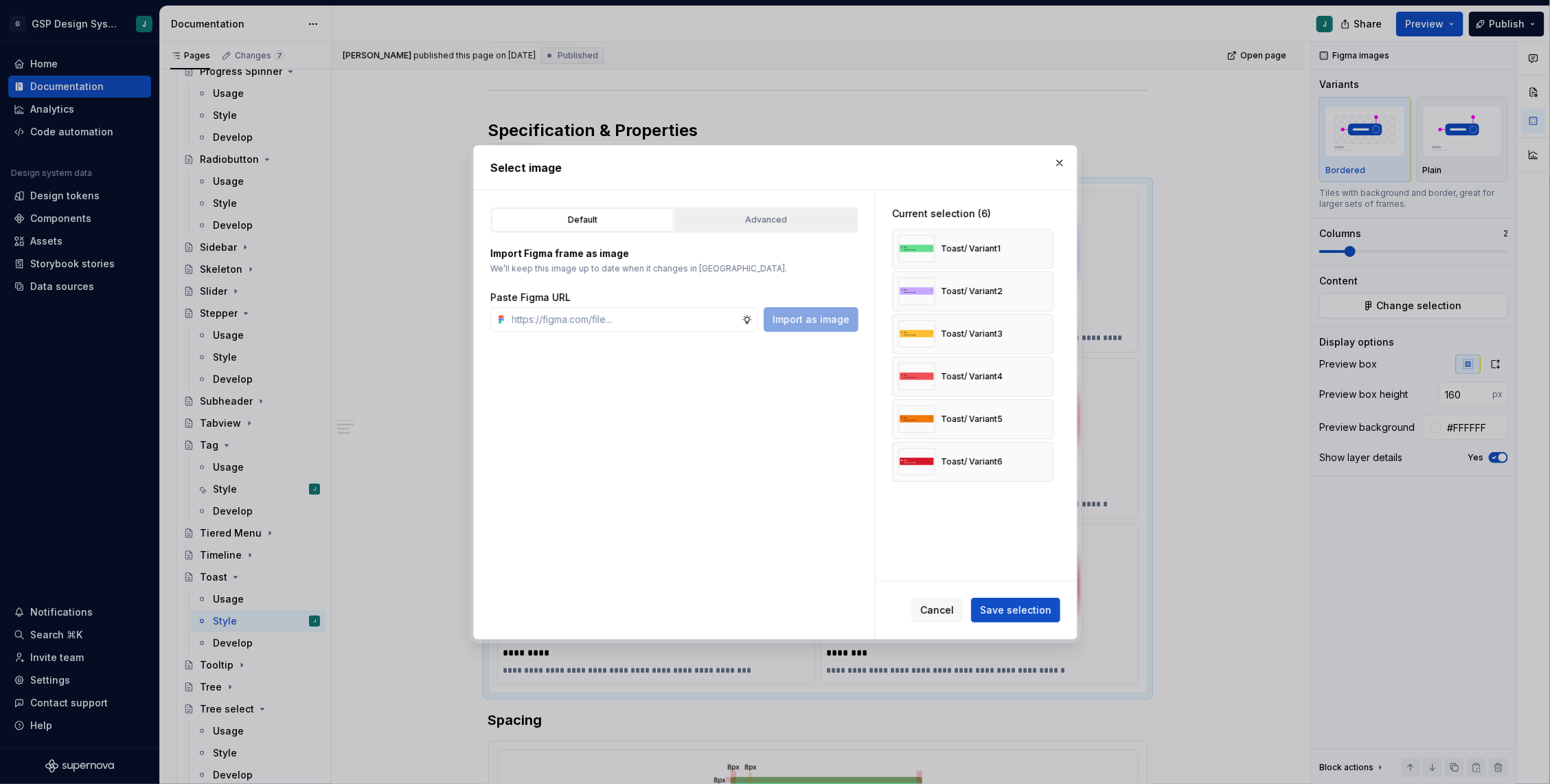
click at [768, 220] on div "Advanced" at bounding box center [767, 220] width 173 height 14
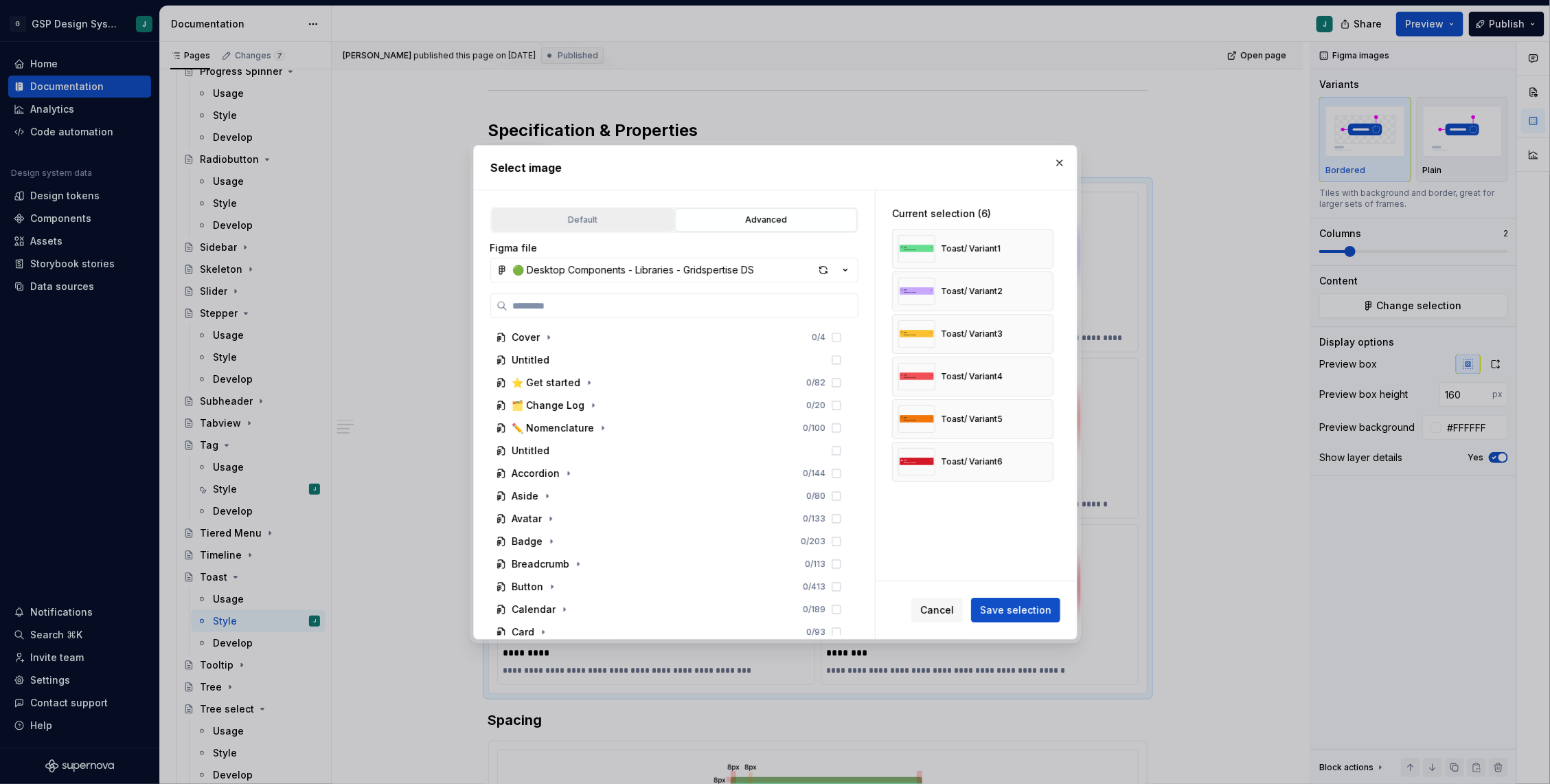
click at [610, 210] on button "Default" at bounding box center [582, 220] width 182 height 23
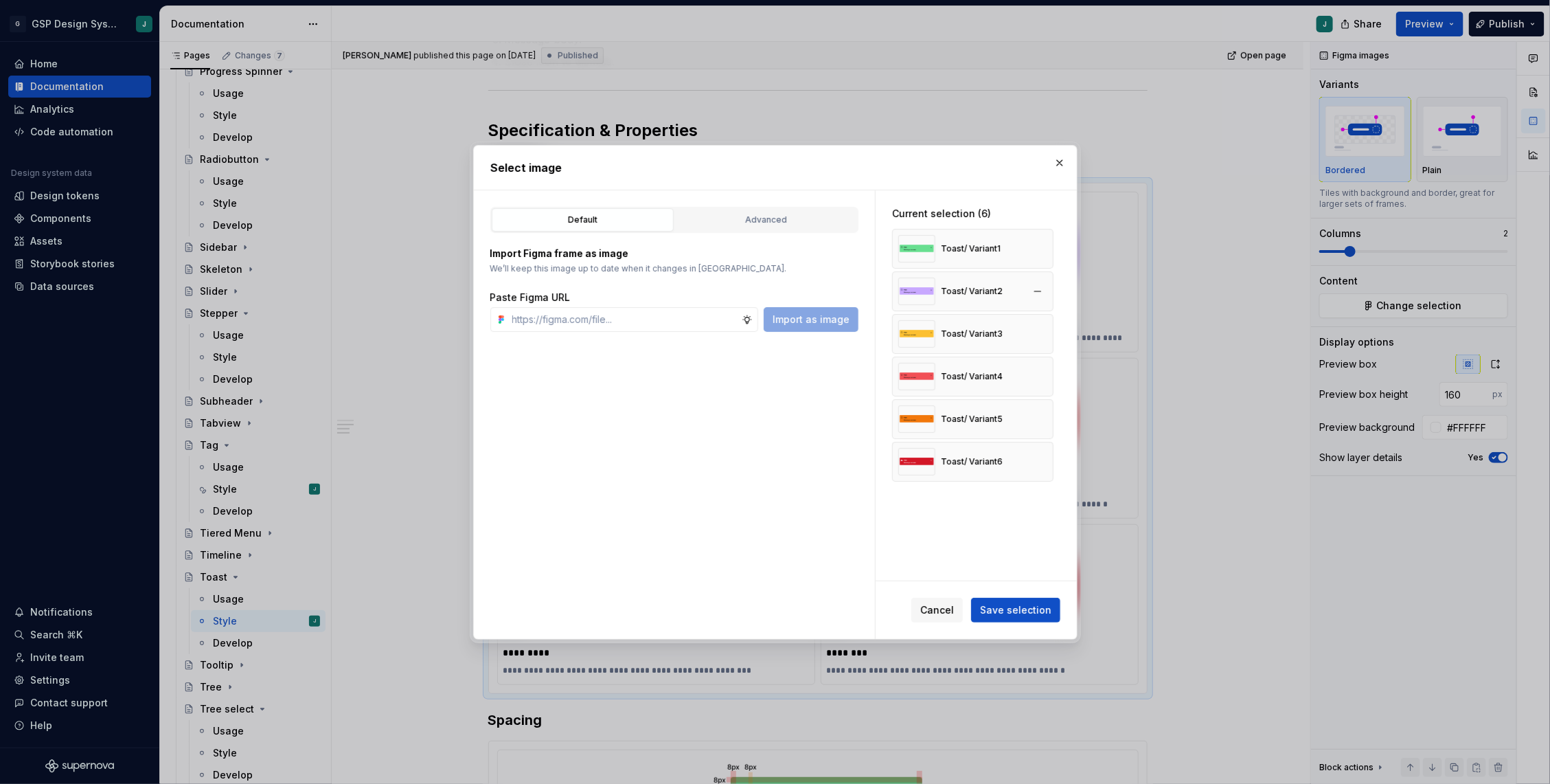
click at [990, 290] on div "Toast/ Variant2" at bounding box center [972, 290] width 62 height 11
click at [1046, 251] on button "button" at bounding box center [1037, 248] width 19 height 19
click at [1046, 244] on button "button" at bounding box center [1037, 248] width 19 height 19
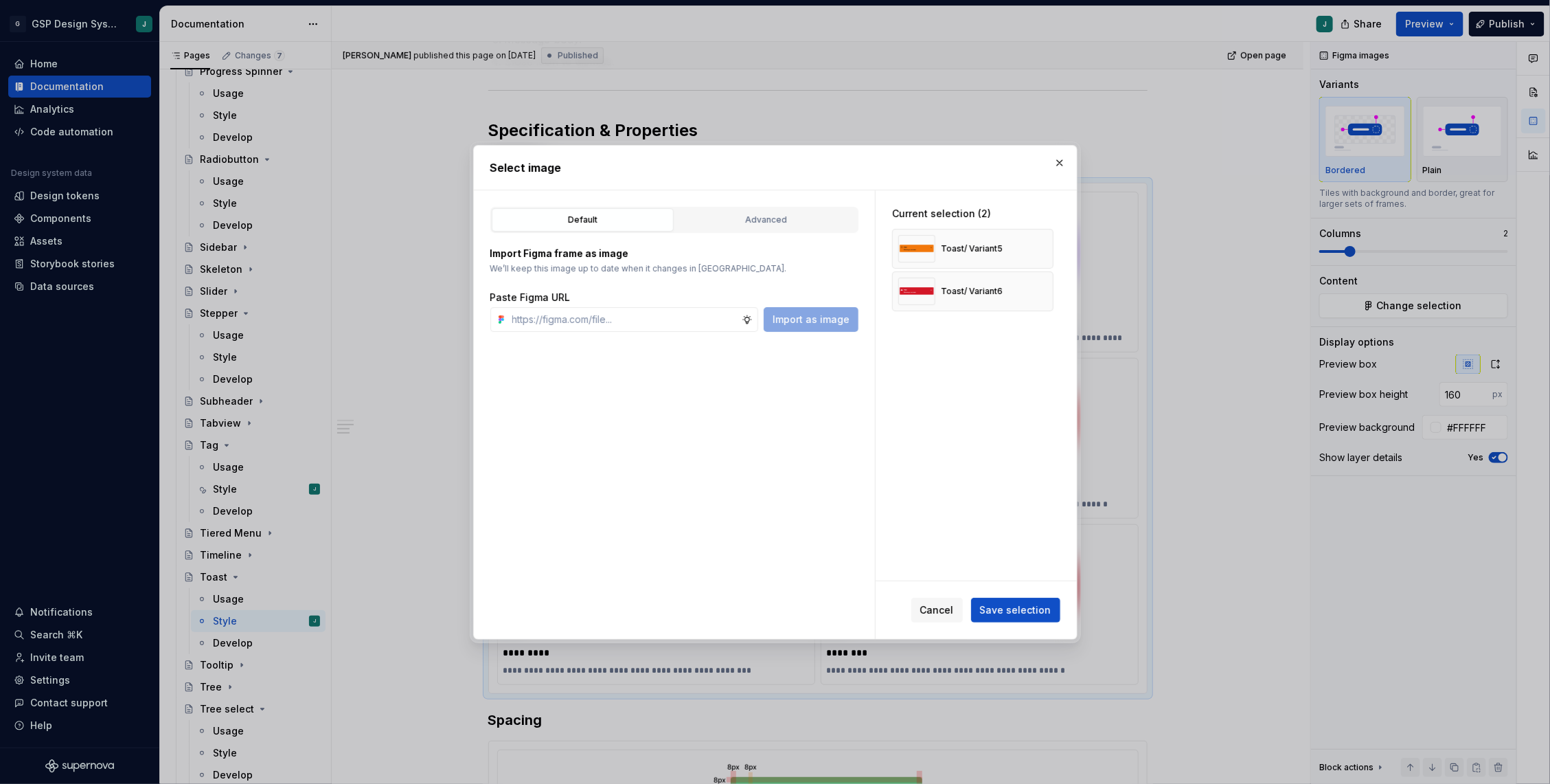
click at [1046, 244] on button "button" at bounding box center [1037, 248] width 19 height 19
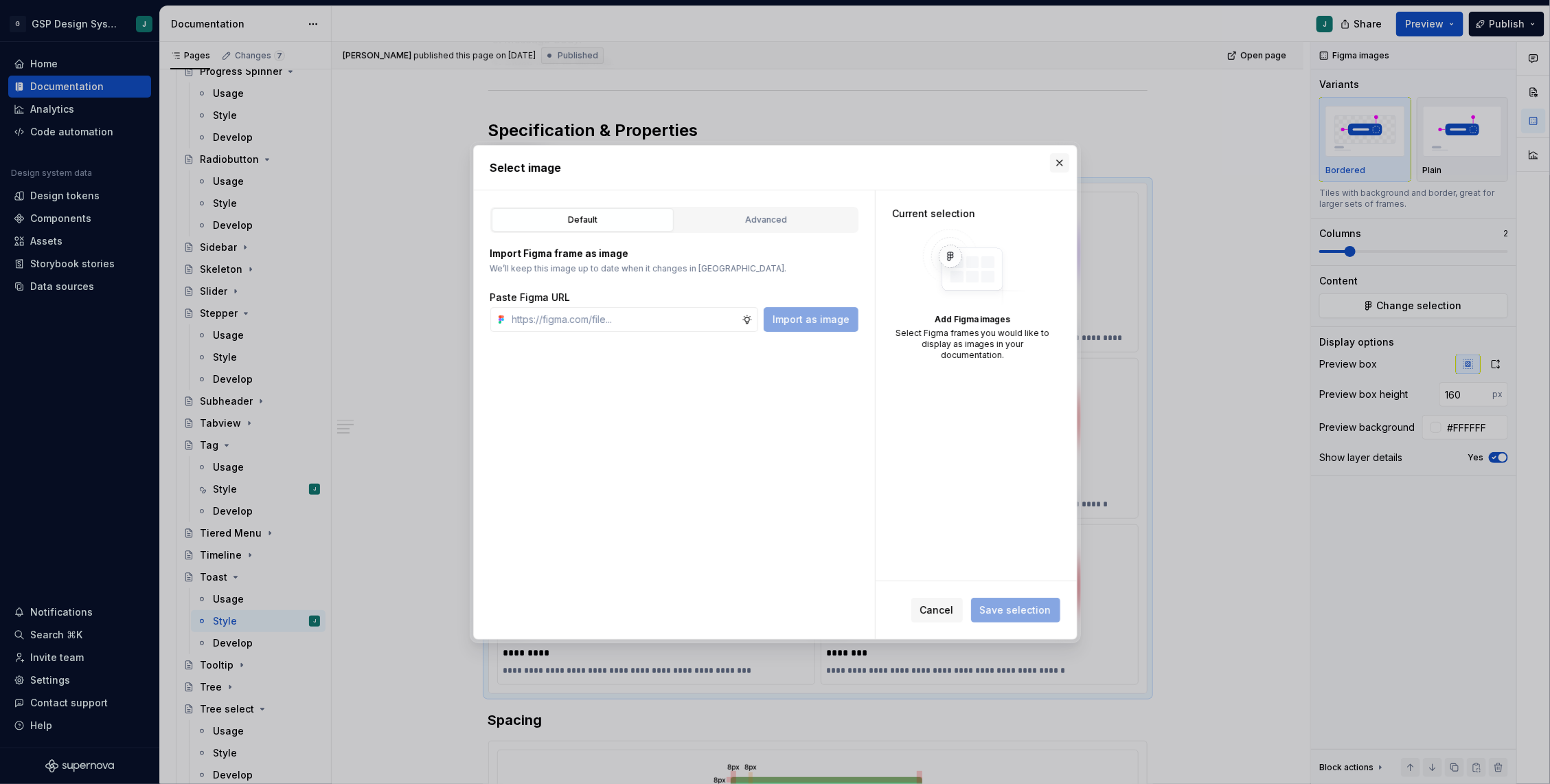
click at [1055, 163] on button "button" at bounding box center [1059, 162] width 19 height 19
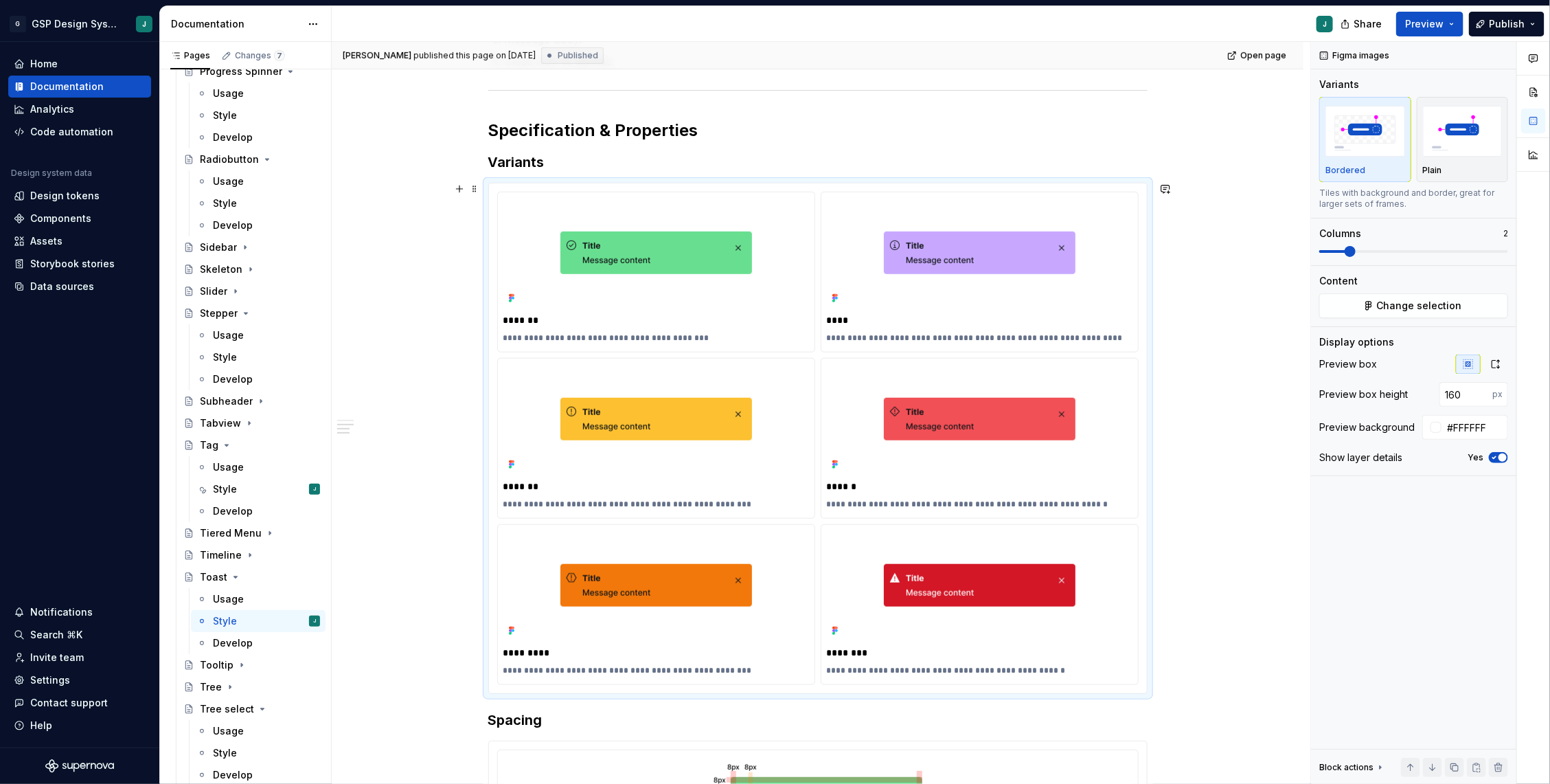
click at [1229, 382] on div "**********" at bounding box center [817, 666] width 972 height 1800
click at [900, 610] on div at bounding box center [980, 586] width 306 height 110
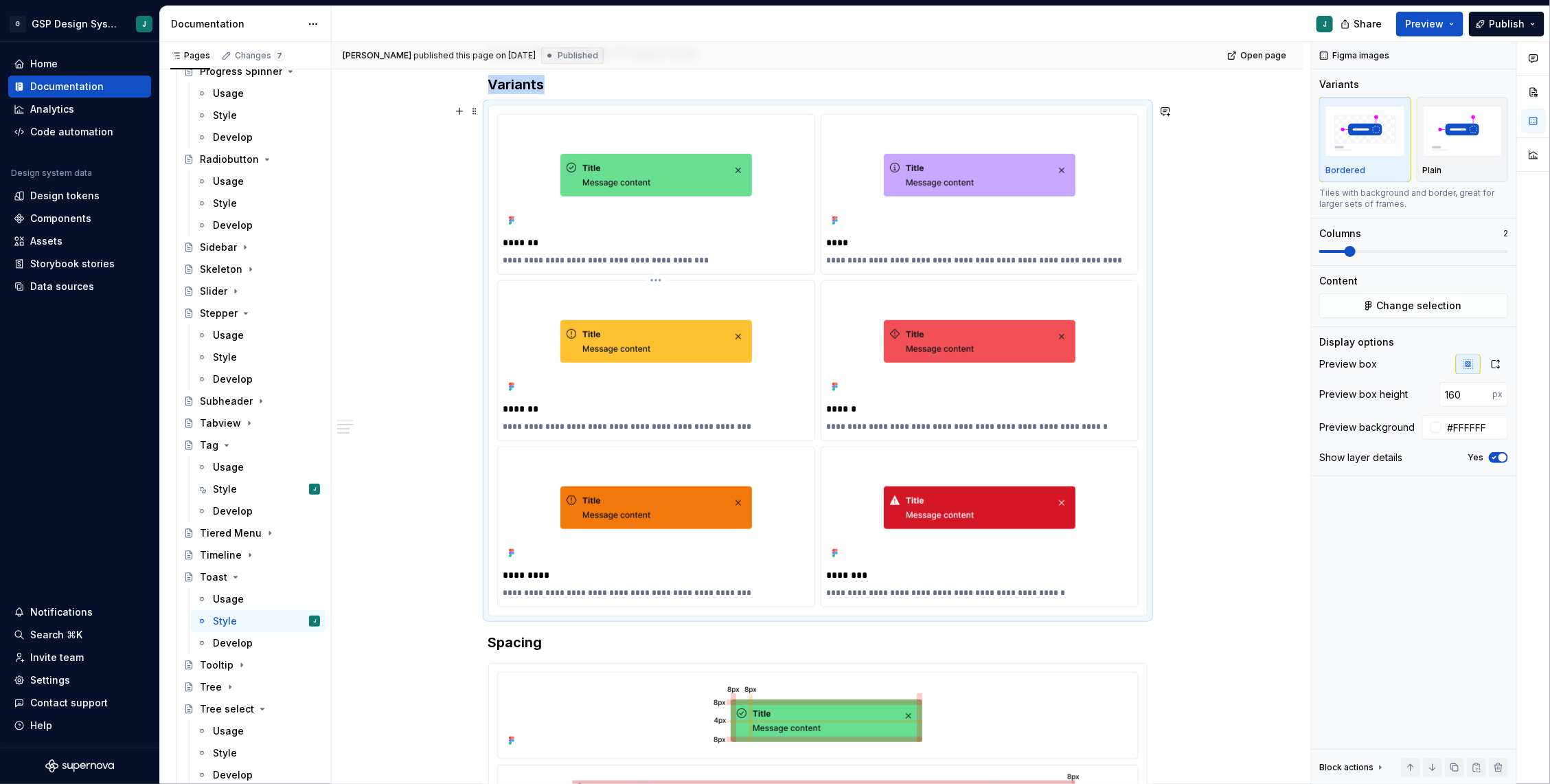
scroll to position [577, 0]
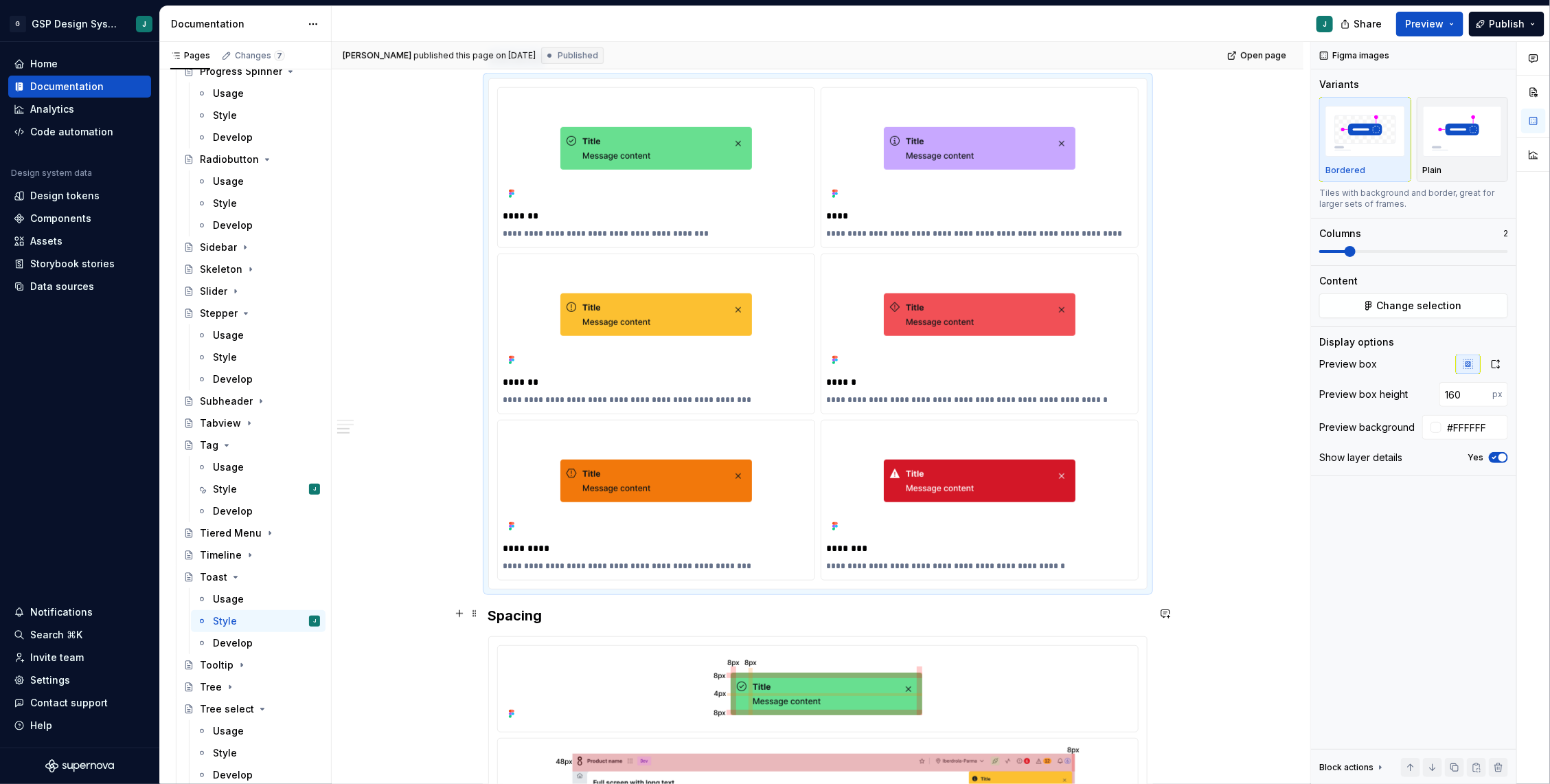
click at [493, 618] on h3 "Spacing" at bounding box center [818, 615] width 659 height 19
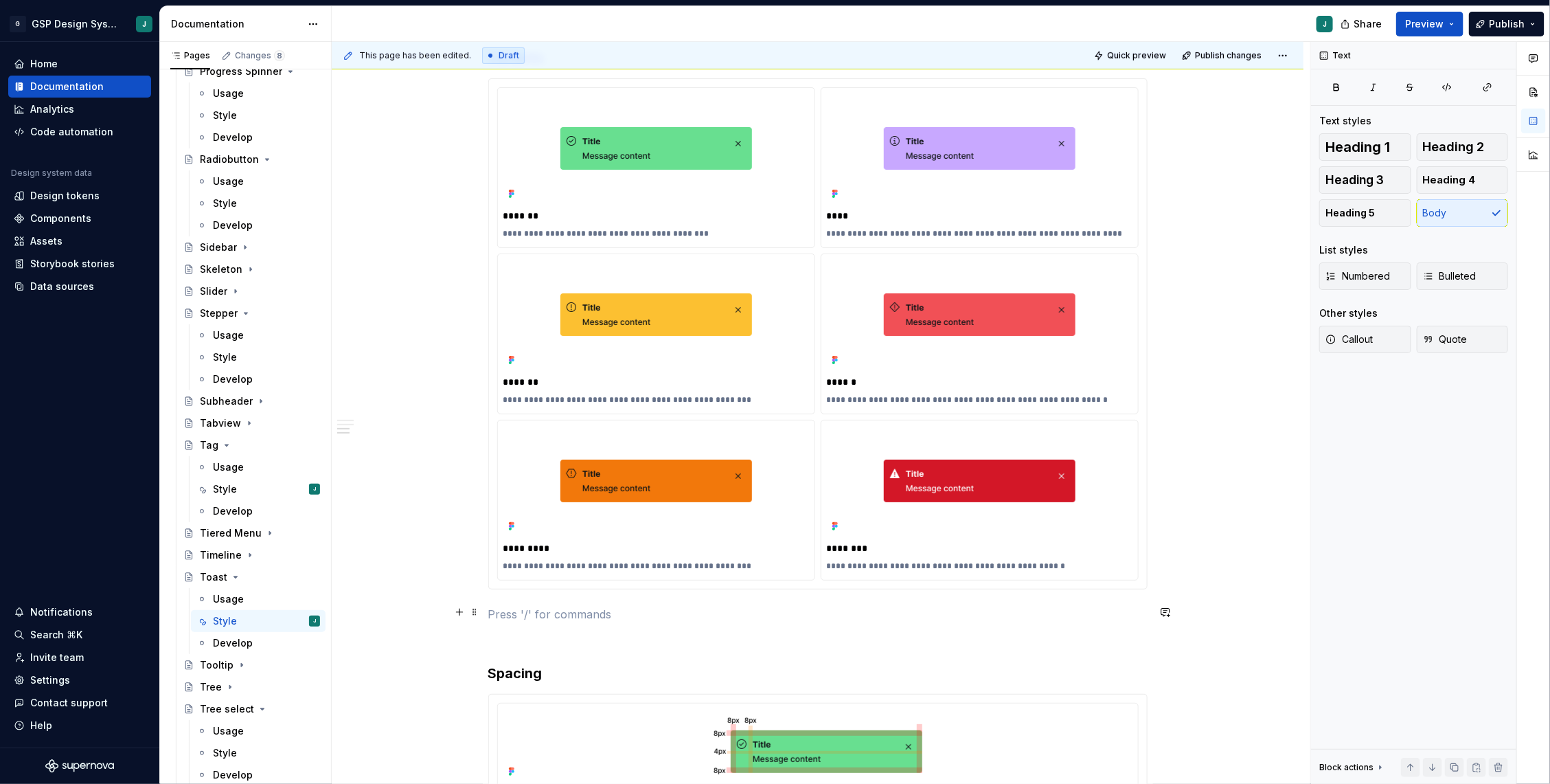
click at [500, 606] on p at bounding box center [818, 614] width 659 height 16
click at [466, 615] on button "button" at bounding box center [459, 611] width 19 height 19
type textarea "*"
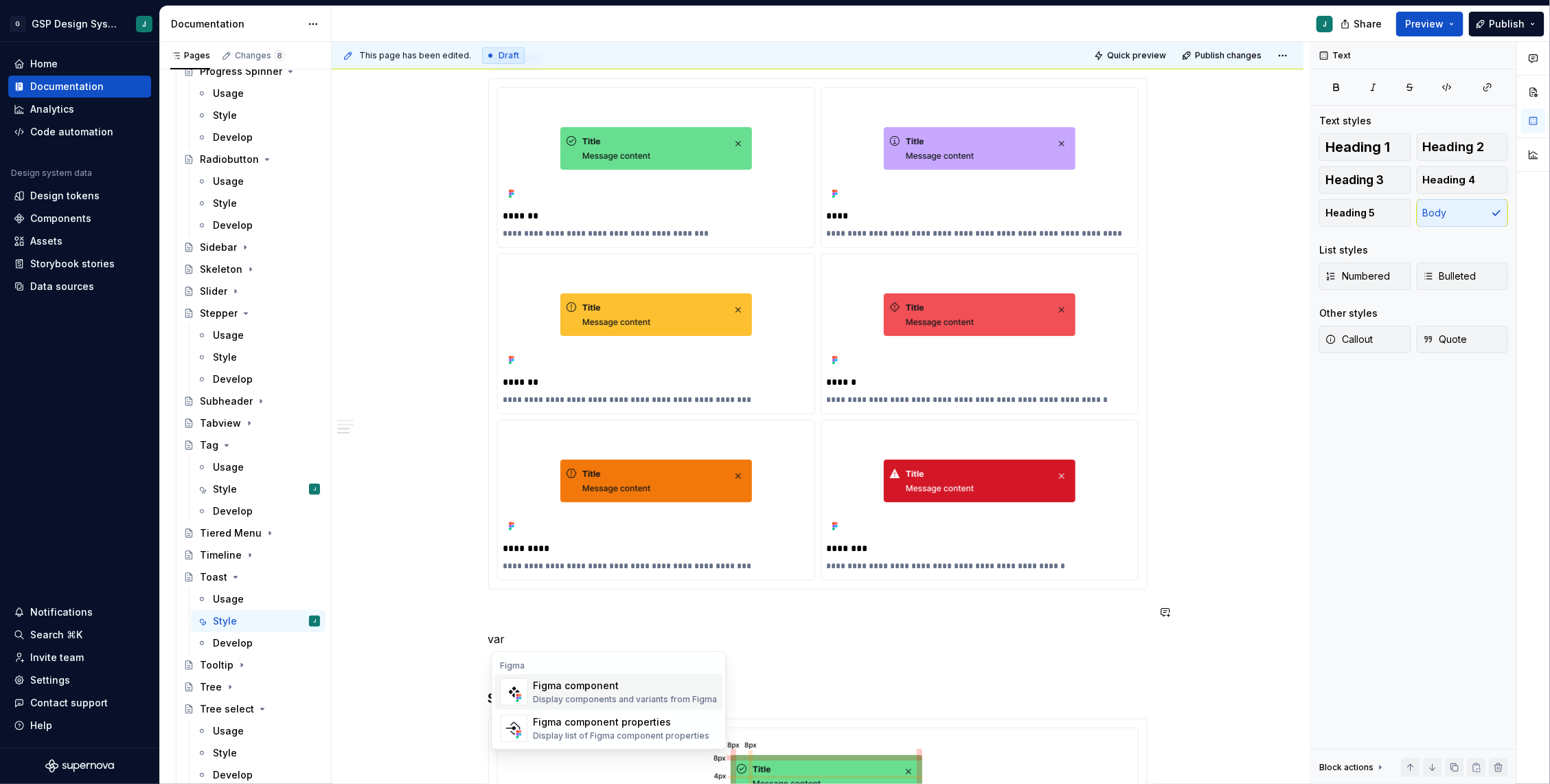
click at [575, 687] on div "Figma component" at bounding box center [626, 685] width 184 height 14
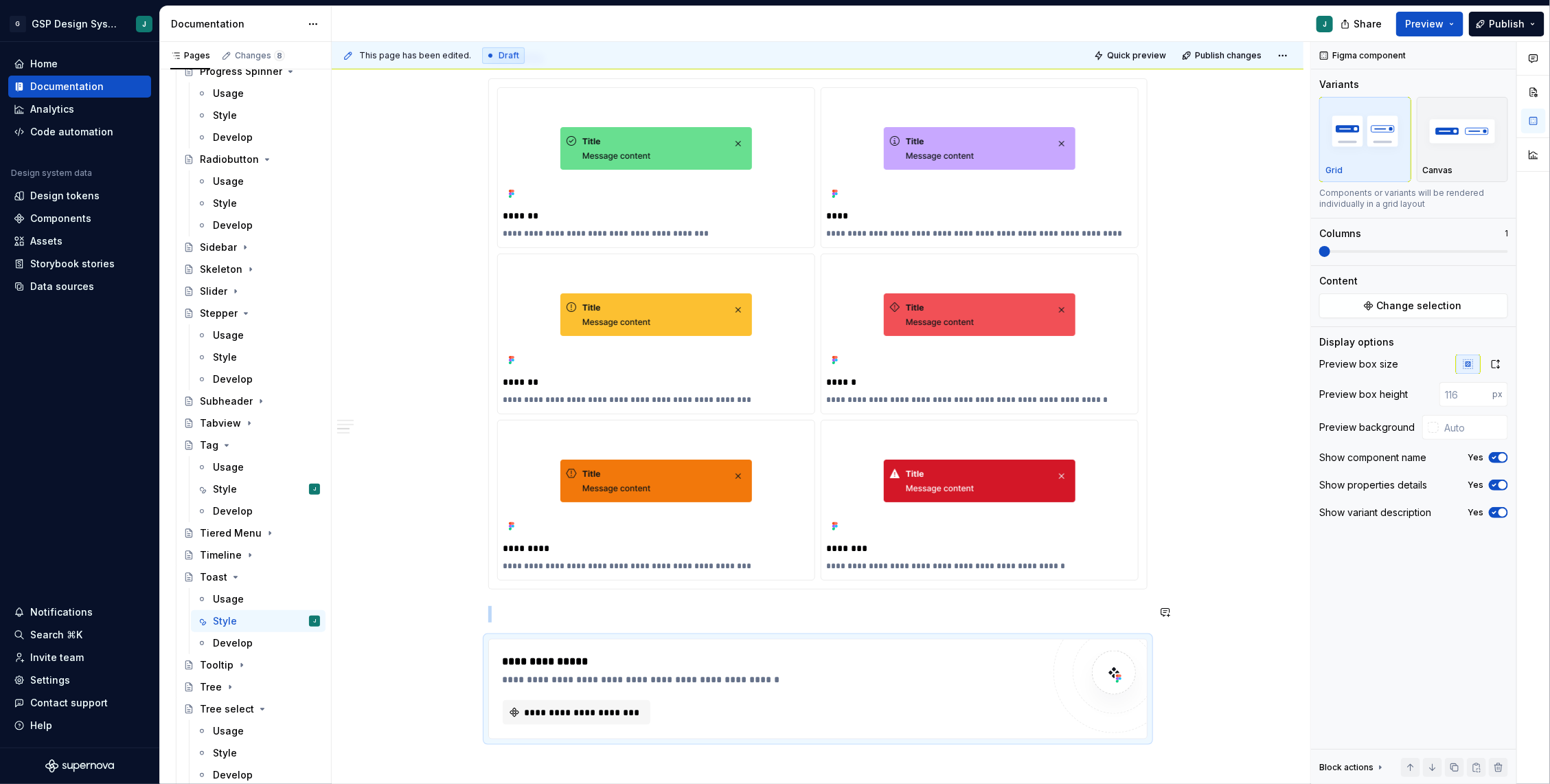
type textarea "*"
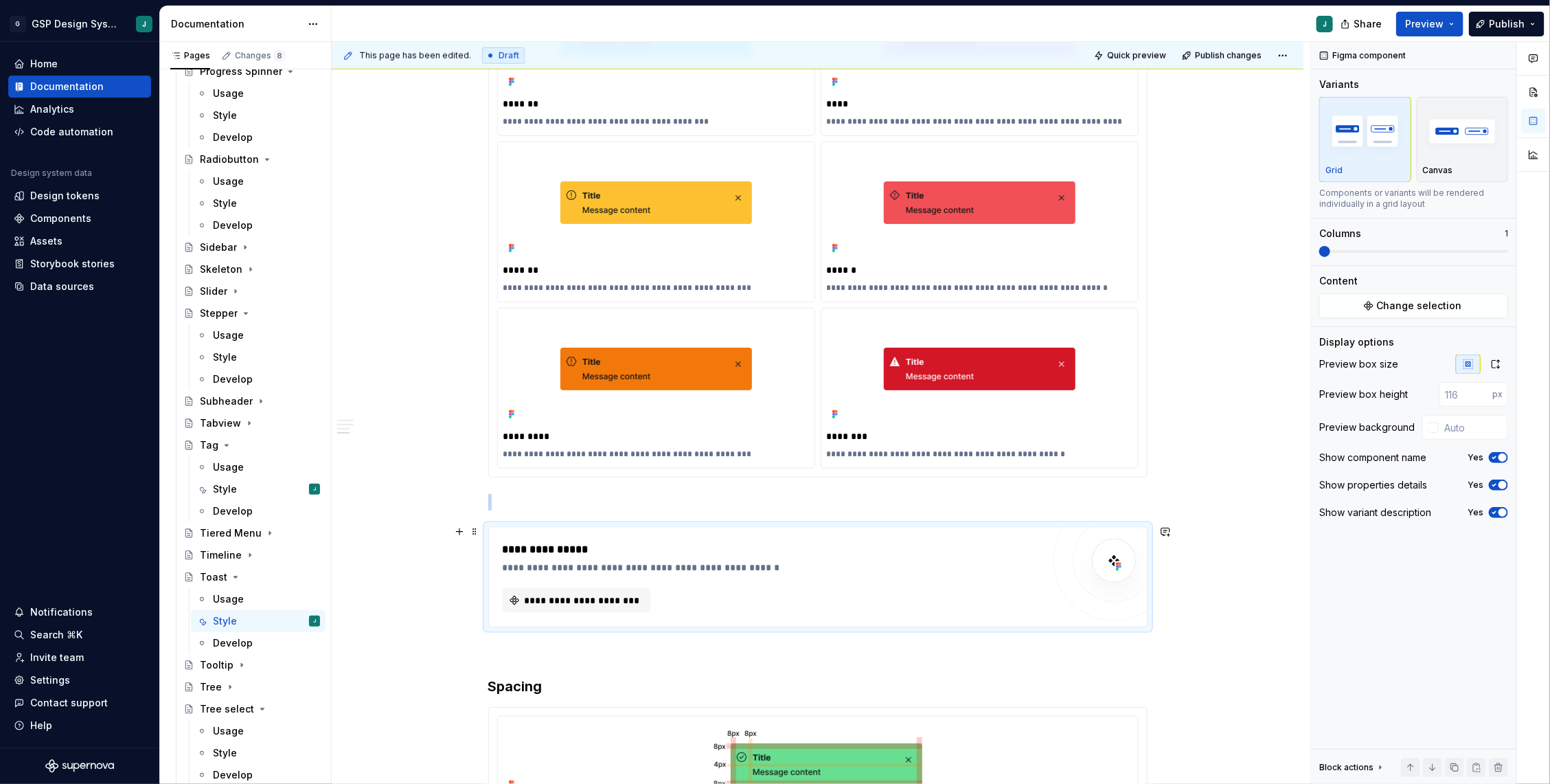
scroll to position [695, 0]
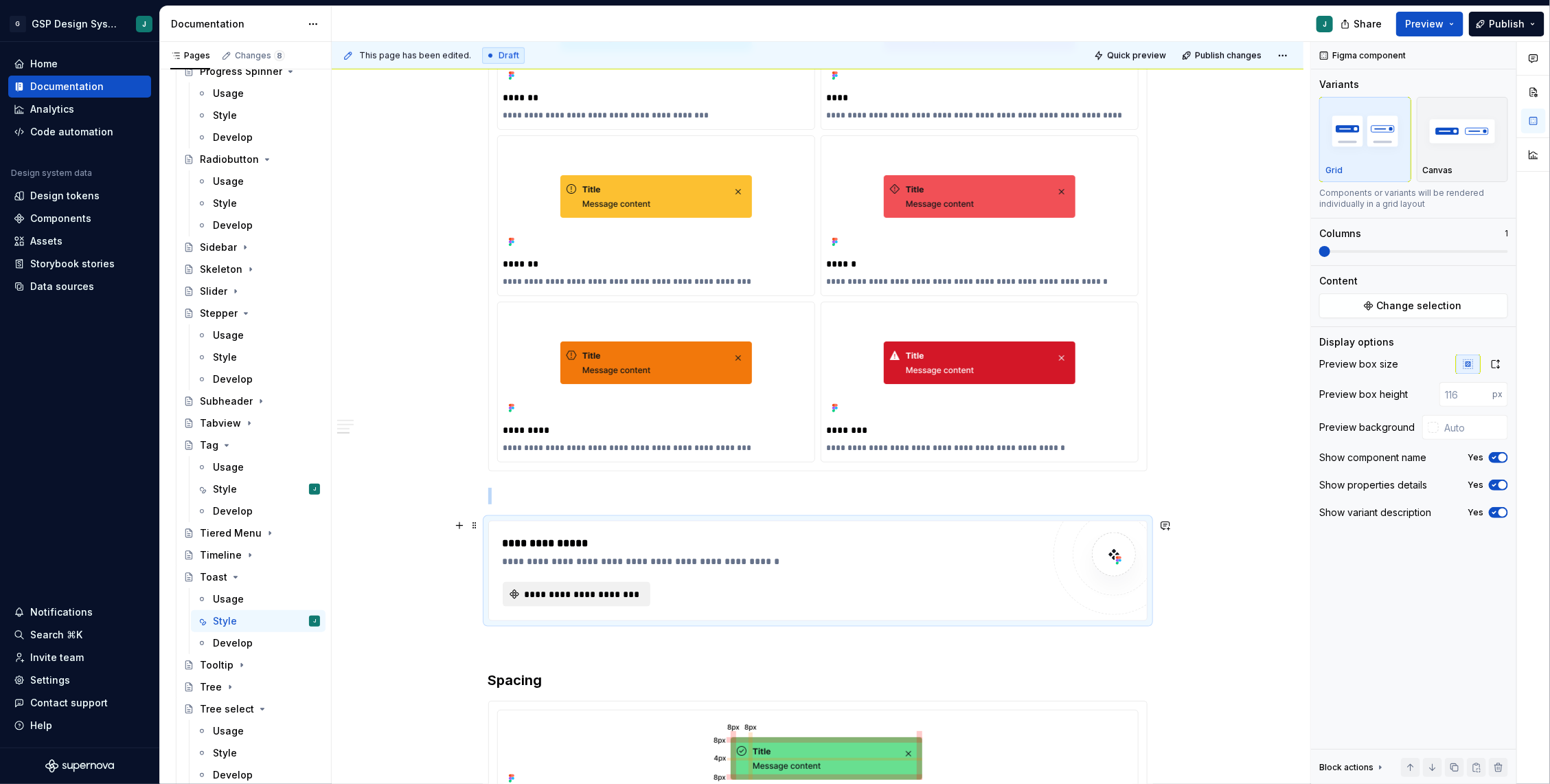
click at [615, 588] on span "**********" at bounding box center [582, 594] width 118 height 14
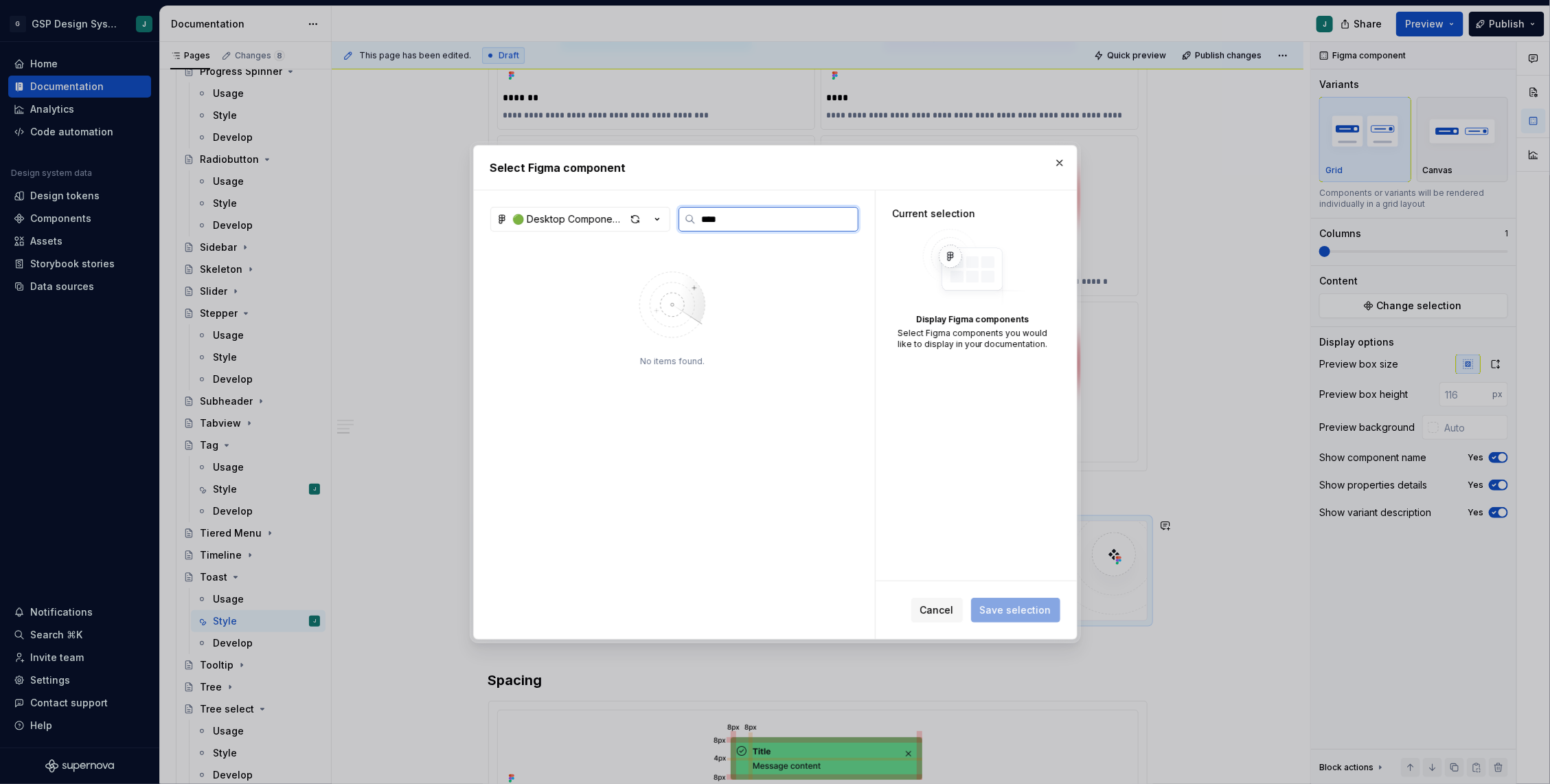
type input "****"
click at [552, 296] on img at bounding box center [548, 303] width 104 height 43
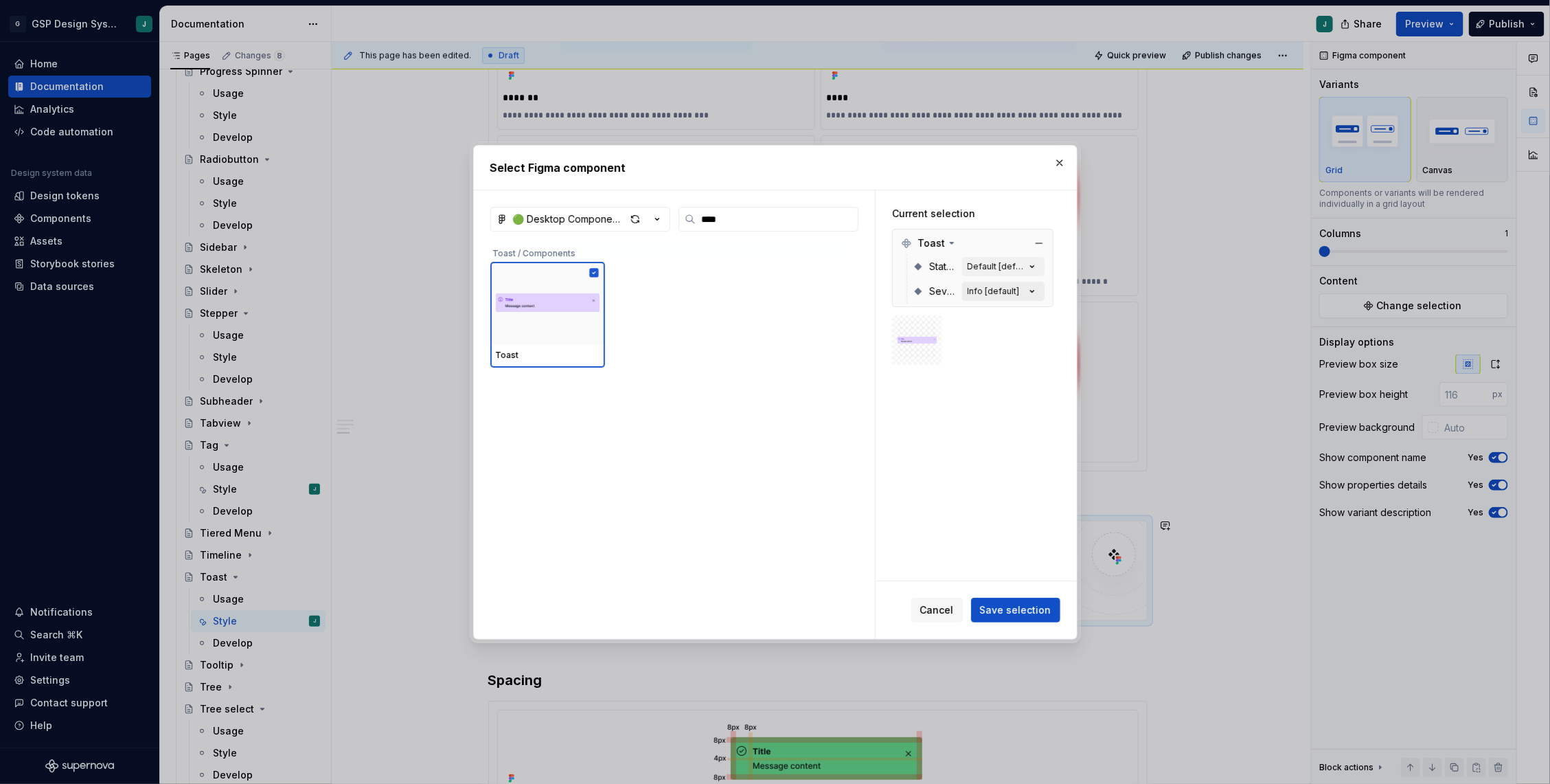
click at [1033, 288] on icon "button" at bounding box center [1032, 291] width 14 height 14
click at [1037, 291] on icon "button" at bounding box center [1032, 291] width 14 height 14
click at [1039, 294] on icon "button" at bounding box center [1032, 291] width 14 height 14
click at [1039, 289] on icon "button" at bounding box center [1032, 291] width 14 height 14
click at [1033, 267] on icon "button" at bounding box center [1032, 266] width 3 height 2
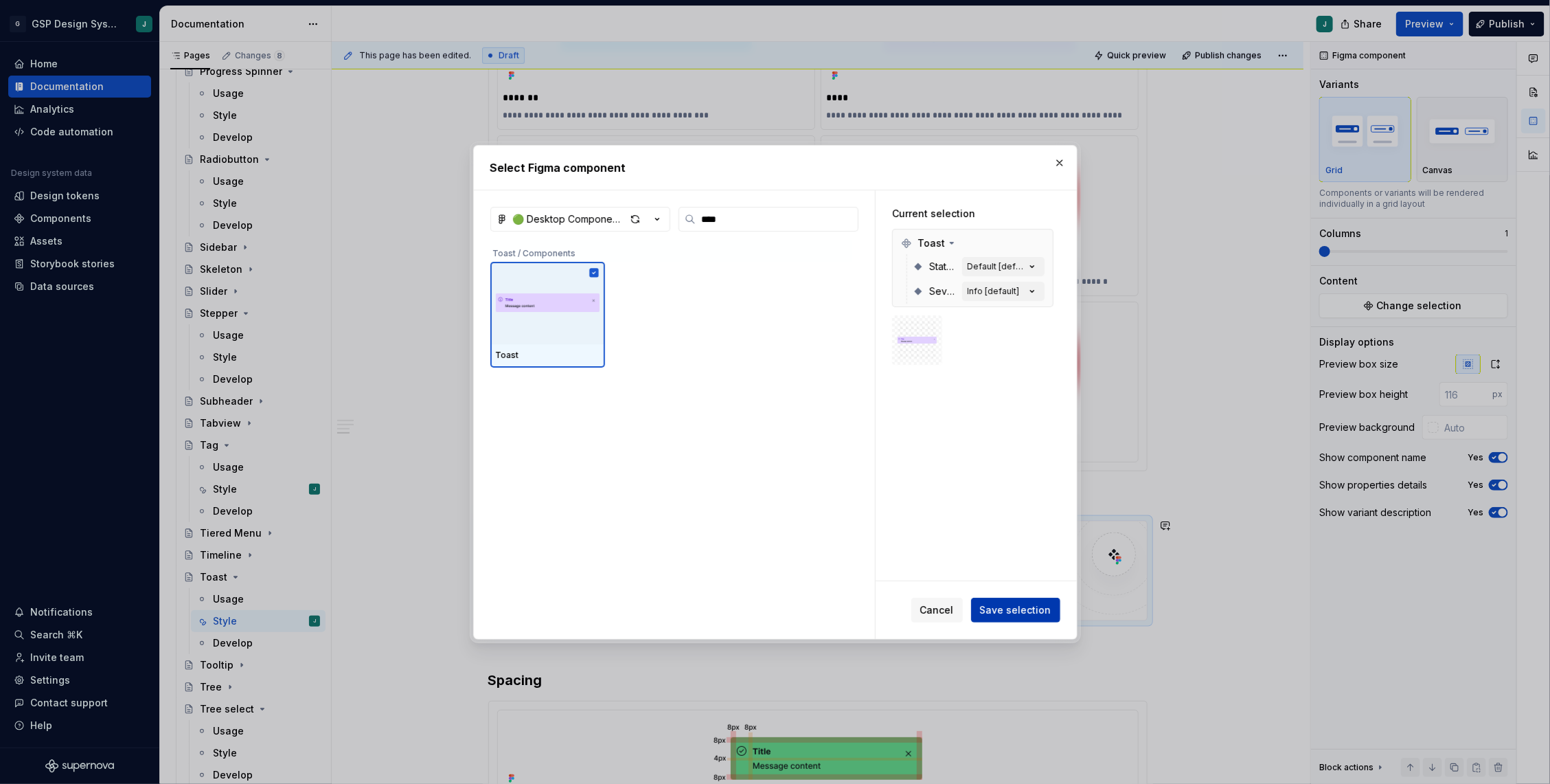
click at [1009, 614] on span "Save selection" at bounding box center [1015, 610] width 72 height 14
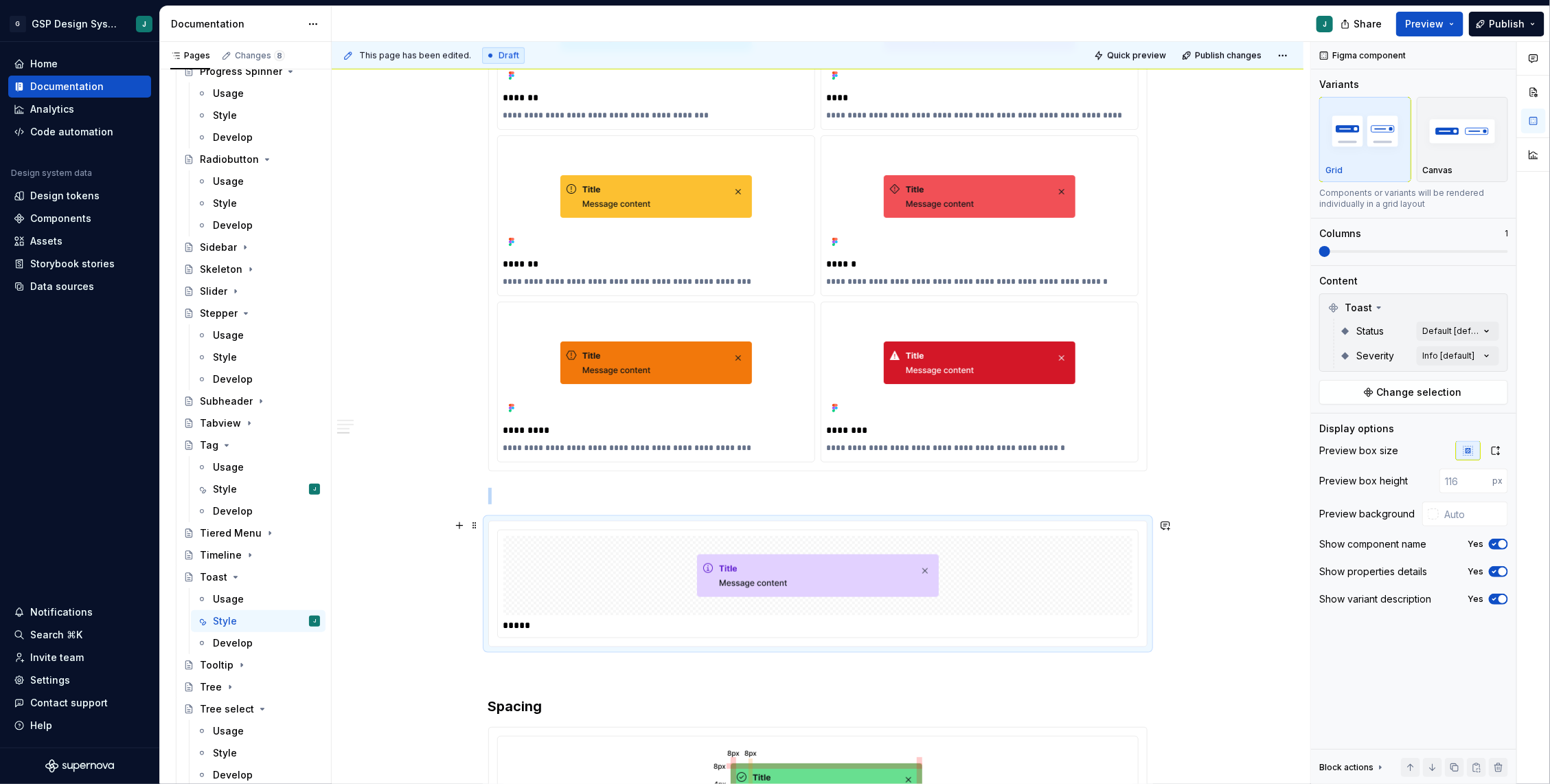
click at [996, 564] on div at bounding box center [818, 575] width 629 height 80
click at [1499, 348] on div "Comments Open comments No comments yet Select ‘Comment’ from the block context …" at bounding box center [1431, 413] width 239 height 742
click at [1486, 377] on button "button" at bounding box center [1482, 378] width 19 height 11
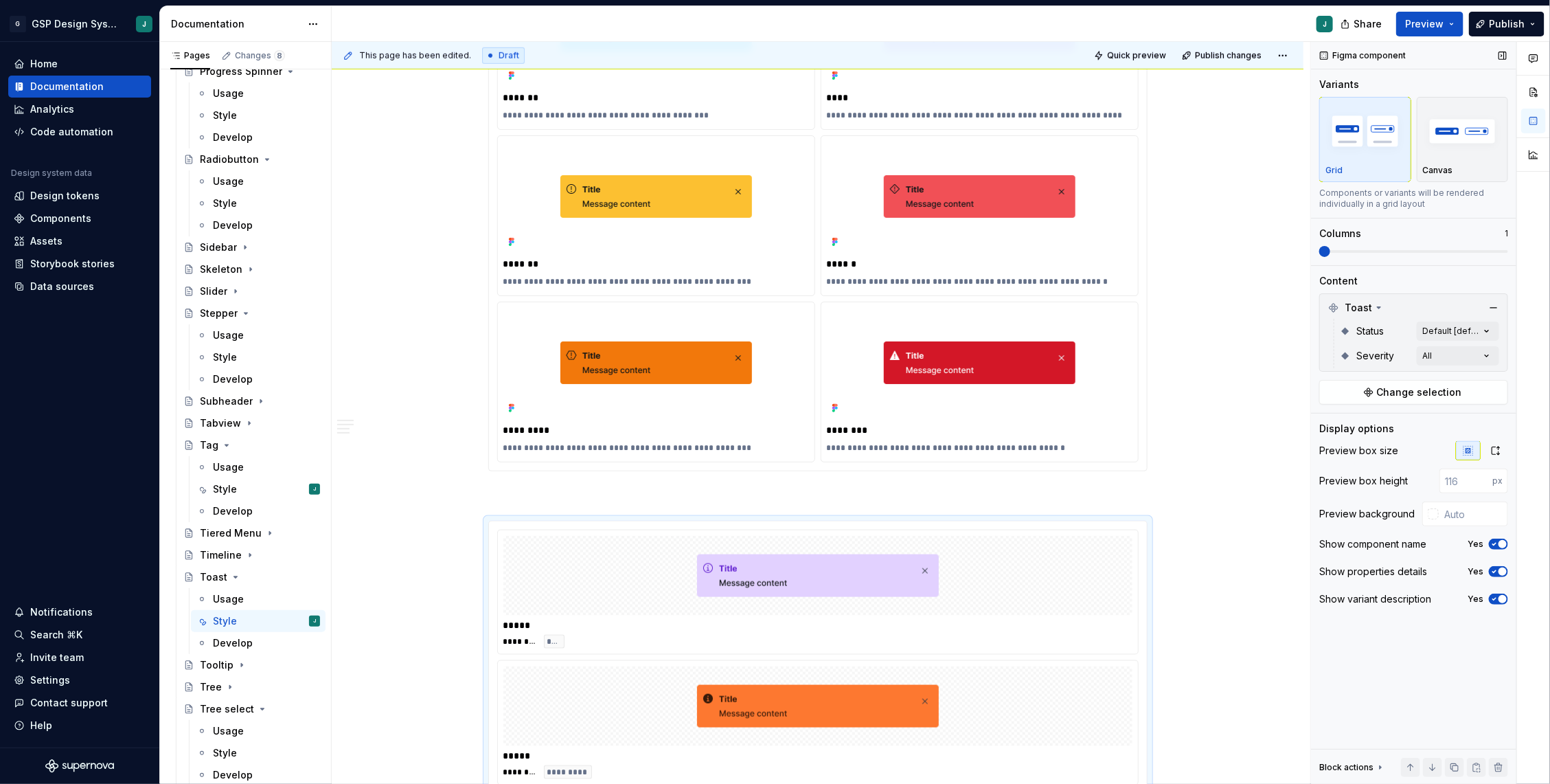
click at [1377, 250] on div "Comments Open comments No comments yet Select ‘Comment’ from the block context …" at bounding box center [1431, 413] width 239 height 742
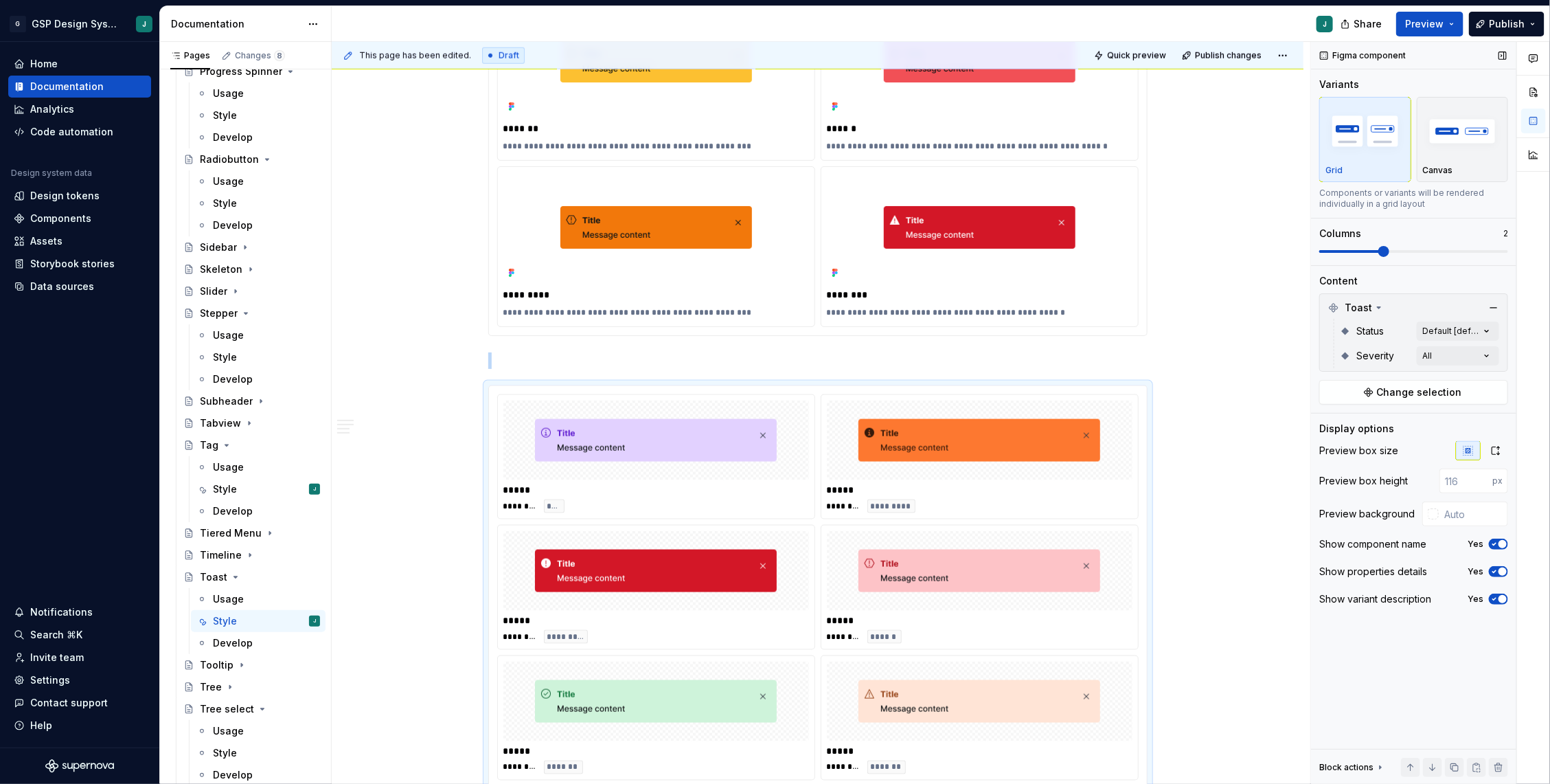
click at [1382, 252] on span at bounding box center [1414, 251] width 189 height 2
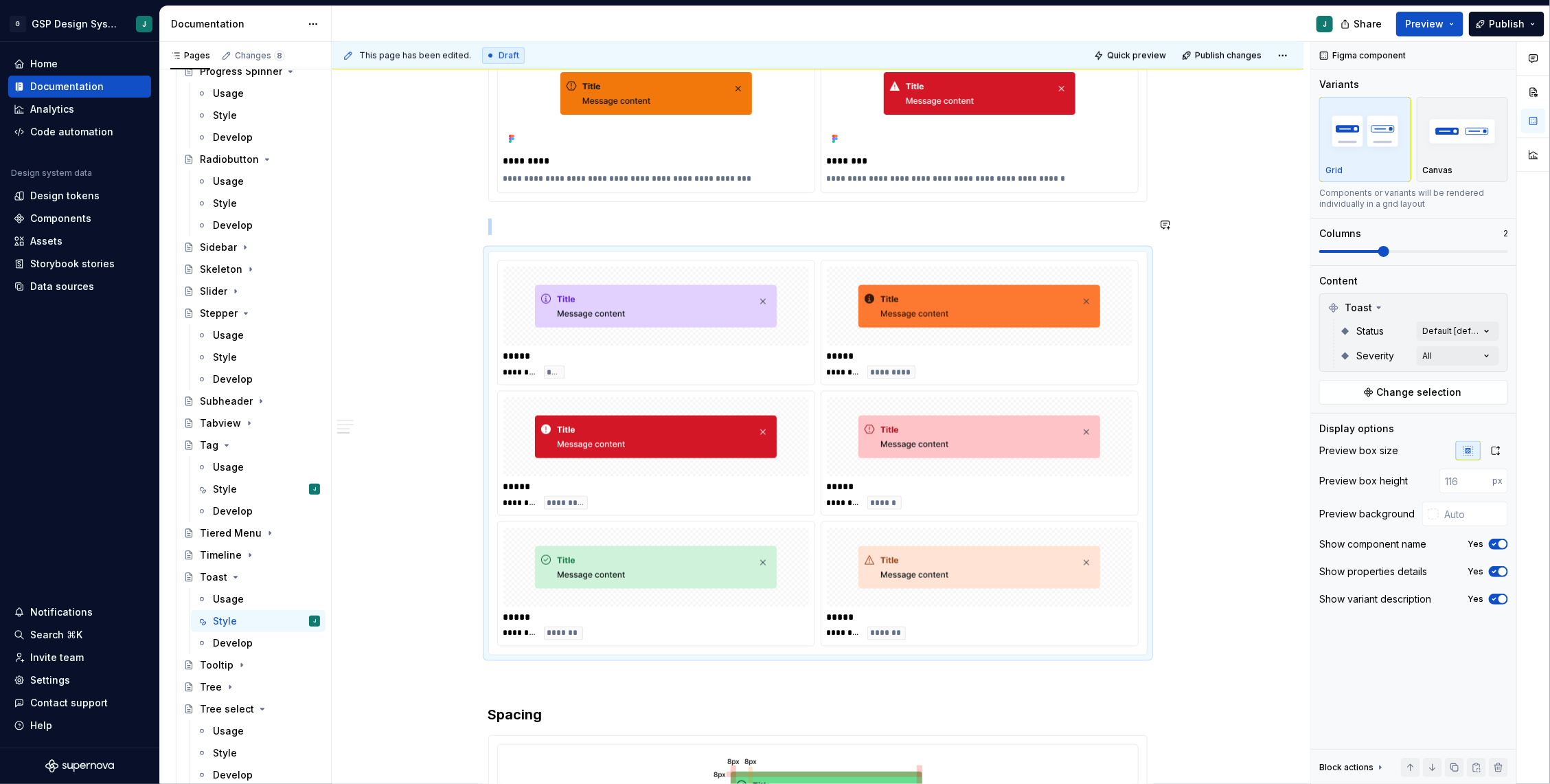
scroll to position [971, 0]
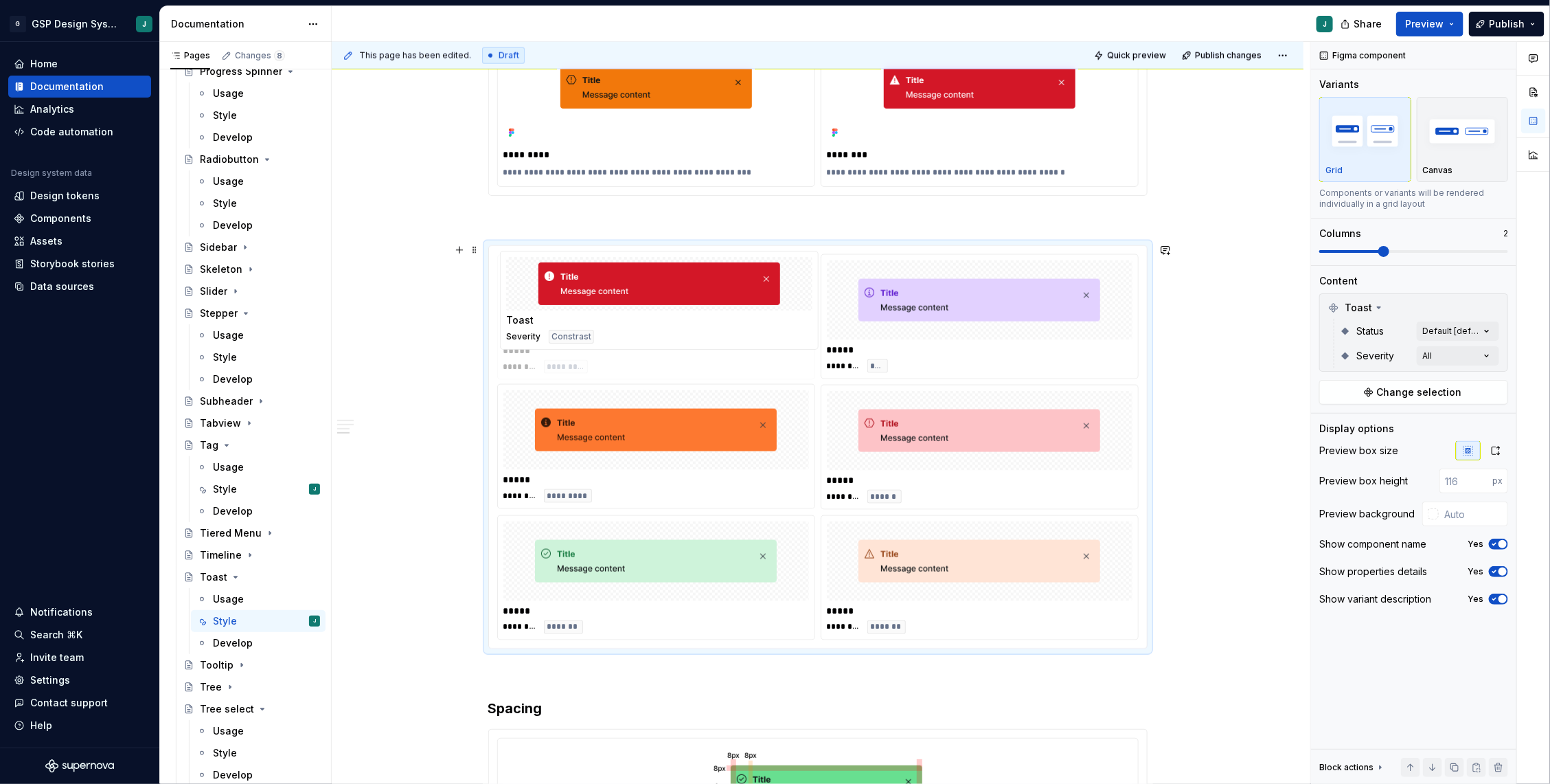
drag, startPoint x: 668, startPoint y: 418, endPoint x: 669, endPoint y: 304, distance: 114.0
click at [669, 304] on body "G GSP Design System J Home Documentation Analytics Code automation Design syste…" at bounding box center [775, 392] width 1550 height 784
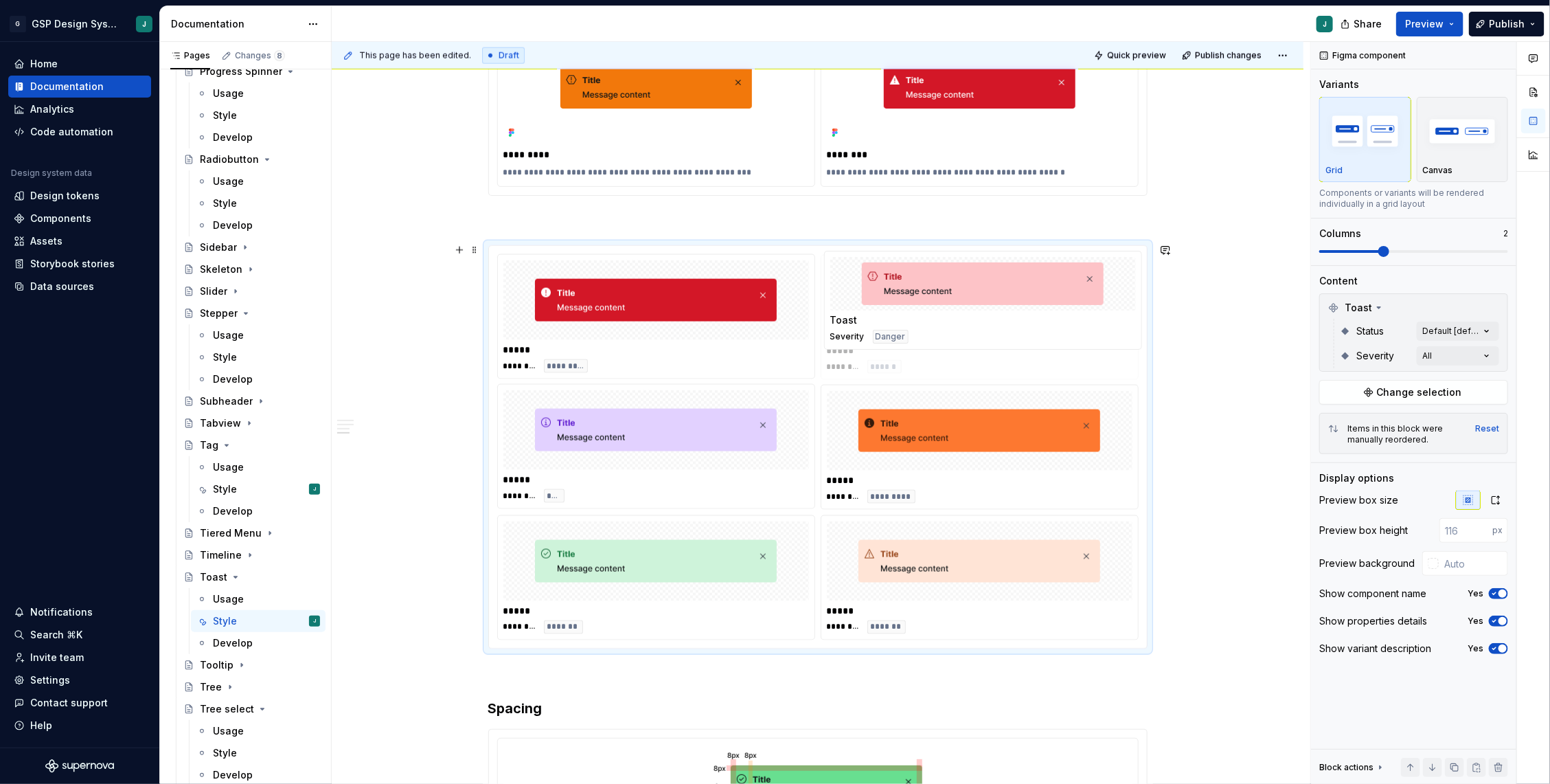
drag, startPoint x: 908, startPoint y: 439, endPoint x: 908, endPoint y: 361, distance: 78.0
click at [908, 361] on body "G GSP Design System J Home Documentation Analytics Code automation Design syste…" at bounding box center [775, 392] width 1550 height 784
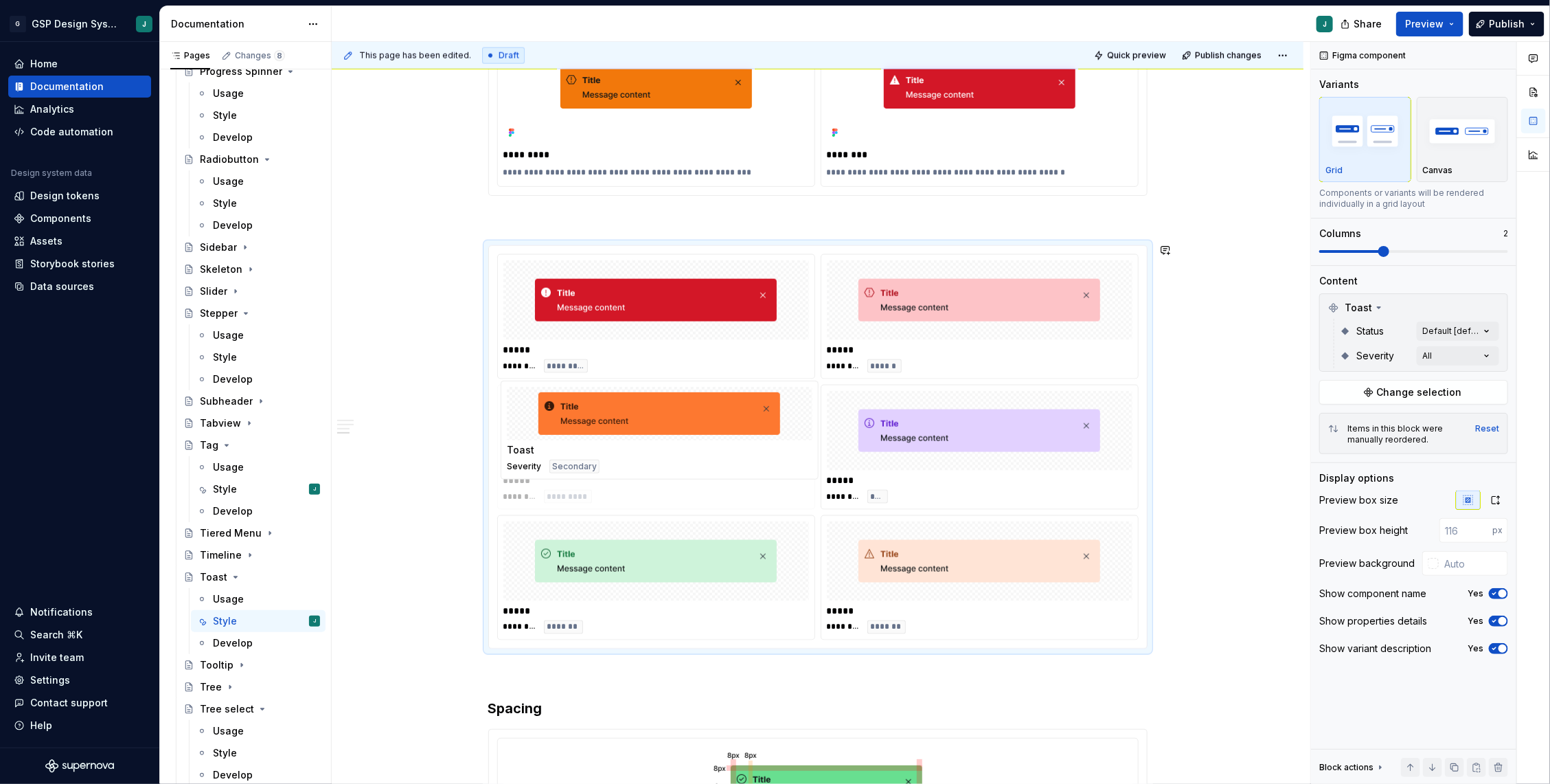
drag, startPoint x: 957, startPoint y: 440, endPoint x: 689, endPoint y: 447, distance: 268.1
click at [689, 447] on body "G GSP Design System J Home Documentation Analytics Code automation Design syste…" at bounding box center [775, 392] width 1550 height 784
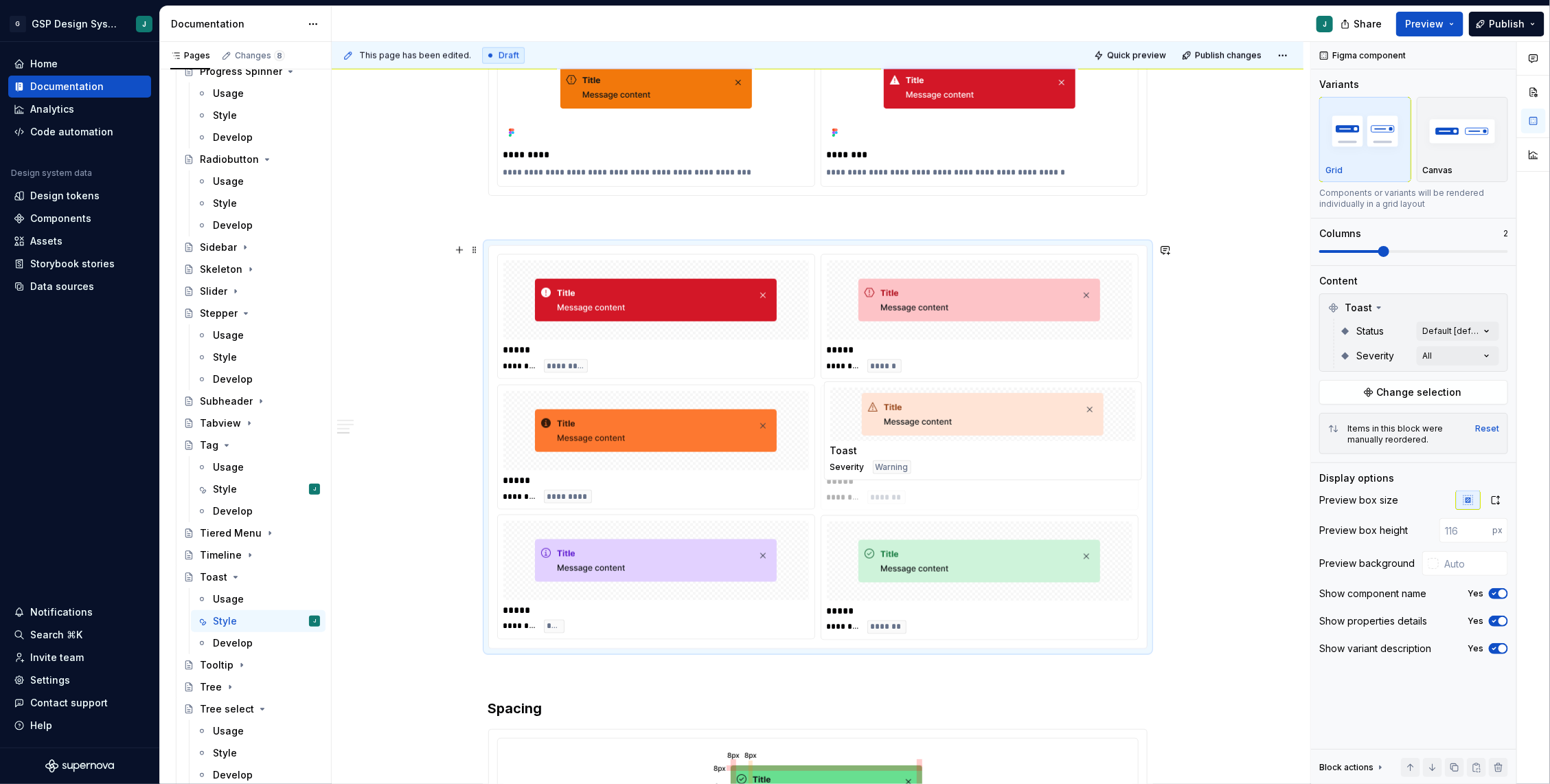
drag, startPoint x: 962, startPoint y: 539, endPoint x: 977, endPoint y: 415, distance: 124.9
click at [977, 415] on body "G GSP Design System J Home Documentation Analytics Code automation Design syste…" at bounding box center [775, 392] width 1550 height 784
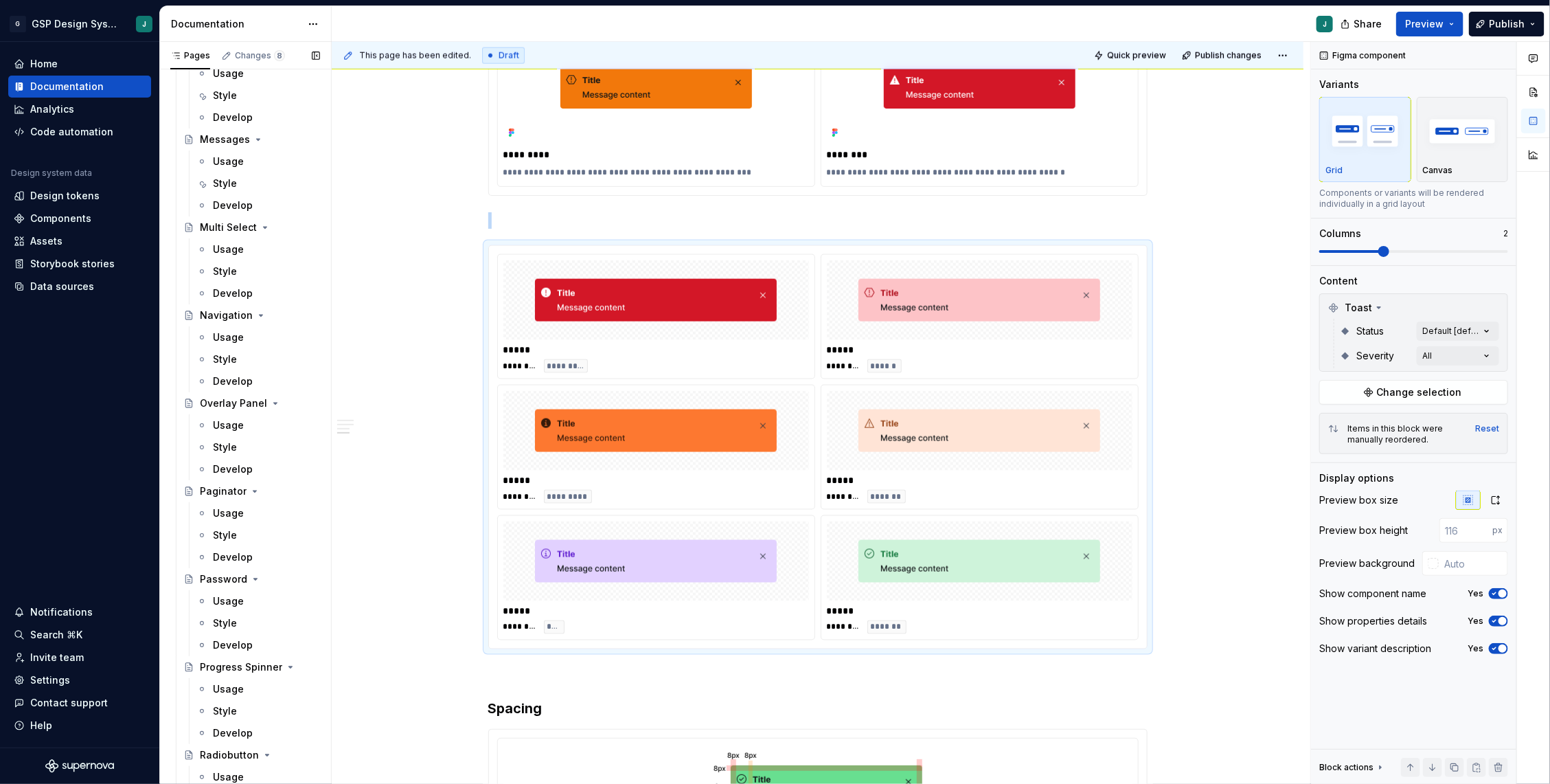
scroll to position [1343, 0]
type textarea "*"
